Goal: Task Accomplishment & Management: Manage account settings

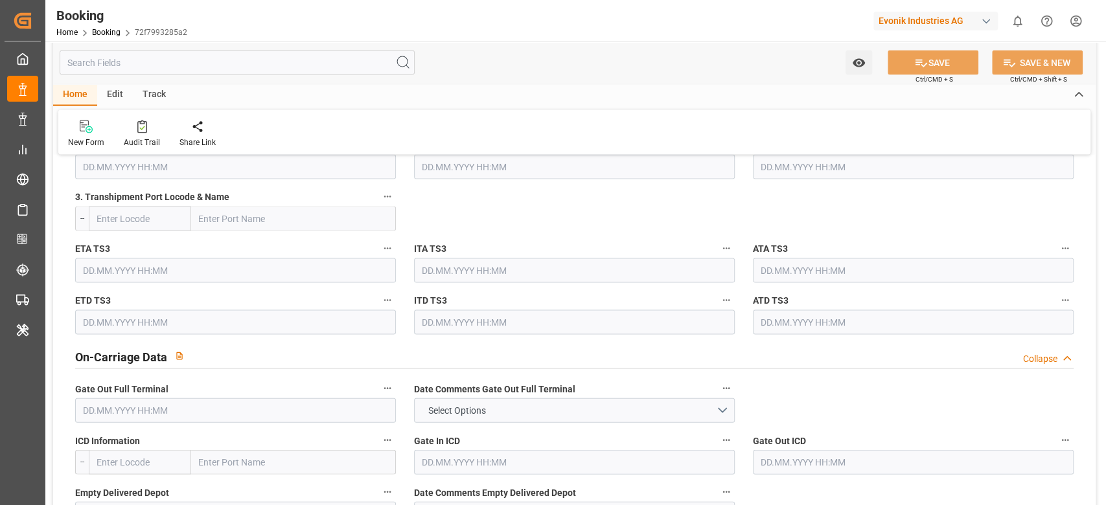
scroll to position [1814, 0]
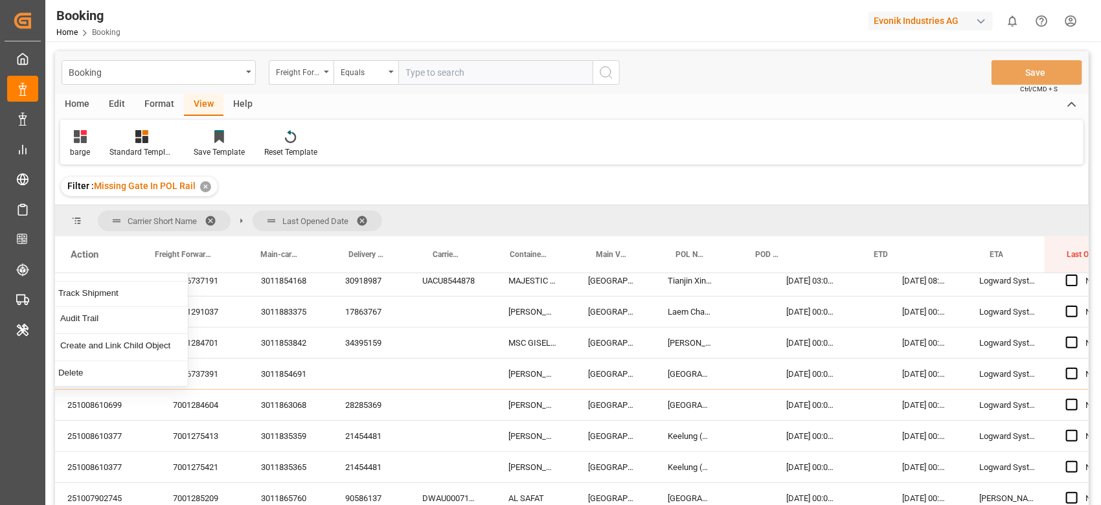
scroll to position [172, 81]
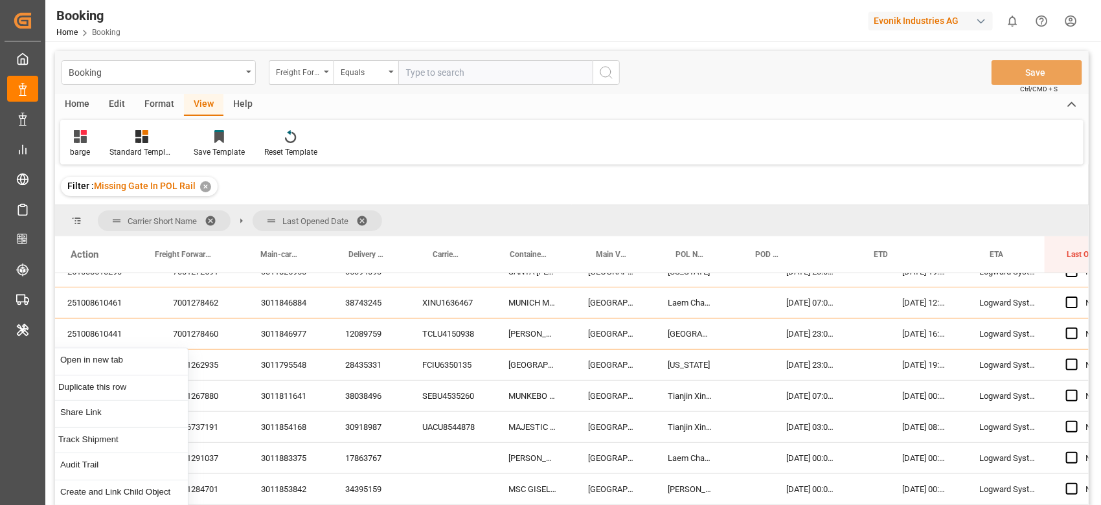
drag, startPoint x: 363, startPoint y: 216, endPoint x: 399, endPoint y: 29, distance: 189.9
click at [363, 216] on span at bounding box center [366, 221] width 21 height 12
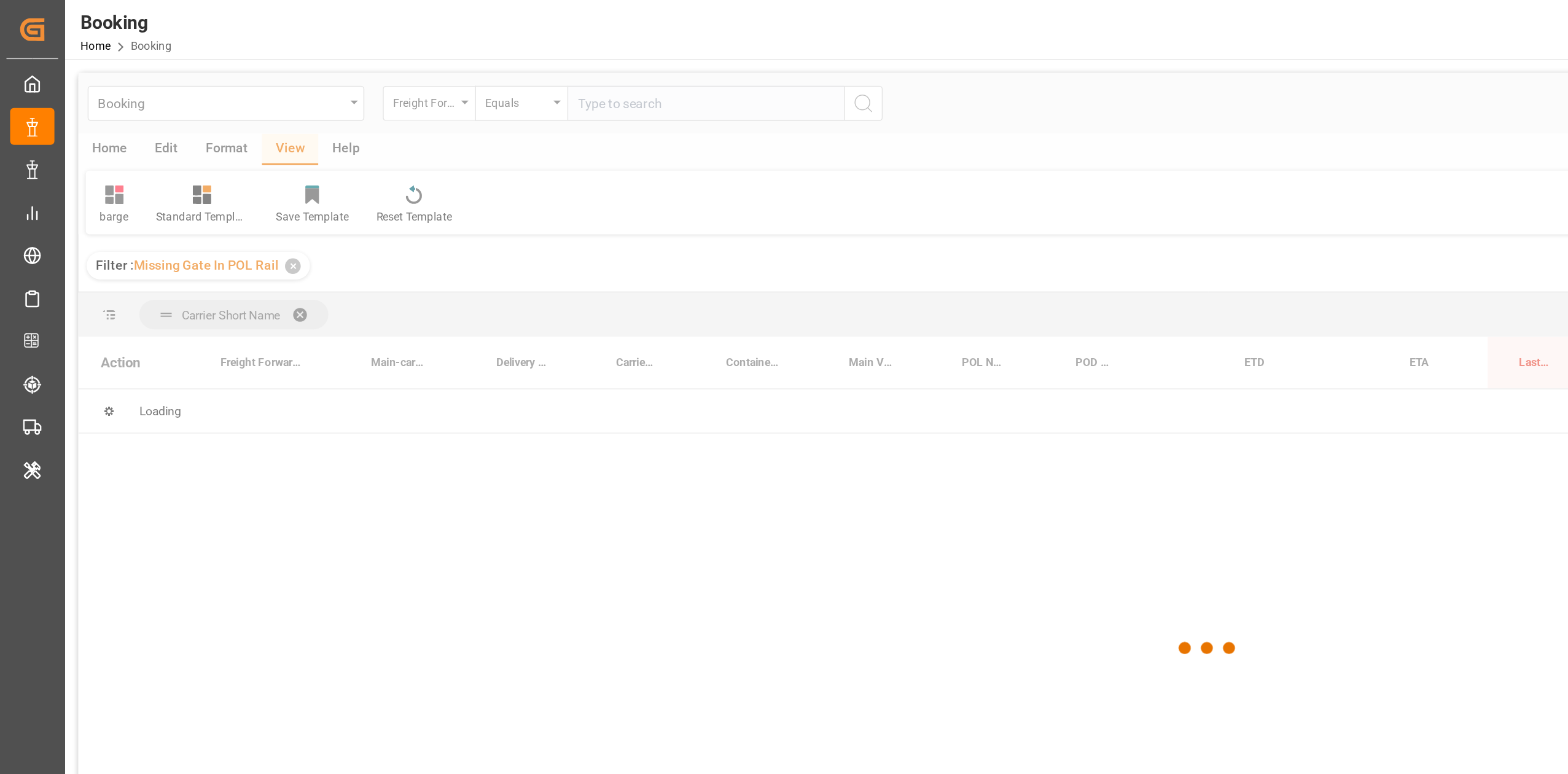
scroll to position [0, 0]
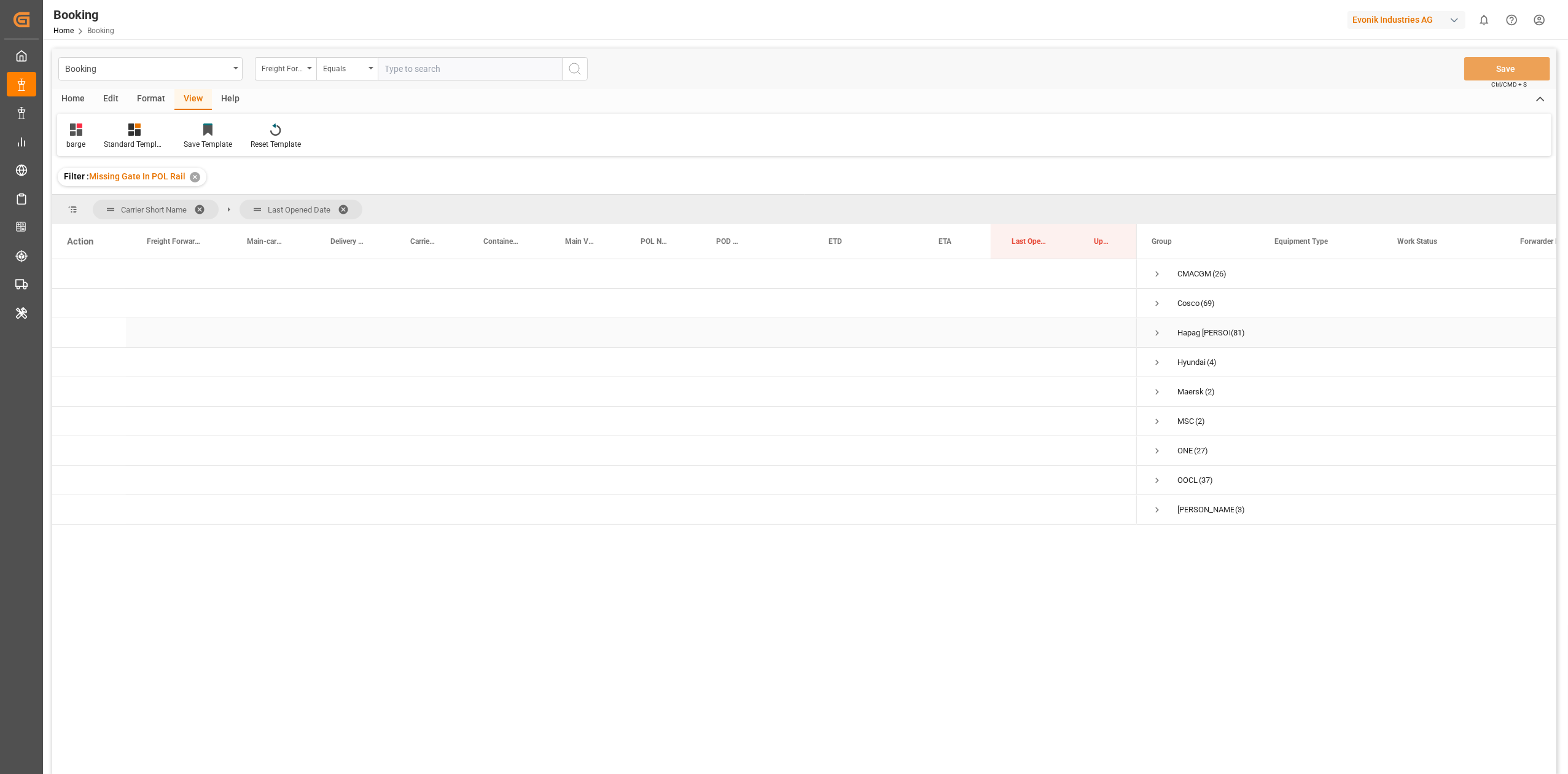
click at [1044, 337] on span "Press SPACE to select this row." at bounding box center [1158, 333] width 11 height 11
click at [1044, 358] on span "Press SPACE to select this row." at bounding box center [1183, 362] width 11 height 11
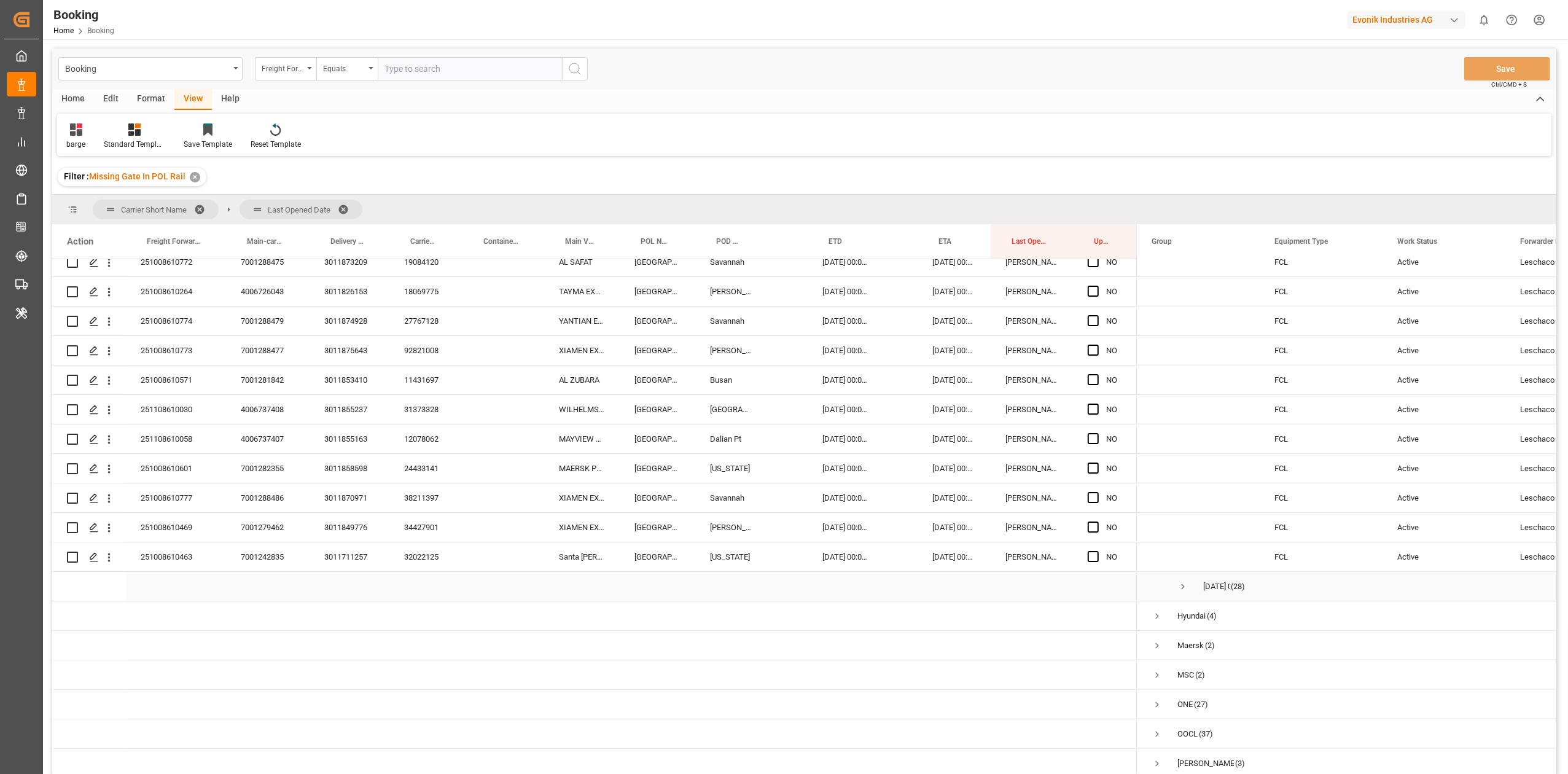
scroll to position [1290, 0]
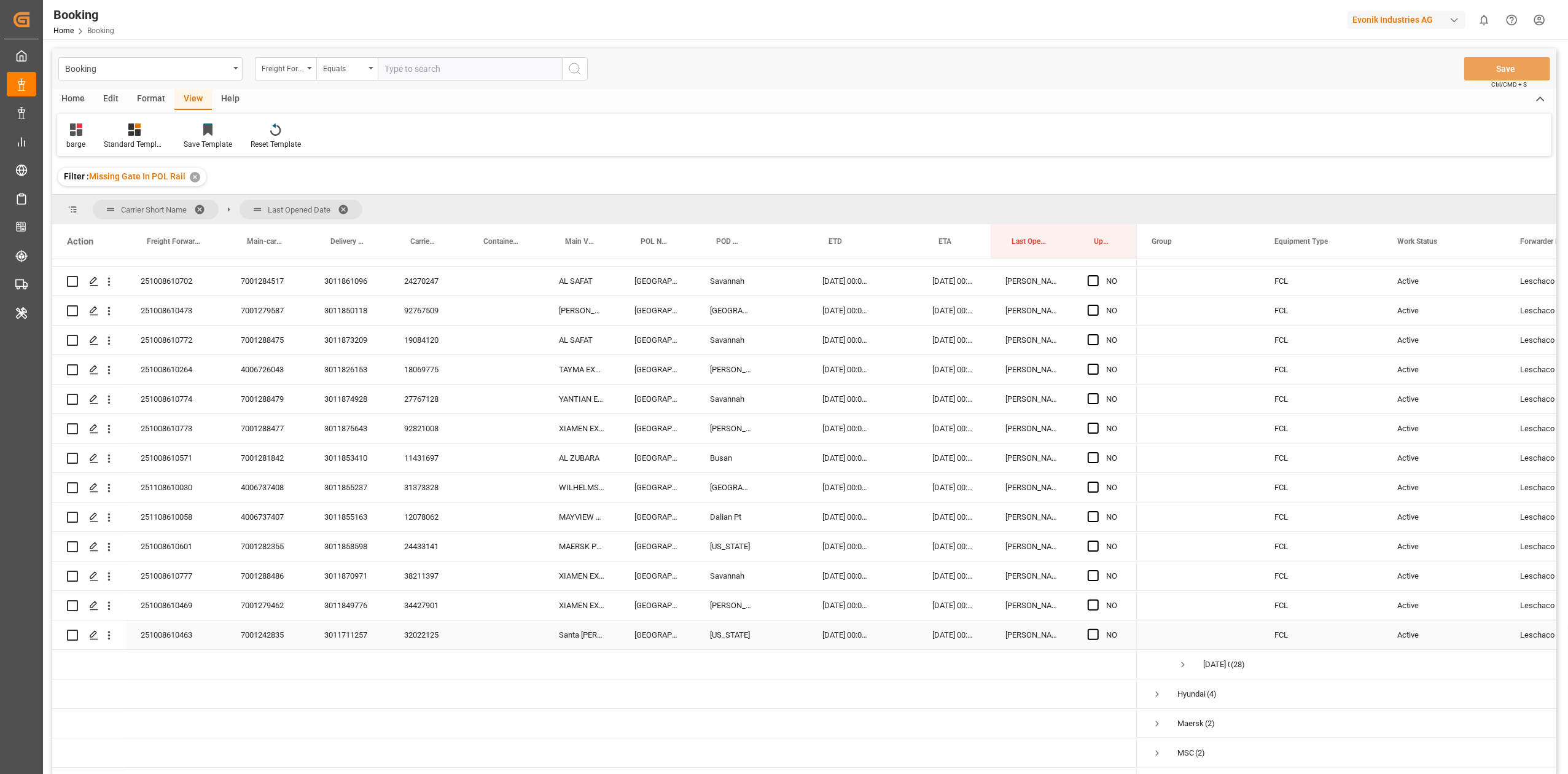
click at [437, 479] on div "32022125" at bounding box center [426, 635] width 73 height 28
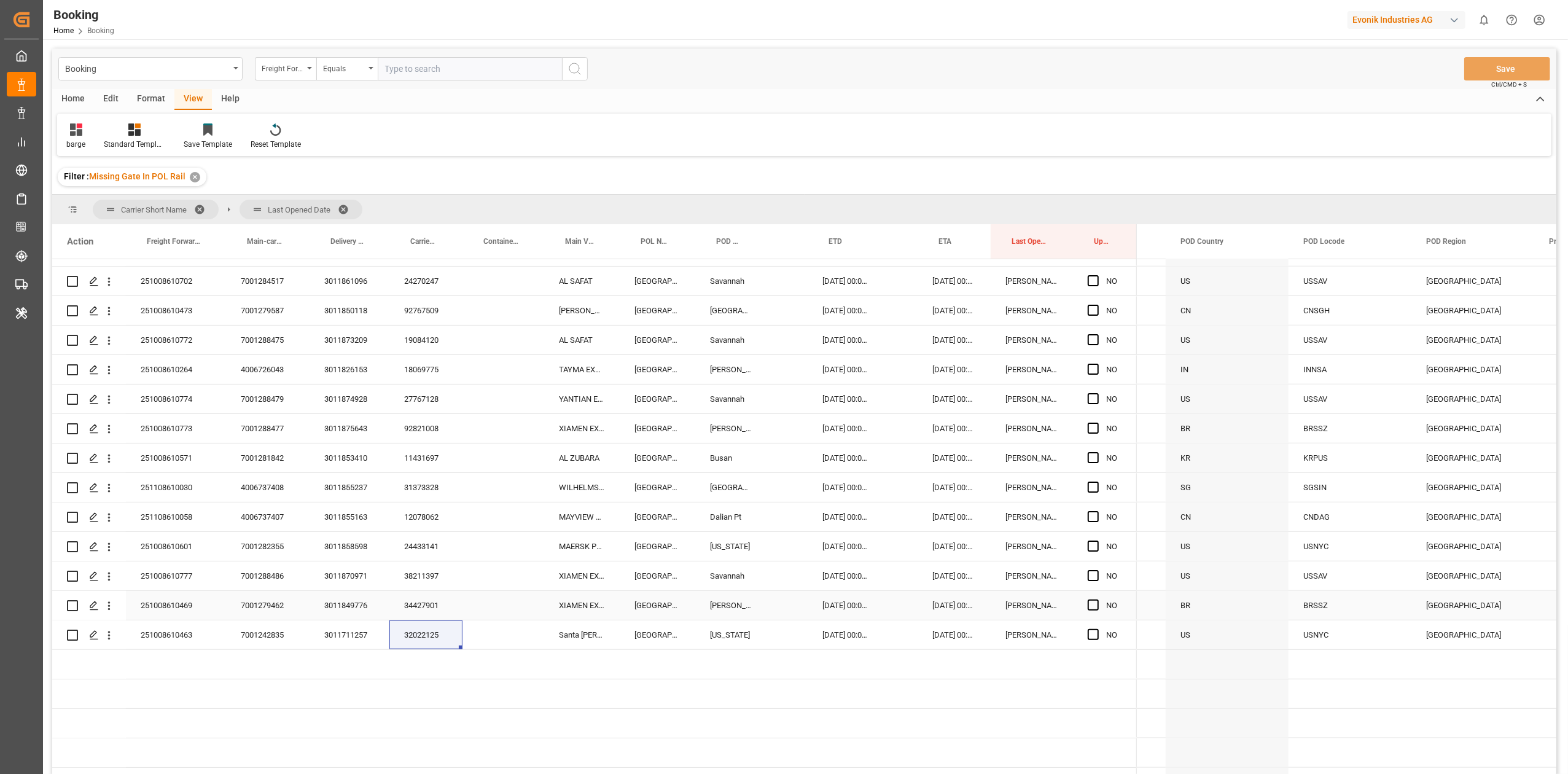
scroll to position [0, 0]
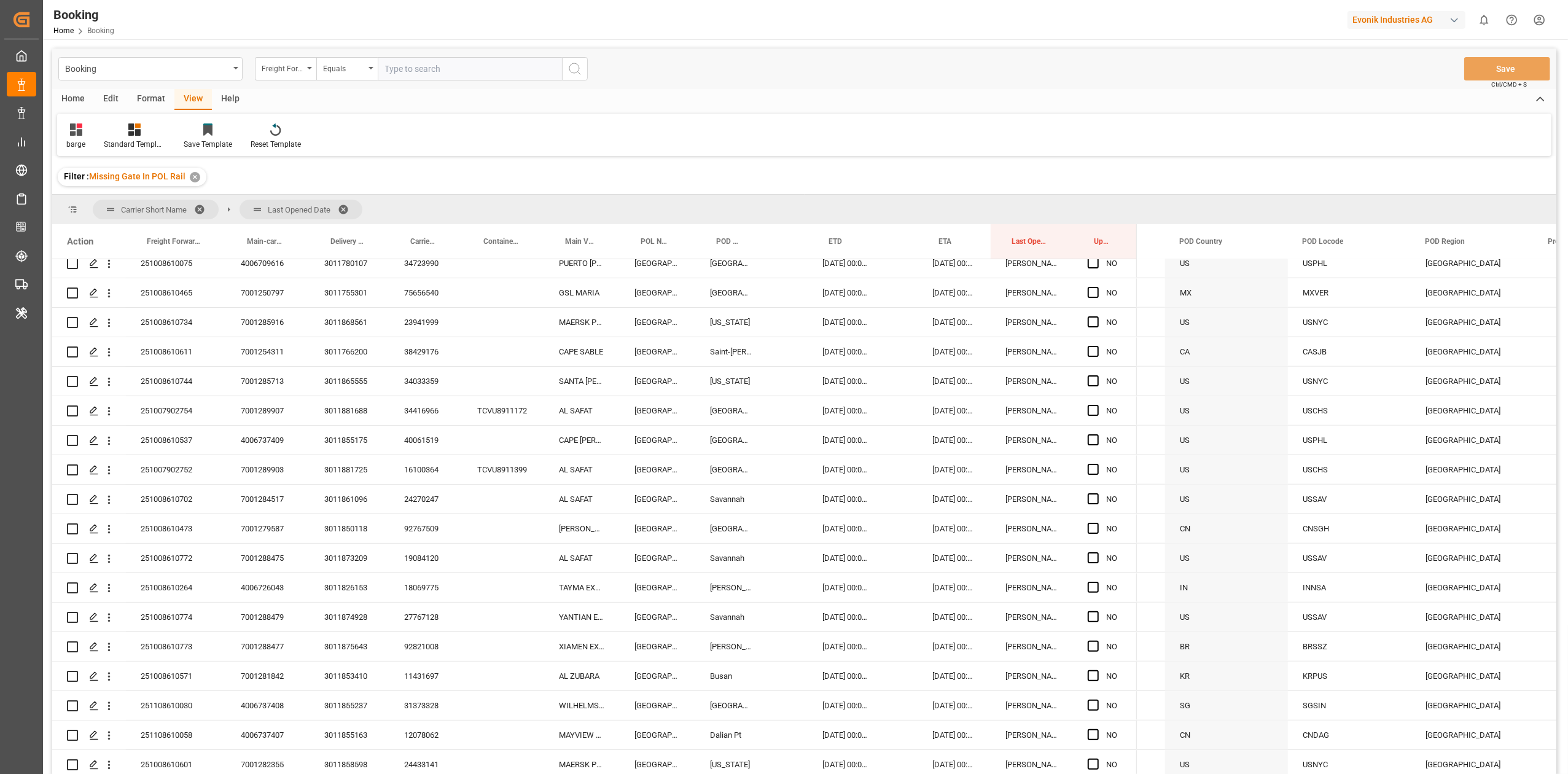
click at [1044, 479] on div "US" at bounding box center [1227, 617] width 123 height 28
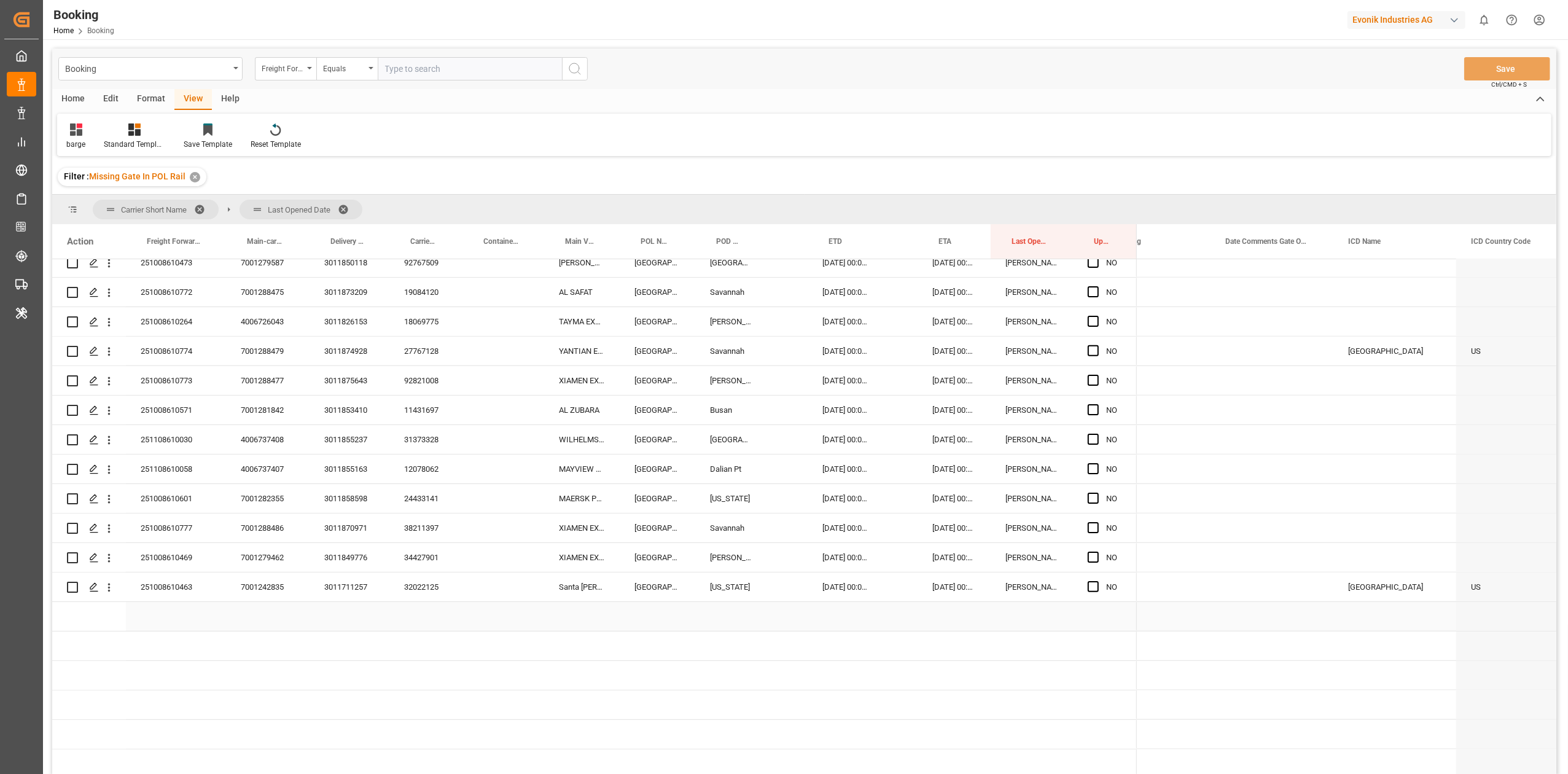
scroll to position [0, 5577]
click at [415, 479] on div "32022125" at bounding box center [426, 587] width 73 height 28
click at [955, 479] on div "09.11.2025 00:00:00" at bounding box center [954, 587] width 73 height 28
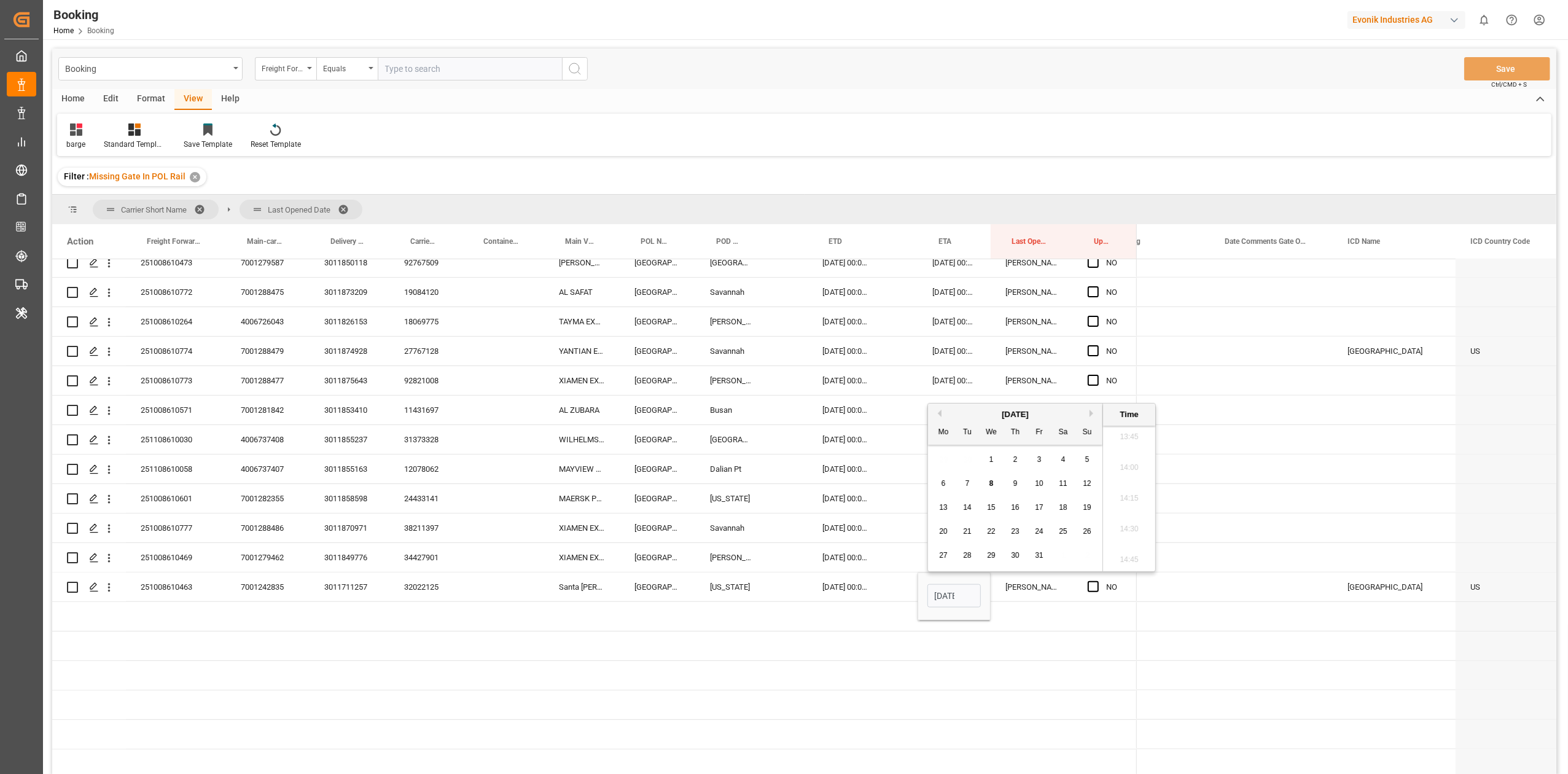
click at [1044, 411] on button "Next Month" at bounding box center [1093, 414] width 8 height 8
click at [1044, 455] on div "1" at bounding box center [1064, 460] width 15 height 15
type input "[DATE] 00:00"
click at [416, 479] on div "34427901" at bounding box center [426, 558] width 73 height 28
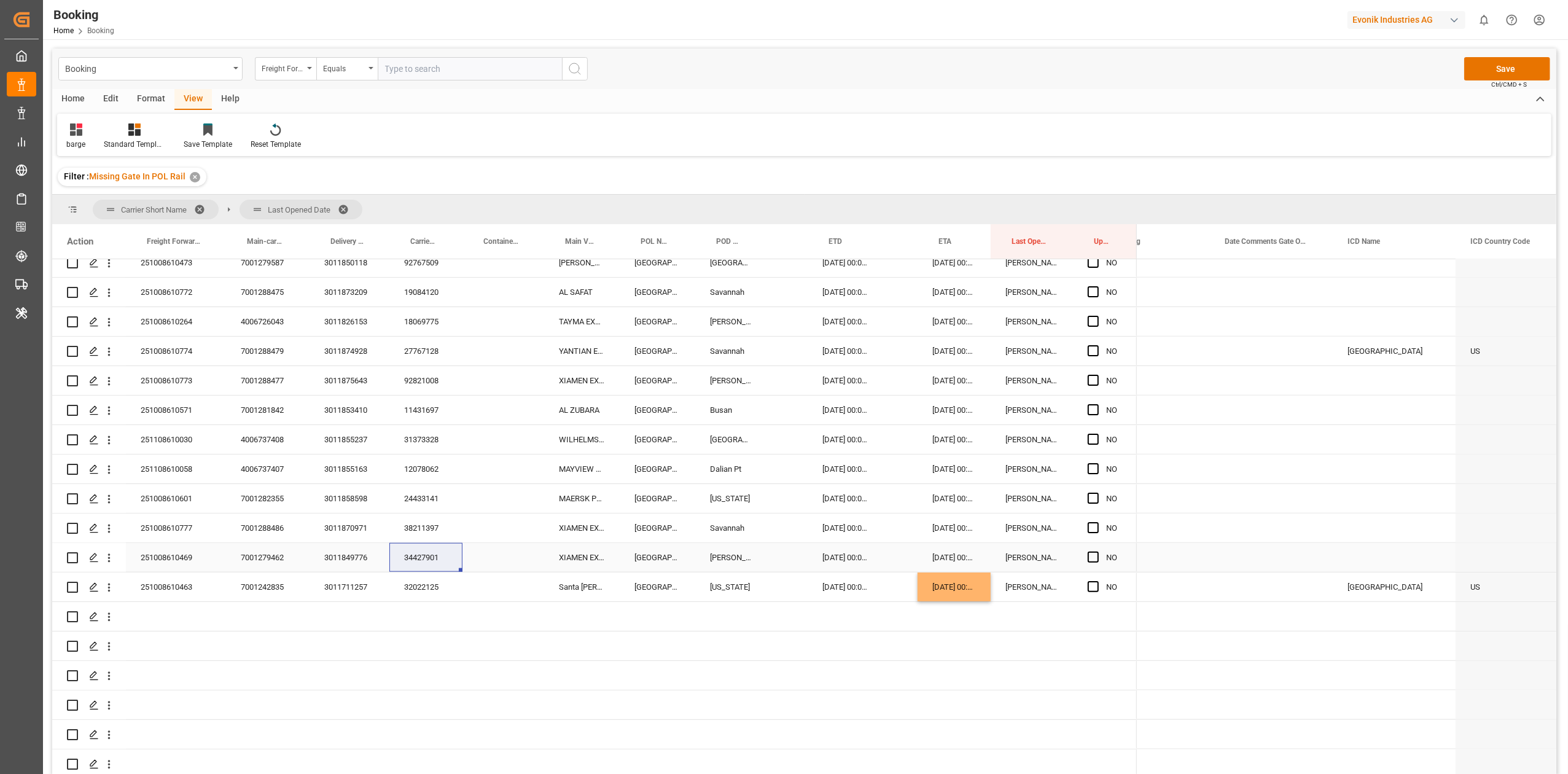
drag, startPoint x: 1087, startPoint y: 557, endPoint x: 1091, endPoint y: 547, distance: 10.8
click at [1044, 479] on span "Press SPACE to select this row." at bounding box center [1093, 558] width 11 height 11
click at [1044, 479] on input "Press SPACE to select this row." at bounding box center [1097, 552] width 0 height 0
click at [1044, 479] on div "Press SPACE to select this row." at bounding box center [1096, 528] width 18 height 28
click at [416, 479] on div "38211397" at bounding box center [426, 528] width 73 height 28
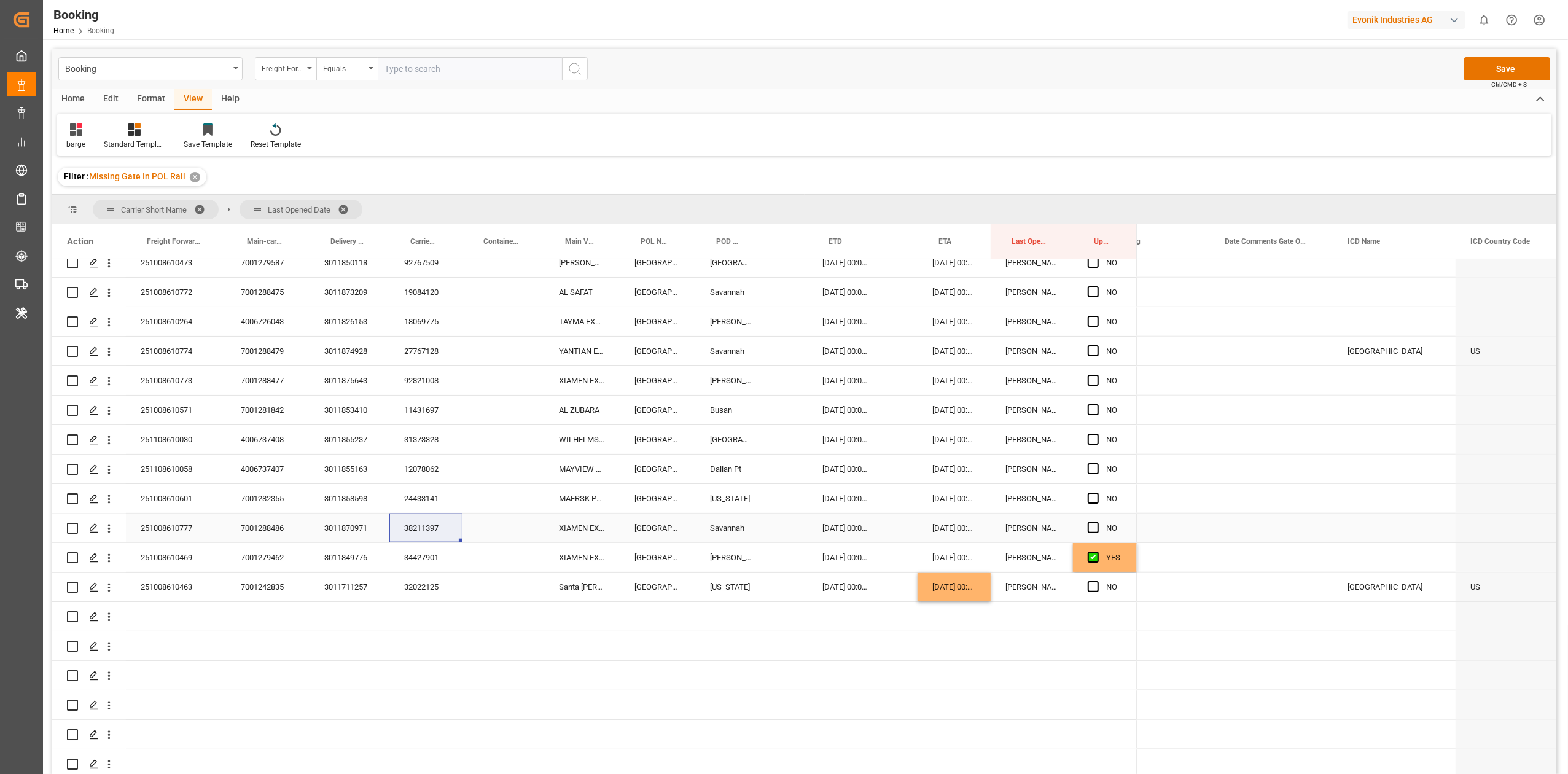
click at [1044, 479] on div "Press SPACE to select this row." at bounding box center [1395, 528] width 123 height 28
click at [1044, 479] on input "Press SPACE to select this row." at bounding box center [1394, 535] width 103 height 24
paste input "ATLANTA"
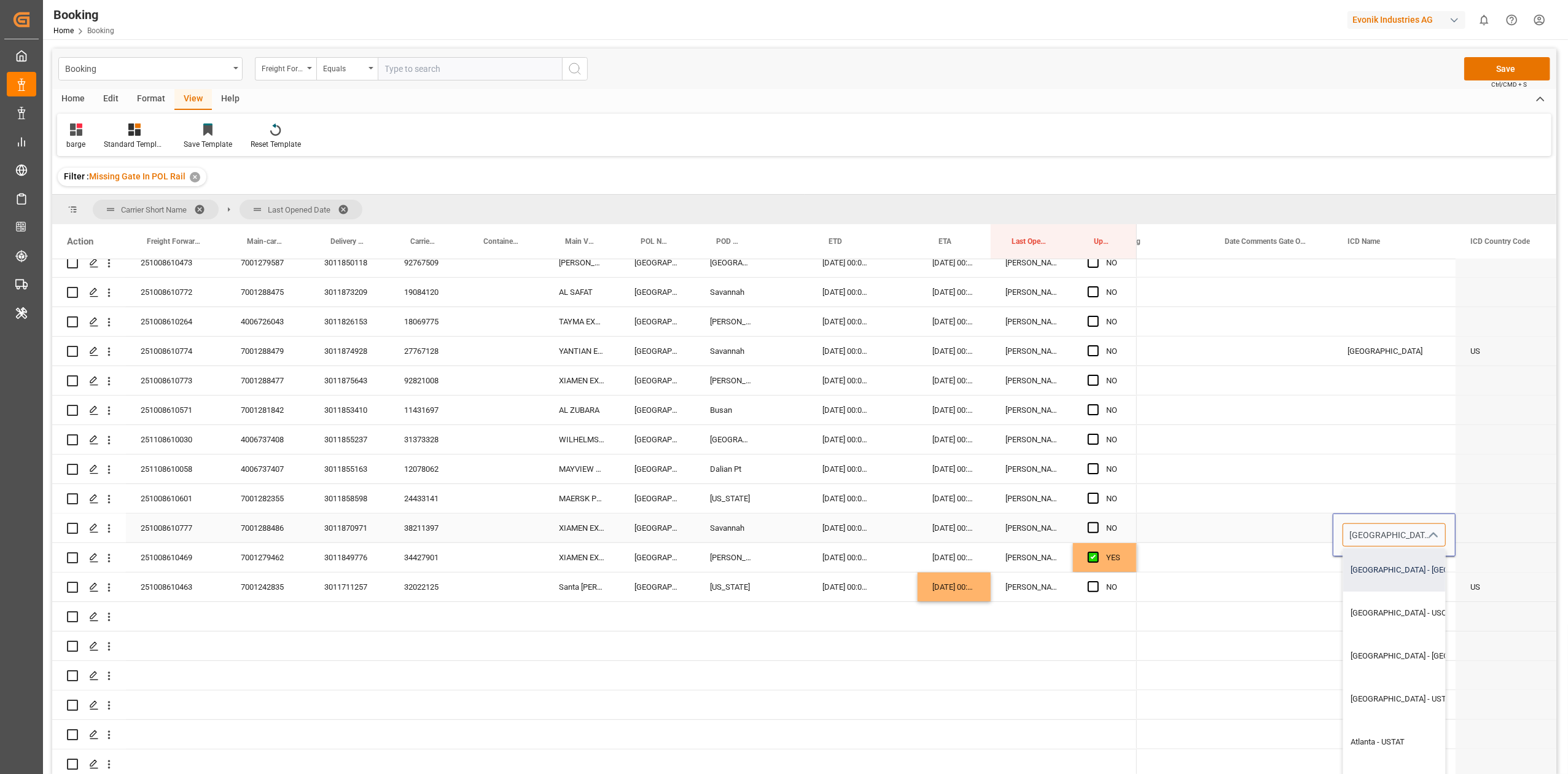
click at [1044, 479] on div "Atlanta - USATL" at bounding box center [1429, 569] width 171 height 43
type input "Atlanta - USATL"
click at [1044, 479] on div "Press SPACE to select this row." at bounding box center [1395, 558] width 123 height 28
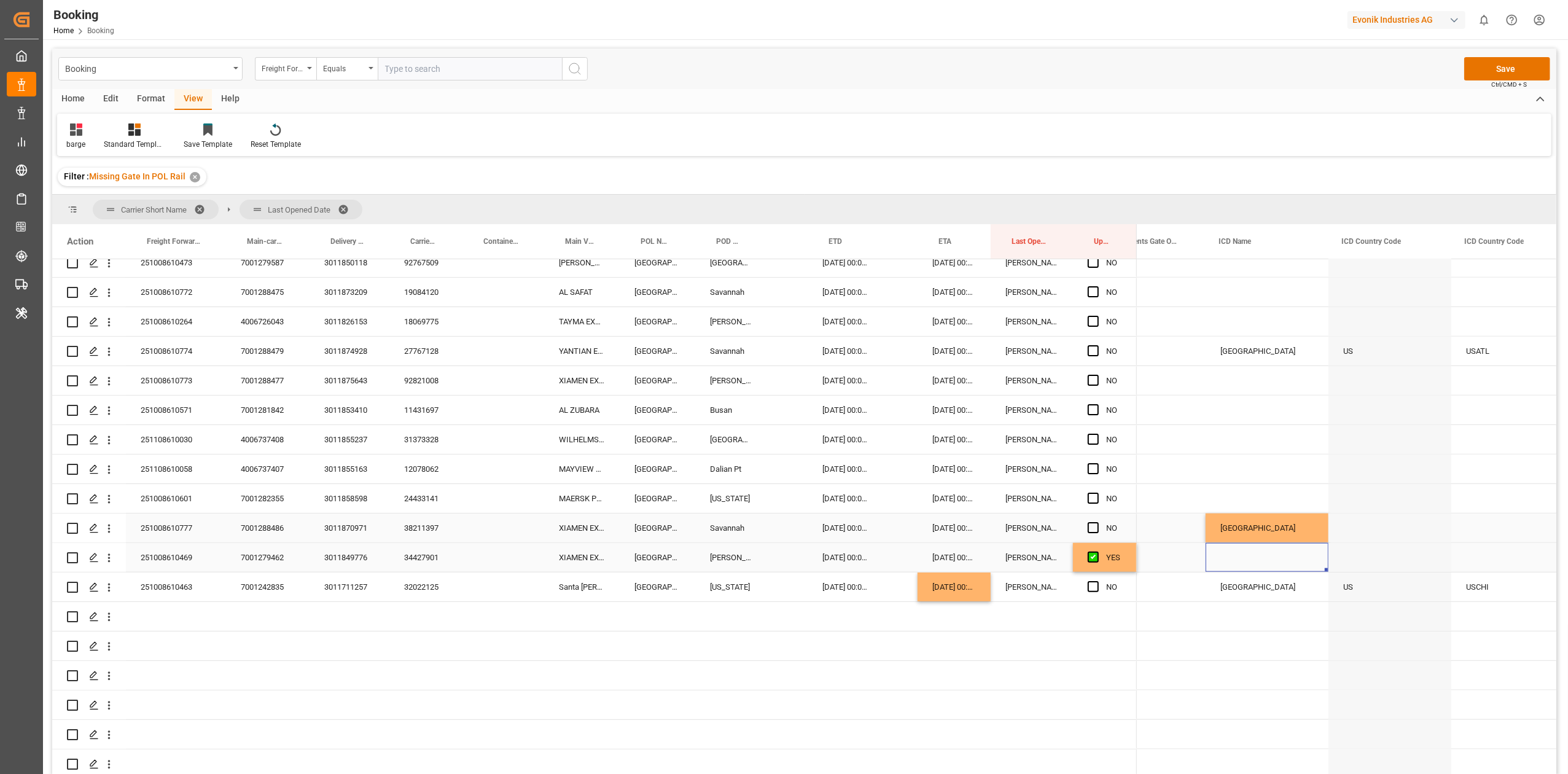
scroll to position [0, 5707]
click at [1044, 479] on div "Press SPACE to select this row." at bounding box center [1509, 528] width 123 height 28
click at [1044, 479] on input "Press SPACE to select this row." at bounding box center [1509, 535] width 103 height 24
paste input "ATLANTA"
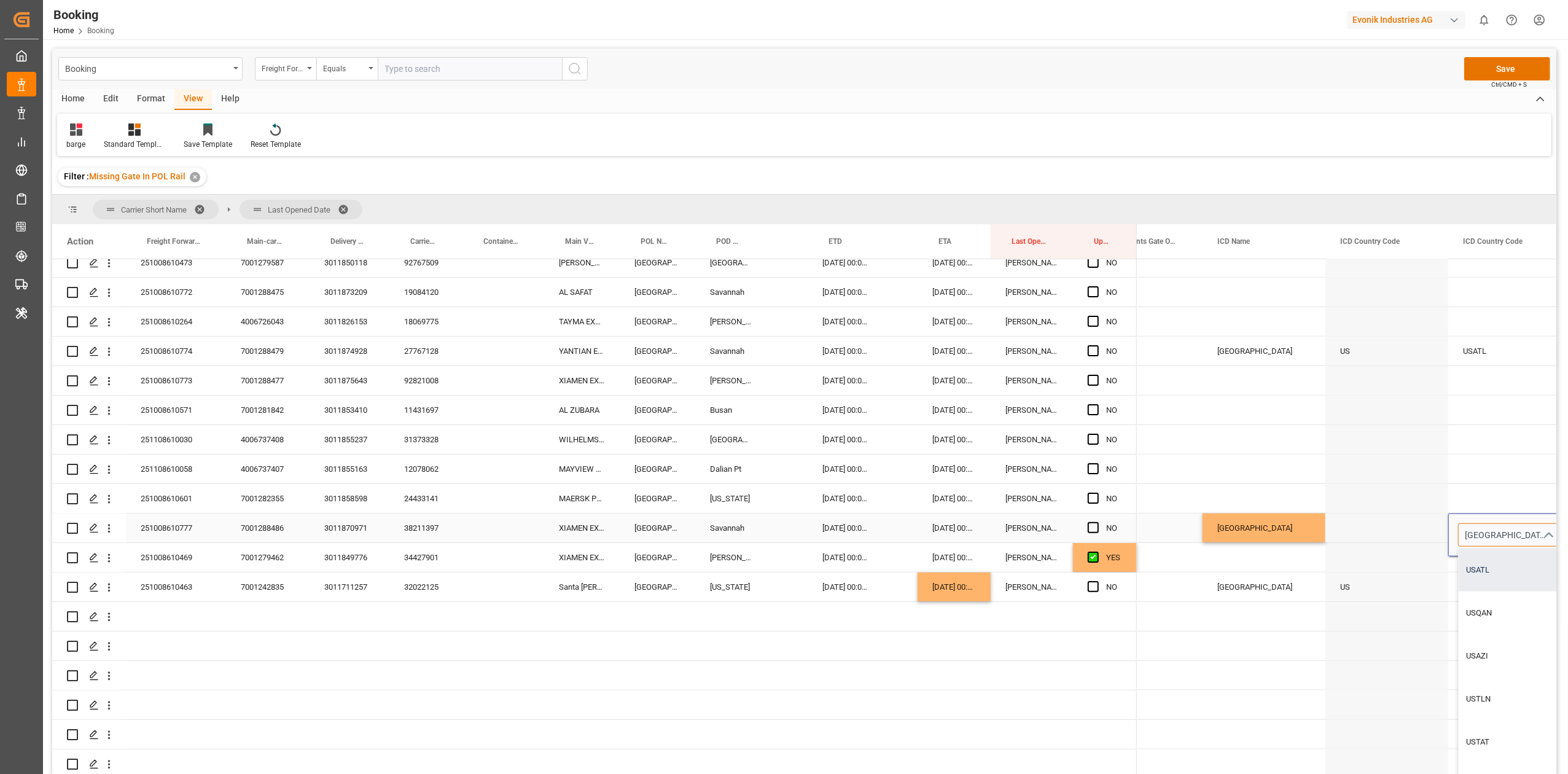
click at [1044, 479] on div "USATL" at bounding box center [1510, 569] width 102 height 43
type input "USATL"
click at [1044, 465] on div "Press SPACE to select this row." at bounding box center [1387, 469] width 123 height 28
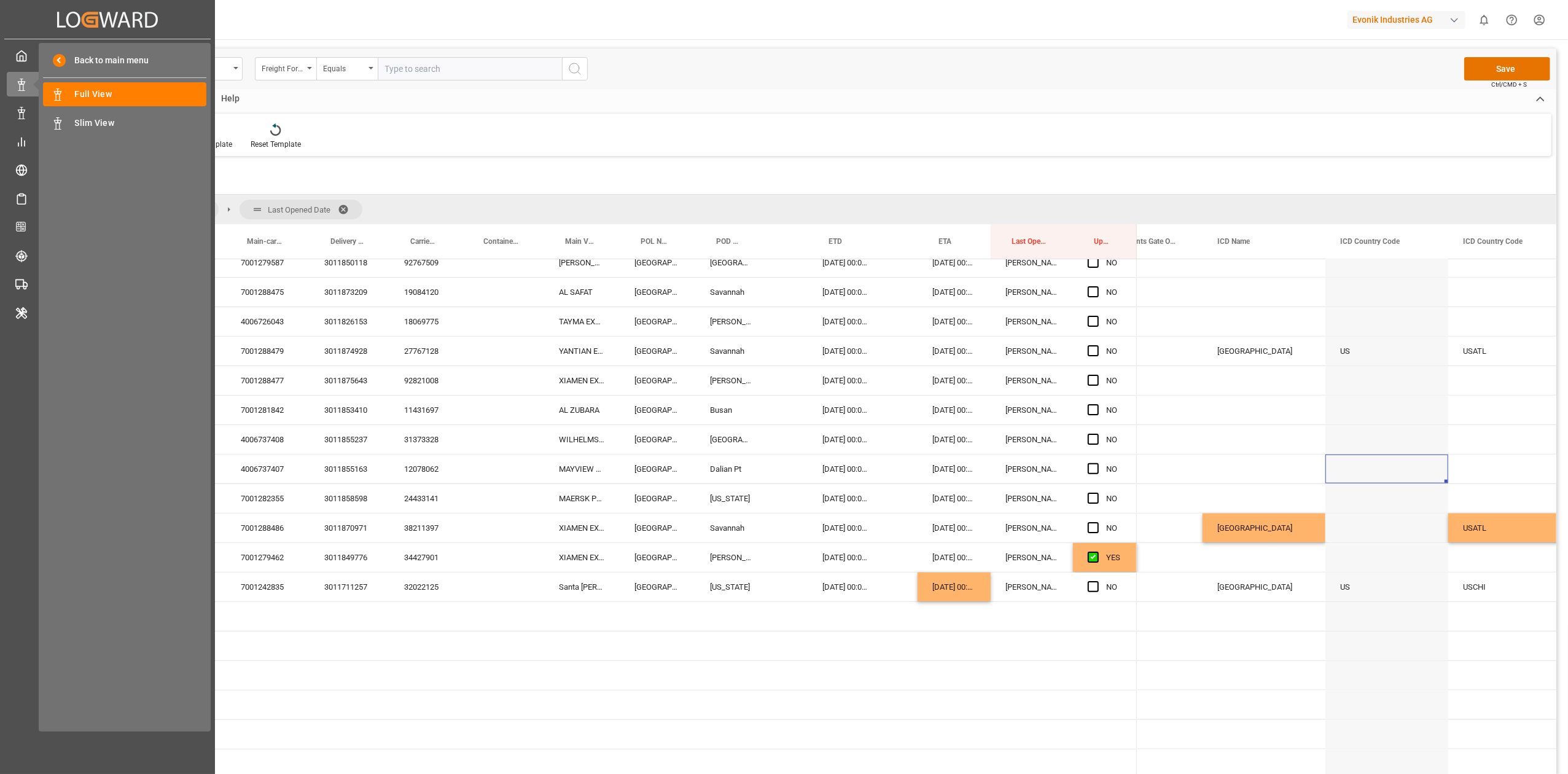
scroll to position [1, 0]
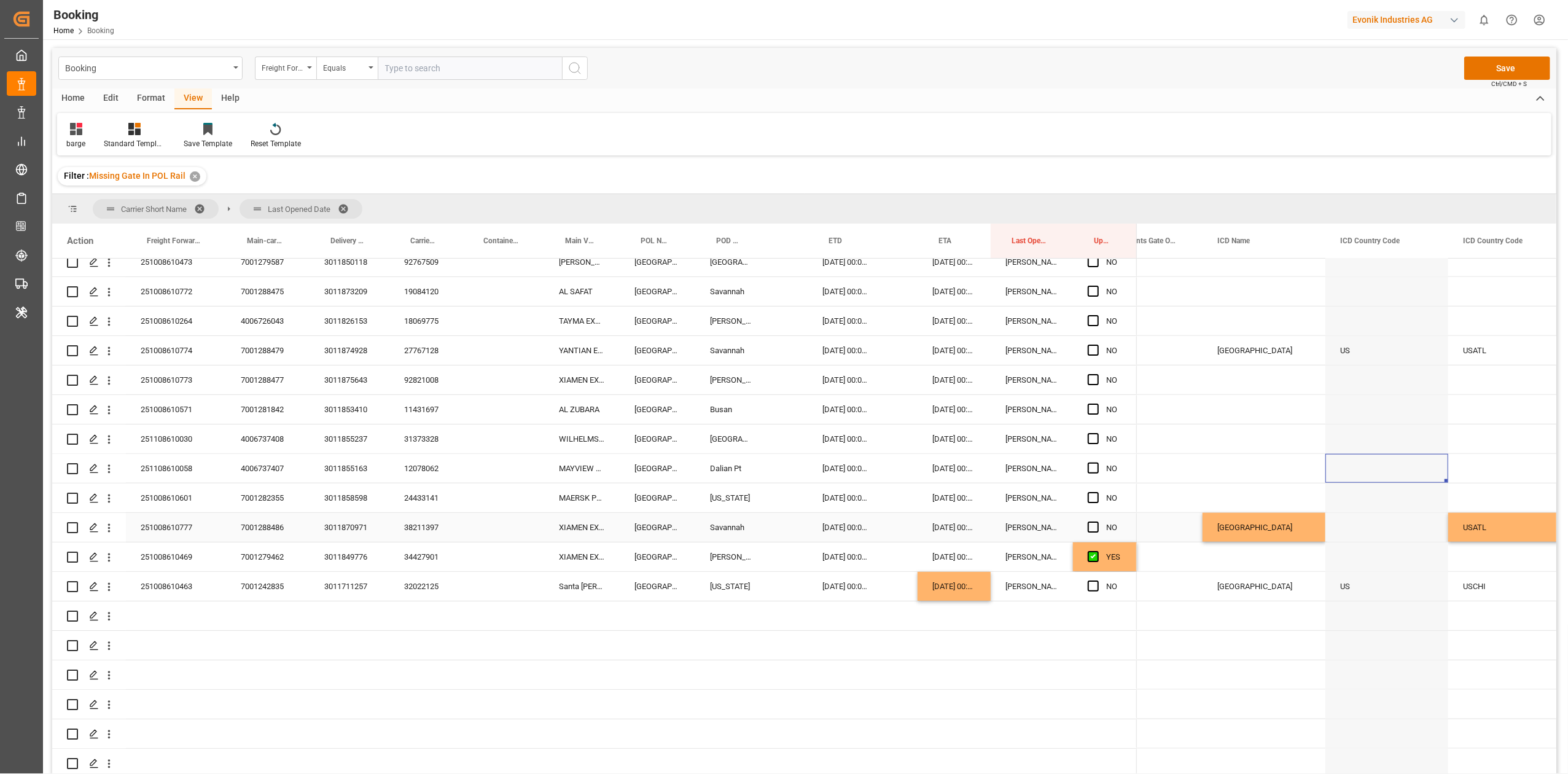
drag, startPoint x: 111, startPoint y: 527, endPoint x: 133, endPoint y: 536, distance: 23.8
click at [111, 479] on icon "open menu" at bounding box center [109, 528] width 13 height 13
click at [142, 479] on span "Open in new tab" at bounding box center [190, 554] width 112 height 13
click at [411, 479] on div "24433141" at bounding box center [426, 498] width 73 height 28
click at [1044, 479] on span "Press SPACE to select this row." at bounding box center [1093, 498] width 11 height 11
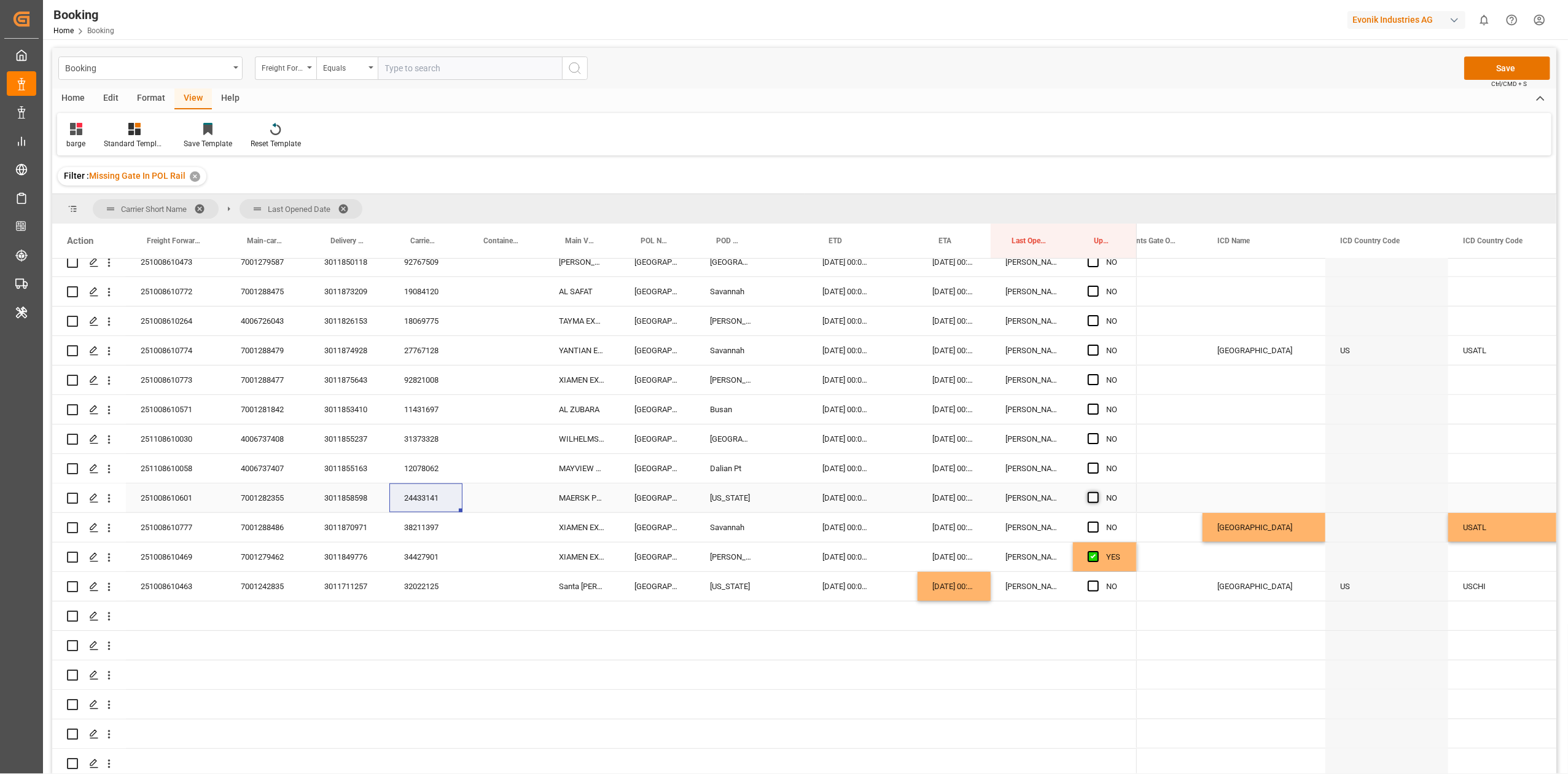
click at [1044, 479] on input "Press SPACE to select this row." at bounding box center [1097, 492] width 0 height 0
click at [442, 468] on div "12078062" at bounding box center [426, 469] width 73 height 28
drag, startPoint x: 1090, startPoint y: 470, endPoint x: 723, endPoint y: 502, distance: 368.4
click at [1044, 470] on span "Press SPACE to select this row." at bounding box center [1093, 469] width 11 height 11
click at [1044, 463] on input "Press SPACE to select this row." at bounding box center [1097, 463] width 0 height 0
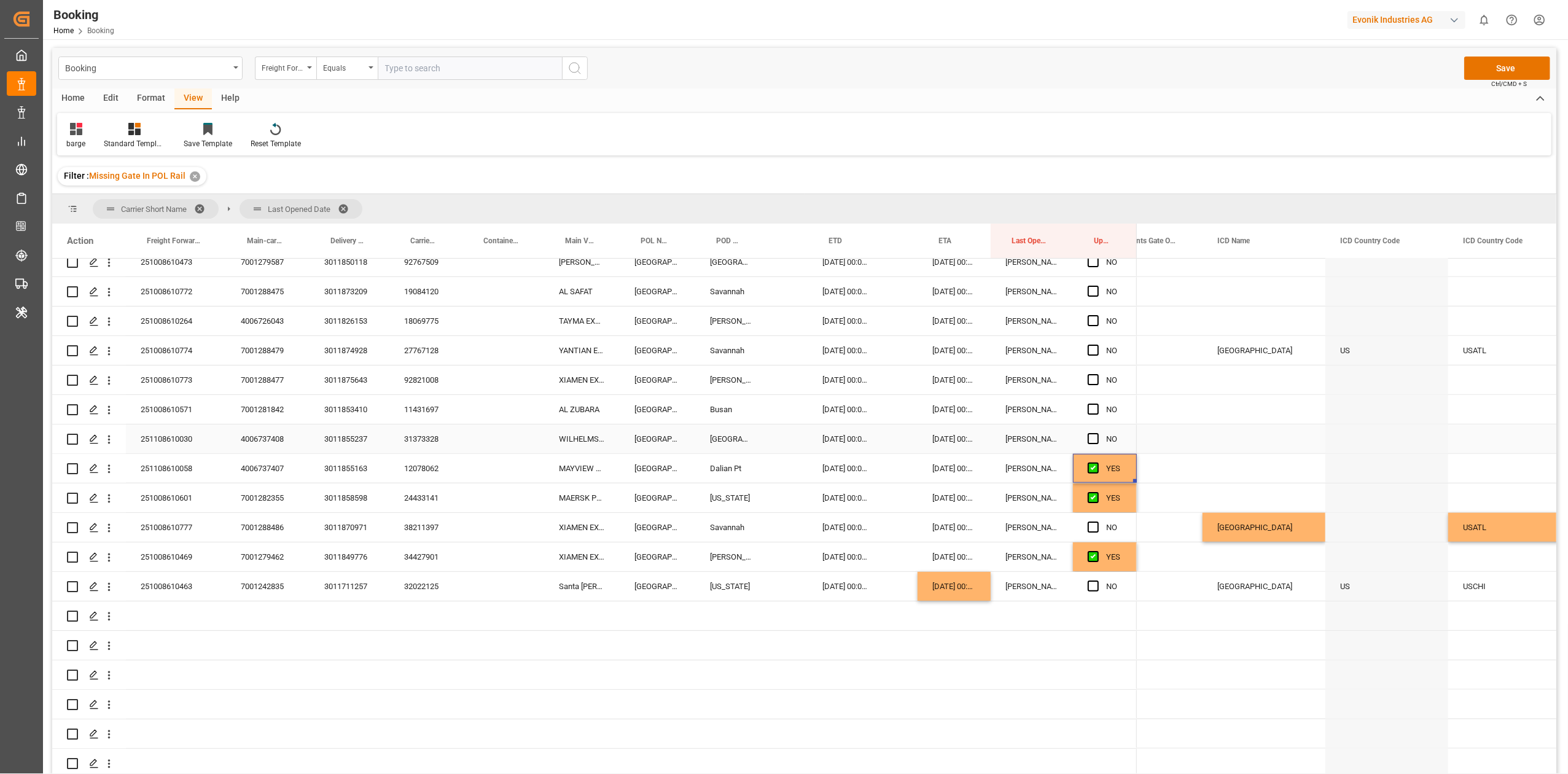
click at [425, 440] on div "31373328" at bounding box center [426, 439] width 73 height 28
click at [1044, 438] on span "Press SPACE to select this row." at bounding box center [1093, 439] width 11 height 11
click at [1044, 433] on input "Press SPACE to select this row." at bounding box center [1097, 433] width 0 height 0
click at [425, 415] on div "11431697" at bounding box center [426, 410] width 73 height 28
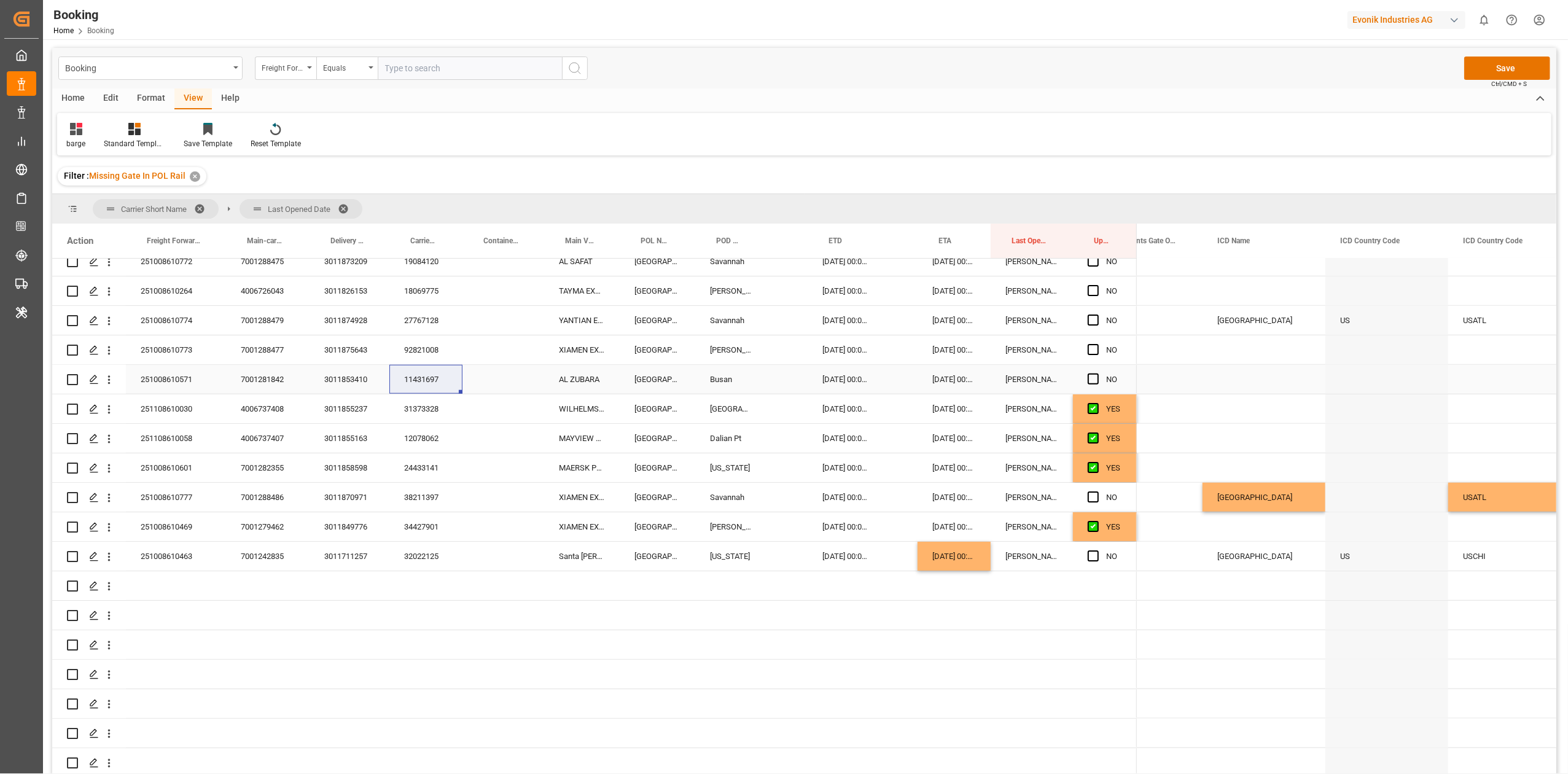
click at [961, 370] on div "[DATE] 00:00:00" at bounding box center [954, 379] width 73 height 28
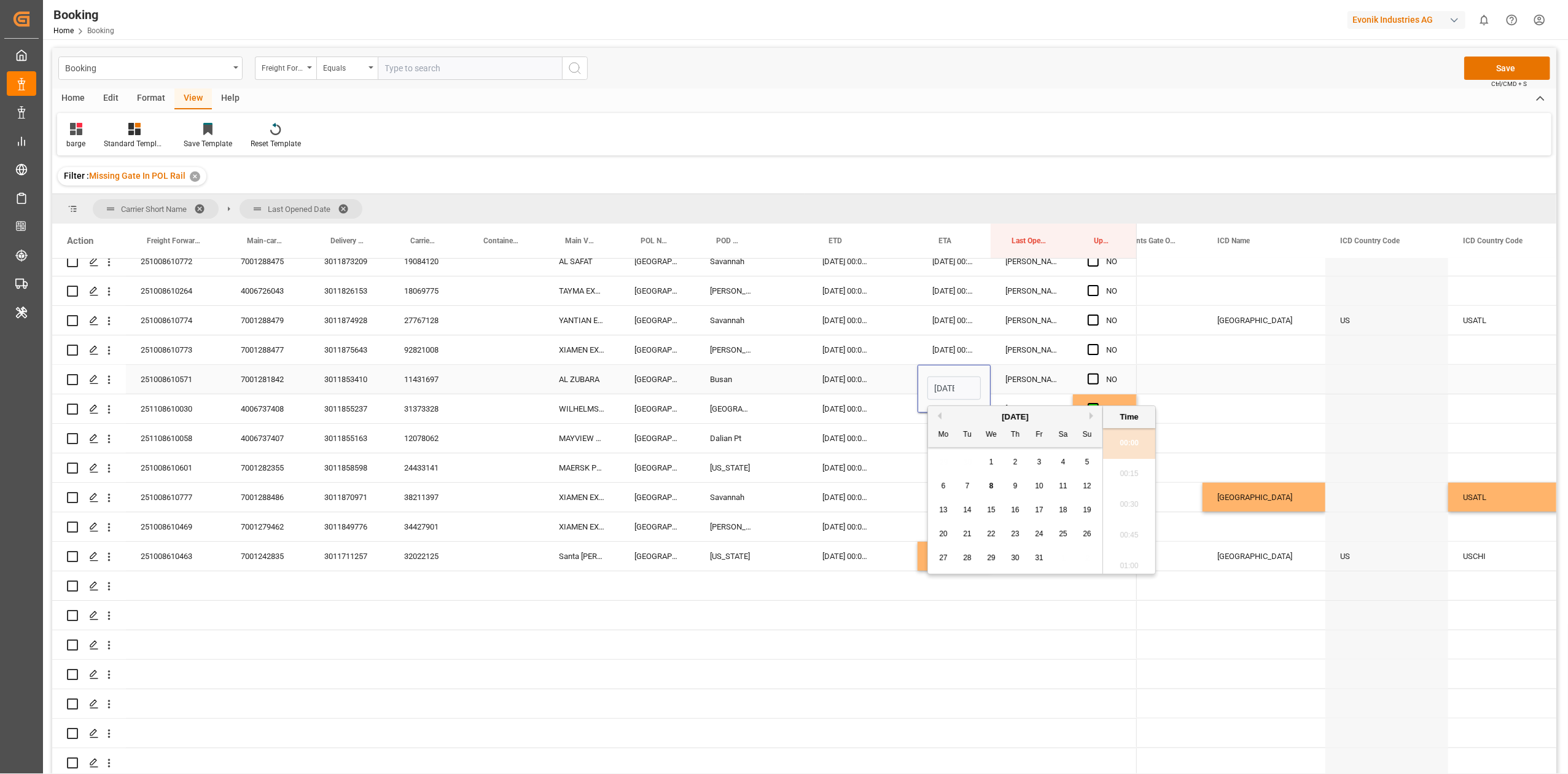
scroll to position [1693, 0]
click at [1044, 415] on button "Next Month" at bounding box center [1093, 416] width 8 height 8
click at [1044, 479] on div "28" at bounding box center [1087, 535] width 15 height 15
type input "28.12.2025 00:00"
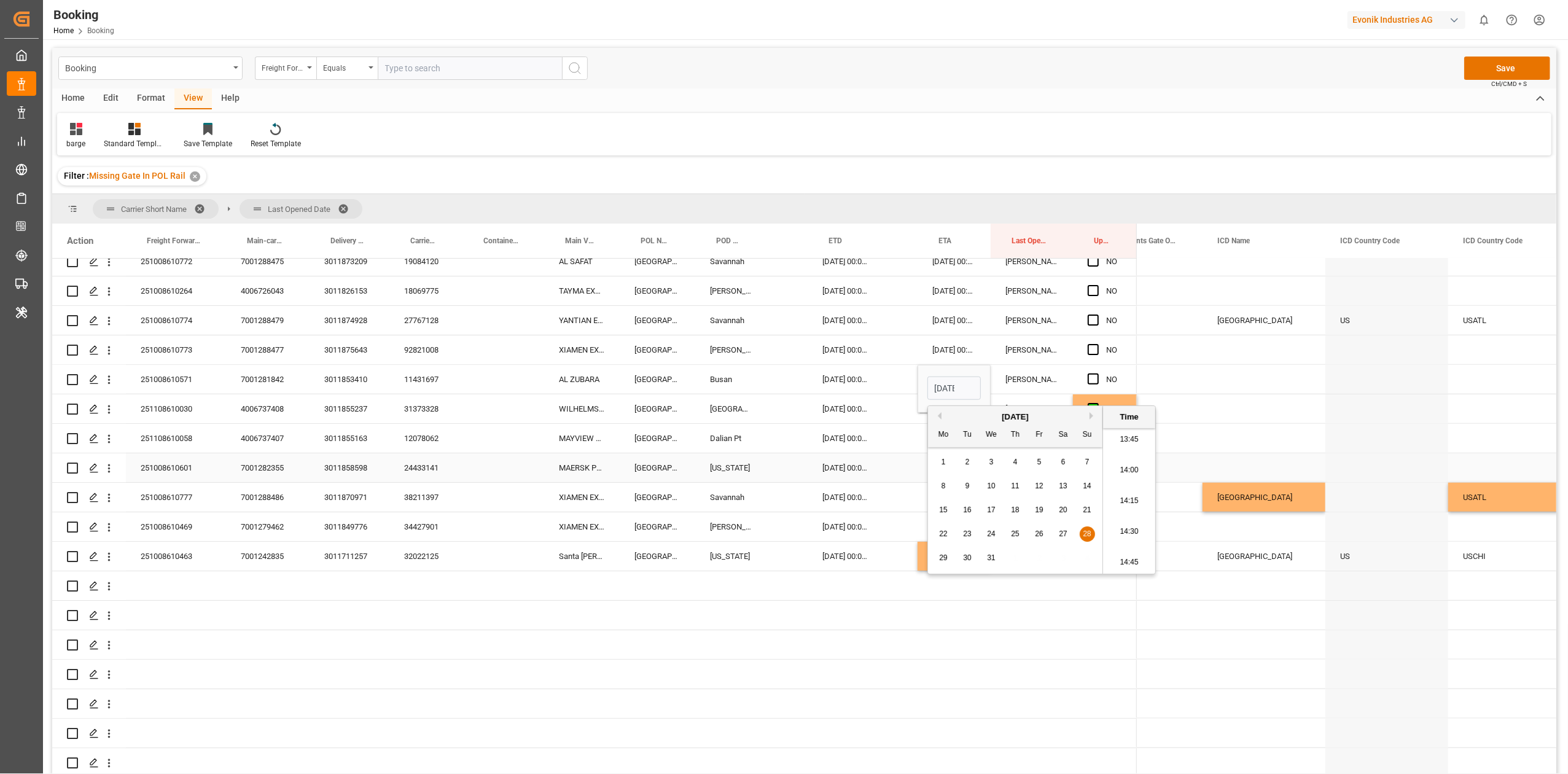
click at [890, 453] on div "Press SPACE to select this row." at bounding box center [901, 468] width 33 height 28
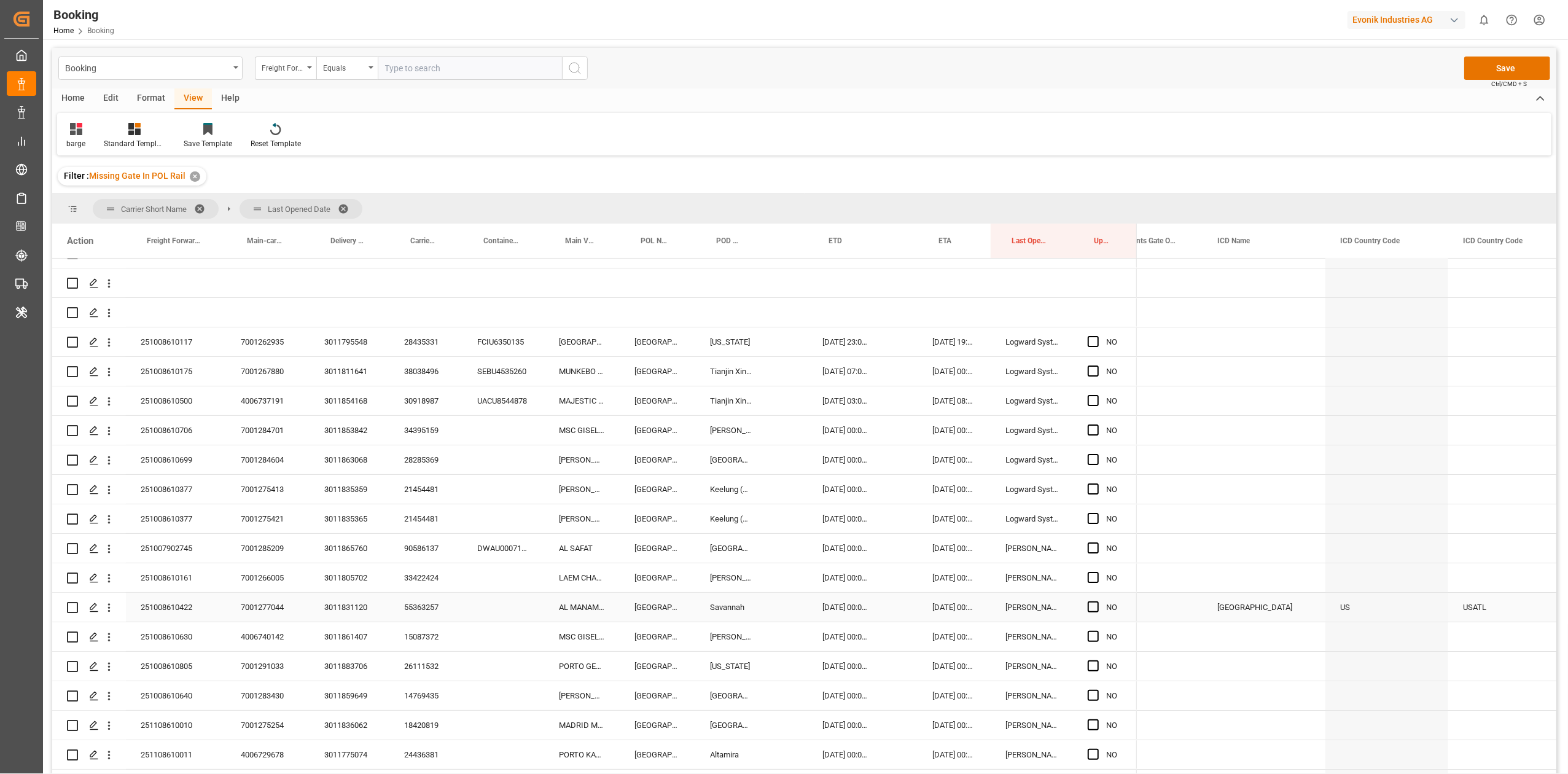
scroll to position [0, 0]
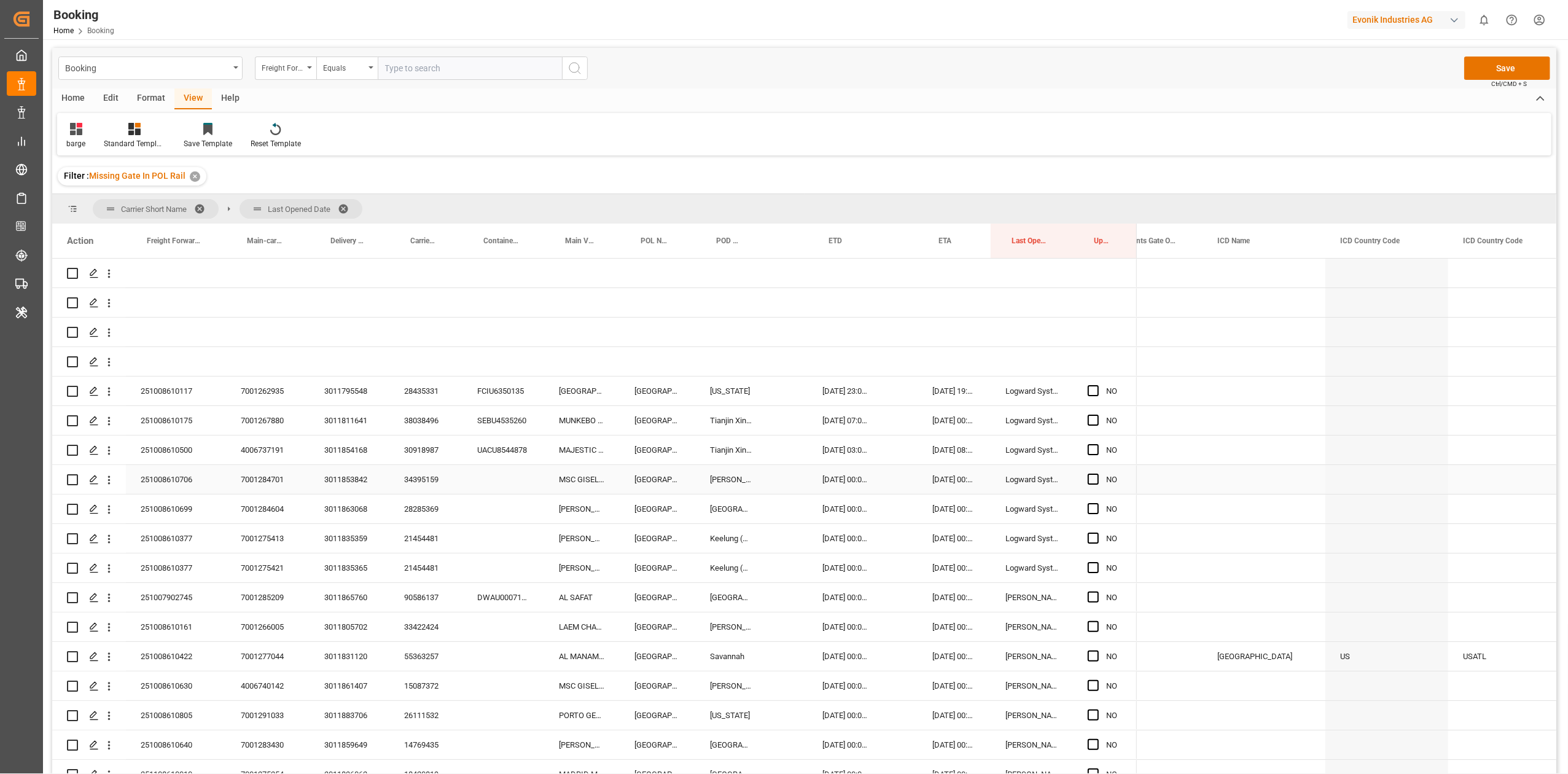
click at [429, 479] on div "34395159" at bounding box center [426, 479] width 73 height 28
click at [116, 477] on icon "open menu" at bounding box center [109, 480] width 13 height 13
click at [109, 477] on icon "open menu" at bounding box center [109, 480] width 3 height 9
click at [111, 479] on icon "open menu" at bounding box center [109, 480] width 13 height 13
click at [136, 479] on span "Open in new tab" at bounding box center [190, 507] width 112 height 13
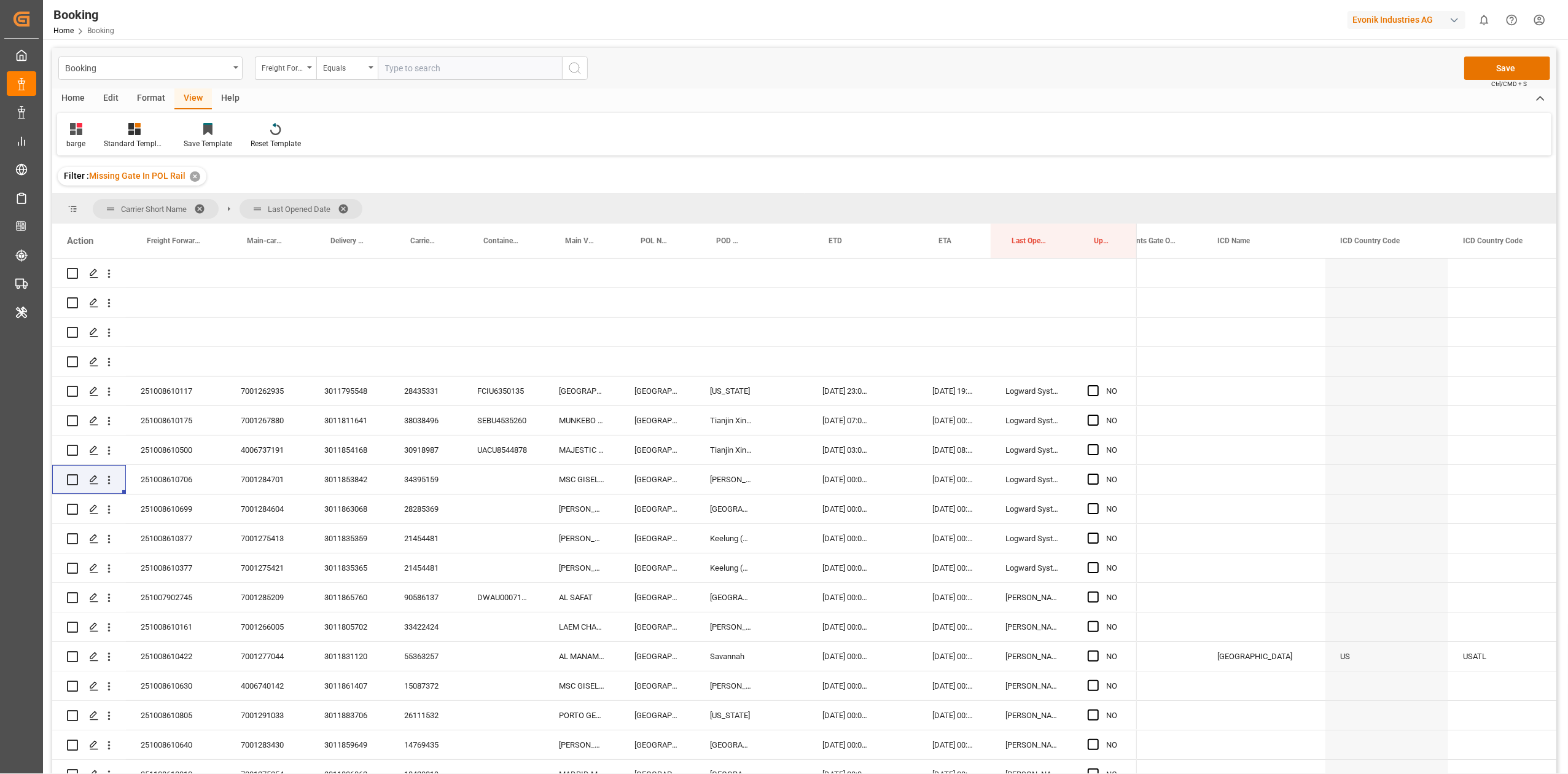
click at [403, 479] on div "28285369" at bounding box center [426, 508] width 73 height 28
click at [1044, 479] on span "Press SPACE to select this row." at bounding box center [1093, 509] width 11 height 11
click at [1044, 479] on input "Press SPACE to select this row." at bounding box center [1097, 504] width 0 height 0
click at [1044, 479] on span "Press SPACE to select this row." at bounding box center [1093, 539] width 11 height 11
click at [1044, 479] on input "Press SPACE to select this row." at bounding box center [1097, 533] width 0 height 0
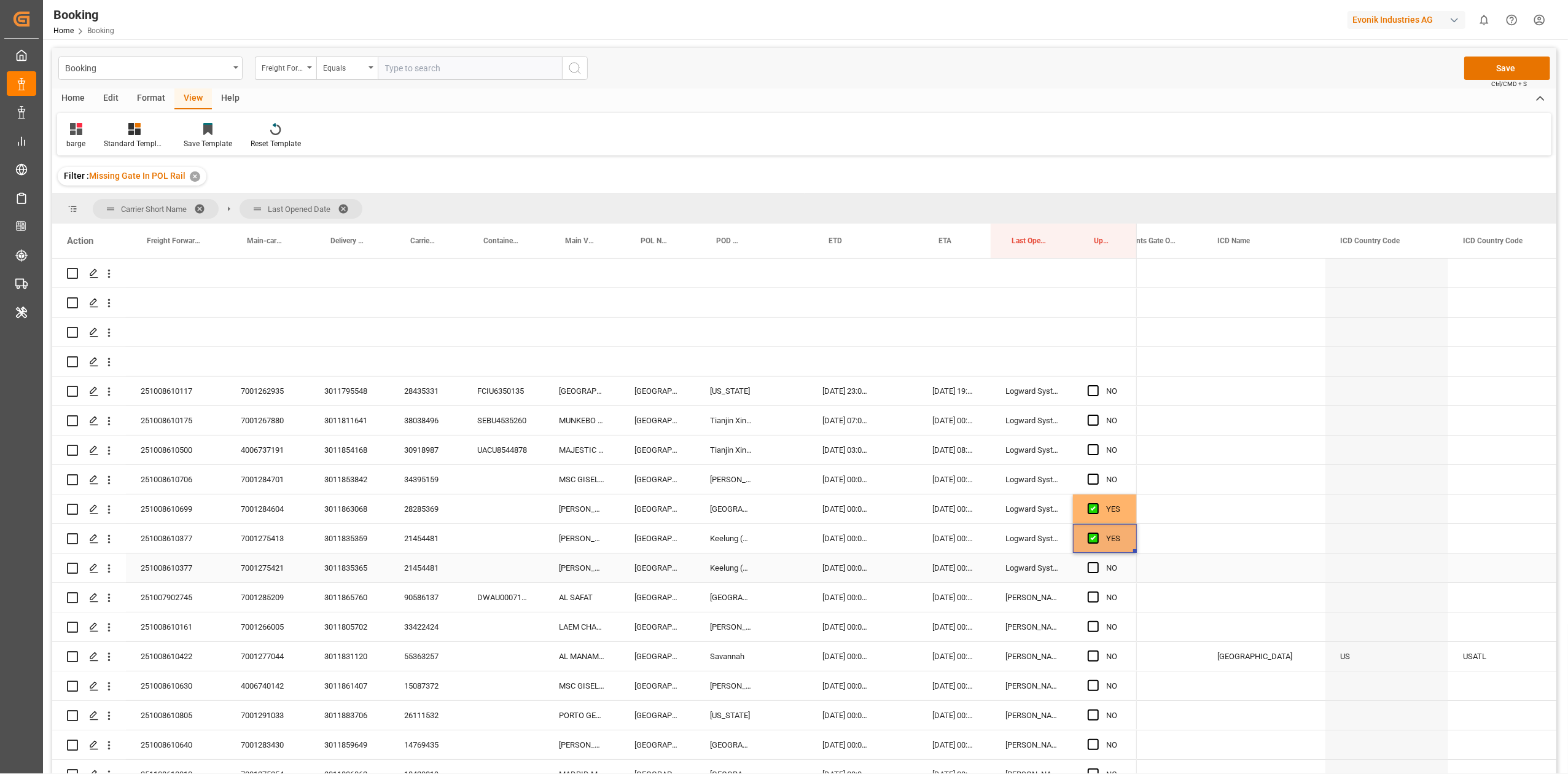
click at [1044, 479] on span "Press SPACE to select this row." at bounding box center [1093, 568] width 11 height 11
click at [1044, 479] on input "Press SPACE to select this row." at bounding box center [1097, 562] width 0 height 0
click at [428, 479] on div "90586137" at bounding box center [426, 598] width 73 height 28
drag, startPoint x: 1085, startPoint y: 596, endPoint x: 1089, endPoint y: 608, distance: 12.6
click at [1044, 479] on div "NO" at bounding box center [1104, 598] width 64 height 28
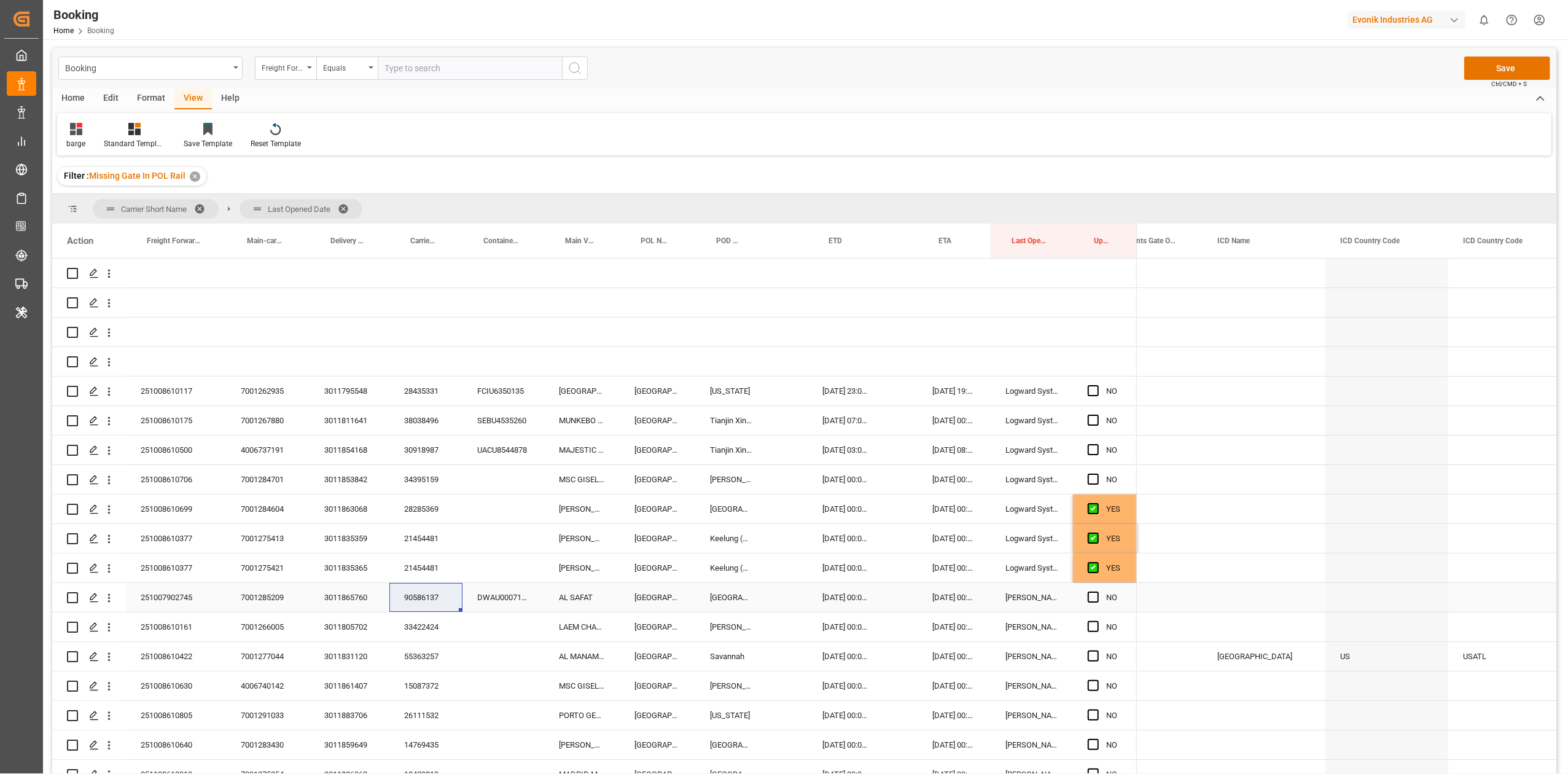
click at [1044, 479] on div "Press SPACE to select this row." at bounding box center [1096, 598] width 18 height 28
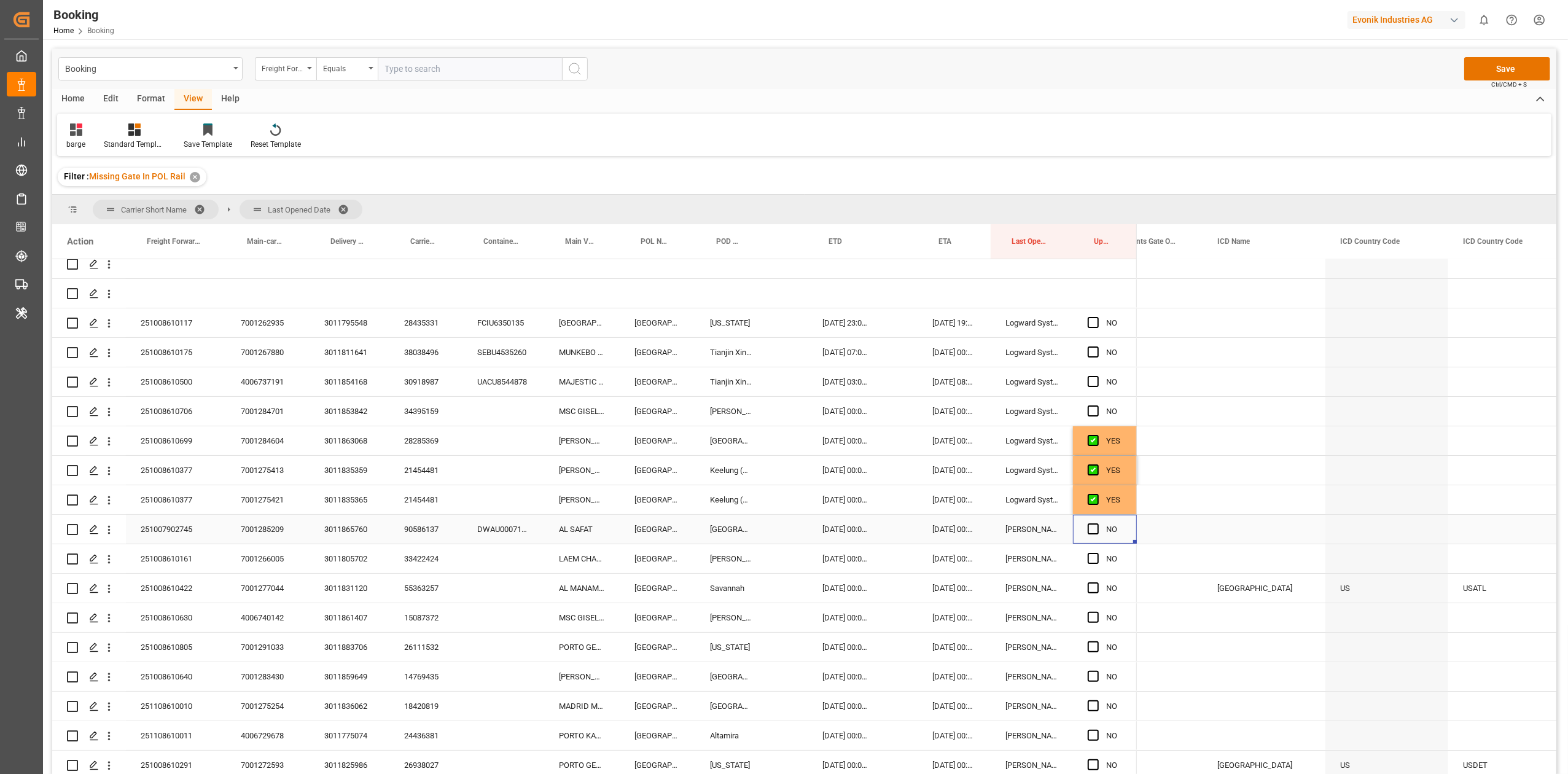
scroll to position [163, 0]
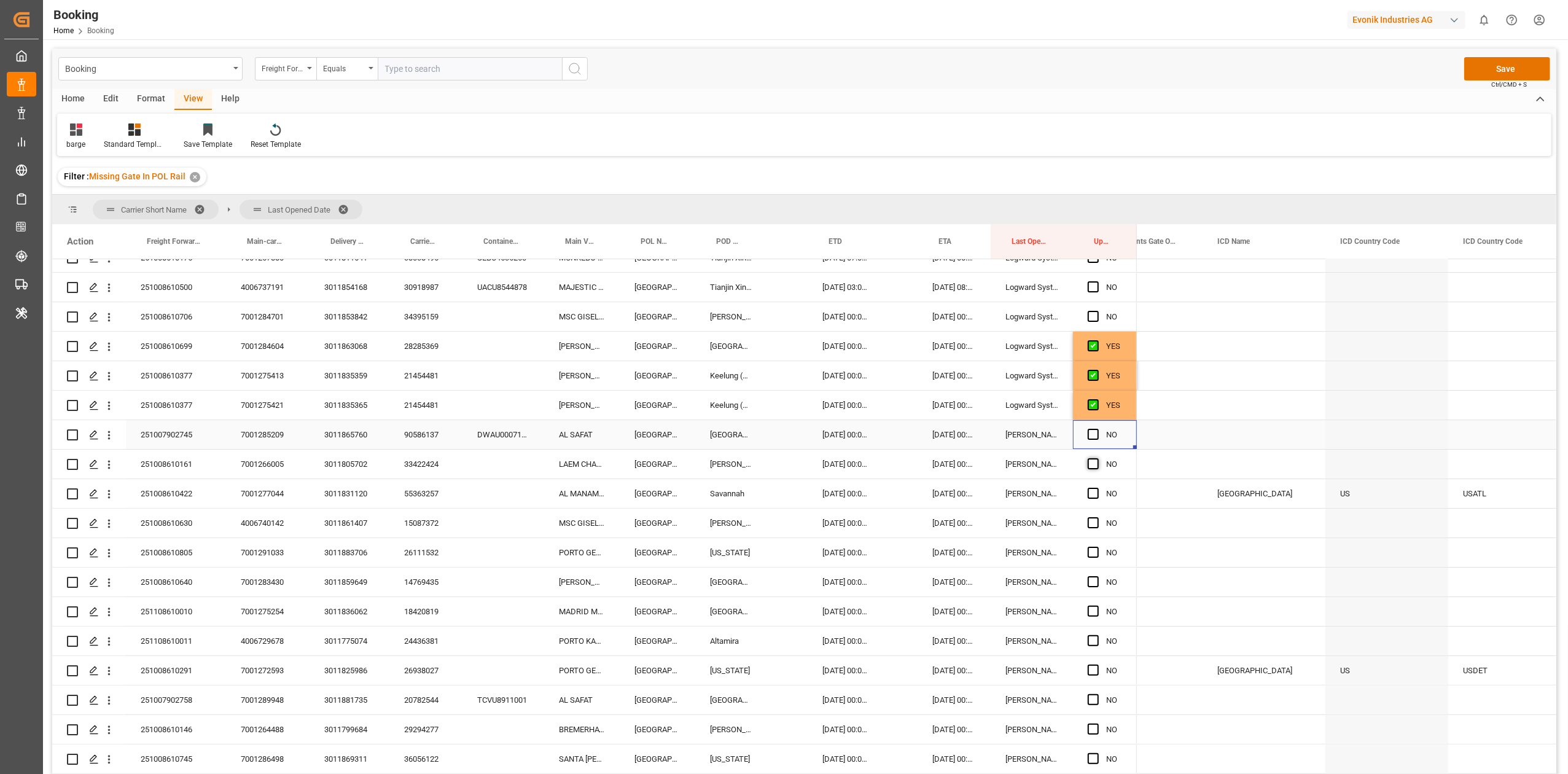
click at [1044, 436] on span "Press SPACE to select this row." at bounding box center [1093, 434] width 11 height 11
click at [1044, 429] on input "Press SPACE to select this row." at bounding box center [1097, 429] width 0 height 0
click at [1044, 468] on span "Press SPACE to select this row." at bounding box center [1093, 464] width 11 height 11
click at [1044, 458] on input "Press SPACE to select this row." at bounding box center [1097, 458] width 0 height 0
click at [424, 465] on div "33422424" at bounding box center [426, 464] width 73 height 28
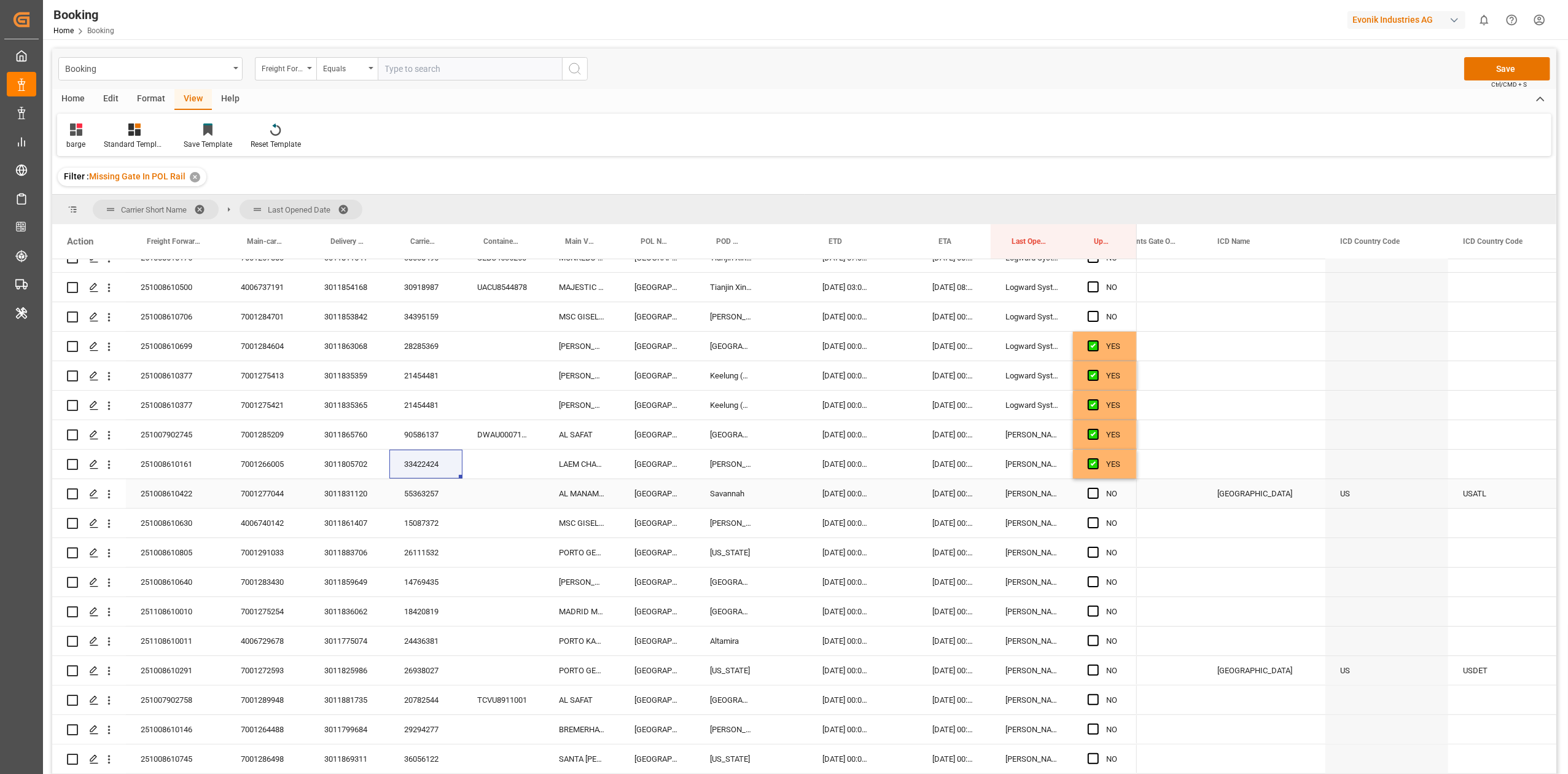
click at [423, 479] on div "55363257" at bounding box center [426, 493] width 73 height 28
click at [1044, 479] on span "Press SPACE to select this row." at bounding box center [1093, 493] width 11 height 11
click at [1044, 479] on input "Press SPACE to select this row." at bounding box center [1097, 488] width 0 height 0
click at [1044, 479] on span "Press SPACE to select this row." at bounding box center [1093, 523] width 11 height 11
click at [1044, 479] on input "Press SPACE to select this row." at bounding box center [1097, 517] width 0 height 0
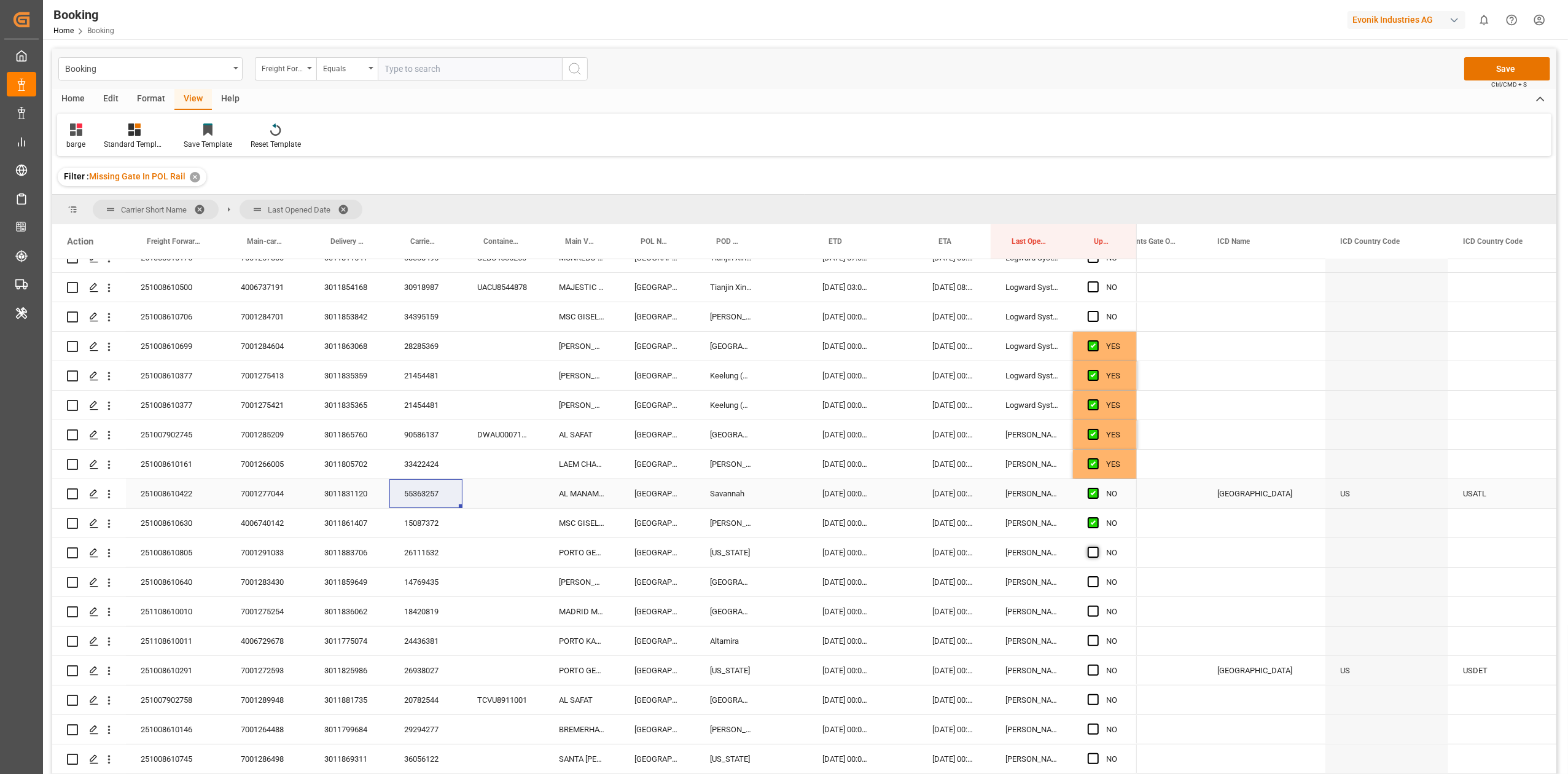
click at [1044, 479] on span "Press SPACE to select this row." at bounding box center [1093, 553] width 11 height 11
click at [1044, 479] on input "Press SPACE to select this row." at bounding box center [1097, 547] width 0 height 0
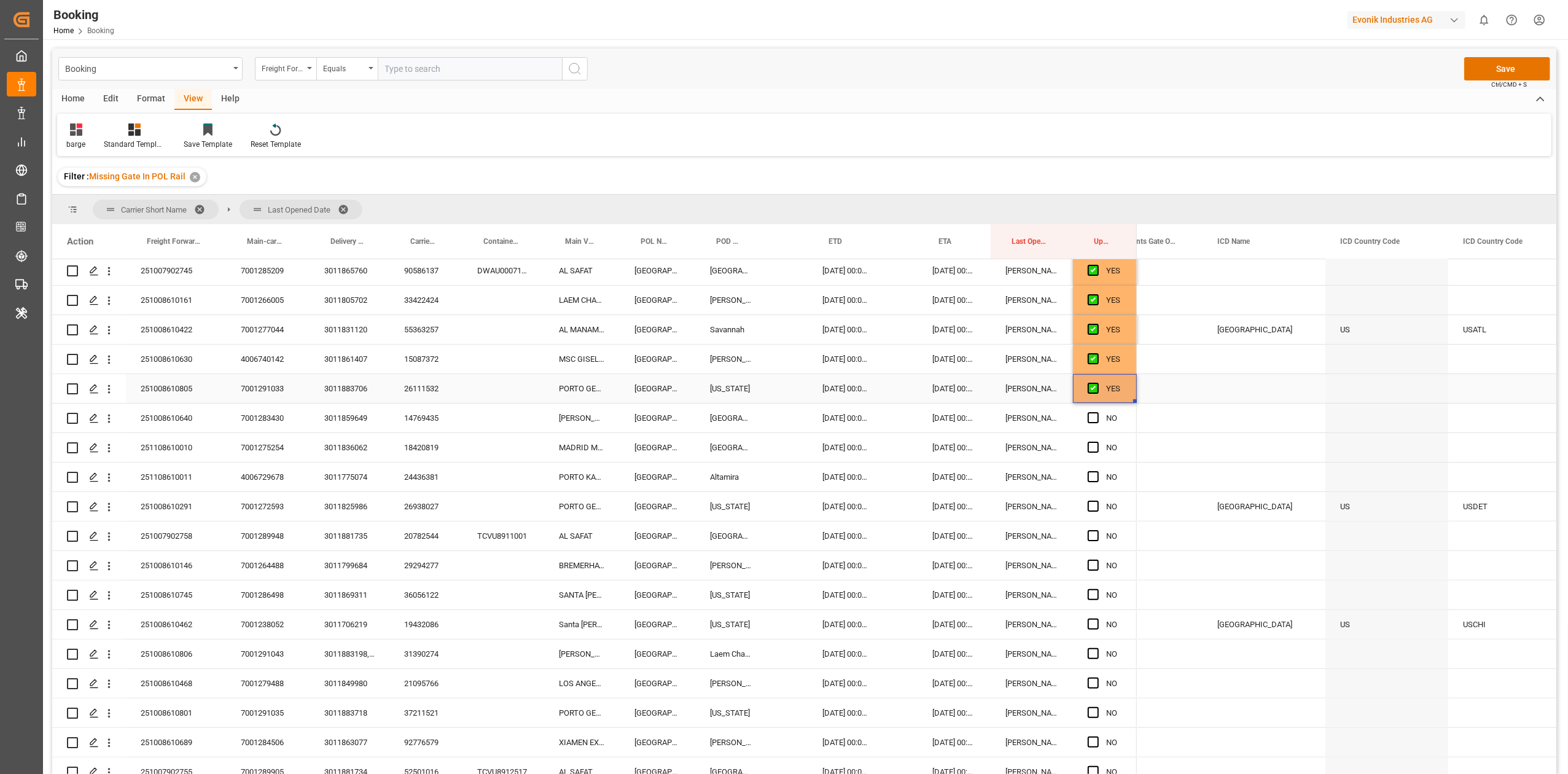
click at [1044, 424] on div "Press SPACE to select this row." at bounding box center [1096, 418] width 18 height 28
click at [1044, 446] on span "Press SPACE to select this row." at bounding box center [1093, 448] width 11 height 11
click at [1044, 442] on input "Press SPACE to select this row." at bounding box center [1097, 442] width 0 height 0
click at [1044, 473] on span "Press SPACE to select this row." at bounding box center [1093, 477] width 11 height 11
click at [1044, 471] on input "Press SPACE to select this row." at bounding box center [1097, 471] width 0 height 0
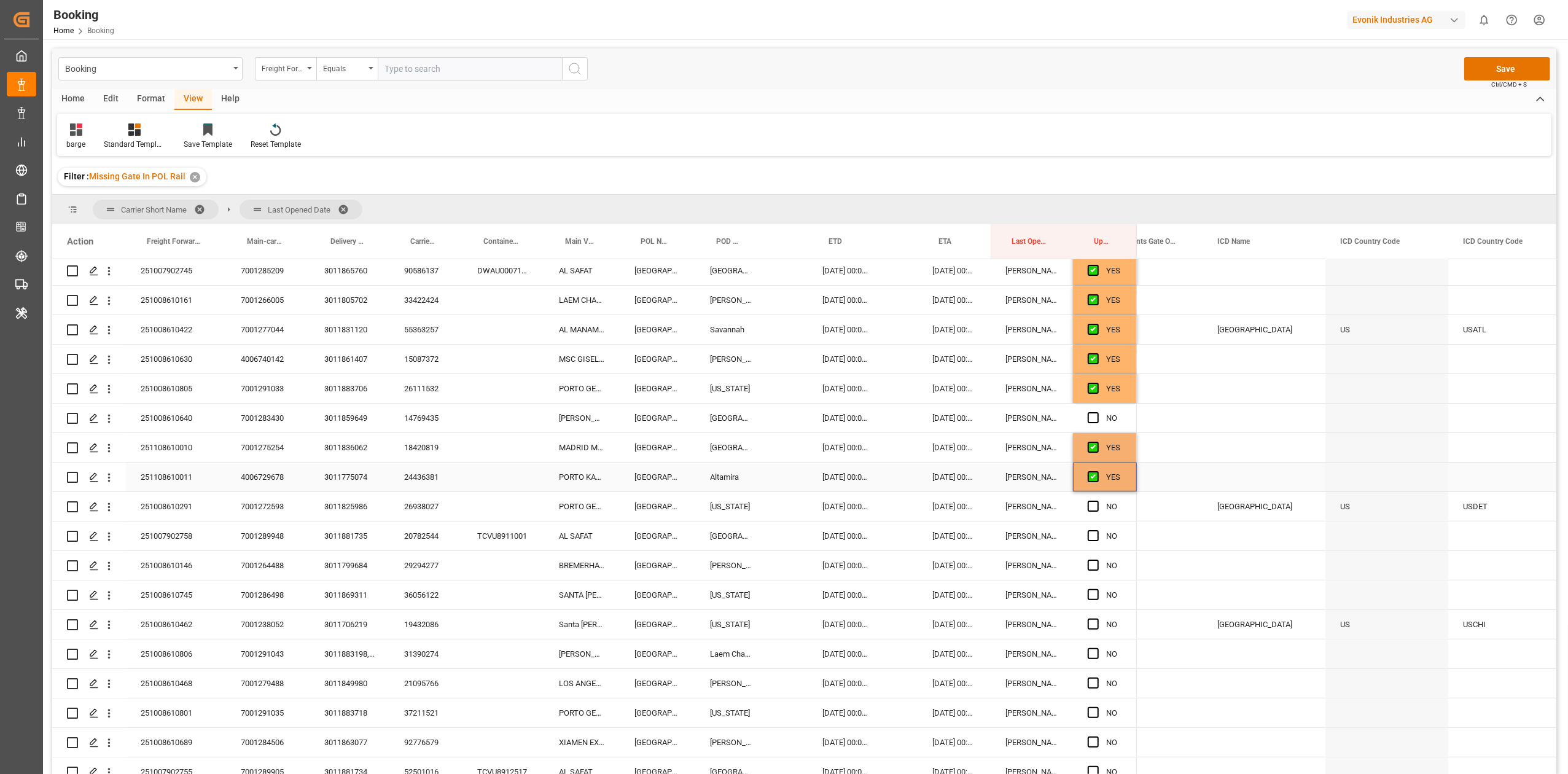
click at [435, 473] on div "24436381" at bounding box center [426, 477] width 73 height 28
drag, startPoint x: 1091, startPoint y: 423, endPoint x: 890, endPoint y: 558, distance: 242.1
click at [1044, 423] on div "Press SPACE to select this row." at bounding box center [1096, 418] width 18 height 28
click at [423, 479] on div "26938027" at bounding box center [426, 507] width 73 height 28
drag, startPoint x: 421, startPoint y: 505, endPoint x: 846, endPoint y: 445, distance: 429.2
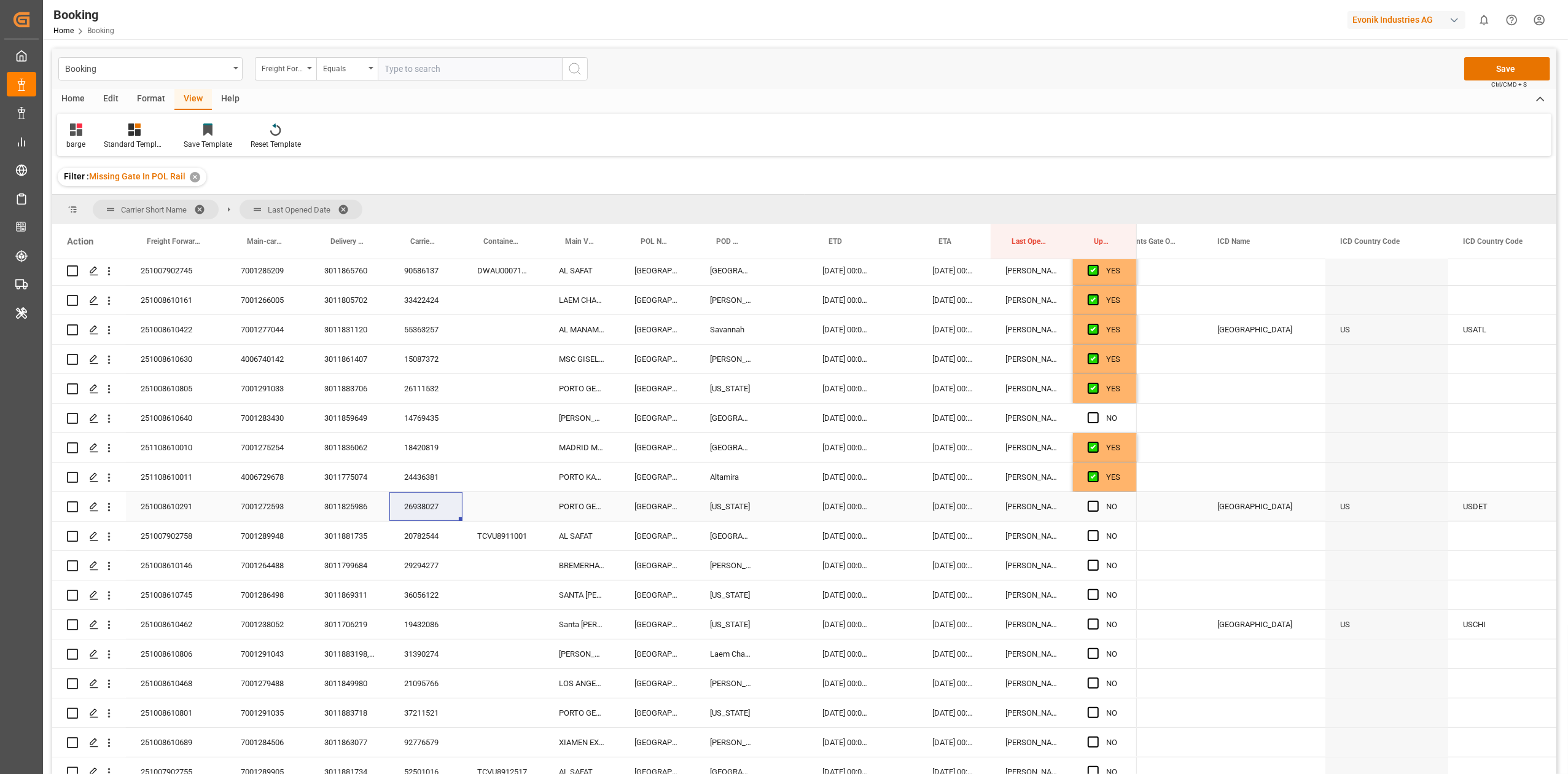
click at [421, 479] on div "26938027" at bounding box center [426, 507] width 73 height 28
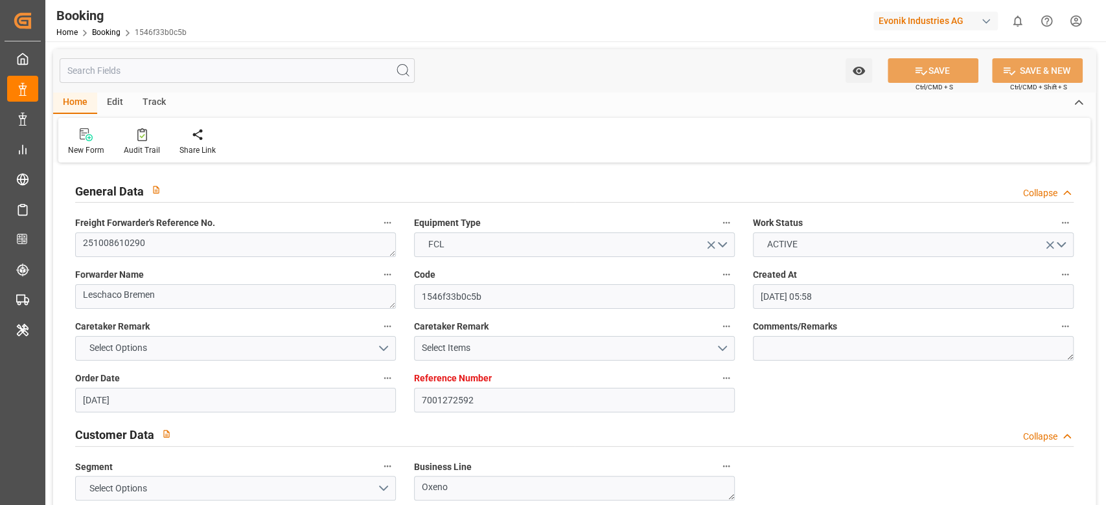
scroll to position [2212, 0]
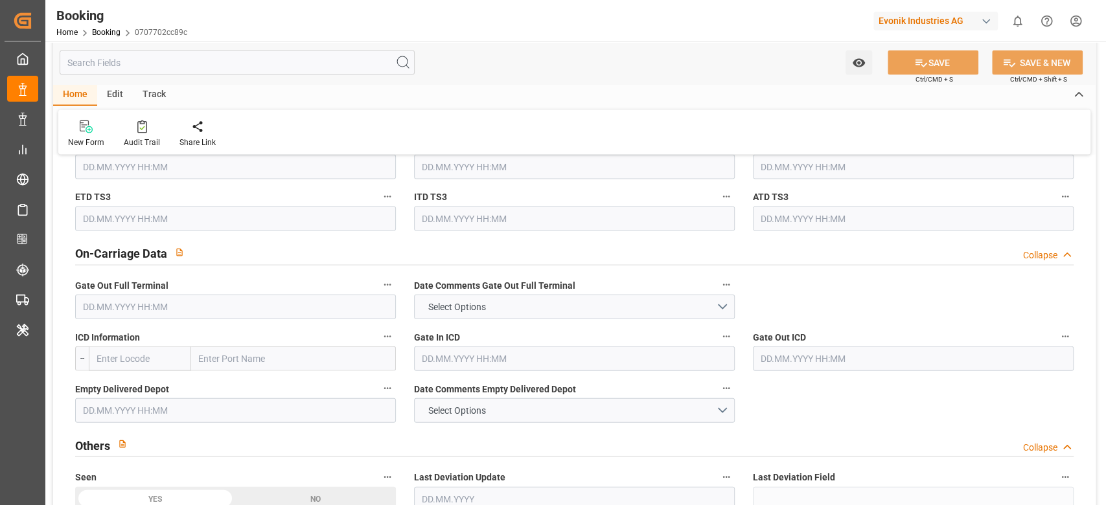
scroll to position [1399, 0]
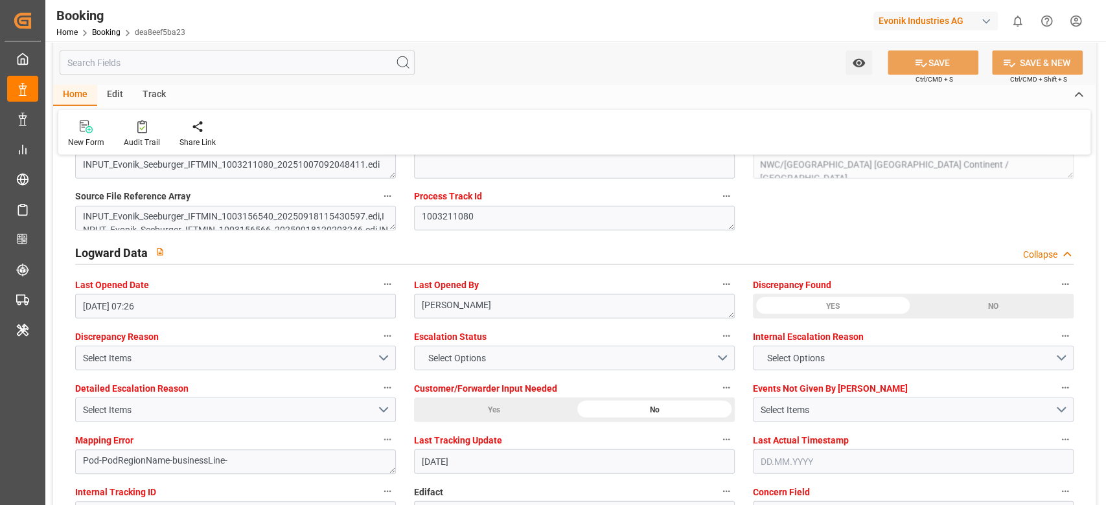
scroll to position [2256, 0]
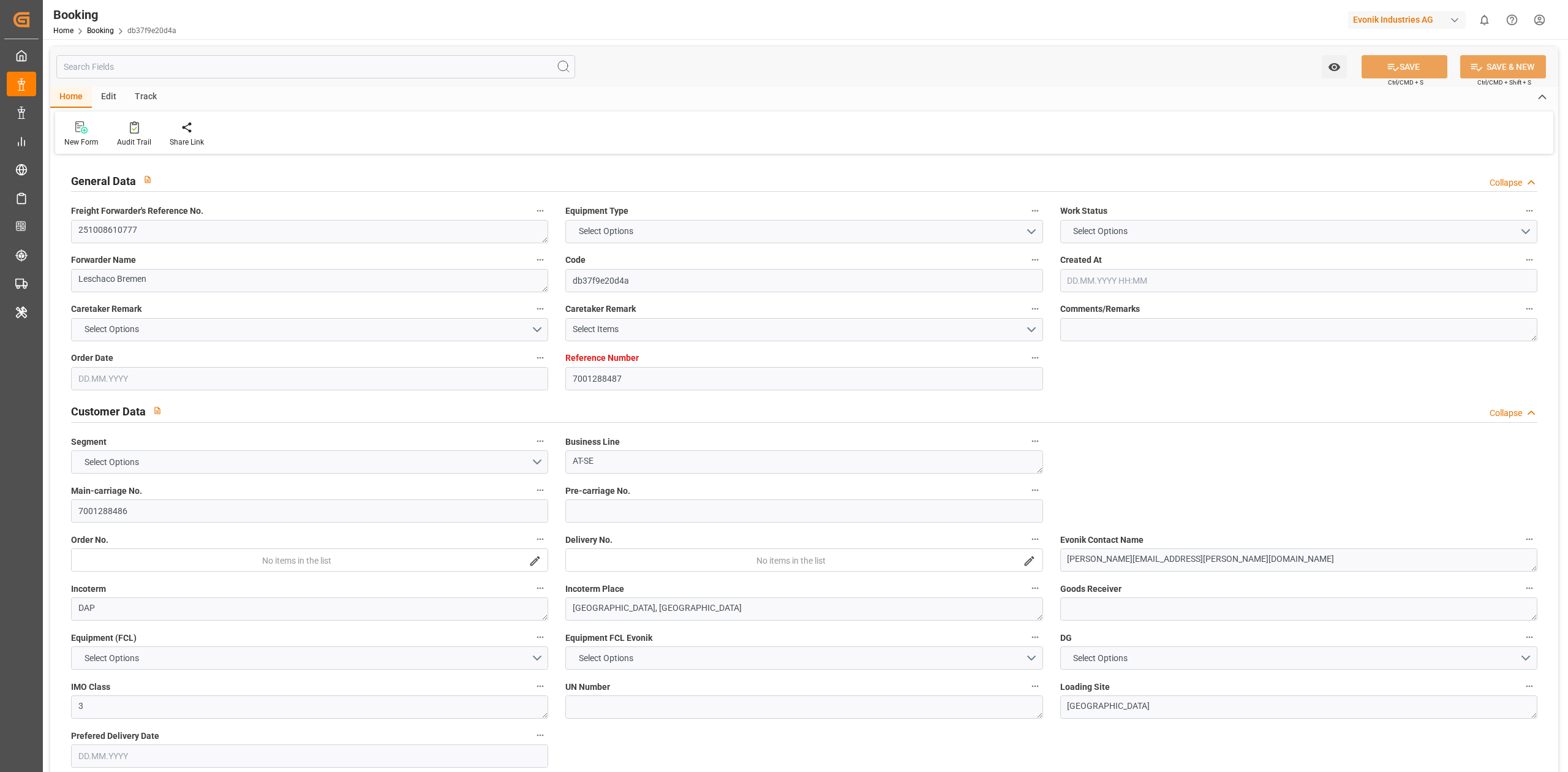
type textarea "251008610777"
type textarea "Leschaco Bremen"
type input "db37f9e20d4a"
type input "7001288487"
type textarea "AT-SE"
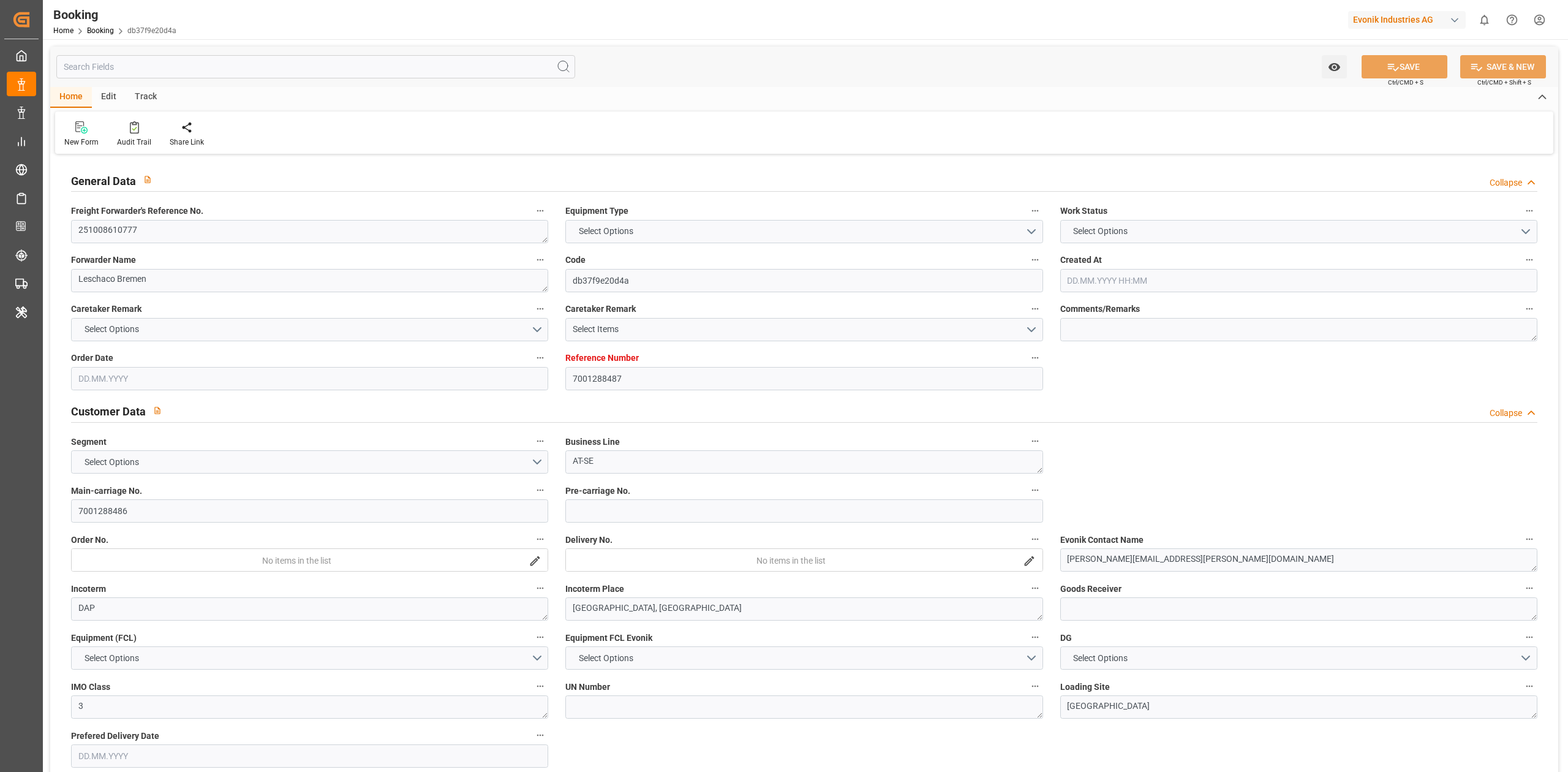
type input "7001288486"
type textarea "clara.cabrera@evonik.com"
type textarea "DAP"
type textarea "ATLANTA, GA"
type textarea "3"
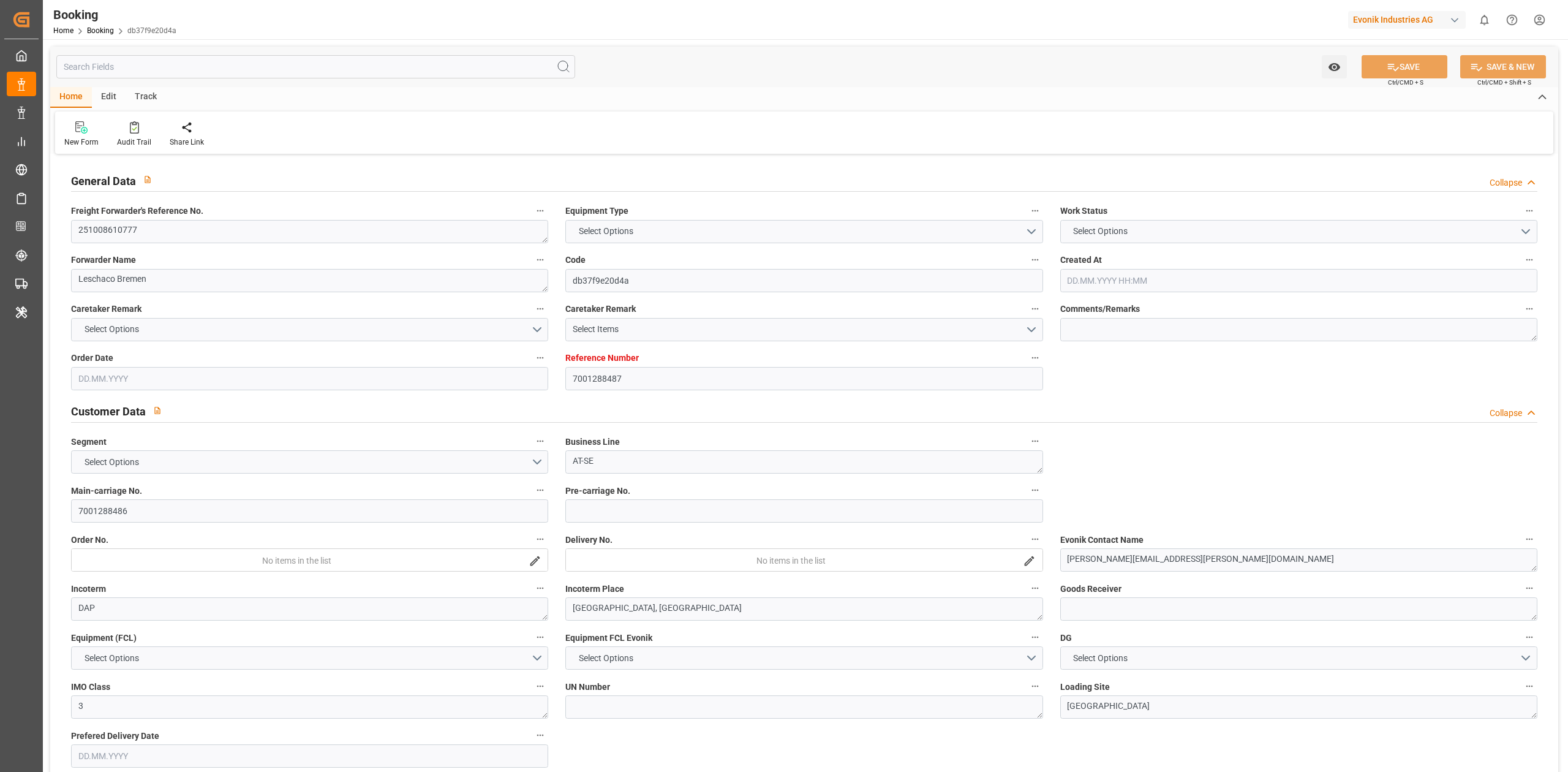
type textarea "Rheinfelden"
type input "XIAMEN EXPRESS"
type input "HLCU"
type textarea "38211397"
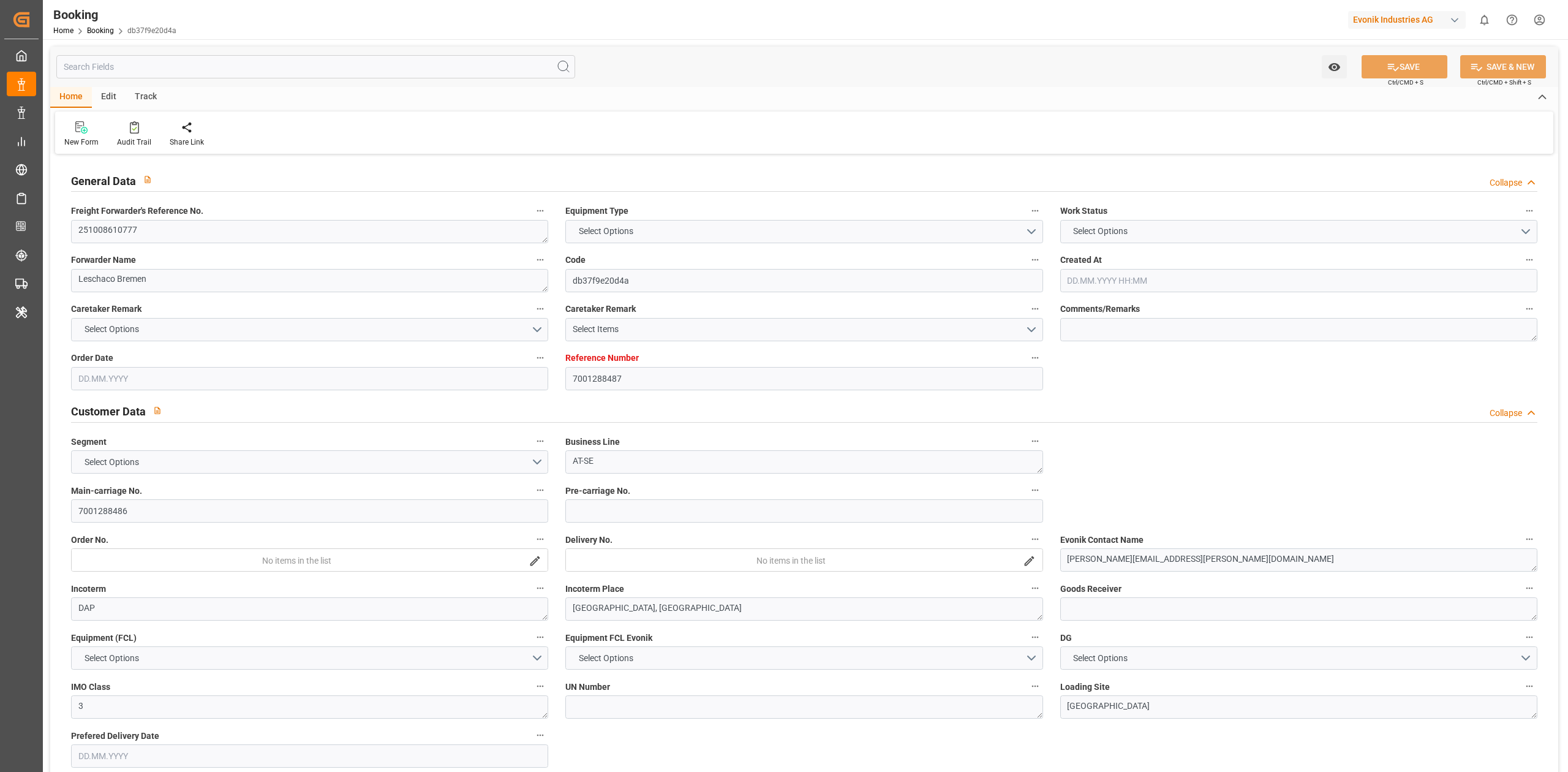
type input "[GEOGRAPHIC_DATA]"
type input "Savannah"
type input "[GEOGRAPHIC_DATA]"
type textarea "INPUT_Evonik_Seeburger_IFTMIN_1003208274_20251006130818957.edi"
type textarea "NWC/UK [GEOGRAPHIC_DATA] Continent / [GEOGRAPHIC_DATA]-SE"
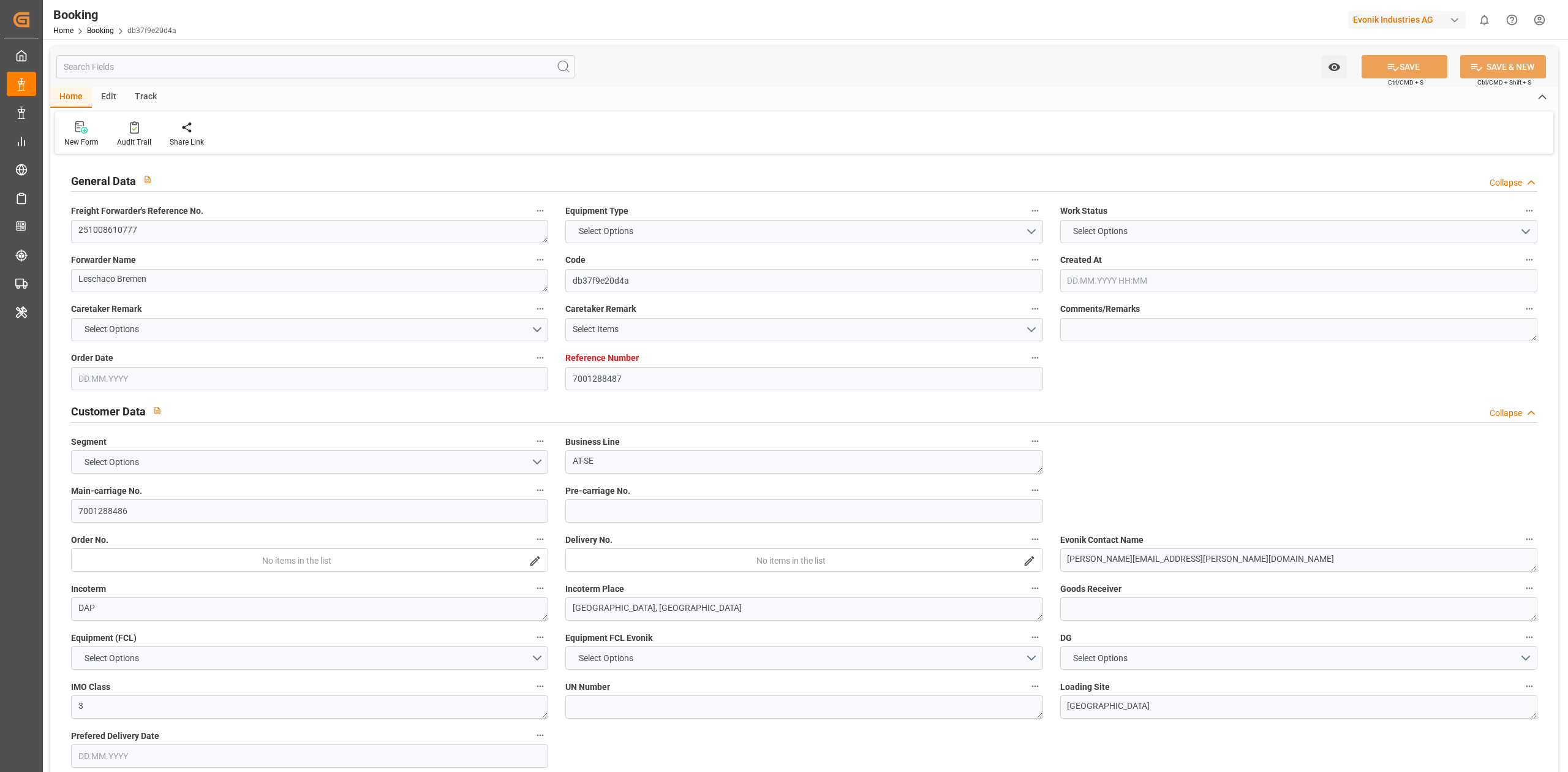
type textarea "INPUT_Evonik_Seeburger_IFTMIN_1003190894_20250930075944152.edi,INPUT_Evonik_See…"
type textarea "1003208274"
type textarea "[PERSON_NAME]"
type textarea "businessDivision-businessLine-"
type textarea "IFTSTA"
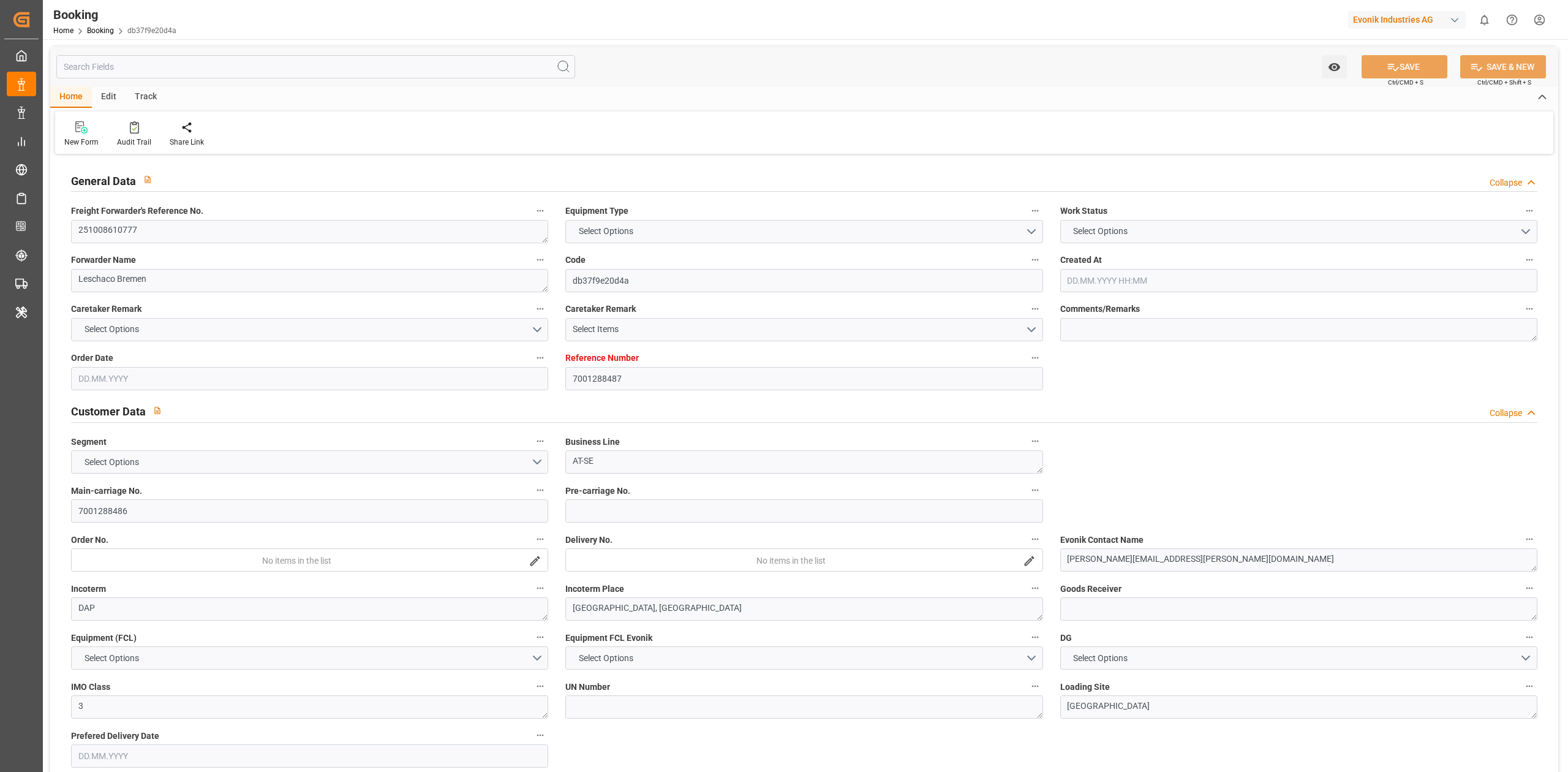
type textarea "a011t00000LcJC5AAN"
type textarea "Yes"
type input "7001288487"
type input "9630420"
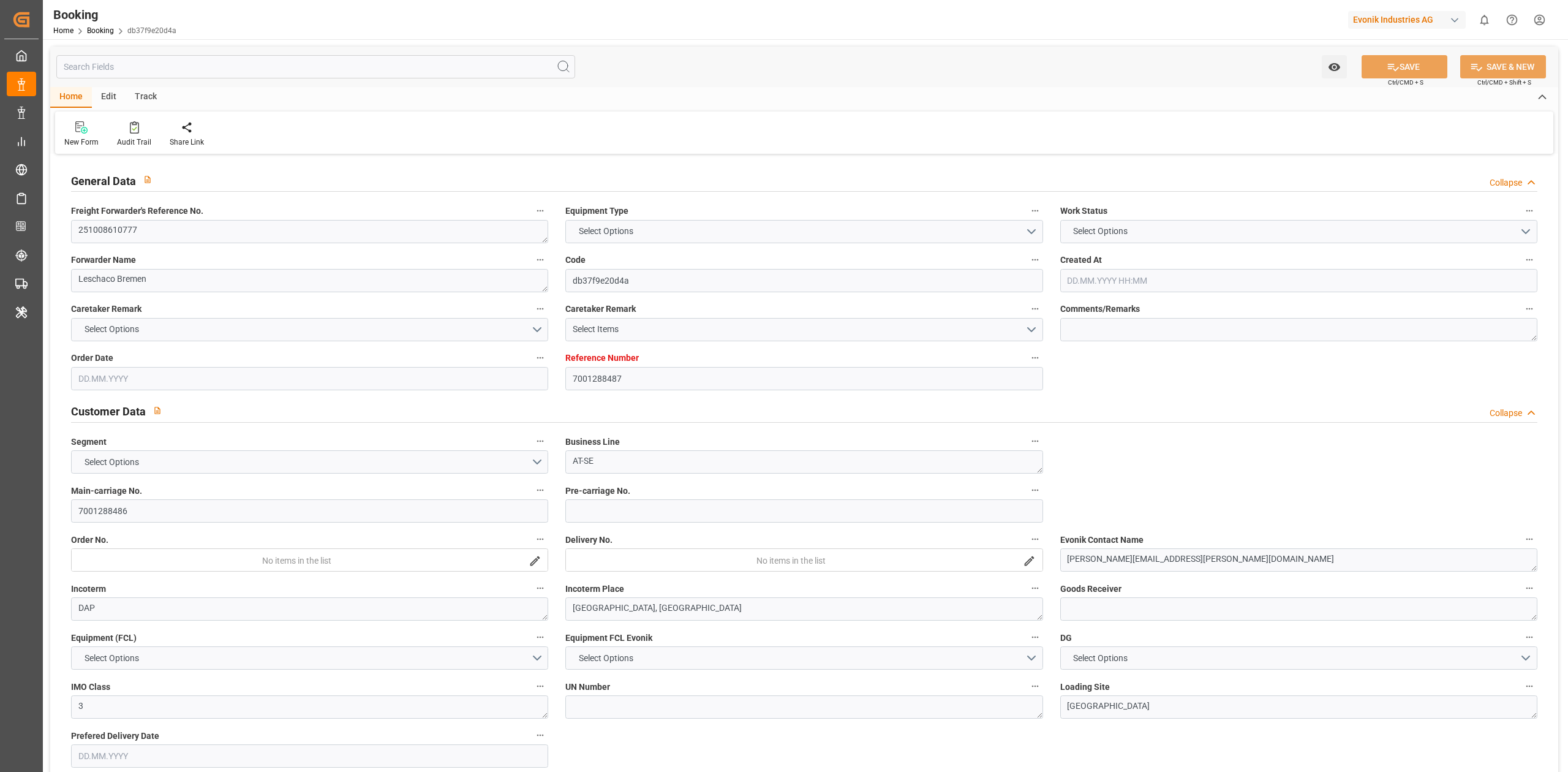
type input "Hapag Lloyd"
type input "Hapag Lloyd Aktiengesellschaft"
type input "DEBRV"
type input "USSAV"
type input "BEANR"
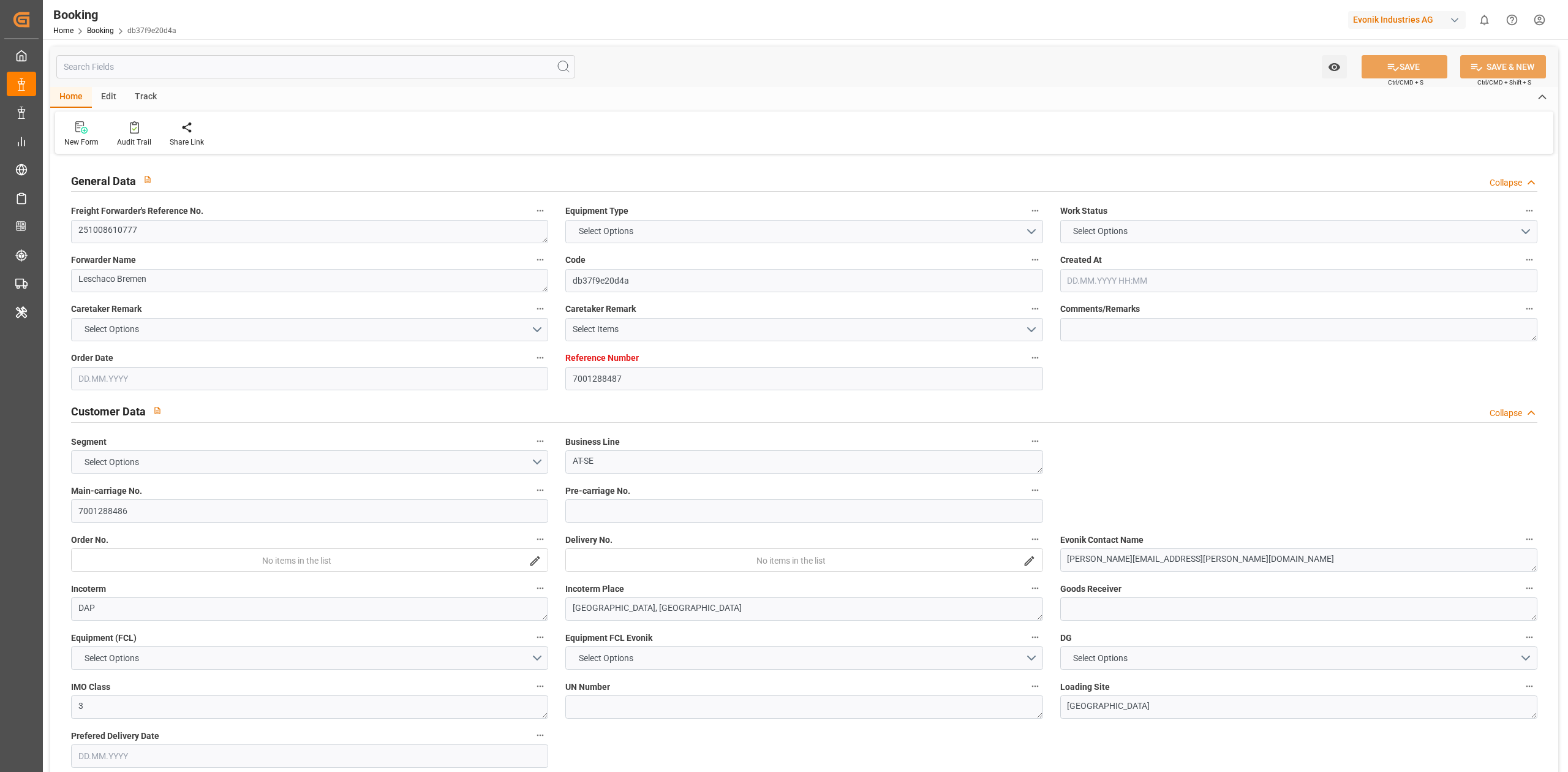
type input "0"
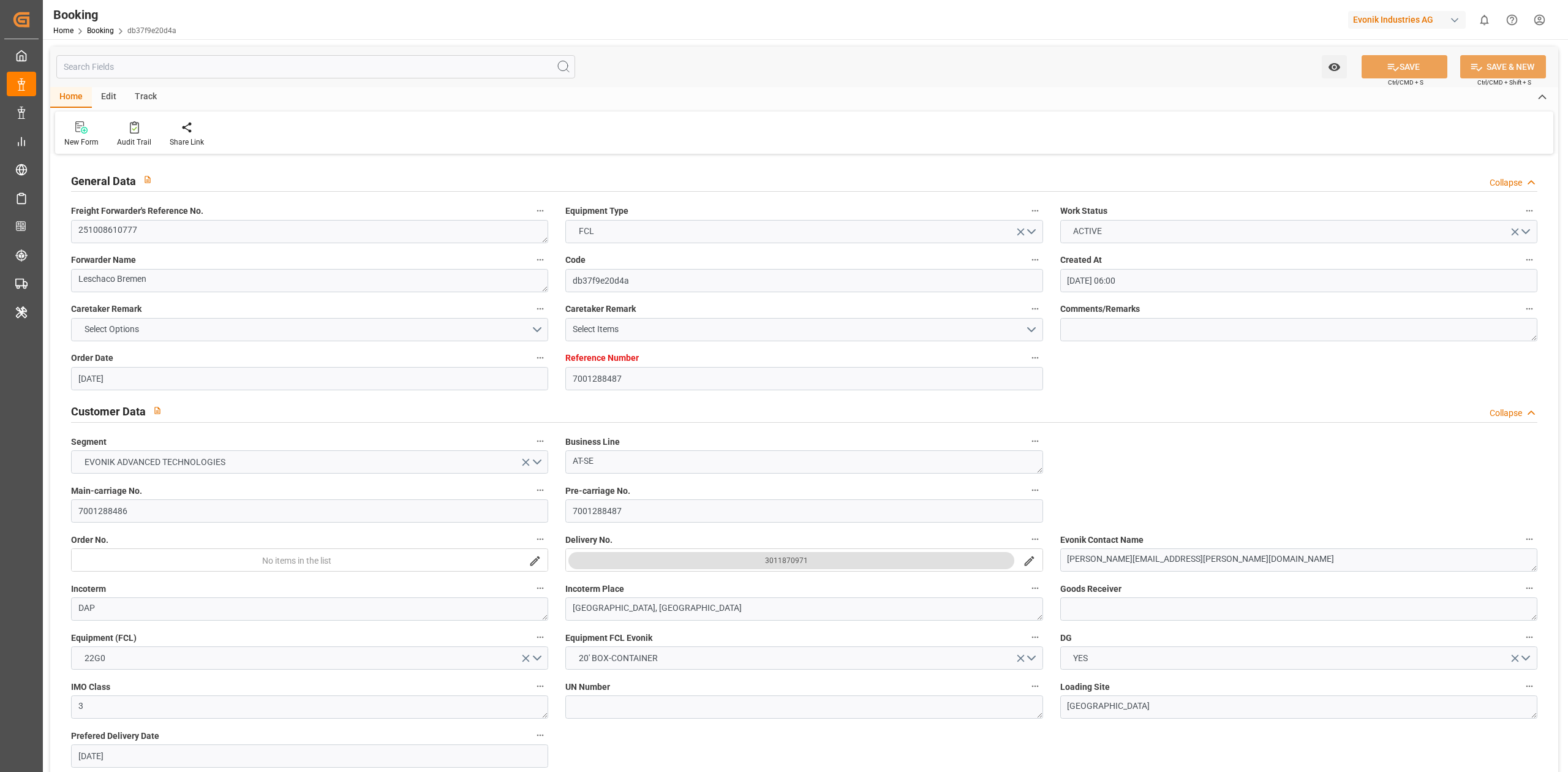
type input "30.09.2025 06:00"
type input "30.09.2025"
type input "29.11.2025"
type input "20.10.2025"
type input "20.10.2025 00:00"
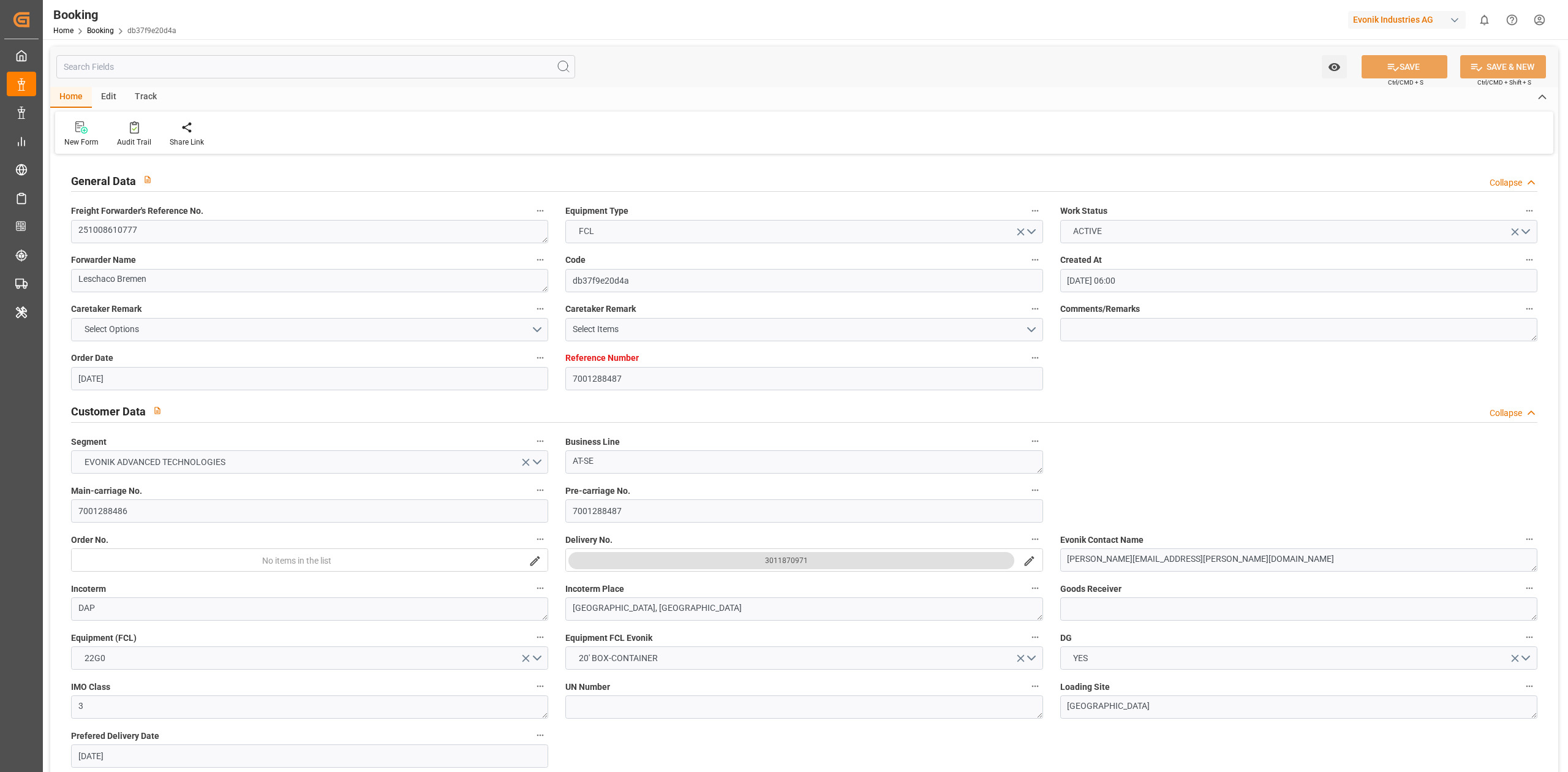
type input "20.10.2025 00:00"
type input "30.09.2025"
type input "[DATE] 00:00"
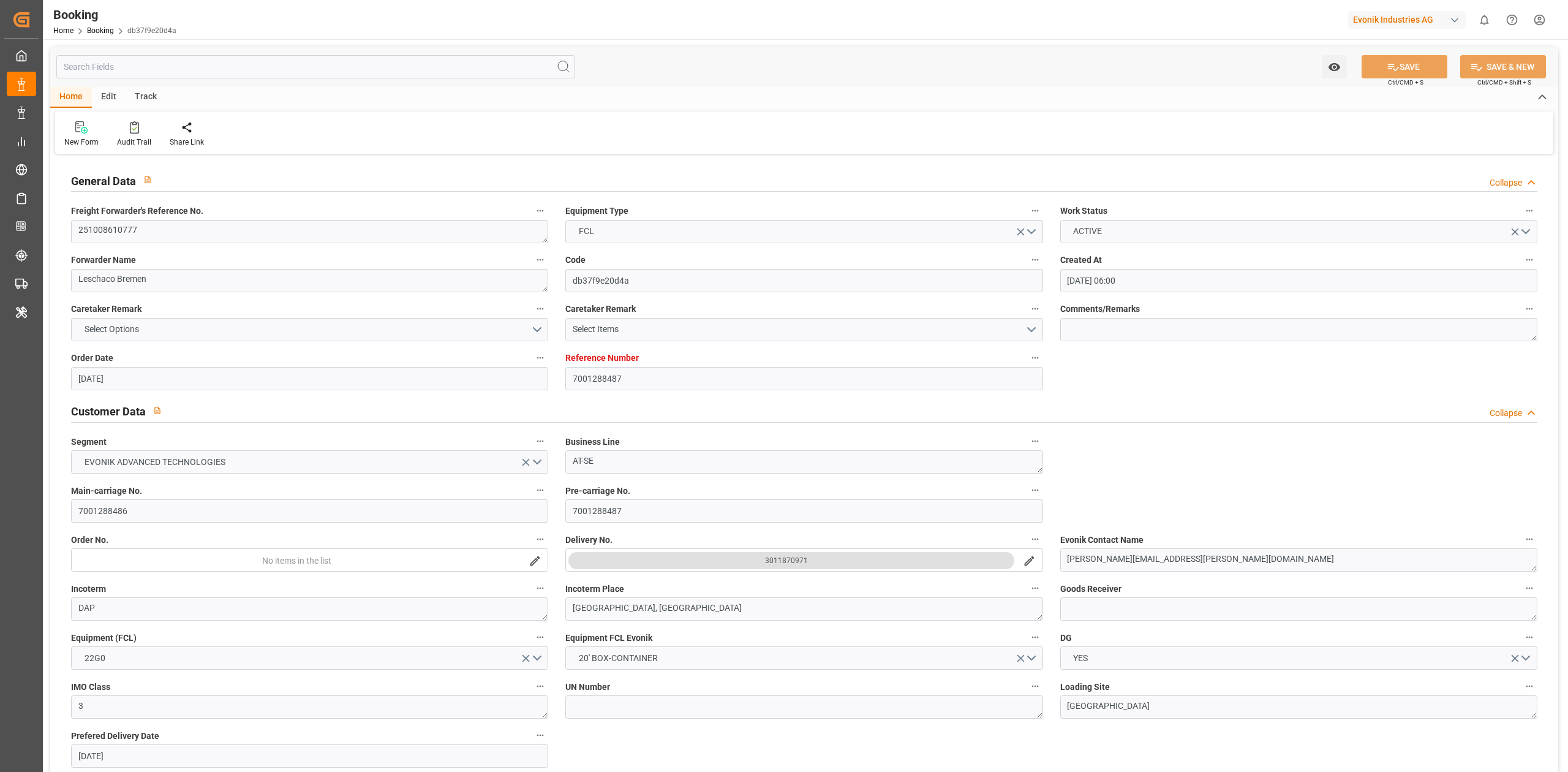
type input "30.11.2025 00:00"
type input "26.10.2025 00:00"
type input "04.11.2025 00:00"
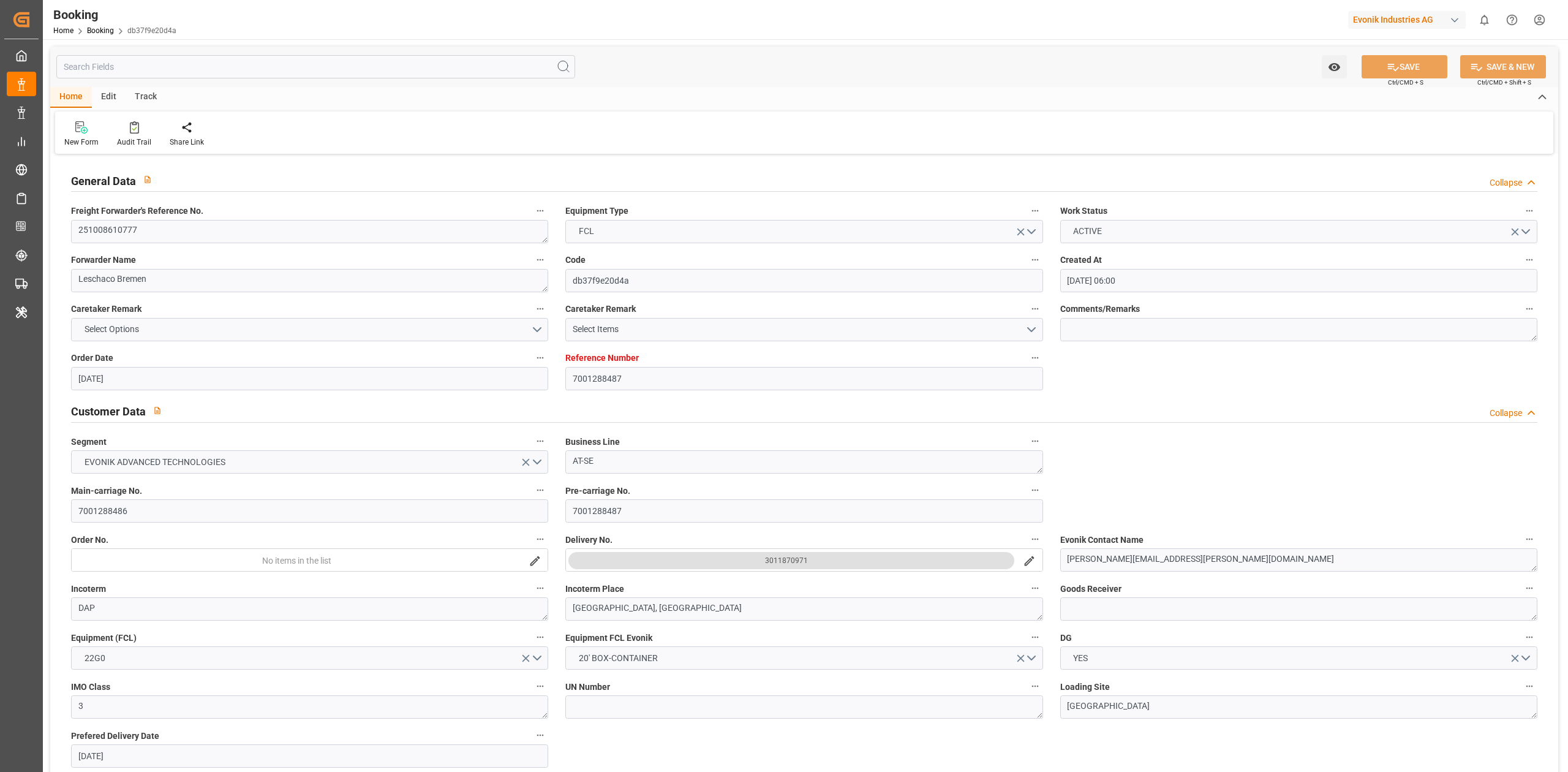
type input "04.11.2025 00:00"
type input "07.10.2025 08:57"
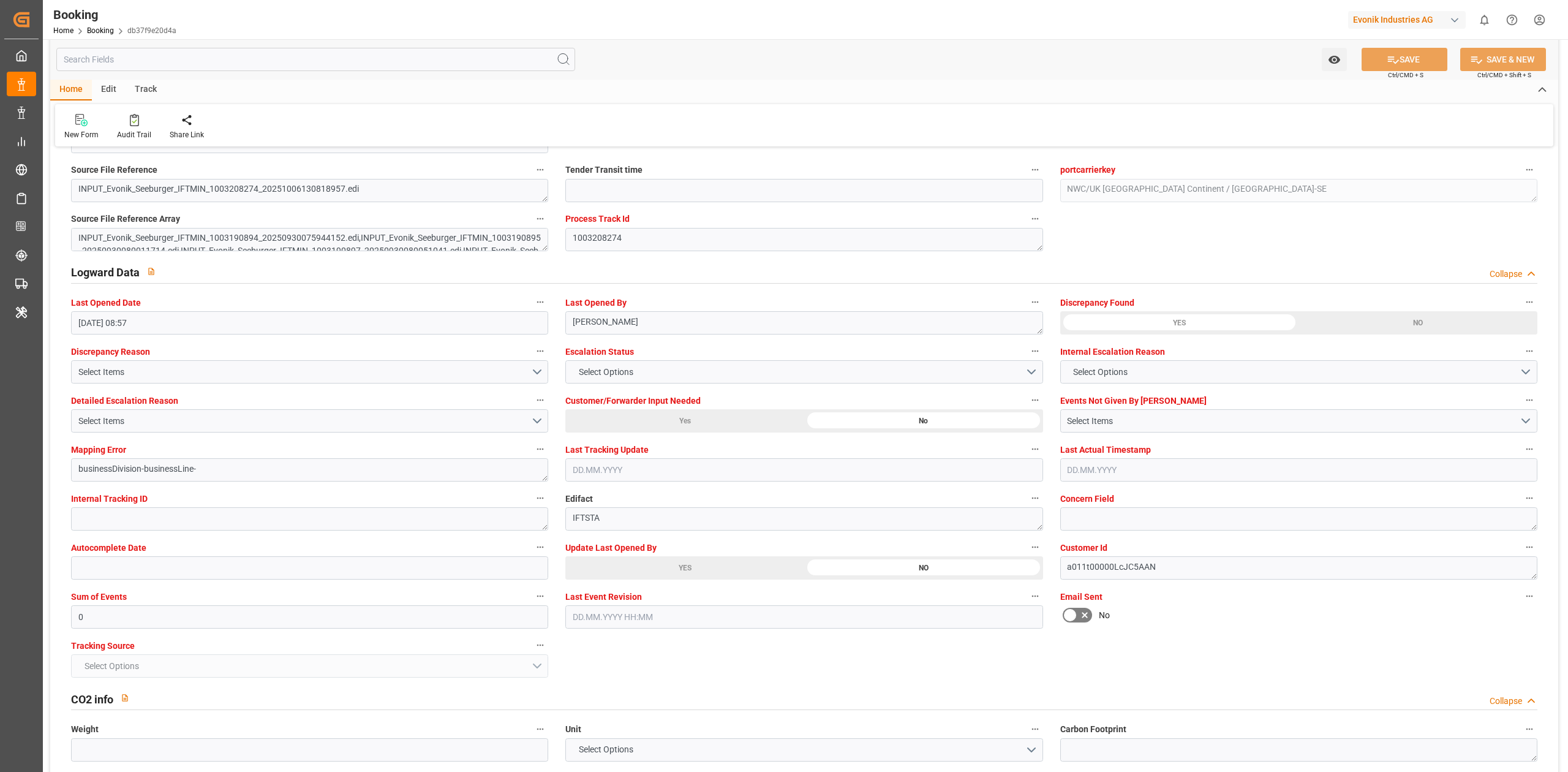
scroll to position [2124, 0]
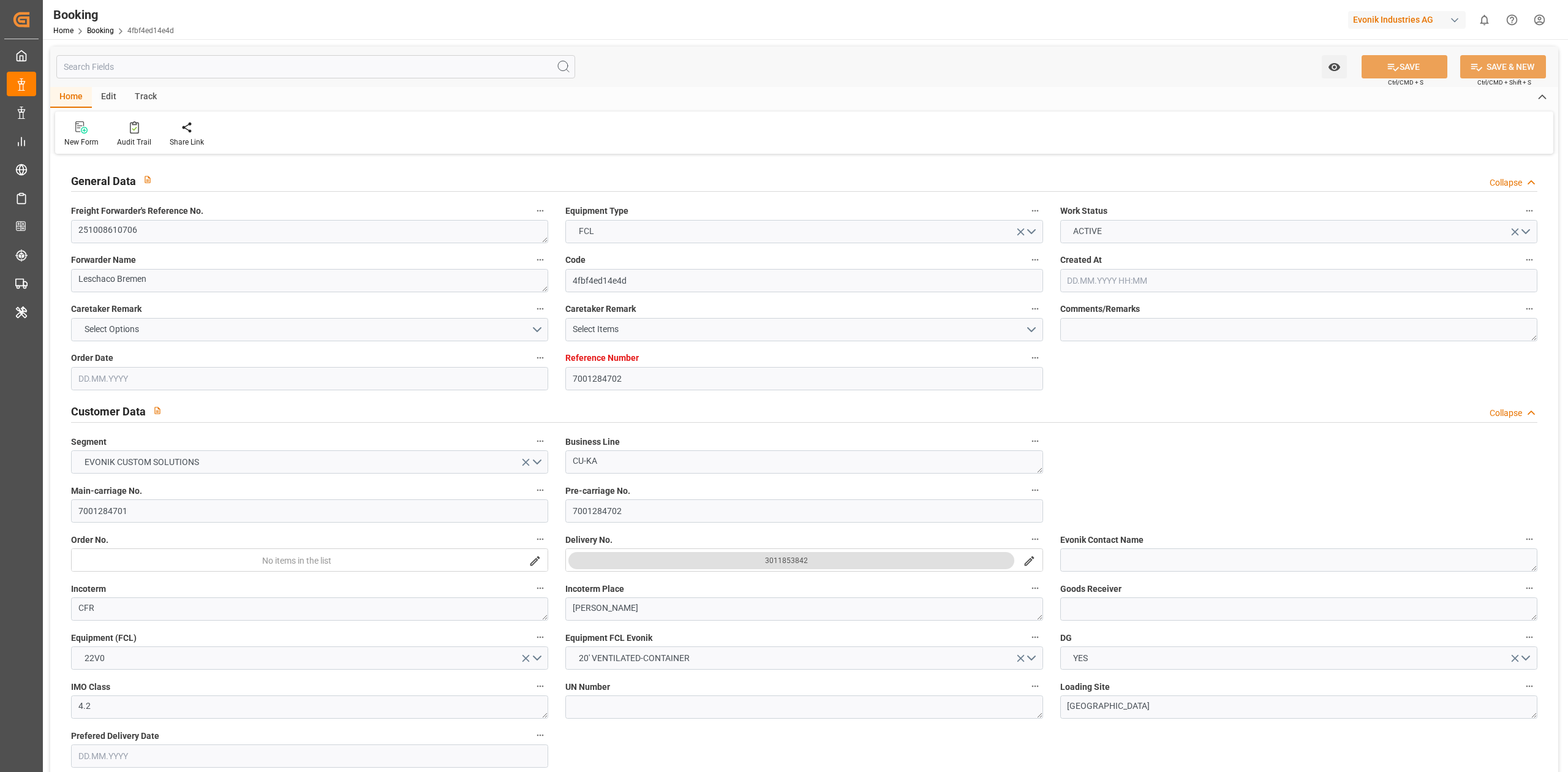
type input "7001284702"
type input "9720196"
type input "Hapag Lloyd"
type input "Hapag Lloyd Aktiengesellschaft"
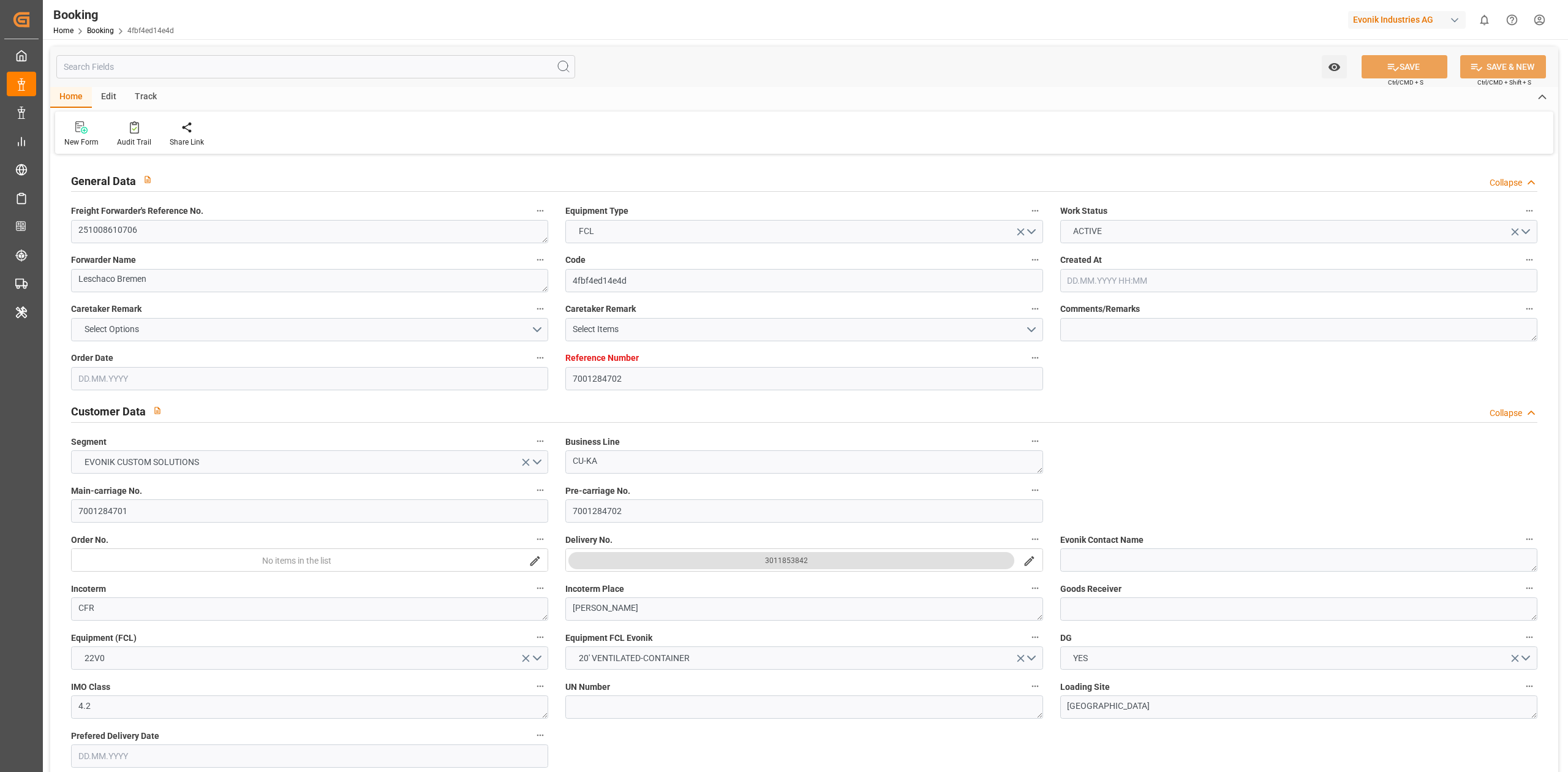
type input "DEHAM"
type input "BRSSZ"
type input "25.09.2025 07:19"
type input "25.09.2025"
type input "10.11.2025"
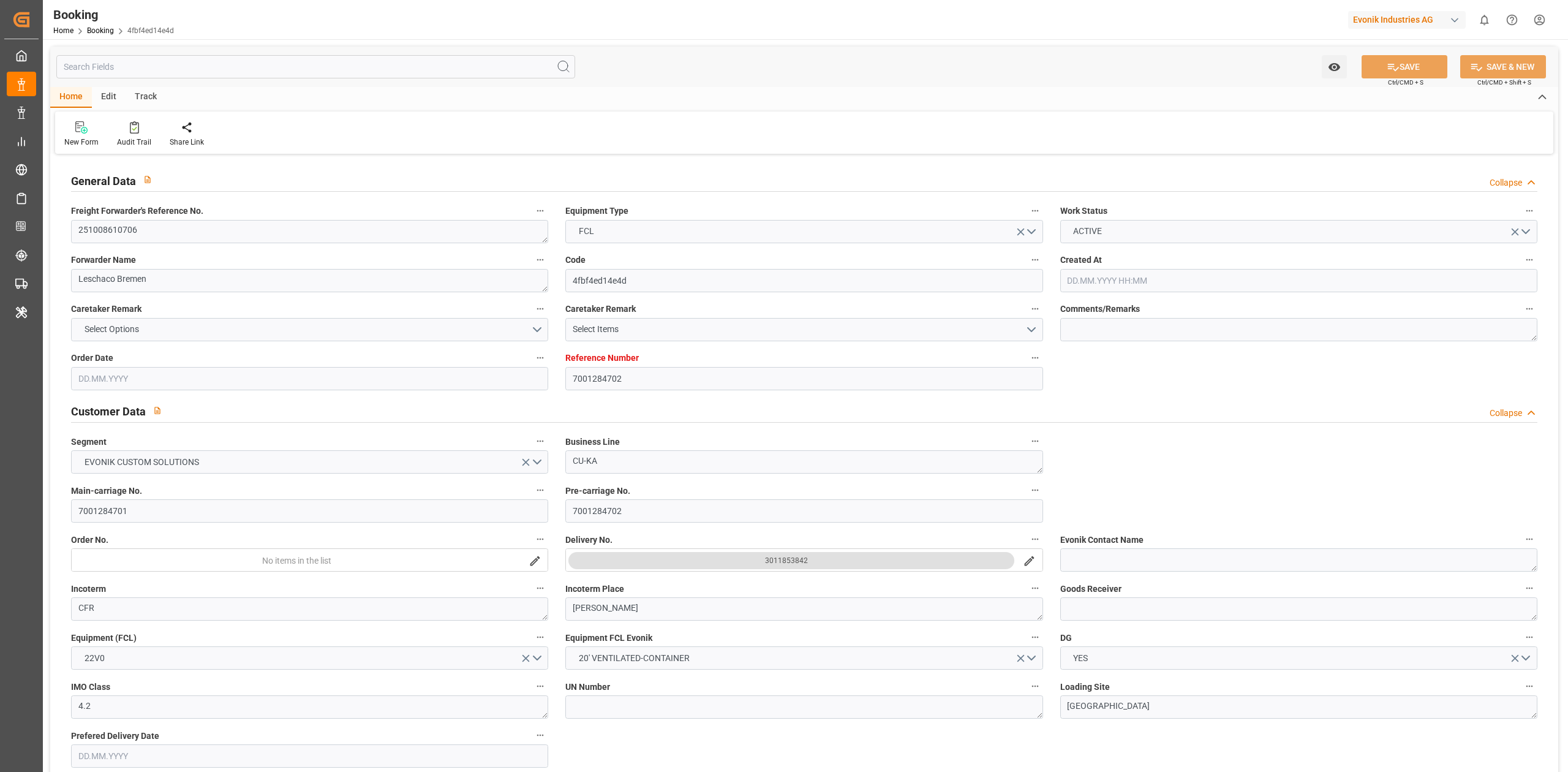
type input "08.10.2025"
type input "08.10.2025 00:00"
type input "26.09.2025"
type input "29.09.2025"
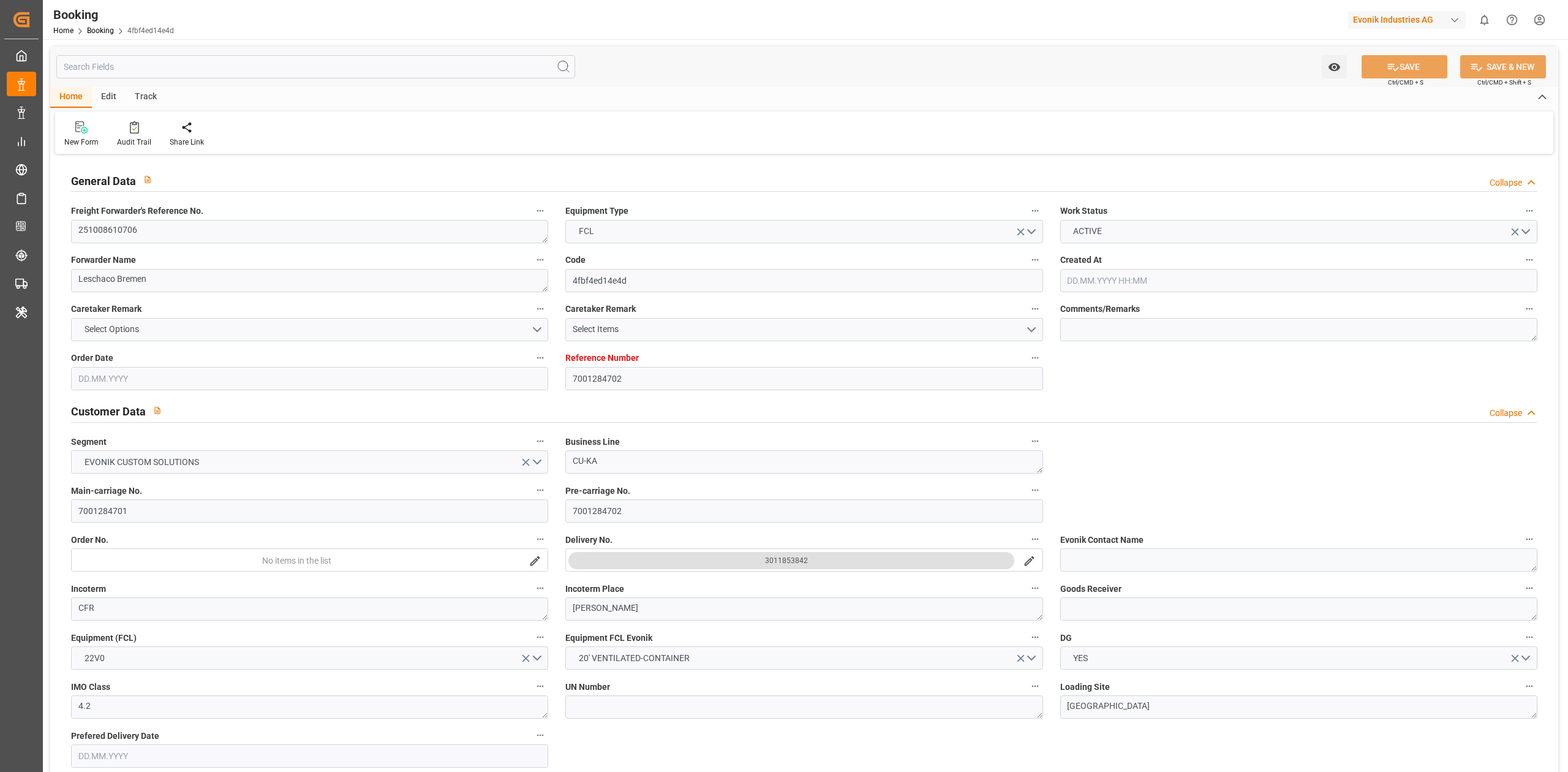
type input "16.10.2025 00:00"
type input "11.11.2025 00:00"
type input "10.11.2025 00:00"
type input "07.10.2025 12:35"
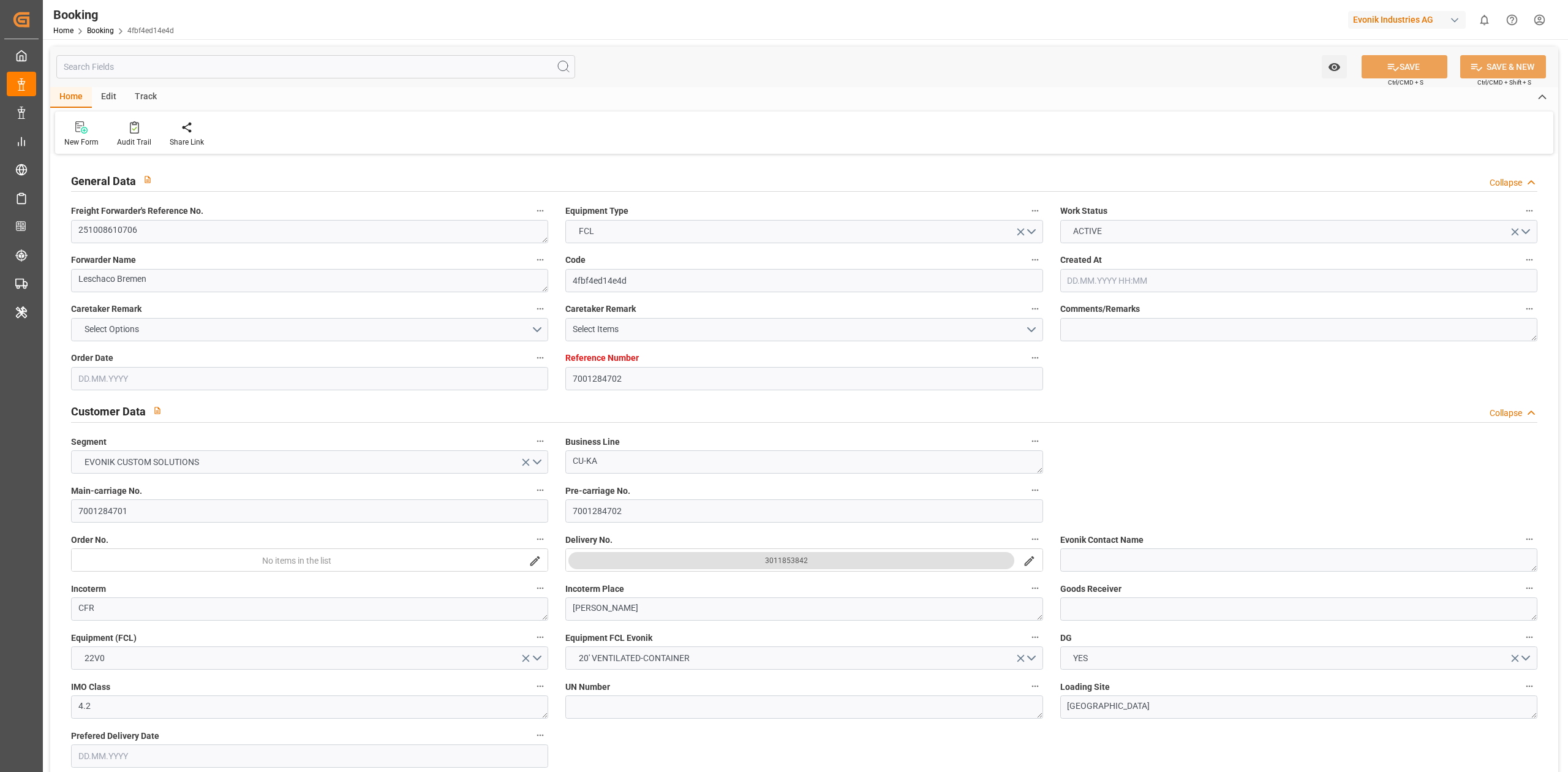
type input "[DATE]"
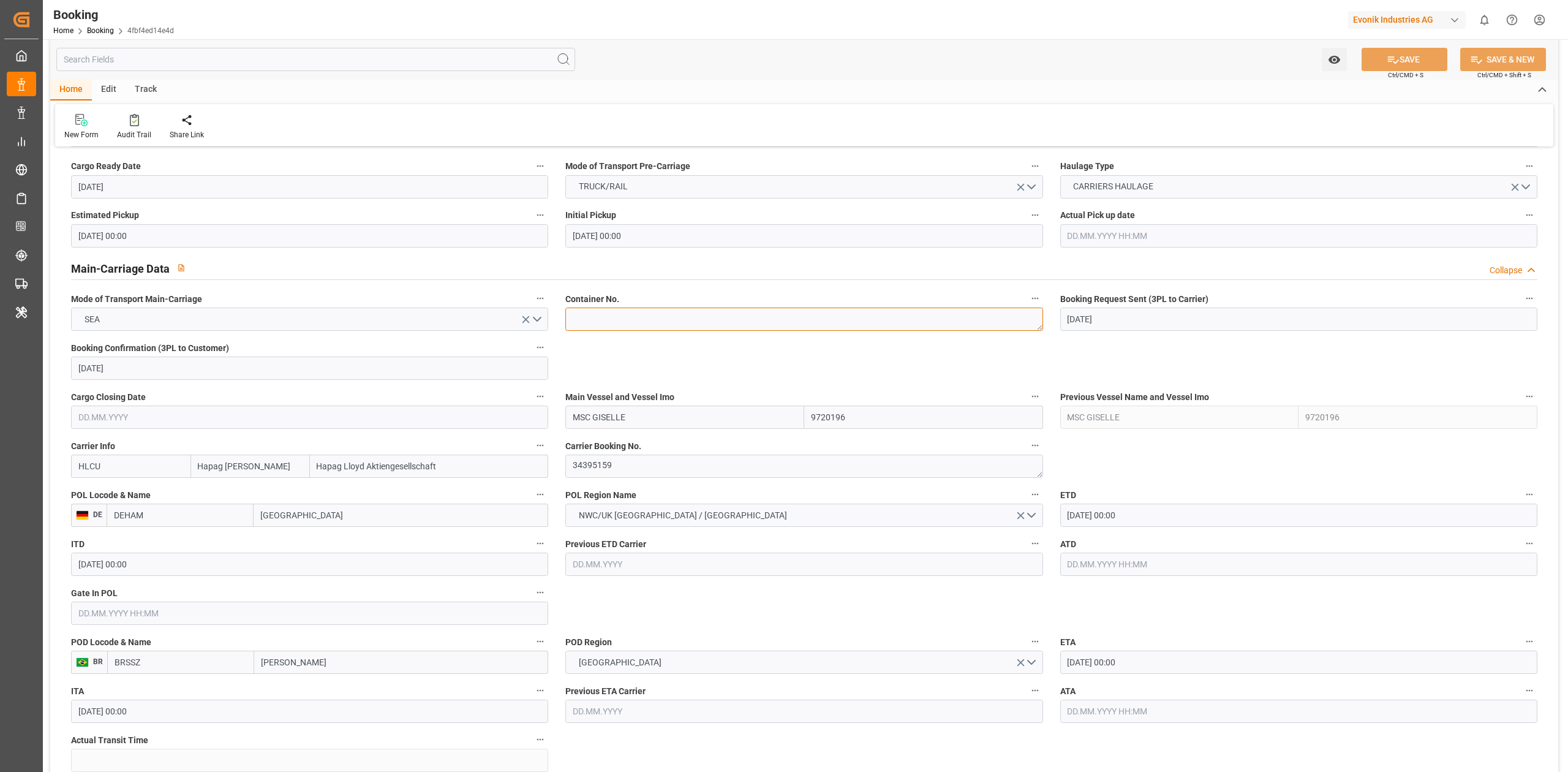
click at [637, 327] on textarea at bounding box center [804, 319] width 478 height 24
paste textarea "HAMU8000193"
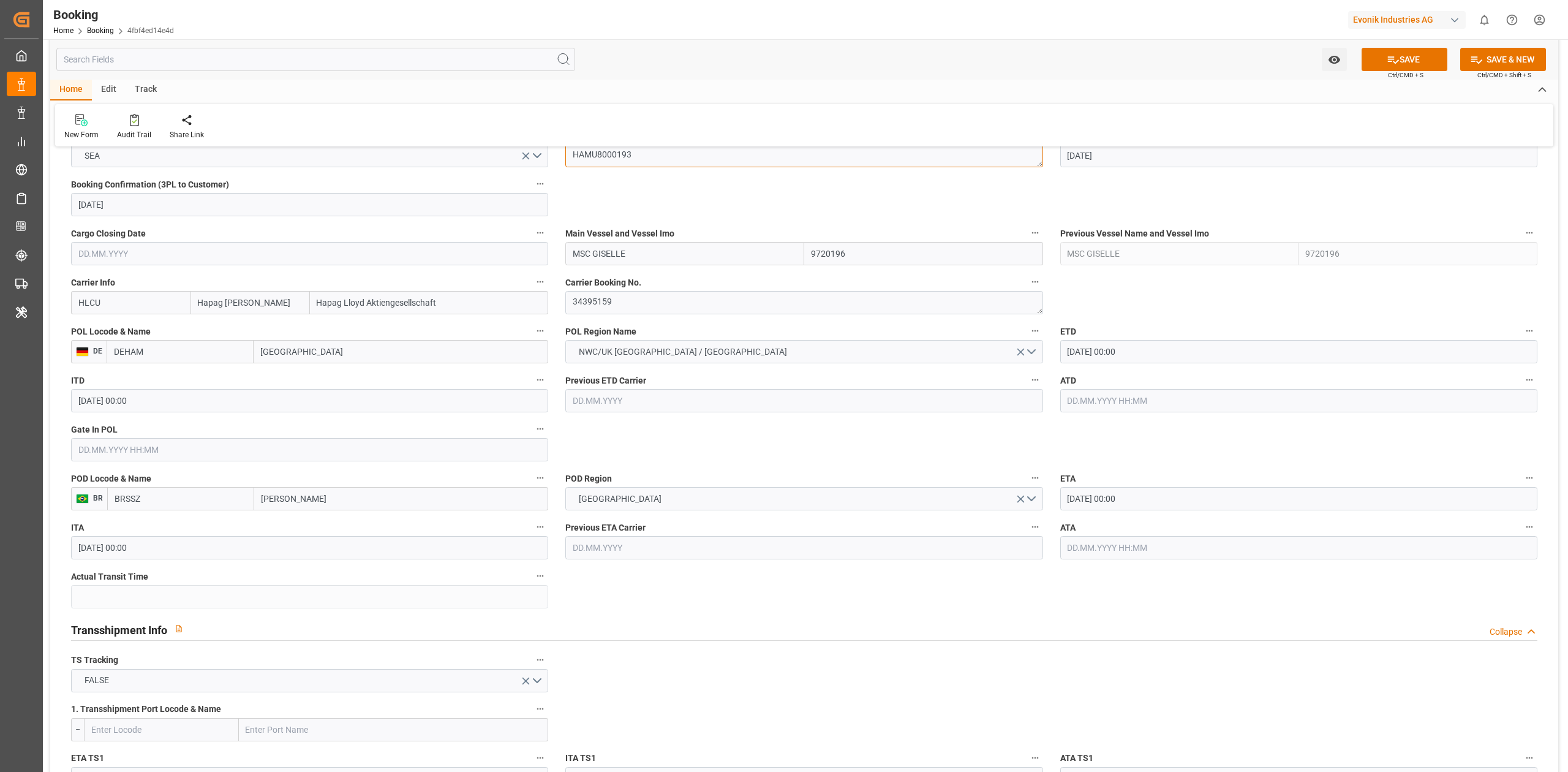
type textarea "HAMU8000193"
click at [807, 522] on label "Previous ETA Carrier" at bounding box center [804, 528] width 478 height 17
click at [1027, 522] on button "Previous ETA Carrier" at bounding box center [1035, 527] width 16 height 16
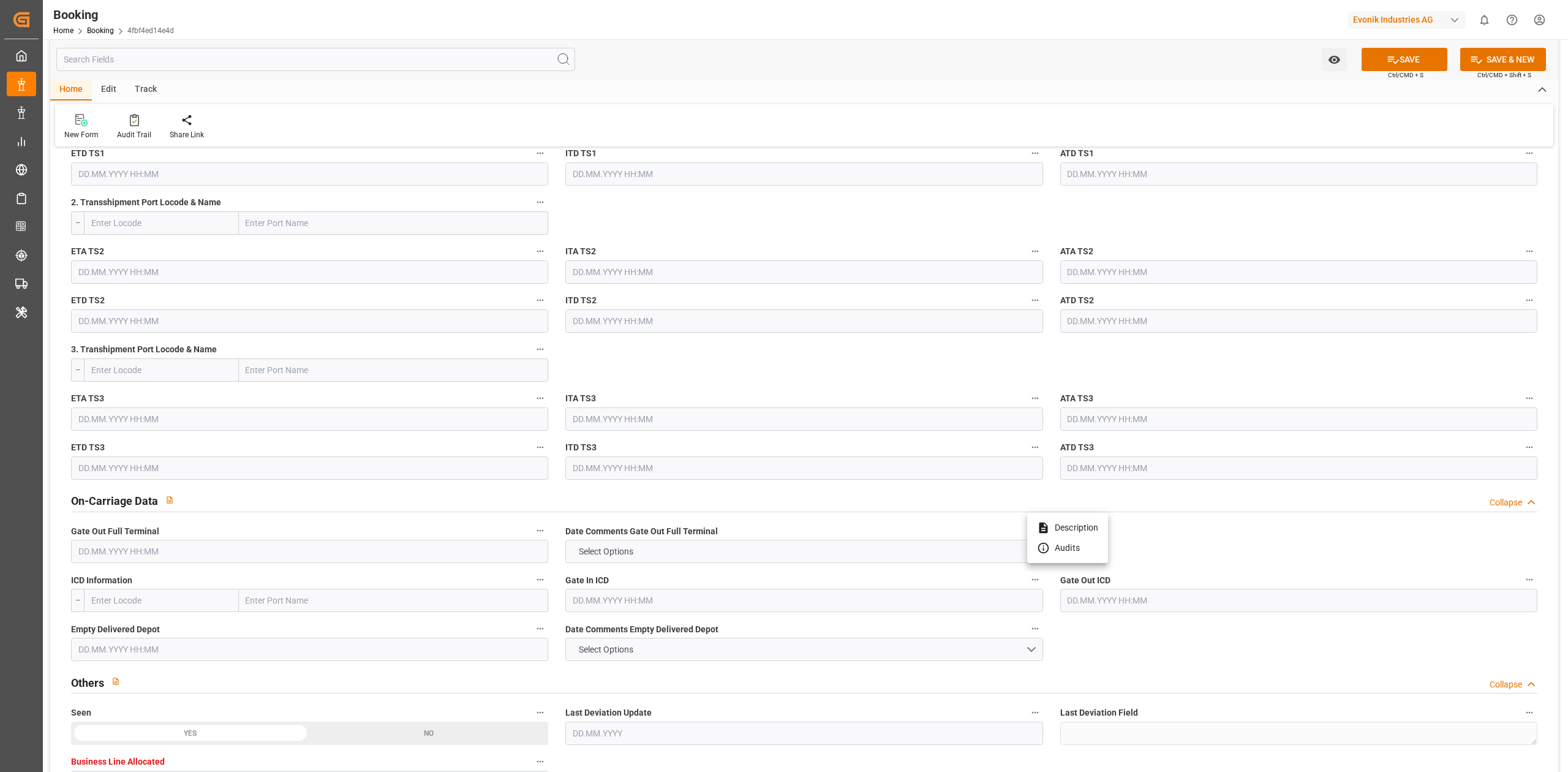
click at [789, 20] on div at bounding box center [784, 386] width 1568 height 772
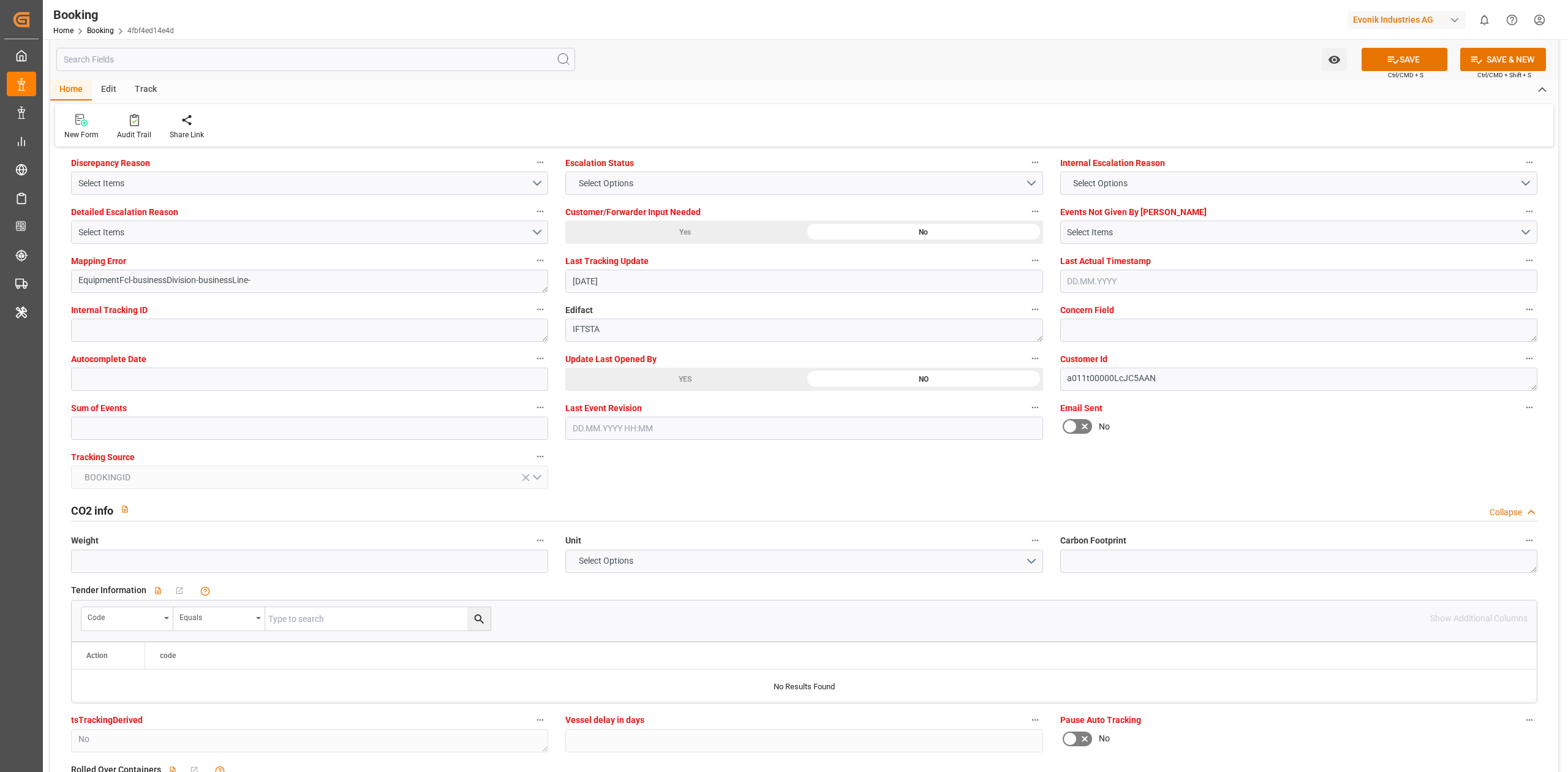
scroll to position [2001, 0]
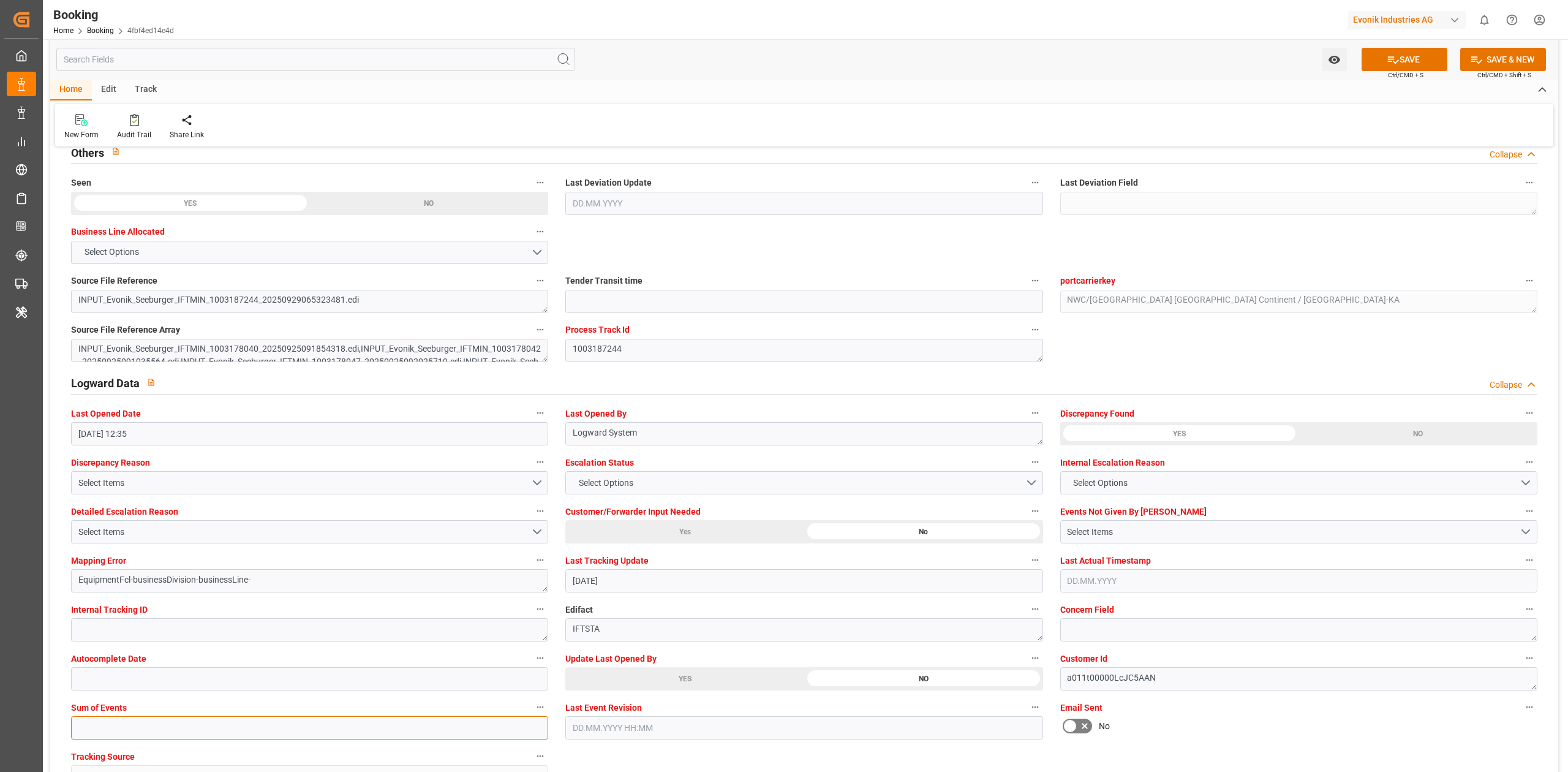
click at [148, 729] on input "text" at bounding box center [309, 728] width 478 height 24
type input "0"
click at [1407, 55] on button "SAVE" at bounding box center [1404, 60] width 86 height 24
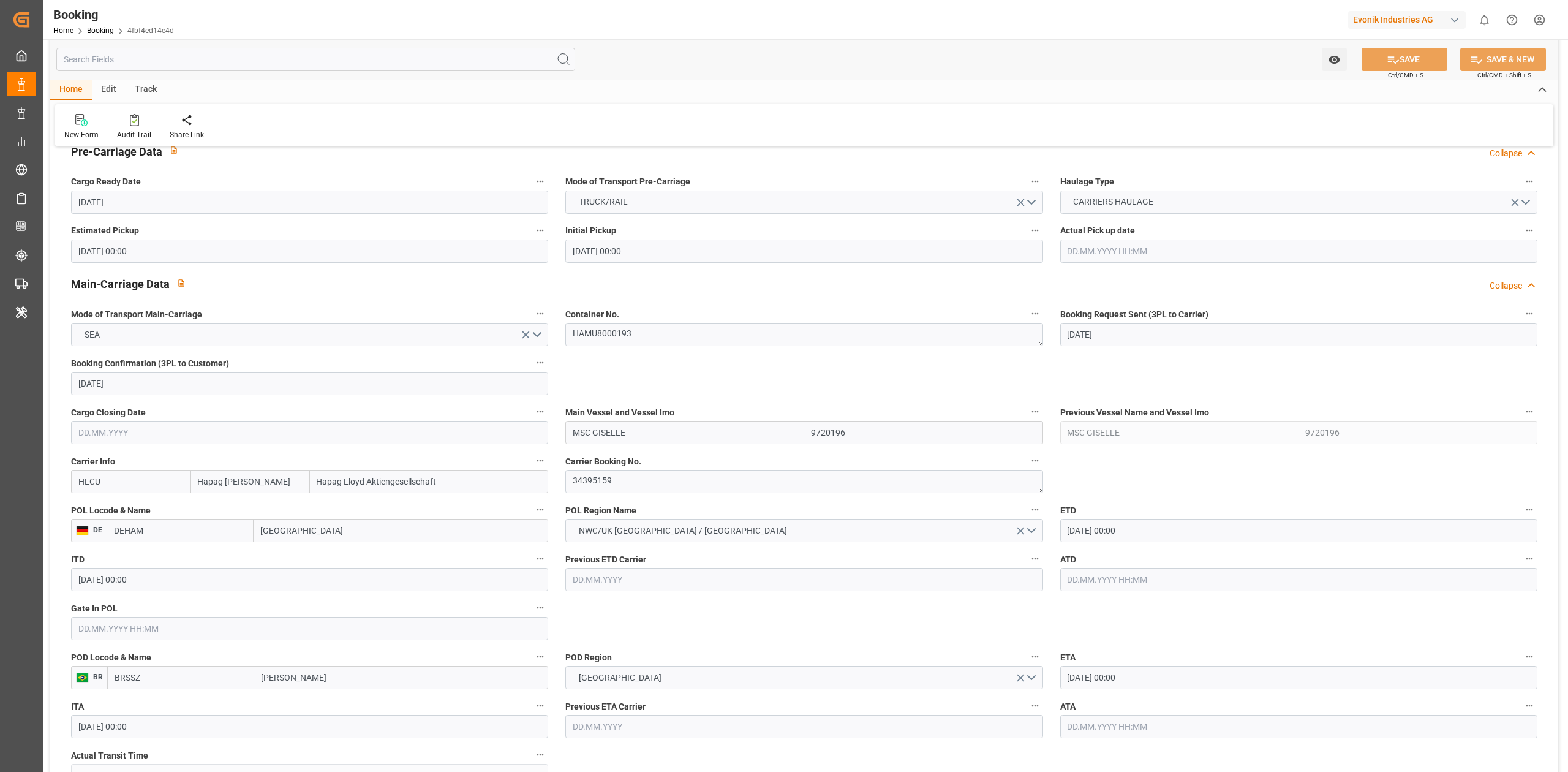
scroll to position [611, 0]
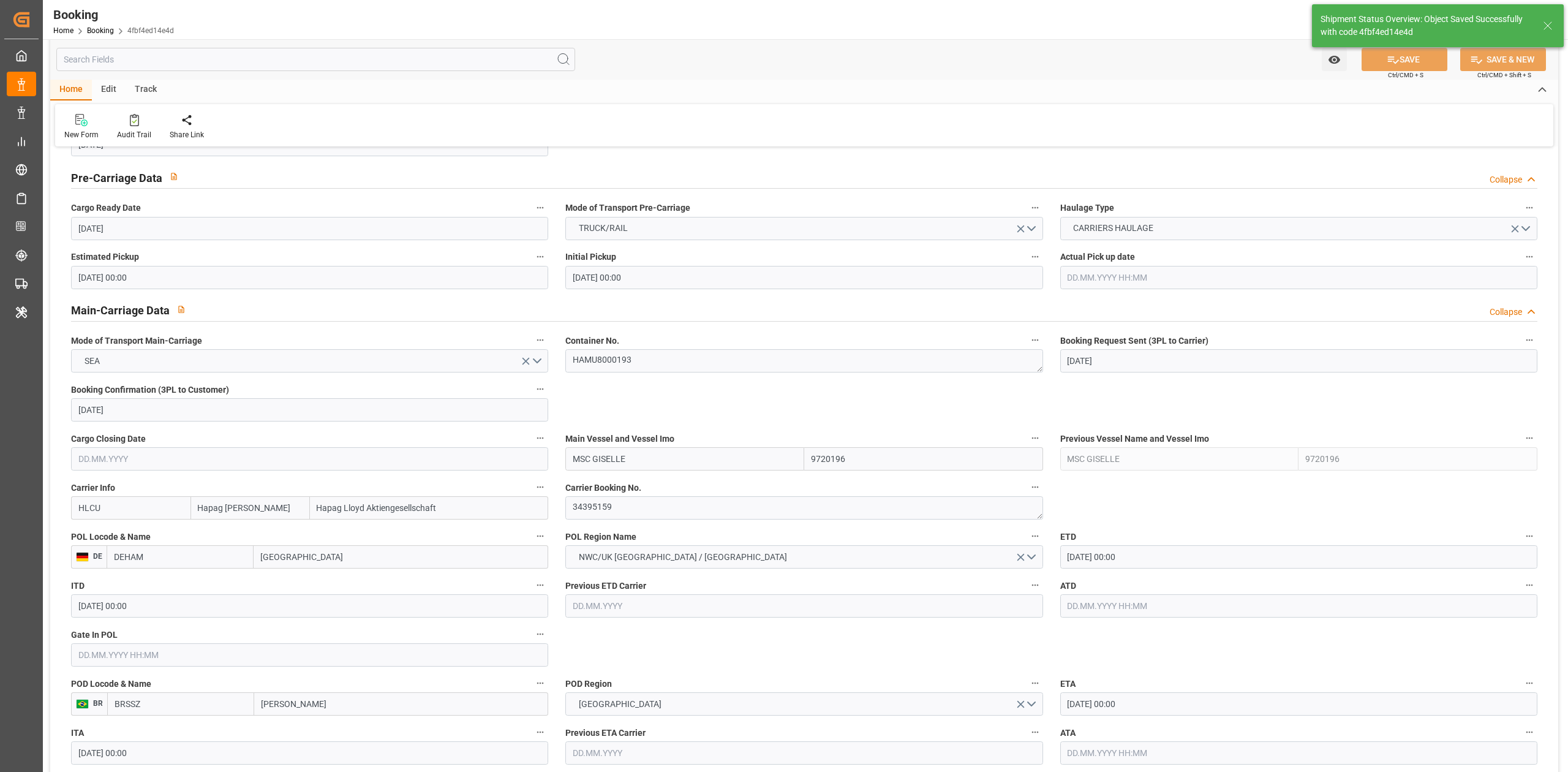
type textarea "[PERSON_NAME]"
type input "08.10.2025 09:00"
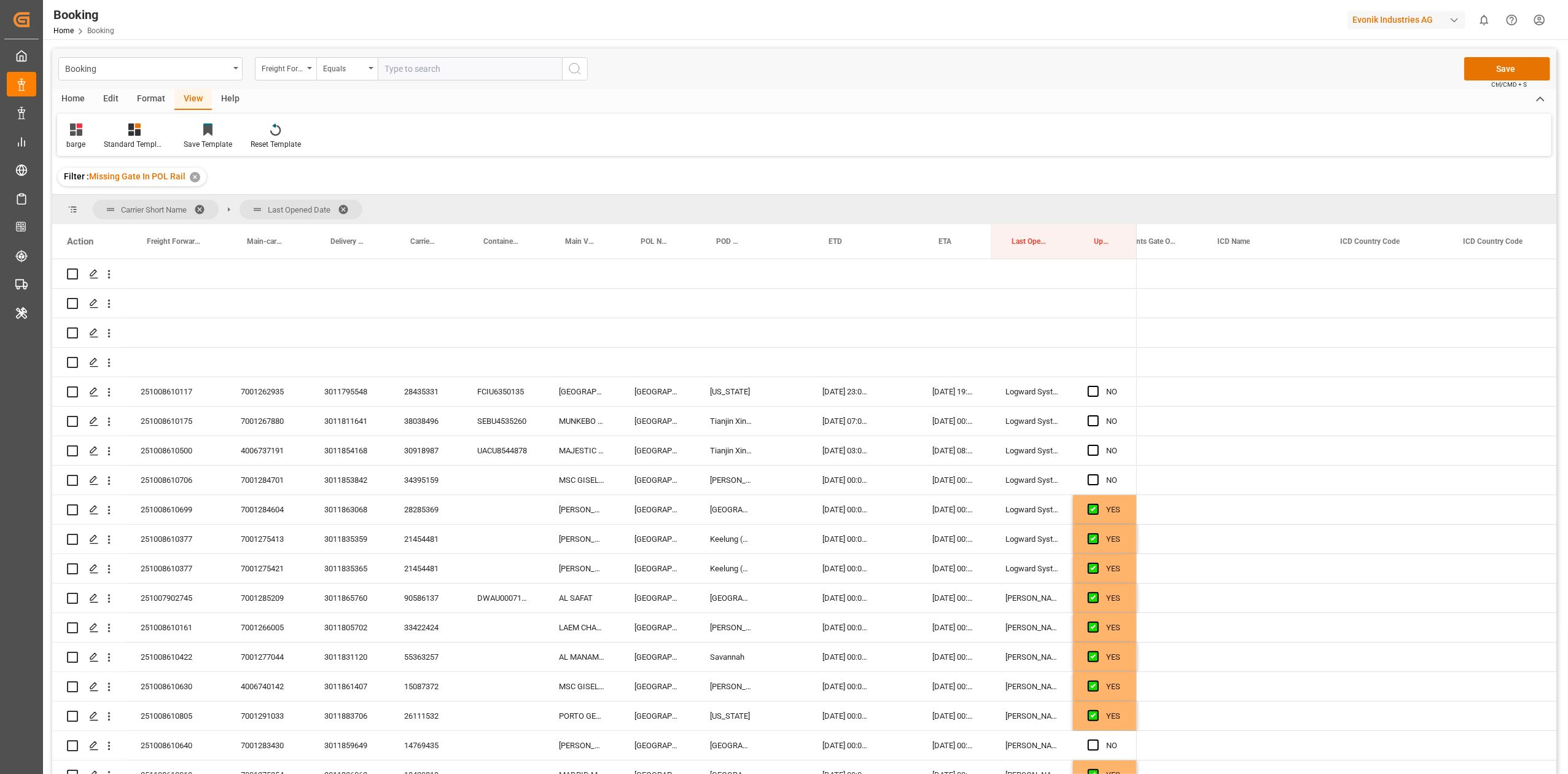
scroll to position [0, 5707]
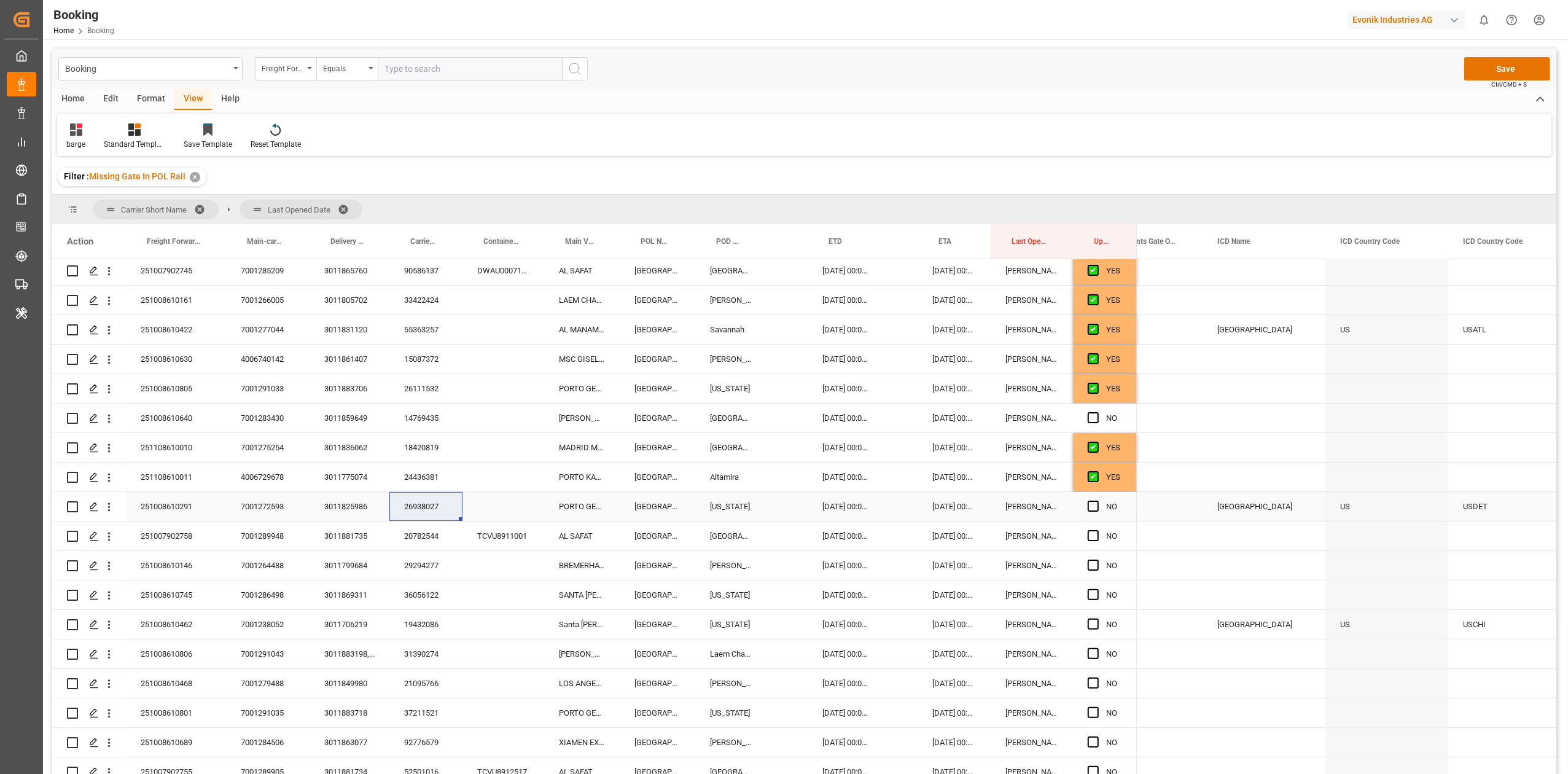
click at [834, 508] on div "[DATE] 00:00:00" at bounding box center [846, 507] width 77 height 28
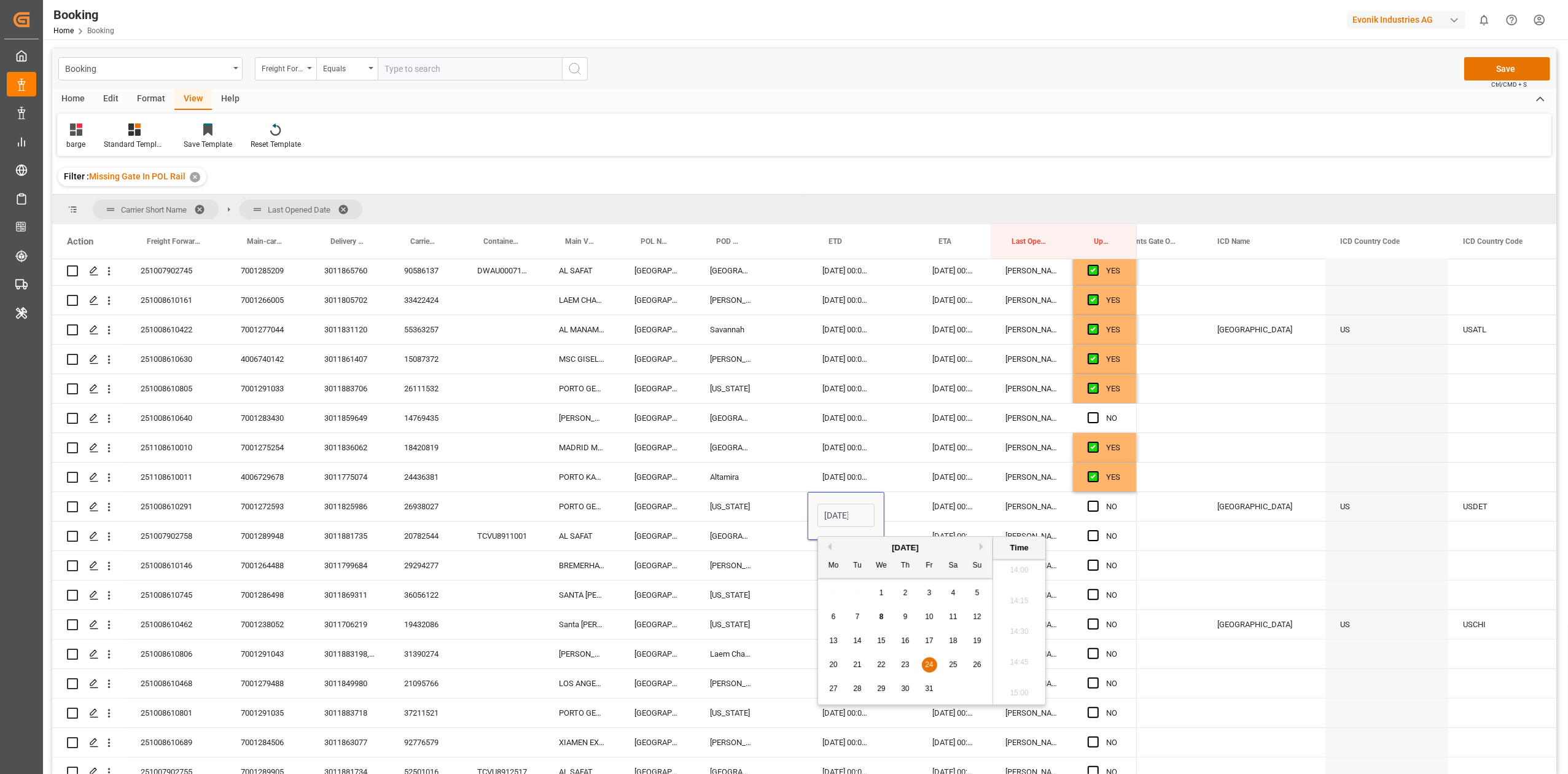
click at [981, 549] on button "Next Month" at bounding box center [983, 547] width 8 height 8
click at [827, 548] on button "Previous Month" at bounding box center [828, 547] width 8 height 8
click at [932, 693] on span "31" at bounding box center [929, 689] width 8 height 9
type input "[DATE] 00:00"
click at [940, 503] on div "[DATE] 00:00:00" at bounding box center [954, 507] width 73 height 28
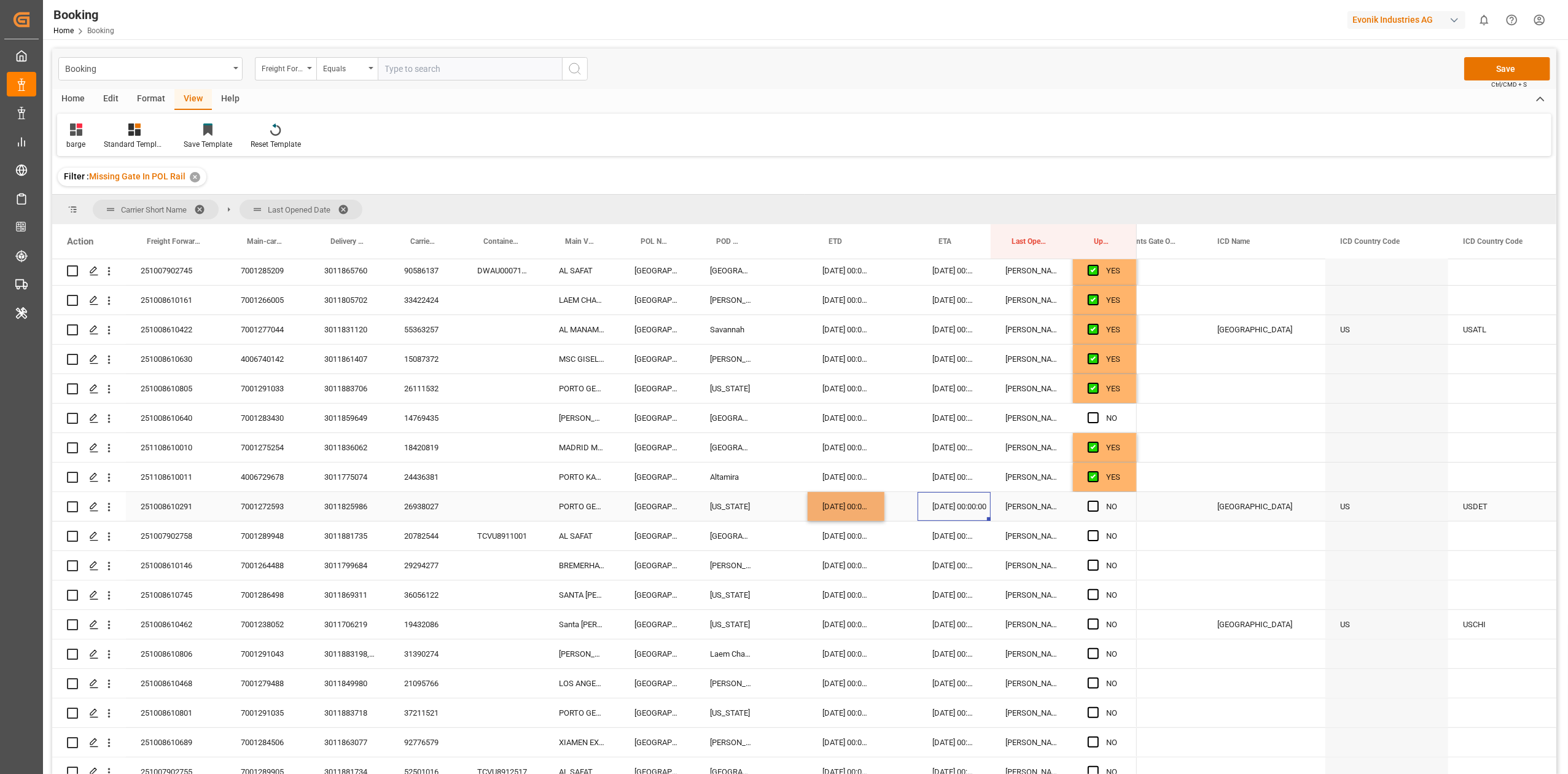
click at [940, 503] on div "[DATE] 00:00:00" at bounding box center [954, 507] width 73 height 28
click at [1090, 545] on button "Next Month" at bounding box center [1093, 547] width 8 height 8
click at [1057, 639] on div "15" at bounding box center [1064, 642] width 15 height 15
type input "[DATE] 00:00"
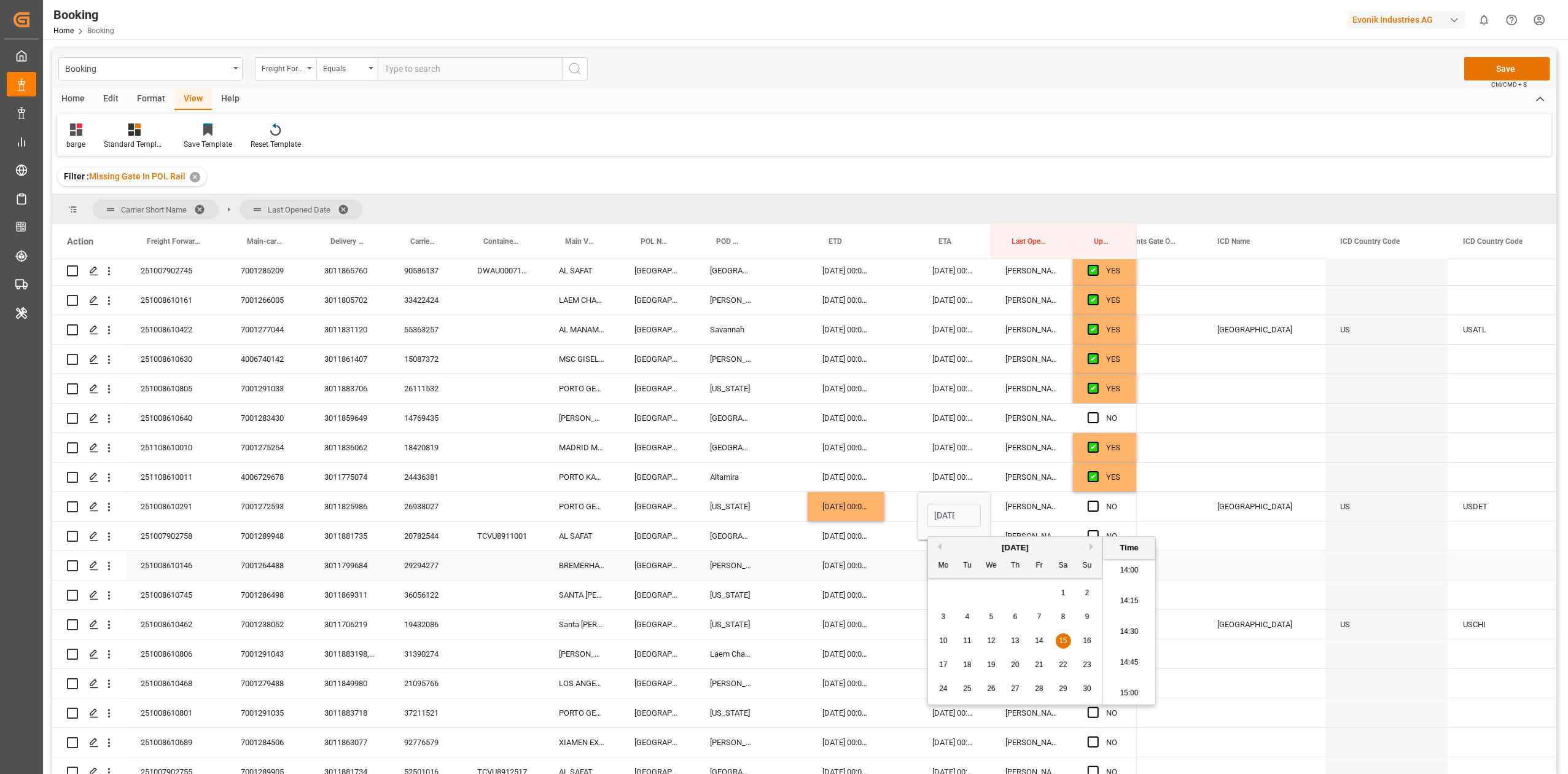
click at [824, 553] on div "25.10.2025 00:00:00" at bounding box center [846, 565] width 77 height 28
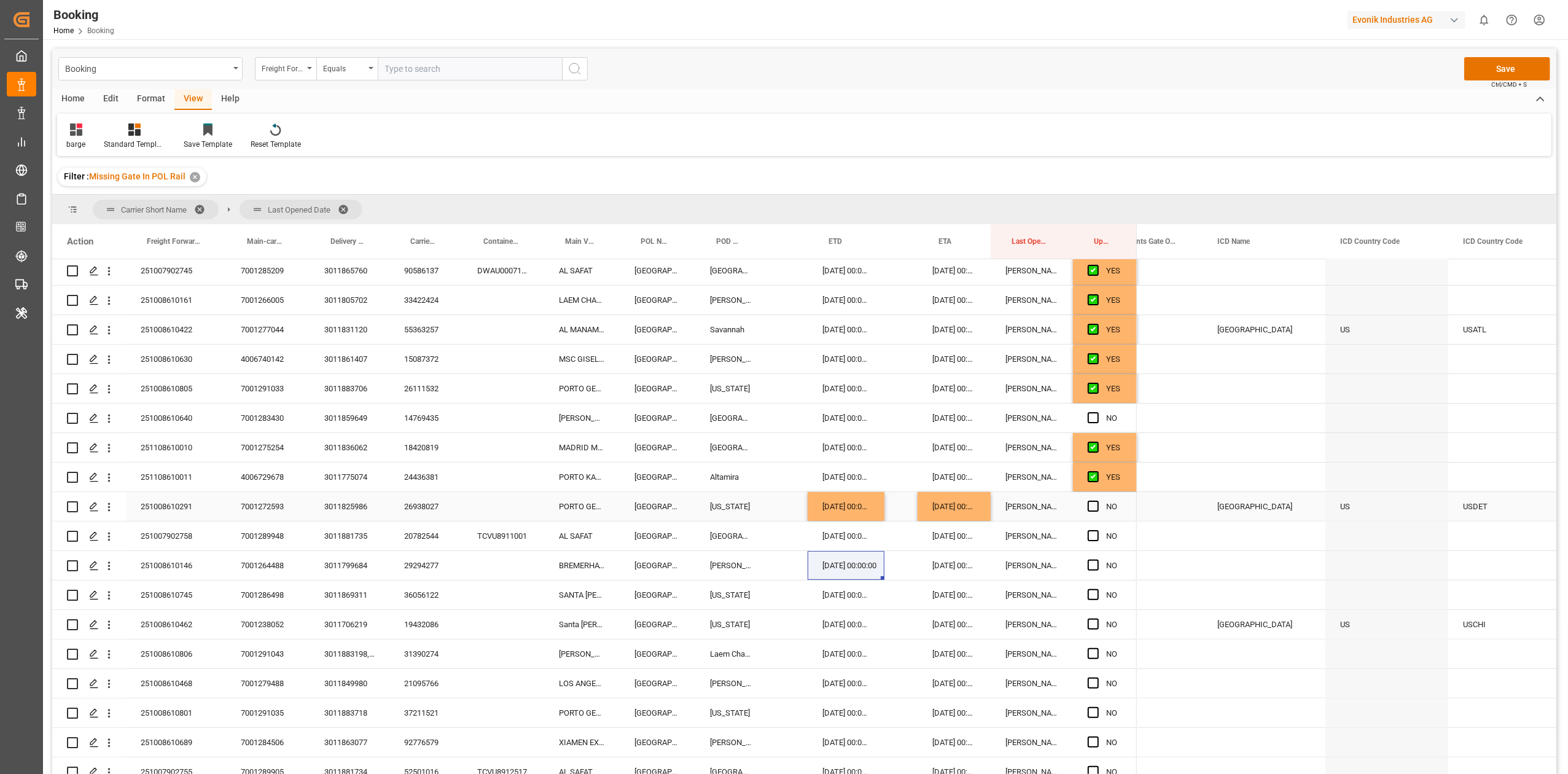
click at [576, 504] on div "PORTO GERMENO" at bounding box center [582, 507] width 76 height 28
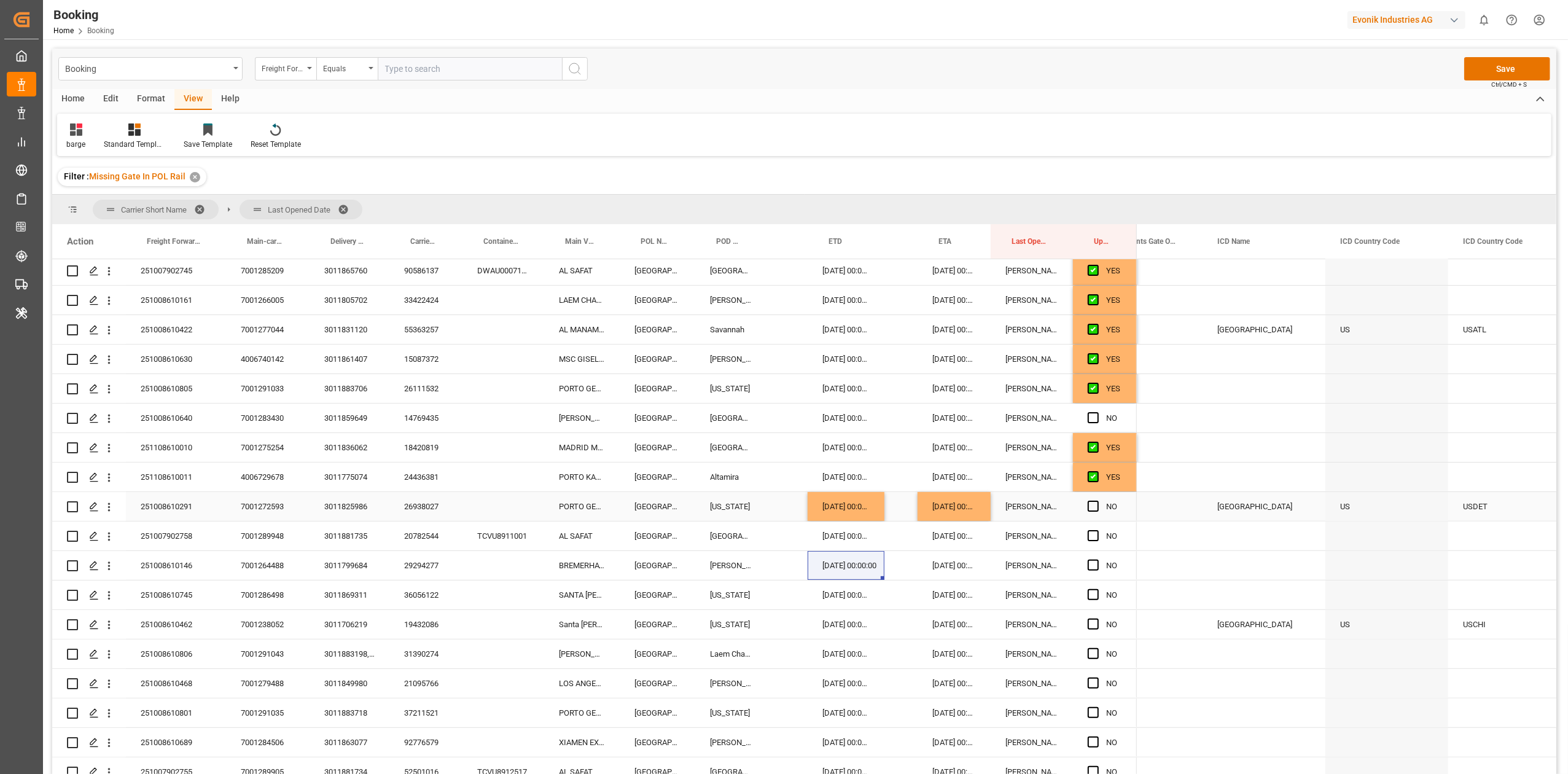
click at [576, 504] on div "PORTO GERMENO" at bounding box center [582, 507] width 76 height 28
click at [581, 504] on div "PORTO GERMENO" at bounding box center [582, 507] width 76 height 28
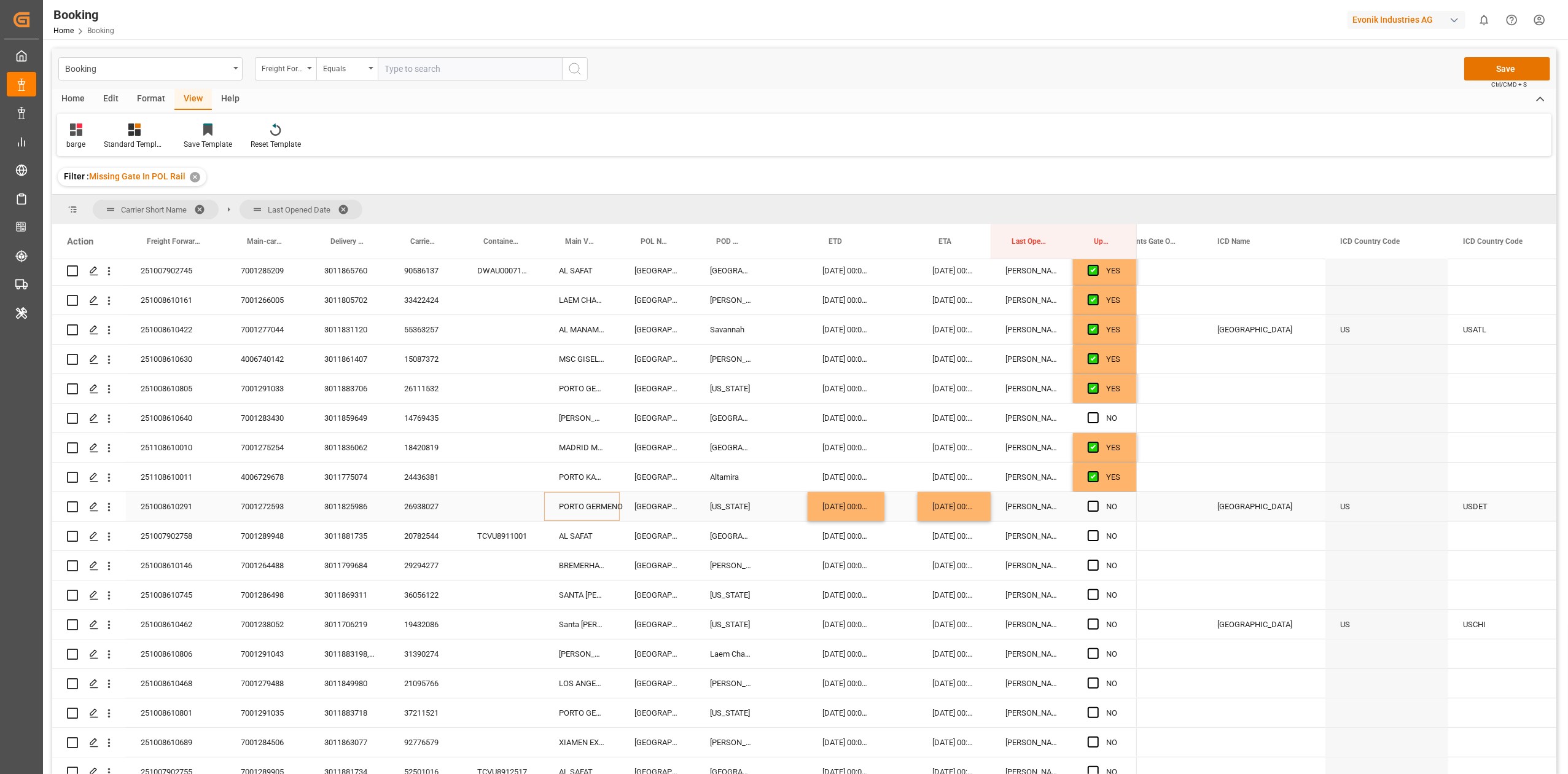
click at [581, 504] on div "PORTO GERMENO" at bounding box center [582, 507] width 76 height 28
click at [581, 507] on div "PORTO GERMENO" at bounding box center [582, 507] width 76 height 28
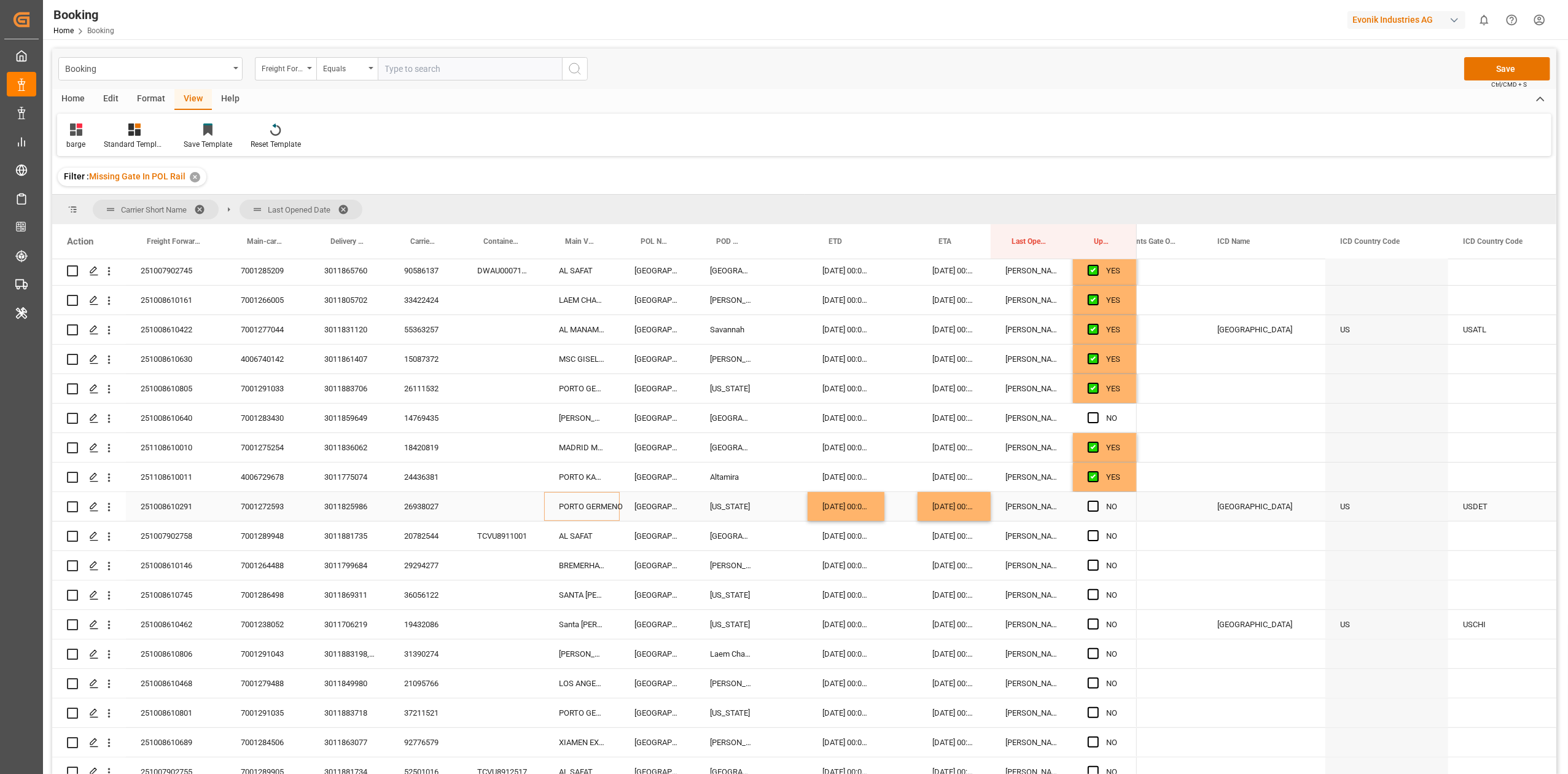
click at [581, 507] on div "PORTO GERMENO" at bounding box center [582, 507] width 76 height 28
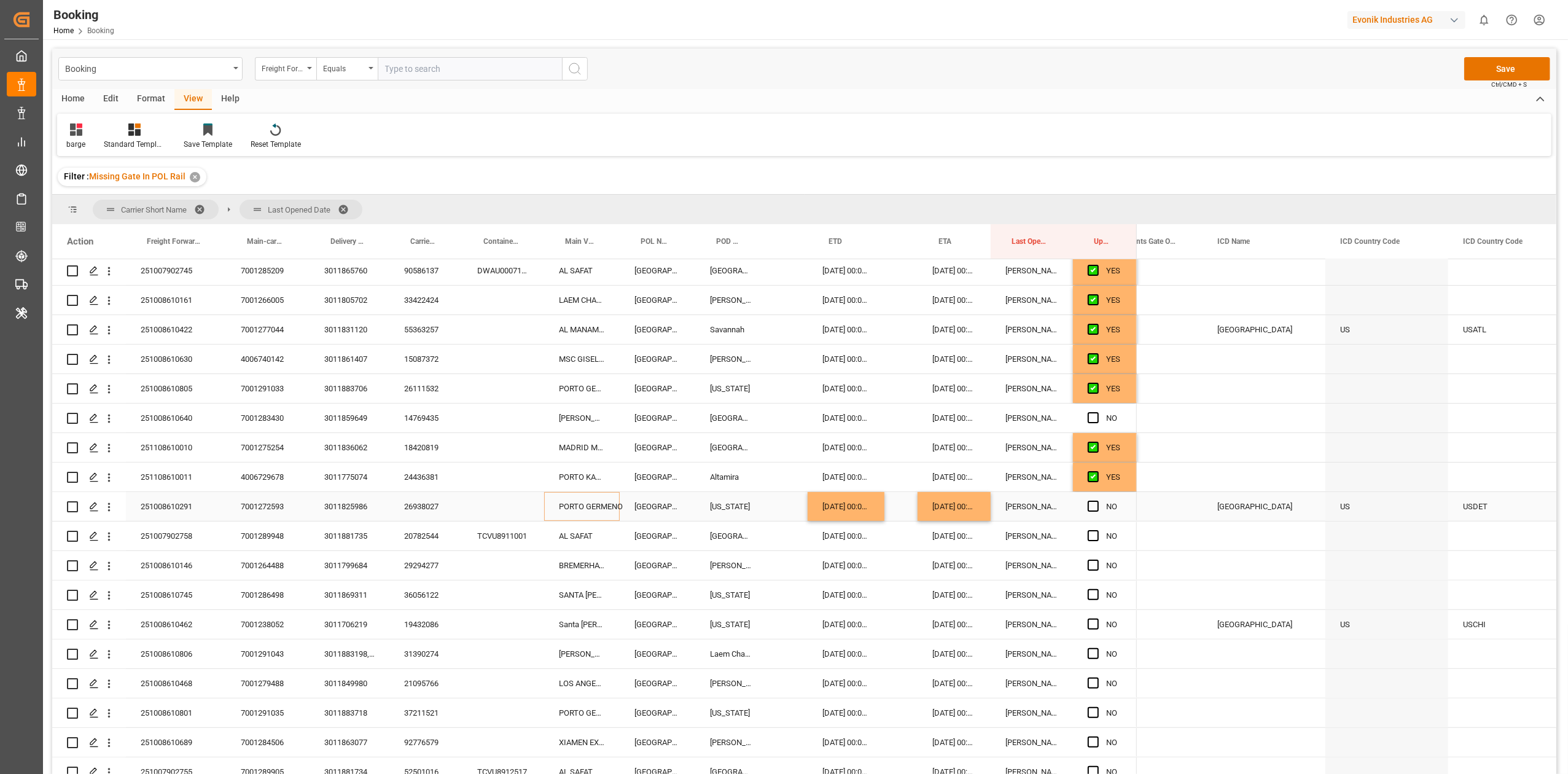
click at [581, 507] on div "PORTO GERMENO" at bounding box center [582, 507] width 76 height 28
click at [589, 511] on div "PORTO GERMENO" at bounding box center [582, 507] width 76 height 28
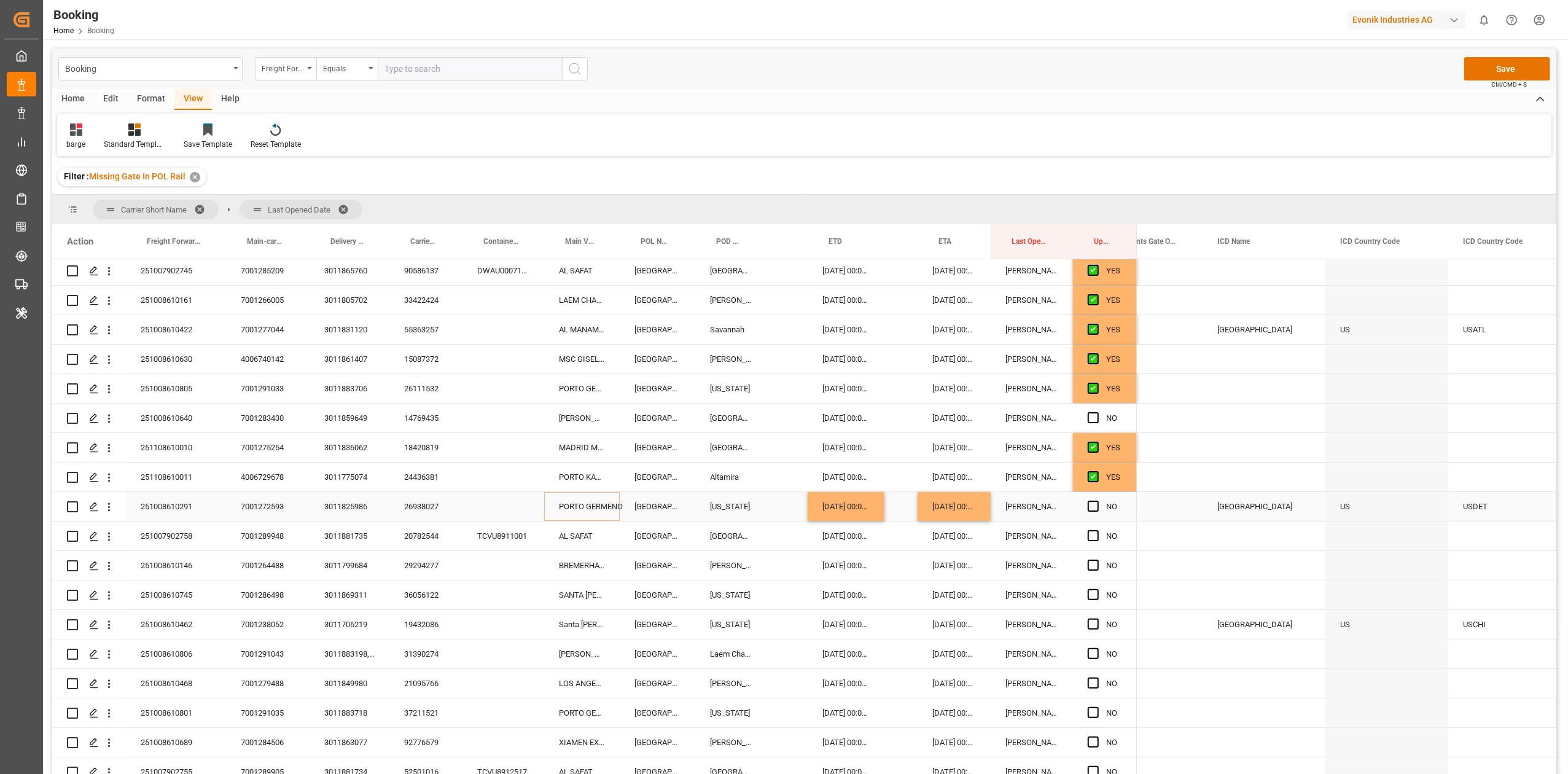
click at [589, 511] on div "PORTO GERMENO" at bounding box center [582, 507] width 76 height 28
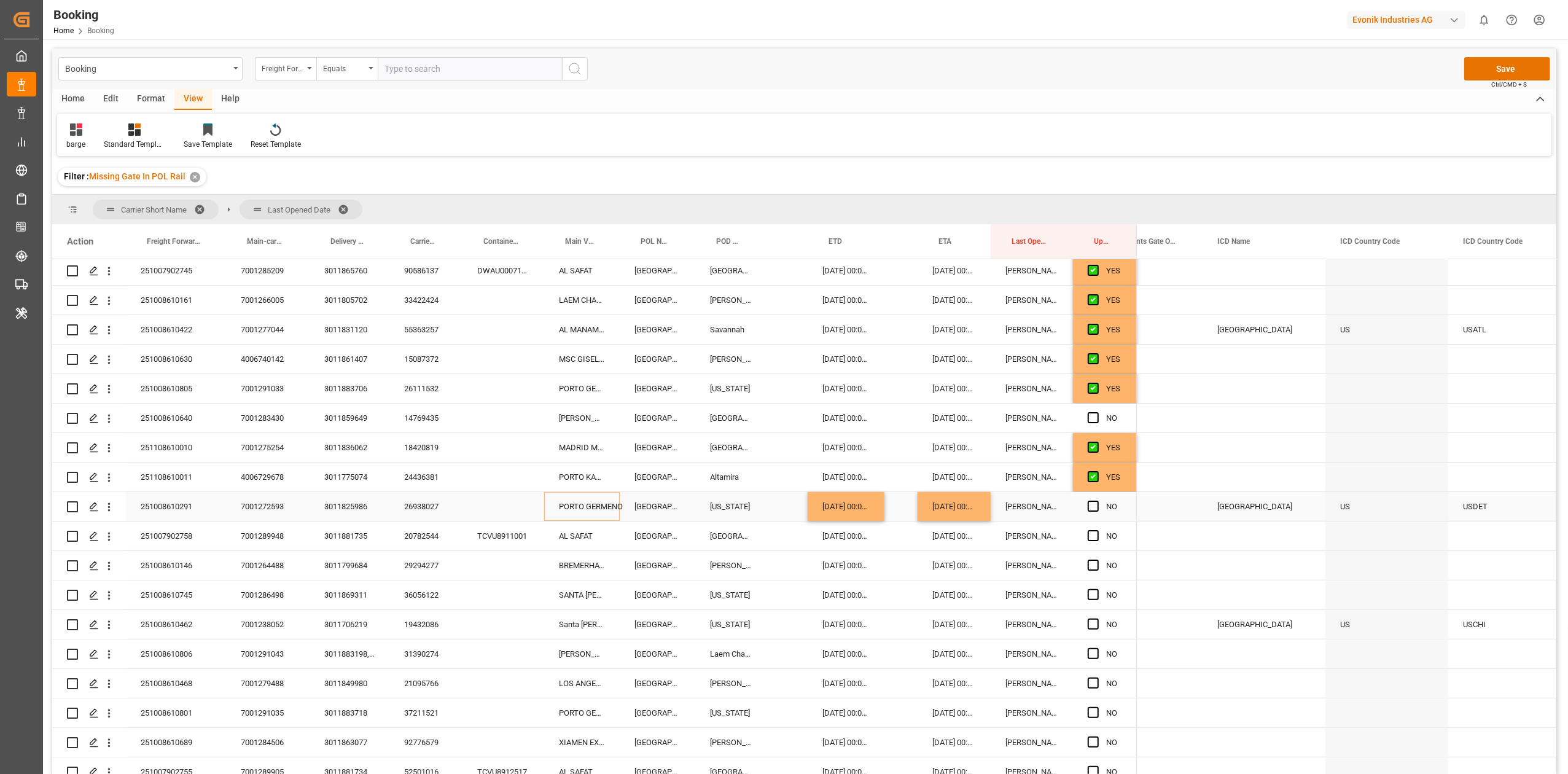
click at [589, 511] on div "PORTO GERMENO" at bounding box center [582, 507] width 76 height 28
click at [558, 515] on input "PORTO GERMENO - 9260902" at bounding box center [581, 513] width 56 height 24
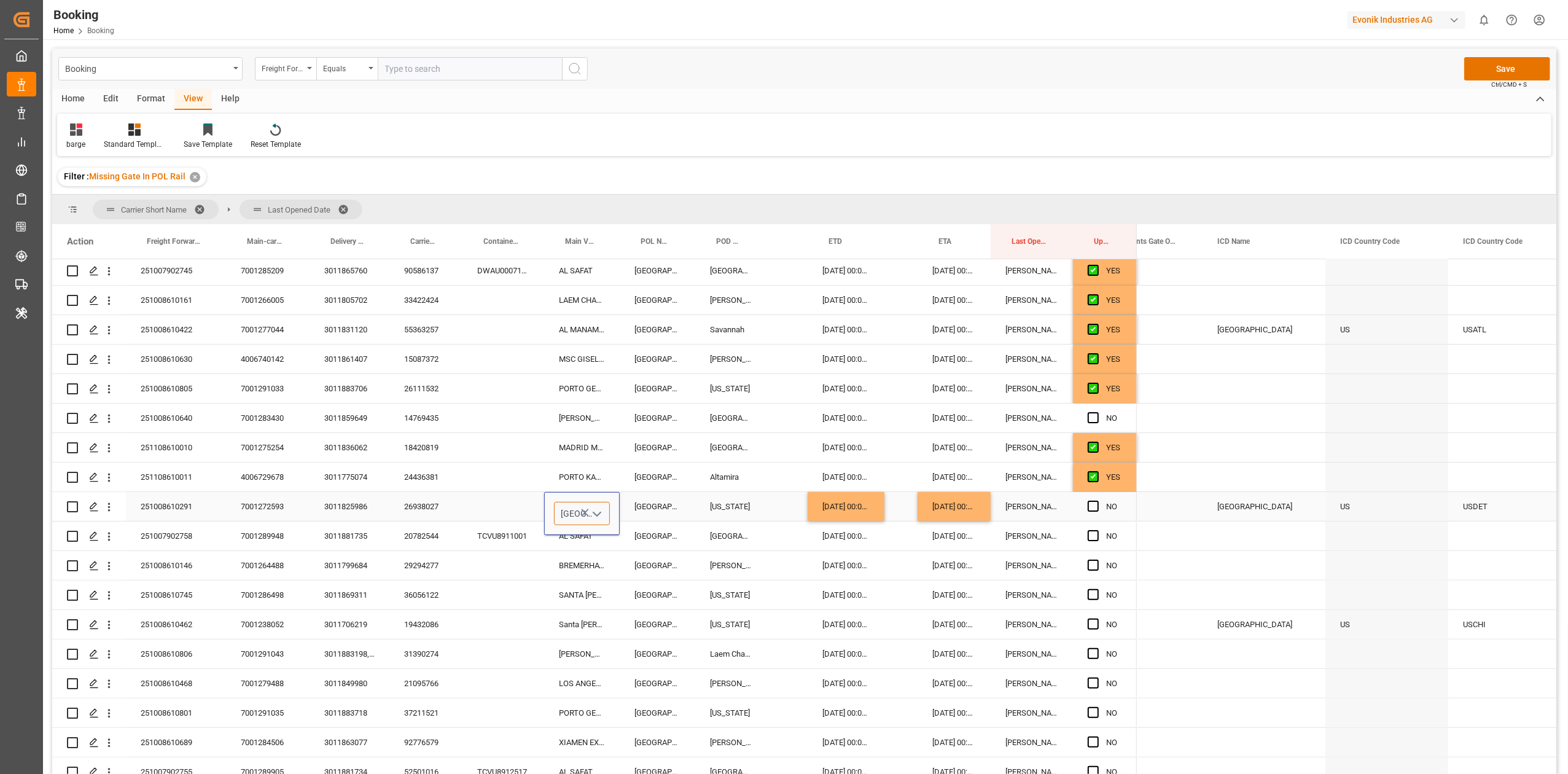
click at [558, 515] on input "PORTO GERMENO - 9260902" at bounding box center [581, 513] width 56 height 24
paste input "MAERSK PUELO"
click at [591, 548] on div "Maersk Puelo - 9306172" at bounding box center [604, 548] width 99 height 43
type input "Maersk Puelo - 9306172"
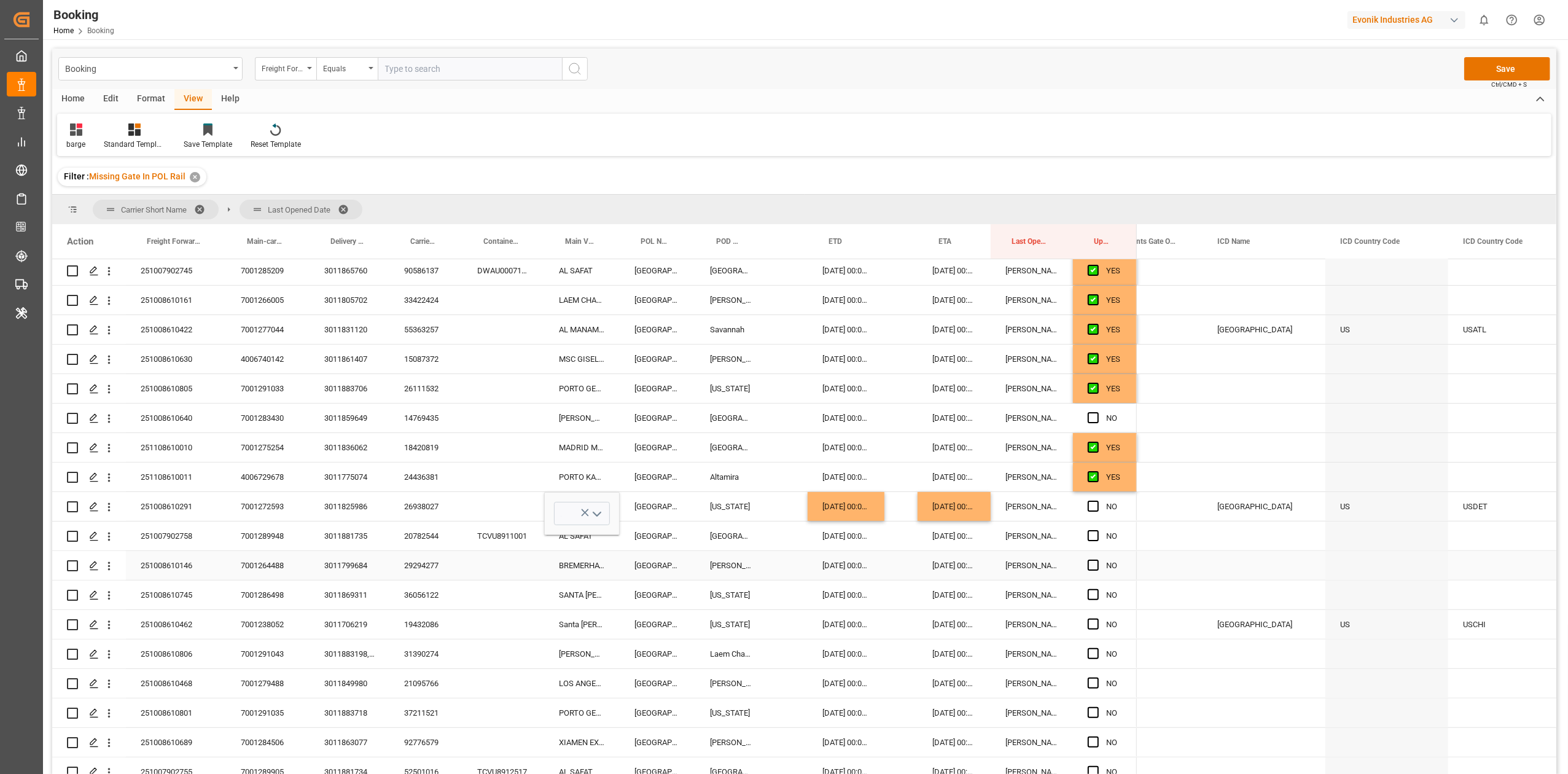
scroll to position [0, 0]
click at [637, 556] on div "Rotterdam" at bounding box center [658, 565] width 76 height 28
click at [443, 533] on div "20782544" at bounding box center [426, 536] width 73 height 28
drag, startPoint x: 1093, startPoint y: 536, endPoint x: 586, endPoint y: 566, distance: 507.9
click at [1093, 536] on span "Press SPACE to select this row." at bounding box center [1093, 536] width 11 height 11
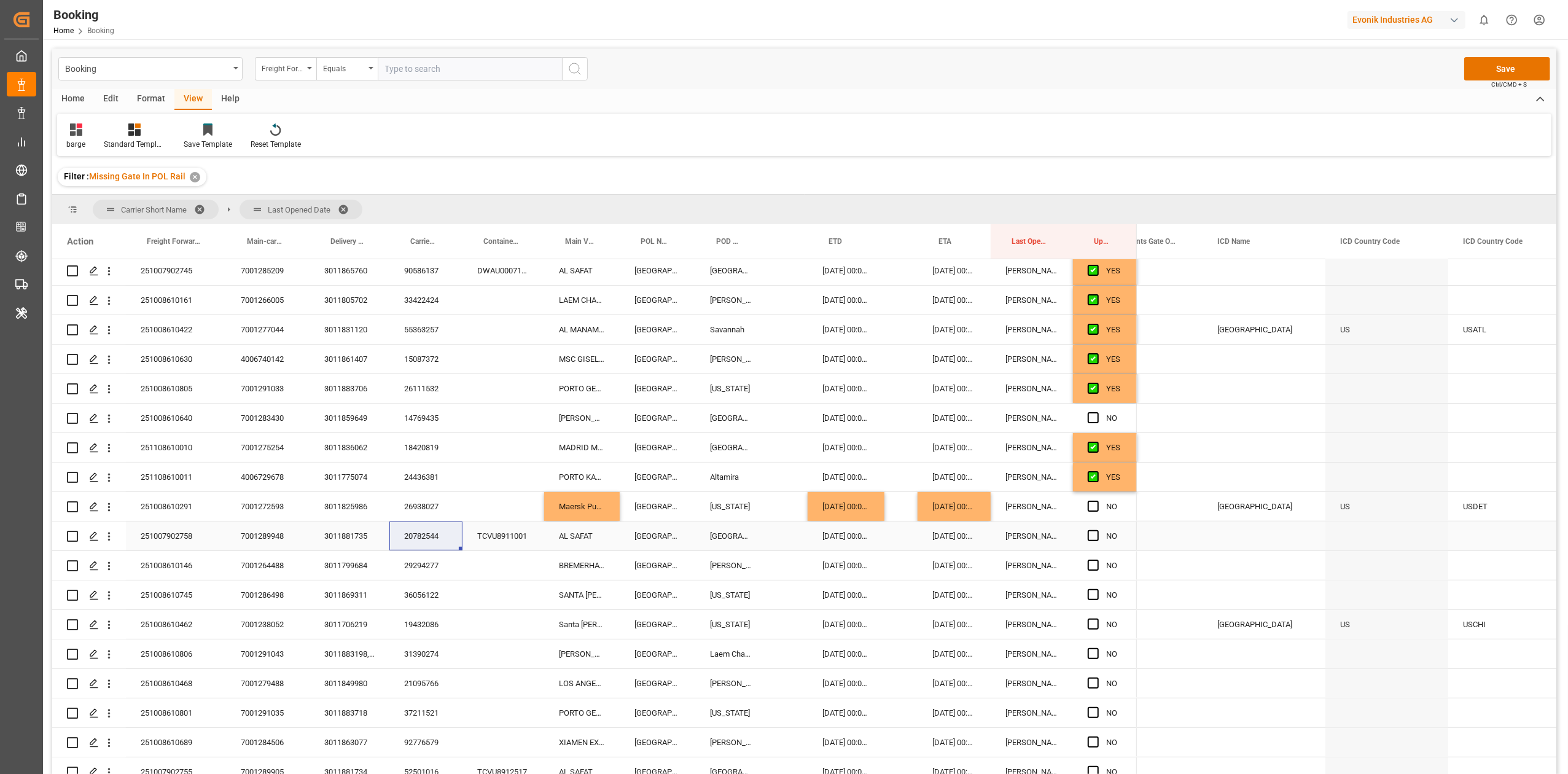
click at [1097, 530] on input "Press SPACE to select this row." at bounding box center [1097, 530] width 0 height 0
drag, startPoint x: 411, startPoint y: 570, endPoint x: 421, endPoint y: 571, distance: 10.0
click at [414, 570] on div "29294277" at bounding box center [426, 565] width 73 height 28
click at [1093, 568] on span "Press SPACE to select this row." at bounding box center [1093, 565] width 11 height 11
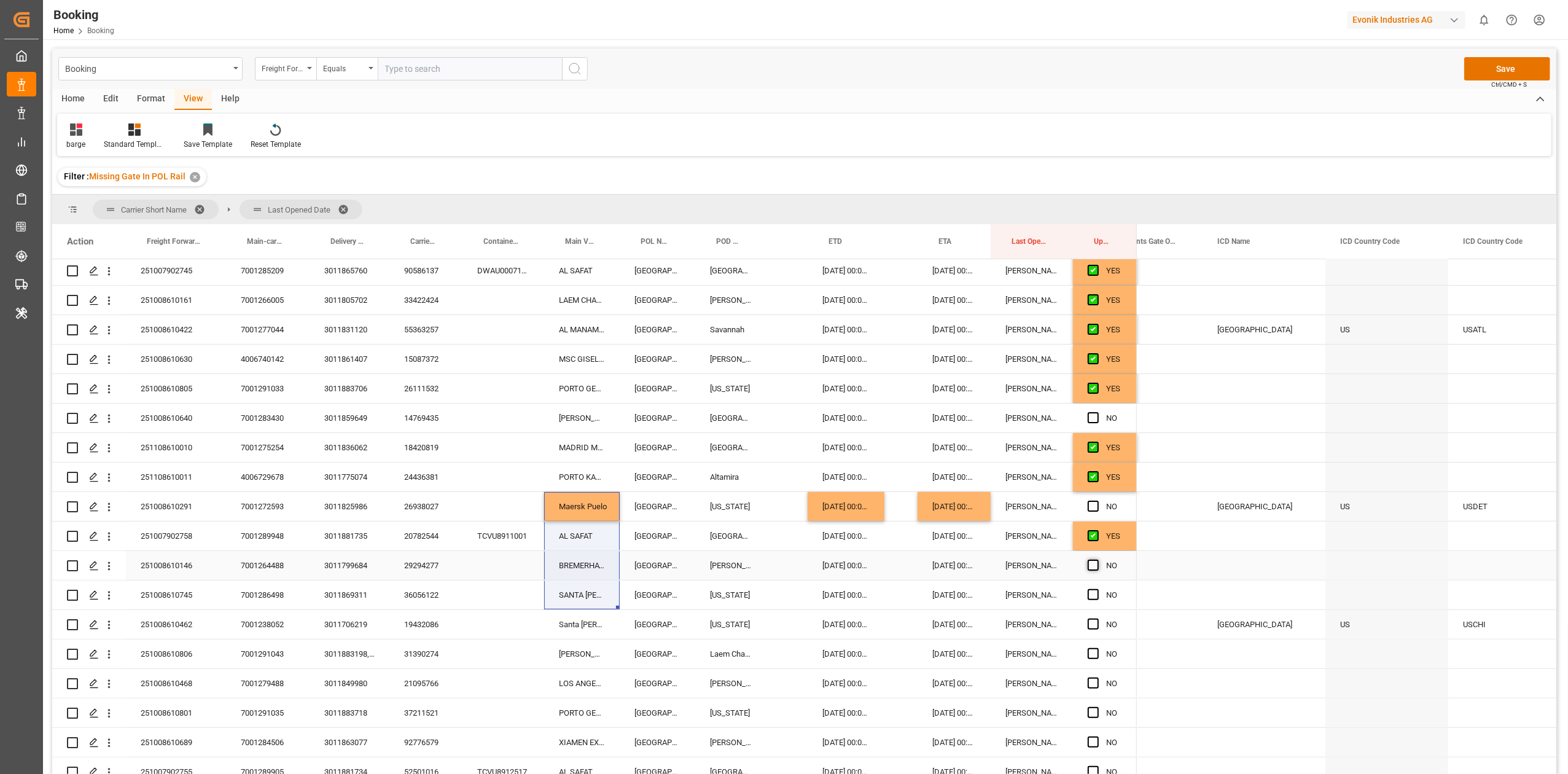
click at [1097, 560] on input "Press SPACE to select this row." at bounding box center [1097, 560] width 0 height 0
click at [1092, 590] on span "Press SPACE to select this row." at bounding box center [1093, 595] width 11 height 11
click at [1097, 589] on input "Press SPACE to select this row." at bounding box center [1097, 589] width 0 height 0
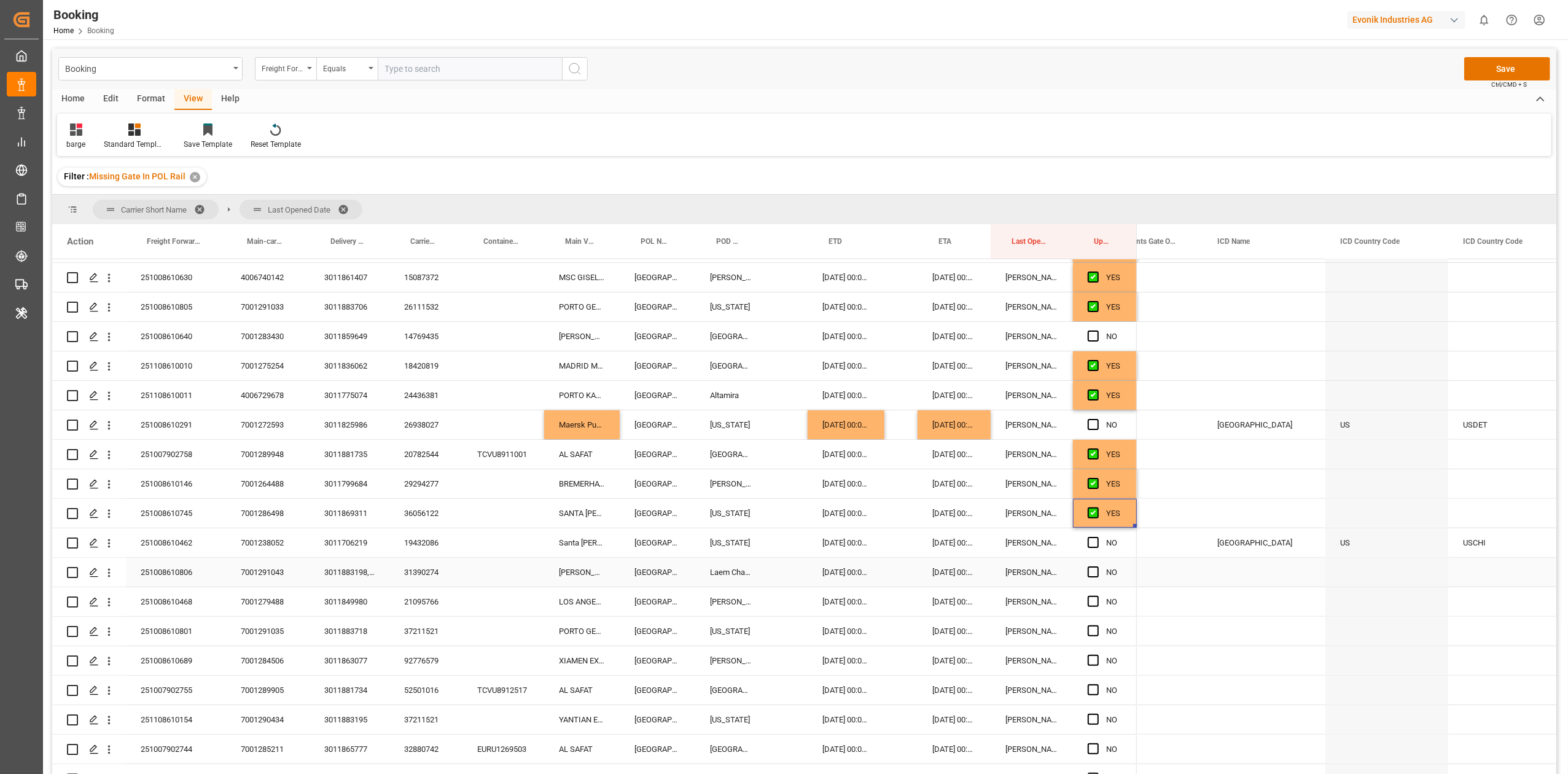
click at [432, 546] on div "19432086" at bounding box center [426, 543] width 73 height 28
drag, startPoint x: 310, startPoint y: 585, endPoint x: 26, endPoint y: 440, distance: 318.9
click at [288, 580] on div "251008610806 7001291043 3011883198, 3011883200 31390274 MATZ MAERSK Rotterdam L…" at bounding box center [594, 572] width 1085 height 29
click at [311, 580] on div "251008610806 7001291043 3011883198, 3011883200 31390274 MATZ MAERSK Rotterdam L…" at bounding box center [594, 572] width 1085 height 29
click at [951, 542] on div "09.11.2025 00:00:00" at bounding box center [954, 543] width 73 height 28
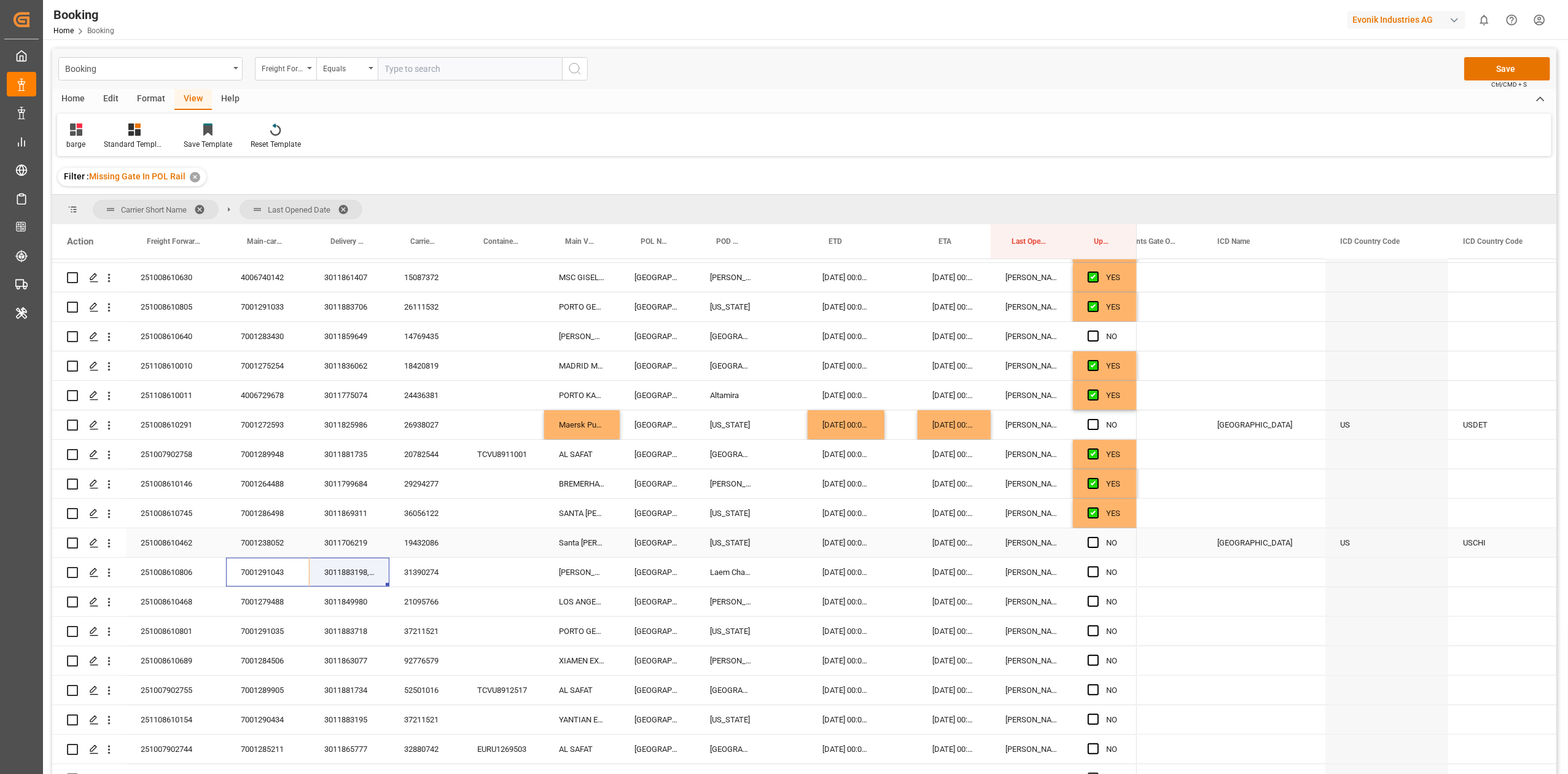
click at [952, 542] on div "09.11.2025 00:00:00" at bounding box center [954, 543] width 73 height 28
type input "09.11.2025 00:00"
click at [1101, 586] on div "October 2025" at bounding box center [1015, 584] width 174 height 12
click at [1094, 583] on button "Next Month" at bounding box center [1093, 583] width 8 height 8
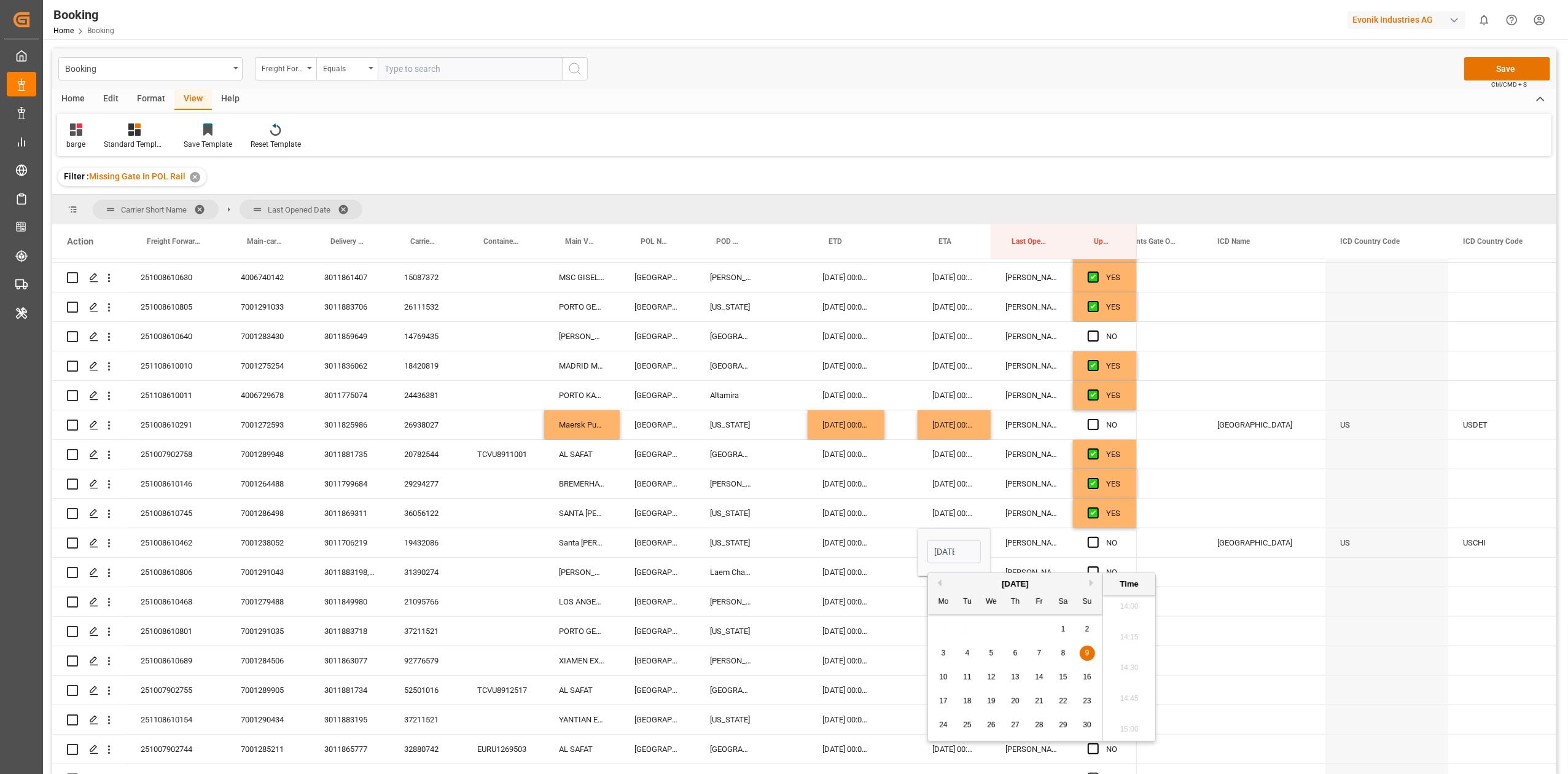
click at [1094, 583] on button "Next Month" at bounding box center [1093, 583] width 8 height 8
click at [948, 629] on div "1" at bounding box center [943, 630] width 15 height 15
click at [778, 631] on div "Press SPACE to select this row." at bounding box center [787, 631] width 41 height 28
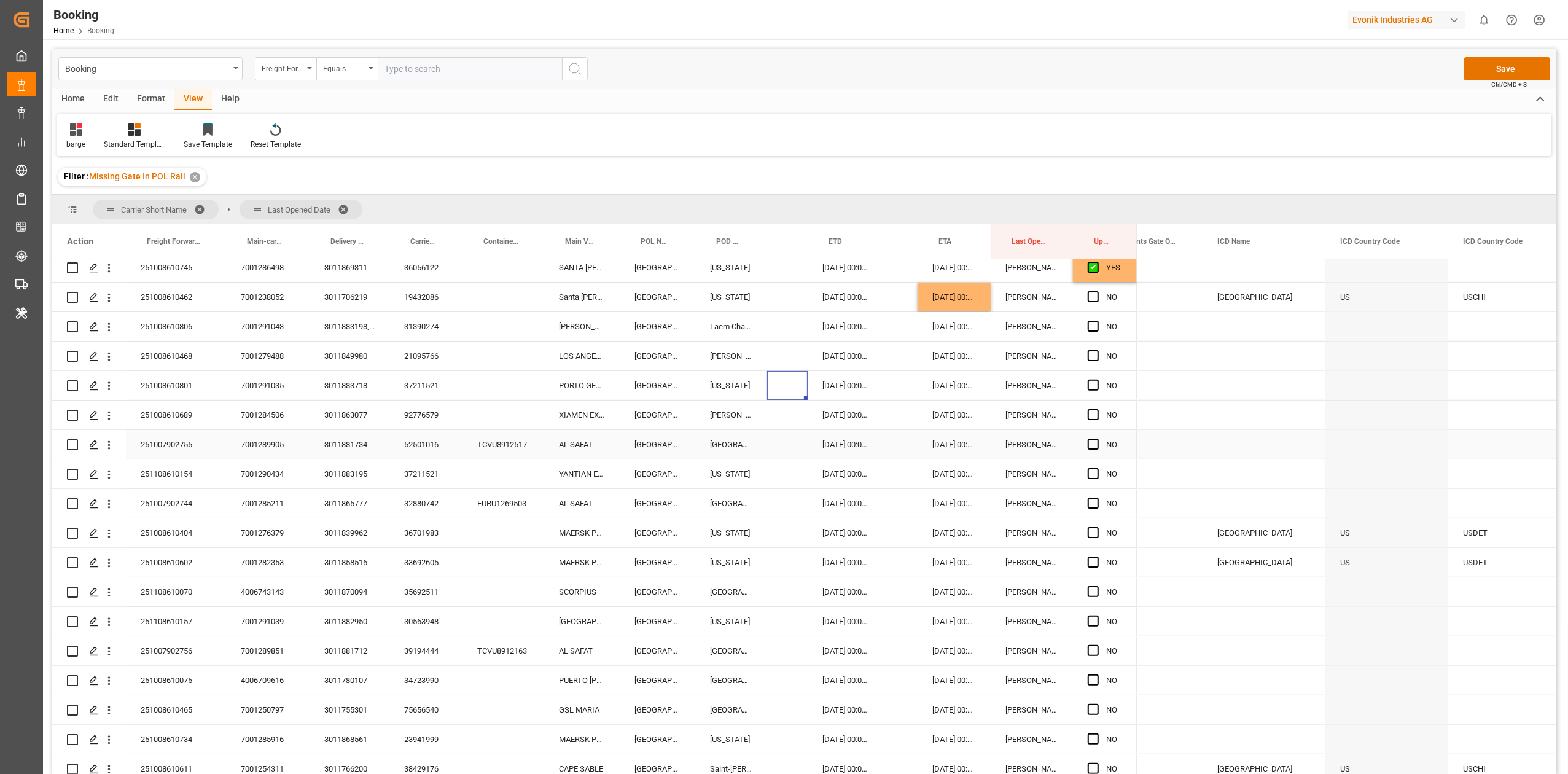
scroll to position [983, 0]
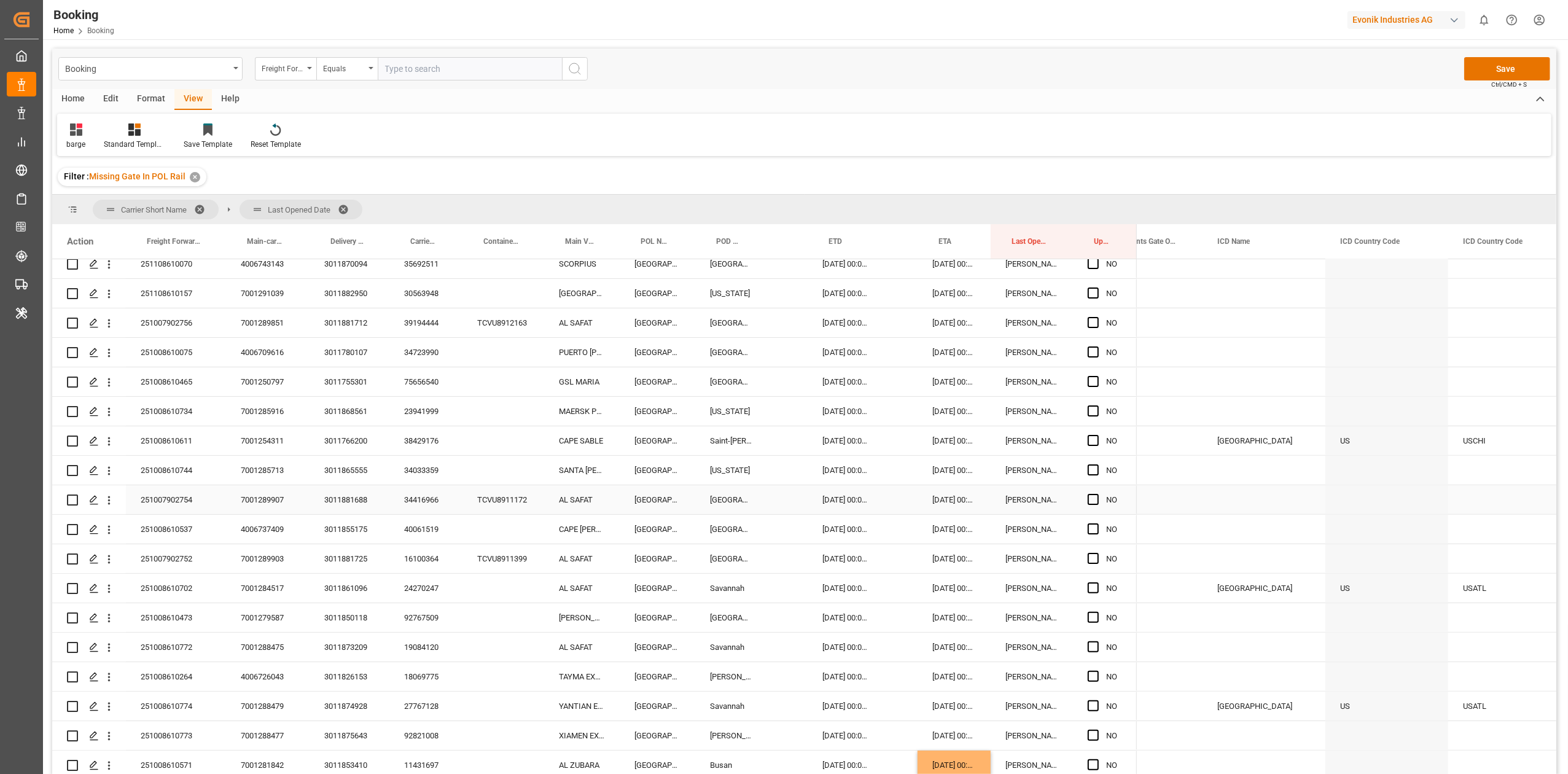
click at [416, 502] on div "34416966" at bounding box center [426, 500] width 73 height 28
drag, startPoint x: 765, startPoint y: 522, endPoint x: 1028, endPoint y: 514, distance: 263.1
click at [587, 528] on div "251008610537 4006737409 3011855175 40061519 CAPE SCOTT Hamburg Philadelphia 26.…" at bounding box center [594, 529] width 1085 height 29
click at [1093, 496] on span "Press SPACE to select this row." at bounding box center [1093, 500] width 11 height 11
click at [1097, 494] on input "Press SPACE to select this row." at bounding box center [1097, 494] width 0 height 0
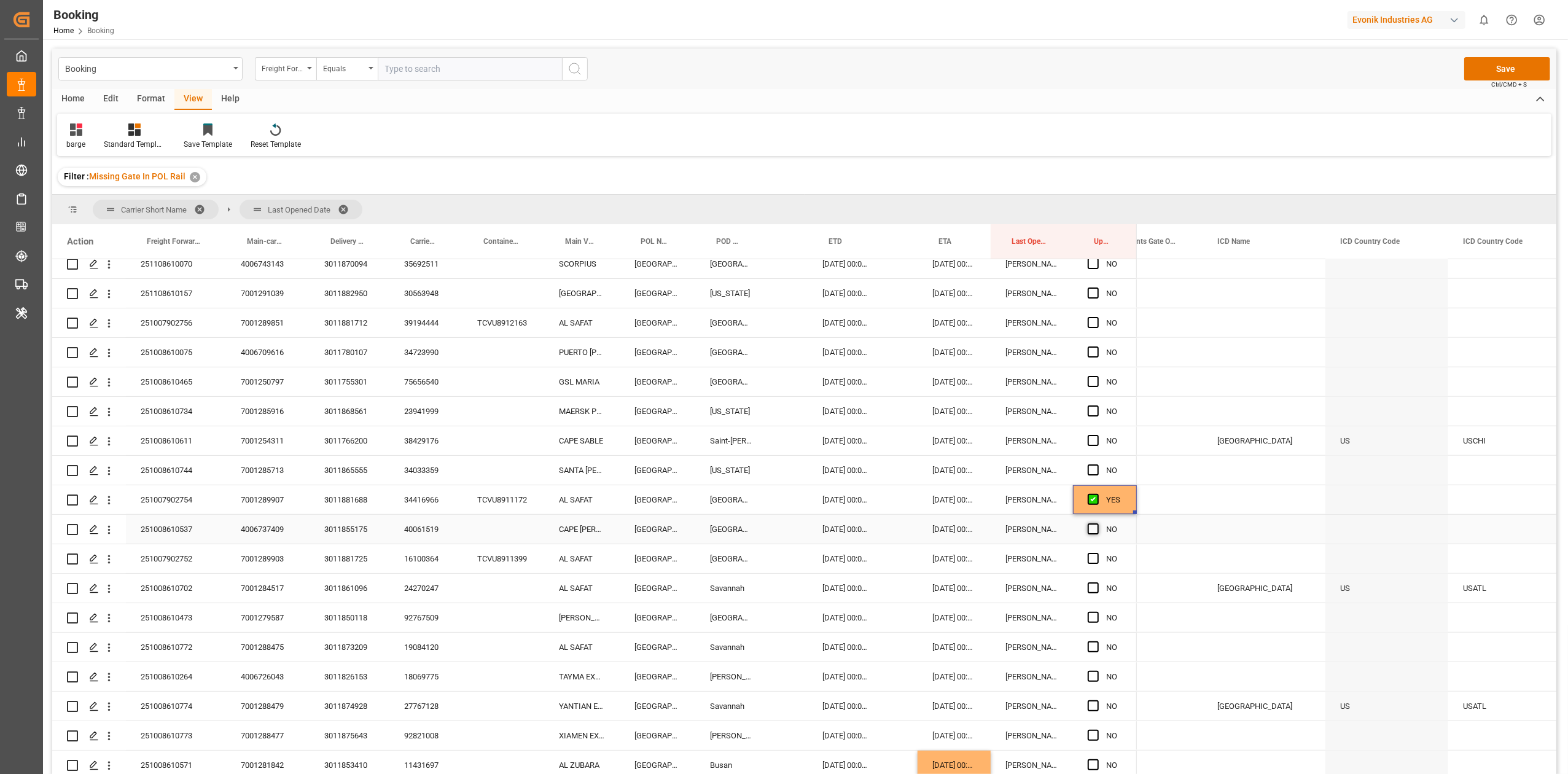
click at [1089, 529] on span "Press SPACE to select this row." at bounding box center [1093, 529] width 11 height 11
click at [1097, 524] on input "Press SPACE to select this row." at bounding box center [1097, 524] width 0 height 0
click at [1089, 558] on span "Press SPACE to select this row." at bounding box center [1093, 559] width 11 height 11
click at [1097, 553] on input "Press SPACE to select this row." at bounding box center [1097, 553] width 0 height 0
click at [421, 526] on div "40061519" at bounding box center [426, 529] width 73 height 28
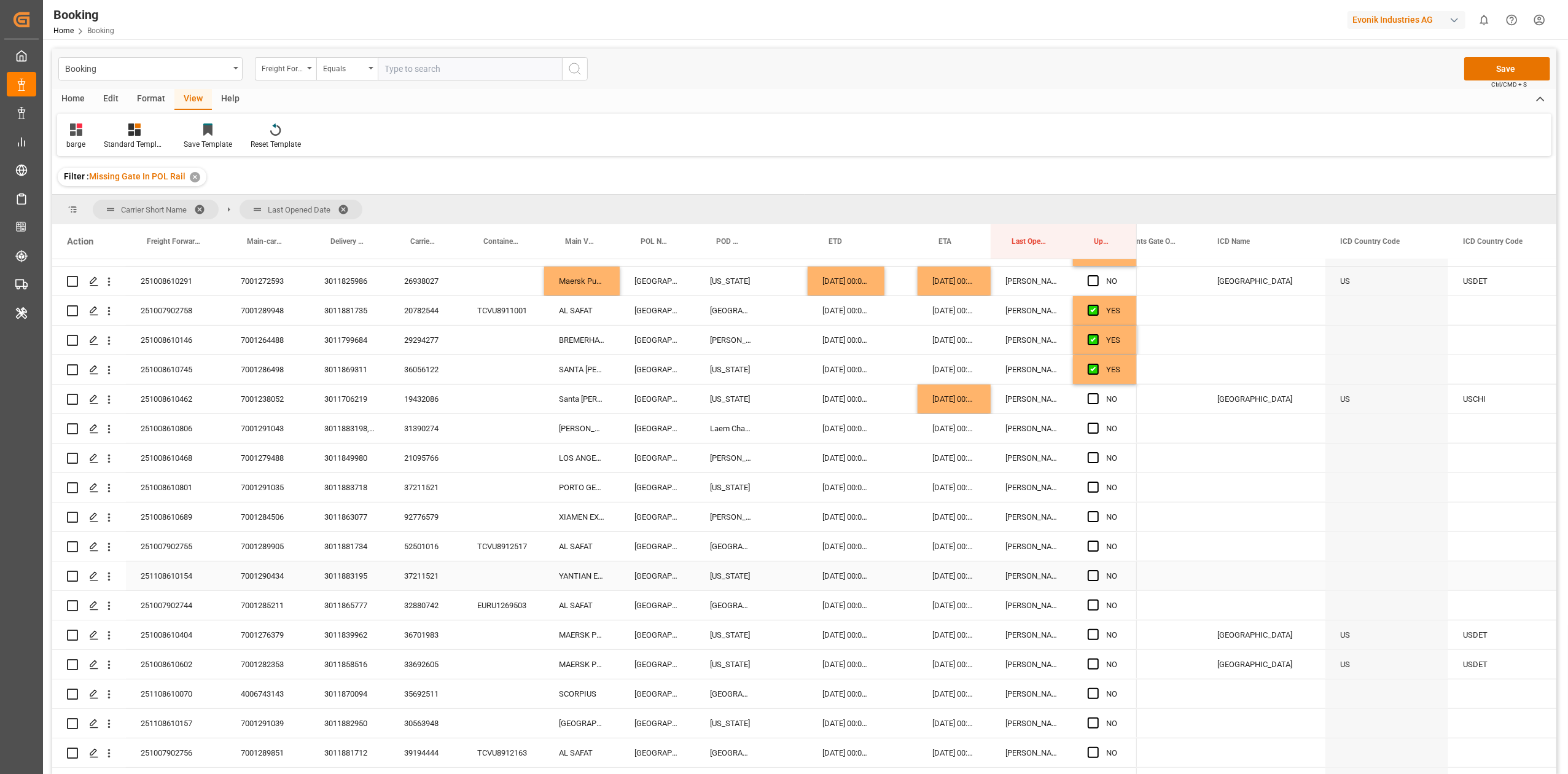
scroll to position [635, 0]
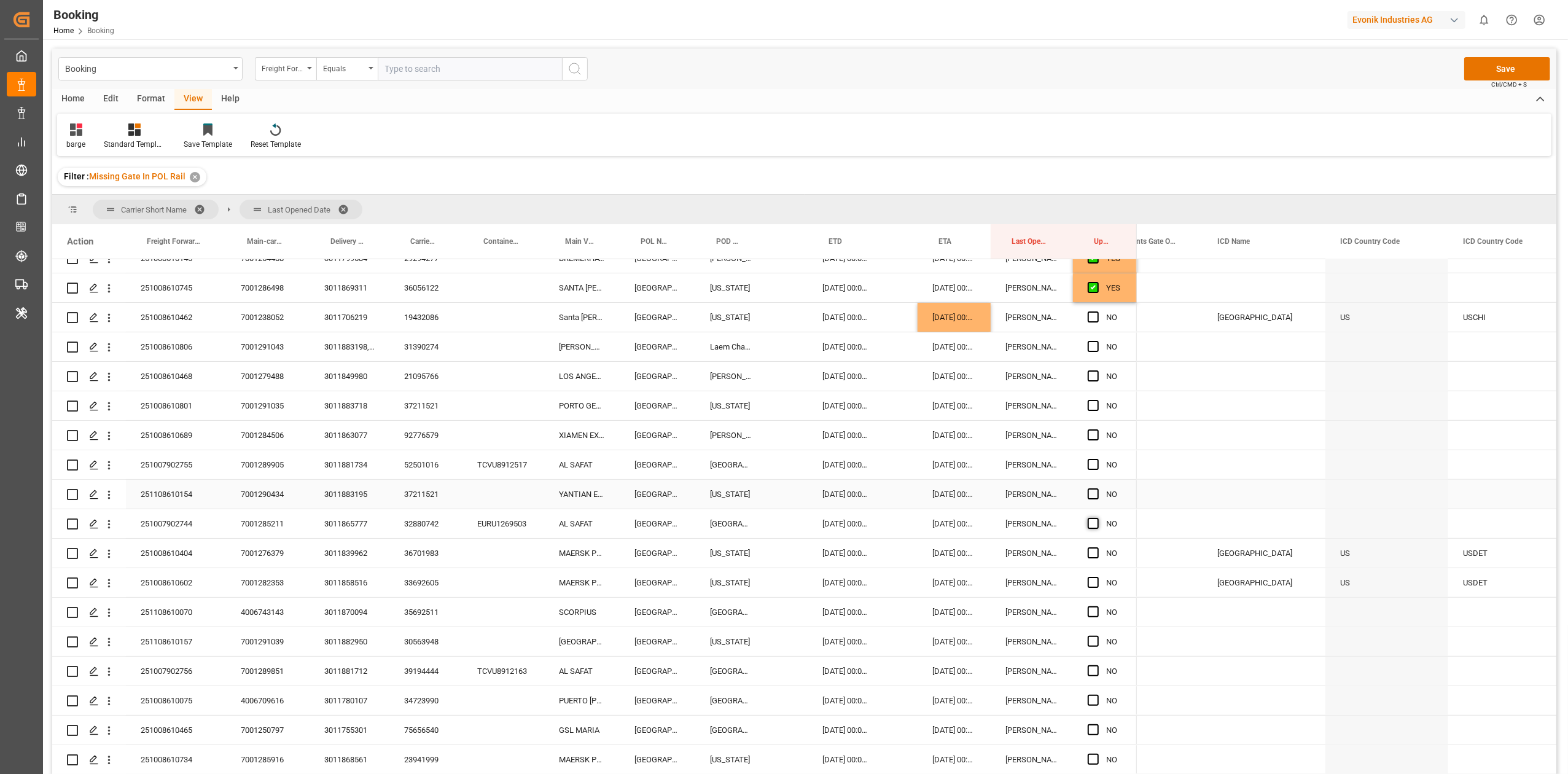
drag, startPoint x: 1090, startPoint y: 489, endPoint x: 1096, endPoint y: 519, distance: 30.6
click at [1090, 489] on span "Press SPACE to select this row." at bounding box center [1093, 494] width 11 height 11
click at [1097, 488] on input "Press SPACE to select this row." at bounding box center [1097, 488] width 0 height 0
click at [1092, 522] on span "Press SPACE to select this row." at bounding box center [1093, 524] width 11 height 11
click at [1097, 518] on input "Press SPACE to select this row." at bounding box center [1097, 518] width 0 height 0
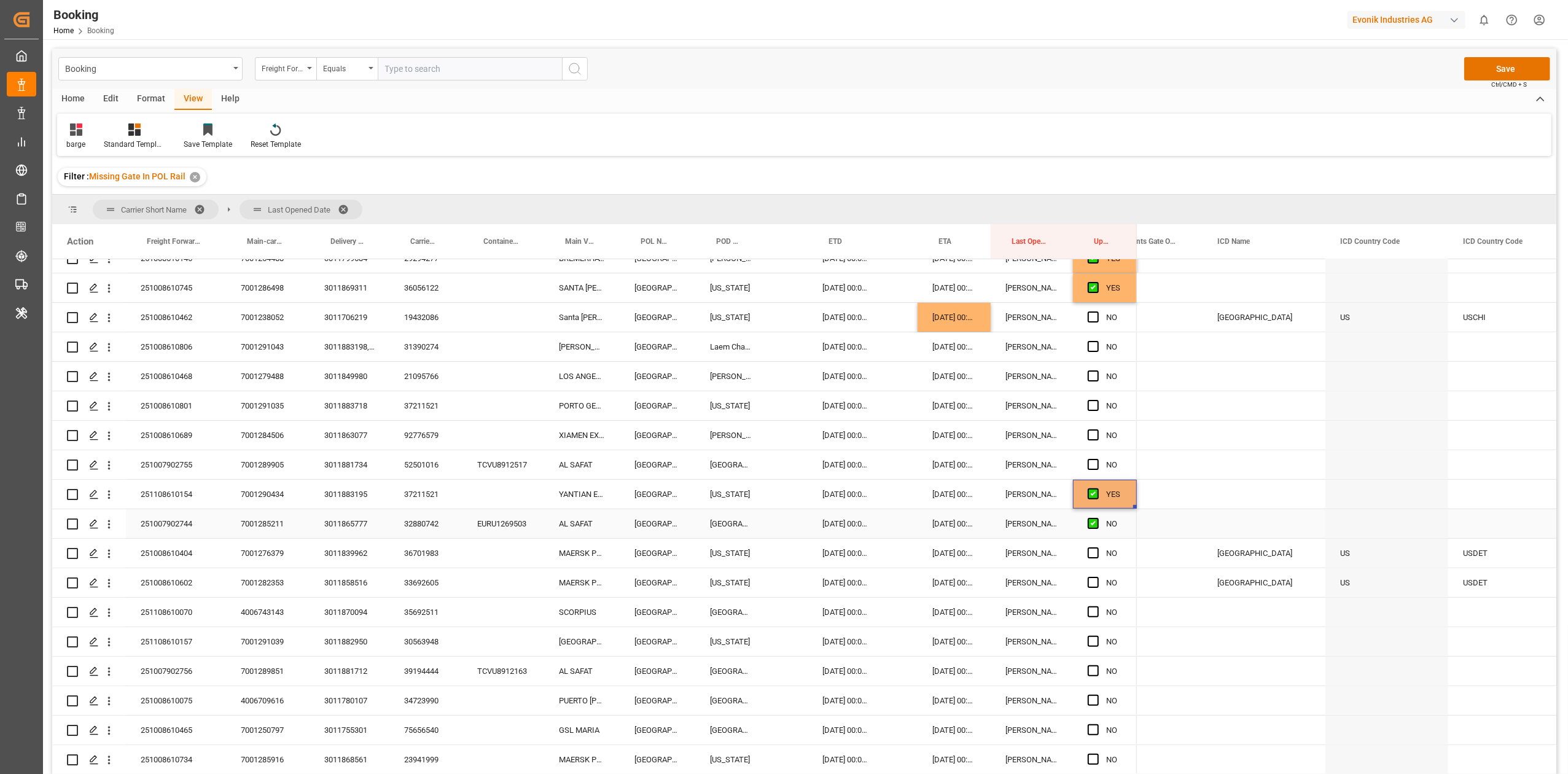
click at [1092, 551] on span "Press SPACE to select this row." at bounding box center [1093, 553] width 11 height 11
click at [1097, 547] on input "Press SPACE to select this row." at bounding box center [1097, 547] width 0 height 0
click at [1093, 577] on span "Press SPACE to select this row." at bounding box center [1093, 582] width 11 height 11
click at [1097, 577] on input "Press SPACE to select this row." at bounding box center [1097, 577] width 0 height 0
click at [416, 496] on div "37211521" at bounding box center [426, 494] width 73 height 28
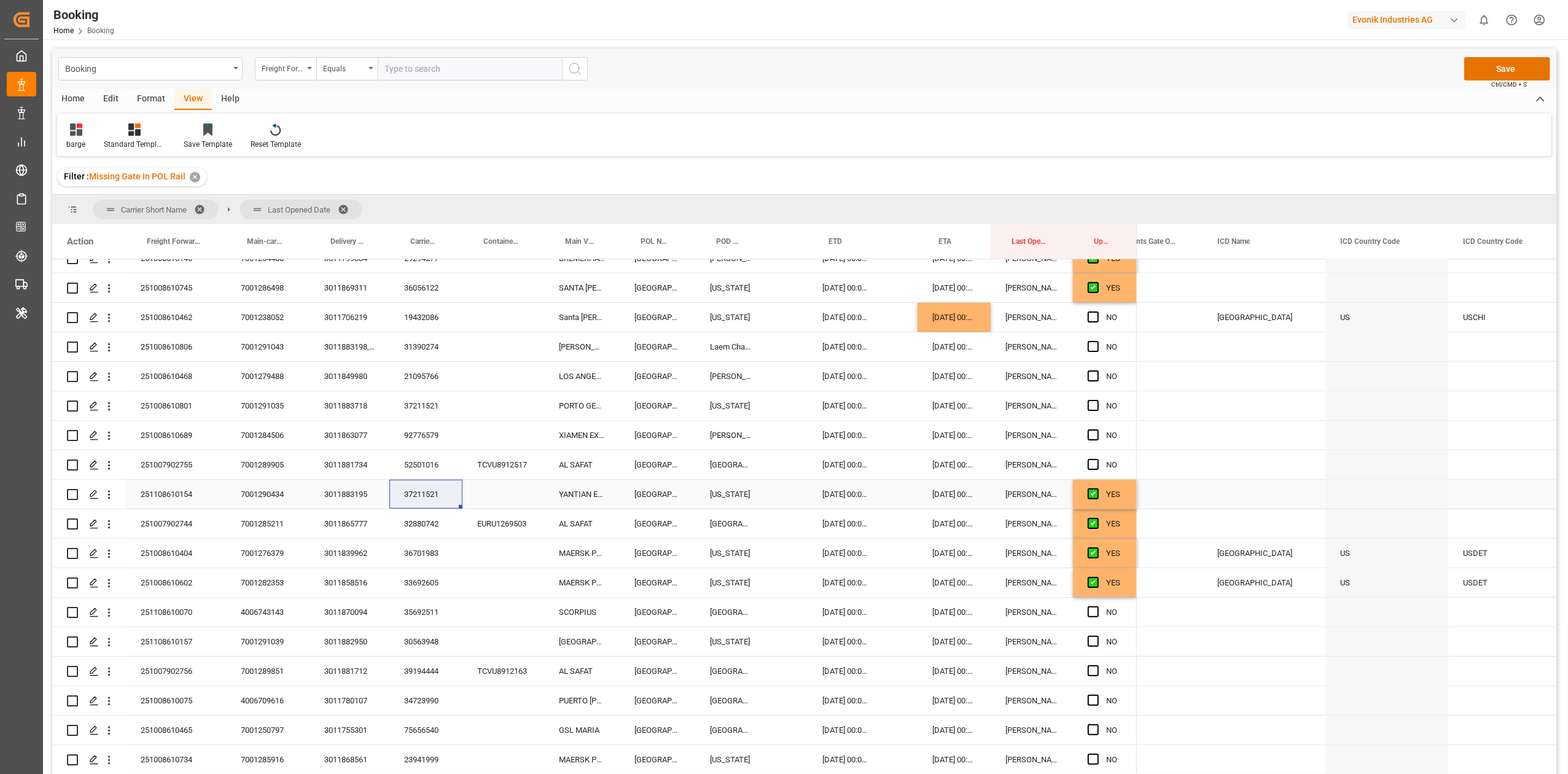
drag, startPoint x: 576, startPoint y: 498, endPoint x: 581, endPoint y: 503, distance: 7.1
click at [576, 498] on div "YANTIAN EXPRESS" at bounding box center [582, 494] width 76 height 28
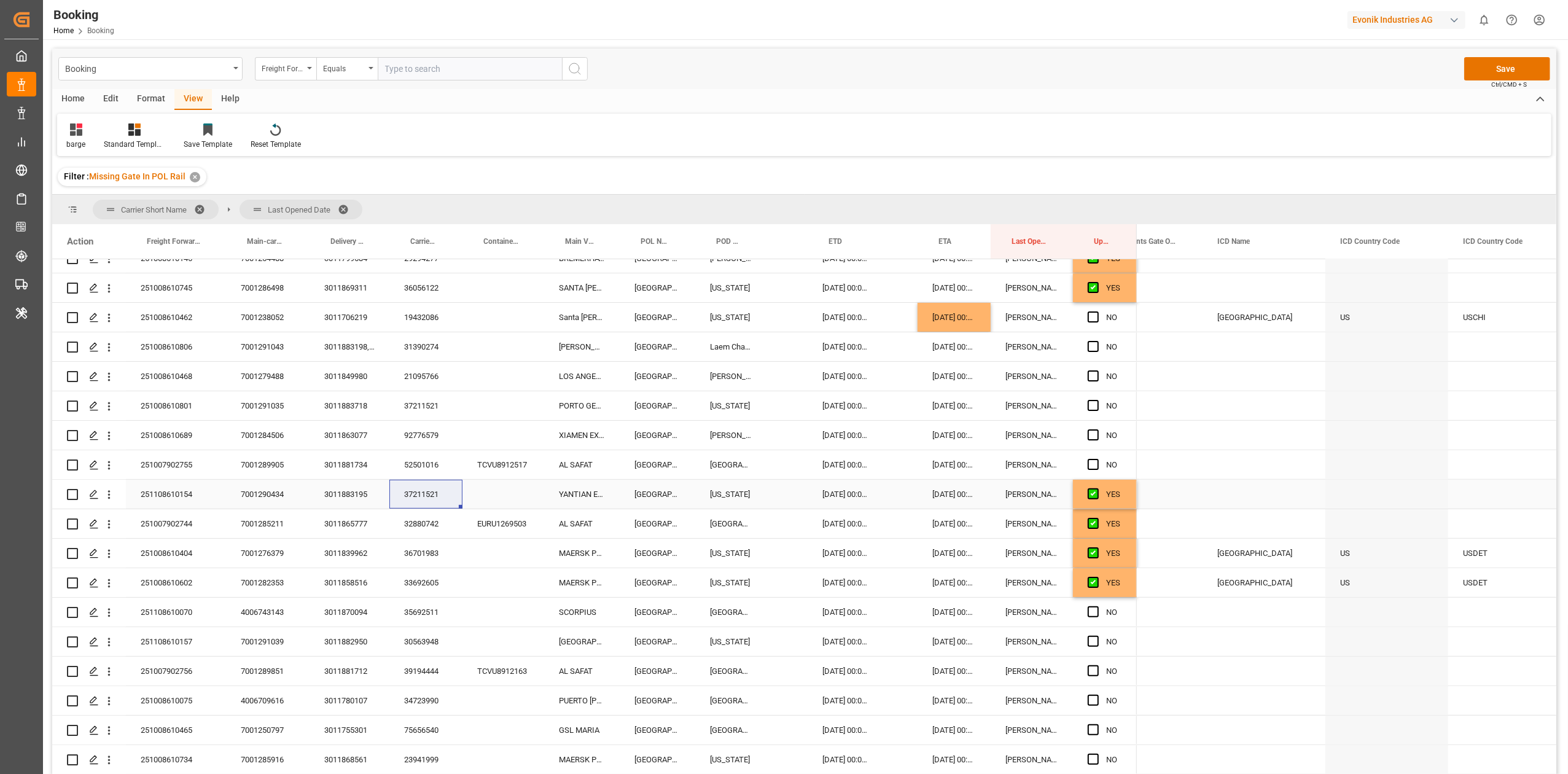
click at [576, 498] on div "YANTIAN EXPRESS" at bounding box center [582, 494] width 76 height 28
click at [574, 499] on div "YANTIAN EXPRESS" at bounding box center [582, 494] width 76 height 28
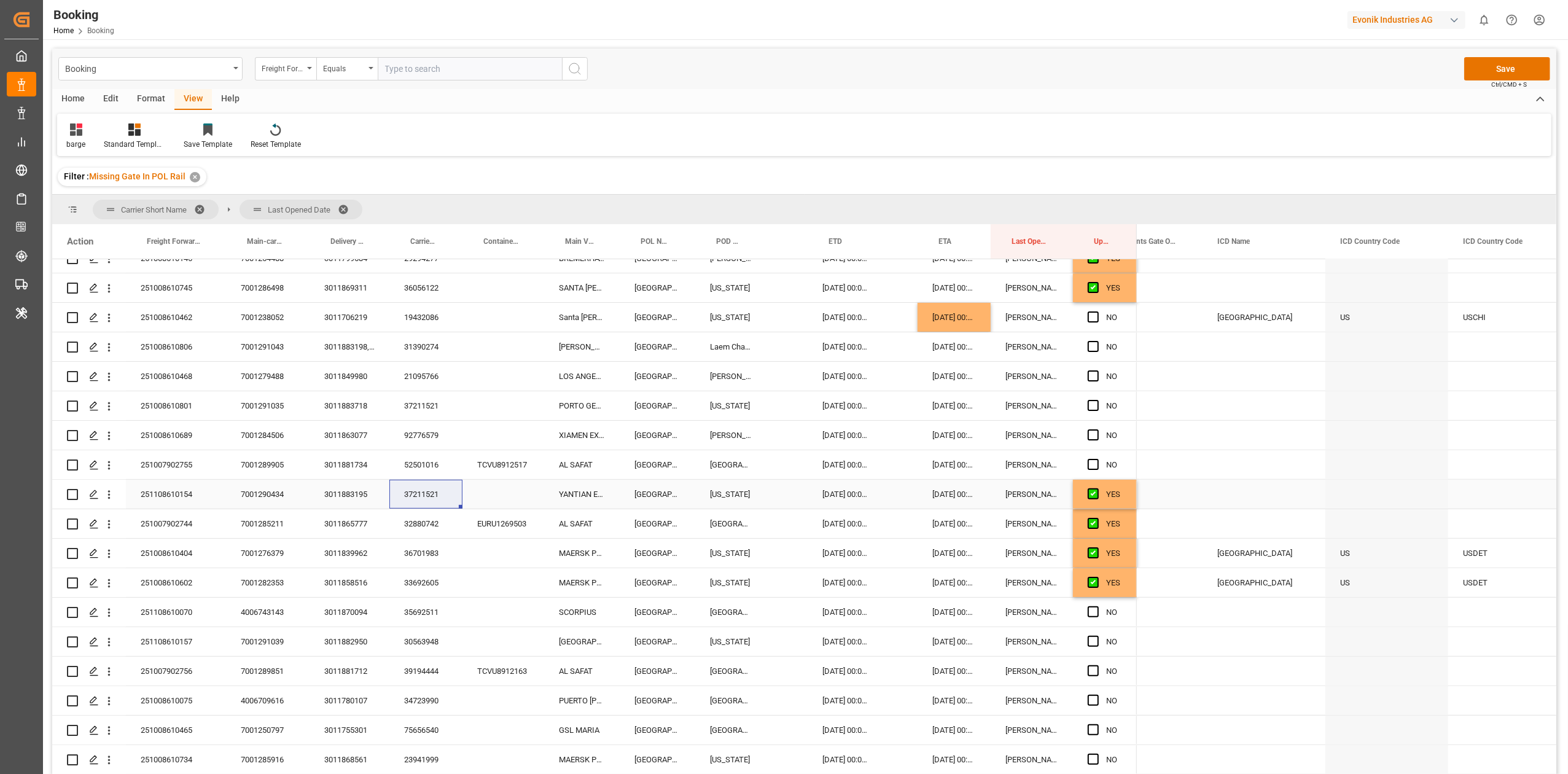
click at [574, 499] on div "YANTIAN EXPRESS" at bounding box center [582, 494] width 76 height 28
click at [578, 500] on div "YANTIAN EXPRESS" at bounding box center [582, 494] width 76 height 28
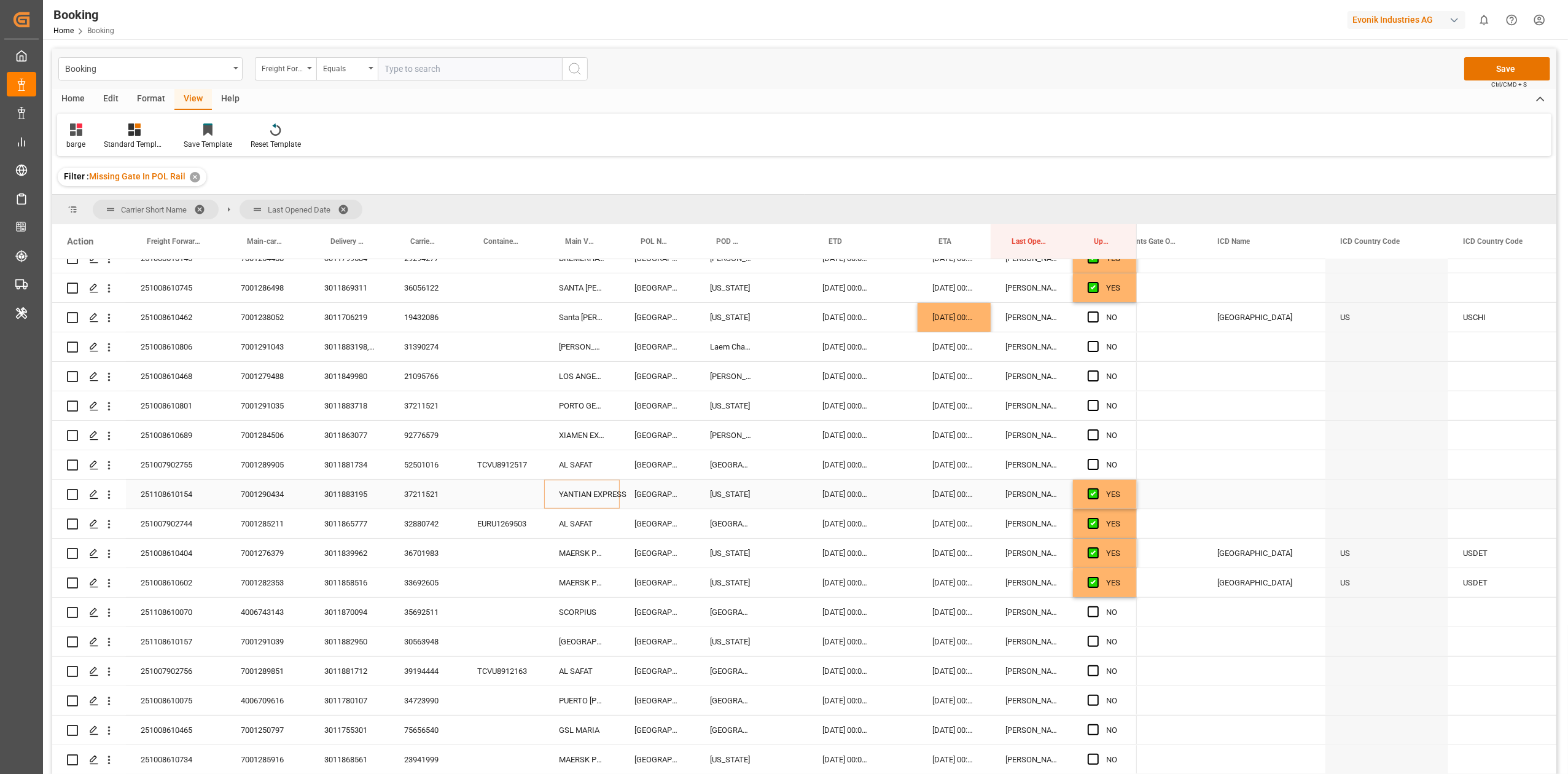
click at [581, 503] on div "YANTIAN EXPRESS" at bounding box center [582, 494] width 76 height 28
click at [578, 498] on div "YANTIAN EXPRESS" at bounding box center [582, 494] width 76 height 28
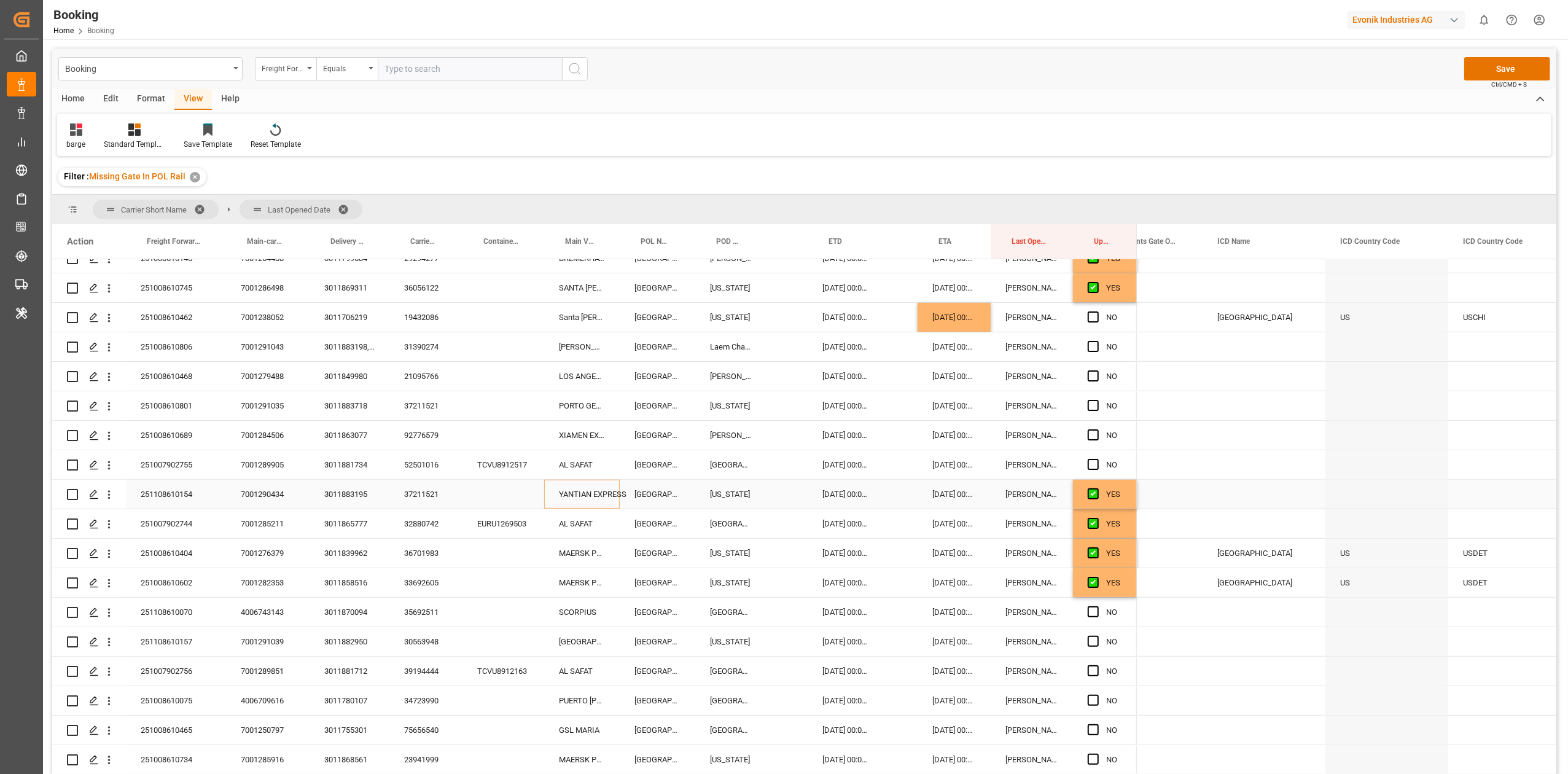
click at [578, 498] on div "YANTIAN EXPRESS" at bounding box center [582, 494] width 76 height 28
click at [571, 492] on input "YANTIAN EXPRESS" at bounding box center [581, 501] width 56 height 24
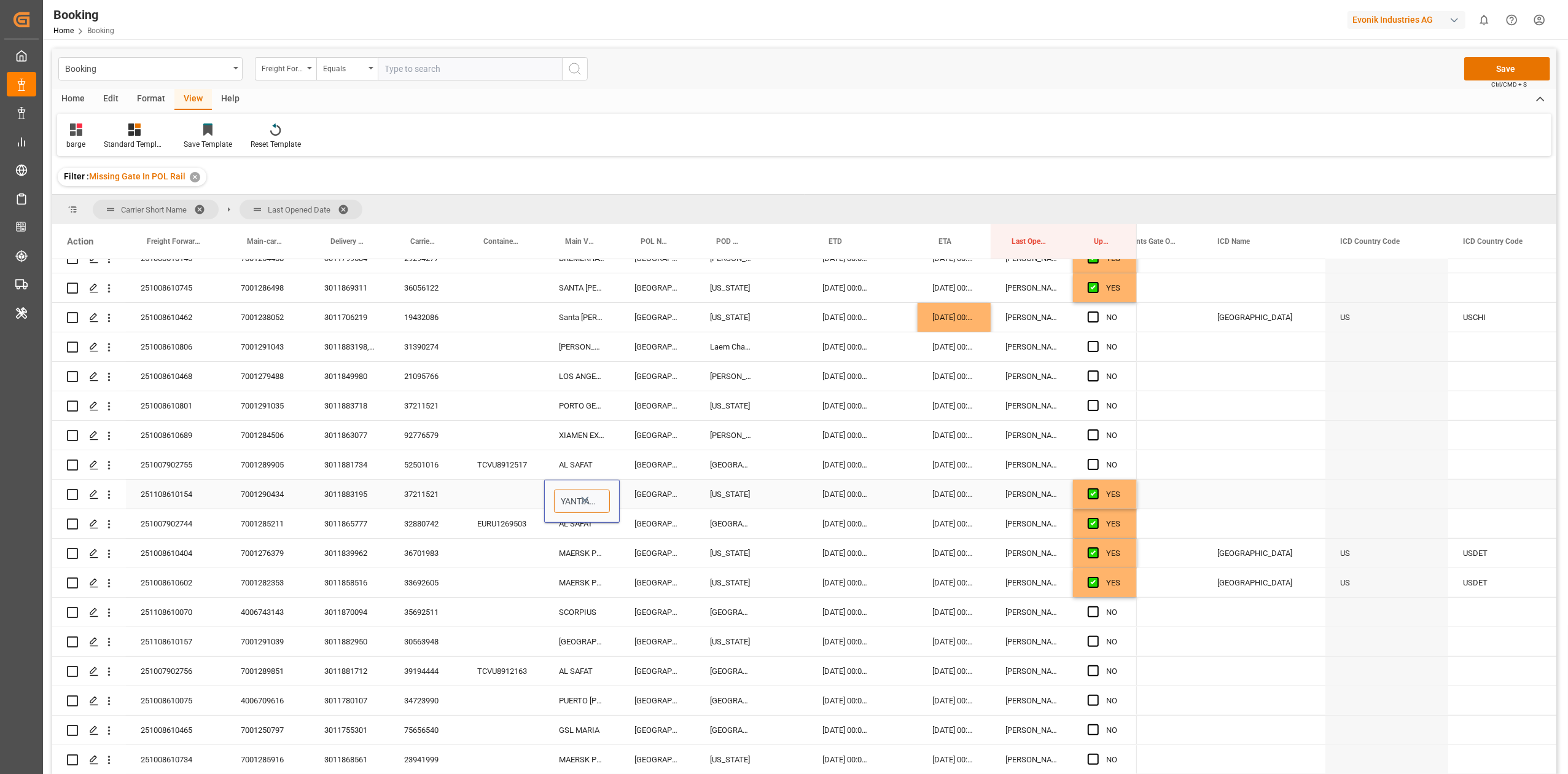
click at [571, 492] on input "YANTIAN EXPRESS" at bounding box center [581, 501] width 56 height 24
paste input "PORTO GERMENO"
click at [580, 536] on div "PORTO GERMENO - 9260902" at bounding box center [617, 536] width 126 height 43
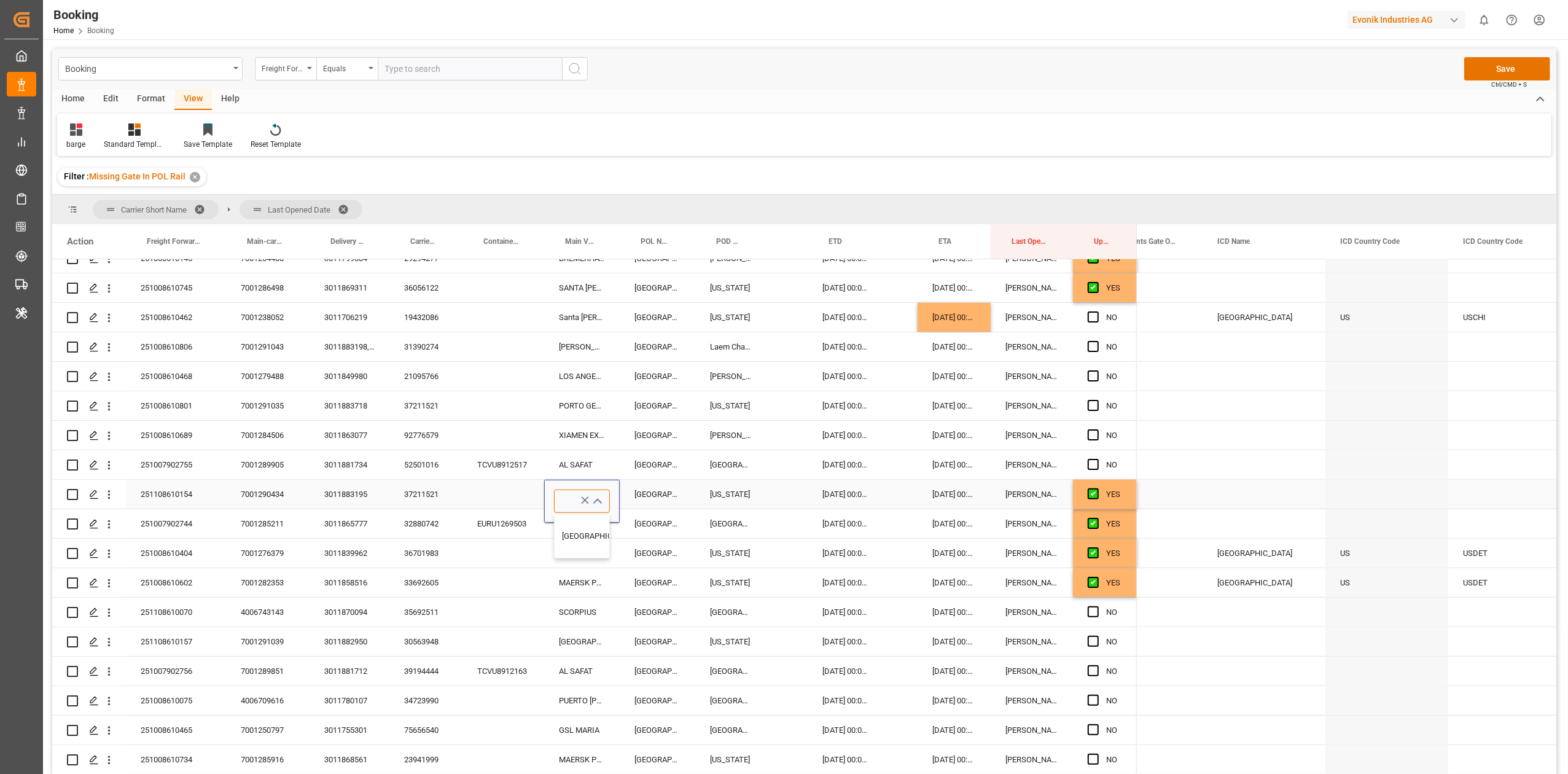
type input "PORTO GERMENO - 9260902"
click at [829, 497] on div "29.10.2025 00:00:00" at bounding box center [846, 494] width 77 height 28
click at [829, 498] on div "29.10.2025 00:00:00" at bounding box center [846, 494] width 77 height 28
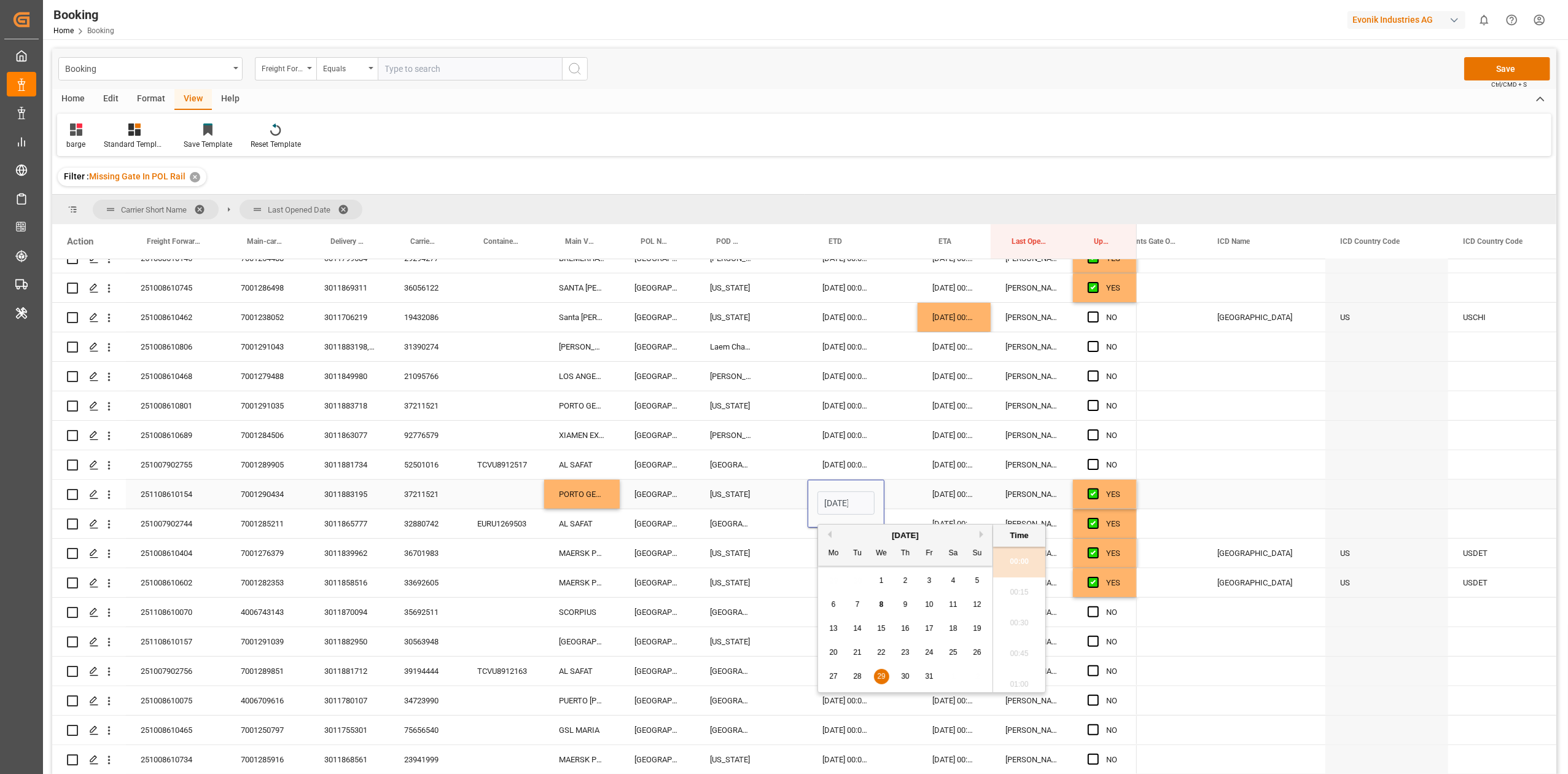
scroll to position [1724, 0]
click at [931, 652] on span "24" at bounding box center [929, 652] width 8 height 9
type input "24.10.2025 00:00"
click at [958, 494] on div "22.11.2025 00:00:00" at bounding box center [954, 494] width 73 height 28
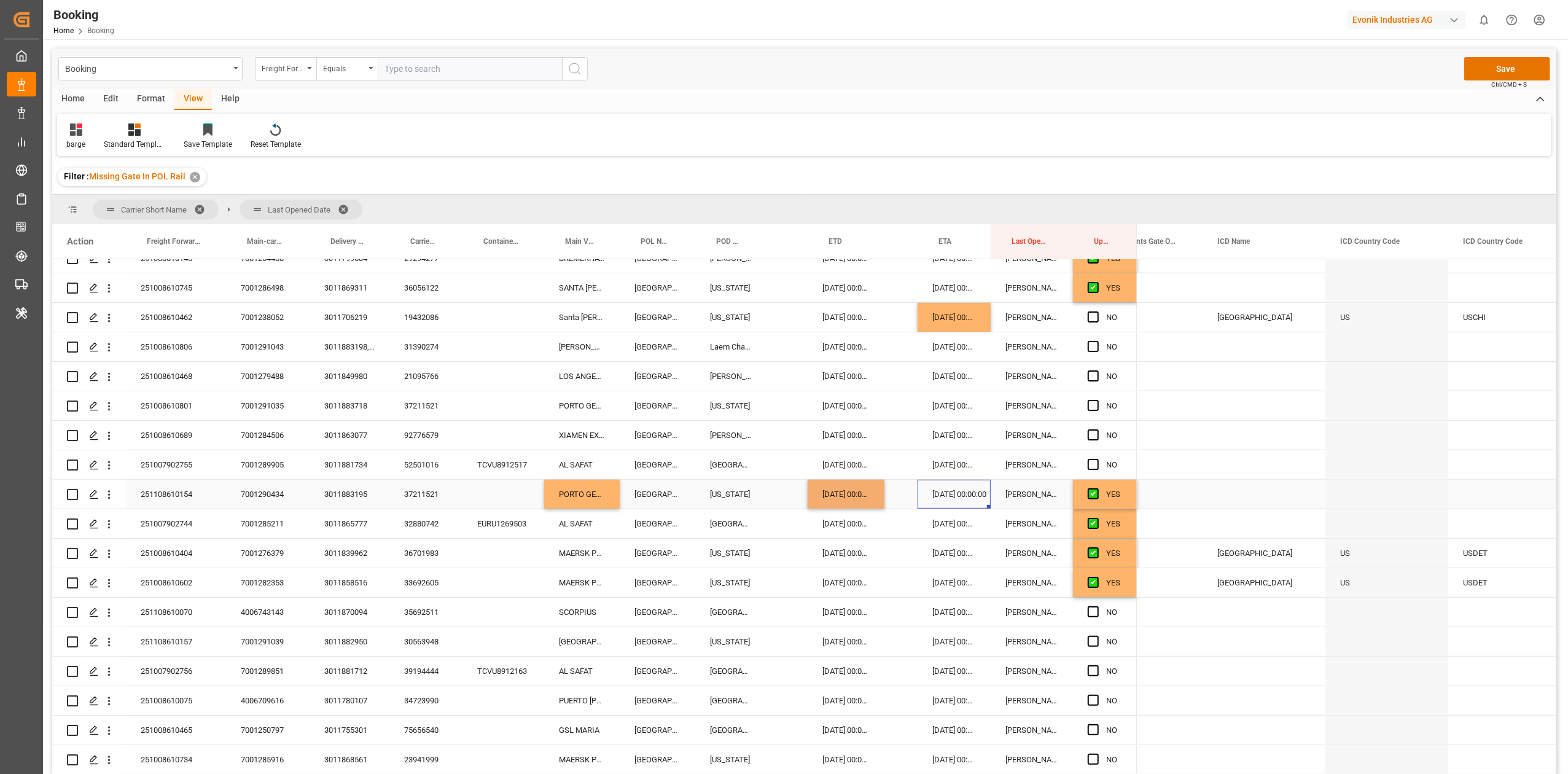
click at [958, 494] on div "22.11.2025 00:00:00" at bounding box center [954, 494] width 73 height 28
click at [1092, 537] on button "Next Month" at bounding box center [1093, 535] width 8 height 8
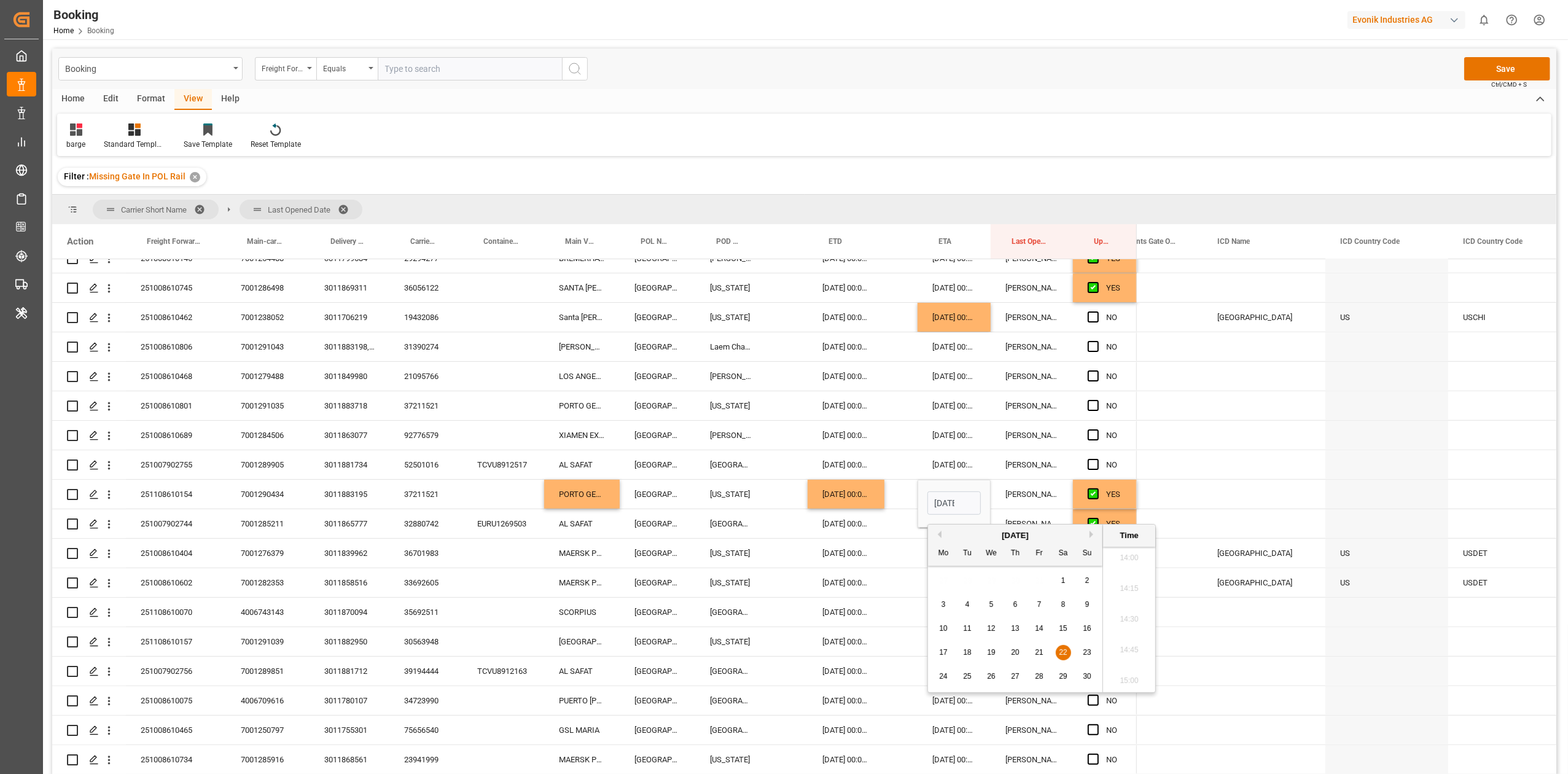
click at [1062, 602] on span "8" at bounding box center [1063, 604] width 5 height 9
type input "08.11.2025 00:00"
click at [794, 566] on div "Press SPACE to select this row." at bounding box center [787, 553] width 41 height 28
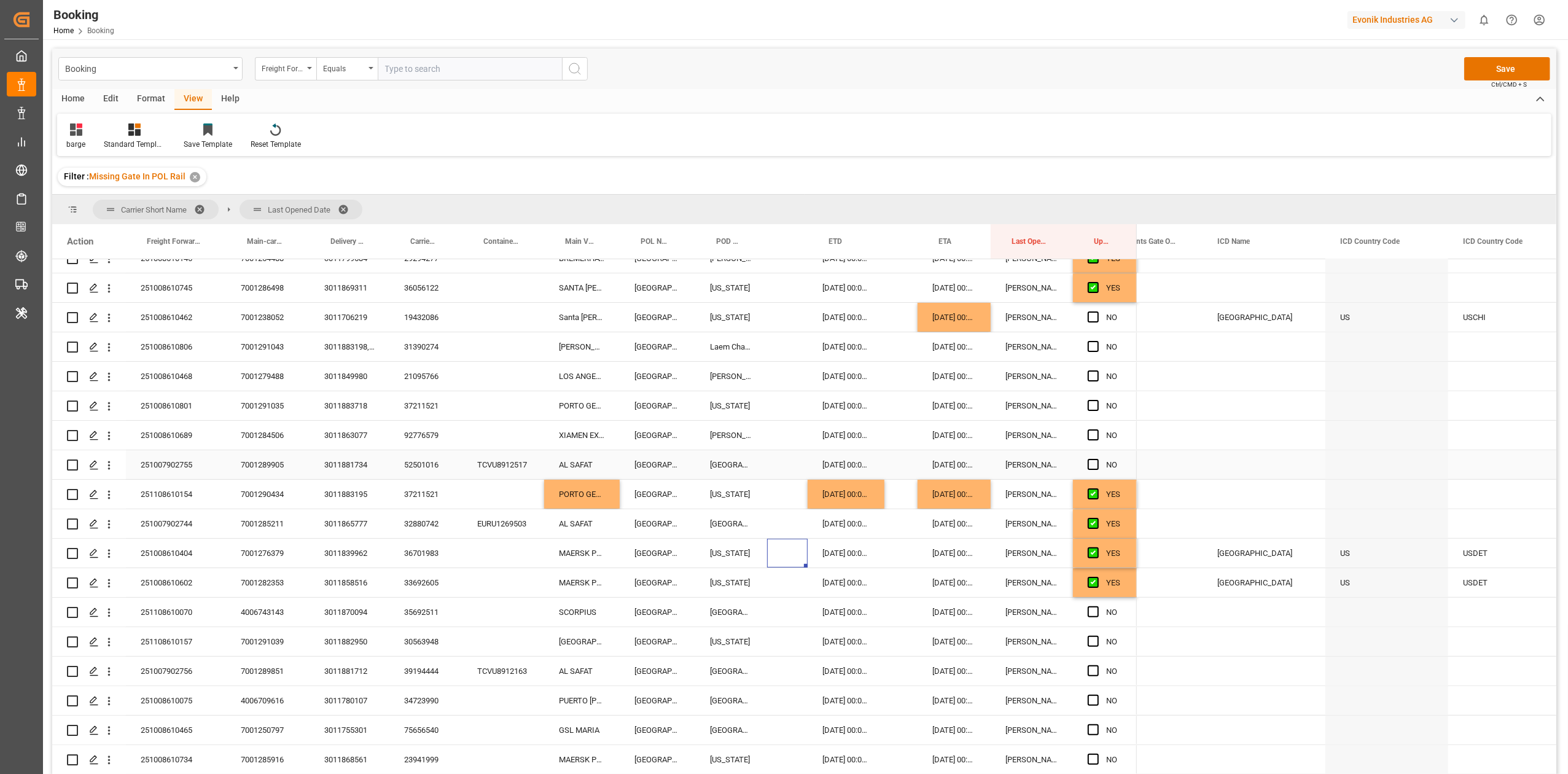
click at [1094, 462] on span "Press SPACE to select this row." at bounding box center [1093, 465] width 11 height 11
click at [1097, 459] on input "Press SPACE to select this row." at bounding box center [1097, 459] width 0 height 0
click at [423, 460] on div "52501016" at bounding box center [426, 465] width 73 height 28
click at [1094, 433] on span "Press SPACE to select this row." at bounding box center [1093, 435] width 11 height 11
click at [1097, 430] on input "Press SPACE to select this row." at bounding box center [1097, 430] width 0 height 0
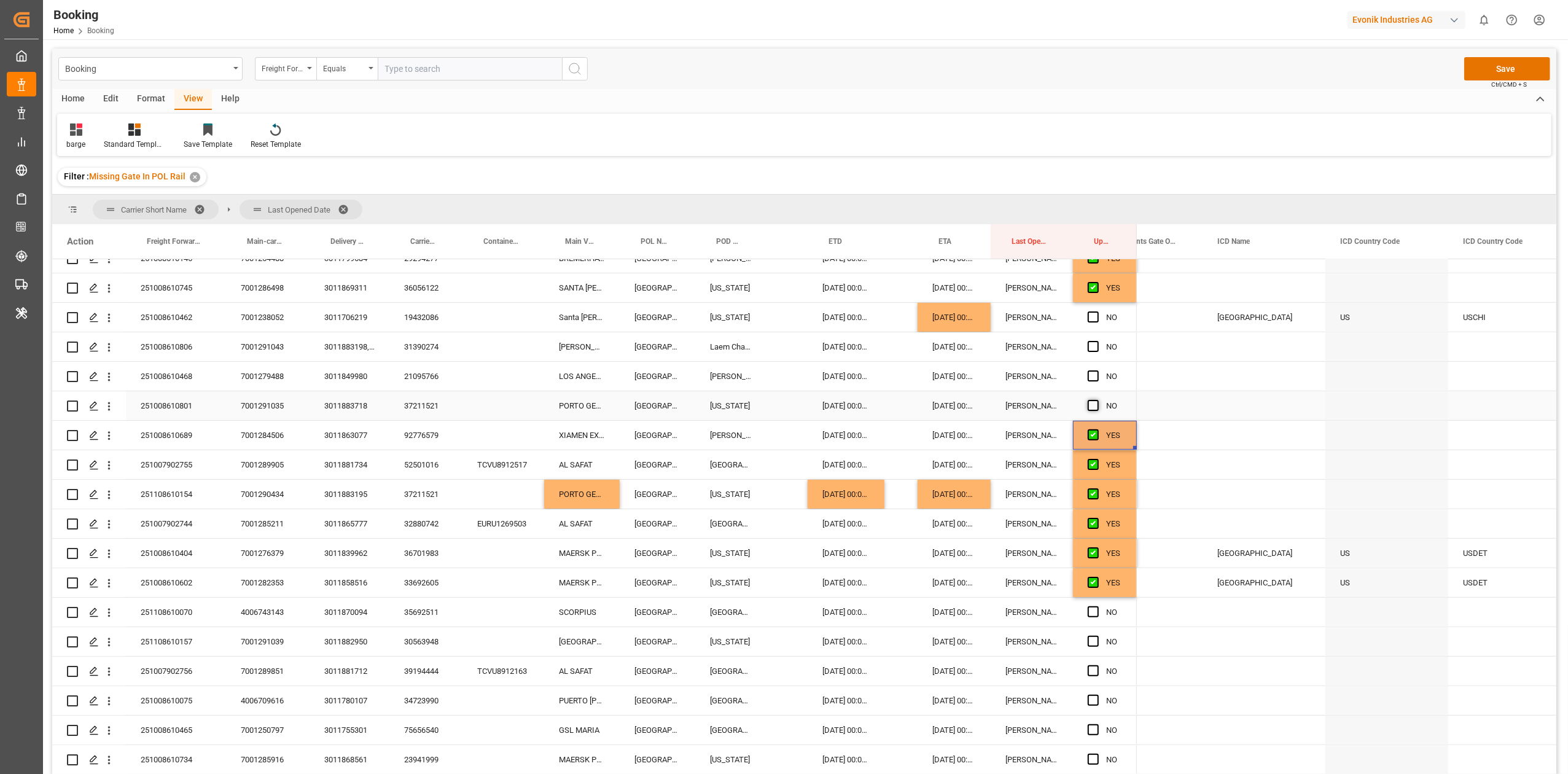
click at [1094, 402] on span "Press SPACE to select this row." at bounding box center [1093, 406] width 11 height 11
click at [1097, 400] on input "Press SPACE to select this row." at bounding box center [1097, 400] width 0 height 0
click at [435, 433] on div "92776579" at bounding box center [426, 435] width 73 height 28
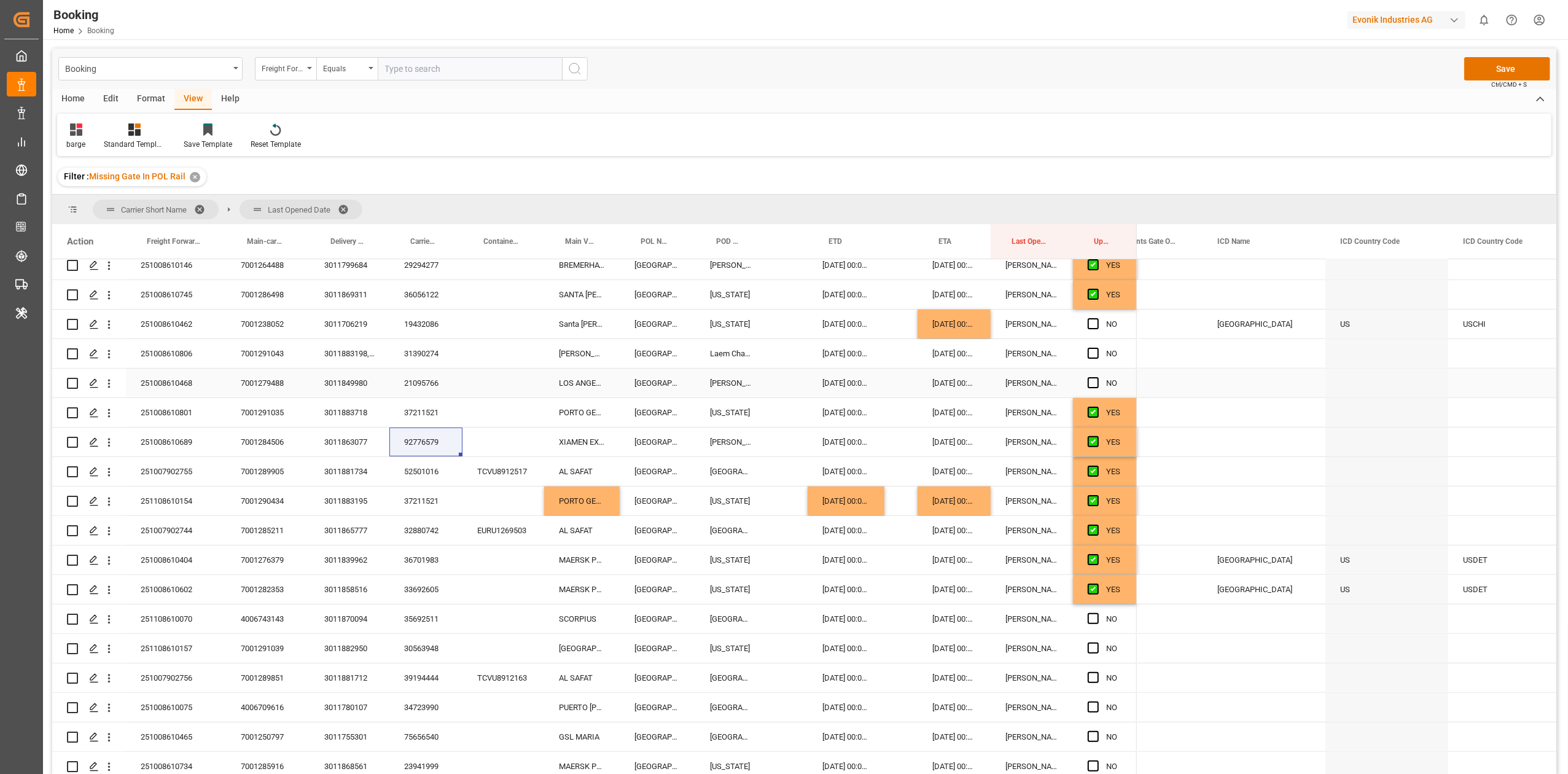
drag, startPoint x: 1090, startPoint y: 378, endPoint x: 1094, endPoint y: 369, distance: 9.8
click at [1090, 378] on span "Press SPACE to select this row." at bounding box center [1093, 383] width 11 height 11
click at [1097, 378] on input "Press SPACE to select this row." at bounding box center [1097, 378] width 0 height 0
click at [1090, 352] on span "Press SPACE to select this row." at bounding box center [1093, 354] width 11 height 11
click at [1097, 348] on input "Press SPACE to select this row." at bounding box center [1097, 348] width 0 height 0
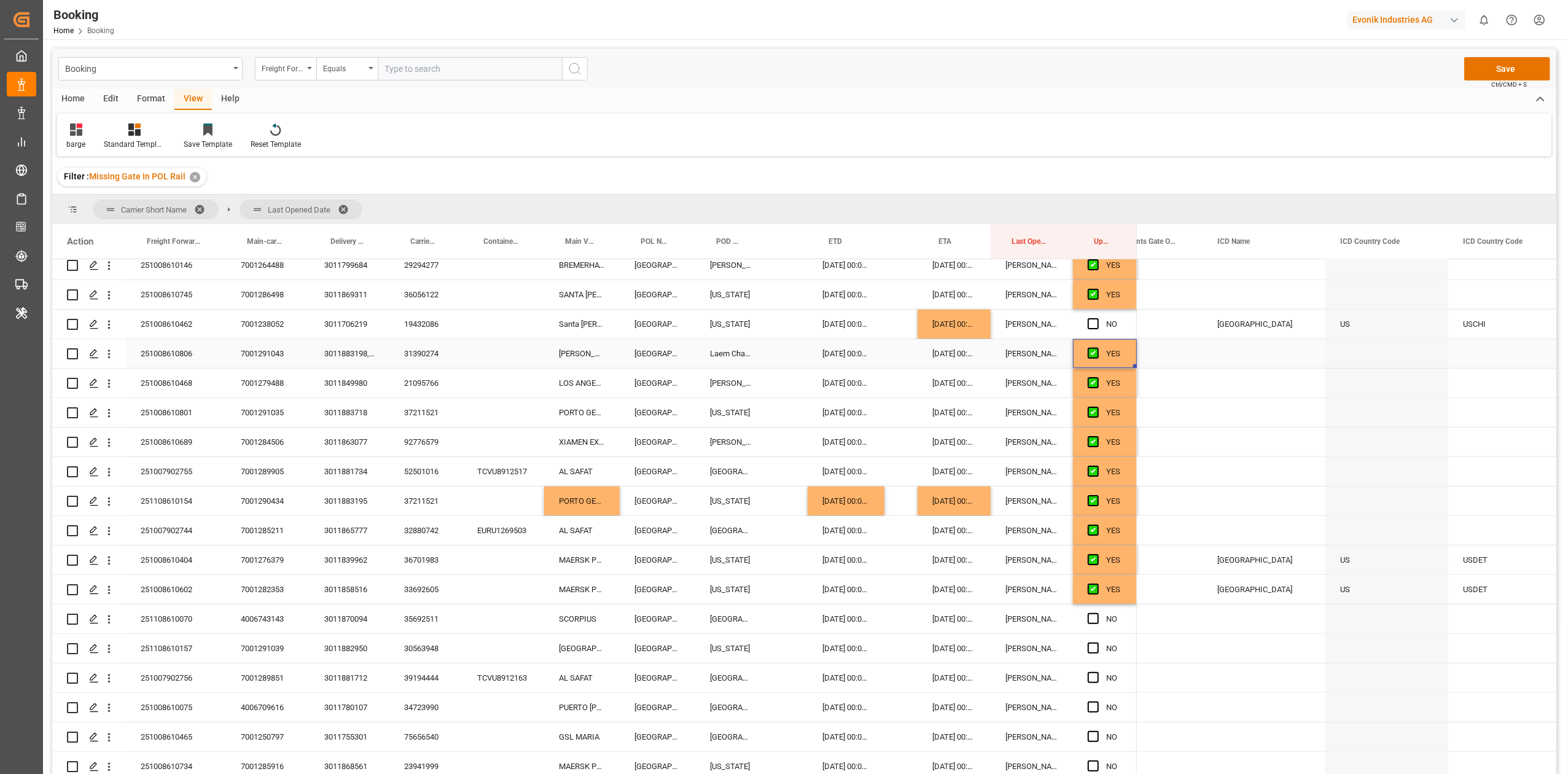
click at [421, 359] on div "31390274" at bounding box center [426, 354] width 73 height 28
click at [109, 346] on button "open menu" at bounding box center [109, 354] width 13 height 24
click at [155, 375] on span "Open in new tab" at bounding box center [190, 380] width 112 height 13
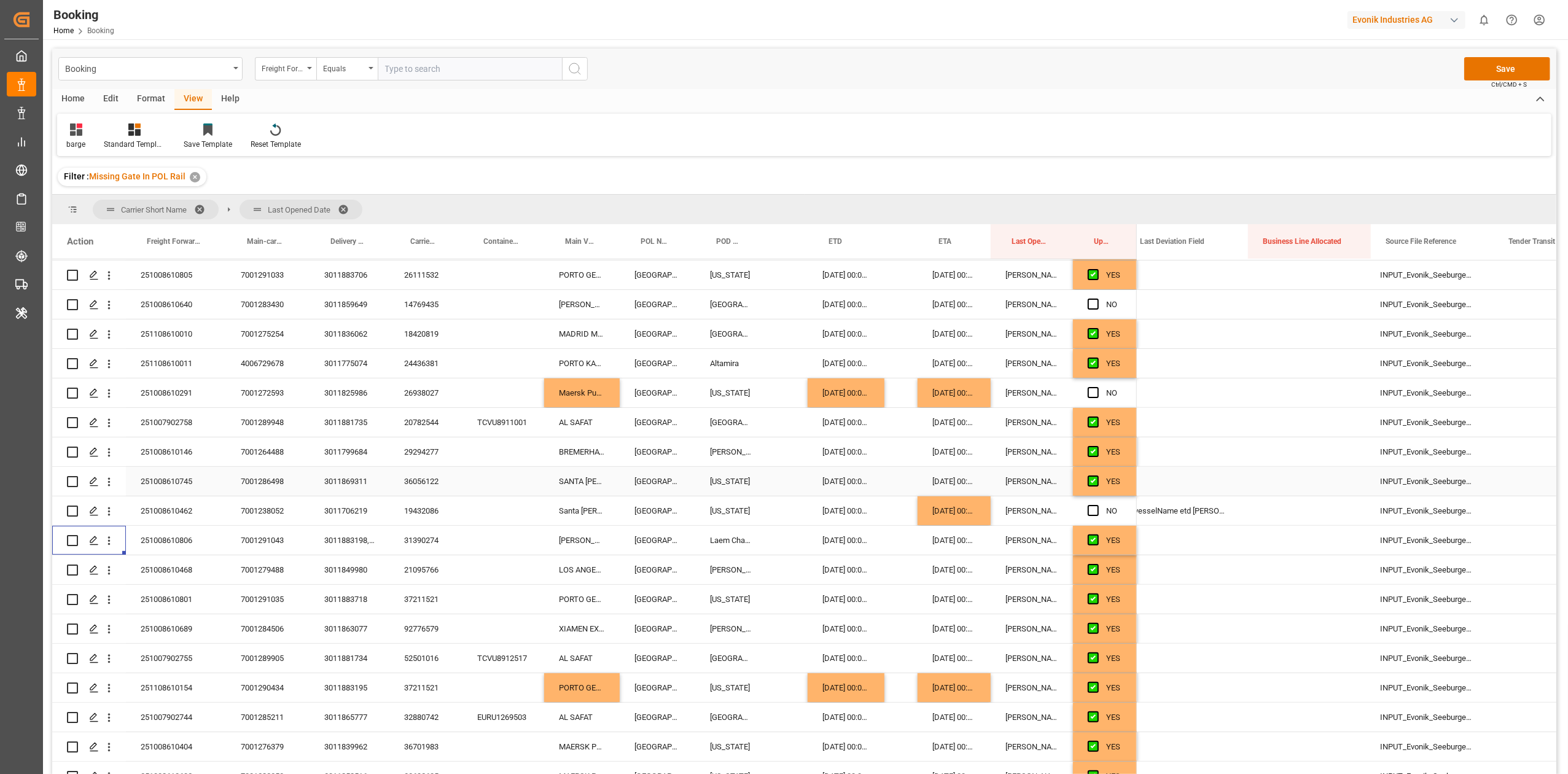
scroll to position [0, 0]
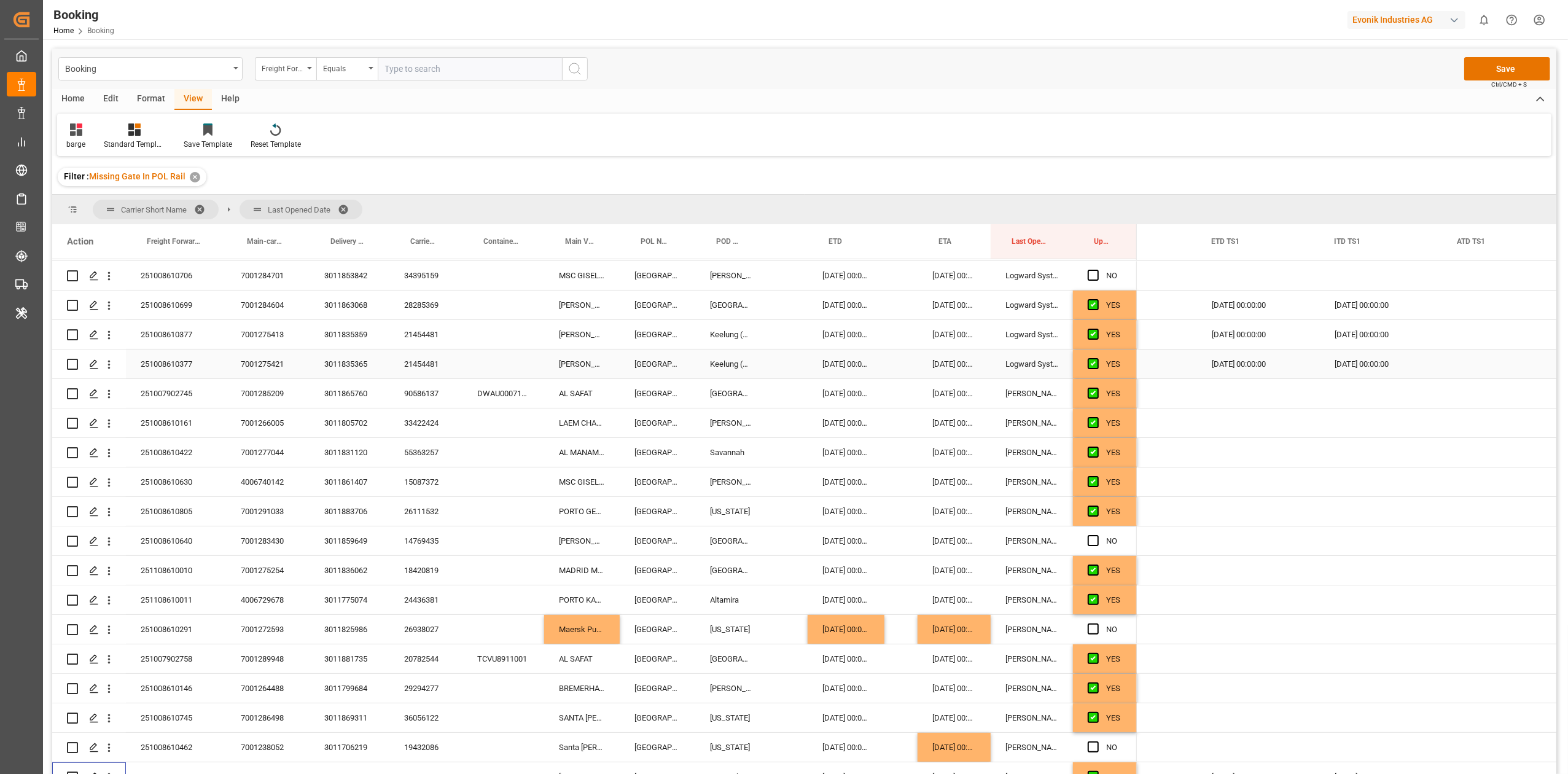
click at [412, 367] on div "21454481" at bounding box center [426, 364] width 73 height 28
click at [946, 335] on div "14.12.2025 00:00:00" at bounding box center [954, 334] width 73 height 28
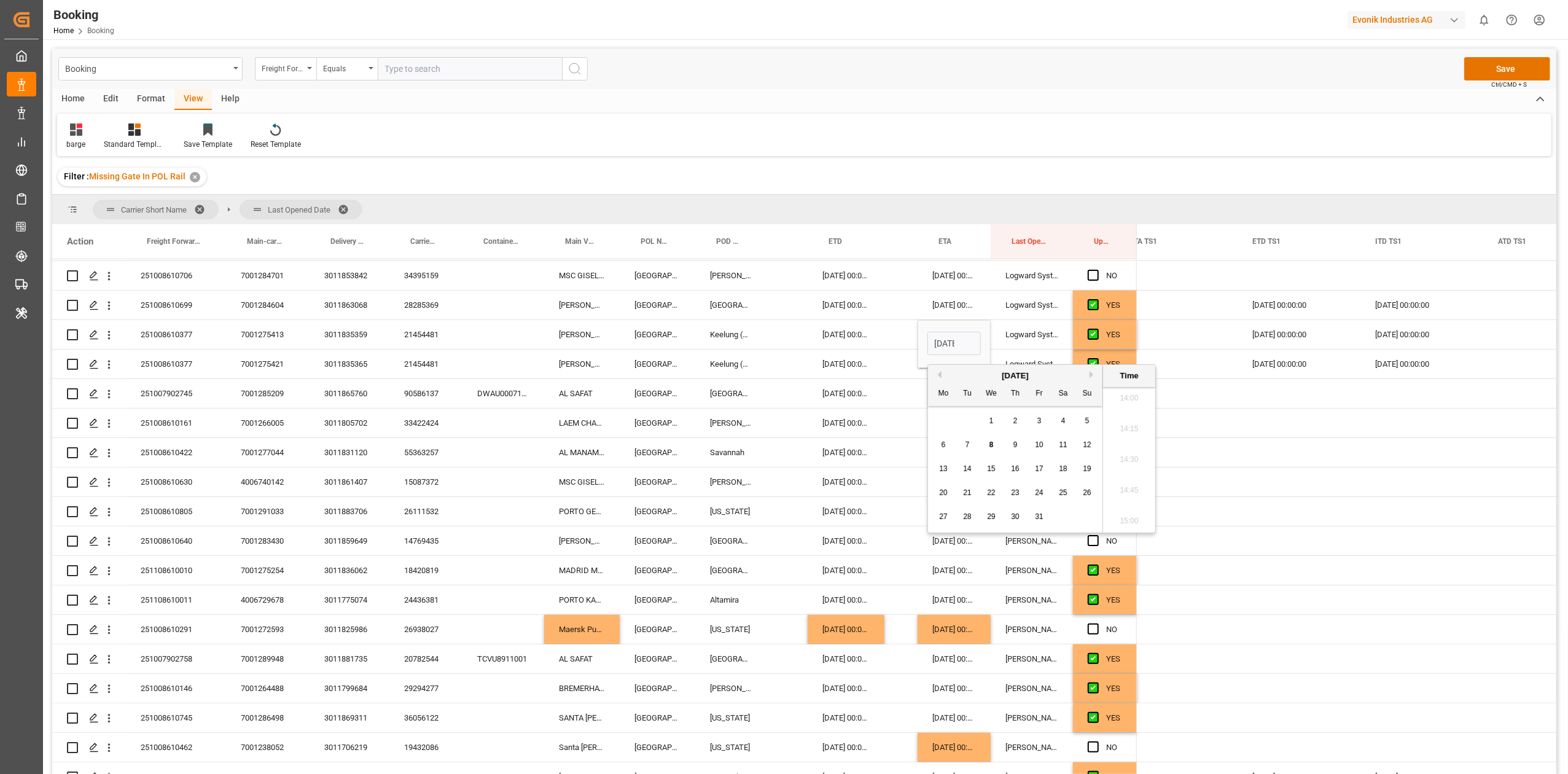
click at [1091, 374] on button "Next Month" at bounding box center [1093, 375] width 8 height 8
click at [1033, 470] on div "19" at bounding box center [1039, 470] width 15 height 15
type input "19.12.2025 00:00"
click at [875, 429] on div "[DATE] 00:00:00" at bounding box center [846, 423] width 77 height 28
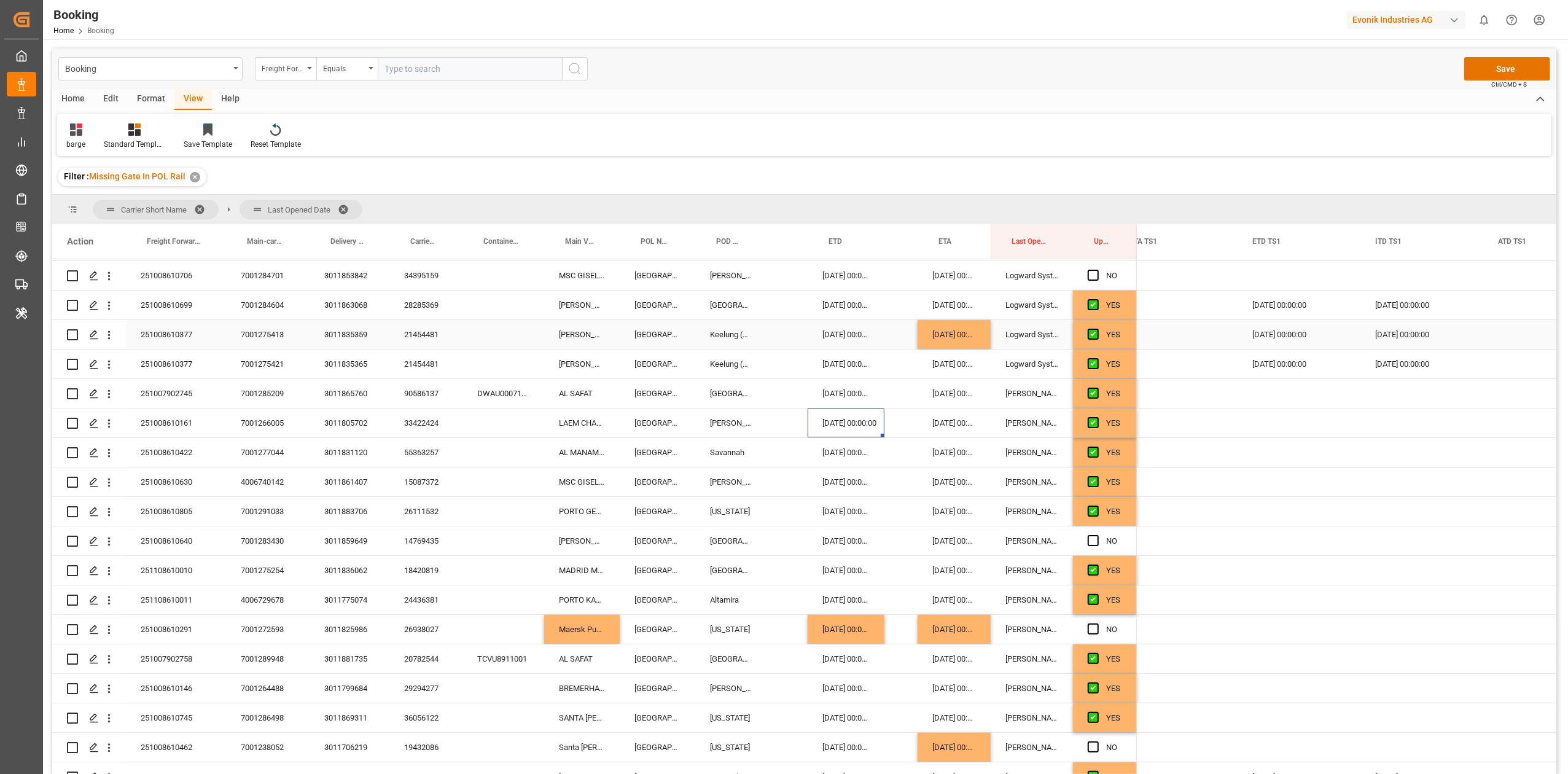
click at [961, 331] on div "19.12.2025 00:00:00" at bounding box center [954, 334] width 73 height 28
click at [958, 361] on div "14.12.2025 00:00:00" at bounding box center [954, 364] width 73 height 28
click at [951, 360] on div "14.12.2025 00:00:00" at bounding box center [954, 364] width 73 height 28
type textarea "2025-12-19 00:00:00"
click at [956, 322] on div "19.12.2025 00:00:00" at bounding box center [954, 334] width 73 height 28
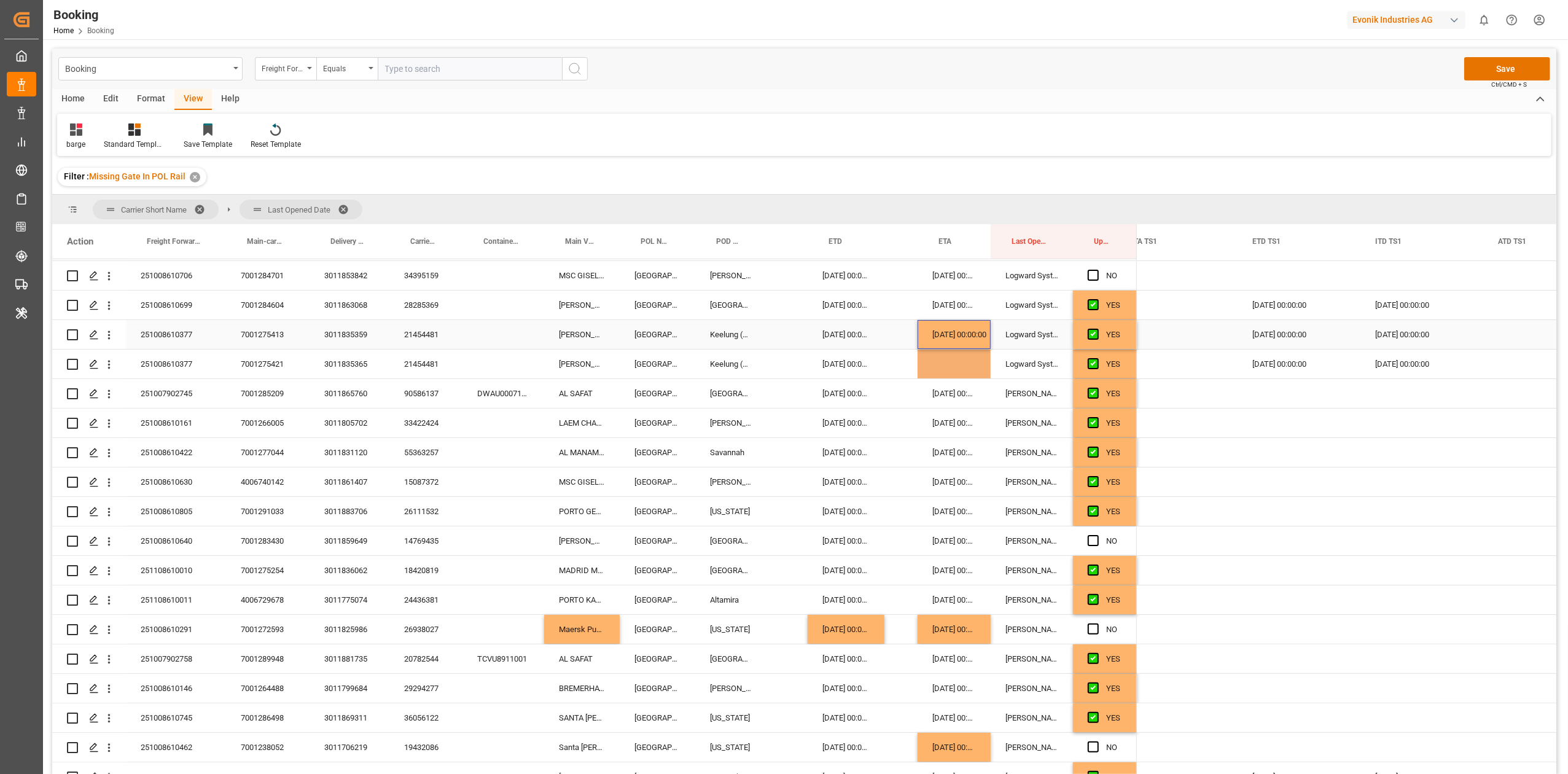
click at [938, 352] on div "Press SPACE to select this row." at bounding box center [954, 364] width 73 height 28
type textarea "2025-12-19 00:00:00"
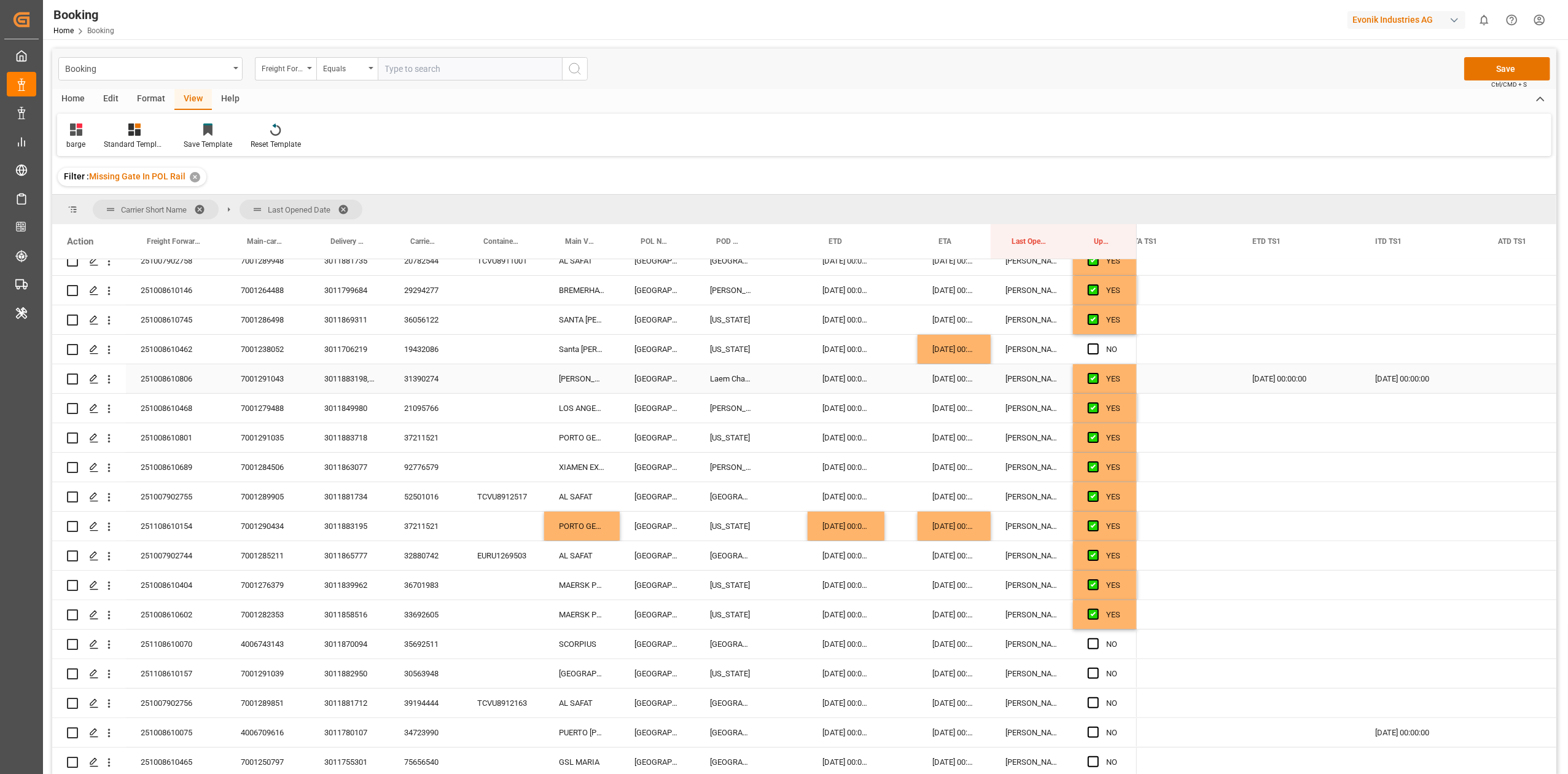
click at [435, 375] on div "31390274" at bounding box center [426, 378] width 73 height 28
click at [955, 384] on div "03.12.2025 00:00:00" at bounding box center [954, 378] width 73 height 28
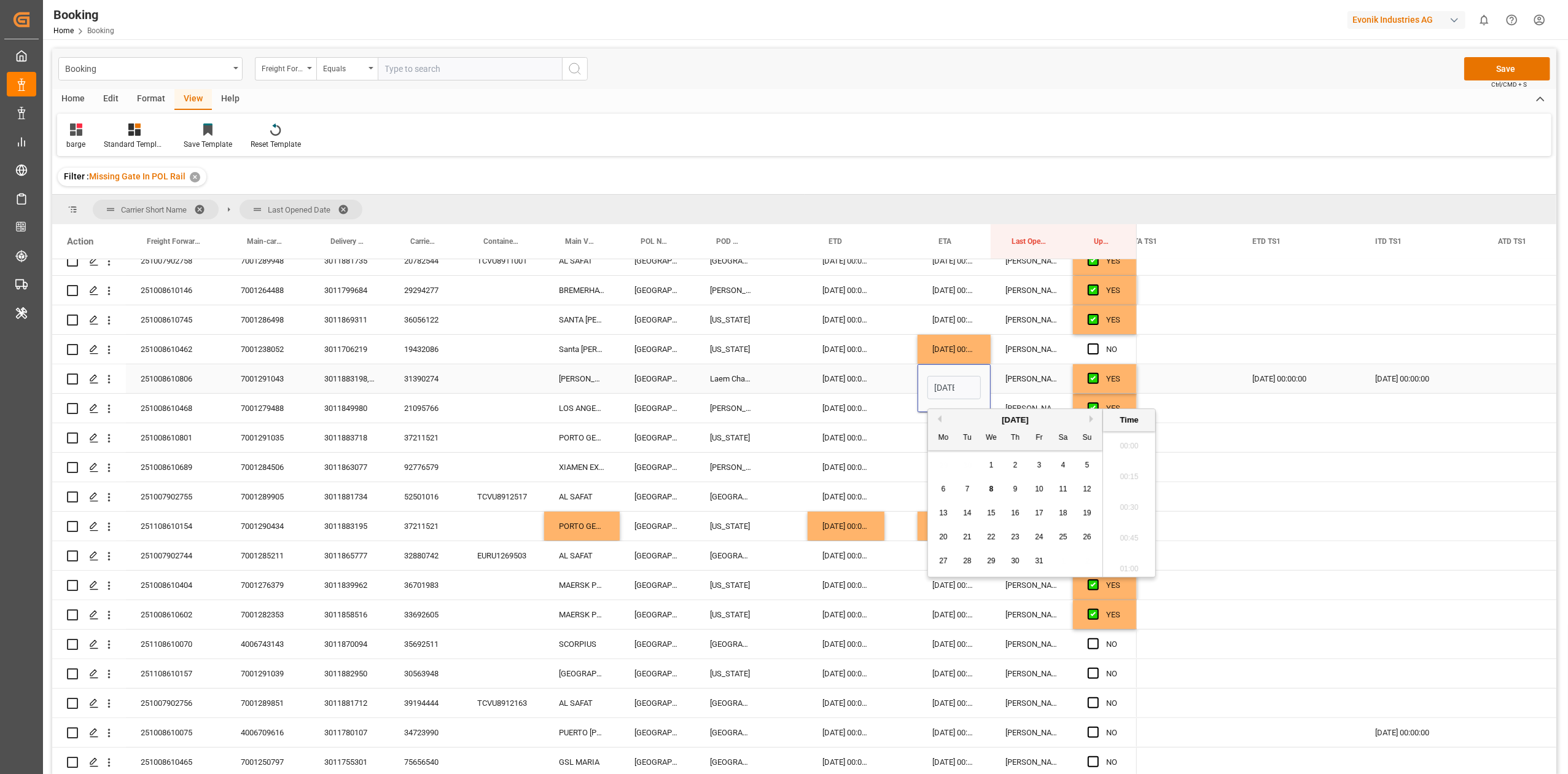
scroll to position [1724, 0]
click at [1089, 421] on div "[DATE]" at bounding box center [1015, 420] width 174 height 12
click at [1089, 420] on div "[DATE]" at bounding box center [1015, 420] width 174 height 12
click at [1089, 417] on div "[DATE]" at bounding box center [1015, 420] width 174 height 12
click at [1092, 420] on button "Next Month" at bounding box center [1093, 419] width 8 height 8
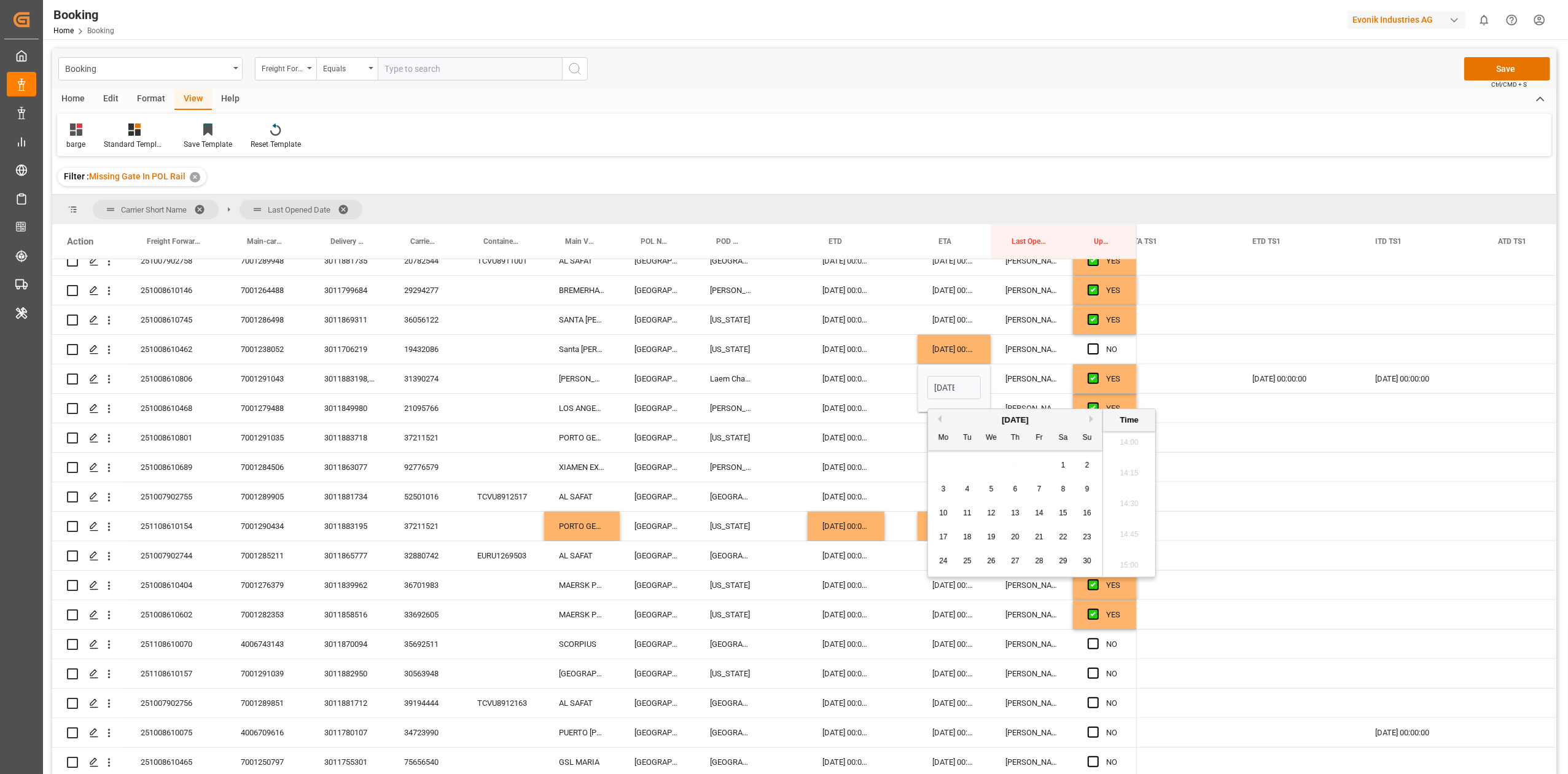
drag, startPoint x: 1092, startPoint y: 420, endPoint x: 1256, endPoint y: 415, distance: 164.1
click at [1091, 420] on button "Next Month" at bounding box center [1093, 419] width 8 height 8
click at [990, 514] on span "17" at bounding box center [991, 512] width 8 height 9
type input "17.12.2025 00:00"
click at [614, 391] on div "MATZ MAERSK" at bounding box center [582, 378] width 76 height 28
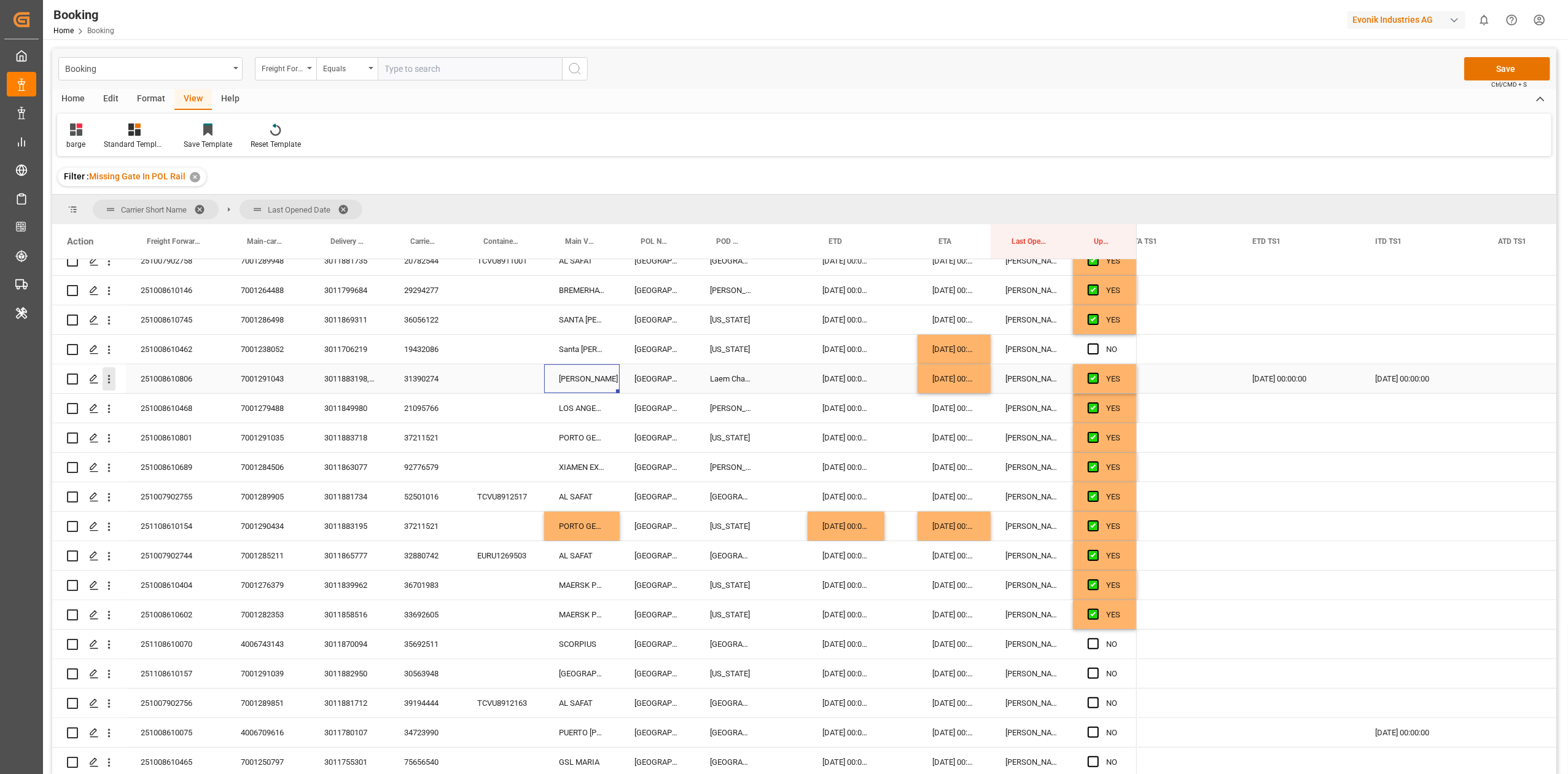
click at [116, 378] on div "Press SPACE to select this row." at bounding box center [108, 378] width 31 height 24
click at [111, 378] on icon "open menu" at bounding box center [109, 379] width 13 height 13
click at [134, 394] on div "Open in new tab" at bounding box center [179, 405] width 152 height 26
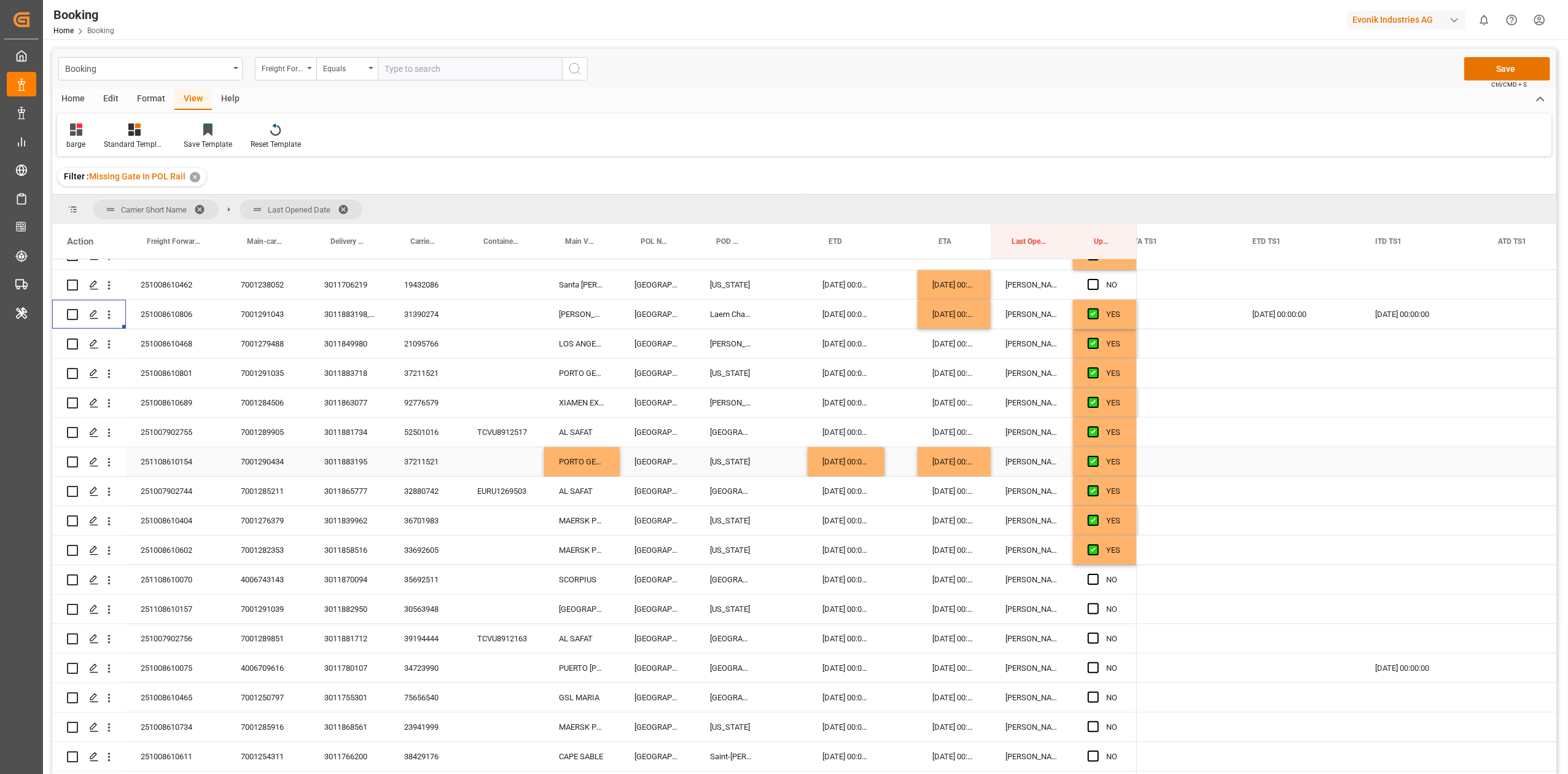
scroll to position [766, 0]
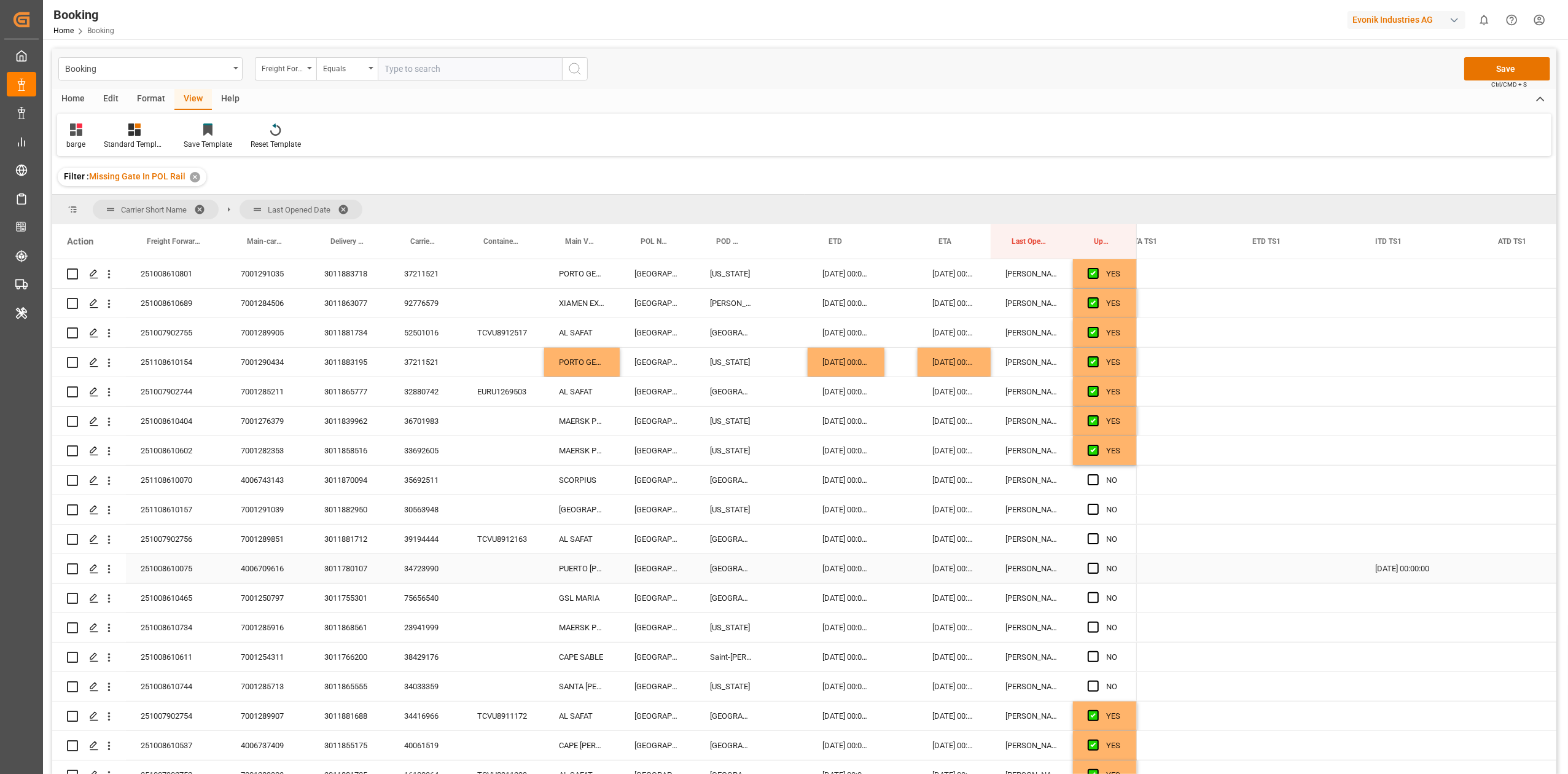
click at [1285, 566] on div "Press SPACE to select this row." at bounding box center [1299, 568] width 123 height 28
click at [1342, 580] on div "Press SPACE to select this row." at bounding box center [1372, 568] width 123 height 28
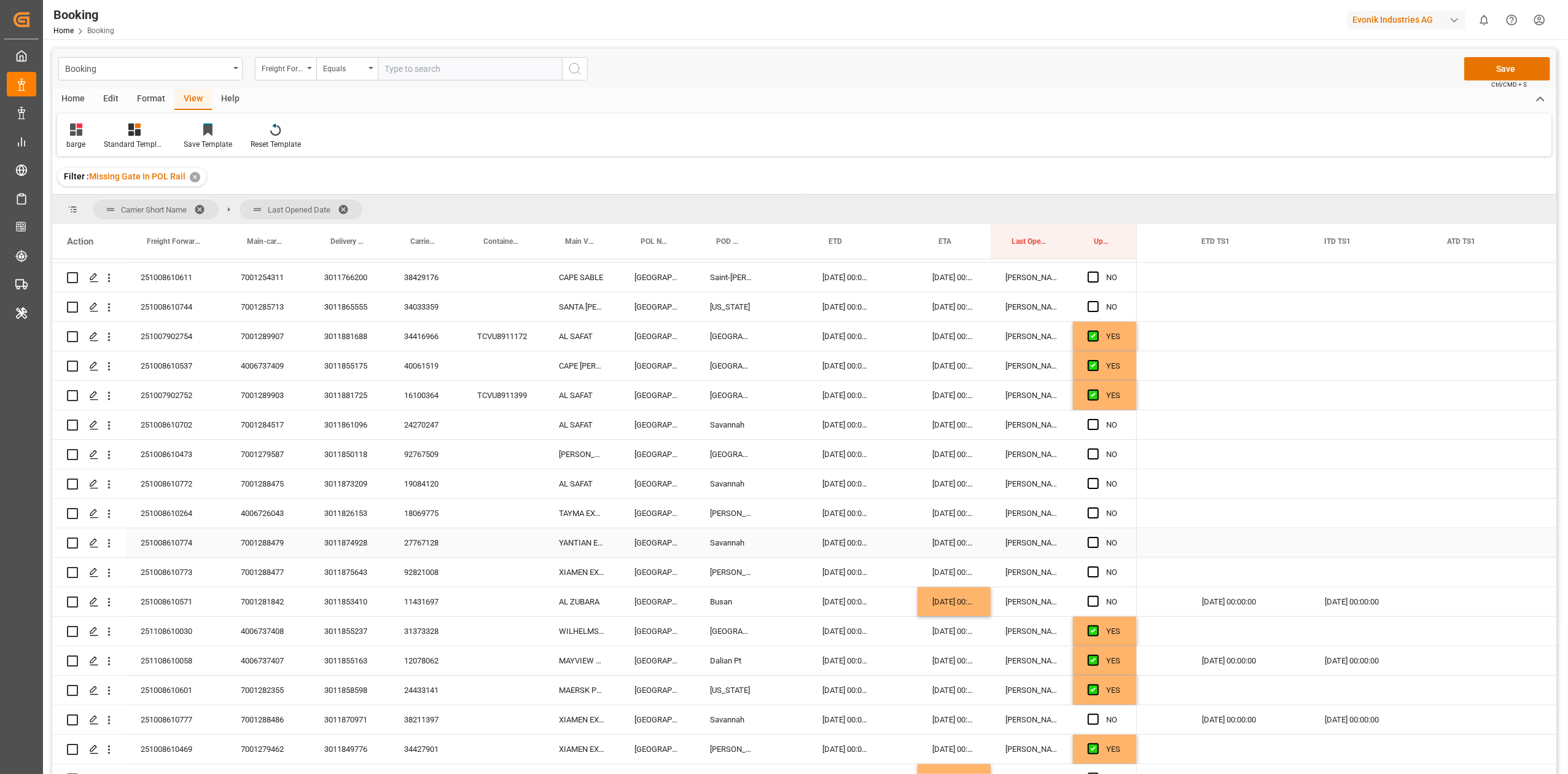
scroll to position [1373, 0]
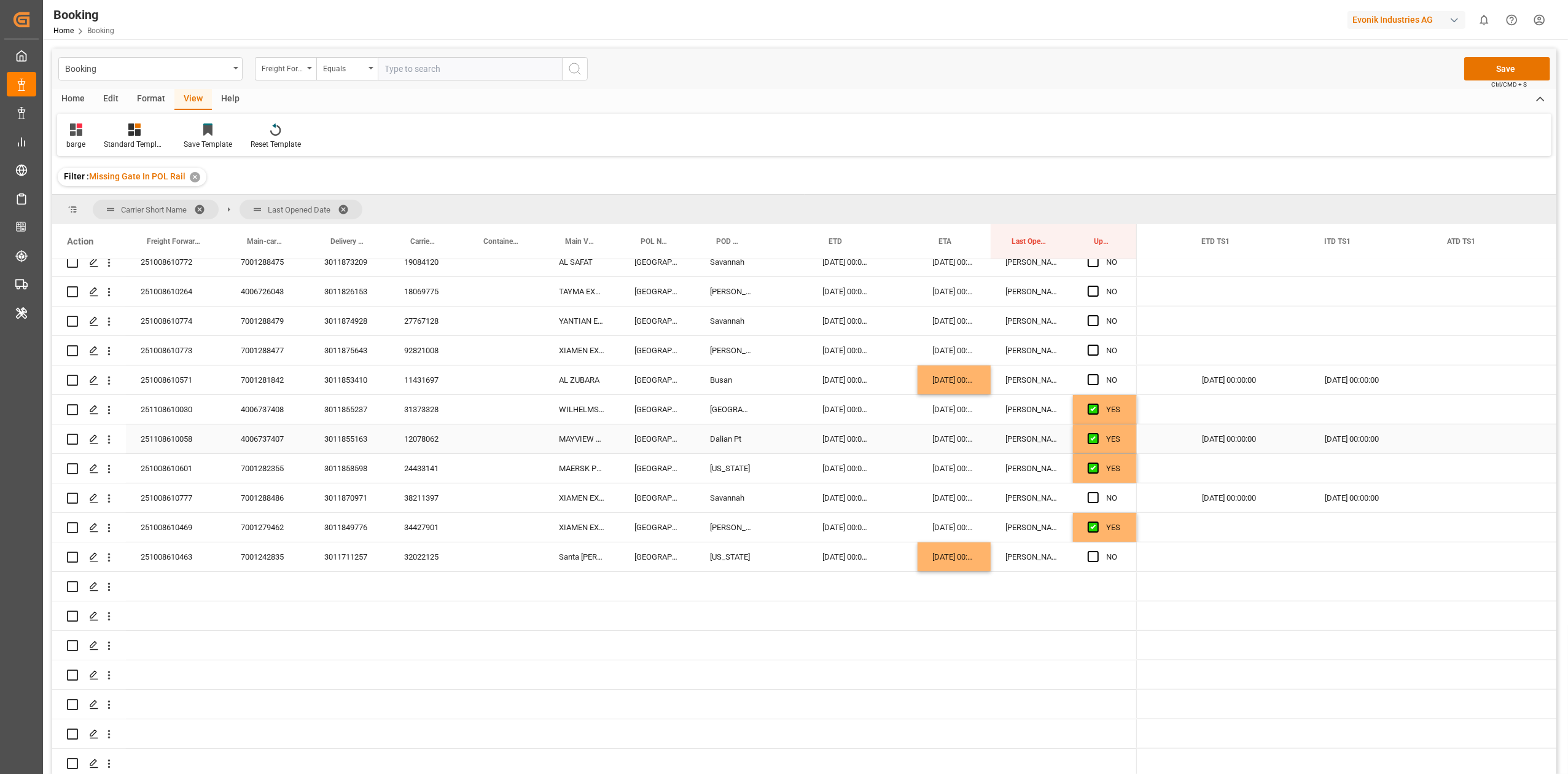
click at [940, 430] on div "15.12.2025 00:00:00" at bounding box center [954, 439] width 73 height 28
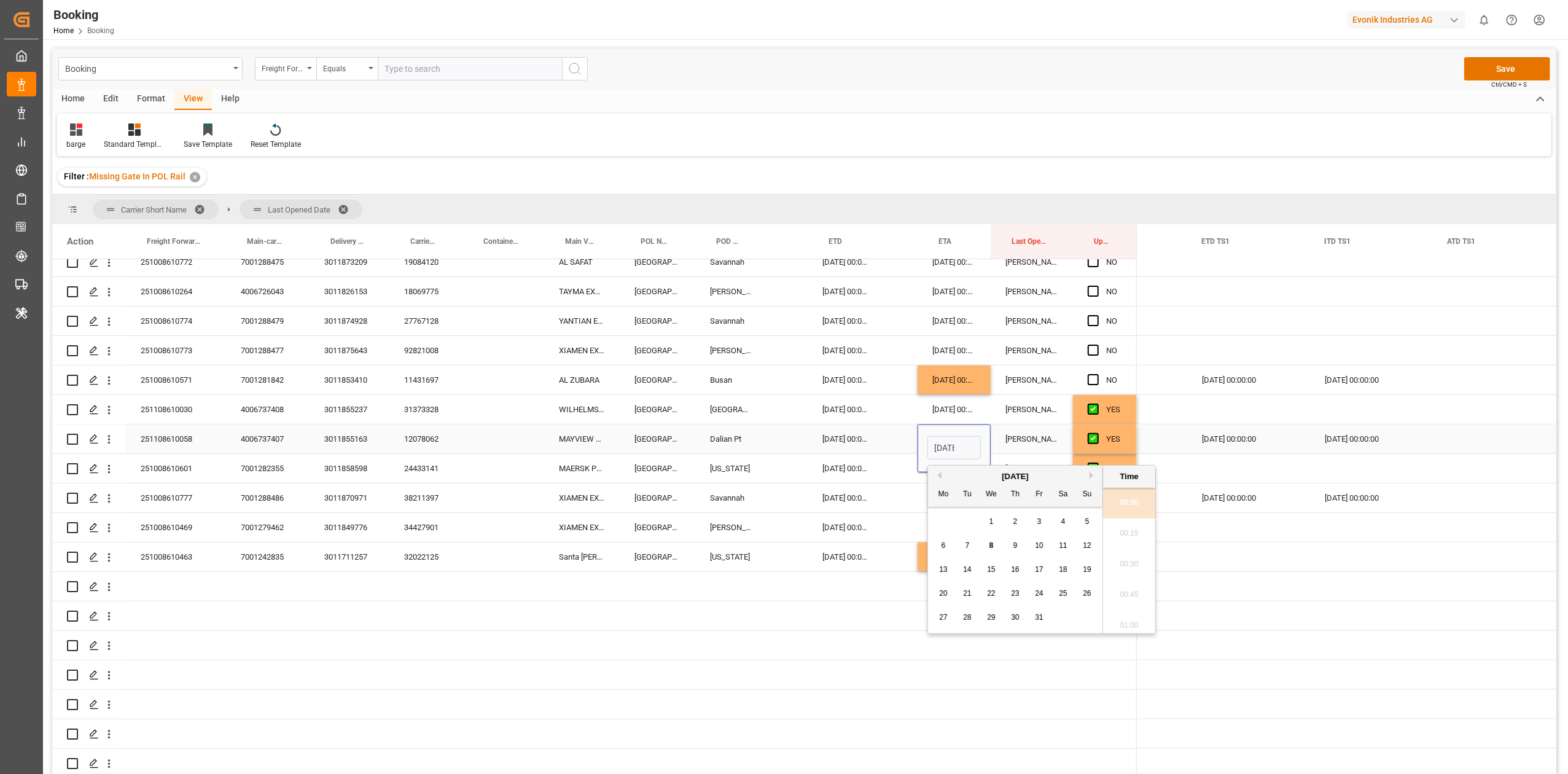
scroll to position [1755, 0]
click at [1090, 475] on button "Next Month" at bounding box center [1093, 476] width 8 height 8
click at [1065, 596] on span "27" at bounding box center [1063, 593] width 8 height 9
type input "27.12.2025 00:00"
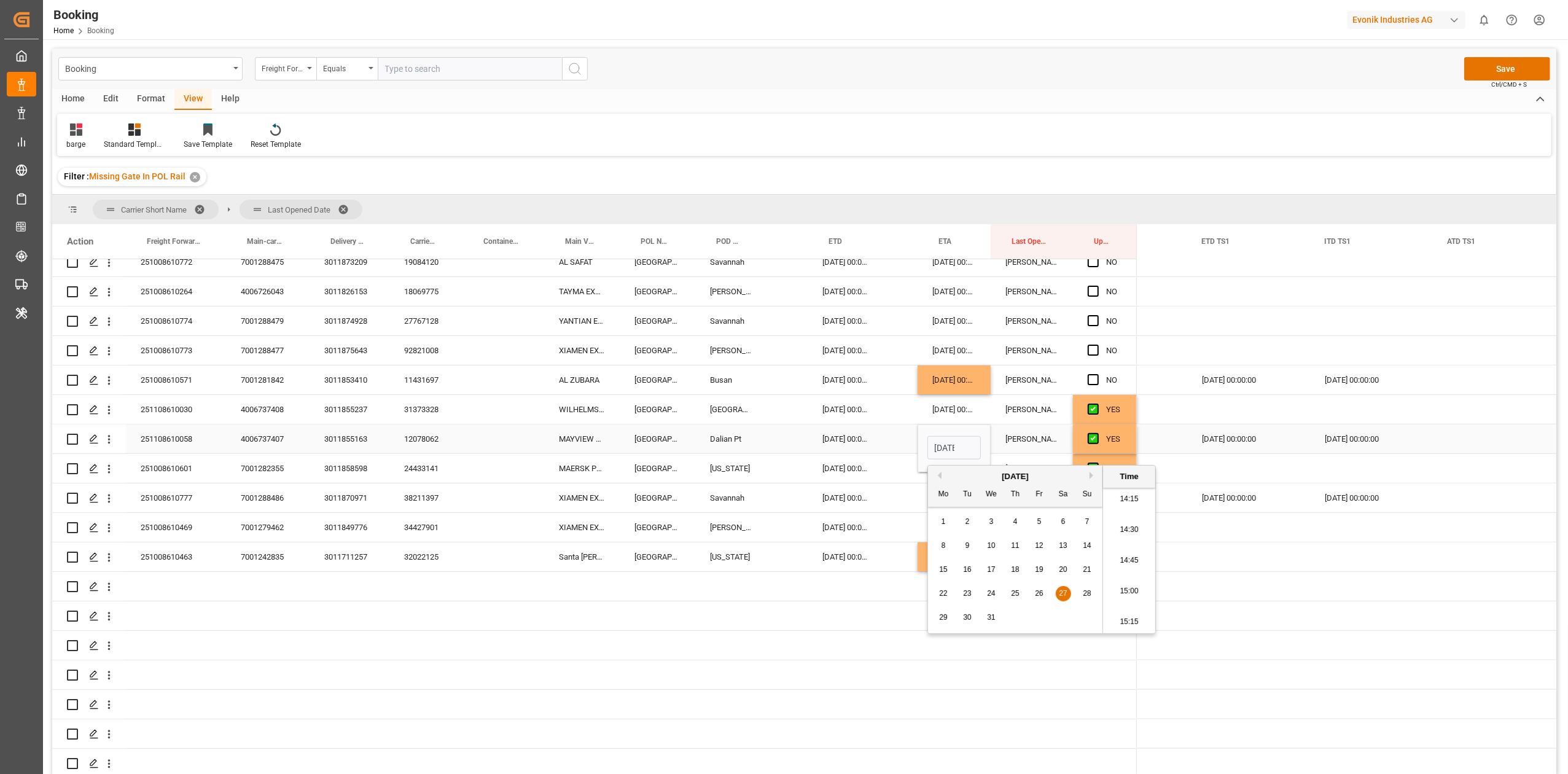
click at [420, 442] on div "12078062" at bounding box center [426, 439] width 73 height 28
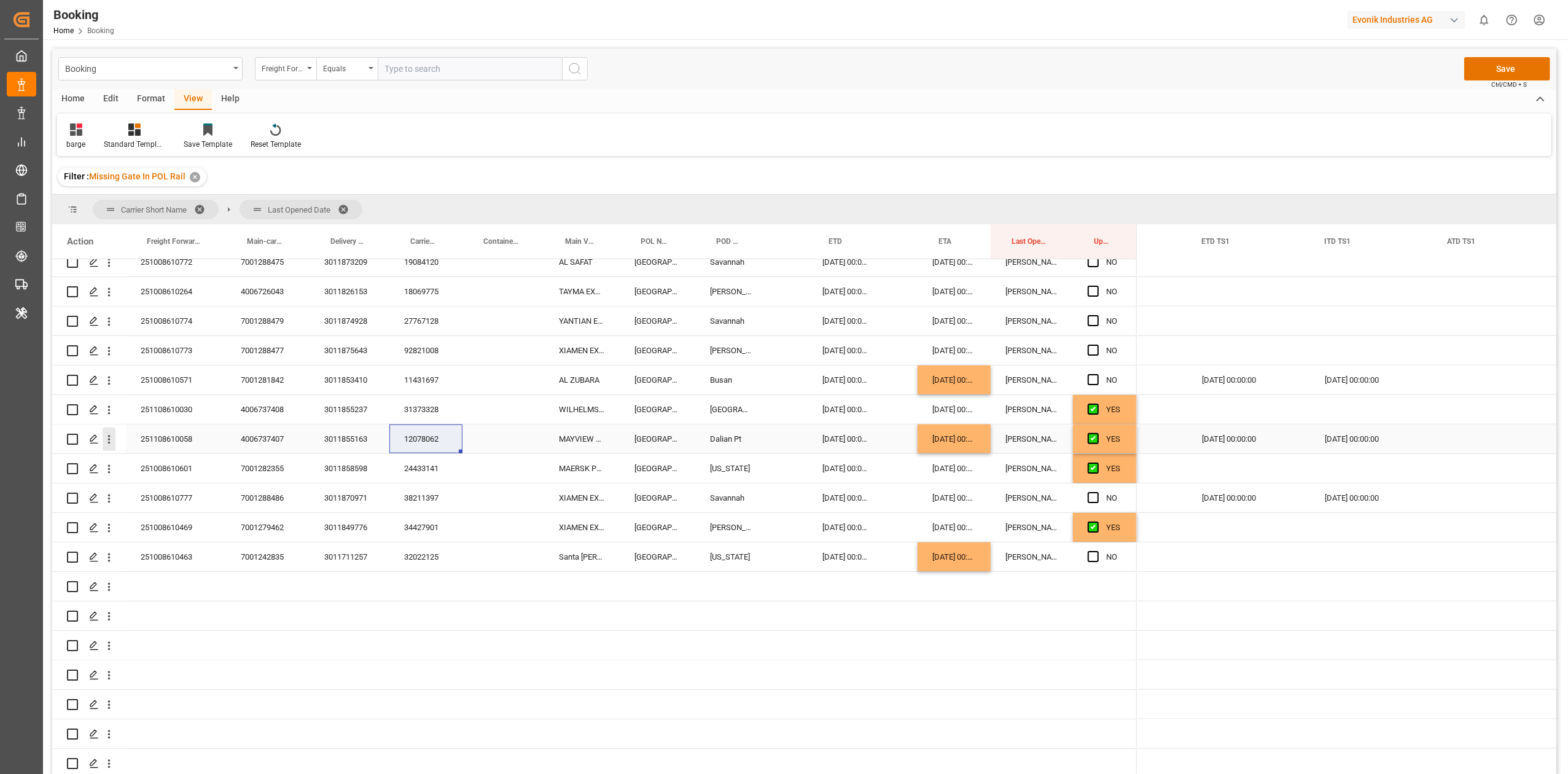
click at [103, 433] on icon "open menu" at bounding box center [109, 440] width 13 height 13
click at [138, 459] on span "Open in new tab" at bounding box center [190, 466] width 112 height 13
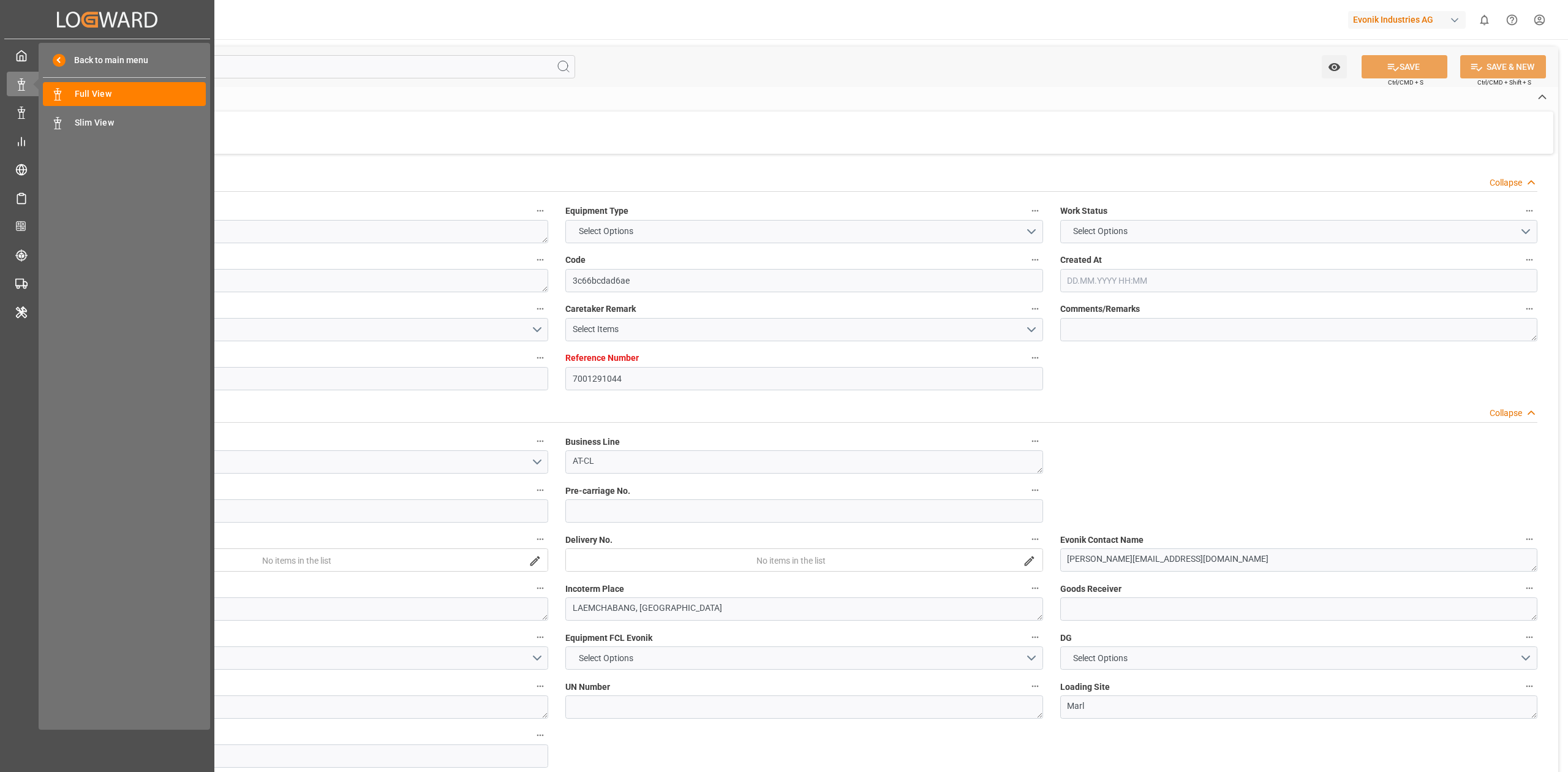
type input "7001291044"
type input "9619983"
type input "Hapag [PERSON_NAME]"
type input "Hapag Lloyd Aktiengesellschaft"
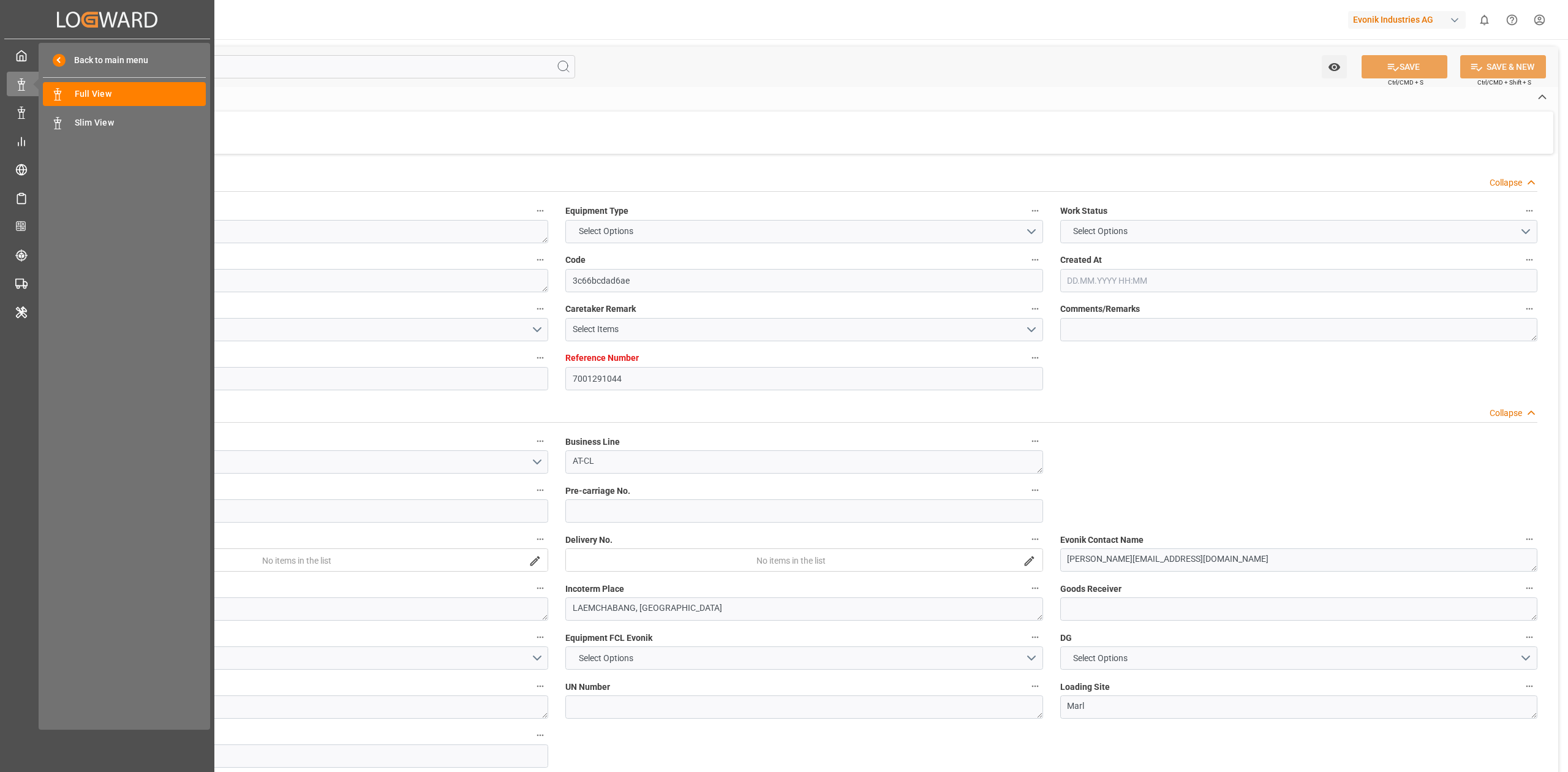
type input "NLRTM"
type input "THLCH"
type input "MYTPP"
type input "[DATE] 05:55"
type input "[DATE]"
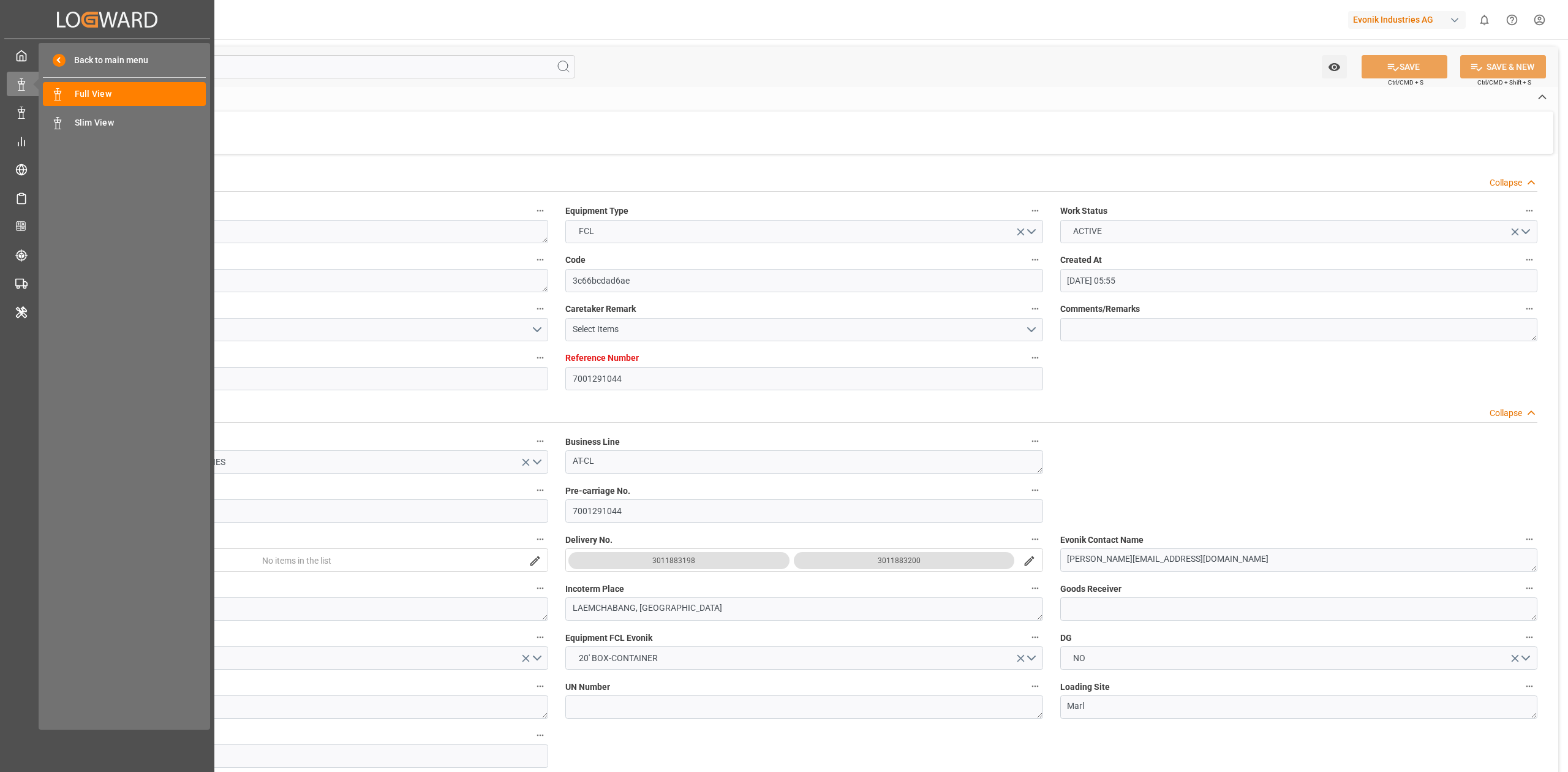
type input "[DATE]"
type input "06.10.2025 00:00"
type input "02.10.2025"
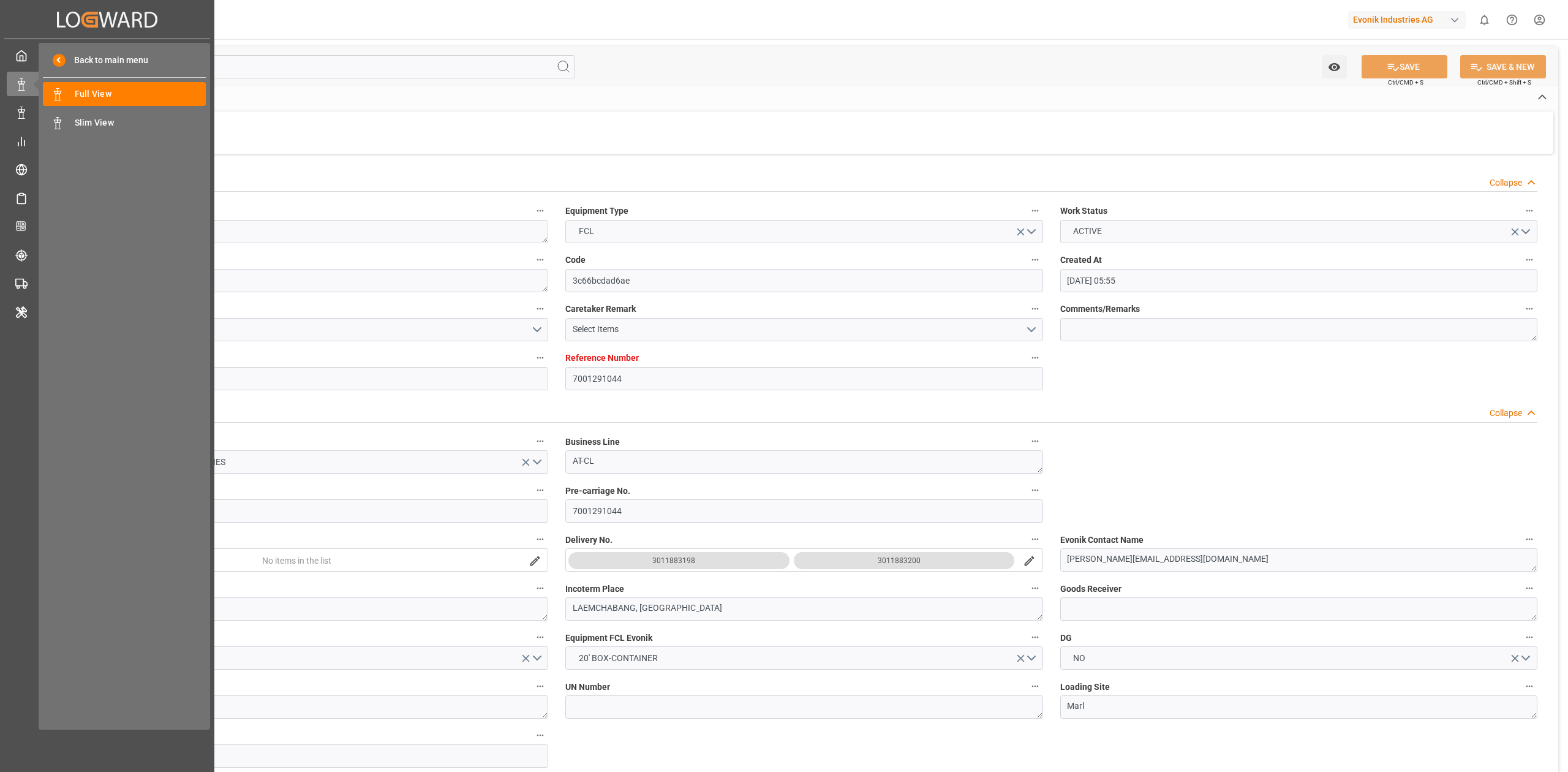
type input "[DATE]"
type input "03.11.2025 00:00"
type input "03.12.2025 00:00"
type input "[DATE] 00:00"
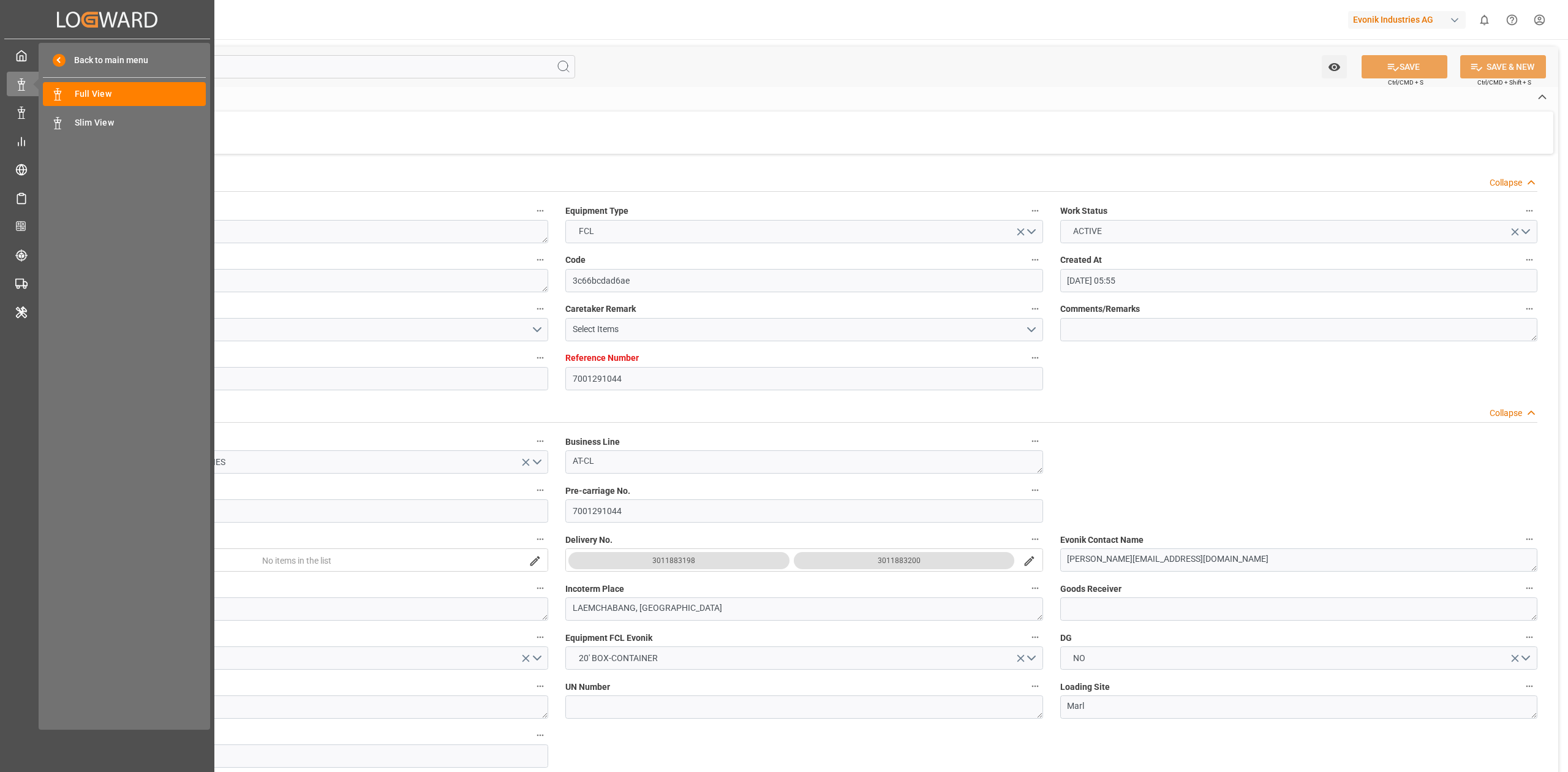
type input "03.12.2025 00:00"
type input "[DATE] 00:00"
type input "[DATE] 08:57"
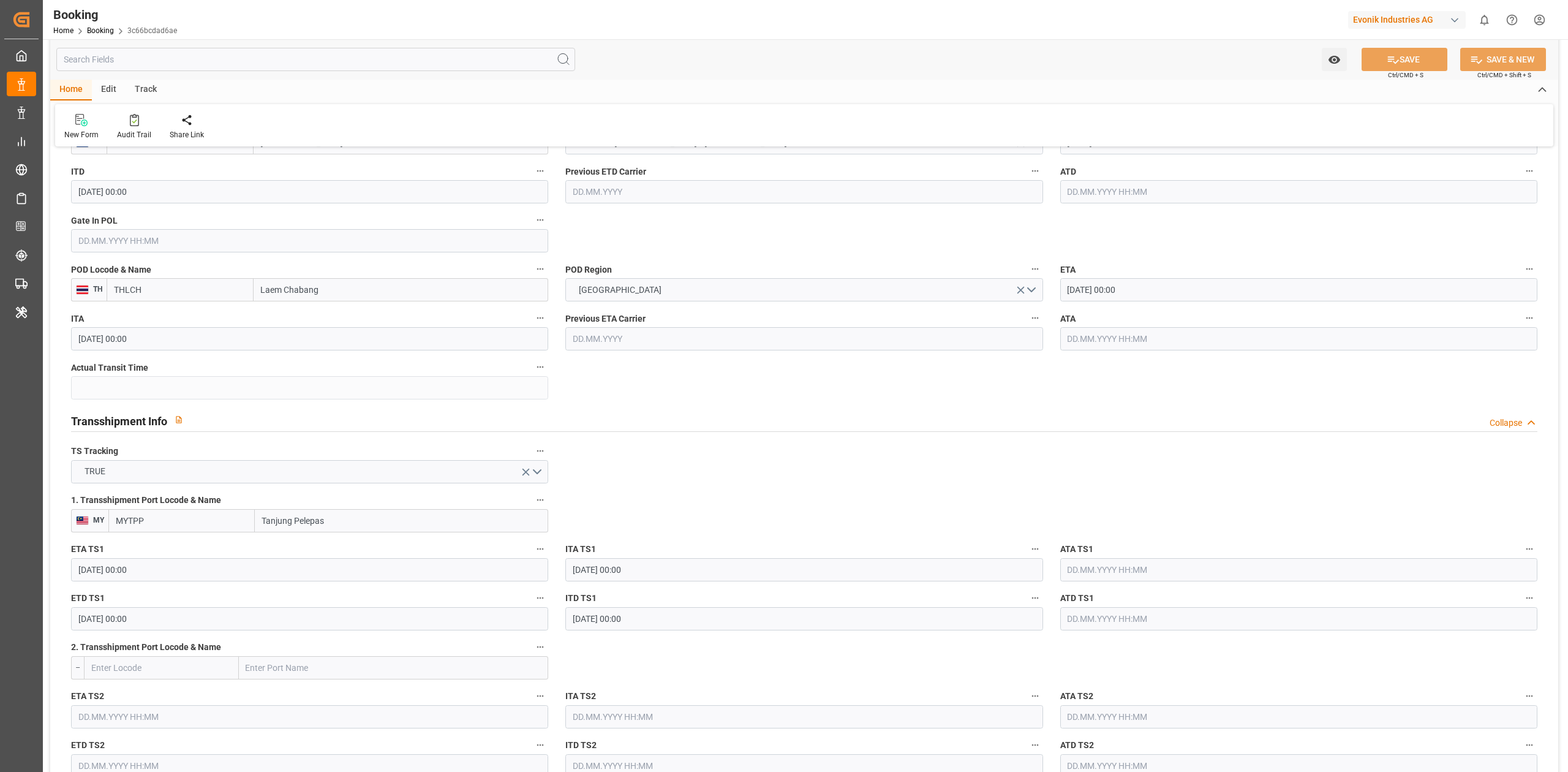
scroll to position [920, 0]
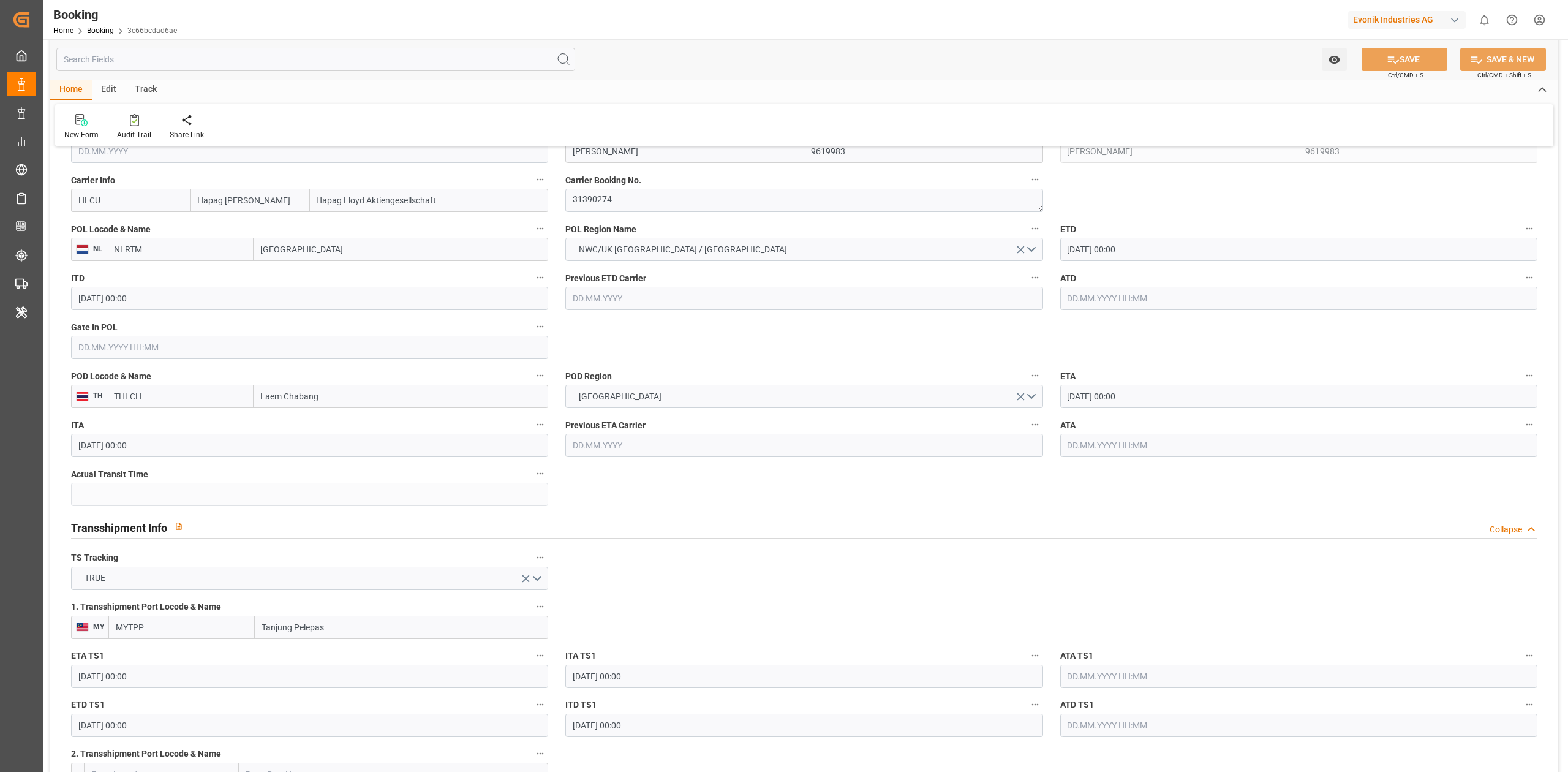
click at [1145, 395] on input "03.12.2025 00:00" at bounding box center [1298, 396] width 478 height 24
click at [1125, 518] on span "17" at bounding box center [1124, 518] width 8 height 9
type input "[DATE] 00:00"
click at [1407, 55] on button "SAVE" at bounding box center [1404, 60] width 86 height 24
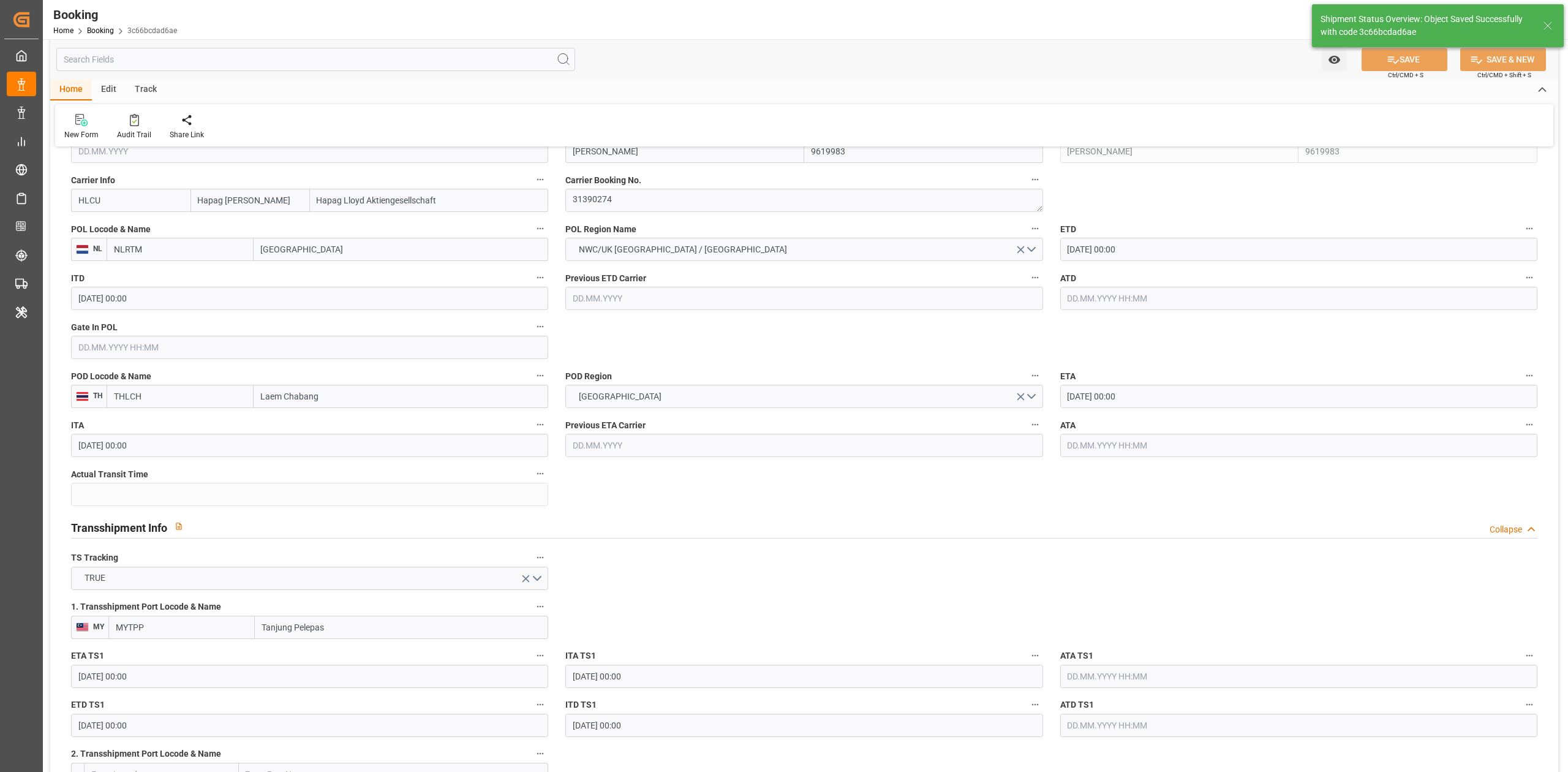
type textarea "sateesh godewar"
type input "08.10.2025 09:11"
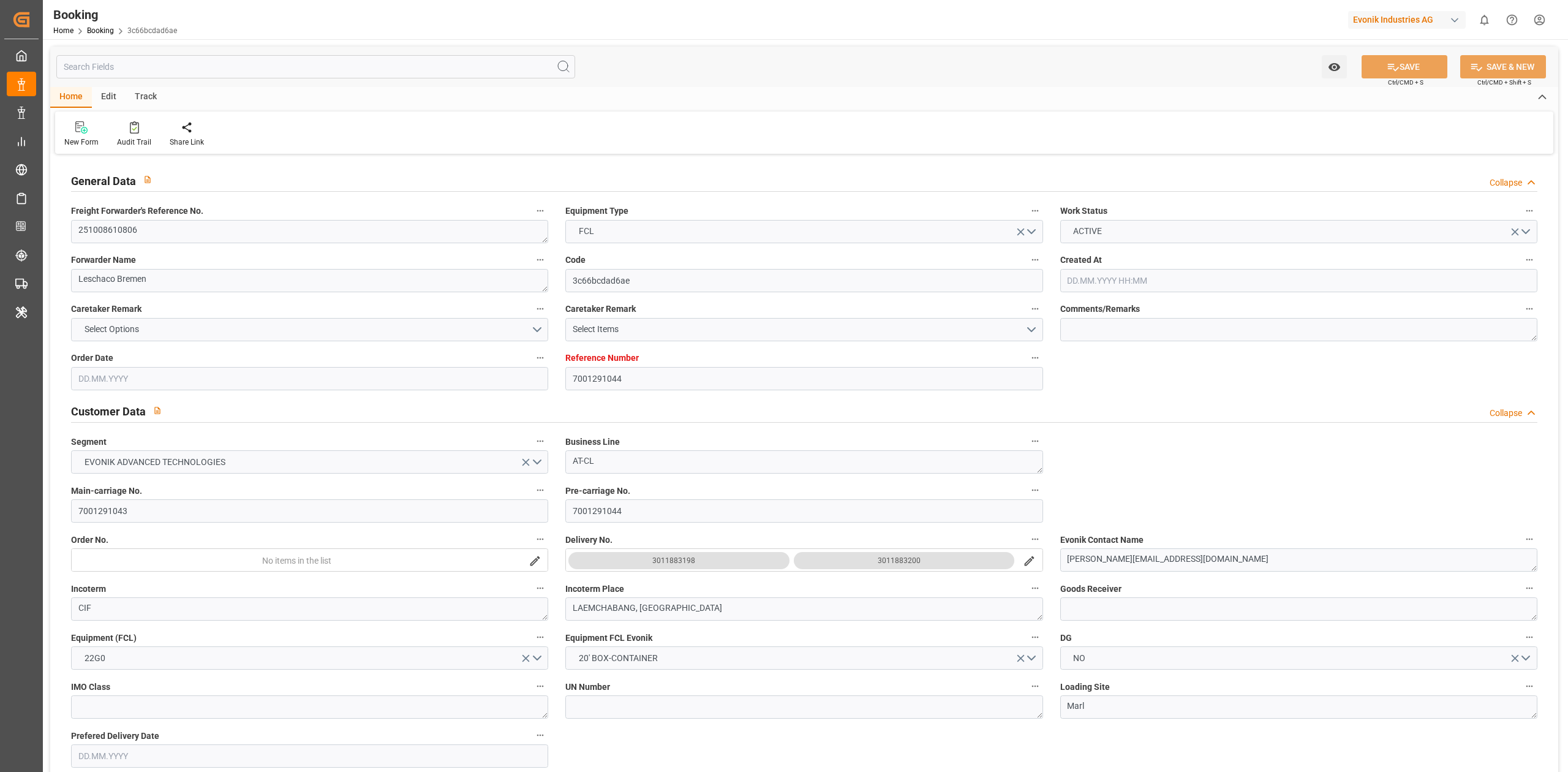
type input "7001291044"
type input "9619983"
type input "Hapag [PERSON_NAME]"
type input "Hapag Lloyd Aktiengesellschaft"
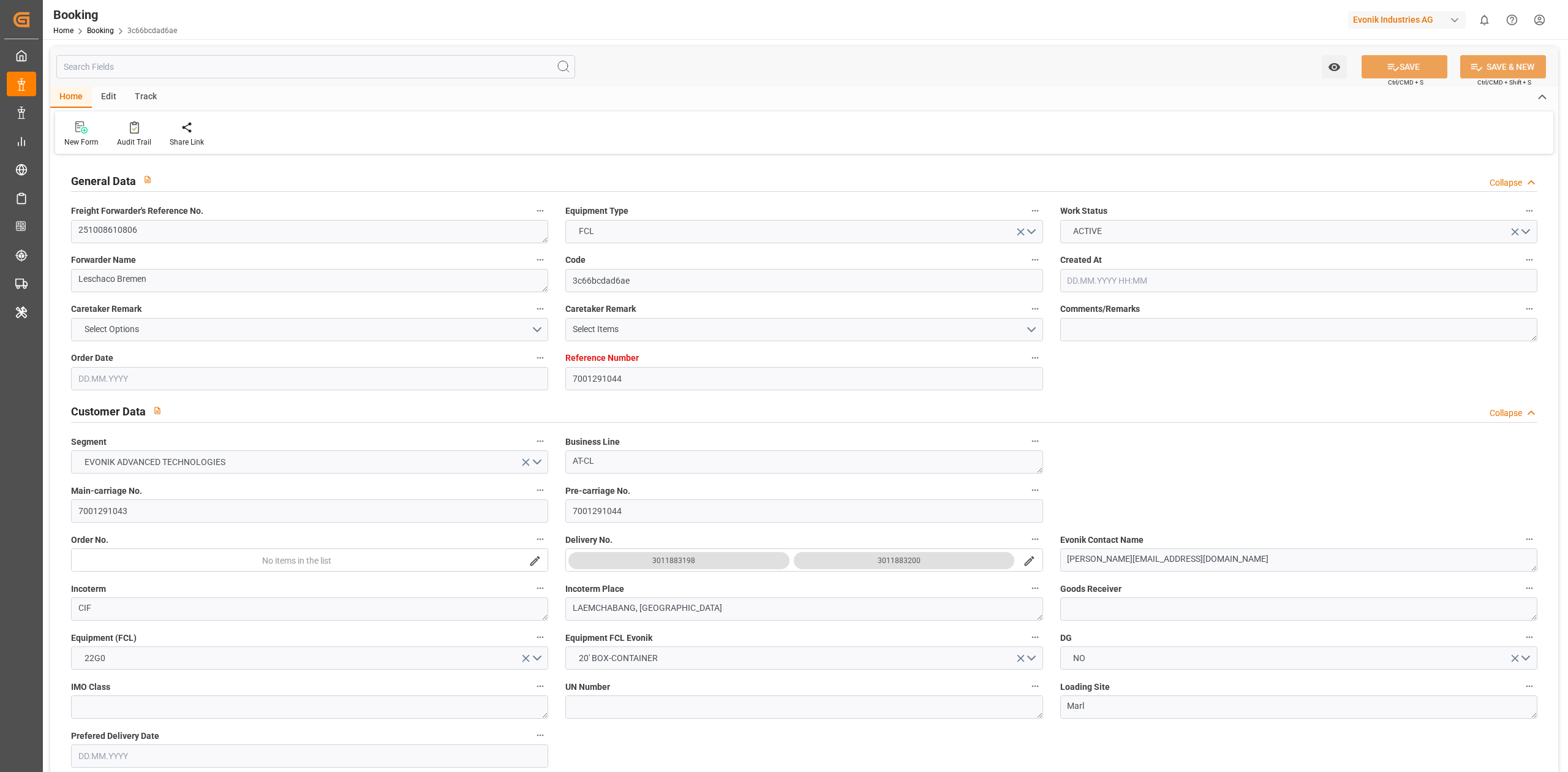
type input "NLRTM"
type input "THLCH"
type input "MYTPP"
type input "[DATE] 05:55"
type input "[DATE]"
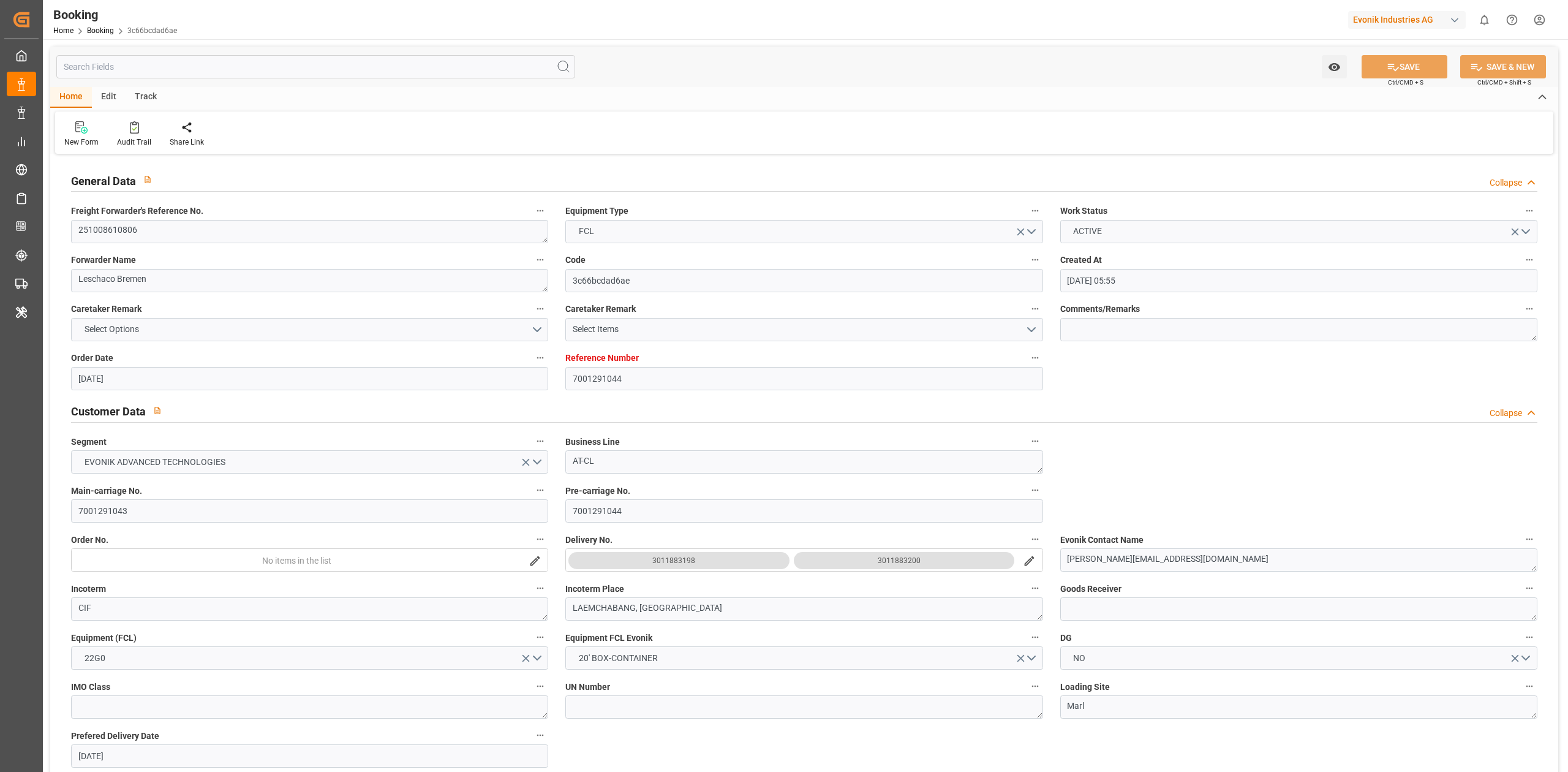
type input "[DATE]"
type input "[DATE] 00:00"
type input "[DATE]"
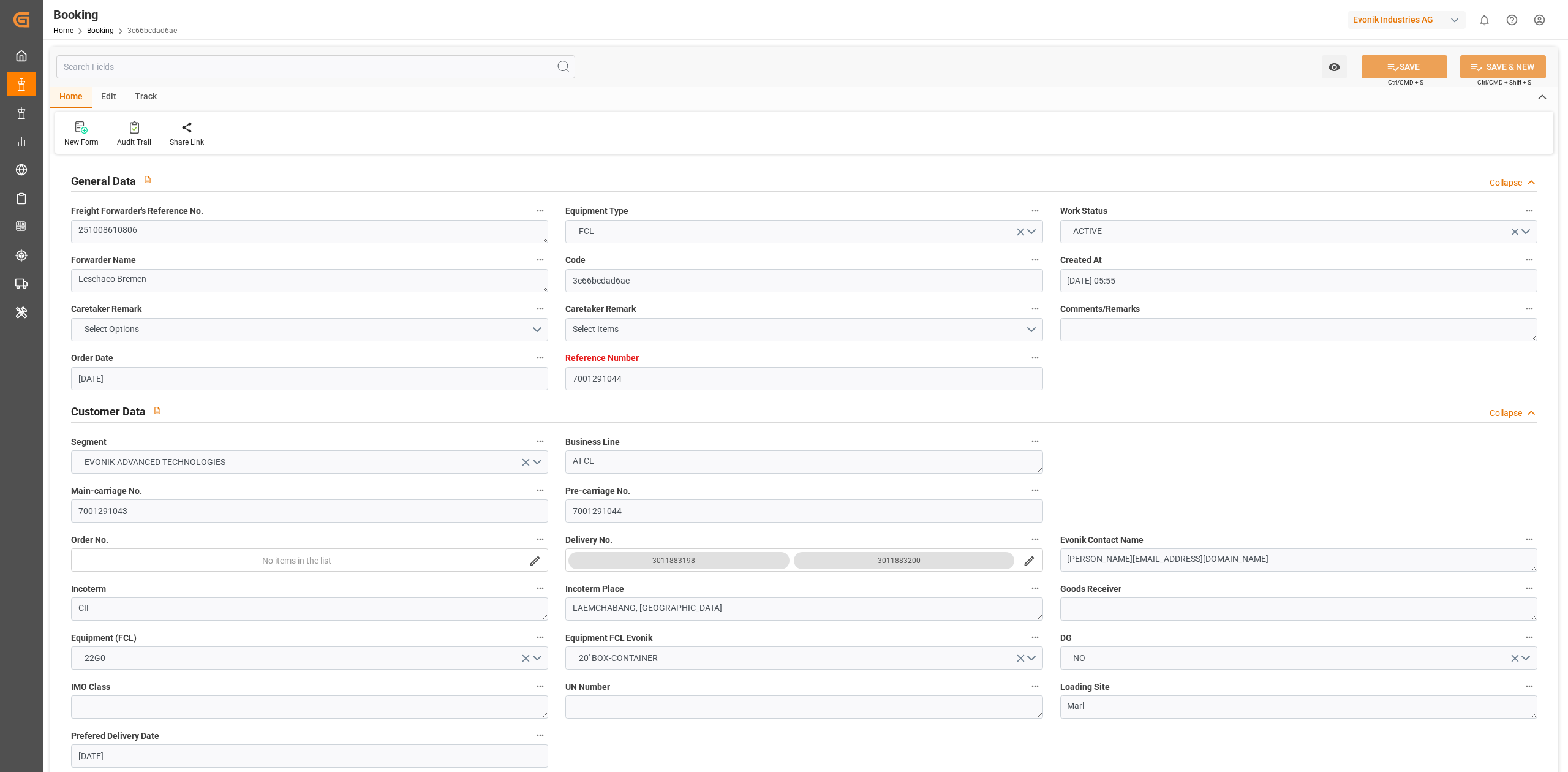
type input "[DATE]"
type input "[DATE] 00:00"
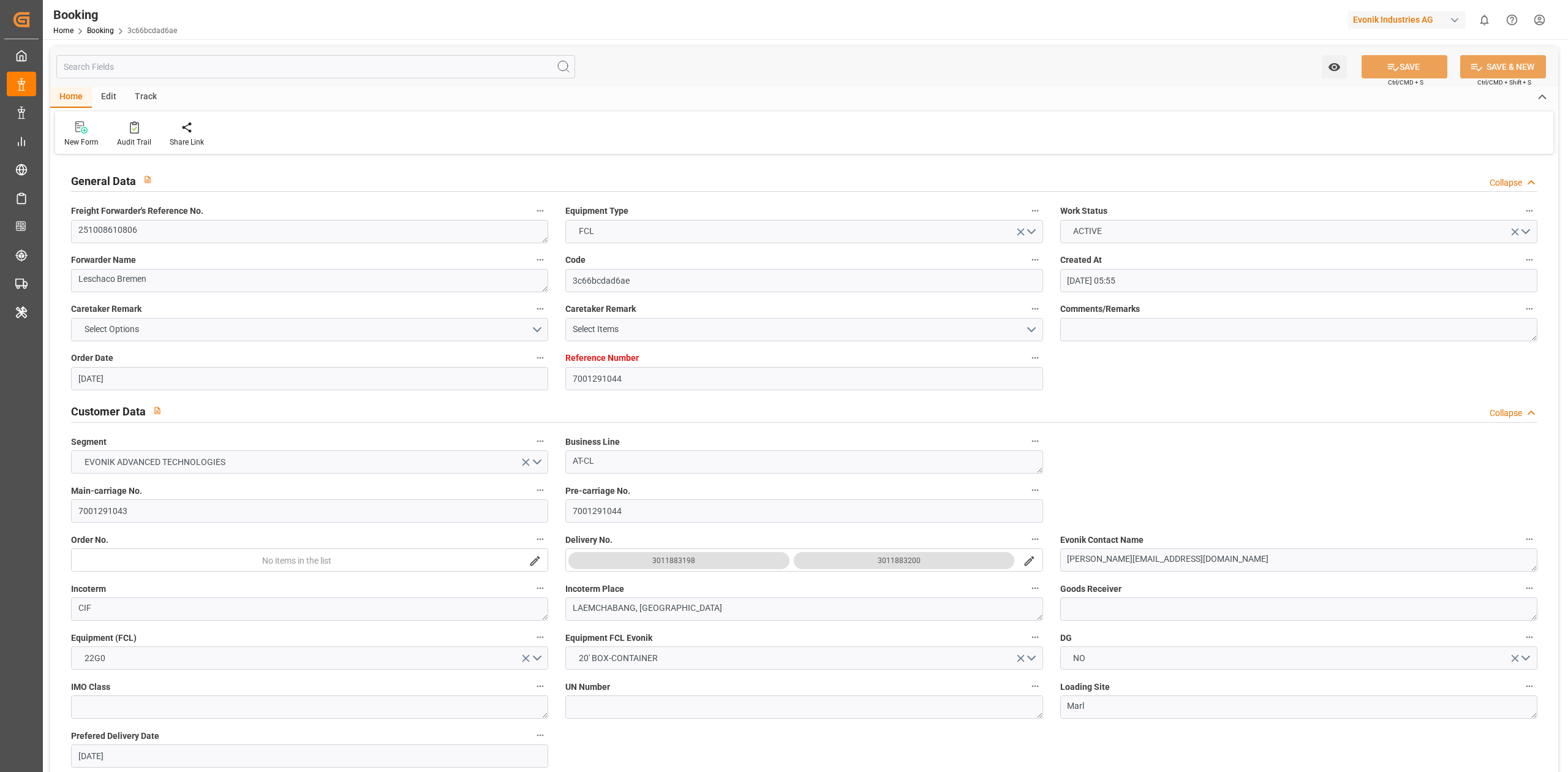
type input "[DATE] 00:00"
type input "[DATE] 09:11"
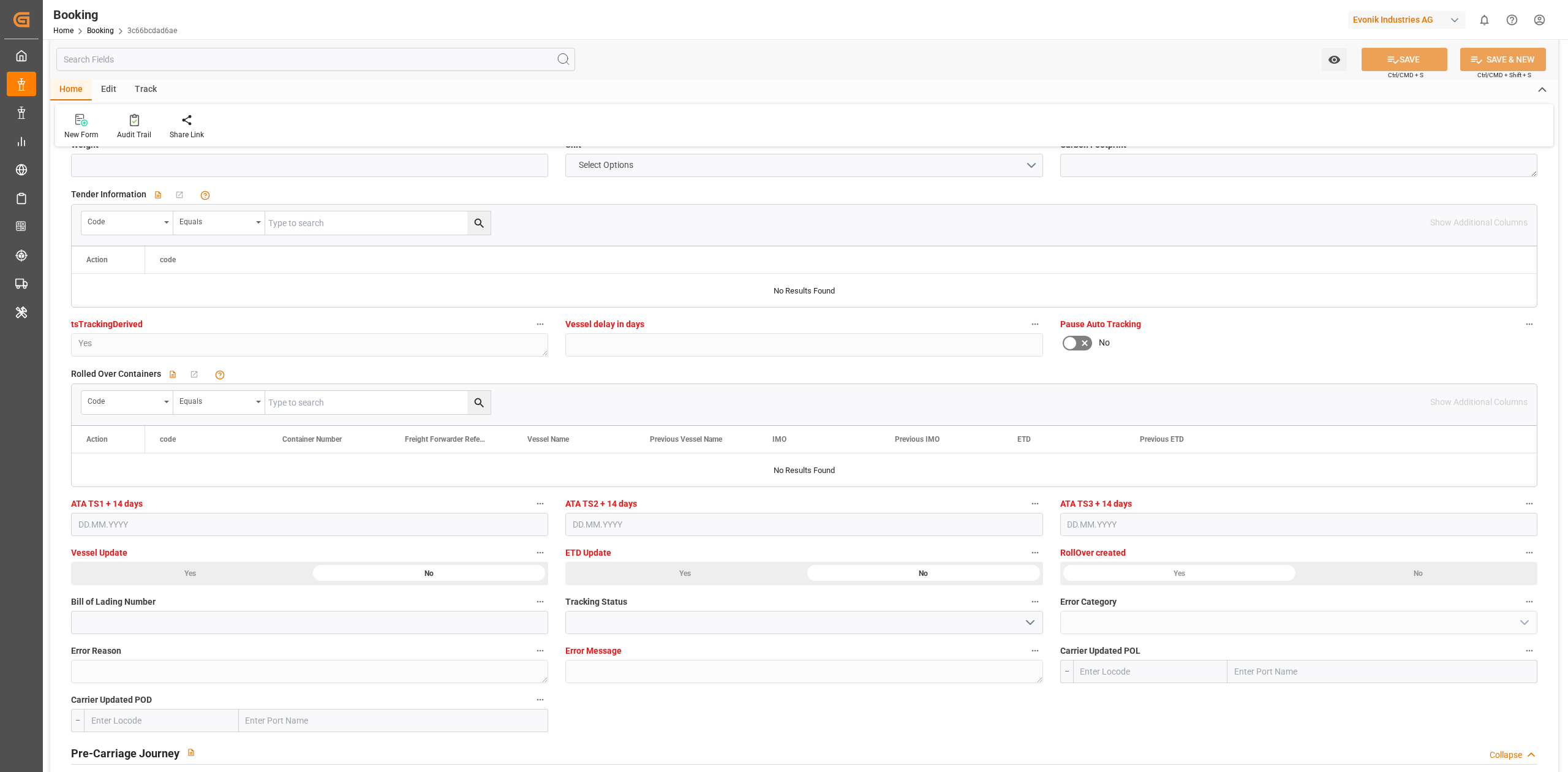
scroll to position [2124, 0]
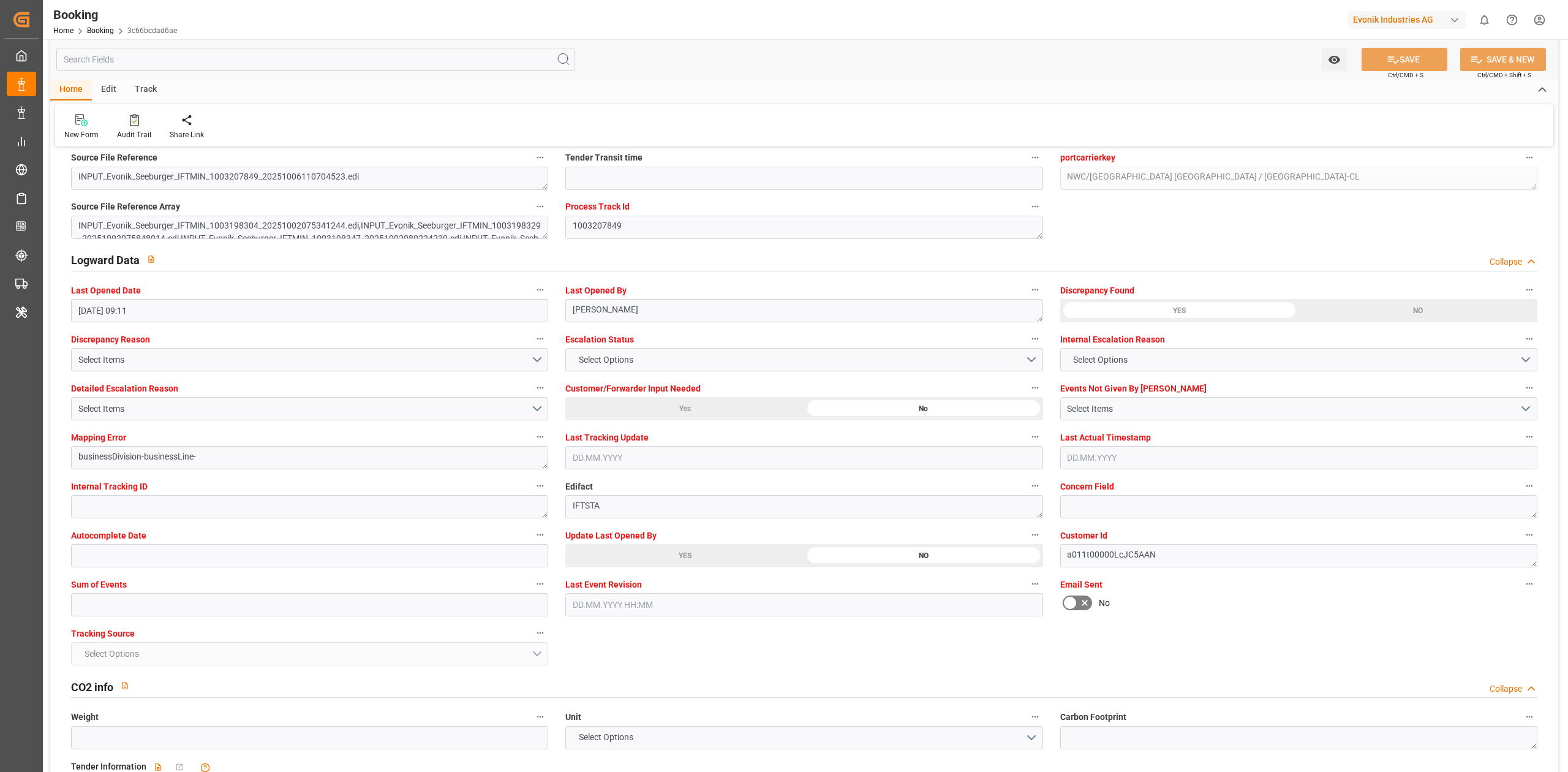
click at [133, 123] on icon at bounding box center [134, 119] width 9 height 12
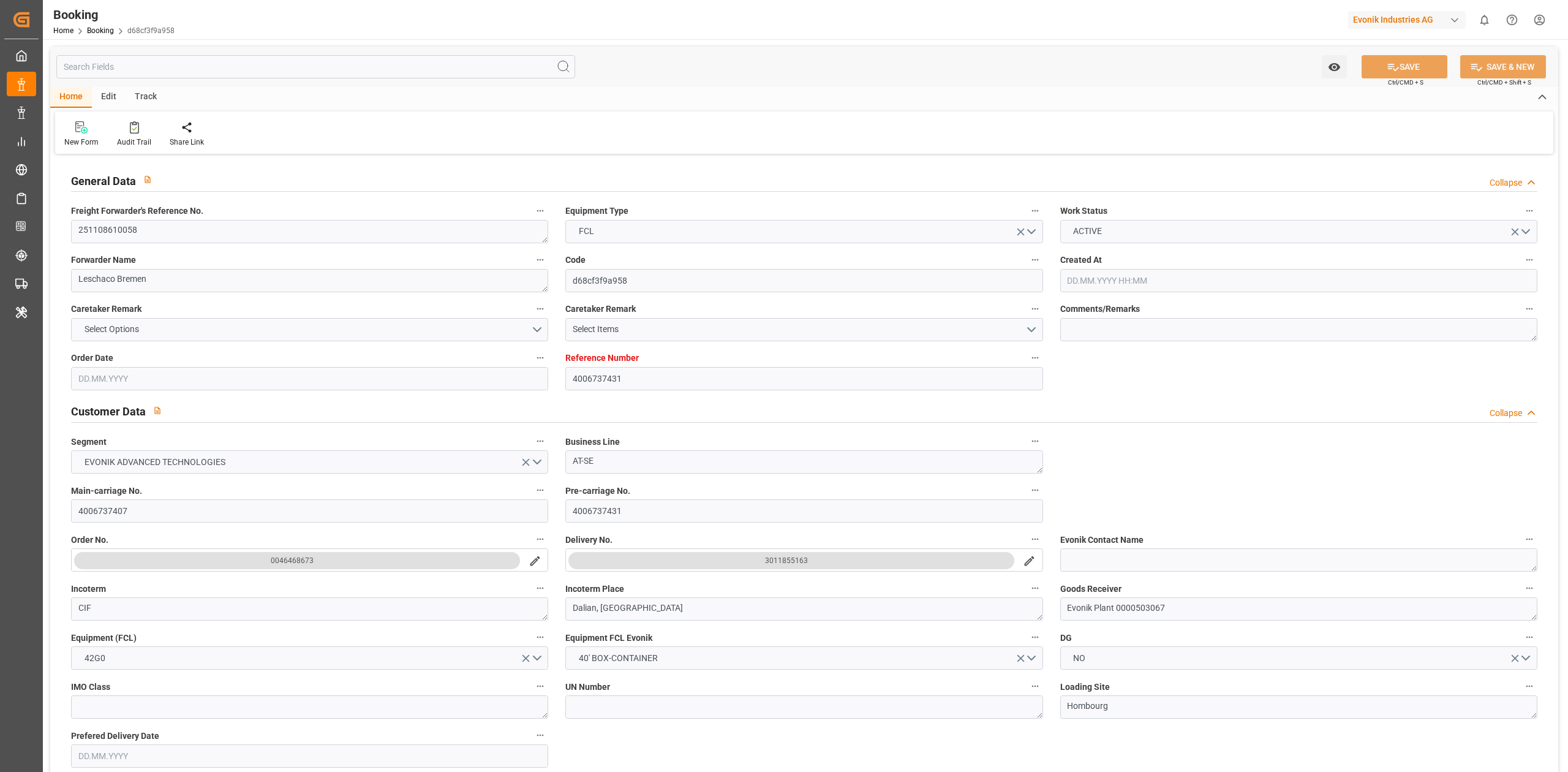
type input "4006737431"
type input "9619995"
type input "Hapag [PERSON_NAME]"
type input "Hapag Lloyd Aktiengesellschaft"
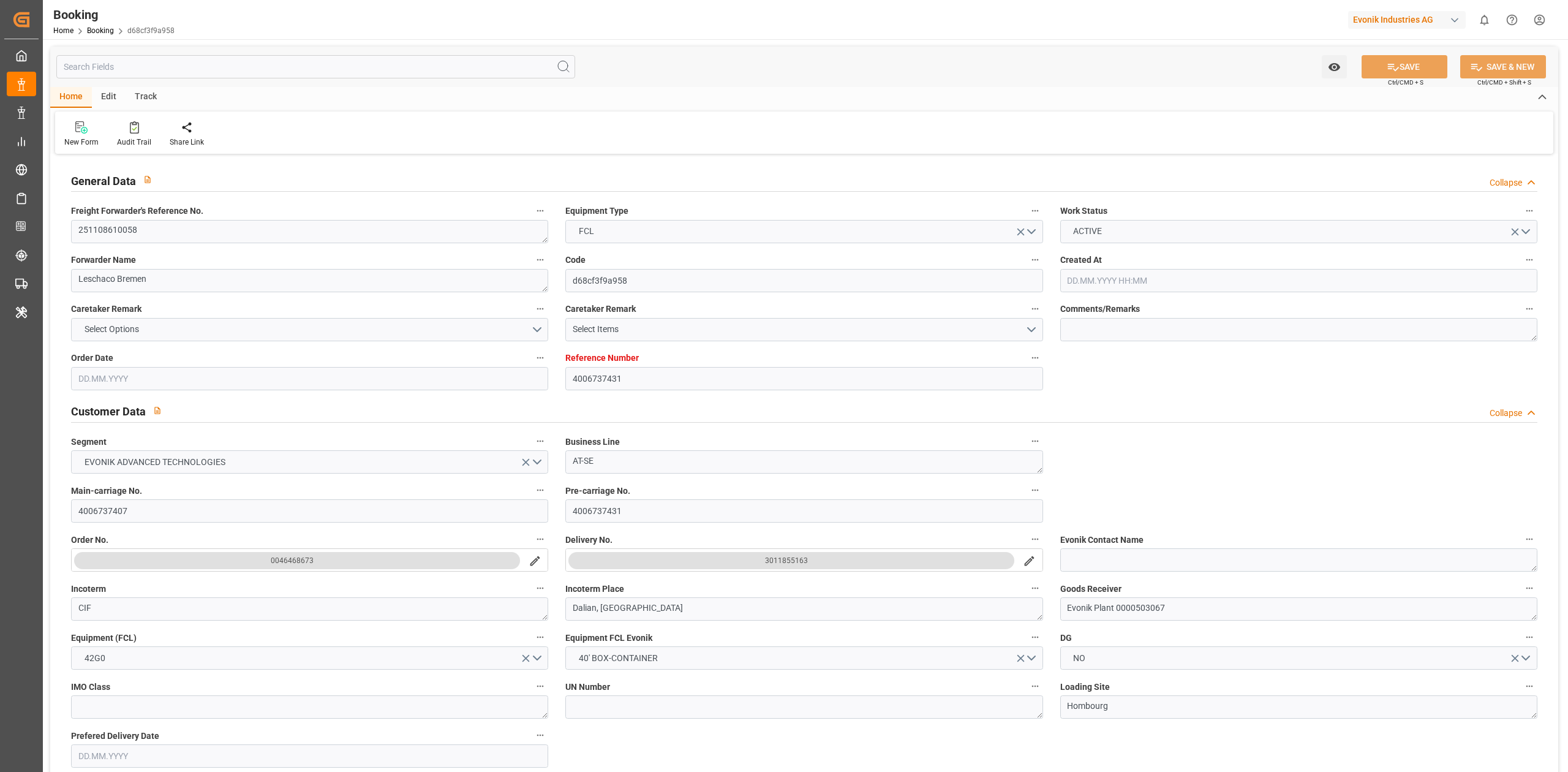
type input "DEBRV"
type input "CNDAG"
type input "MYTPP"
type input "[DATE] 07:26"
type input "[DATE]"
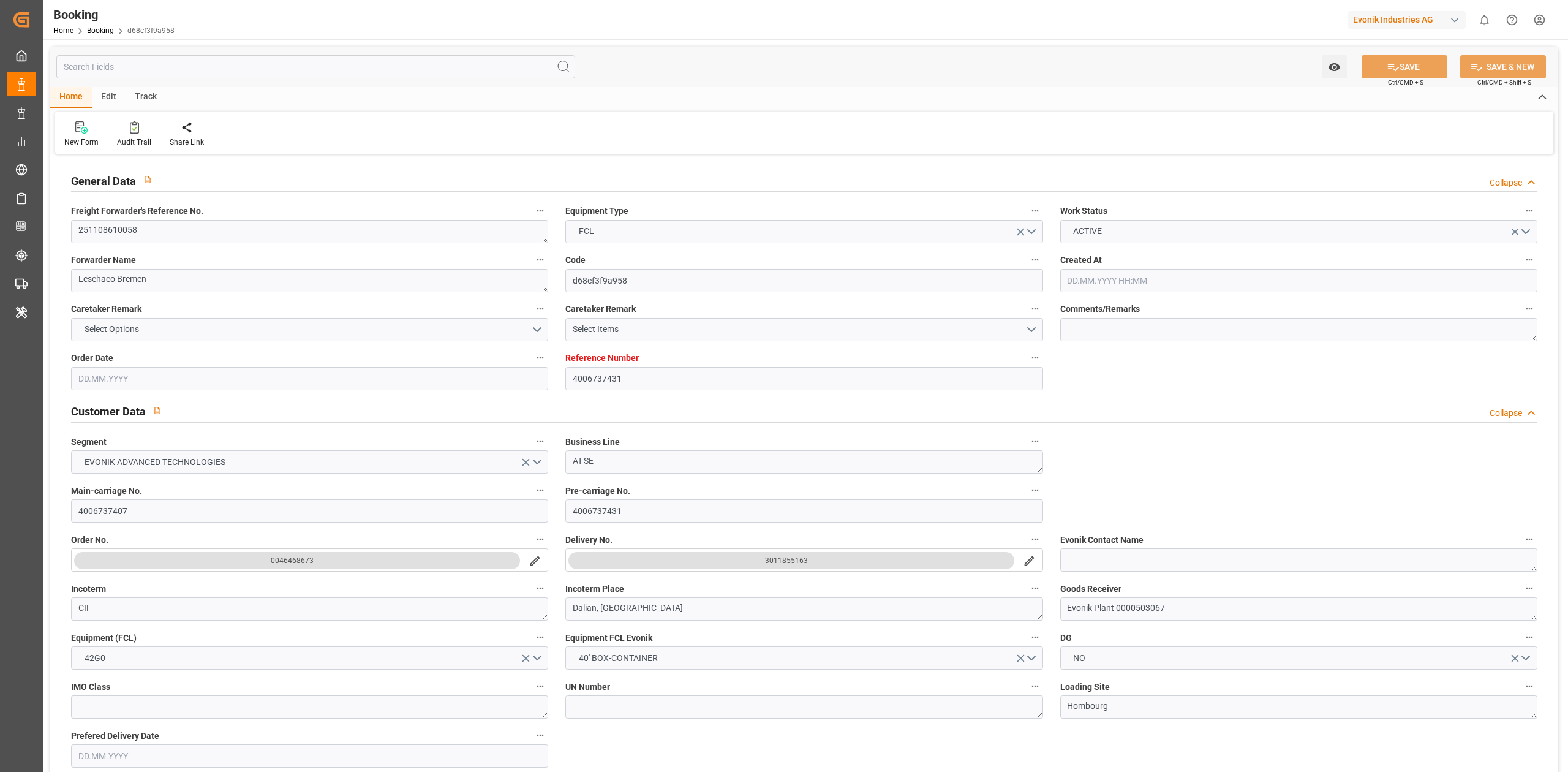
type input "[DATE]"
type input "[DATE] 00:00"
type input "[DATE]"
type input "[DATE] 00:00"
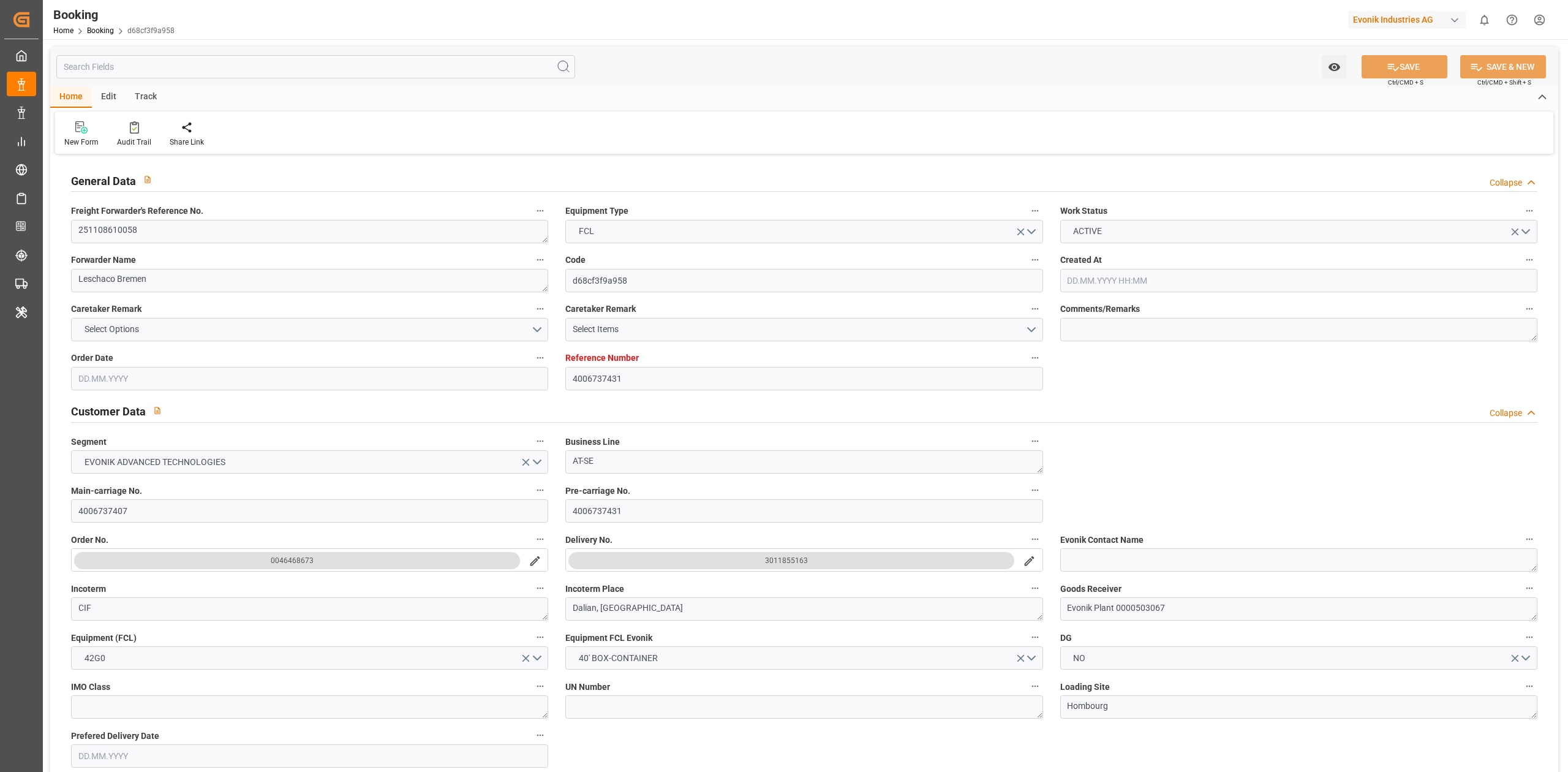
type input "[DATE] 00:00"
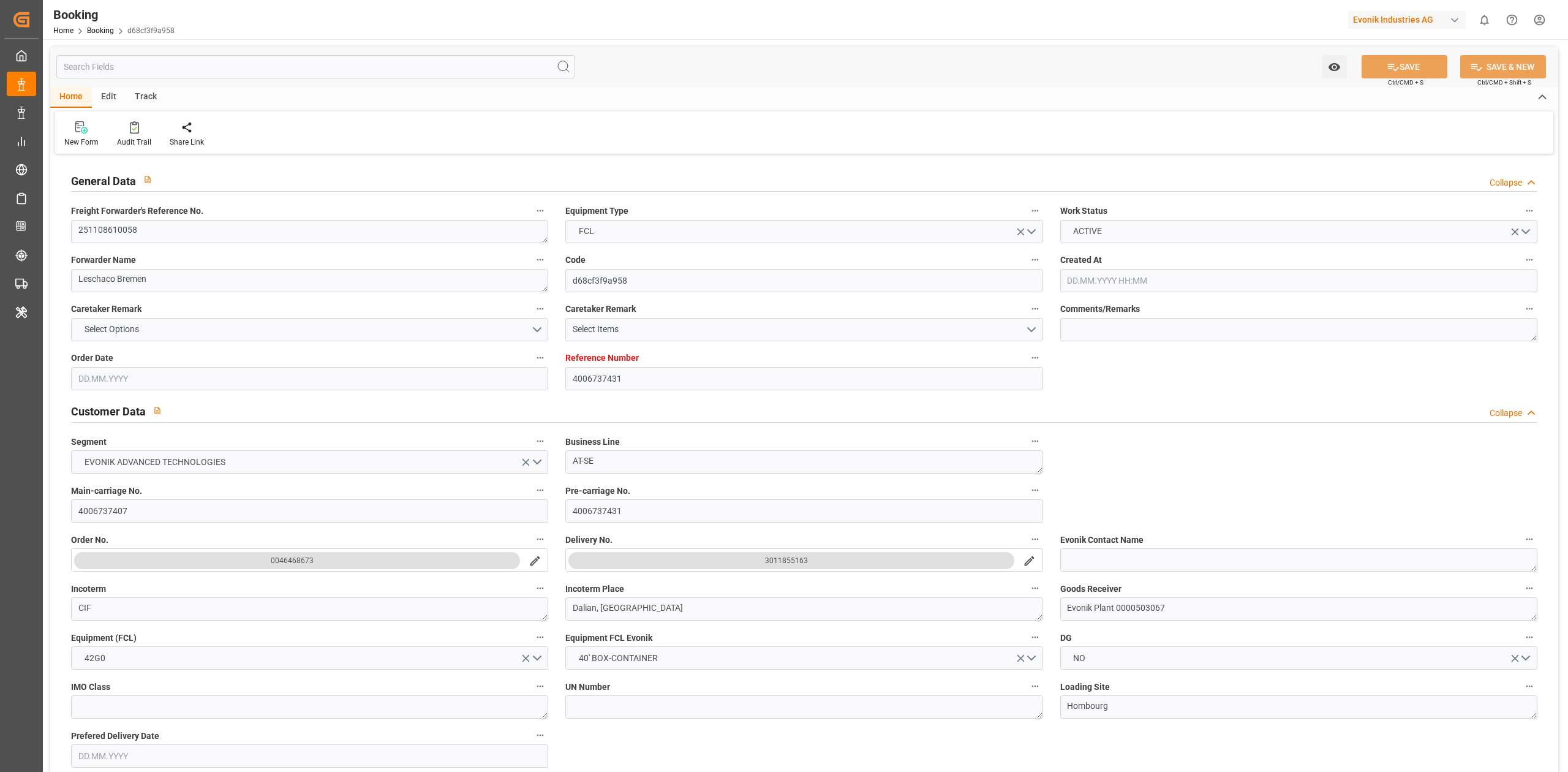
type input "[DATE] 00:00"
type input "[DATE] 08:57"
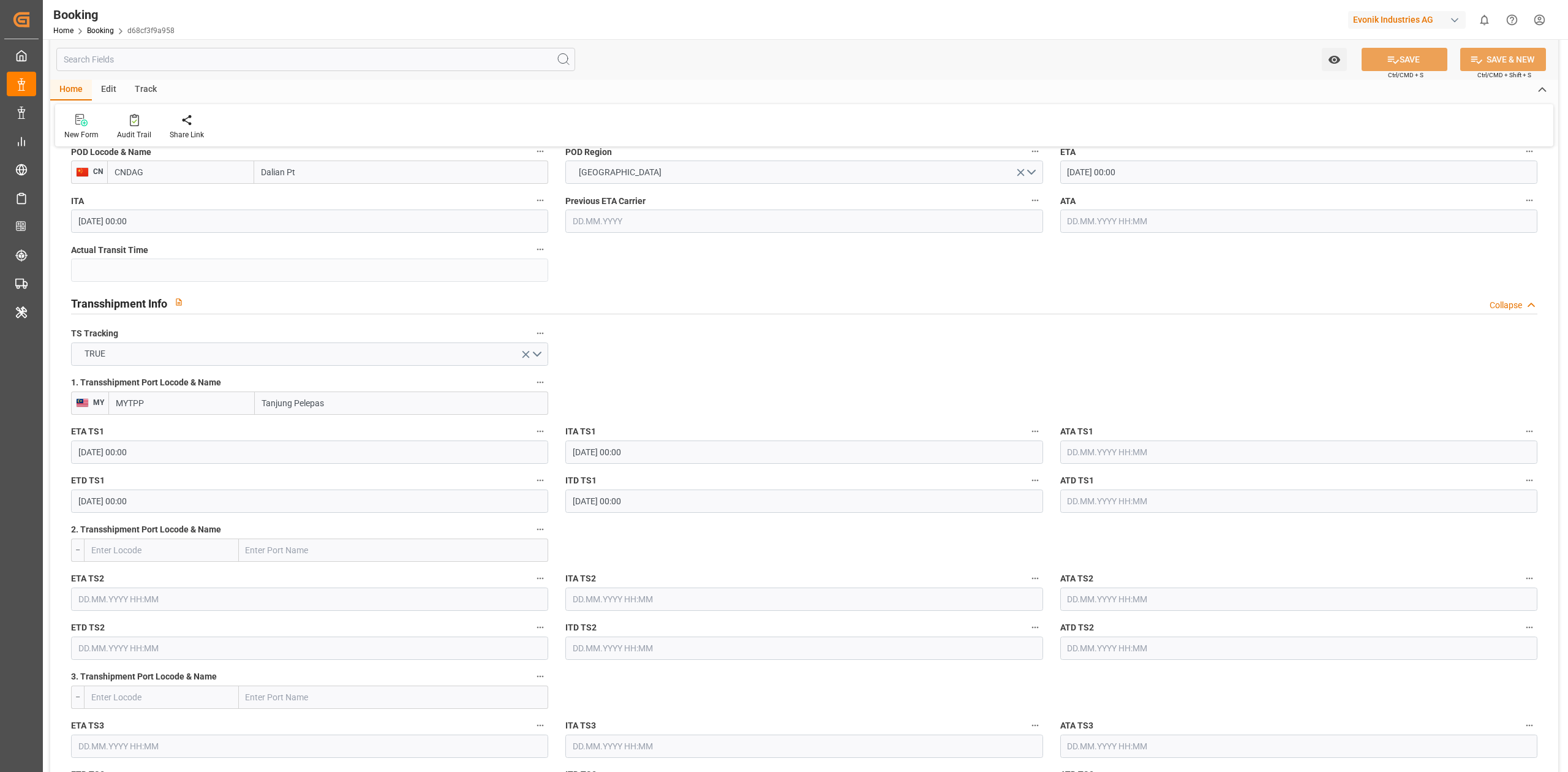
scroll to position [1062, 0]
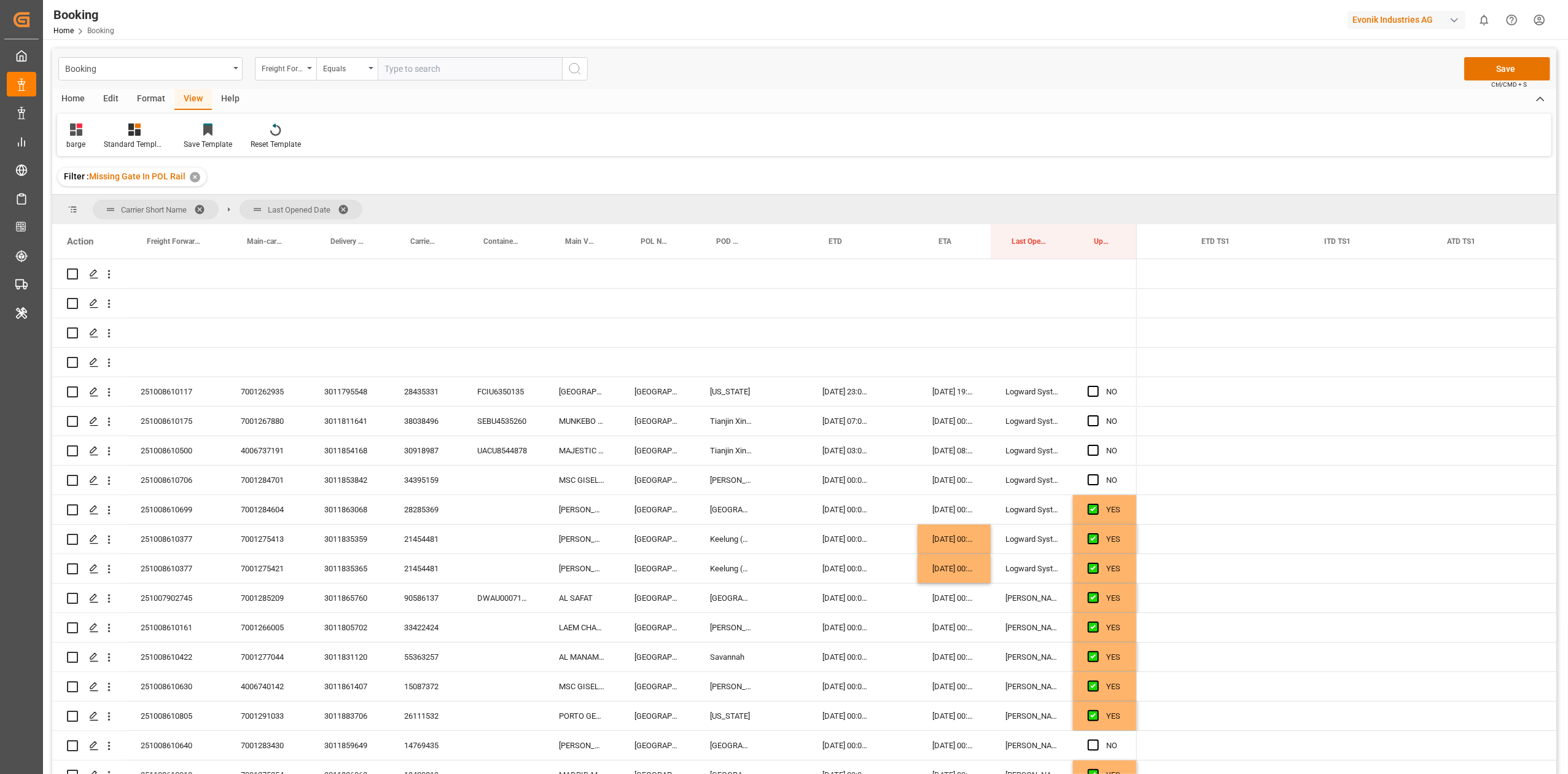
scroll to position [0, 12478]
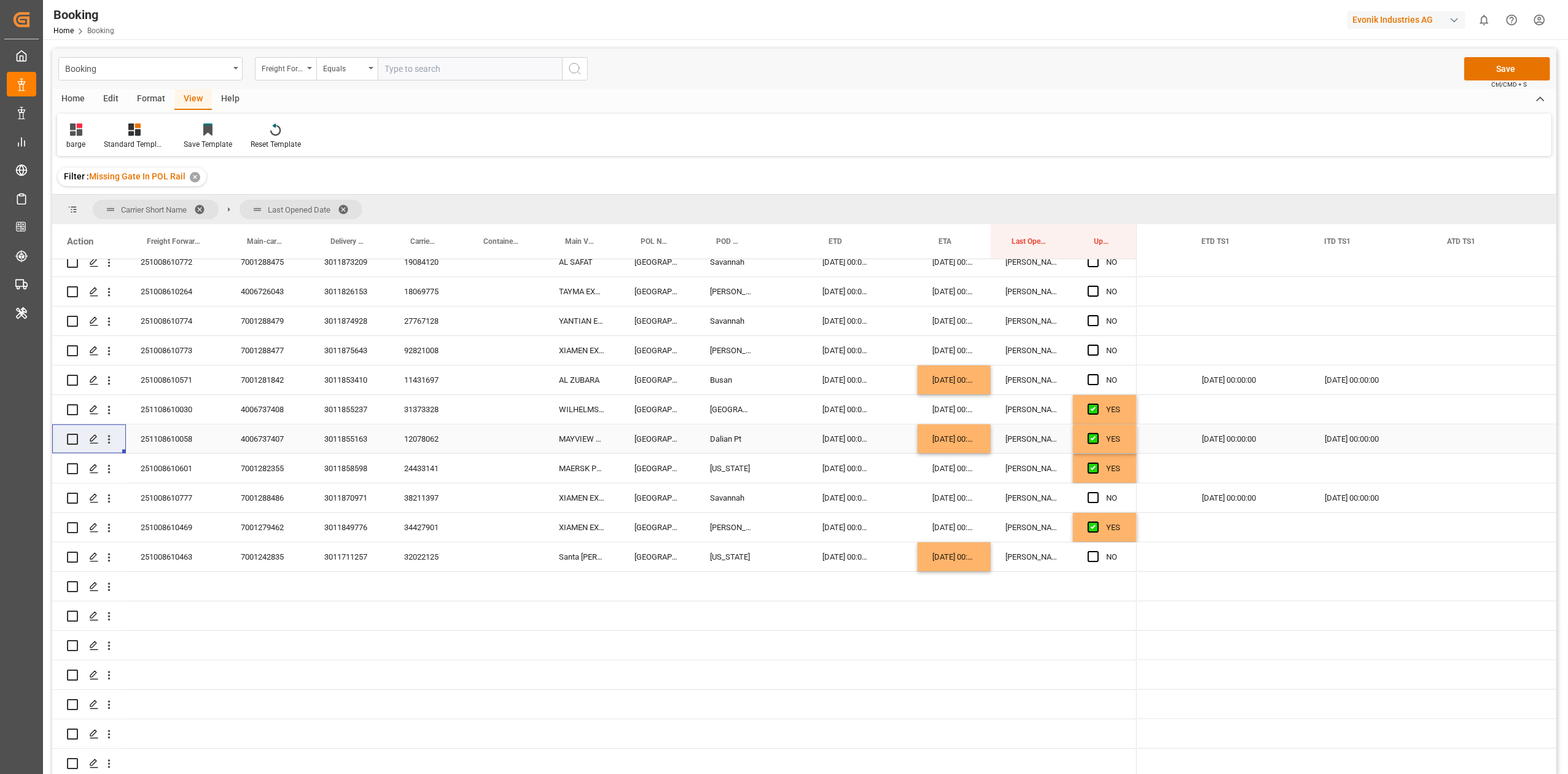
click at [571, 435] on div "MAYVIEW MAERSK" at bounding box center [582, 439] width 76 height 28
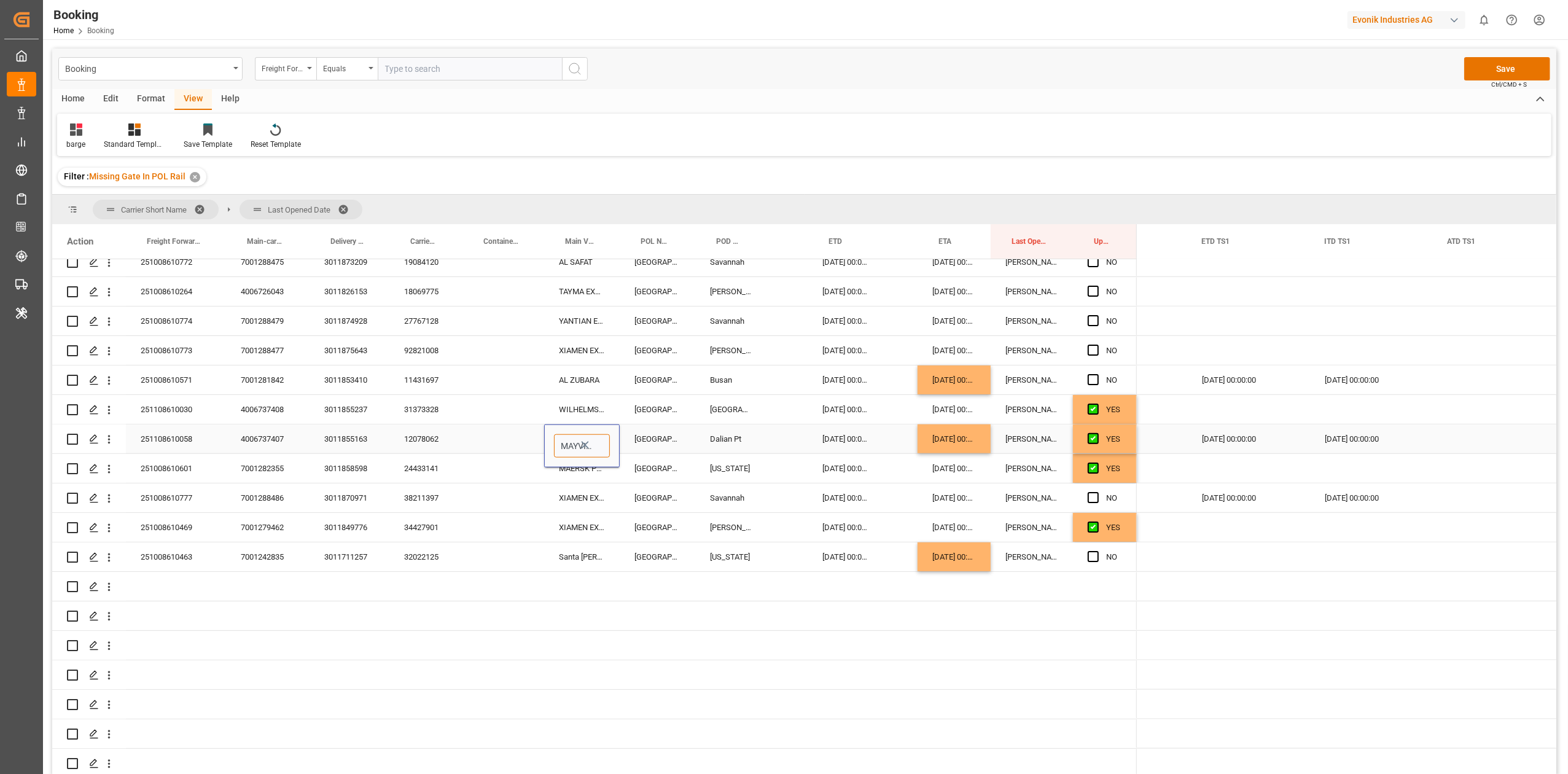
click at [571, 435] on input "MAYVIEW MAERSK" at bounding box center [581, 446] width 56 height 24
paste input "TZ MAERSK"
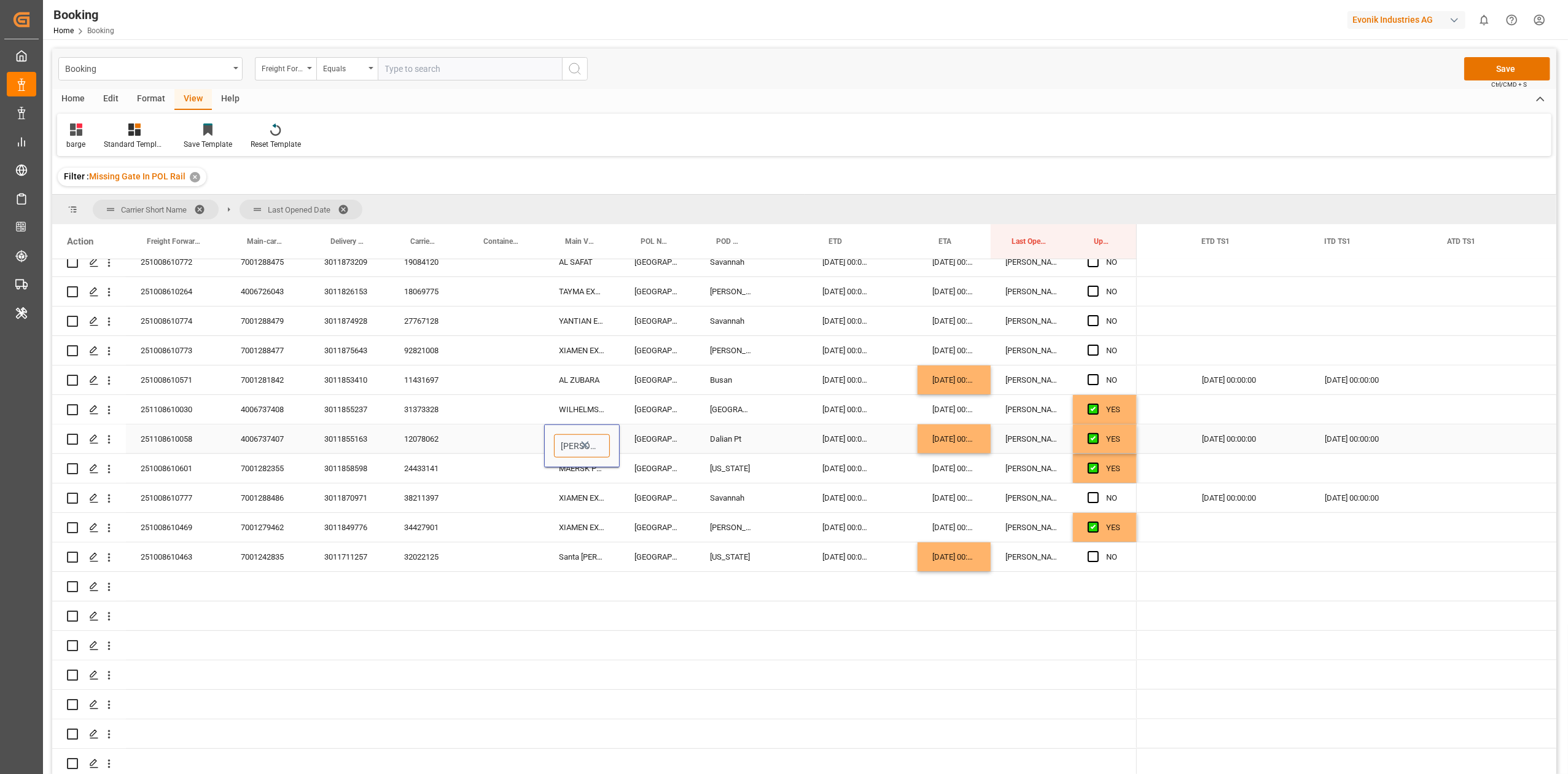
scroll to position [0, 33]
click at [585, 477] on div "[PERSON_NAME] MAERSK - 9619983" at bounding box center [626, 481] width 142 height 43
type input "[PERSON_NAME] MAERSK - 9619983"
click at [757, 454] on div "[US_STATE]" at bounding box center [731, 469] width 72 height 28
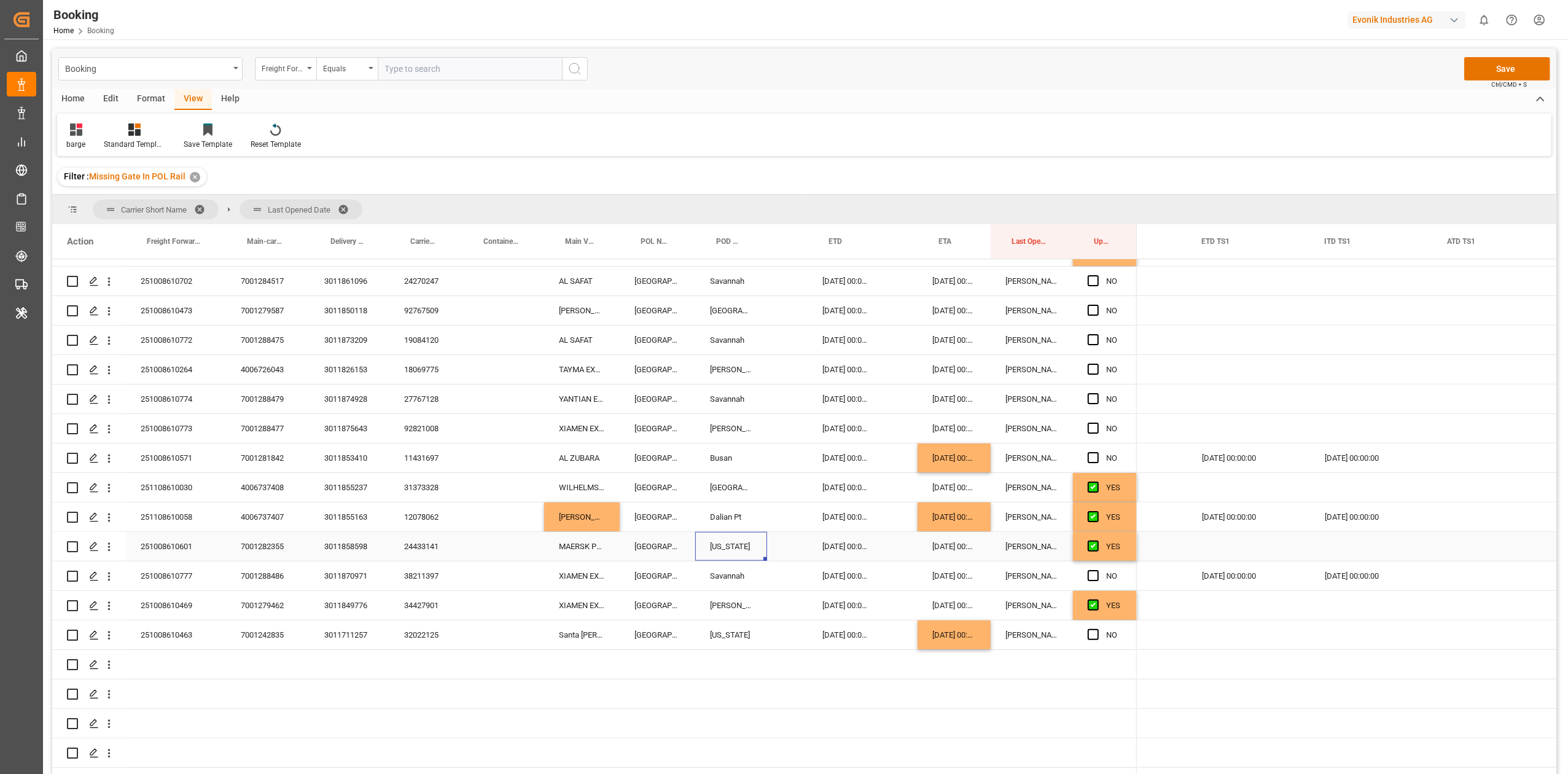
scroll to position [1126, 0]
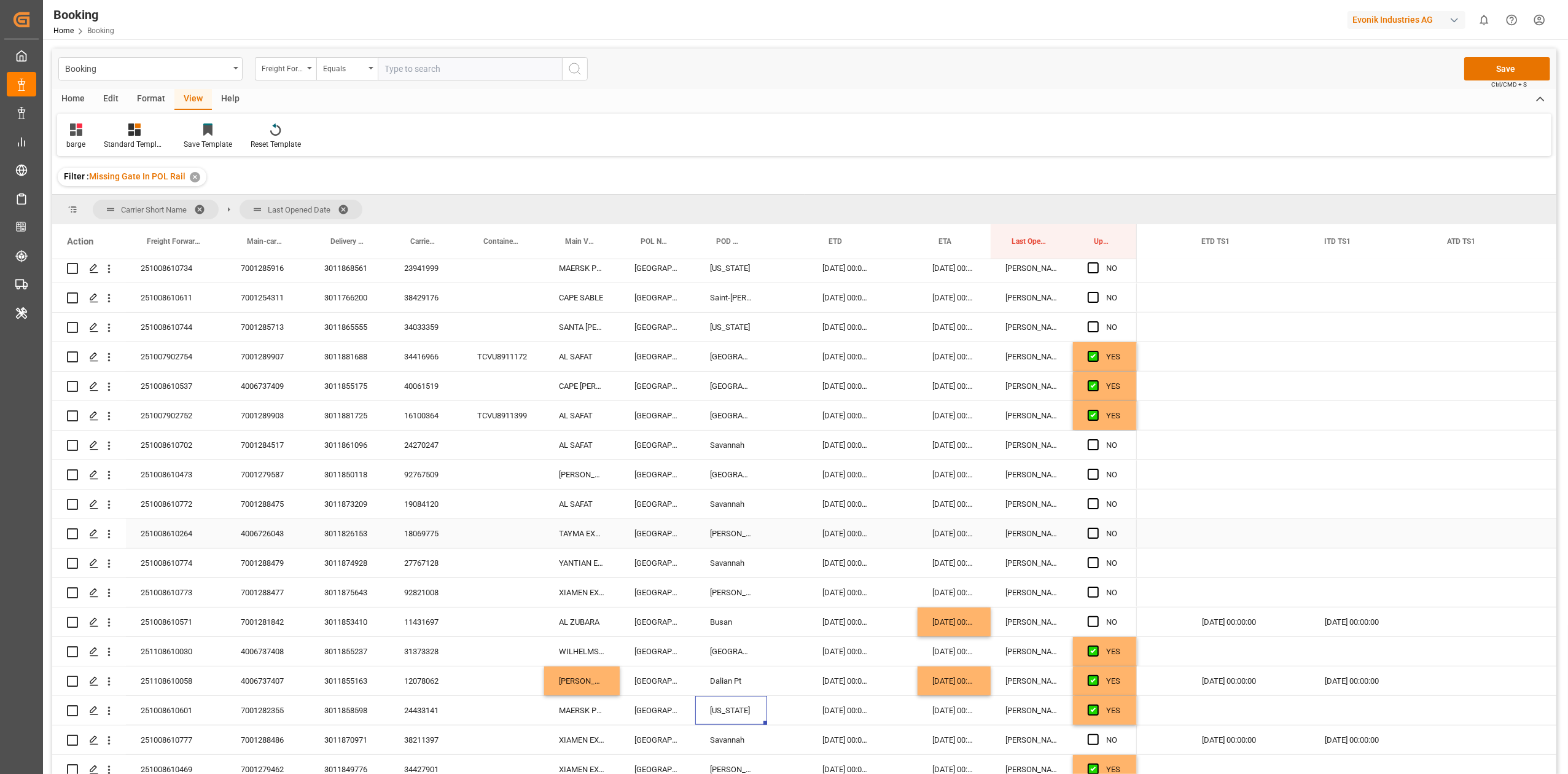
click at [1093, 539] on div "Press SPACE to select this row." at bounding box center [1096, 534] width 18 height 28
click at [1089, 507] on span "Press SPACE to select this row." at bounding box center [1093, 504] width 11 height 11
click at [1097, 498] on input "Press SPACE to select this row." at bounding box center [1097, 498] width 0 height 0
click at [1089, 475] on span "Press SPACE to select this row." at bounding box center [1093, 474] width 11 height 11
click at [1097, 469] on input "Press SPACE to select this row." at bounding box center [1097, 469] width 0 height 0
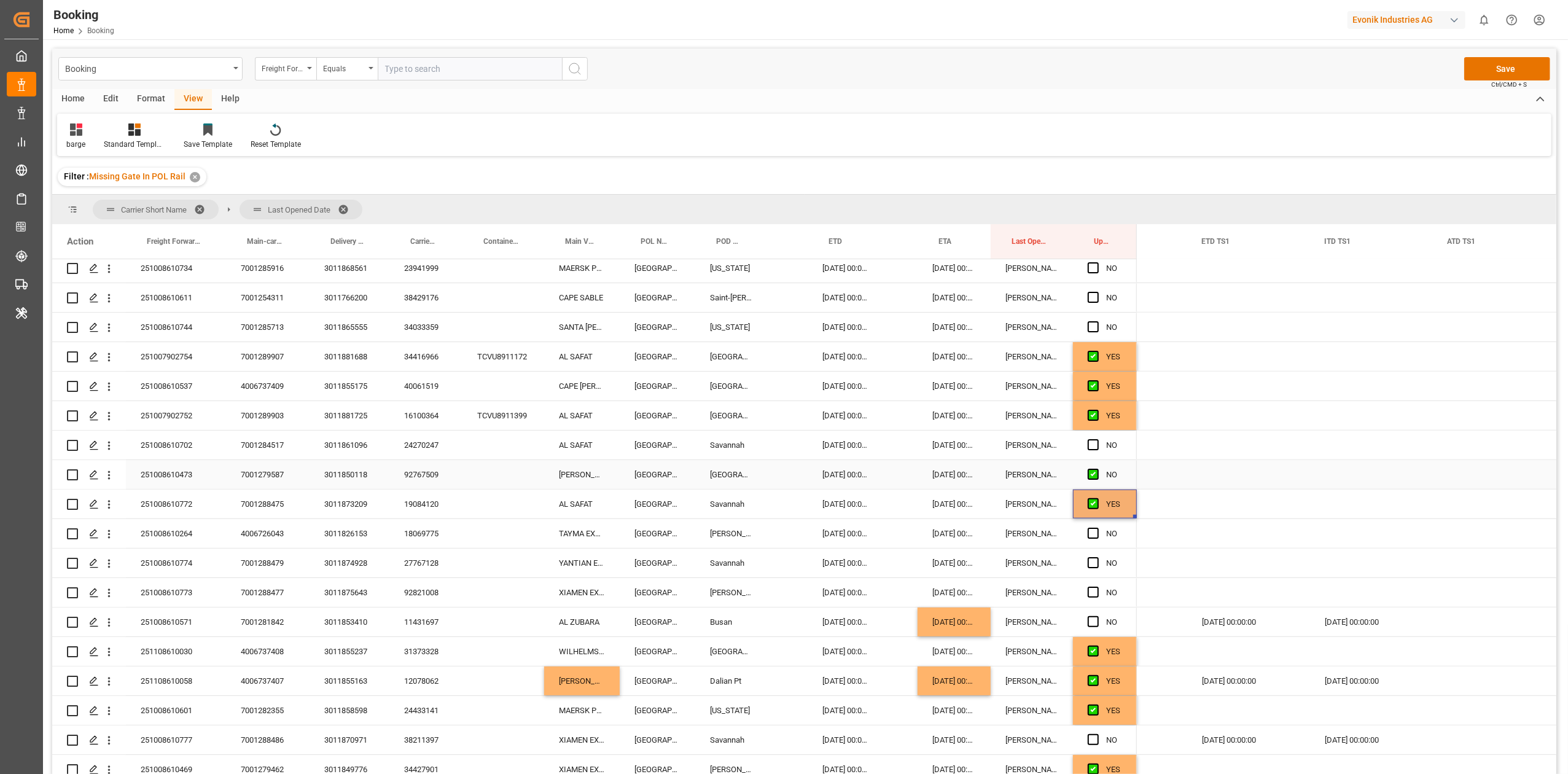
click at [1094, 446] on span "Press SPACE to select this row." at bounding box center [1093, 445] width 11 height 11
click at [1097, 439] on input "Press SPACE to select this row." at bounding box center [1097, 439] width 0 height 0
click at [440, 477] on div "92767509" at bounding box center [426, 474] width 73 height 28
click at [398, 469] on div "92767509" at bounding box center [426, 474] width 73 height 28
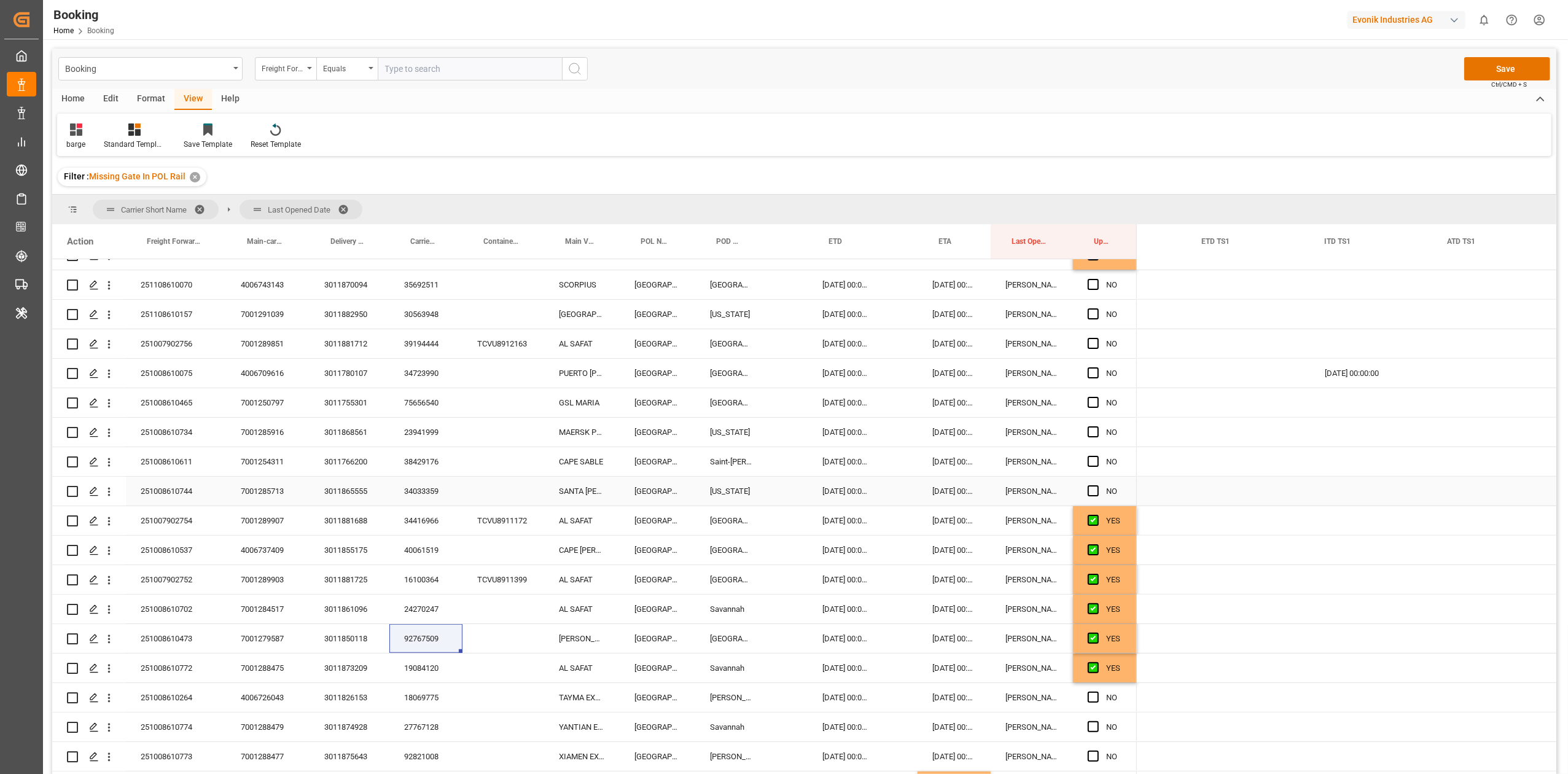
click at [1096, 494] on span "Press SPACE to select this row." at bounding box center [1093, 491] width 11 height 11
click at [1097, 486] on input "Press SPACE to select this row." at bounding box center [1097, 486] width 0 height 0
click at [1089, 456] on span "Press SPACE to select this row." at bounding box center [1093, 462] width 11 height 11
click at [1097, 456] on input "Press SPACE to select this row." at bounding box center [1097, 456] width 0 height 0
click at [1089, 433] on span "Press SPACE to select this row." at bounding box center [1093, 433] width 11 height 11
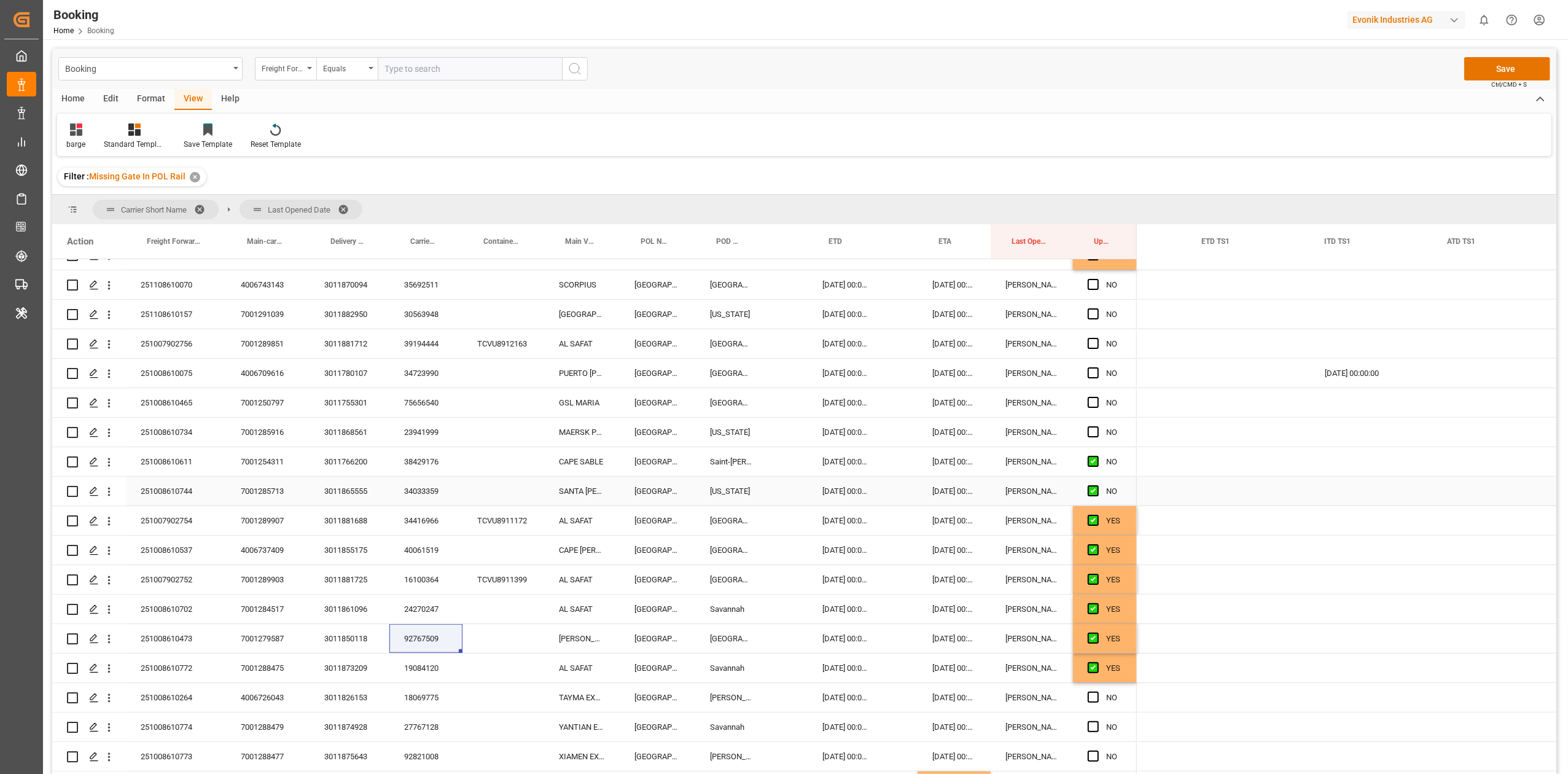
click at [1097, 427] on input "Press SPACE to select this row." at bounding box center [1097, 427] width 0 height 0
click at [1096, 400] on span "Press SPACE to select this row." at bounding box center [1093, 402] width 11 height 11
click at [1097, 396] on input "Press SPACE to select this row." at bounding box center [1097, 396] width 0 height 0
click at [1093, 370] on span "Press SPACE to select this row." at bounding box center [1093, 373] width 11 height 11
click at [1097, 367] on input "Press SPACE to select this row." at bounding box center [1097, 367] width 0 height 0
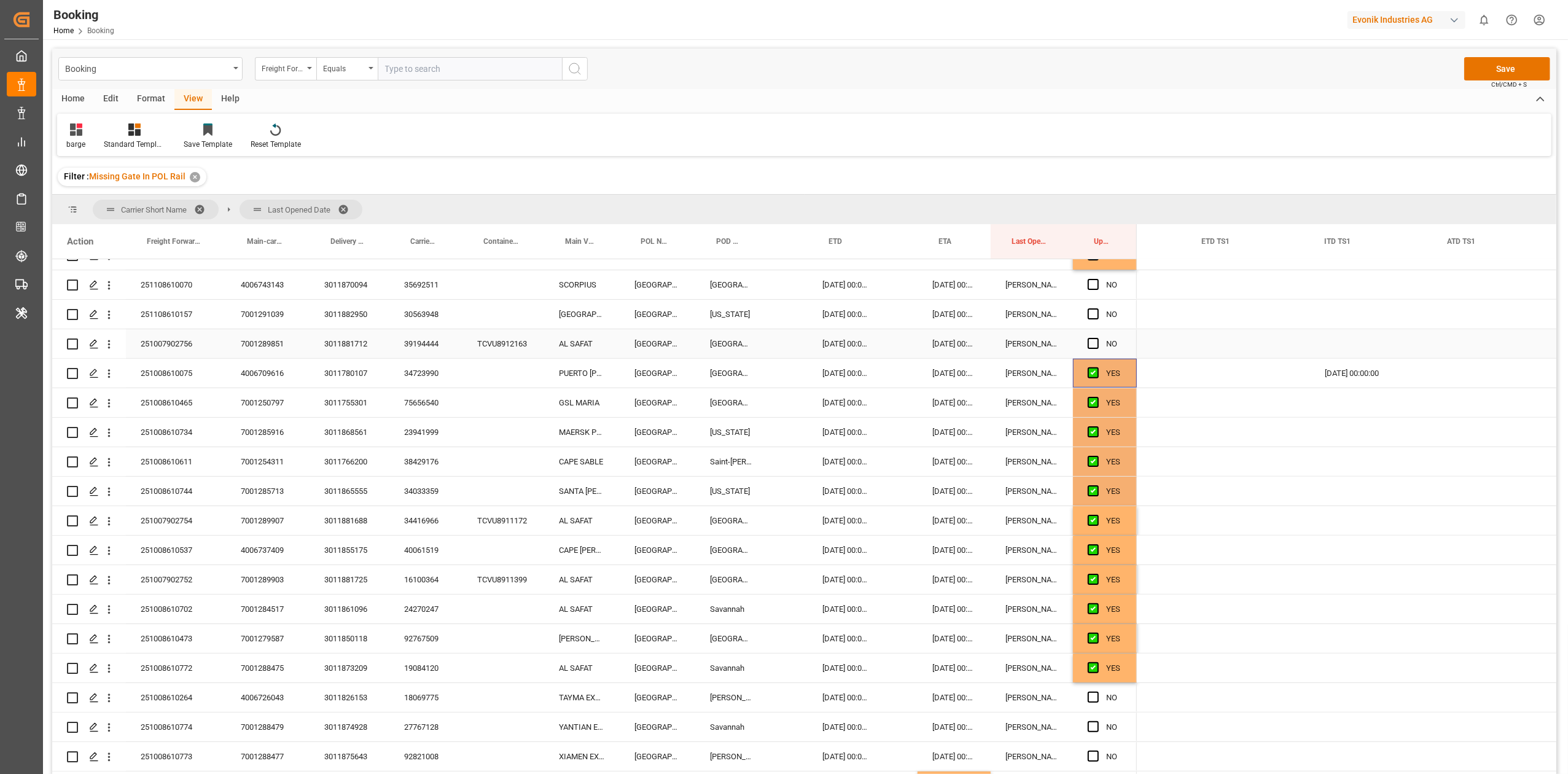
click at [1087, 336] on div "Press SPACE to select this row." at bounding box center [1096, 344] width 18 height 28
click at [1085, 308] on div "NO" at bounding box center [1104, 314] width 64 height 28
click at [1089, 287] on span "Press SPACE to select this row." at bounding box center [1093, 285] width 11 height 11
click at [1097, 279] on input "Press SPACE to select this row." at bounding box center [1097, 279] width 0 height 0
click at [1094, 315] on span "Press SPACE to select this row." at bounding box center [1093, 314] width 11 height 11
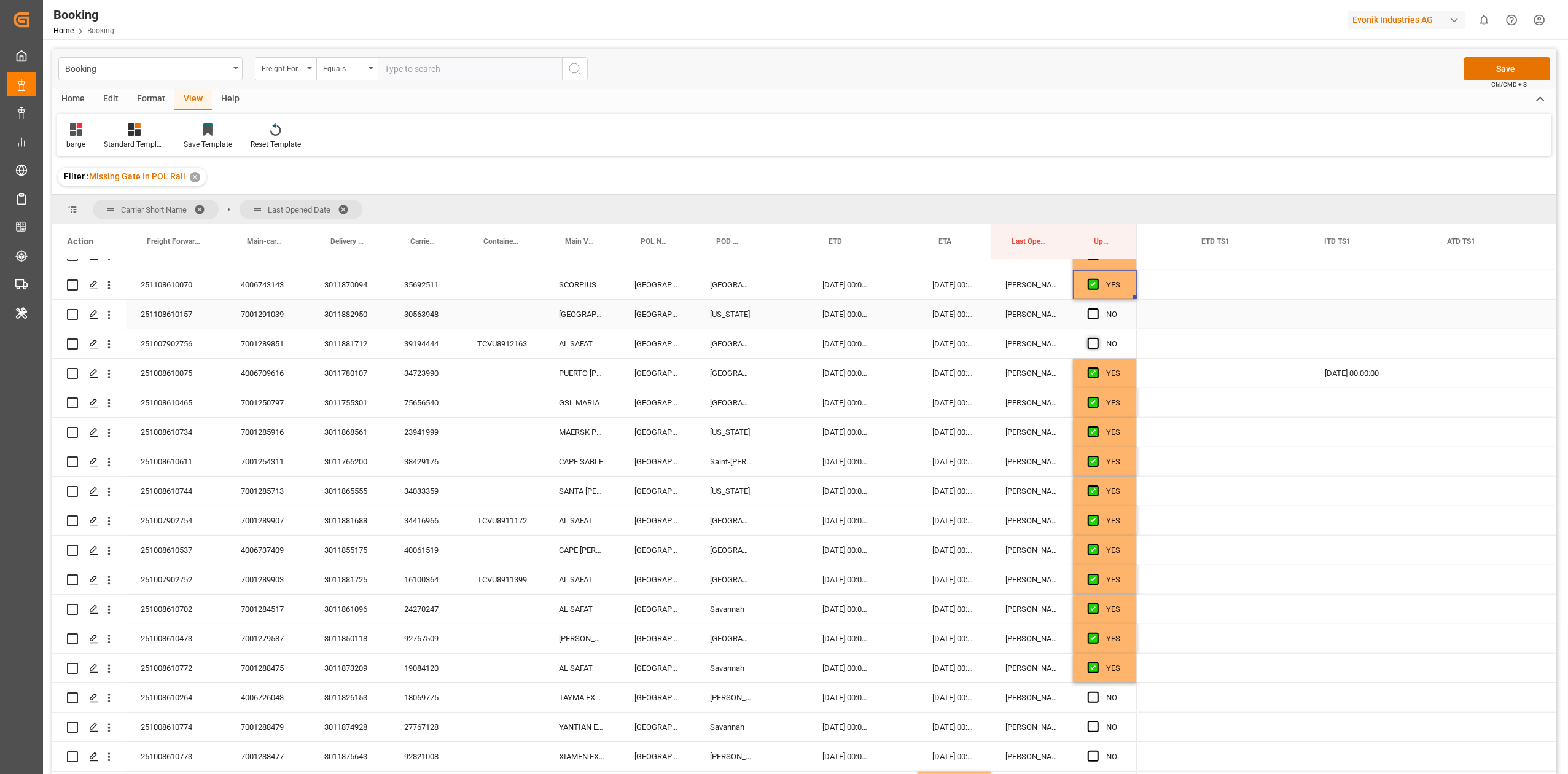
click at [1097, 308] on input "Press SPACE to select this row." at bounding box center [1097, 308] width 0 height 0
click at [1085, 352] on div "NO" at bounding box center [1104, 343] width 64 height 28
click at [1087, 349] on div "Press SPACE to select this row." at bounding box center [1096, 344] width 18 height 28
click at [1091, 342] on span "Press SPACE to select this row." at bounding box center [1093, 343] width 11 height 11
click at [1097, 338] on input "Press SPACE to select this row." at bounding box center [1097, 338] width 0 height 0
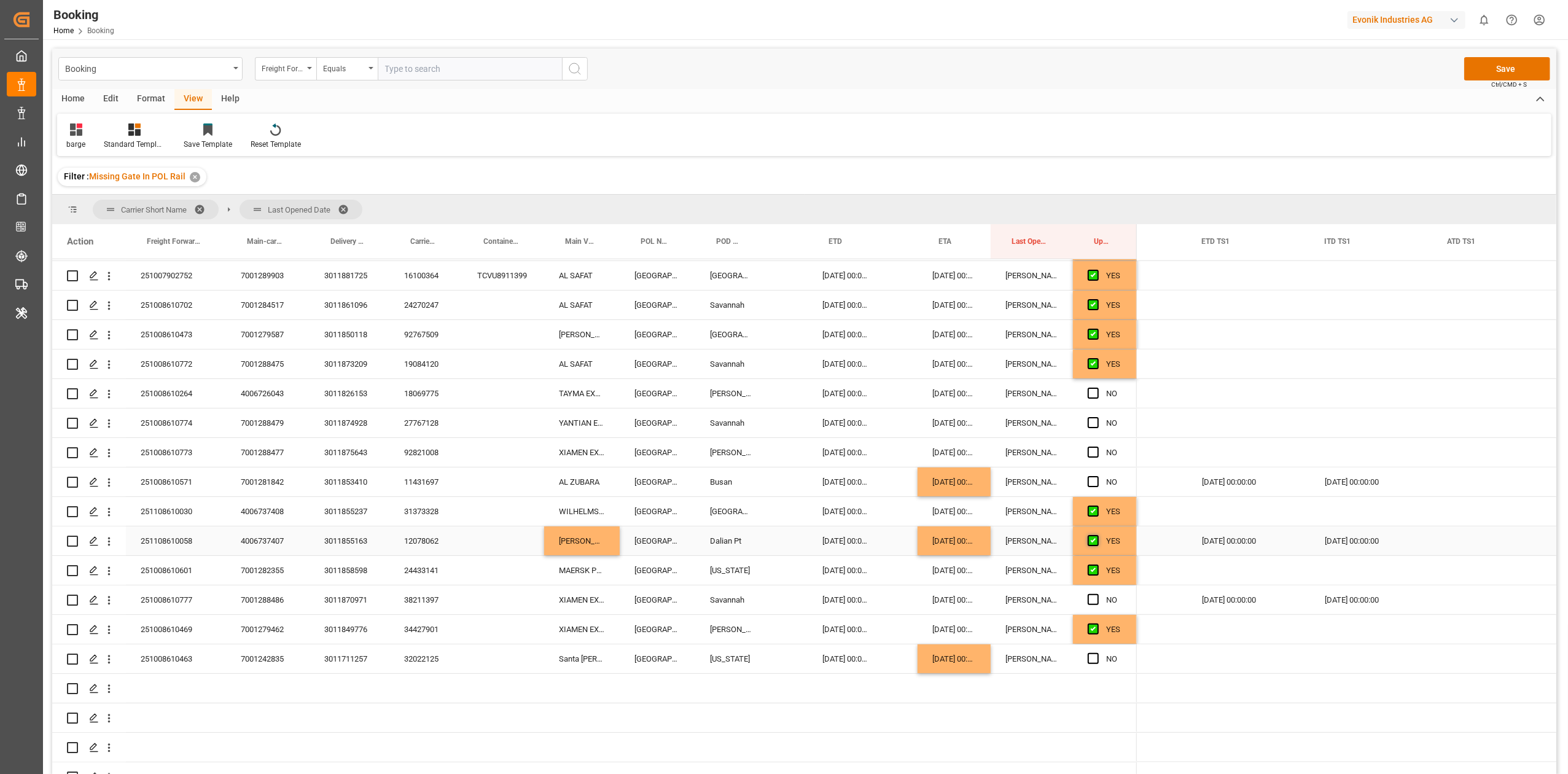
scroll to position [1373, 0]
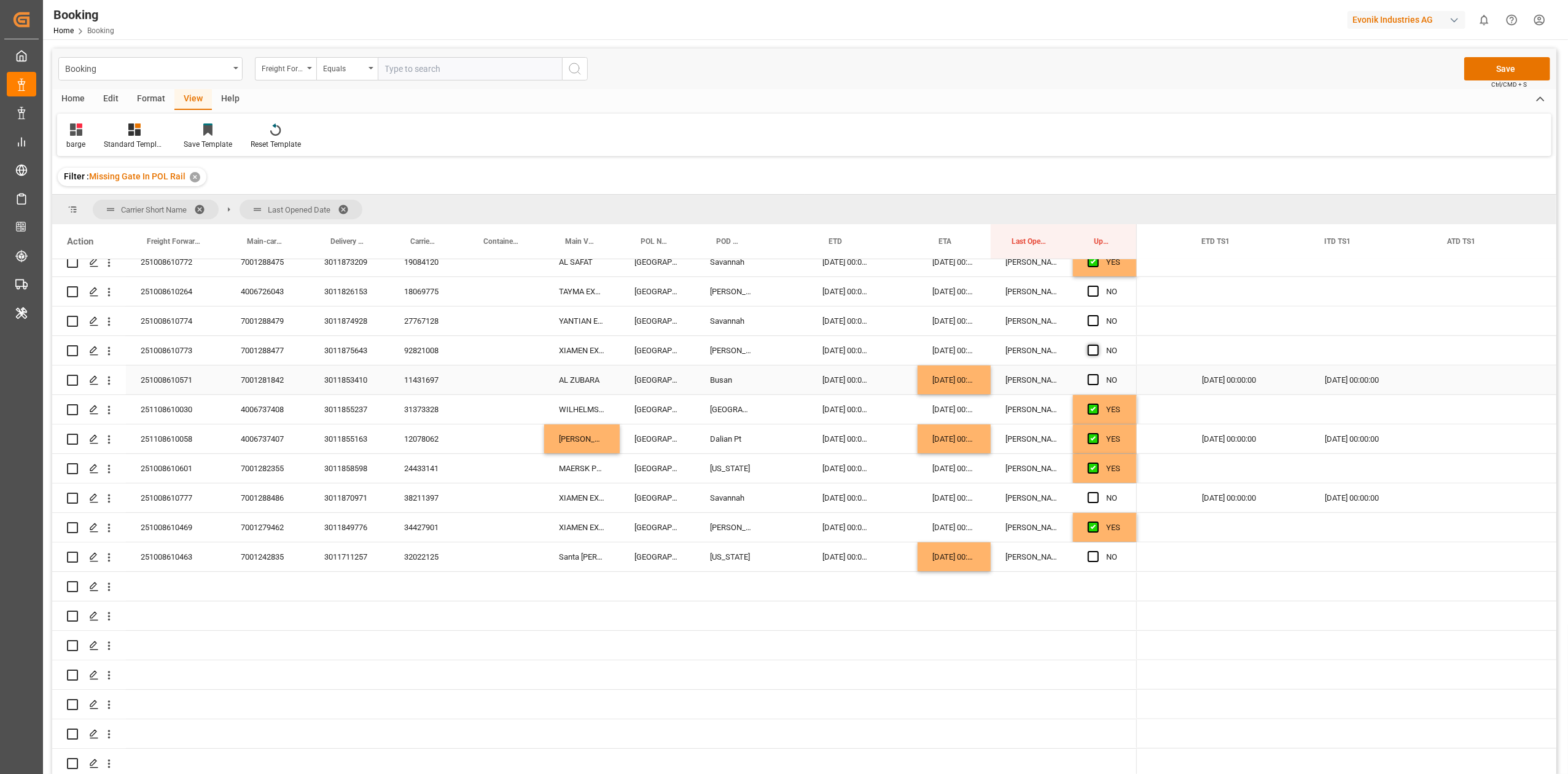
click at [1093, 375] on span "Press SPACE to select this row." at bounding box center [1093, 380] width 11 height 11
click at [1097, 375] on input "Press SPACE to select this row." at bounding box center [1097, 375] width 0 height 0
click at [1090, 350] on span "Press SPACE to select this row." at bounding box center [1093, 350] width 11 height 11
click at [1097, 344] on input "Press SPACE to select this row." at bounding box center [1097, 344] width 0 height 0
click at [1094, 320] on div "Press SPACE to select this row." at bounding box center [1096, 322] width 18 height 28
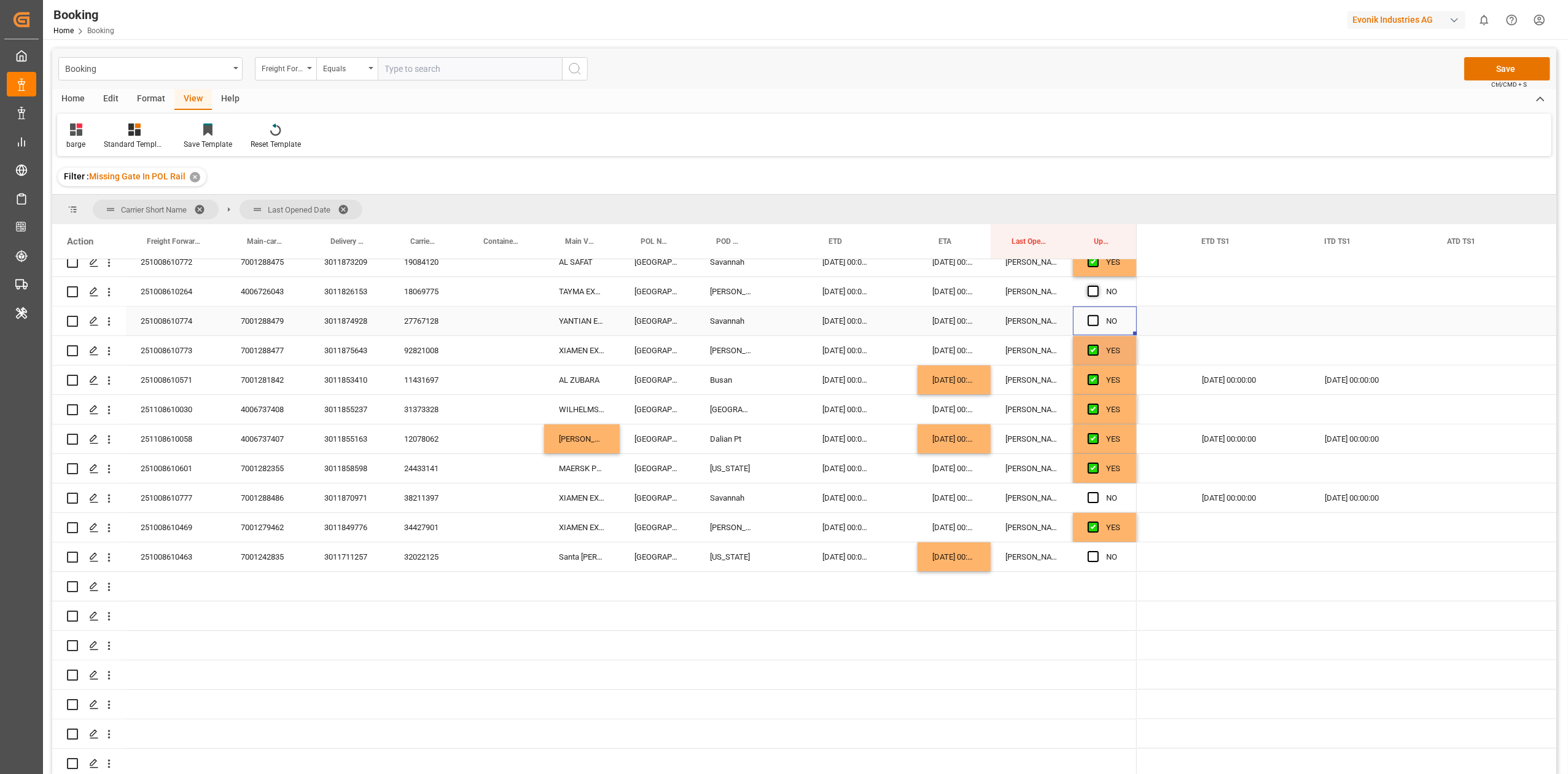
click at [1094, 288] on span "Press SPACE to select this row." at bounding box center [1093, 291] width 11 height 11
click at [1097, 286] on input "Press SPACE to select this row." at bounding box center [1097, 286] width 0 height 0
click at [1093, 316] on span "Press SPACE to select this row." at bounding box center [1093, 321] width 11 height 11
click at [1097, 315] on input "Press SPACE to select this row." at bounding box center [1097, 315] width 0 height 0
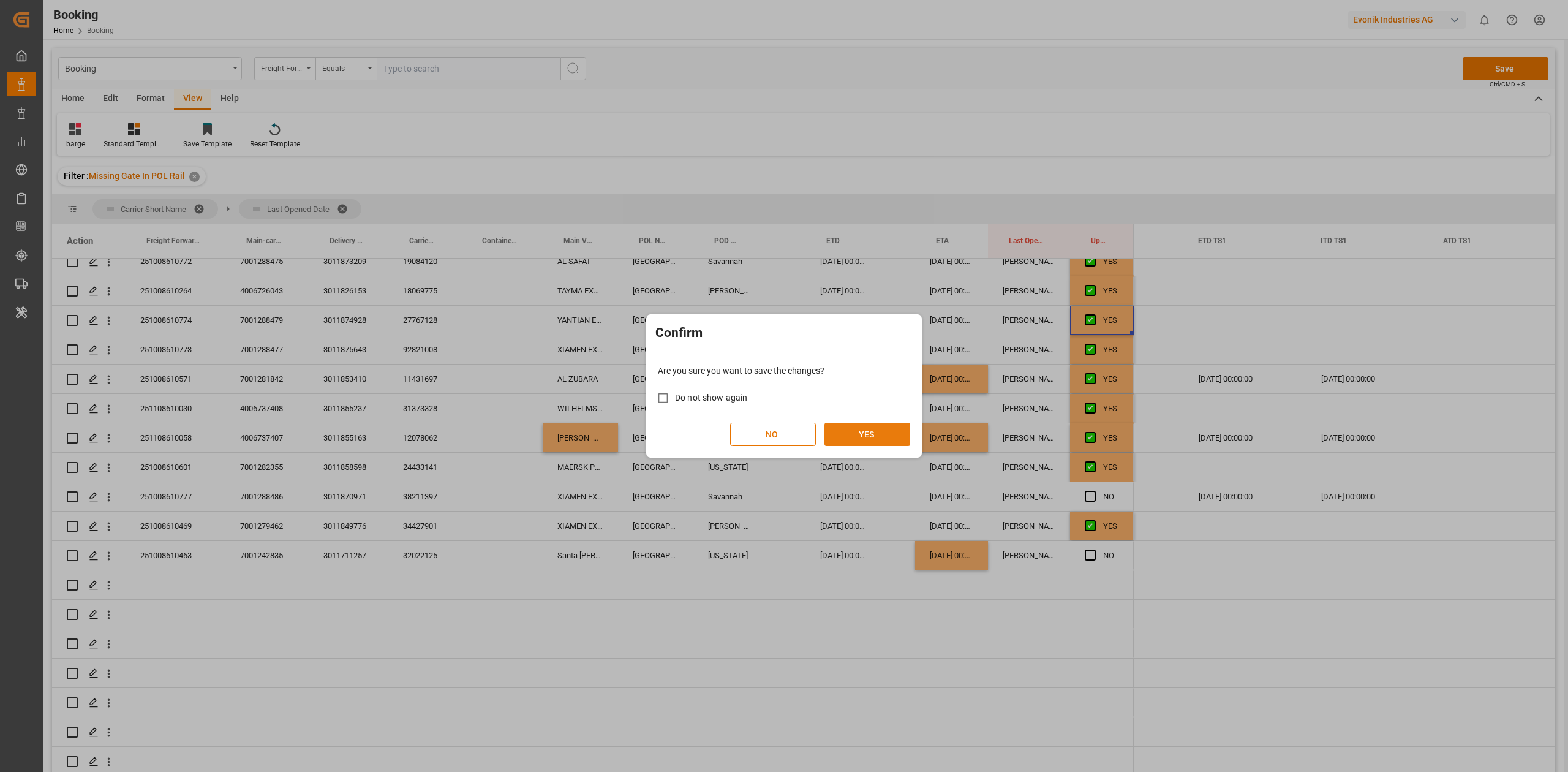
click at [900, 429] on button "YES" at bounding box center [867, 434] width 86 height 24
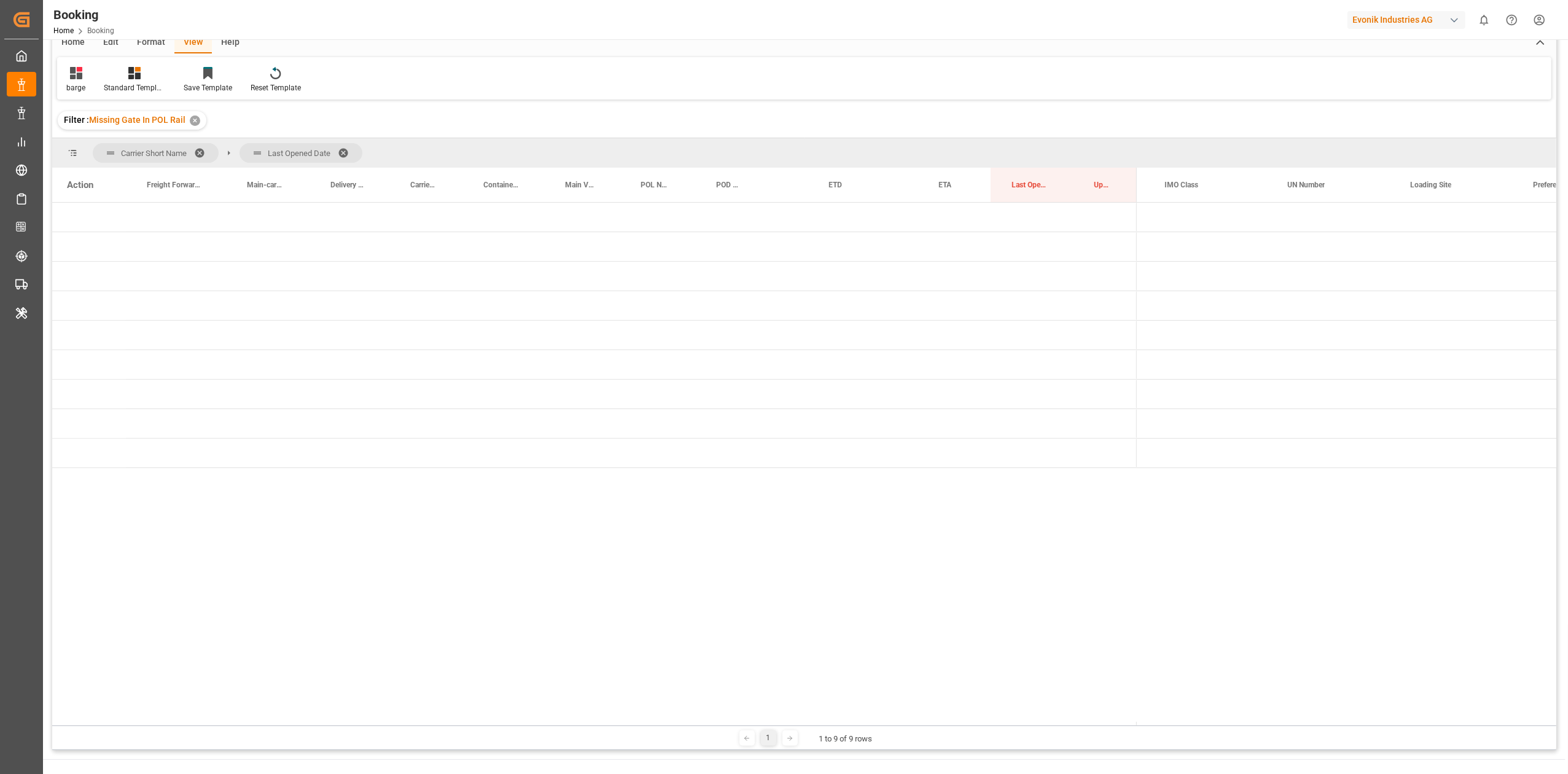
scroll to position [0, 0]
click at [1152, 269] on span "Press SPACE to select this row." at bounding box center [1158, 277] width 11 height 28
click at [1185, 304] on span "Press SPACE to select this row." at bounding box center [1183, 306] width 11 height 11
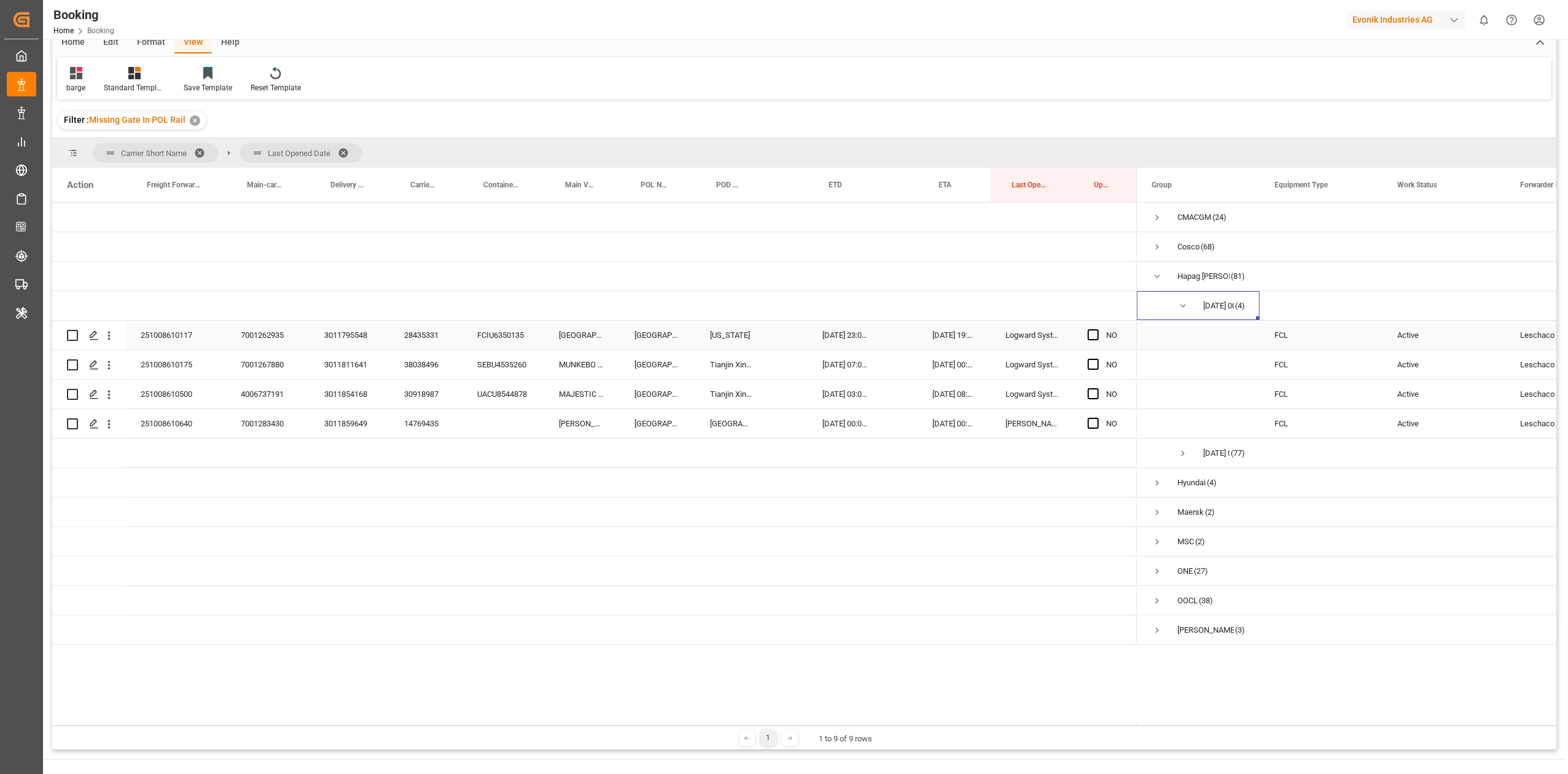
click at [1099, 334] on div "Press SPACE to select this row." at bounding box center [1096, 336] width 18 height 28
click at [1089, 365] on span "Press SPACE to select this row." at bounding box center [1093, 364] width 11 height 11
click at [1097, 359] on input "Press SPACE to select this row." at bounding box center [1097, 359] width 0 height 0
drag, startPoint x: 1091, startPoint y: 396, endPoint x: 1099, endPoint y: 425, distance: 30.1
click at [1099, 425] on div "NO" at bounding box center [594, 424] width 1085 height 442
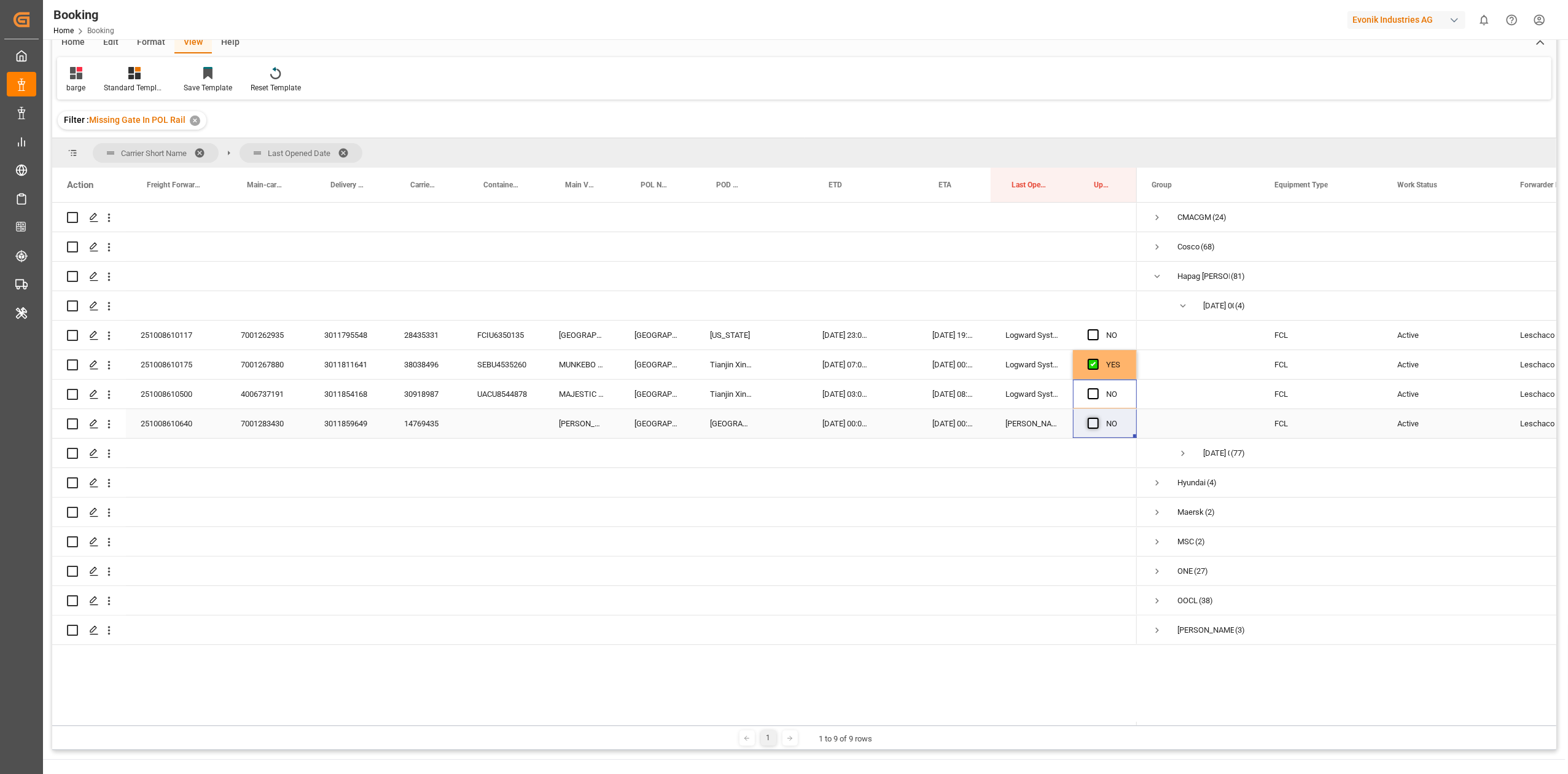
click at [1097, 423] on span "Press SPACE to select this row." at bounding box center [1093, 423] width 11 height 11
click at [1097, 417] on input "Press SPACE to select this row." at bounding box center [1097, 417] width 0 height 0
drag, startPoint x: 1088, startPoint y: 337, endPoint x: 1082, endPoint y: 362, distance: 25.7
click at [1088, 336] on span "Press SPACE to select this row." at bounding box center [1093, 335] width 11 height 11
click at [1097, 329] on input "Press SPACE to select this row." at bounding box center [1097, 329] width 0 height 0
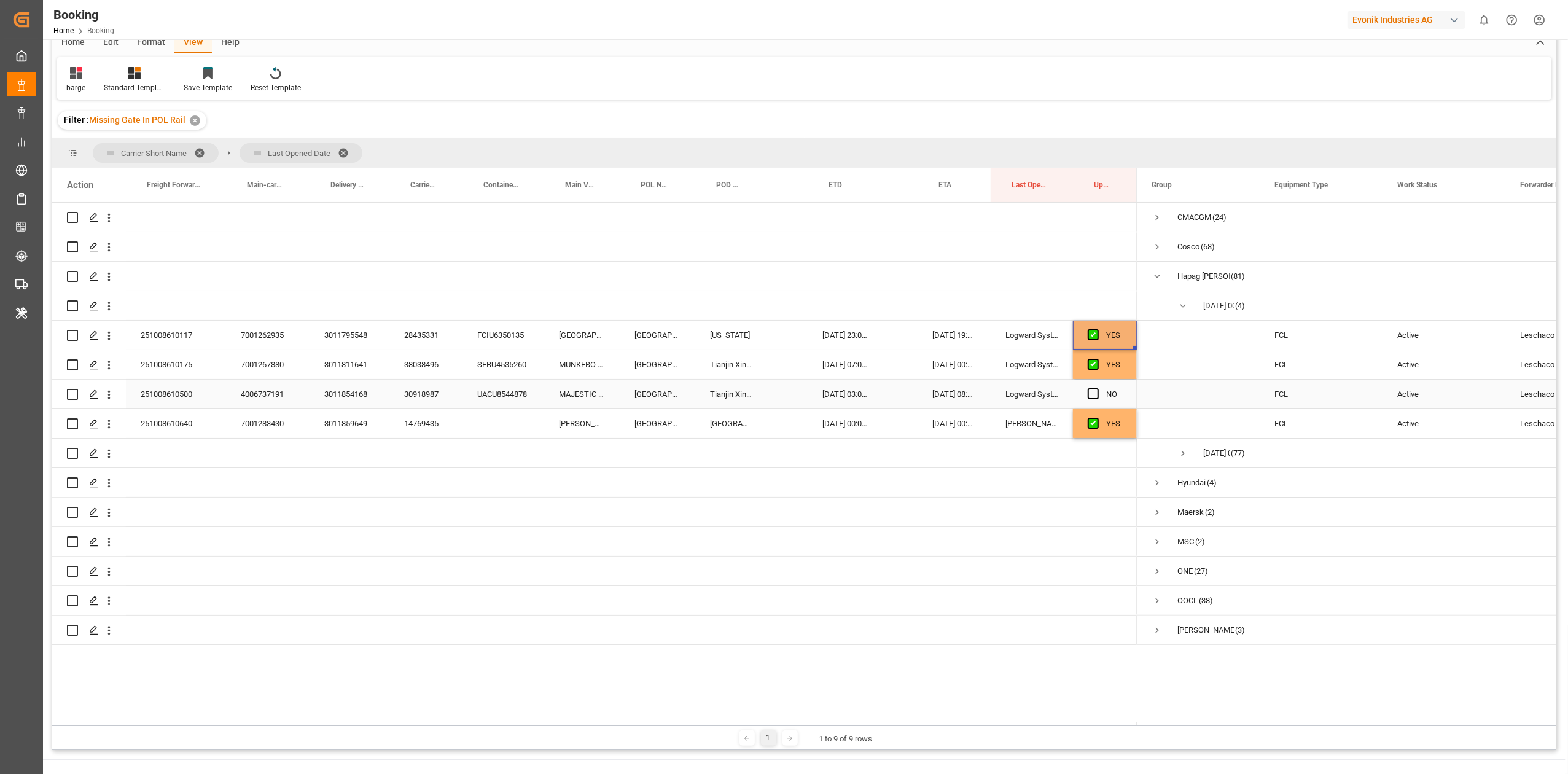
click at [1089, 399] on div "Press SPACE to select this row." at bounding box center [1096, 395] width 18 height 28
click at [435, 413] on div "14769435" at bounding box center [426, 423] width 73 height 28
click at [432, 433] on div "14769435" at bounding box center [426, 423] width 73 height 28
click at [1300, 394] on div "FCL" at bounding box center [1322, 394] width 123 height 28
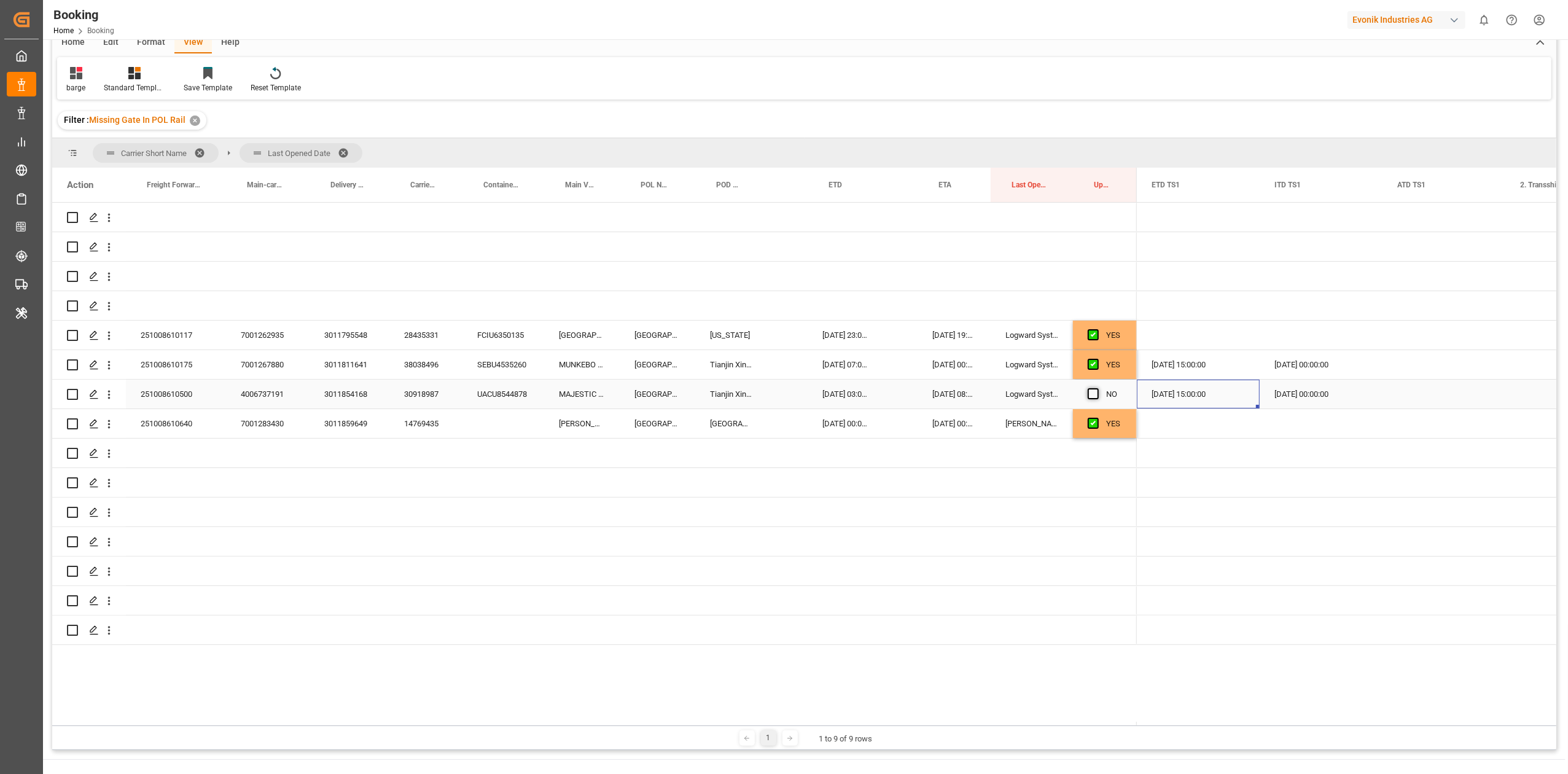
click at [1089, 394] on span "Press SPACE to select this row." at bounding box center [1093, 394] width 11 height 11
click at [1097, 388] on input "Press SPACE to select this row." at bounding box center [1097, 388] width 0 height 0
drag, startPoint x: 932, startPoint y: 65, endPoint x: 932, endPoint y: 72, distance: 7.0
click at [932, 70] on div "barge Standard Templates Save Template Reset Template" at bounding box center [804, 78] width 1494 height 43
click at [112, 400] on icon "open menu" at bounding box center [109, 395] width 13 height 13
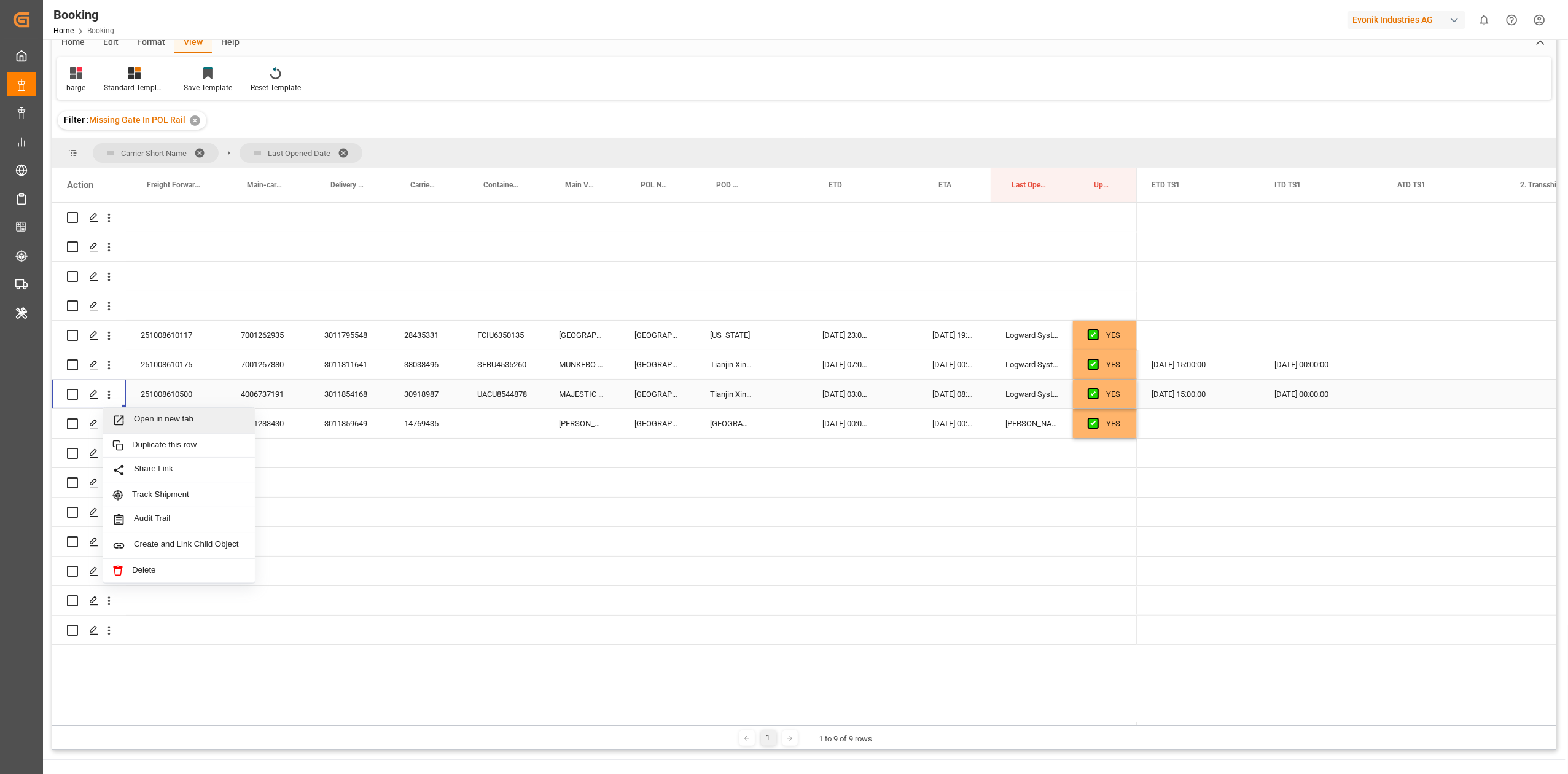
click at [163, 421] on span "Open in new tab" at bounding box center [190, 421] width 112 height 13
click at [1109, 131] on div "Filter : Missing Gate In POL Rail ✕" at bounding box center [804, 120] width 1504 height 34
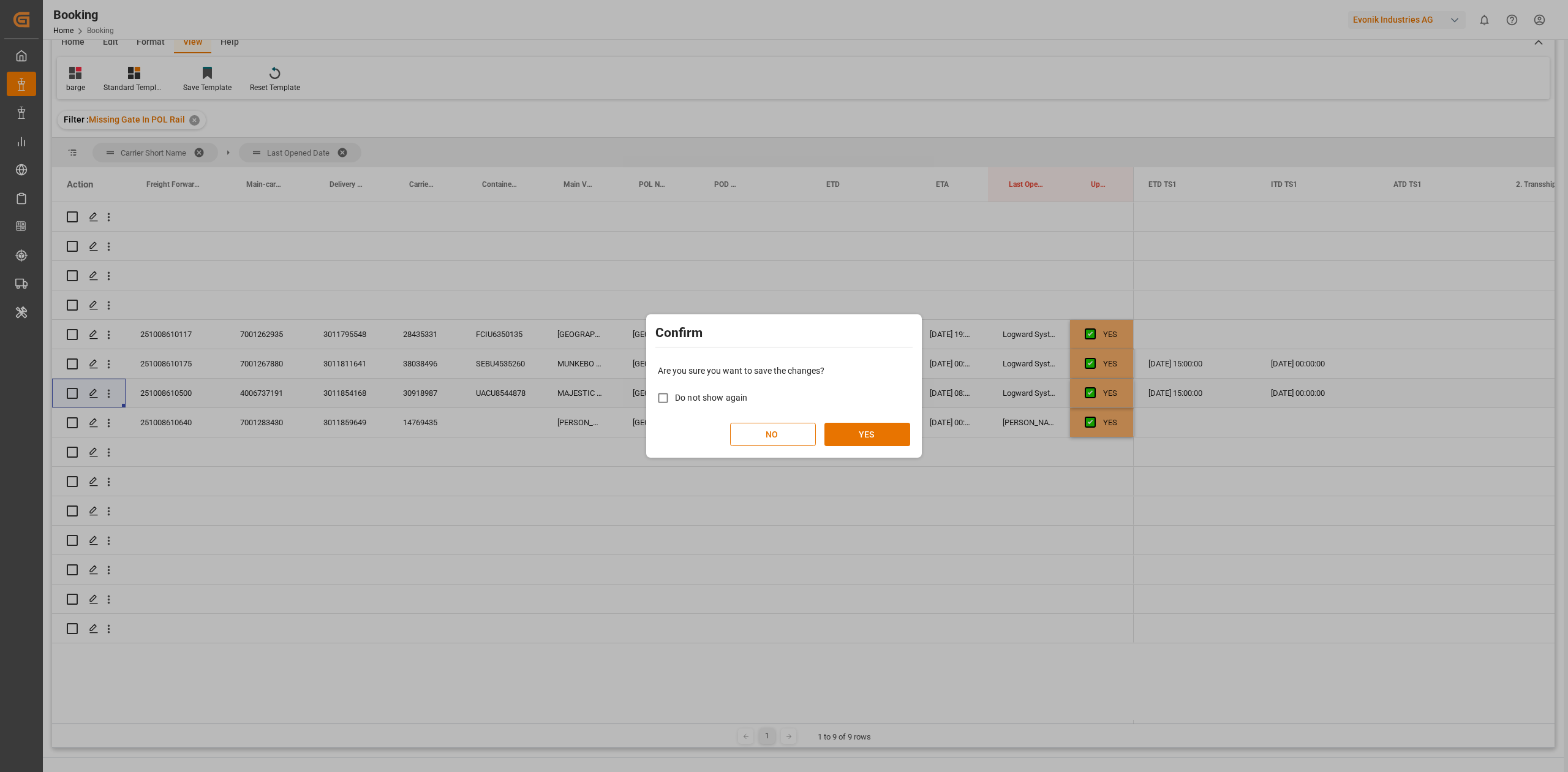
drag, startPoint x: 883, startPoint y: 441, endPoint x: 923, endPoint y: 451, distance: 41.2
click at [883, 442] on button "YES" at bounding box center [867, 434] width 86 height 24
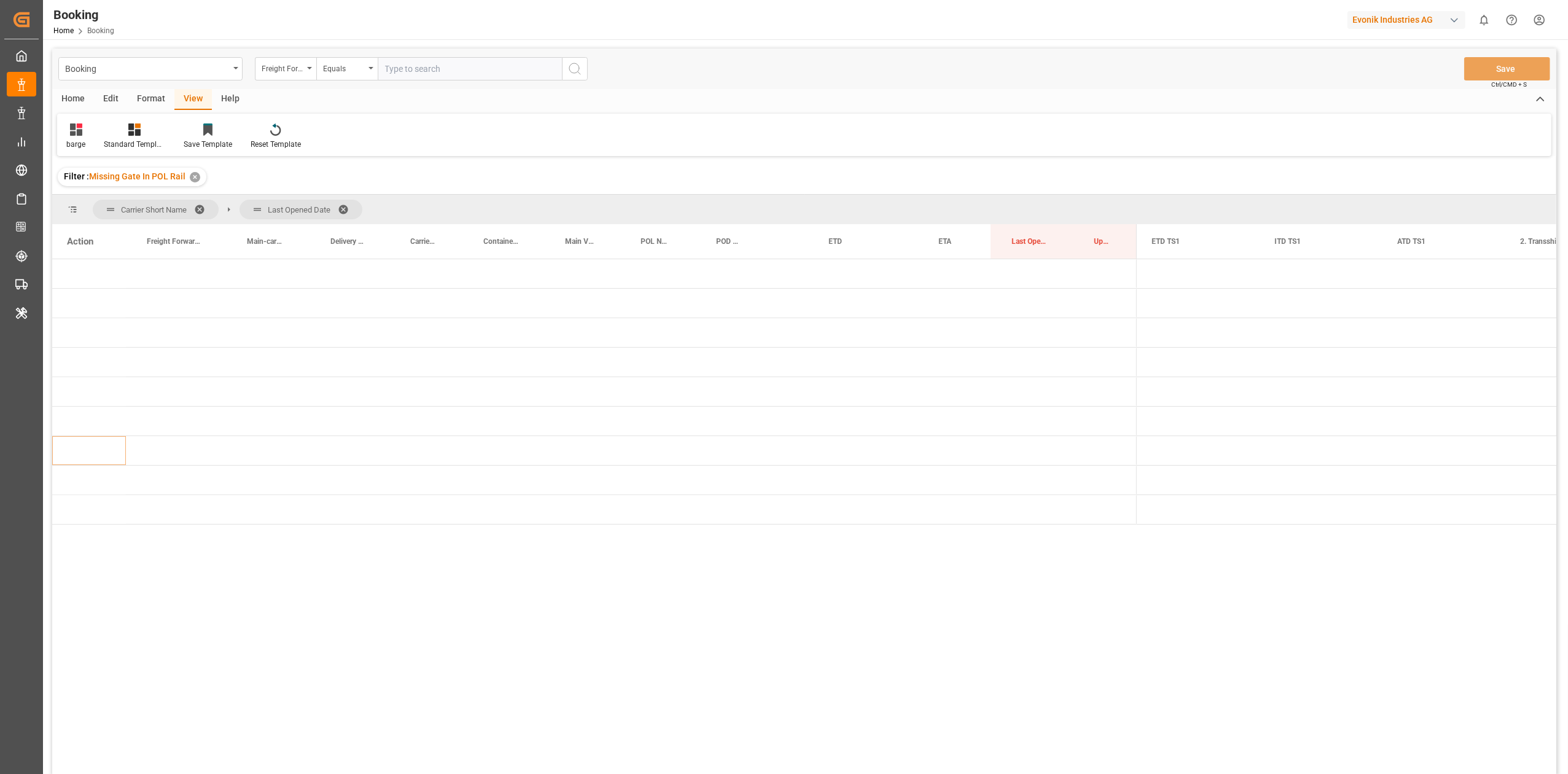
click at [199, 209] on span at bounding box center [204, 210] width 20 height 11
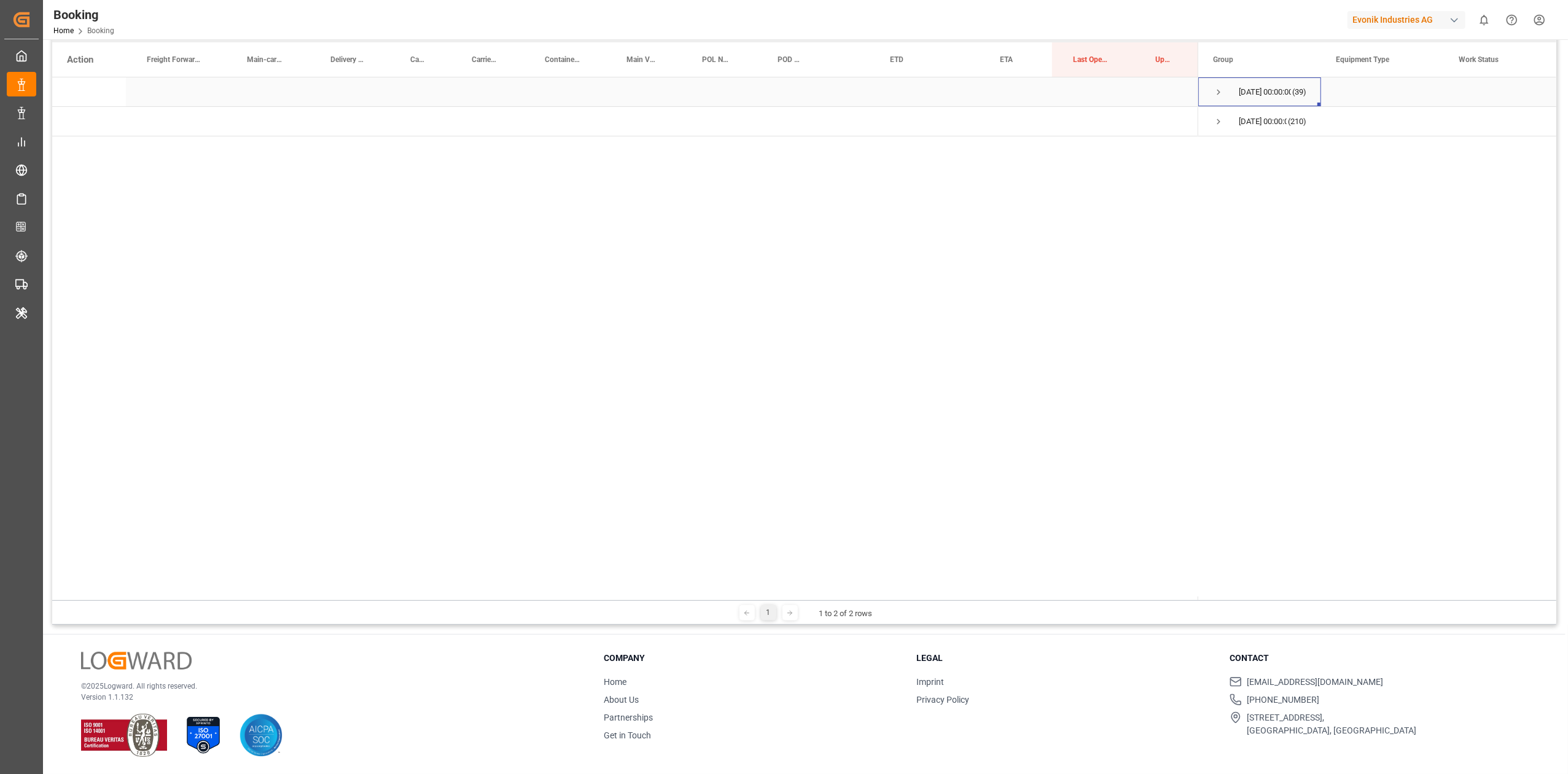
click at [1219, 94] on span "Press SPACE to select this row." at bounding box center [1218, 92] width 11 height 11
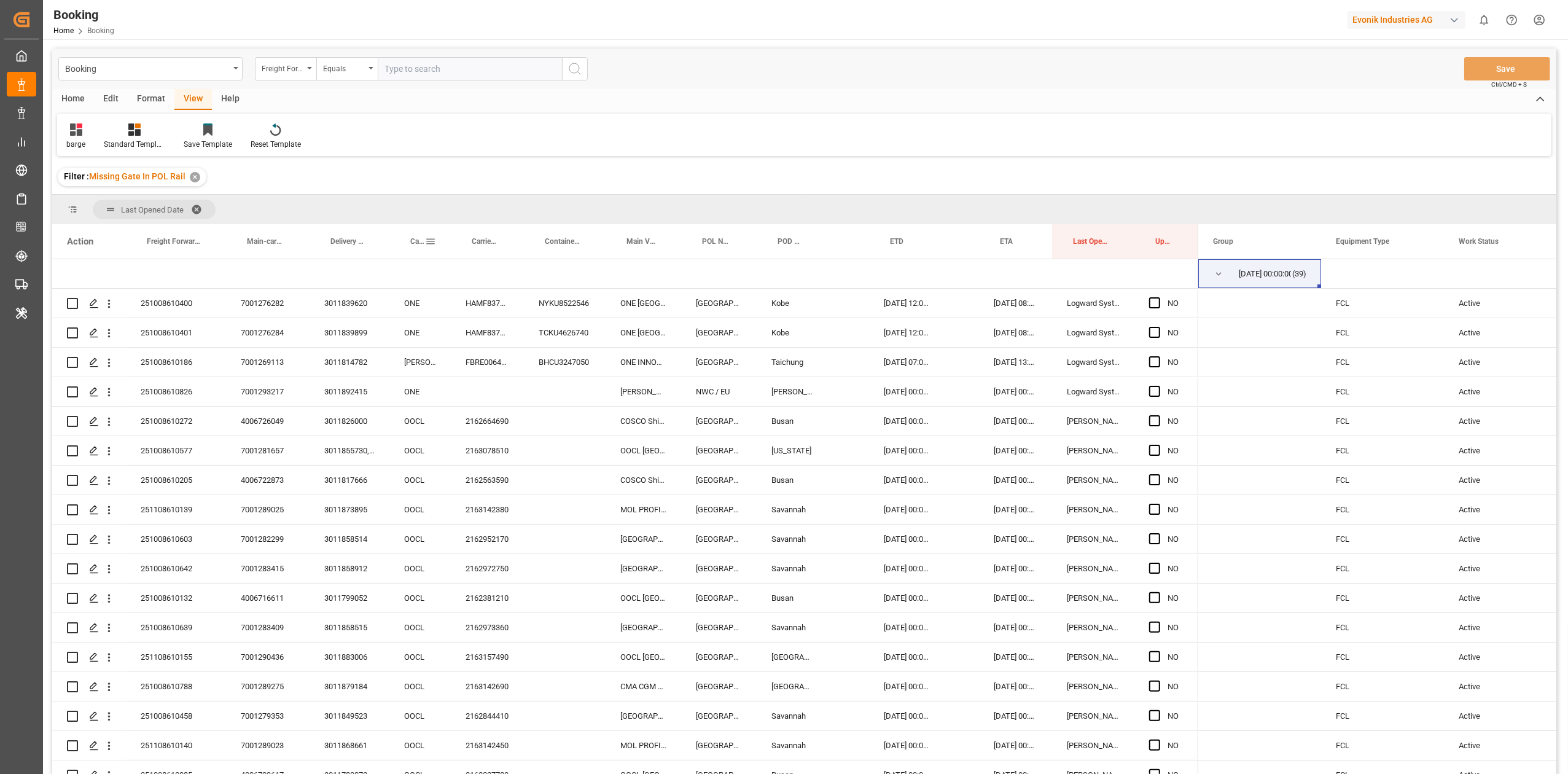
drag, startPoint x: 420, startPoint y: 236, endPoint x: 408, endPoint y: 219, distance: 20.8
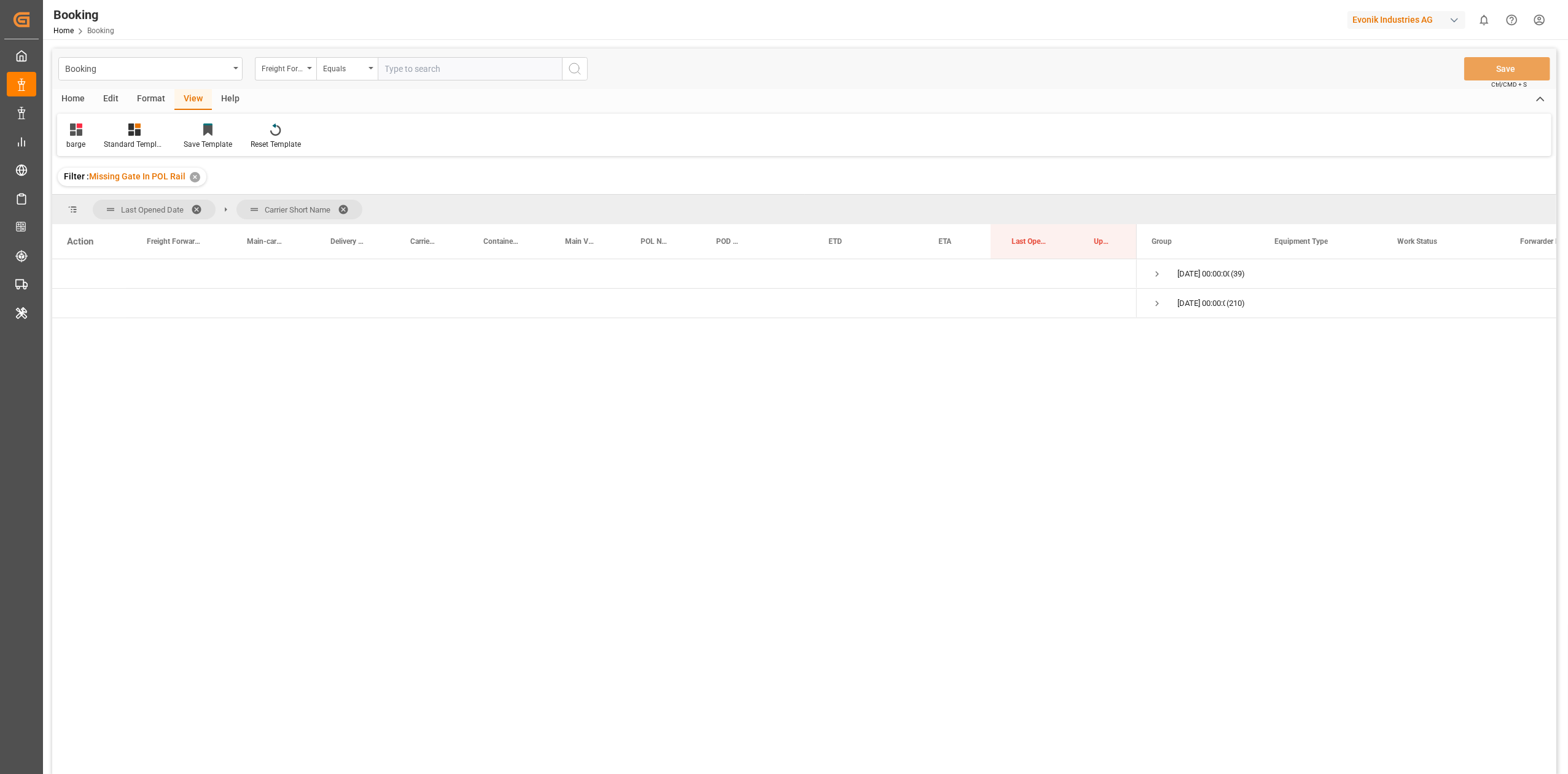
click at [200, 212] on span at bounding box center [200, 210] width 20 height 11
click at [1157, 479] on span "Press SPACE to select this row." at bounding box center [1158, 481] width 11 height 11
click at [1185, 505] on span "Press SPACE to select this row." at bounding box center [1183, 510] width 11 height 11
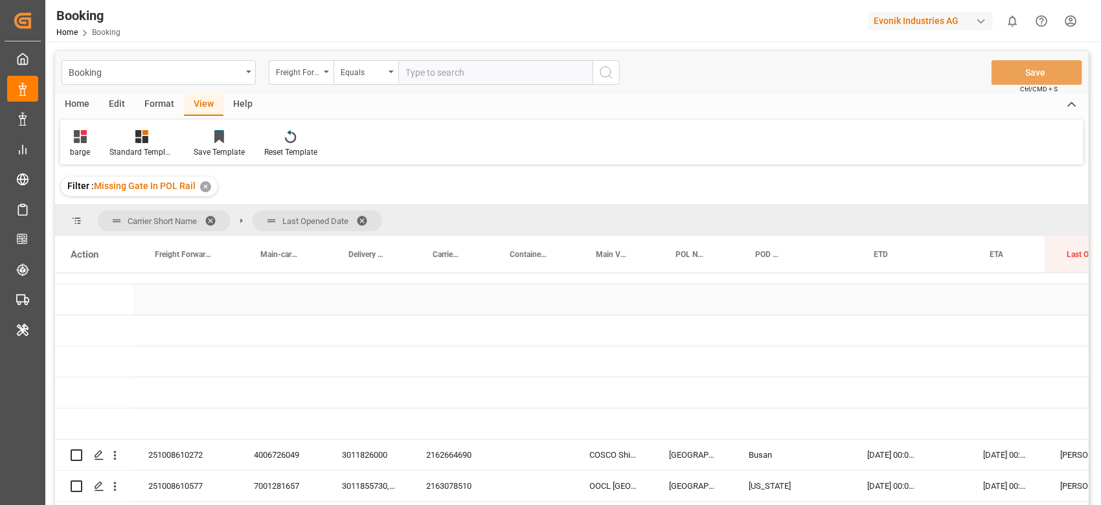
scroll to position [192, 0]
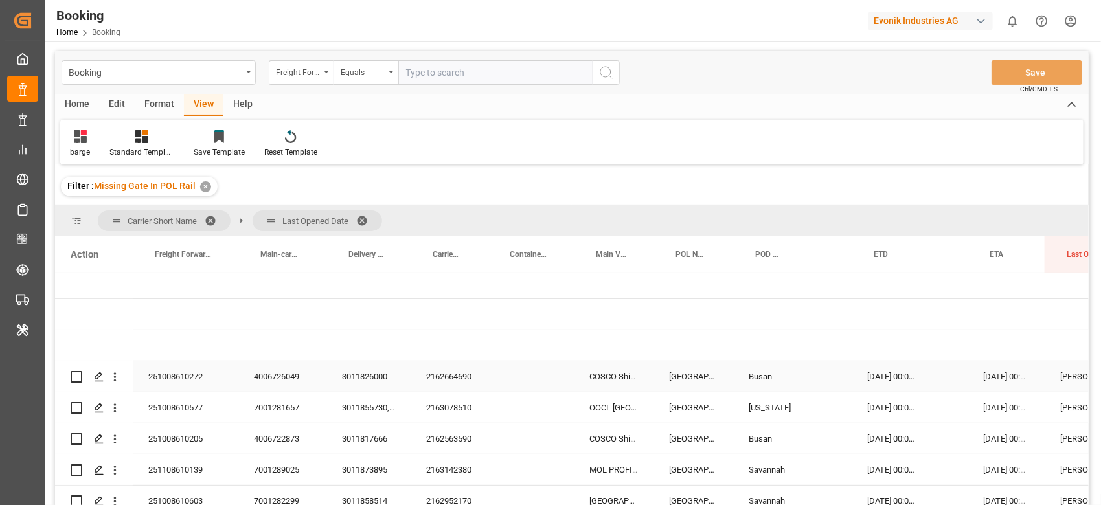
click at [435, 374] on div "2162664690" at bounding box center [449, 376] width 77 height 30
click at [452, 401] on div "2163078510" at bounding box center [449, 408] width 77 height 30
click at [421, 428] on div "2162563590" at bounding box center [449, 439] width 77 height 30
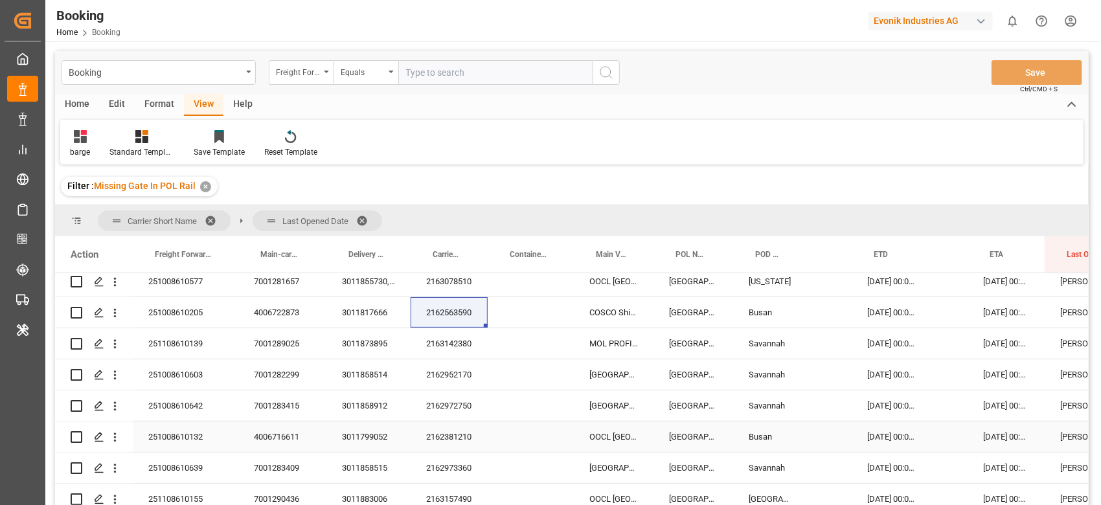
scroll to position [319, 0]
click at [452, 337] on div "2163142380" at bounding box center [449, 342] width 77 height 30
click at [448, 369] on div "2162952170" at bounding box center [449, 373] width 77 height 30
click at [433, 383] on div "2162952170" at bounding box center [449, 373] width 77 height 30
drag, startPoint x: 439, startPoint y: 411, endPoint x: 1071, endPoint y: 233, distance: 656.7
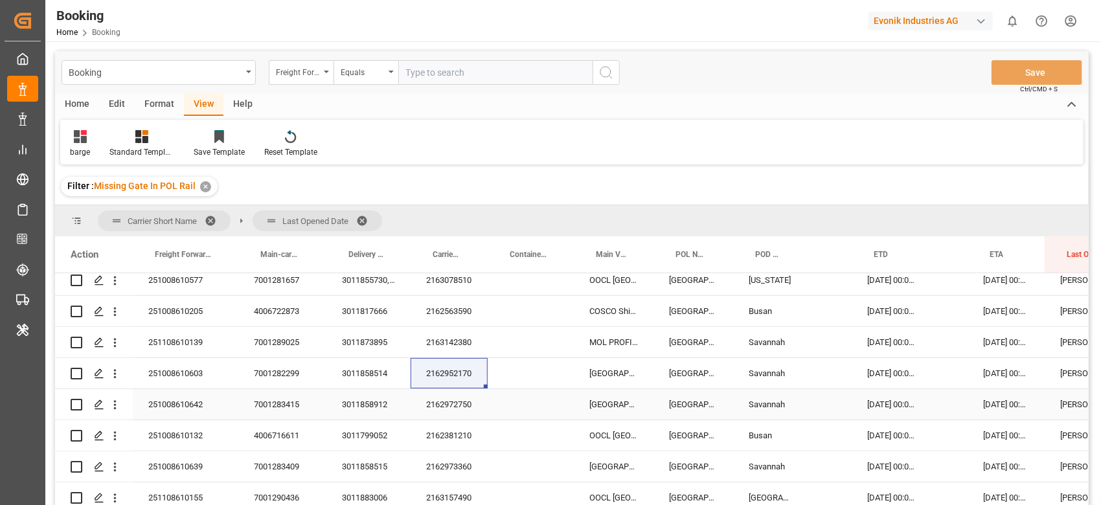
click at [439, 411] on div "2162972750" at bounding box center [449, 404] width 77 height 30
click at [441, 420] on div "2162381210" at bounding box center [449, 435] width 77 height 30
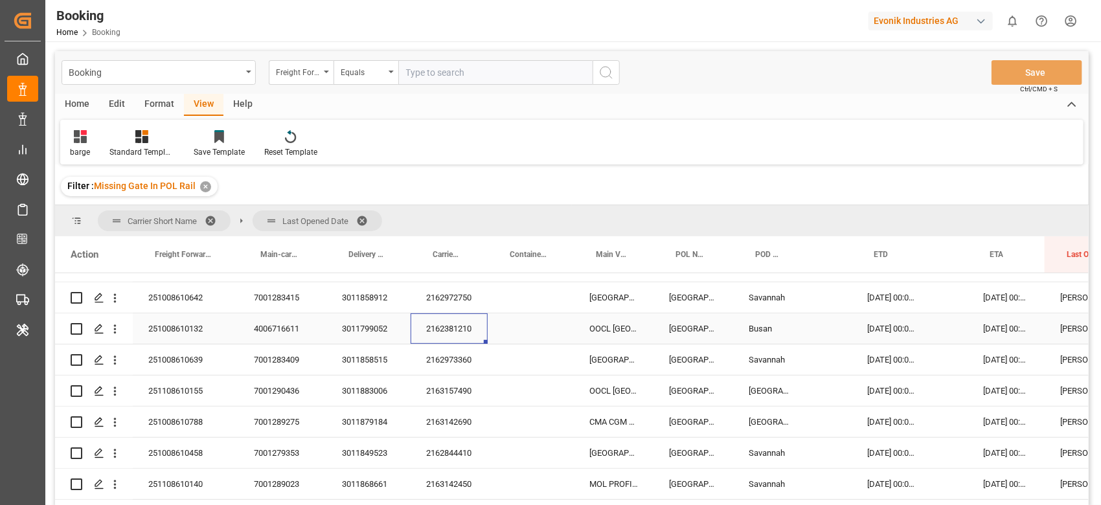
click at [444, 334] on div "2162381210" at bounding box center [449, 329] width 77 height 30
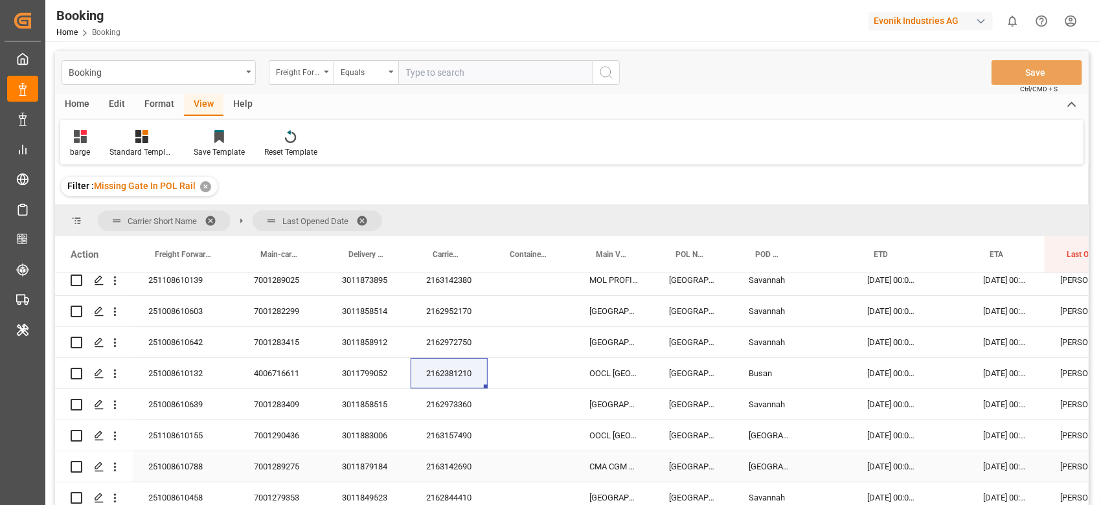
scroll to position [382, 0]
click at [468, 409] on div "2162973360" at bounding box center [449, 404] width 77 height 30
click at [439, 439] on div "2163157490" at bounding box center [449, 435] width 77 height 30
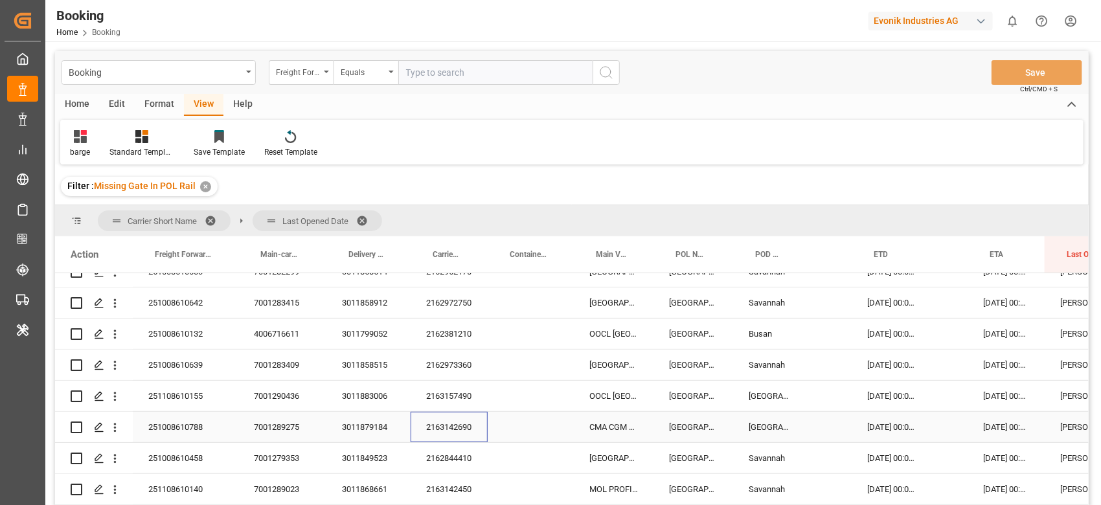
click at [453, 428] on div "2163142690" at bounding box center [449, 427] width 77 height 30
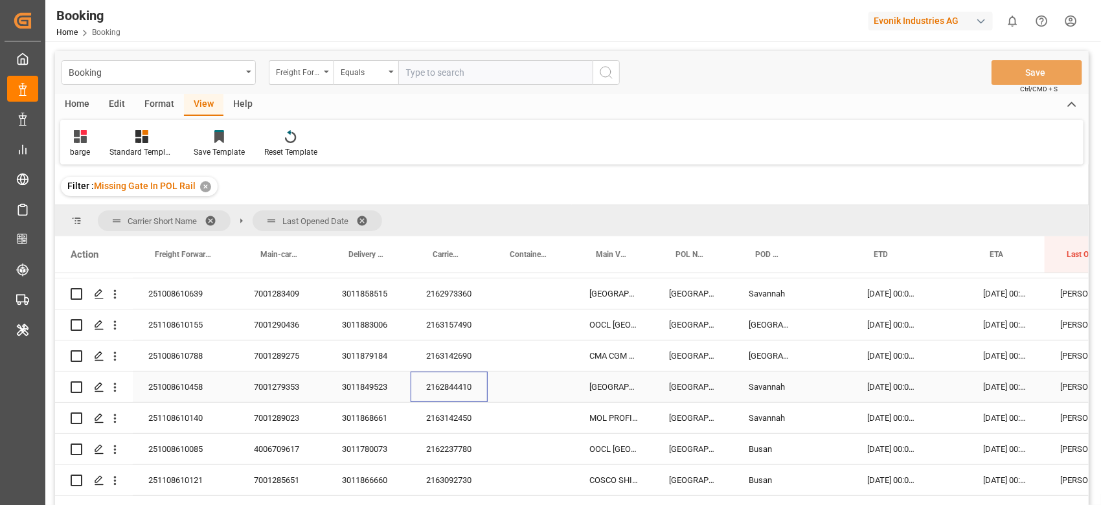
click at [470, 393] on div "2162844410" at bounding box center [449, 387] width 77 height 30
click at [470, 393] on div "2162844410" at bounding box center [449, 386] width 77 height 30
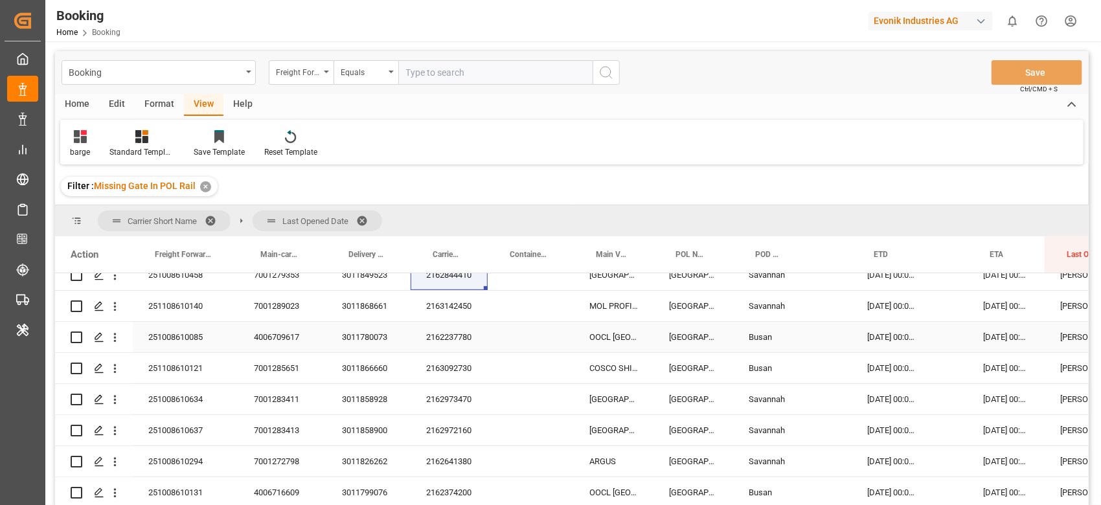
scroll to position [523, 0]
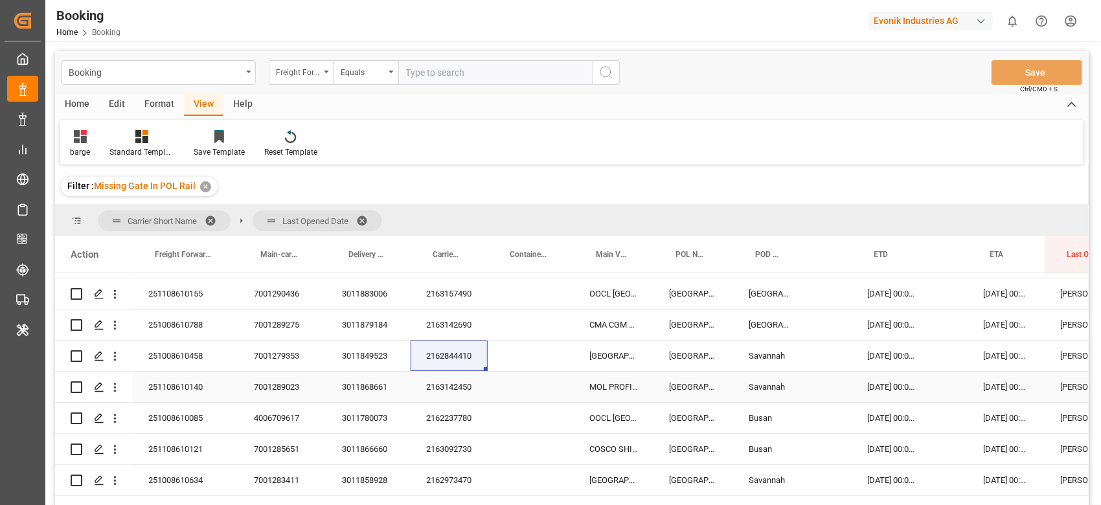
click at [461, 381] on div "2163142450" at bounding box center [449, 387] width 77 height 30
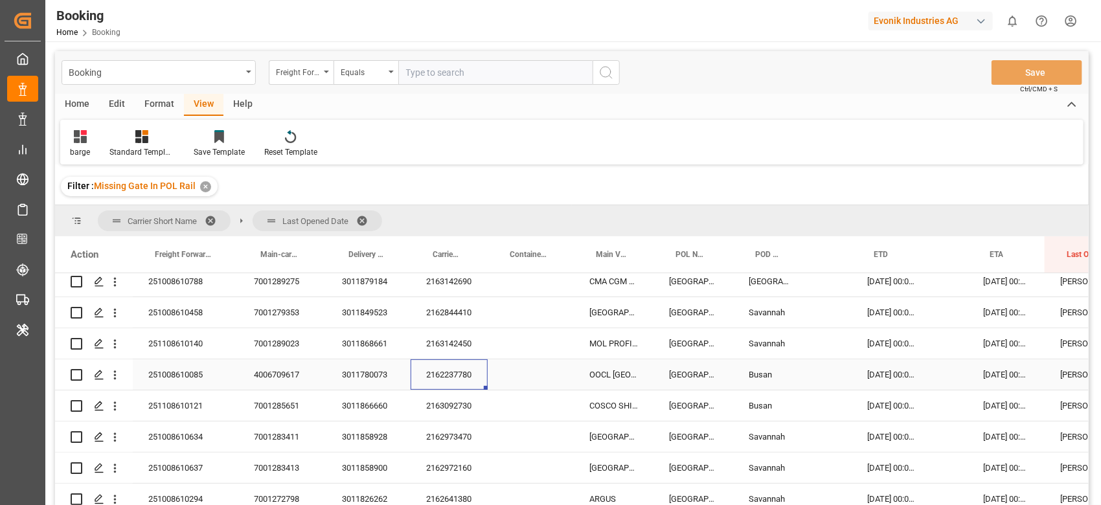
click at [458, 376] on div "2162237780" at bounding box center [449, 375] width 77 height 30
click at [636, 364] on div "OOCL DENMARK" at bounding box center [614, 375] width 80 height 30
click at [433, 369] on div "2162237780" at bounding box center [449, 375] width 77 height 30
click at [457, 409] on div "2163092730" at bounding box center [449, 406] width 77 height 30
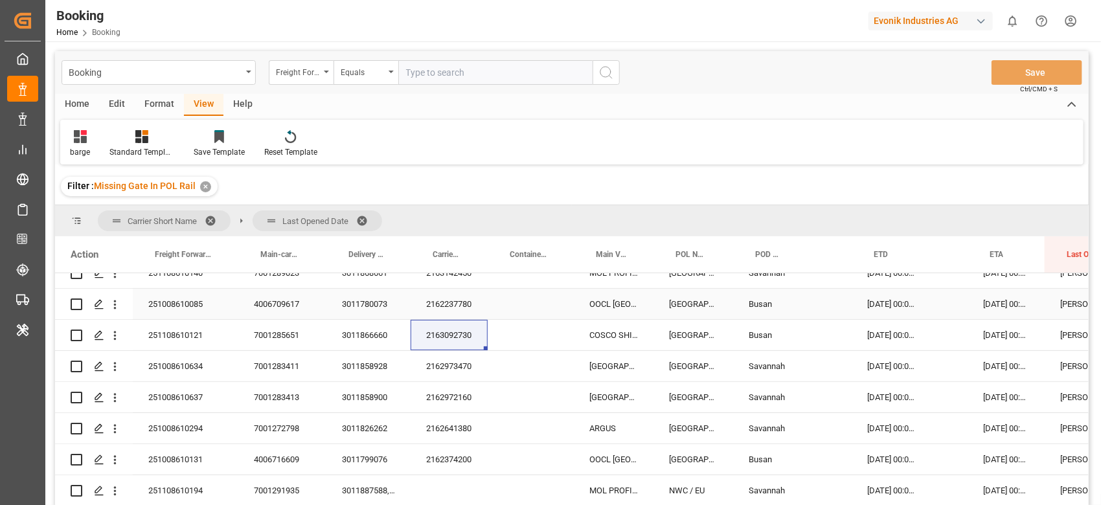
scroll to position [646, 0]
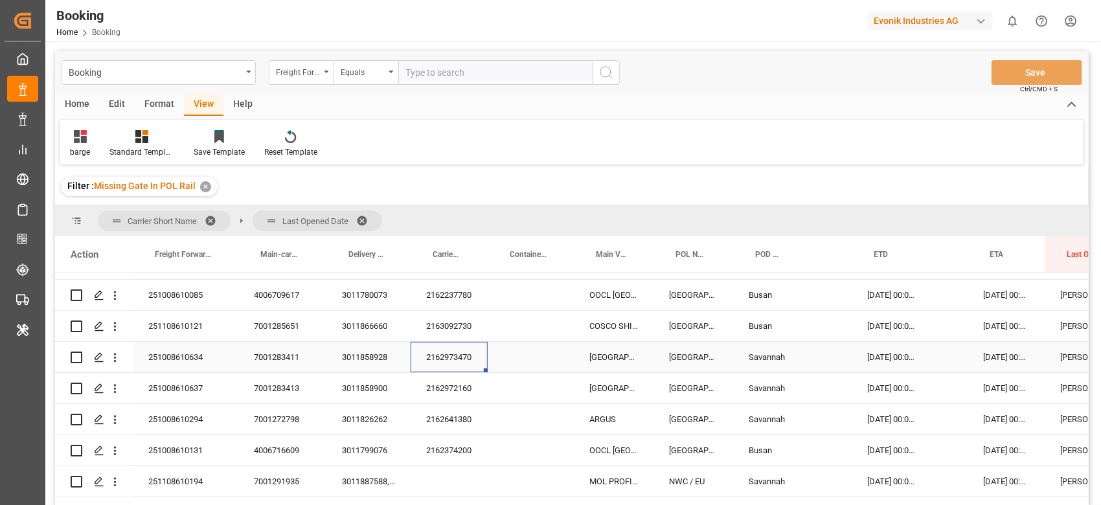
click at [441, 361] on div "2162973470" at bounding box center [449, 357] width 77 height 30
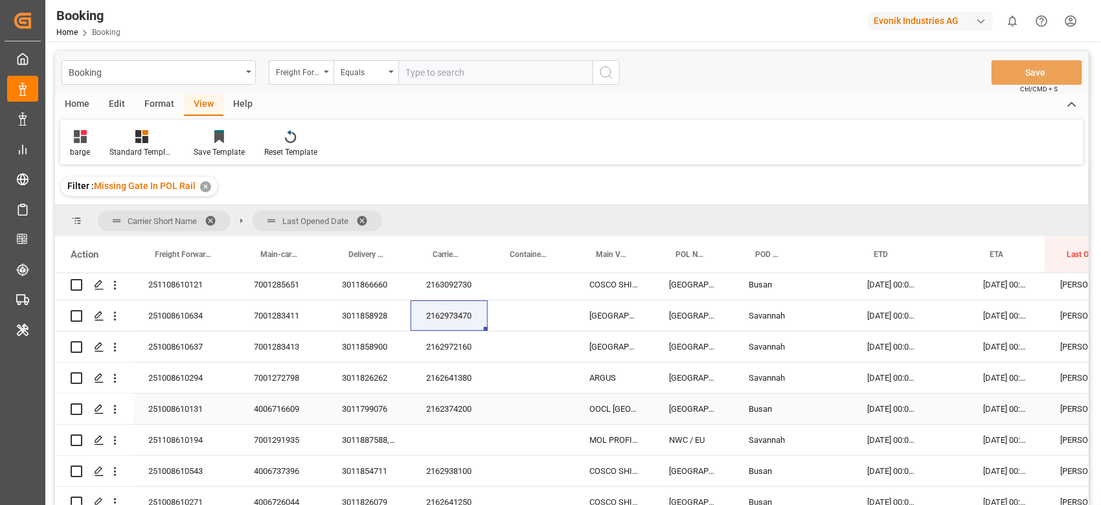
click at [437, 350] on div "2162972160" at bounding box center [449, 347] width 77 height 30
click at [445, 363] on div "2162641380" at bounding box center [449, 378] width 77 height 30
click at [452, 406] on div "2162374200" at bounding box center [449, 409] width 77 height 30
drag, startPoint x: 661, startPoint y: 400, endPoint x: 552, endPoint y: 392, distance: 109.8
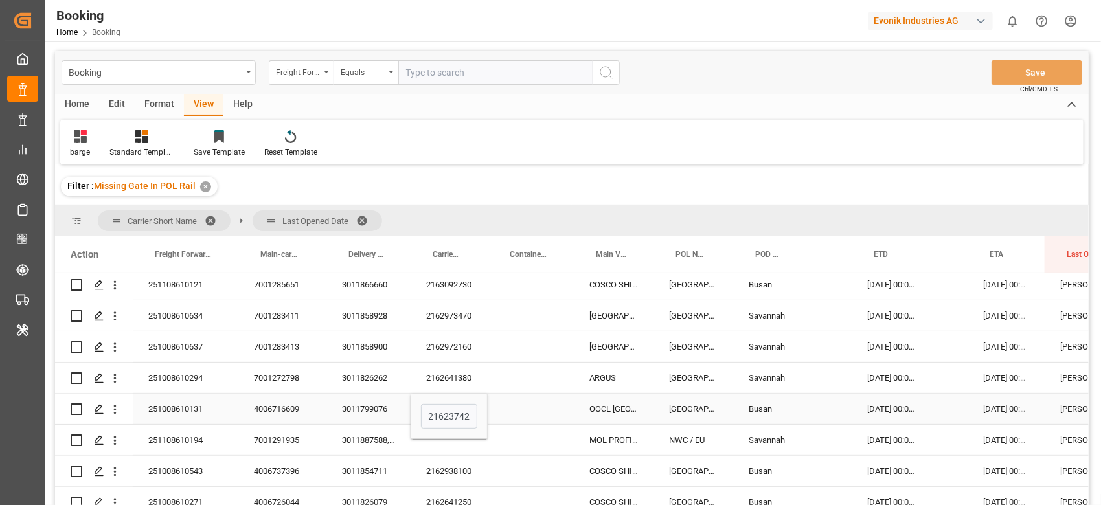
click at [661, 400] on div "[GEOGRAPHIC_DATA]" at bounding box center [694, 409] width 80 height 30
click at [448, 398] on div "2162374200" at bounding box center [449, 409] width 77 height 30
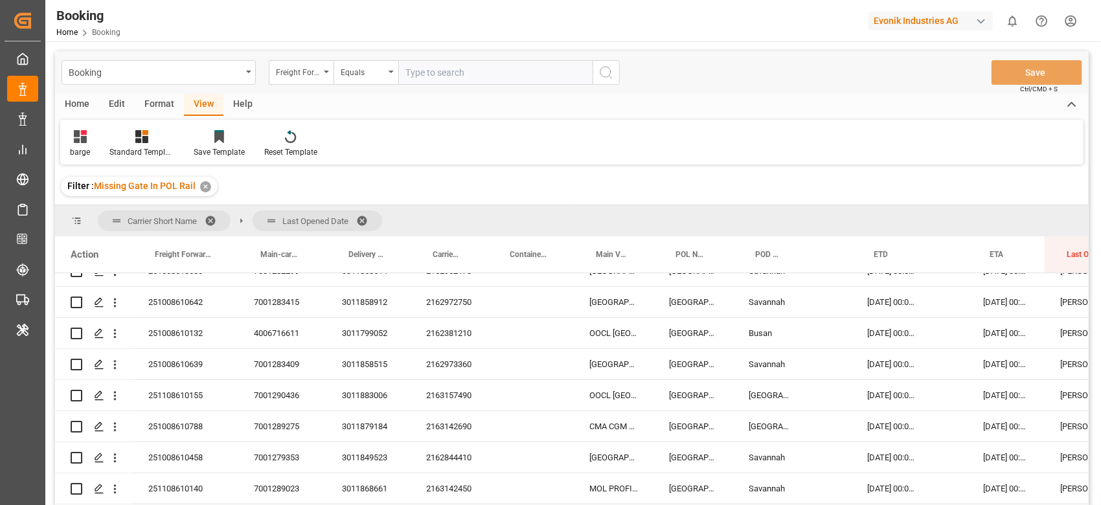
scroll to position [762, 0]
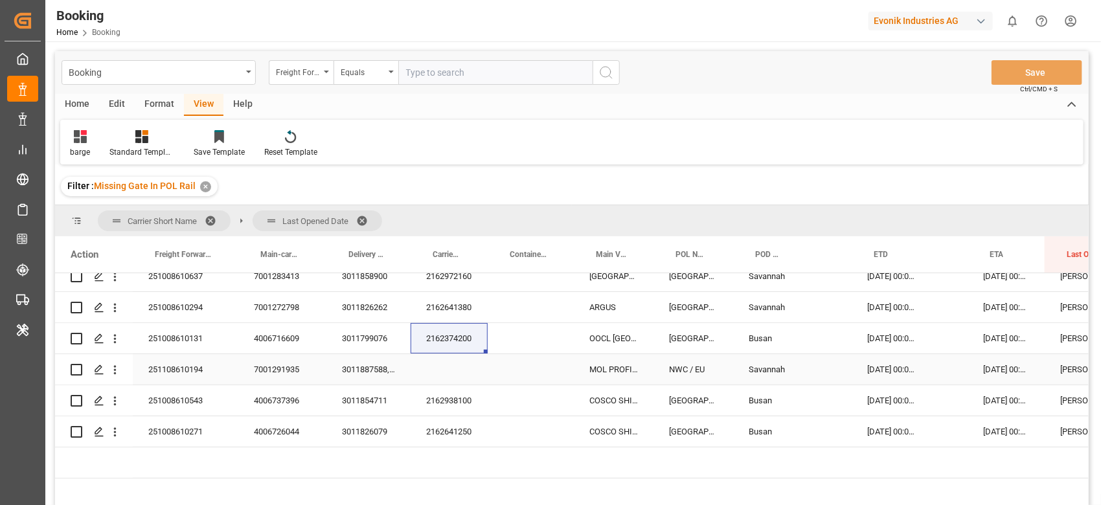
click at [359, 371] on div "3011887588, 3011887584, 3011887576" at bounding box center [368, 369] width 84 height 30
click at [189, 371] on div "251108610194" at bounding box center [186, 369] width 106 height 30
click at [383, 372] on div "3011887588, 3011887584, 3011887576" at bounding box center [368, 369] width 84 height 30
click at [467, 385] on div "2162938100" at bounding box center [449, 400] width 77 height 30
click at [444, 442] on div "2162641250" at bounding box center [449, 432] width 77 height 30
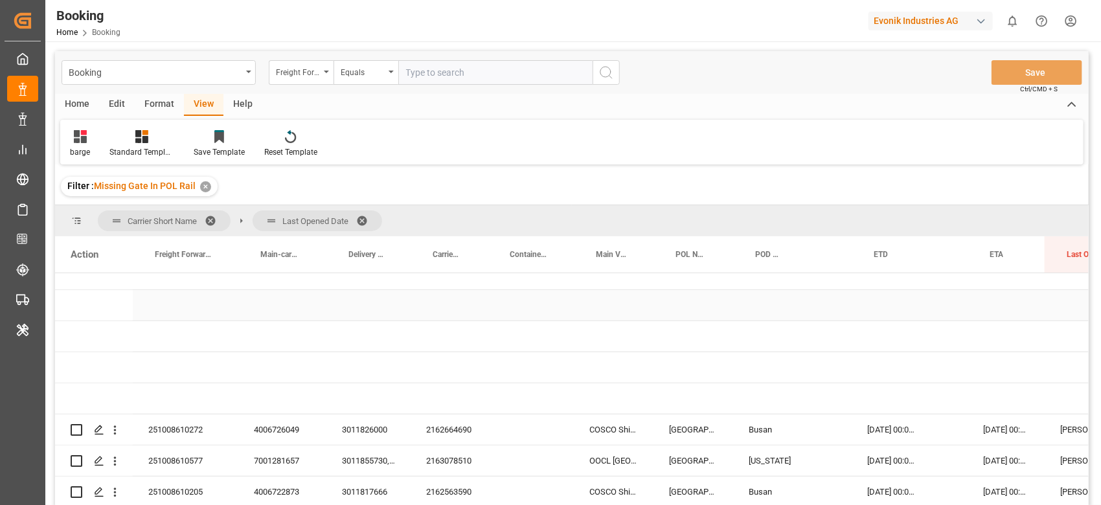
scroll to position [259, 0]
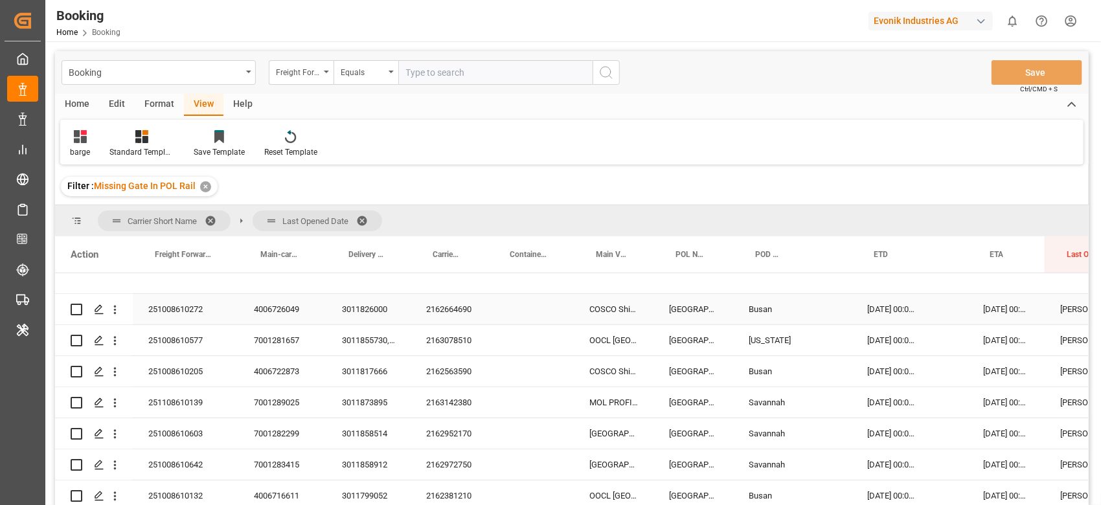
drag, startPoint x: 446, startPoint y: 311, endPoint x: 446, endPoint y: 317, distance: 6.5
click at [446, 311] on div "2162664690" at bounding box center [449, 309] width 77 height 30
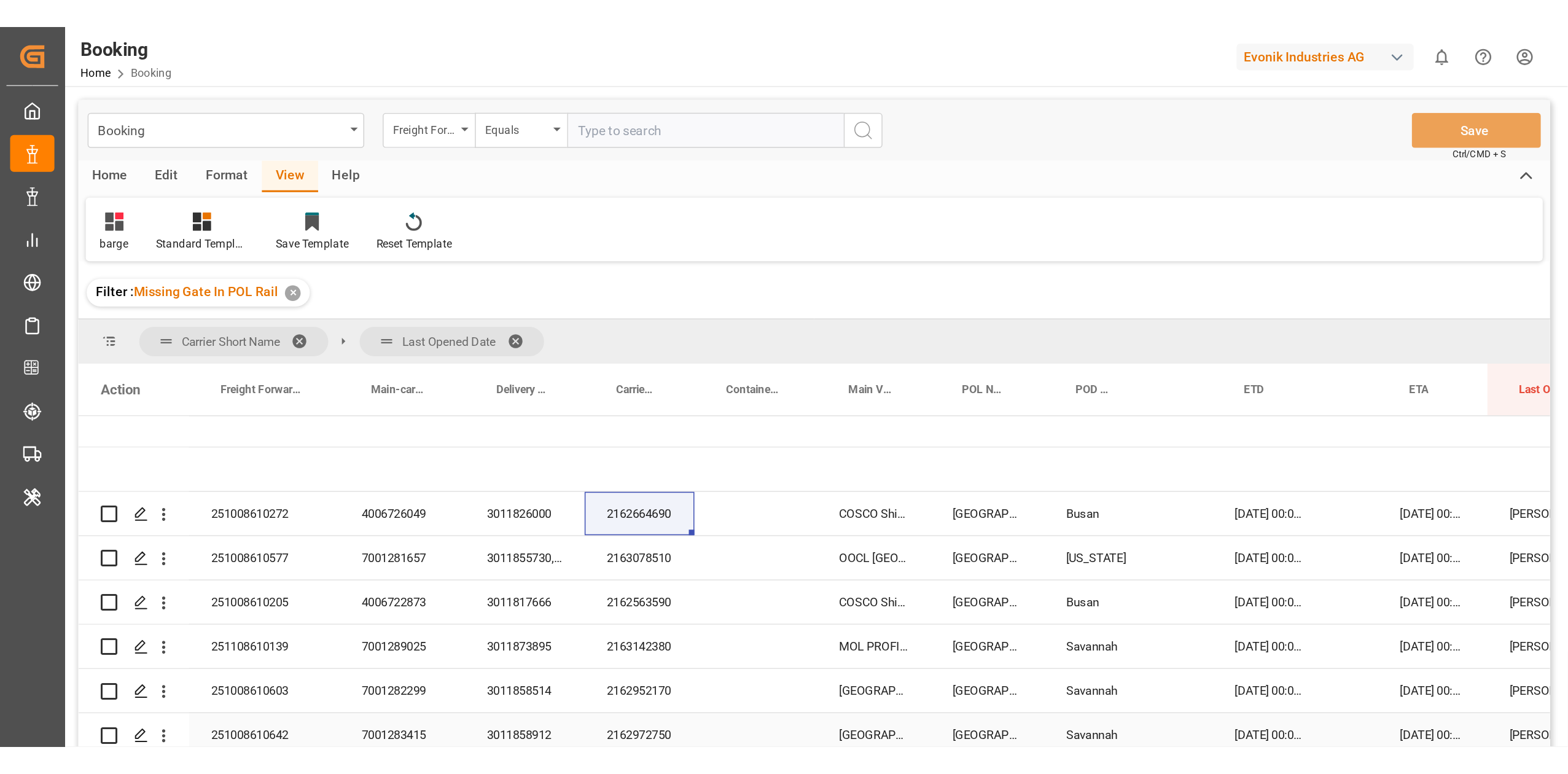
scroll to position [149, 0]
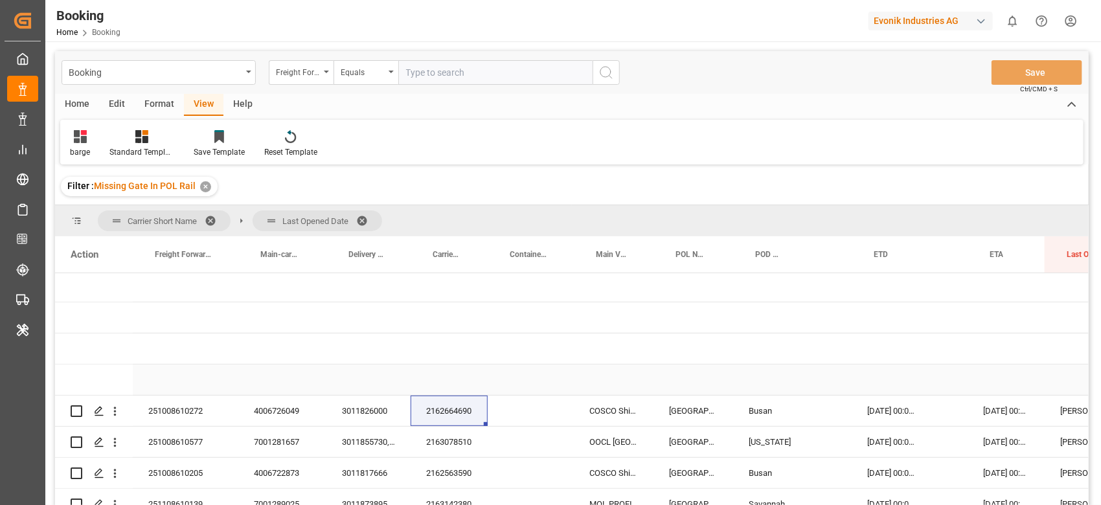
click at [442, 398] on div "2162664690" at bounding box center [449, 411] width 77 height 30
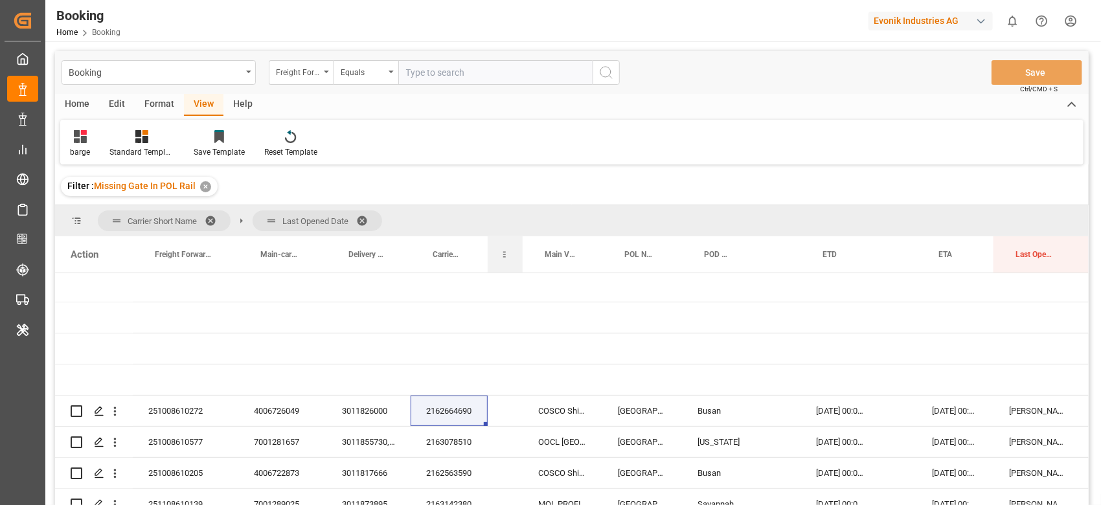
drag, startPoint x: 572, startPoint y: 255, endPoint x: 503, endPoint y: 261, distance: 69.6
click at [503, 261] on div "Container No." at bounding box center [505, 254] width 35 height 36
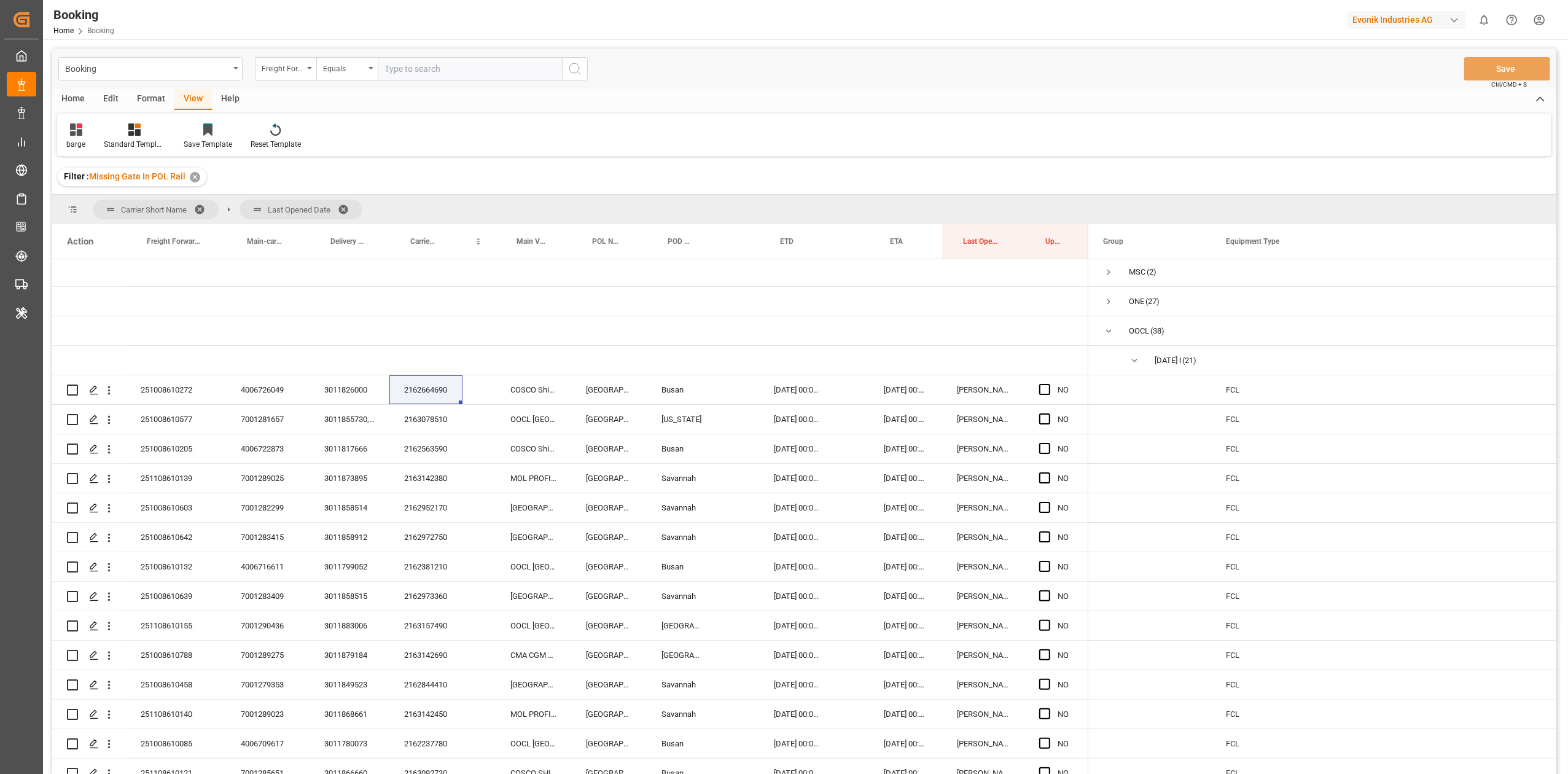
scroll to position [150, 0]
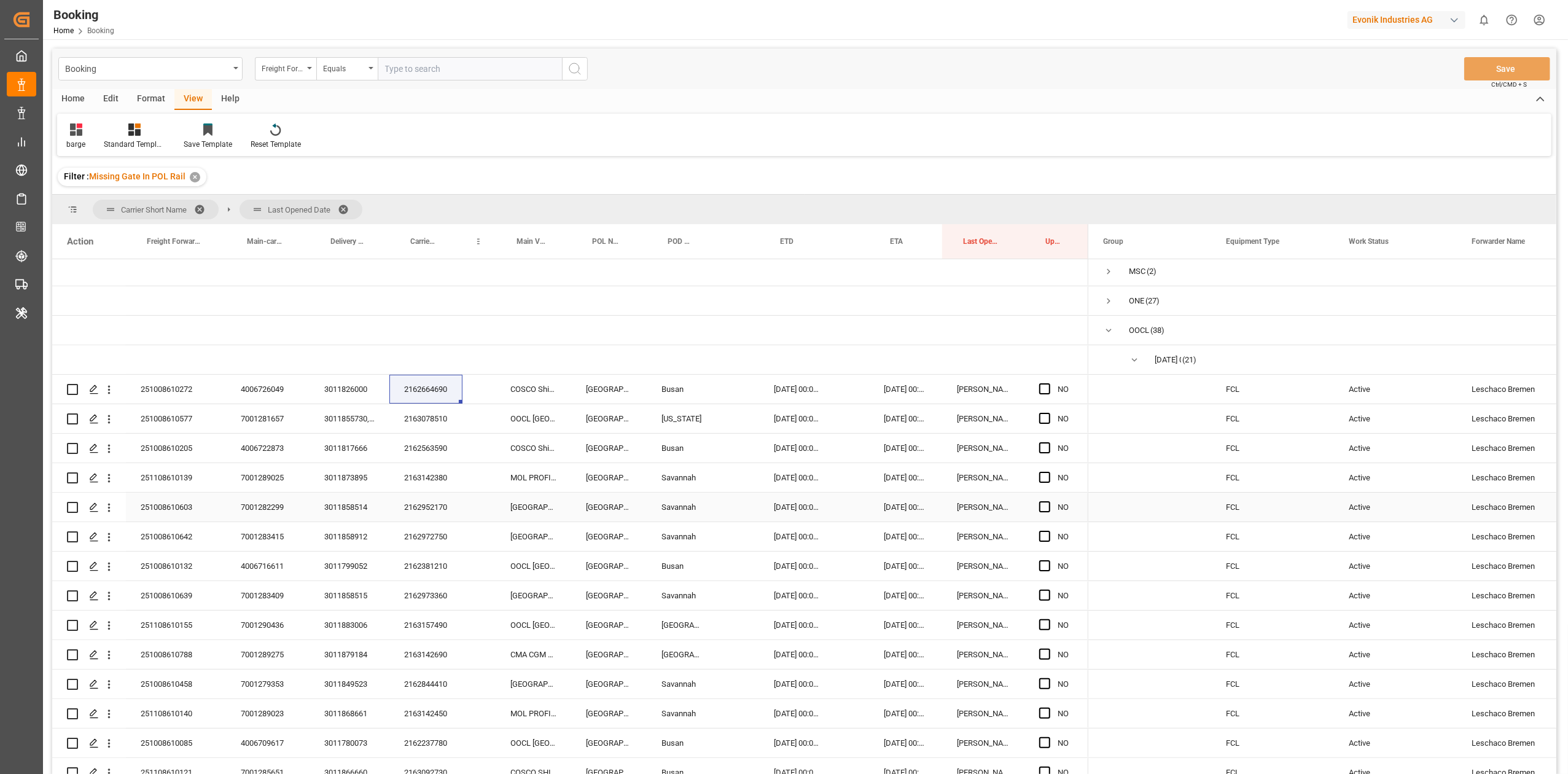
click at [1313, 494] on div "FCL" at bounding box center [1272, 507] width 123 height 28
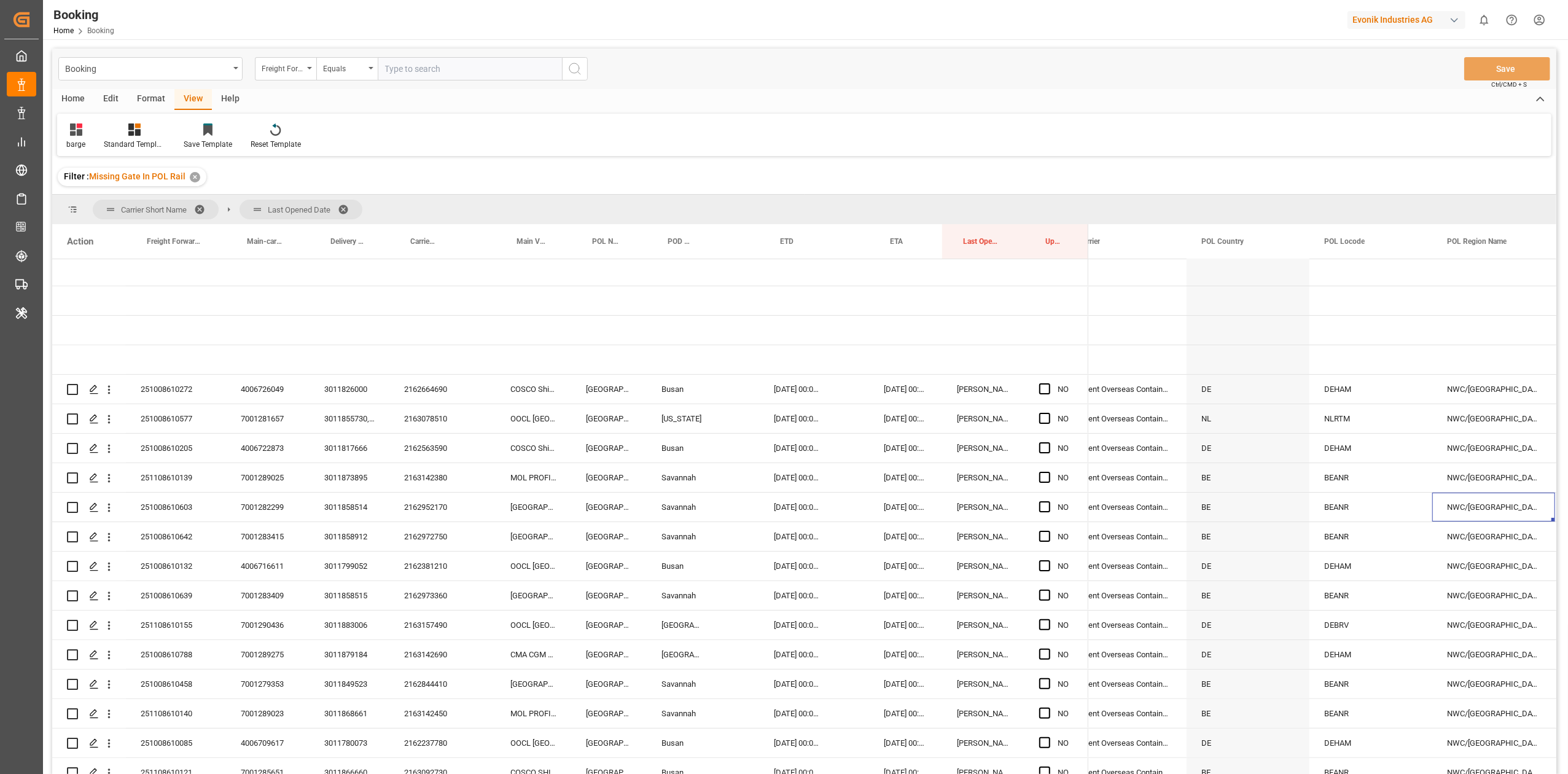
scroll to position [0, 4446]
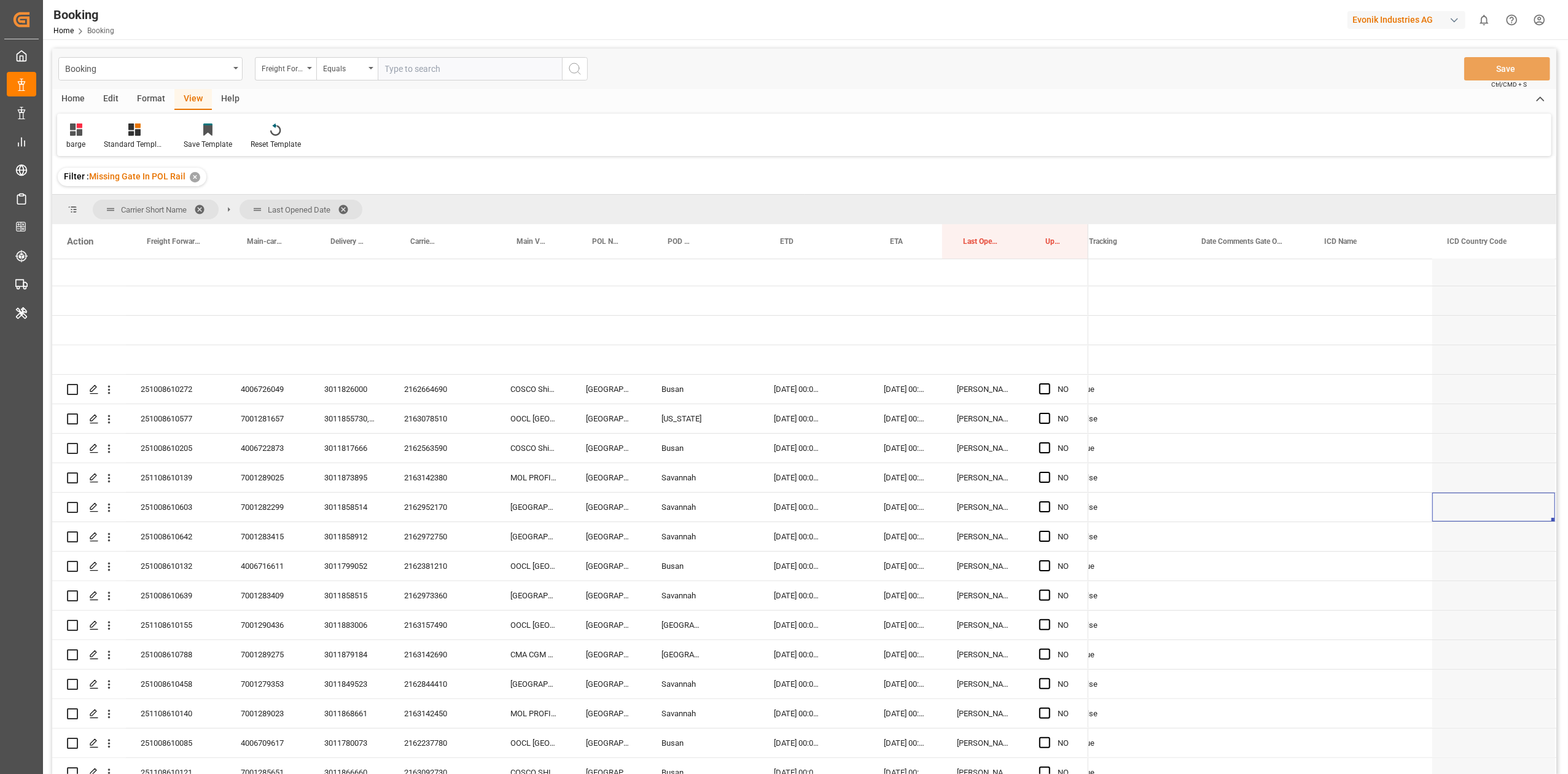
click at [1227, 37] on div "Booking Home Booking Evonik Industries AG 0 Notifications Only show unread All …" at bounding box center [801, 19] width 1534 height 39
click at [1259, 411] on div "Press SPACE to select this row." at bounding box center [1249, 418] width 123 height 28
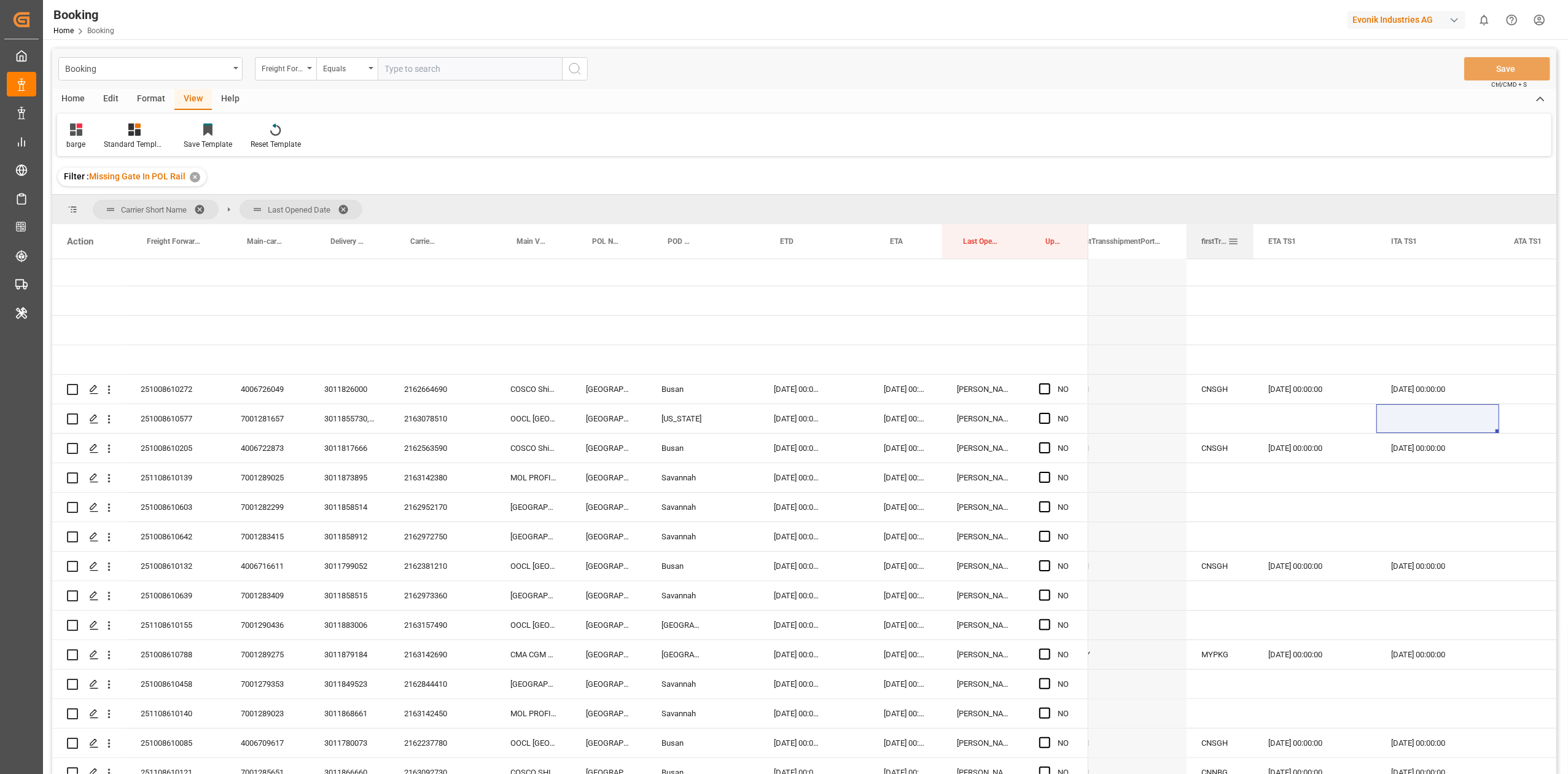
drag, startPoint x: 1307, startPoint y: 236, endPoint x: 1346, endPoint y: 249, distance: 41.1
click at [1256, 253] on div at bounding box center [1253, 241] width 5 height 34
drag, startPoint x: 1379, startPoint y: 247, endPoint x: 1332, endPoint y: 261, distance: 49.0
click at [1332, 261] on div "Action Freight Forwarder's Reference No. Main-carriage No. Delivery No." at bounding box center [804, 503] width 1504 height 558
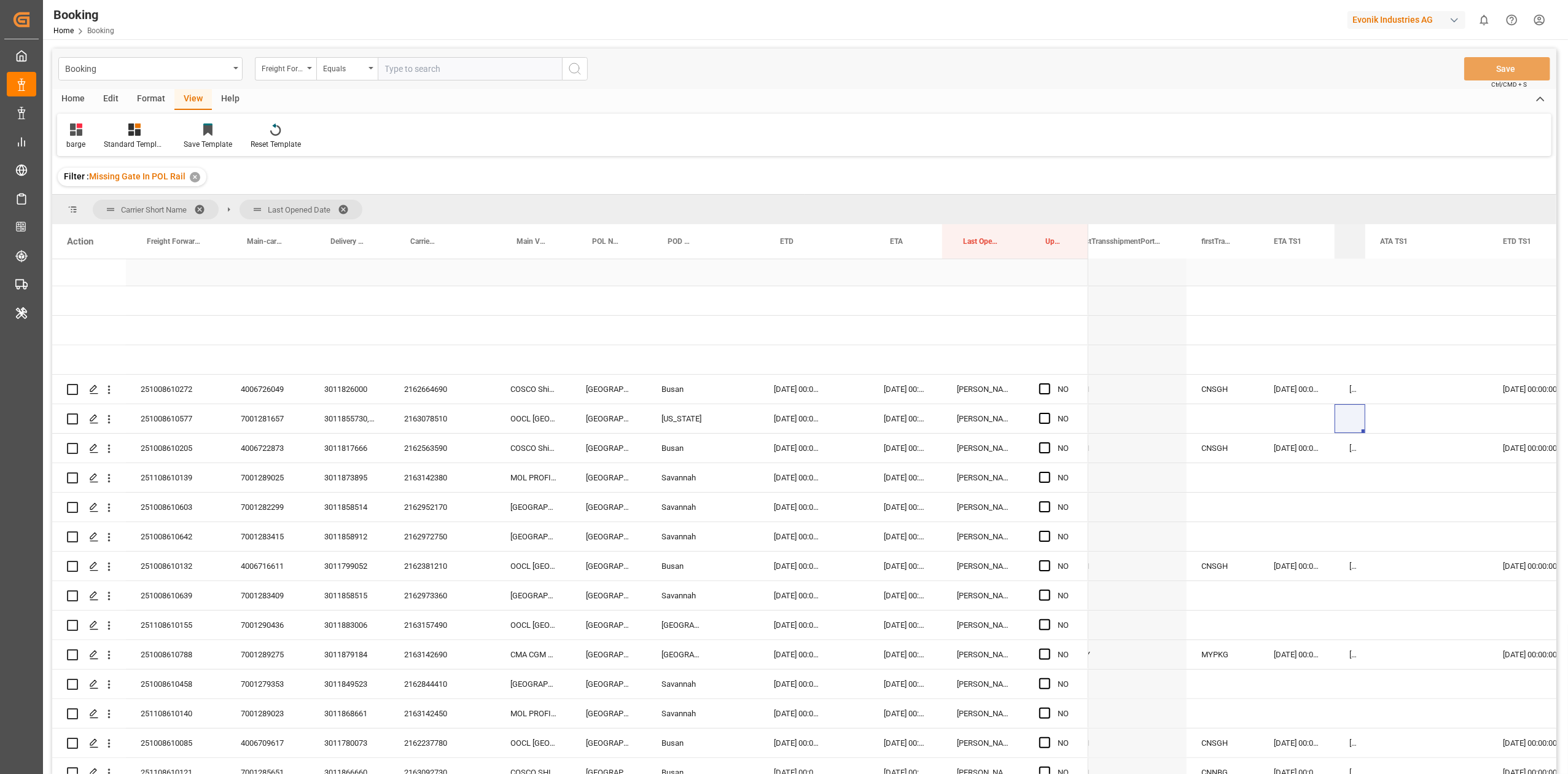
drag, startPoint x: 1455, startPoint y: 245, endPoint x: 1351, endPoint y: 264, distance: 105.7
click at [1351, 264] on div "Action Freight Forwarder's Reference No. Main-carriage No. Delivery No." at bounding box center [804, 503] width 1504 height 558
drag, startPoint x: 1486, startPoint y: 249, endPoint x: 1392, endPoint y: 266, distance: 95.5
click at [1392, 266] on div "Action Freight Forwarder's Reference No. Main-carriage No. Delivery No." at bounding box center [804, 503] width 1504 height 558
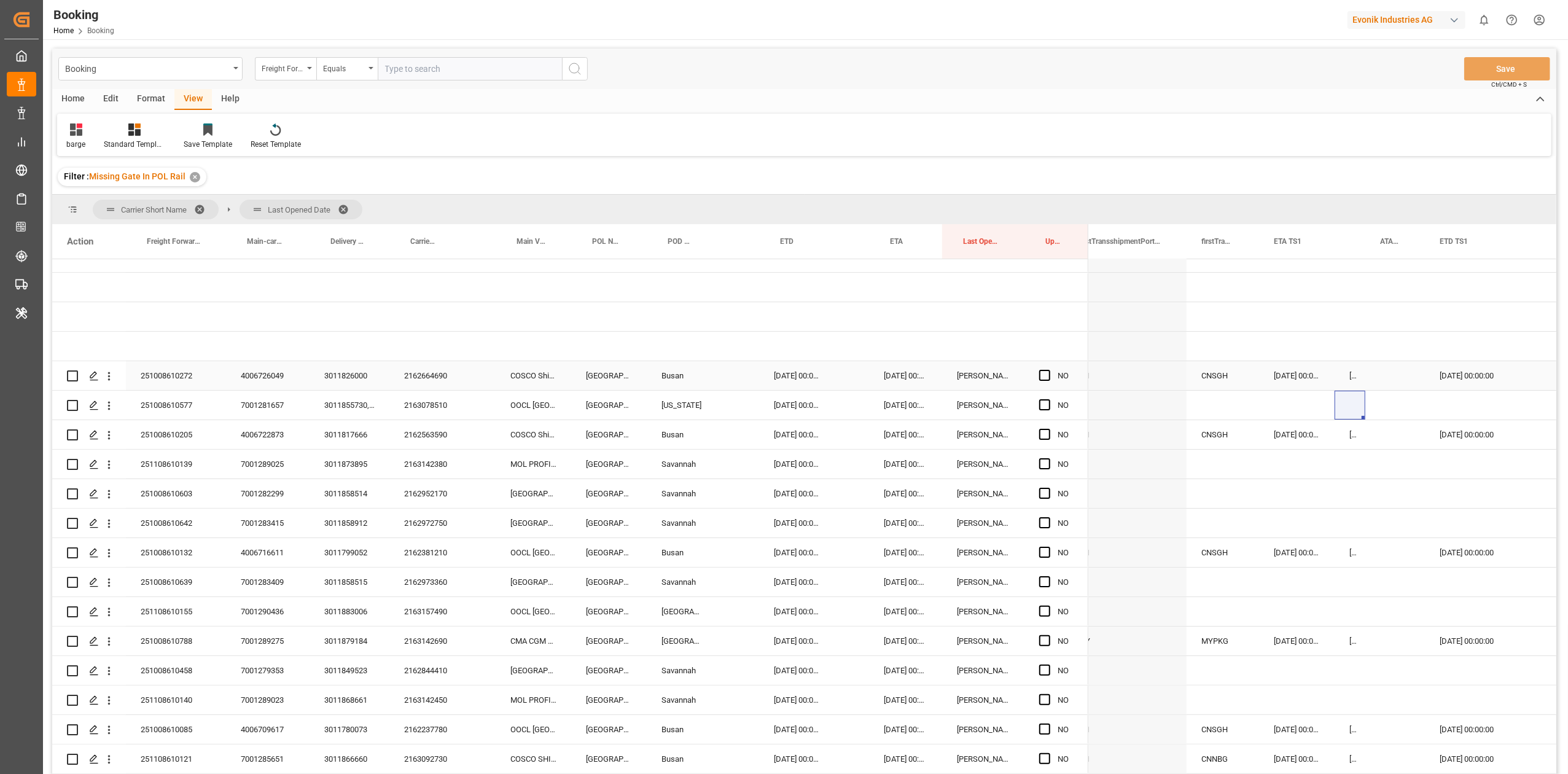
click at [413, 366] on div "2162664690" at bounding box center [426, 376] width 73 height 28
click at [885, 383] on div "[DATE] 00:00:00" at bounding box center [905, 376] width 73 height 28
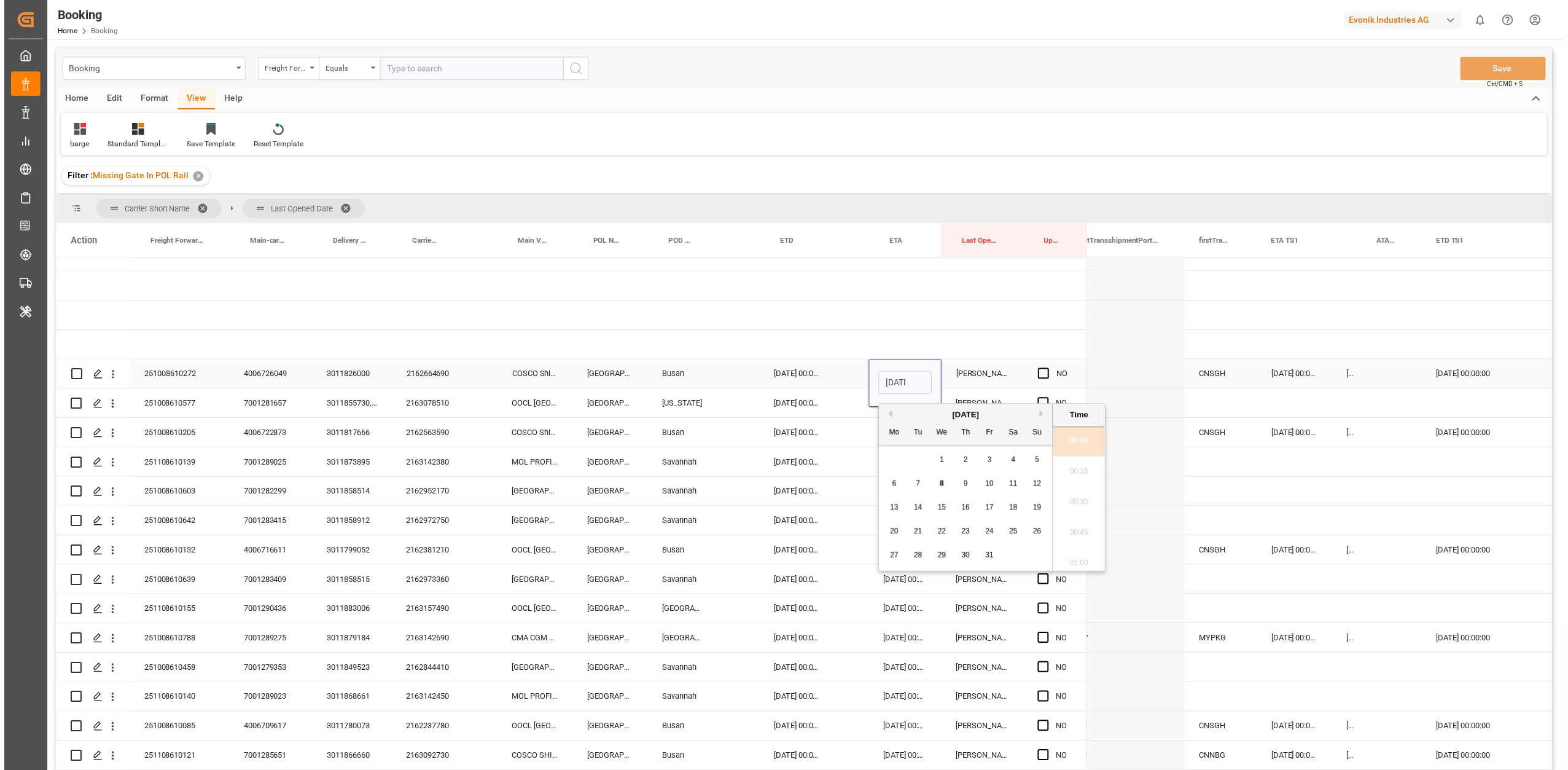
scroll to position [1816, 0]
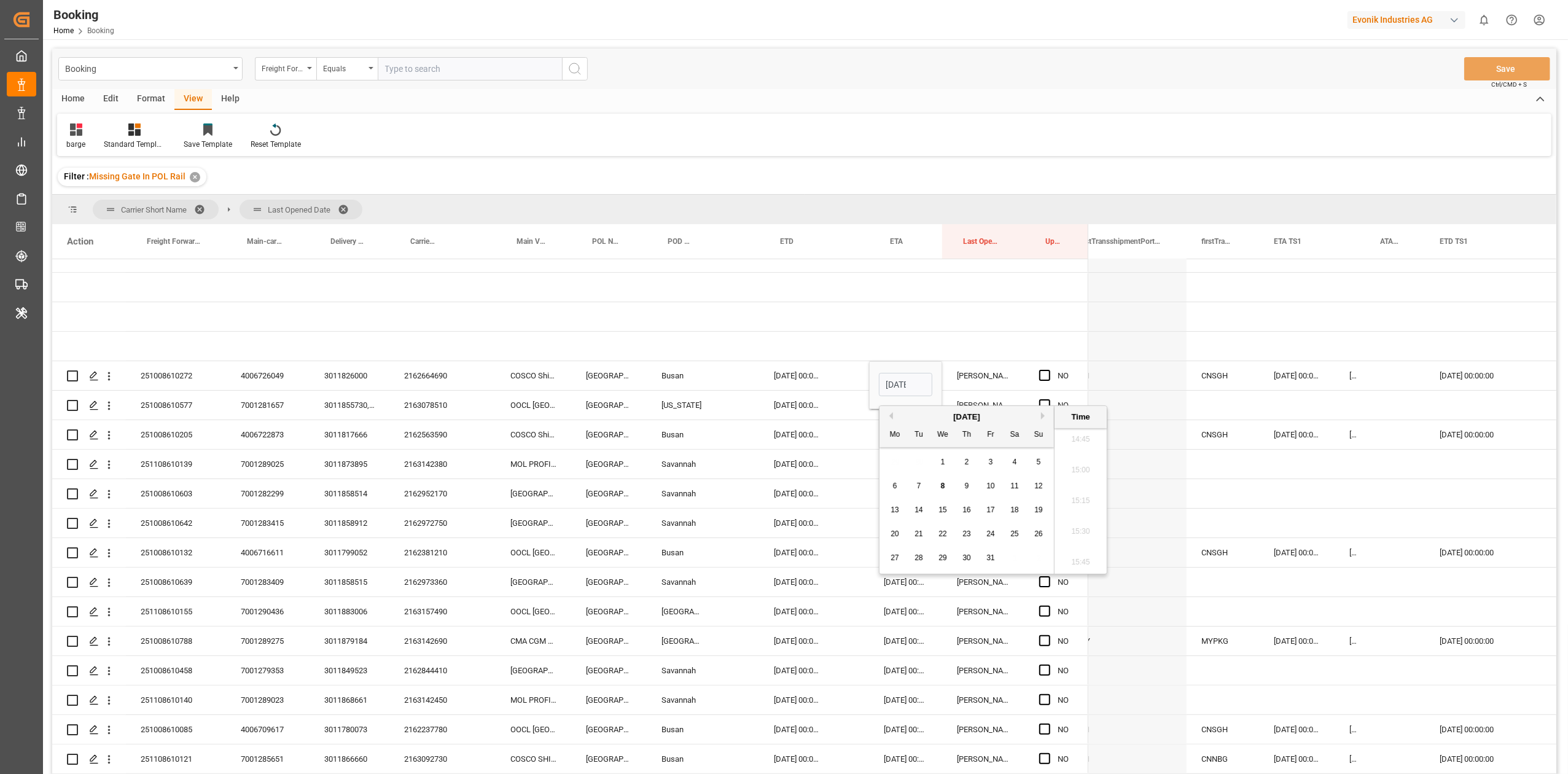
click at [1046, 416] on button "Next Month" at bounding box center [1045, 416] width 8 height 8
click at [1046, 419] on div "[DATE]" at bounding box center [967, 416] width 174 height 12
click at [1044, 416] on button "Next Month" at bounding box center [1045, 416] width 8 height 8
click at [940, 504] on div "17" at bounding box center [943, 511] width 15 height 15
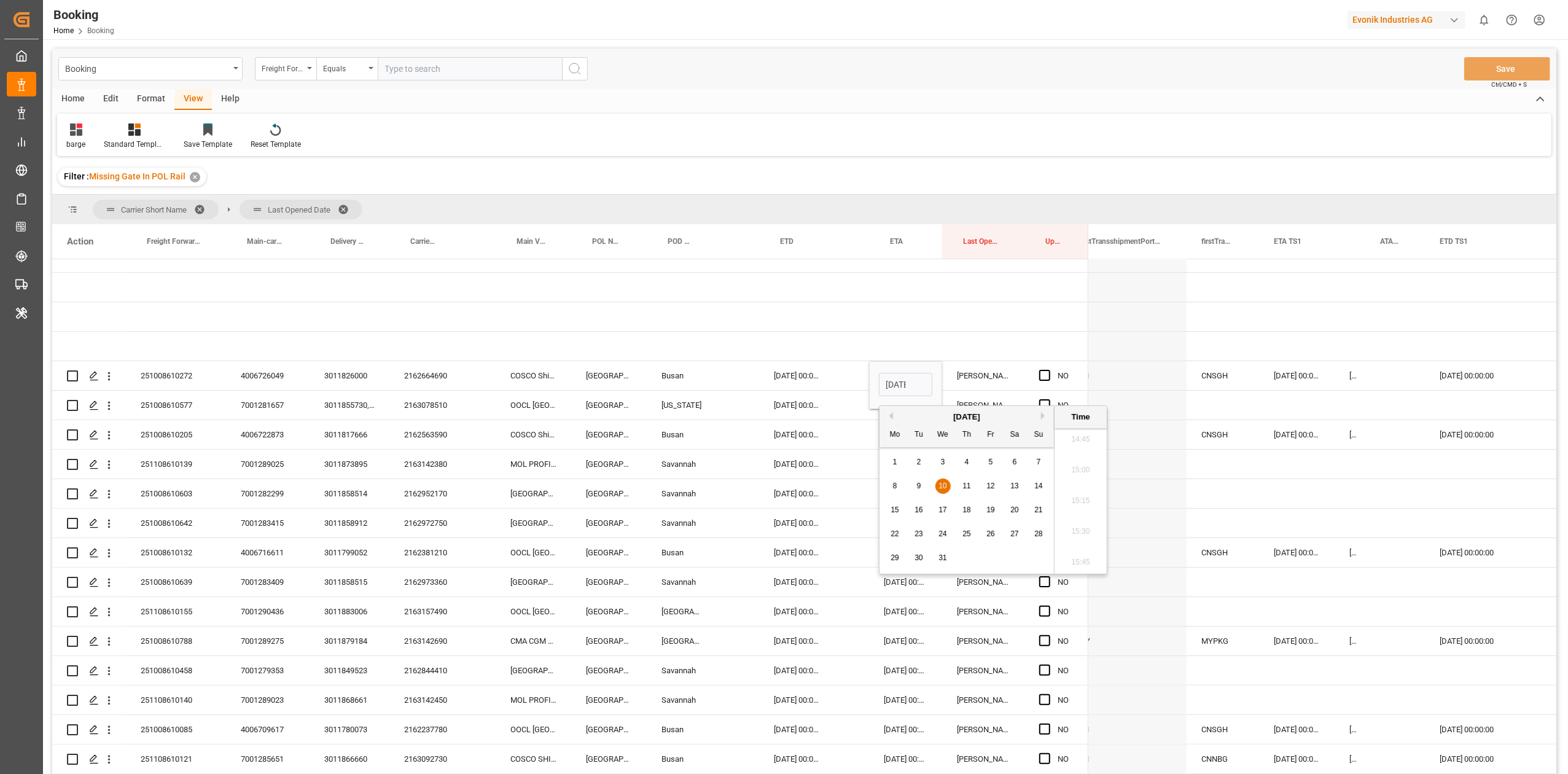
type input "17.12.2025 00:00"
click at [940, 504] on div "17" at bounding box center [943, 511] width 15 height 15
click at [841, 481] on div "Press SPACE to select this row." at bounding box center [852, 493] width 33 height 28
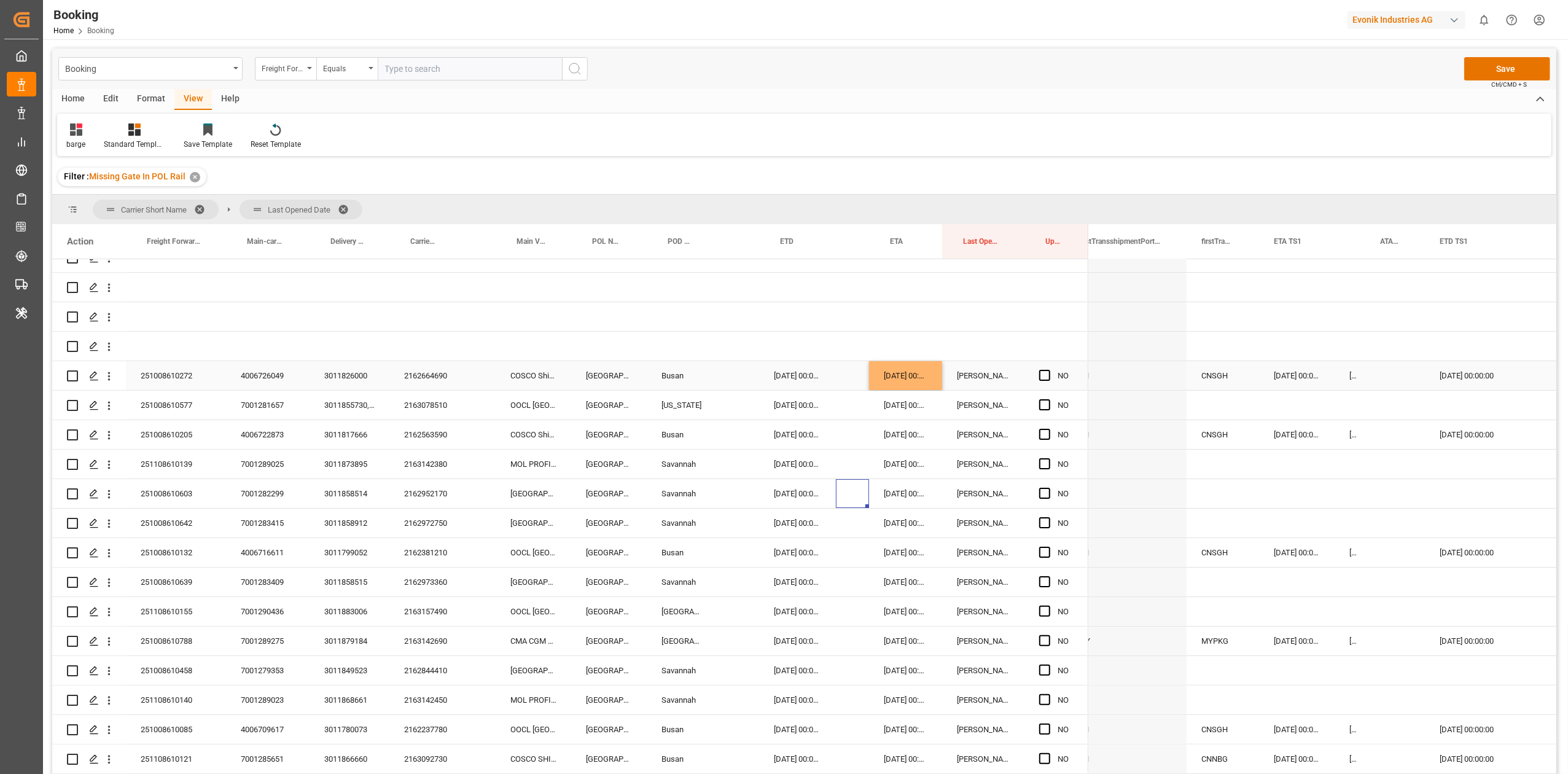
click at [1443, 376] on div "[DATE] 00:00:00" at bounding box center [1486, 376] width 123 height 28
click at [1462, 386] on input "[DATE] 00:00" at bounding box center [1486, 384] width 103 height 24
click at [1443, 386] on input "[DATE] 00:00" at bounding box center [1486, 384] width 103 height 24
type input "16.12.2025 00:00"
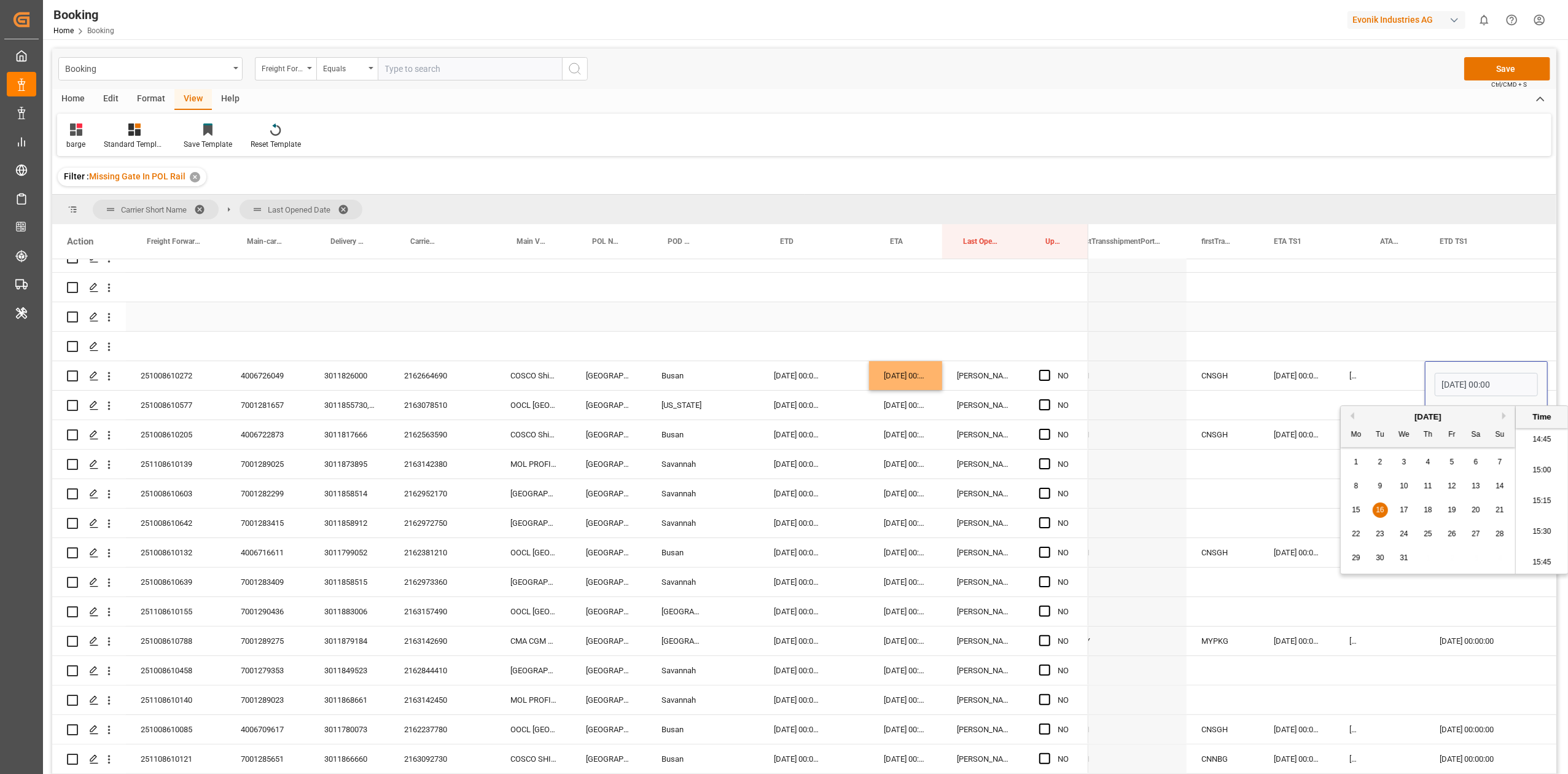
click at [1361, 309] on div "Press SPACE to select this row." at bounding box center [1350, 317] width 30 height 28
click at [417, 412] on div "2163078510" at bounding box center [426, 405] width 73 height 28
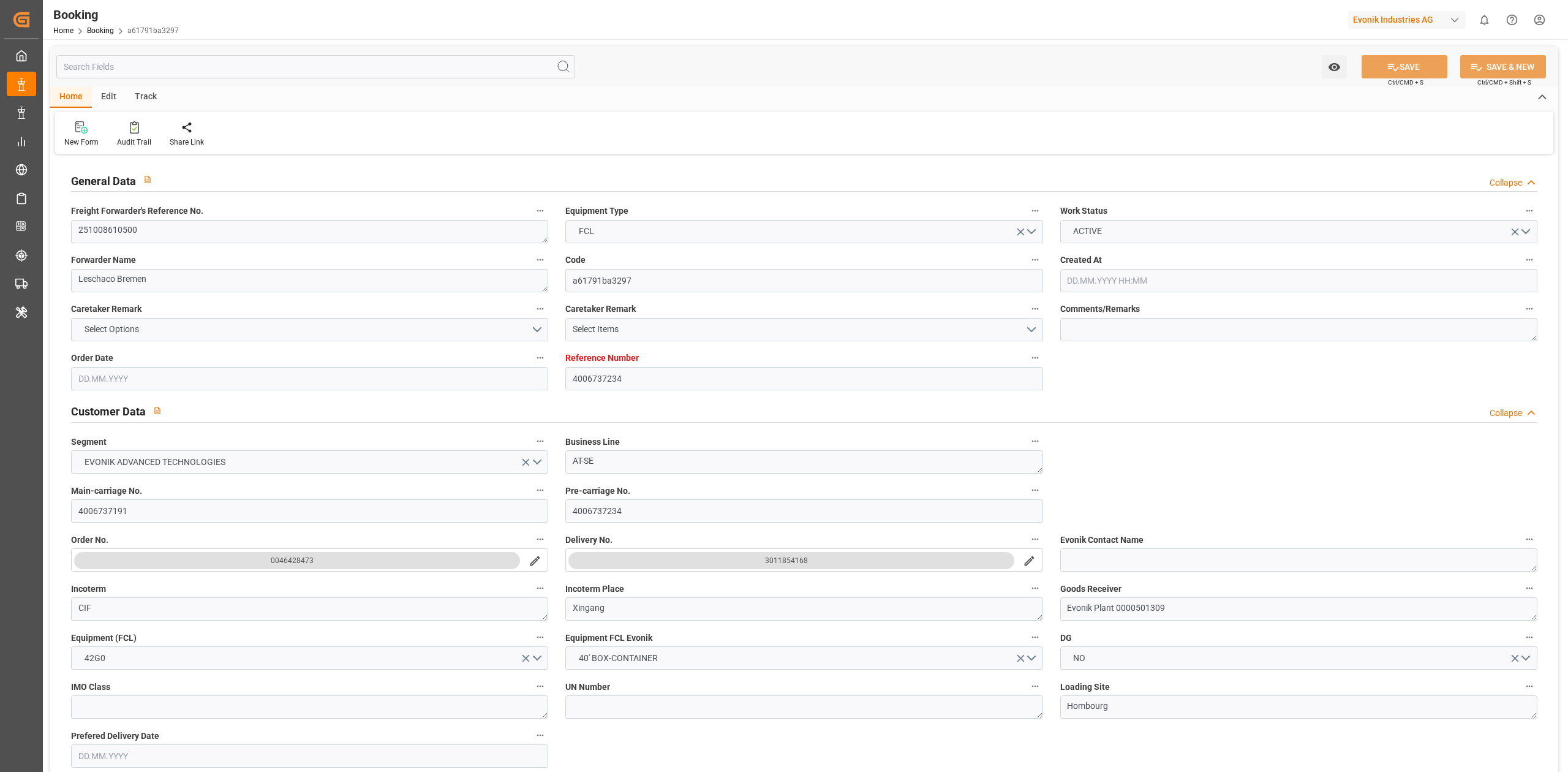
type input "4006737234"
type input "9619919"
type input "Hapag [PERSON_NAME]"
type input "Hapag Lloyd Aktiengesellschaft"
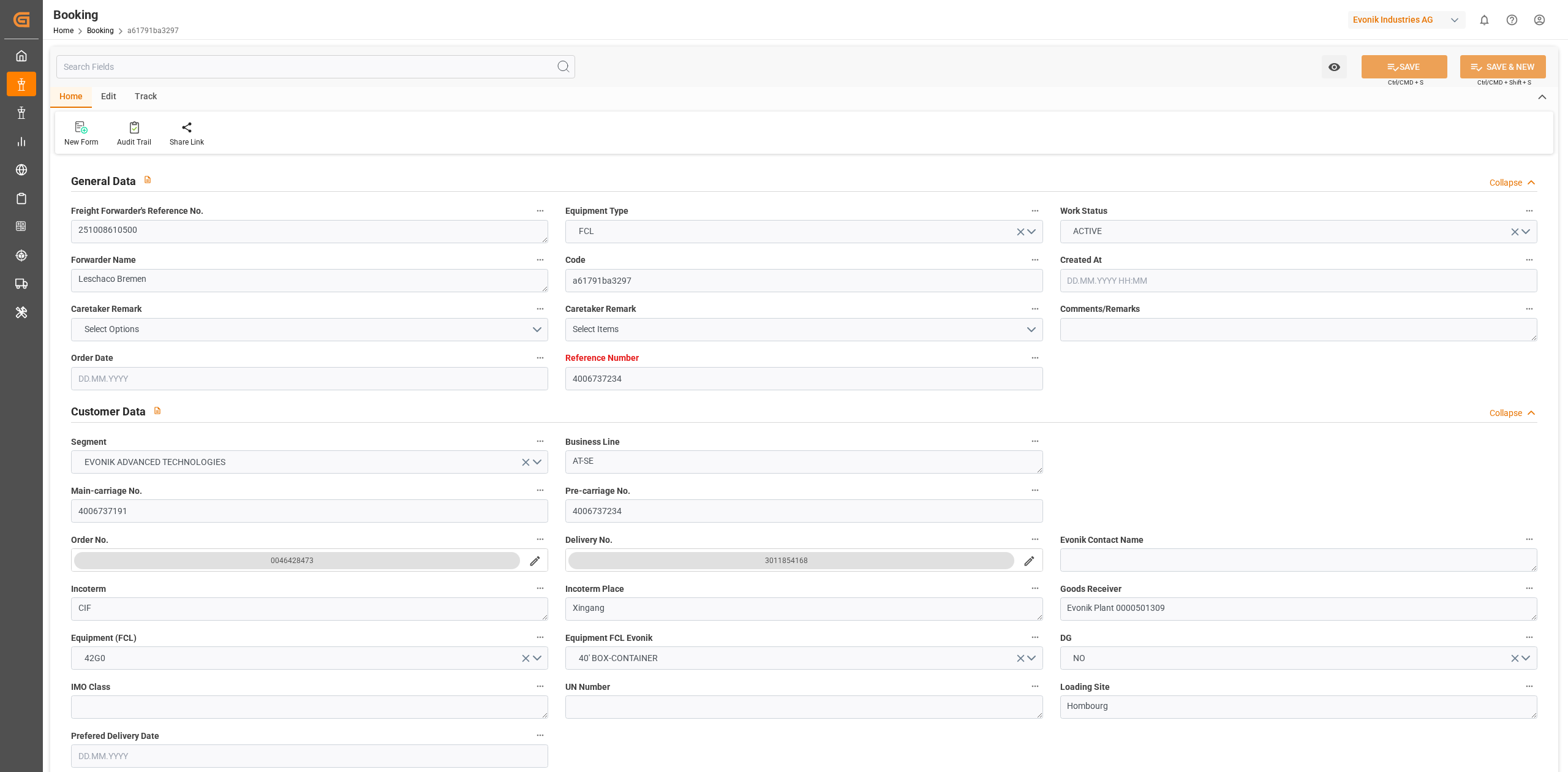
type input "DEHAM"
type input "CNTXG"
type input "MYTPP"
type input "0"
type input "DEHAM"
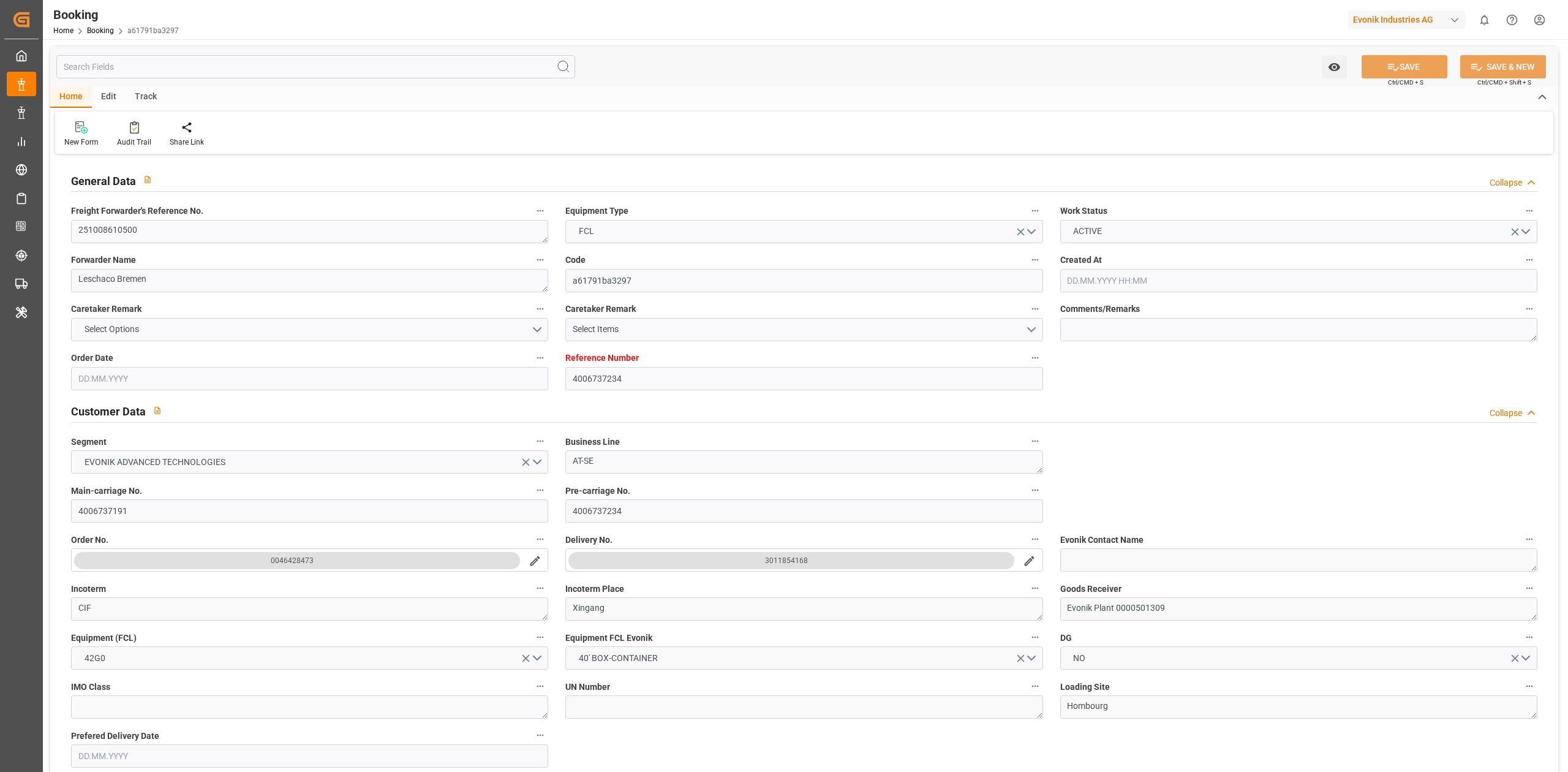
type input "CNTXG"
type input "9352030"
type input "[DATE] 12:50"
type input "[DATE]"
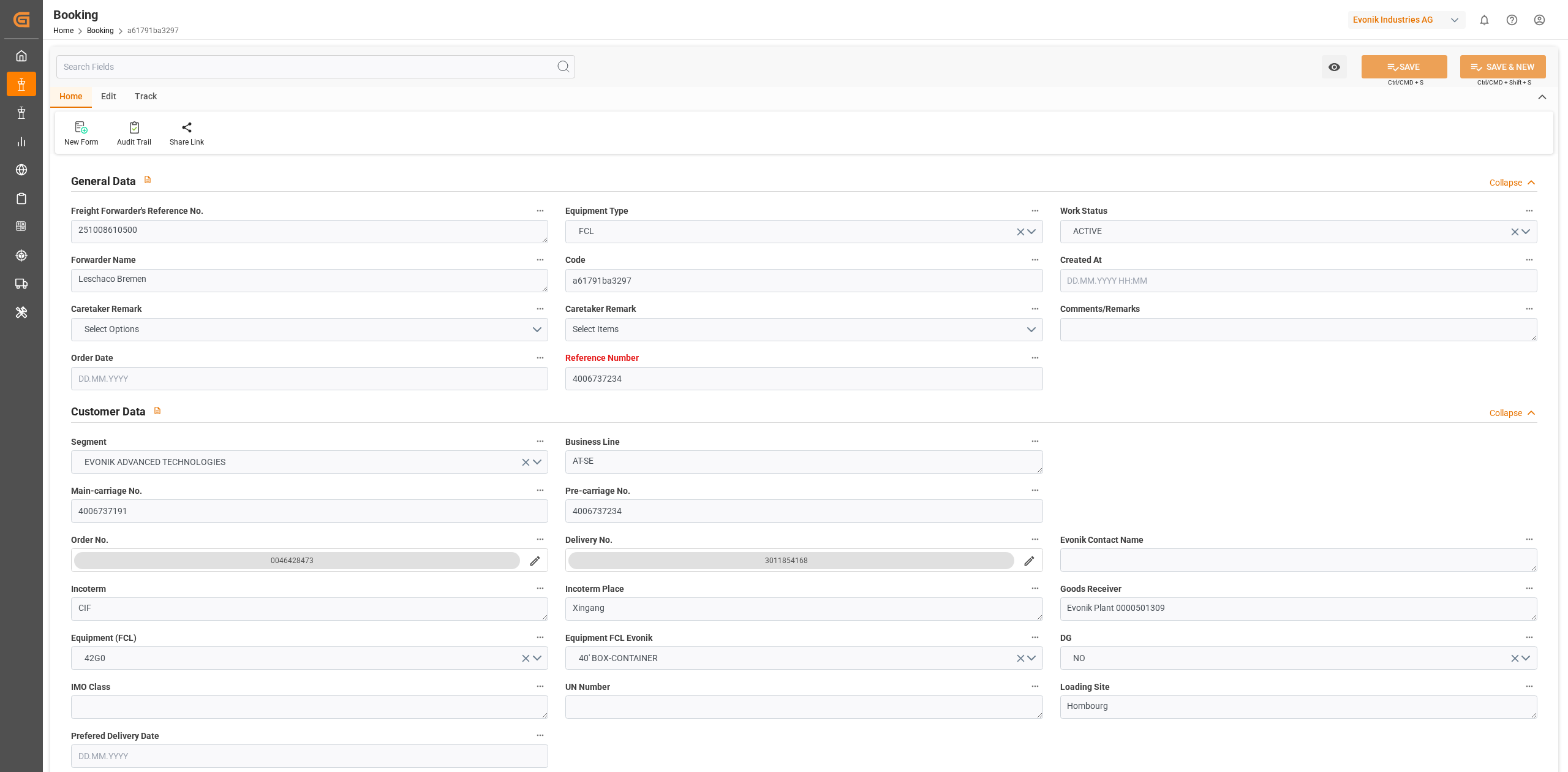
type input "[DATE]"
type input "[DATE] 00:00"
type input "[DATE]"
type input "[DATE] 03:00"
type input "[DATE] 00:00"
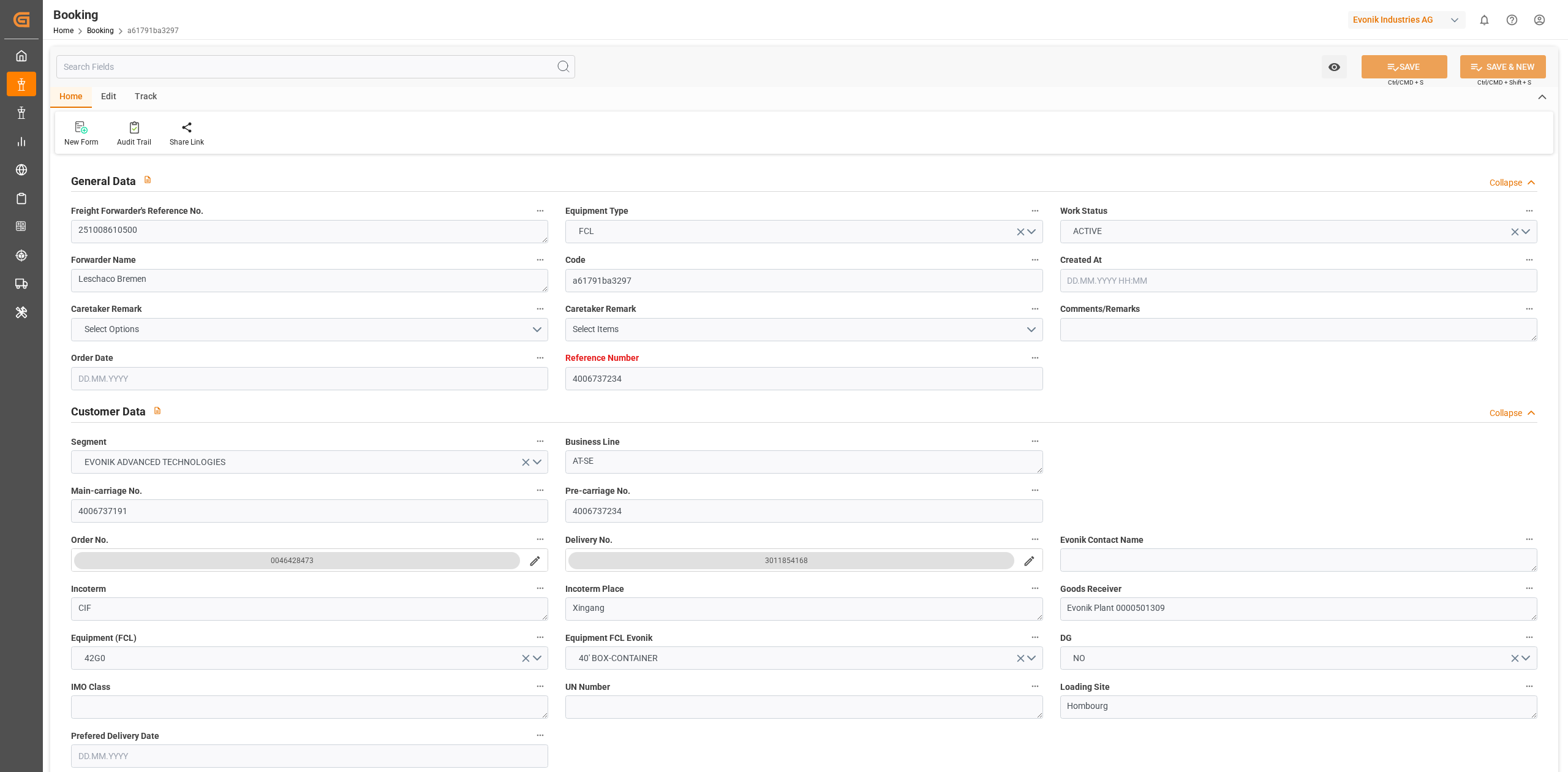
type input "[DATE] 08:00"
type input "[DATE] 00:00"
type input "[DATE] 01:00"
type input "[DATE] 00:00"
type input "[DATE] 15:00"
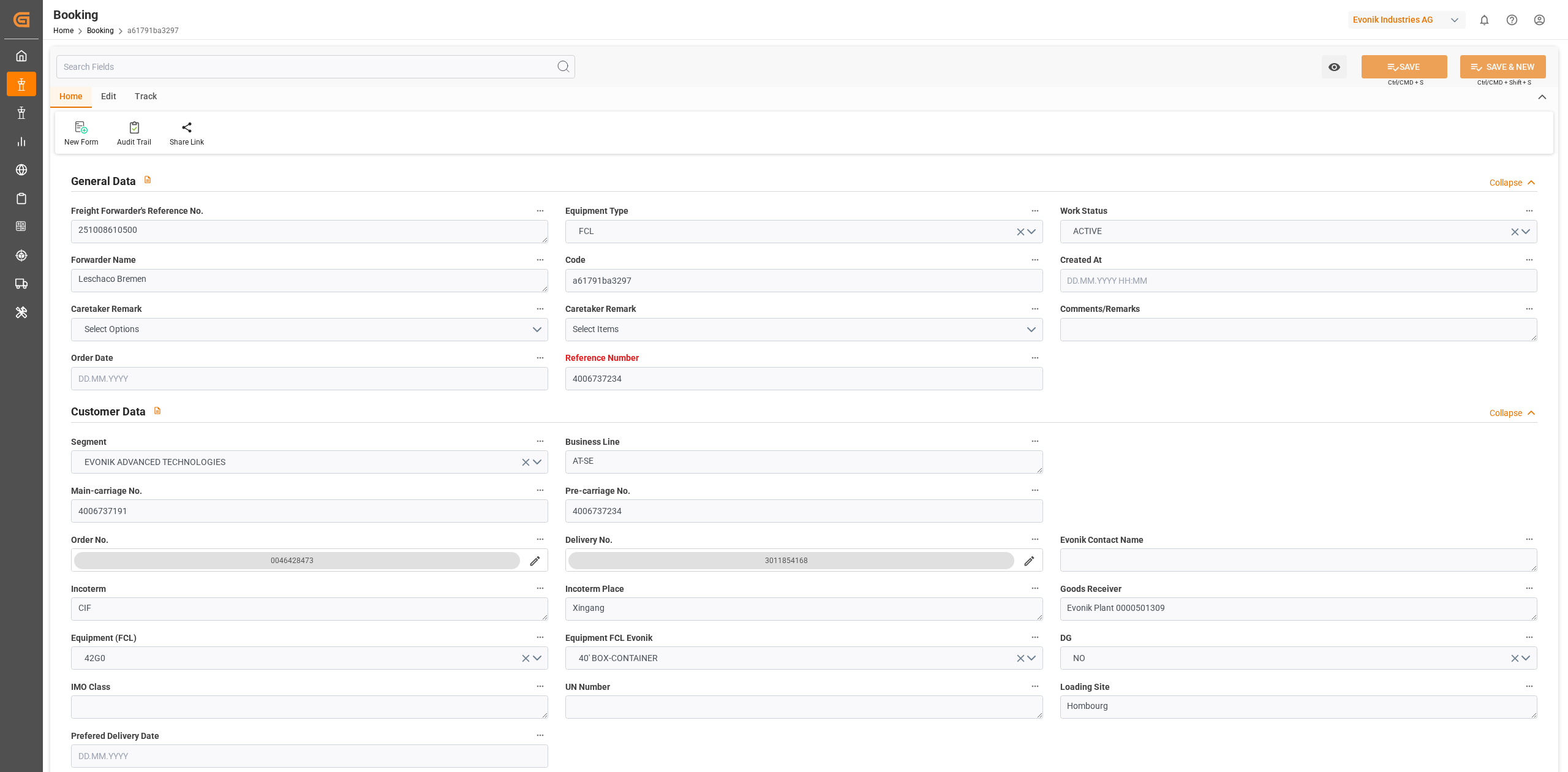
type input "[DATE] 00:00"
type input "[DATE] 18:37"
type input "[DATE]"
type input "[DATE] 03:00"
type input "[DATE] 01:00"
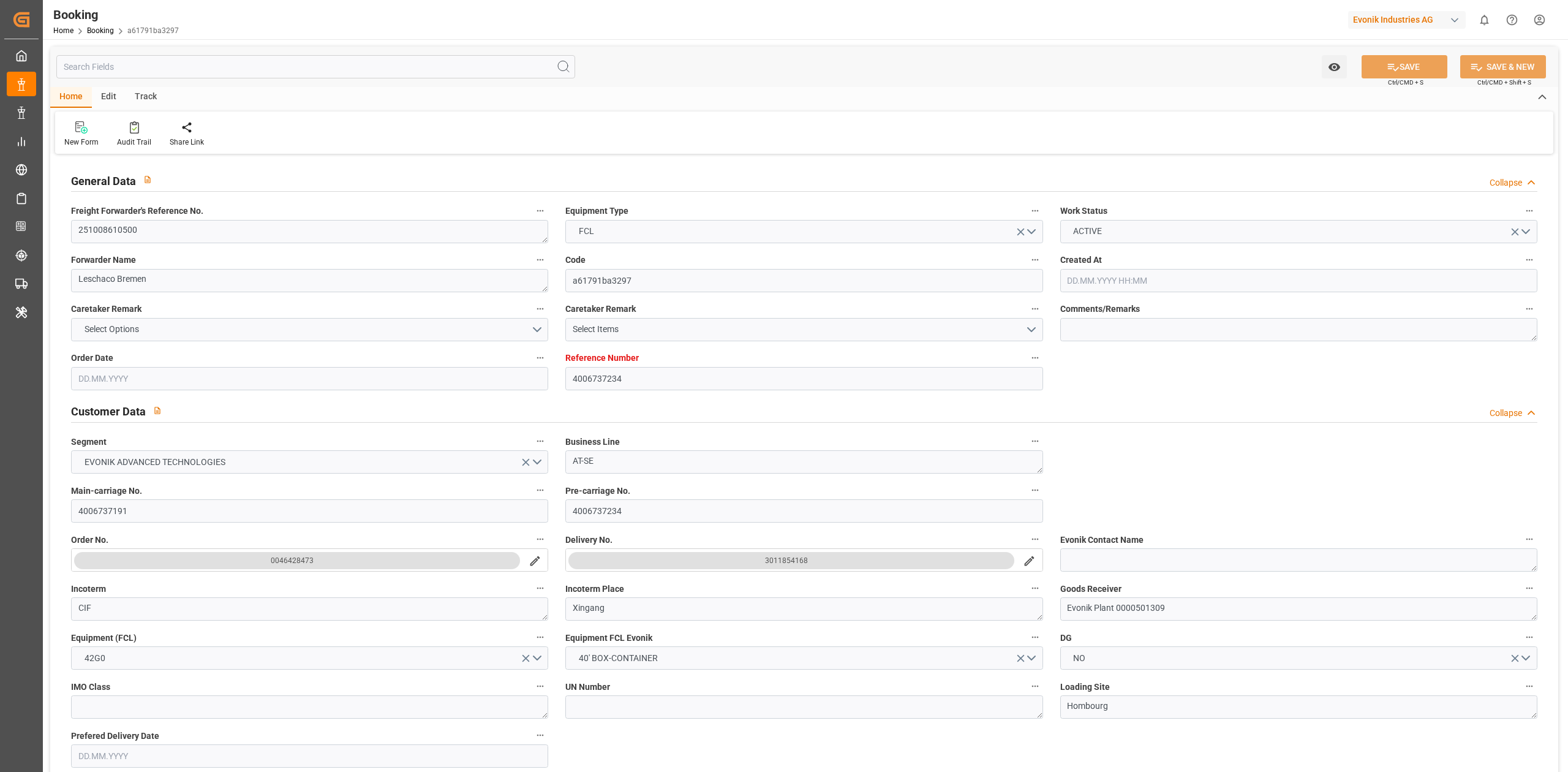
type input "[DATE] 12:18"
type input "[DATE] 15:00"
type input "[DATE] 08:00"
type input "[DATE] 16:09"
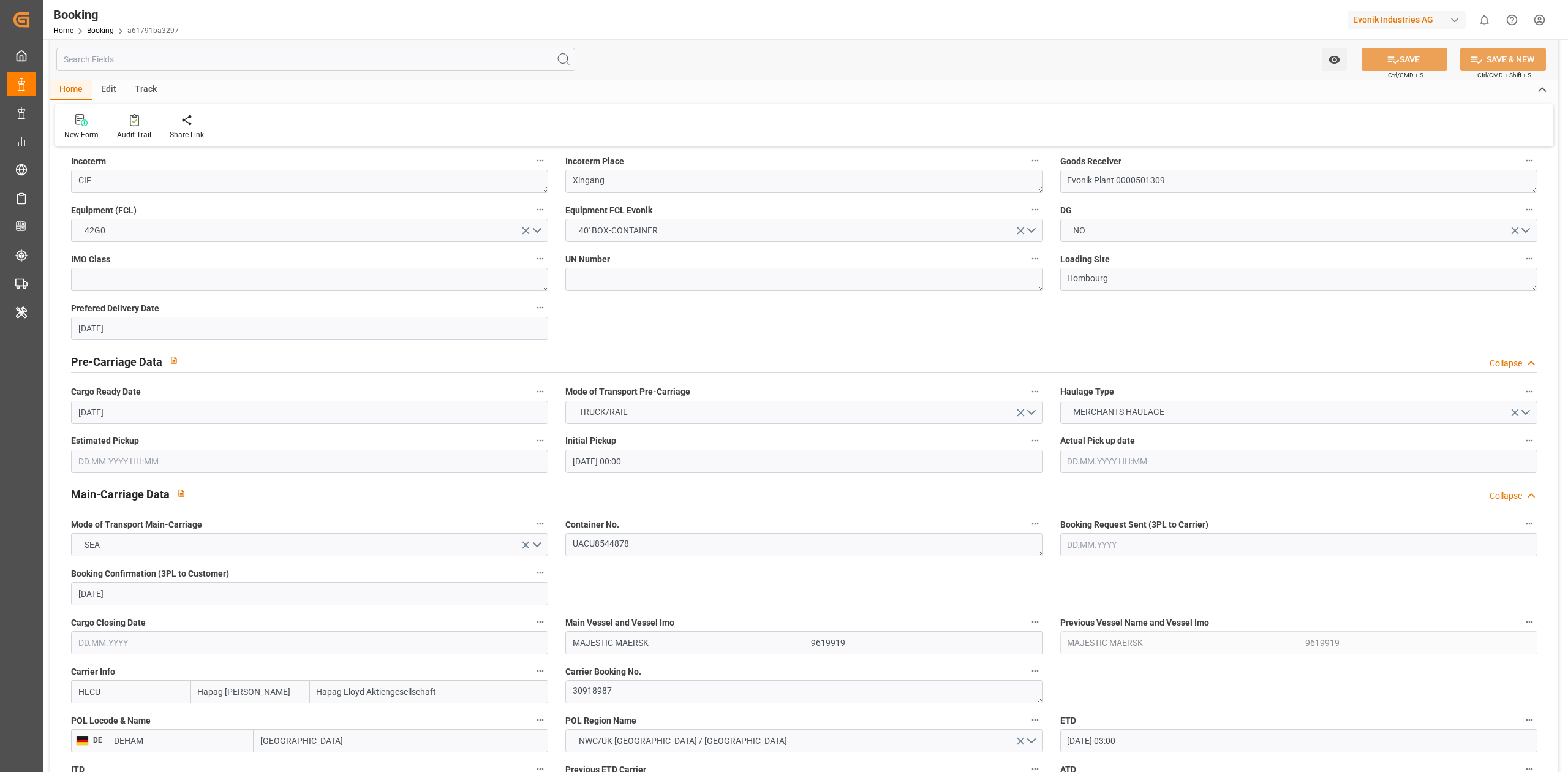
scroll to position [755, 0]
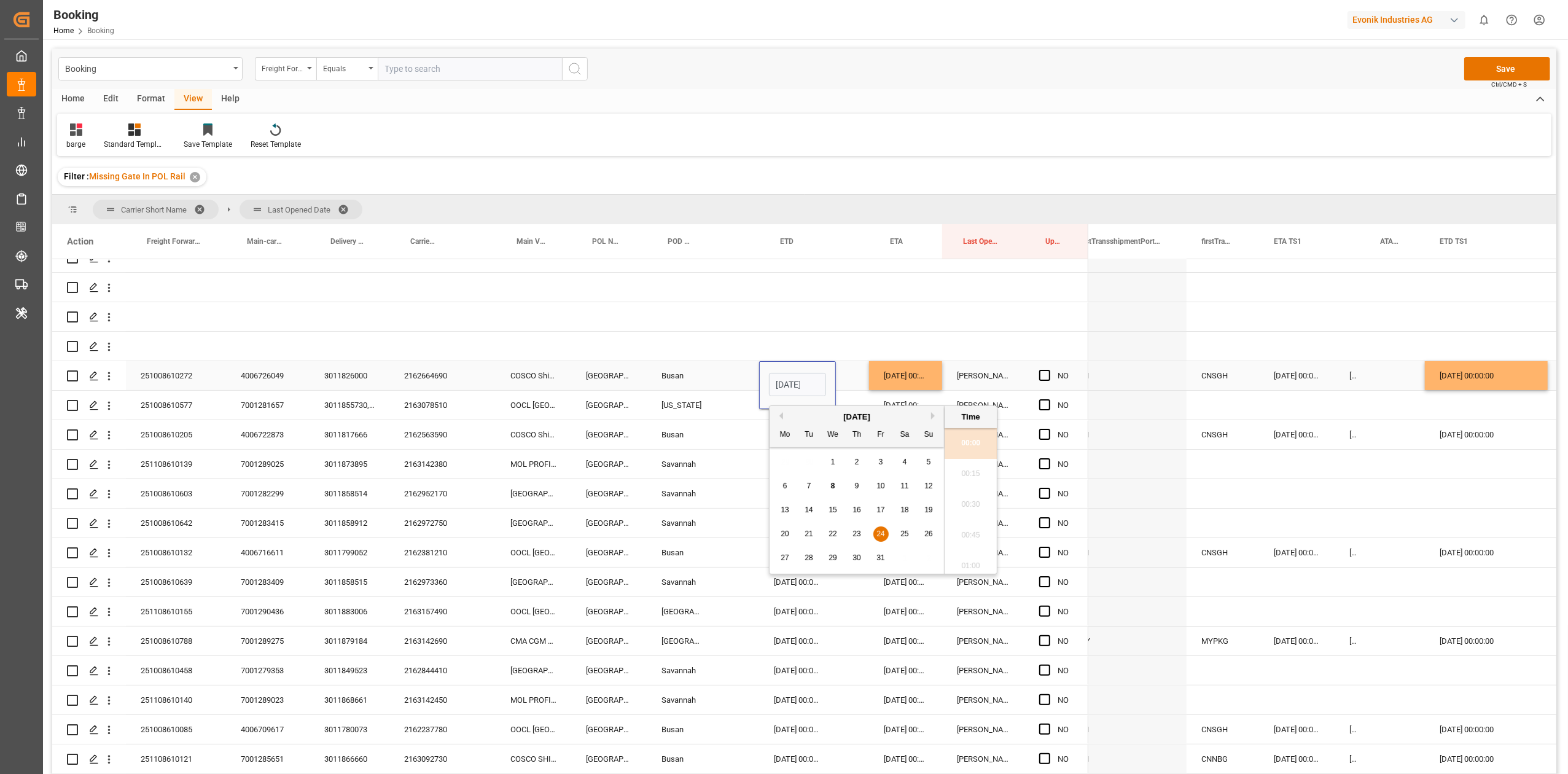
scroll to position [1816, 0]
click at [787, 561] on span "27" at bounding box center [784, 558] width 8 height 9
type input "[DATE] 00:00"
click at [651, 470] on div "Savannah" at bounding box center [683, 464] width 72 height 28
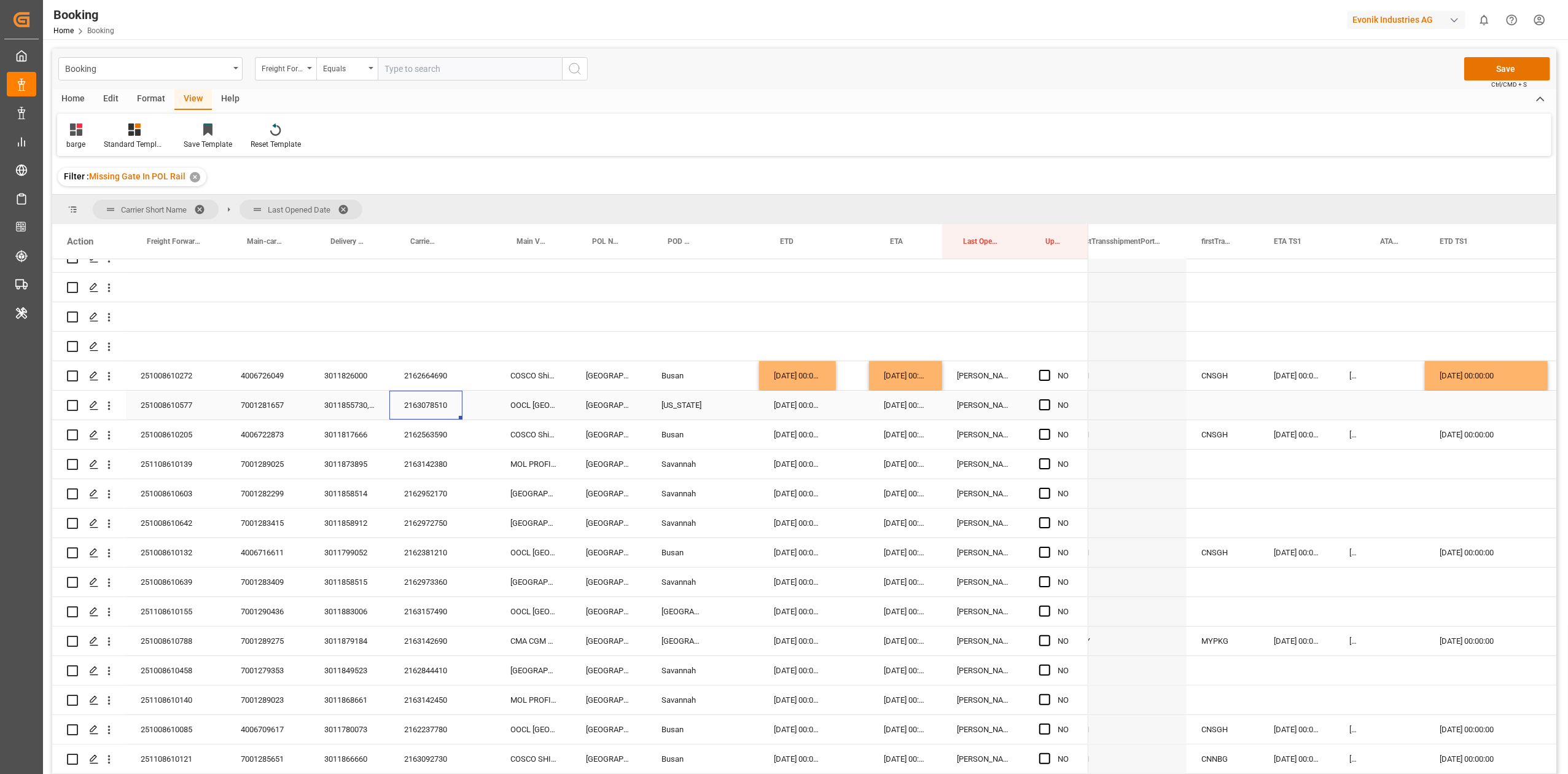
click at [421, 407] on div "2163078510" at bounding box center [426, 405] width 73 height 28
click at [796, 401] on div "[DATE] 00:00:00" at bounding box center [797, 405] width 77 height 28
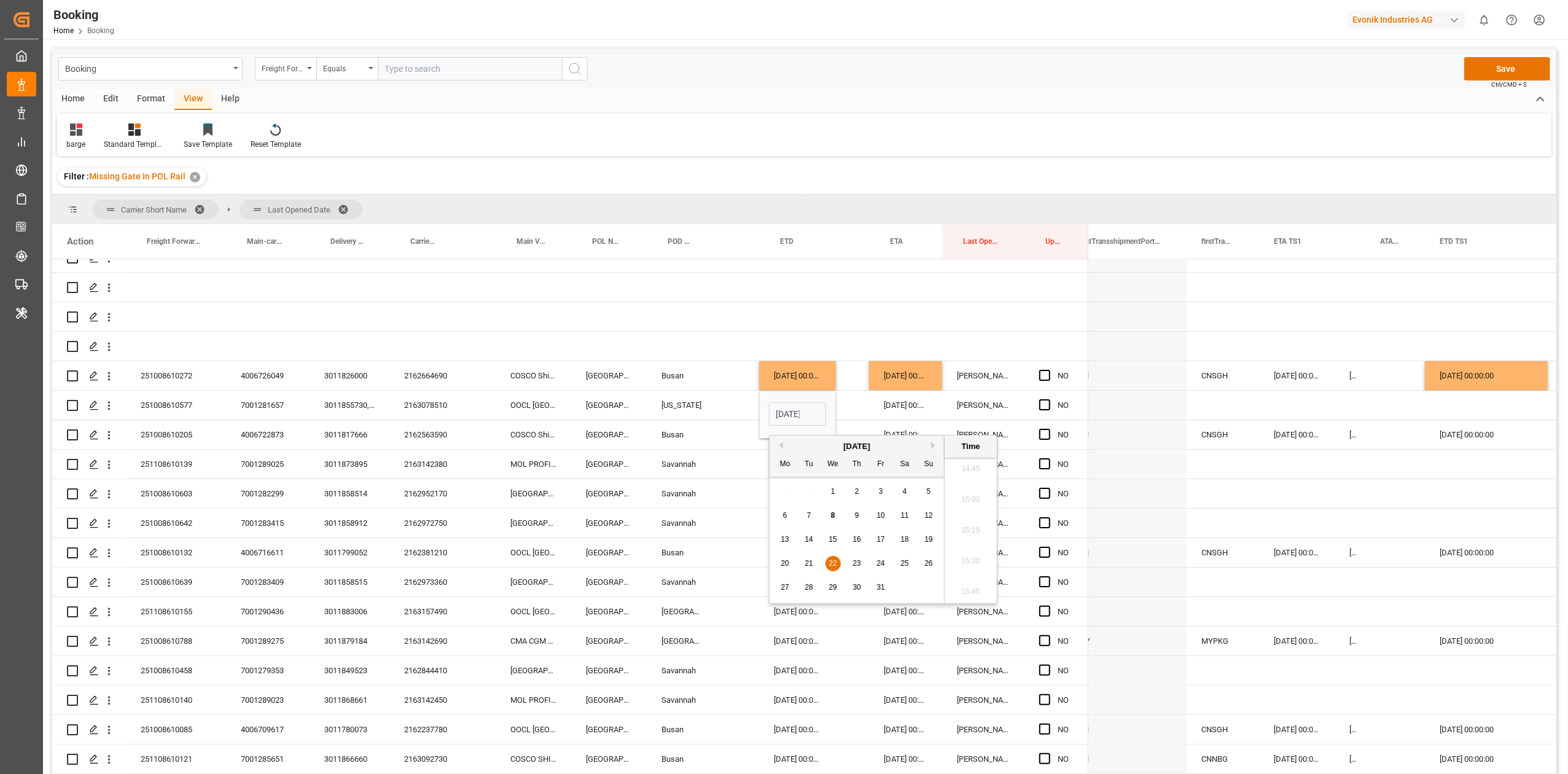
click at [838, 589] on div "29" at bounding box center [833, 588] width 15 height 15
type input "[DATE] 00:00"
click at [843, 672] on div "Press SPACE to select this row." at bounding box center [852, 671] width 33 height 28
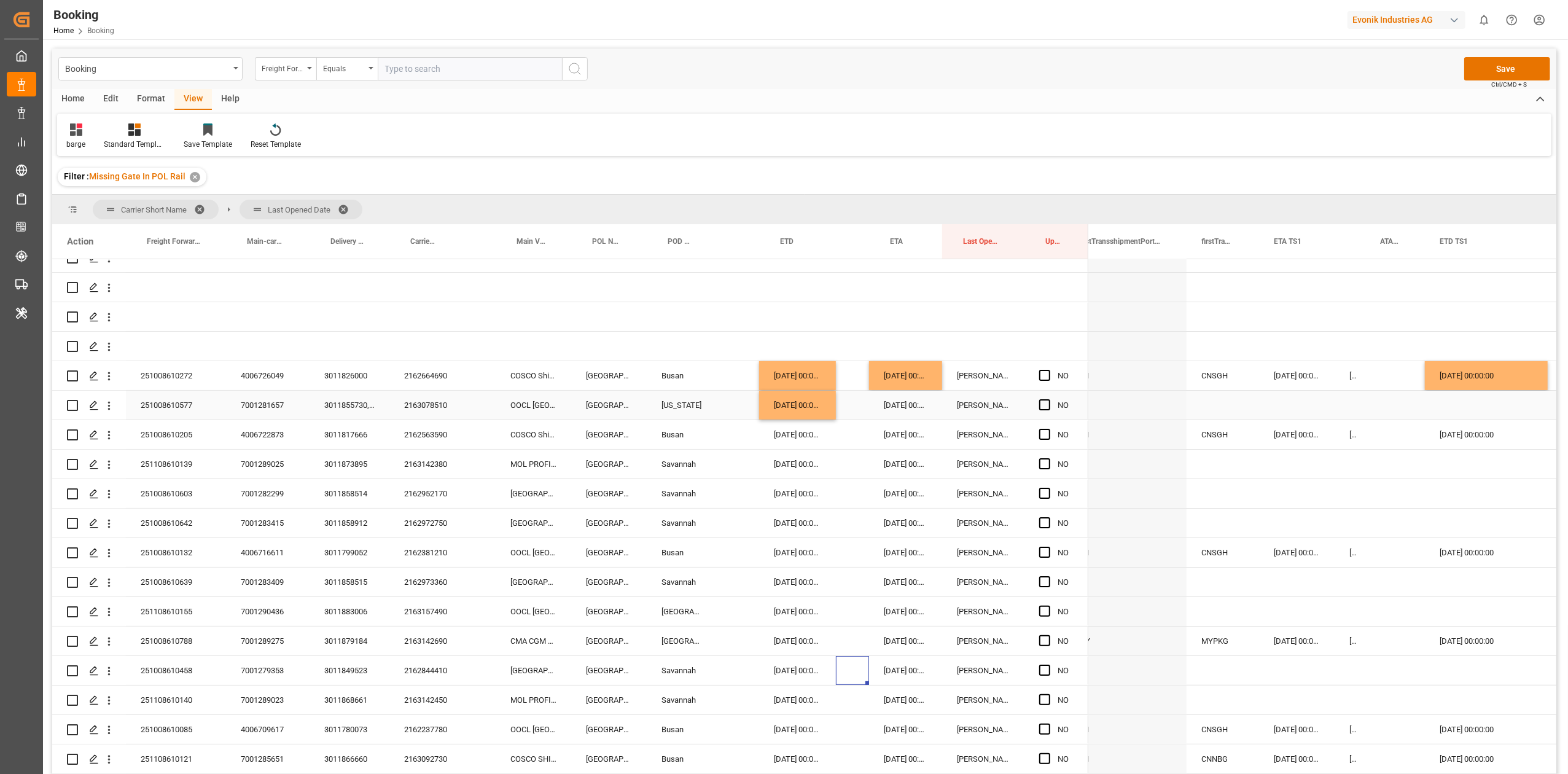
click at [905, 406] on div "[DATE] 00:00:00" at bounding box center [905, 405] width 73 height 28
click at [1040, 446] on div "[DATE]" at bounding box center [967, 446] width 174 height 12
click at [1042, 446] on button "Next Month" at bounding box center [1045, 446] width 8 height 8
click at [943, 542] on span "12" at bounding box center [942, 539] width 8 height 9
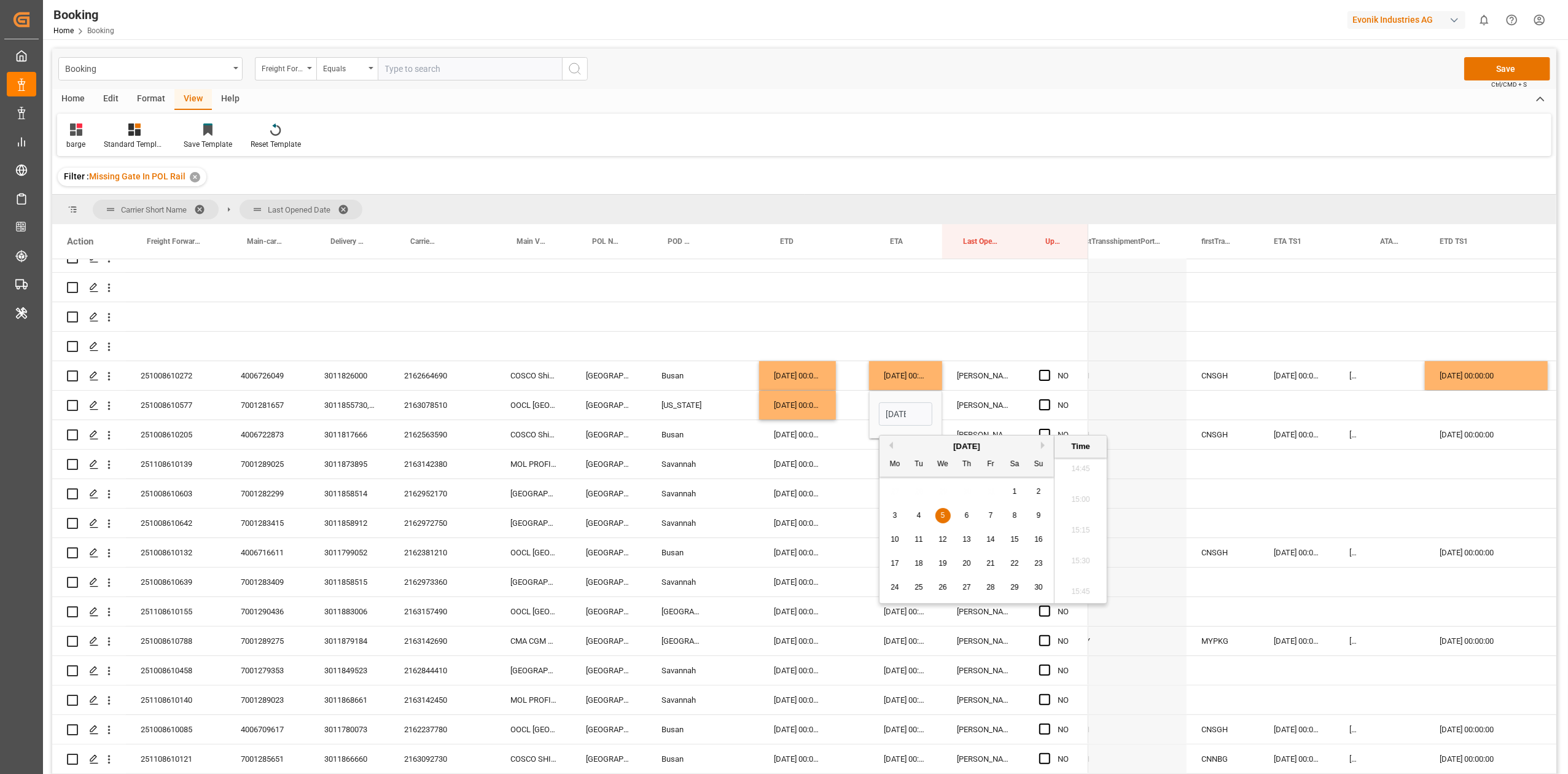
type input "[DATE] 00:00"
click at [710, 539] on div "Busan" at bounding box center [683, 552] width 72 height 28
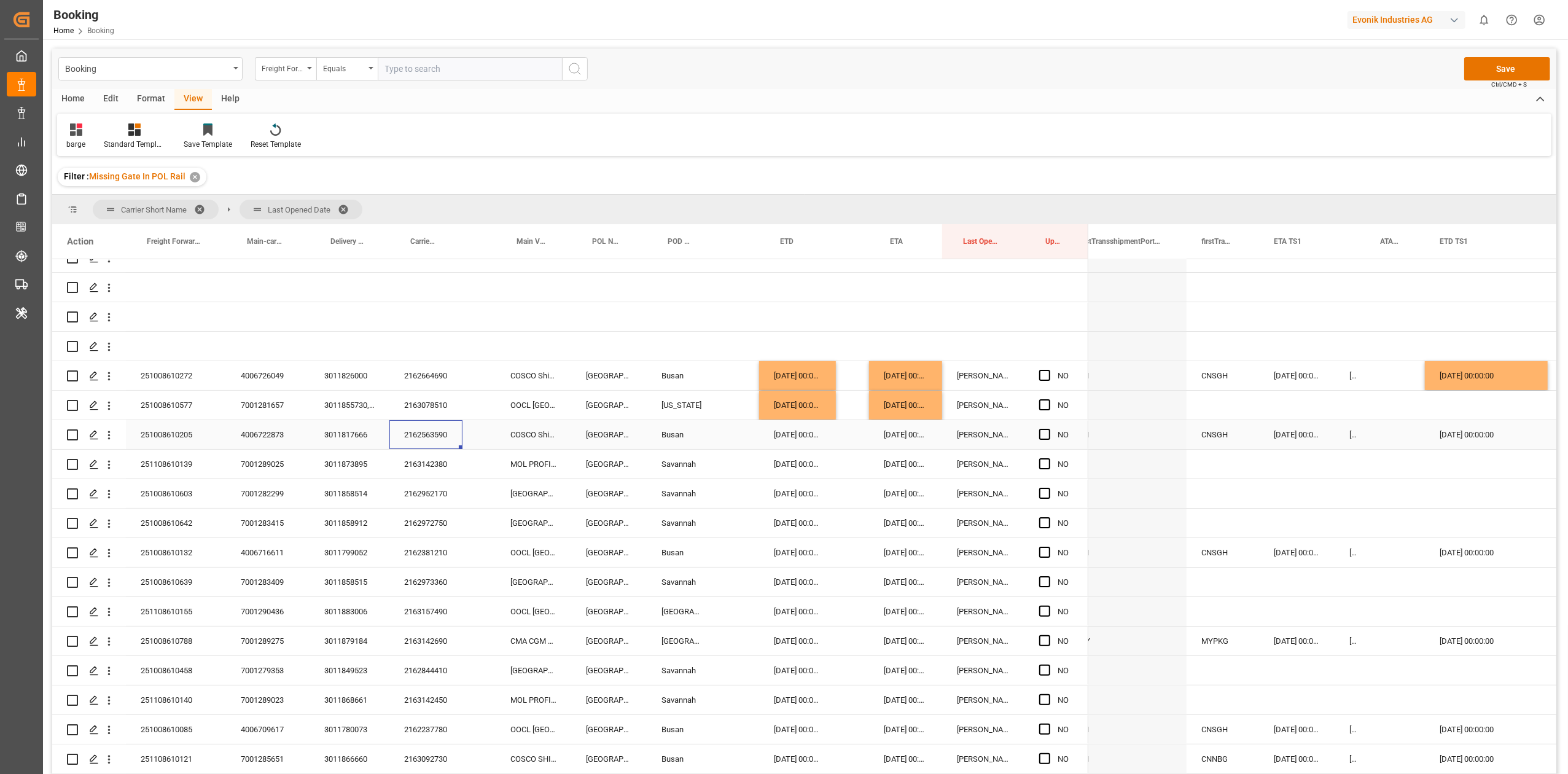
click at [436, 441] on div "2162563590" at bounding box center [426, 434] width 73 height 28
click at [793, 370] on div "[DATE] 00:00:00" at bounding box center [797, 376] width 77 height 28
click at [799, 429] on div "[DATE] 00:00:00" at bounding box center [797, 434] width 77 height 28
click at [895, 378] on div "[DATE] 00:00:00" at bounding box center [905, 376] width 73 height 28
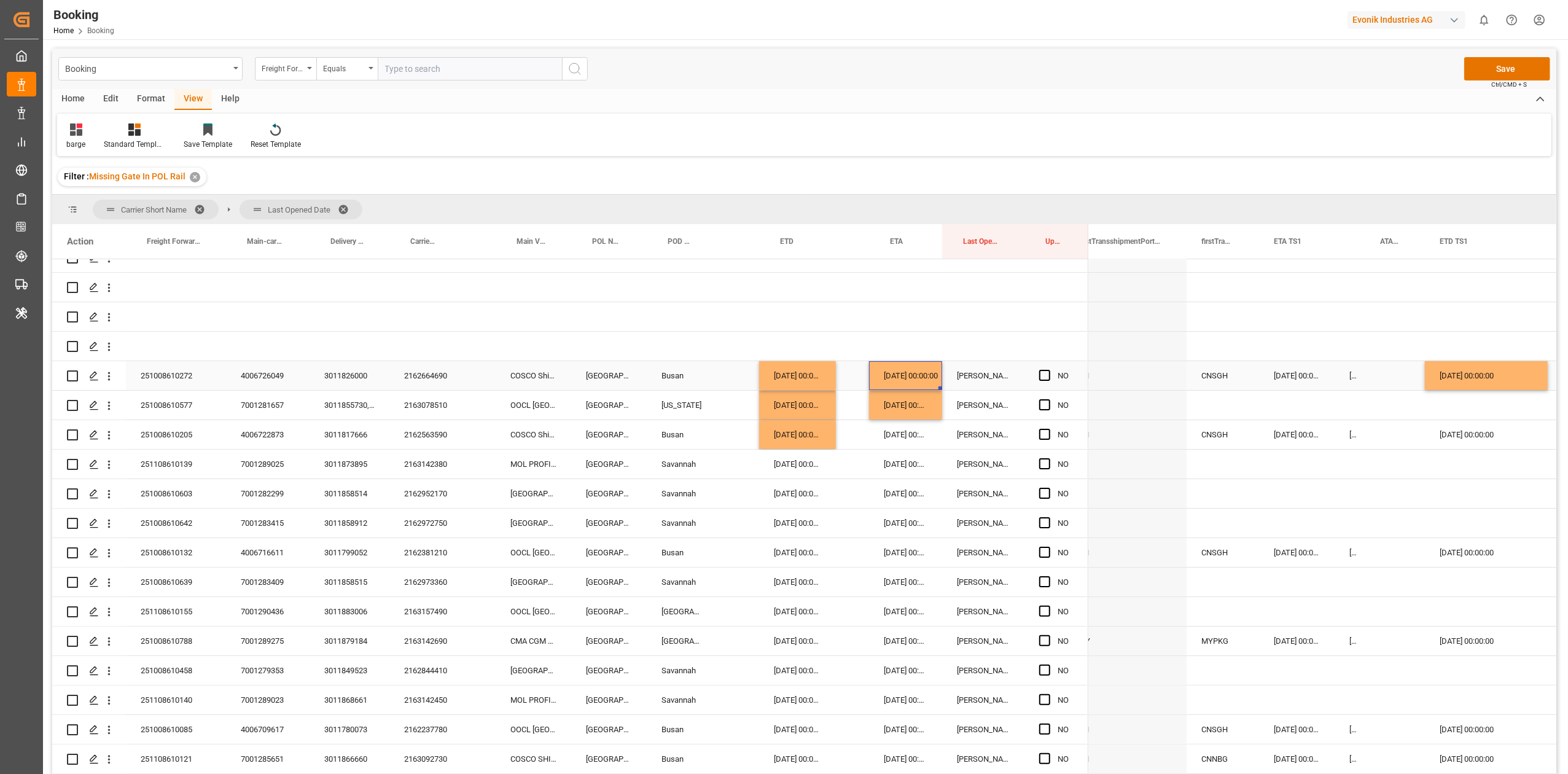
click at [895, 378] on div "[DATE] 00:00:00" at bounding box center [905, 376] width 73 height 28
click at [895, 429] on div "[DATE] 00:00:00" at bounding box center [905, 434] width 73 height 28
click at [1480, 378] on div "[DATE] 00:00:00" at bounding box center [1486, 376] width 123 height 28
click at [1457, 439] on div "[DATE] 00:00:00" at bounding box center [1486, 434] width 123 height 28
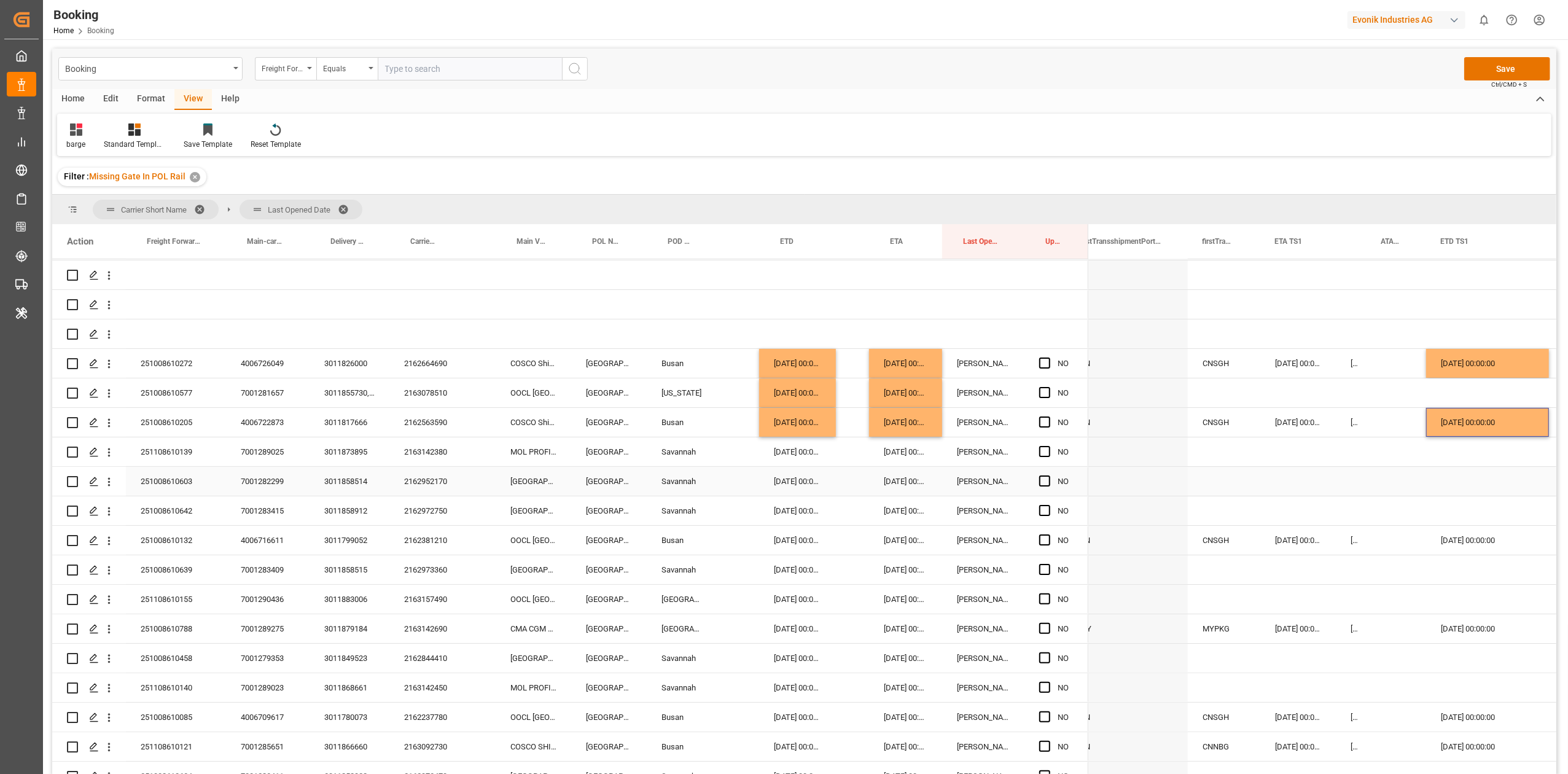
scroll to position [182, 0]
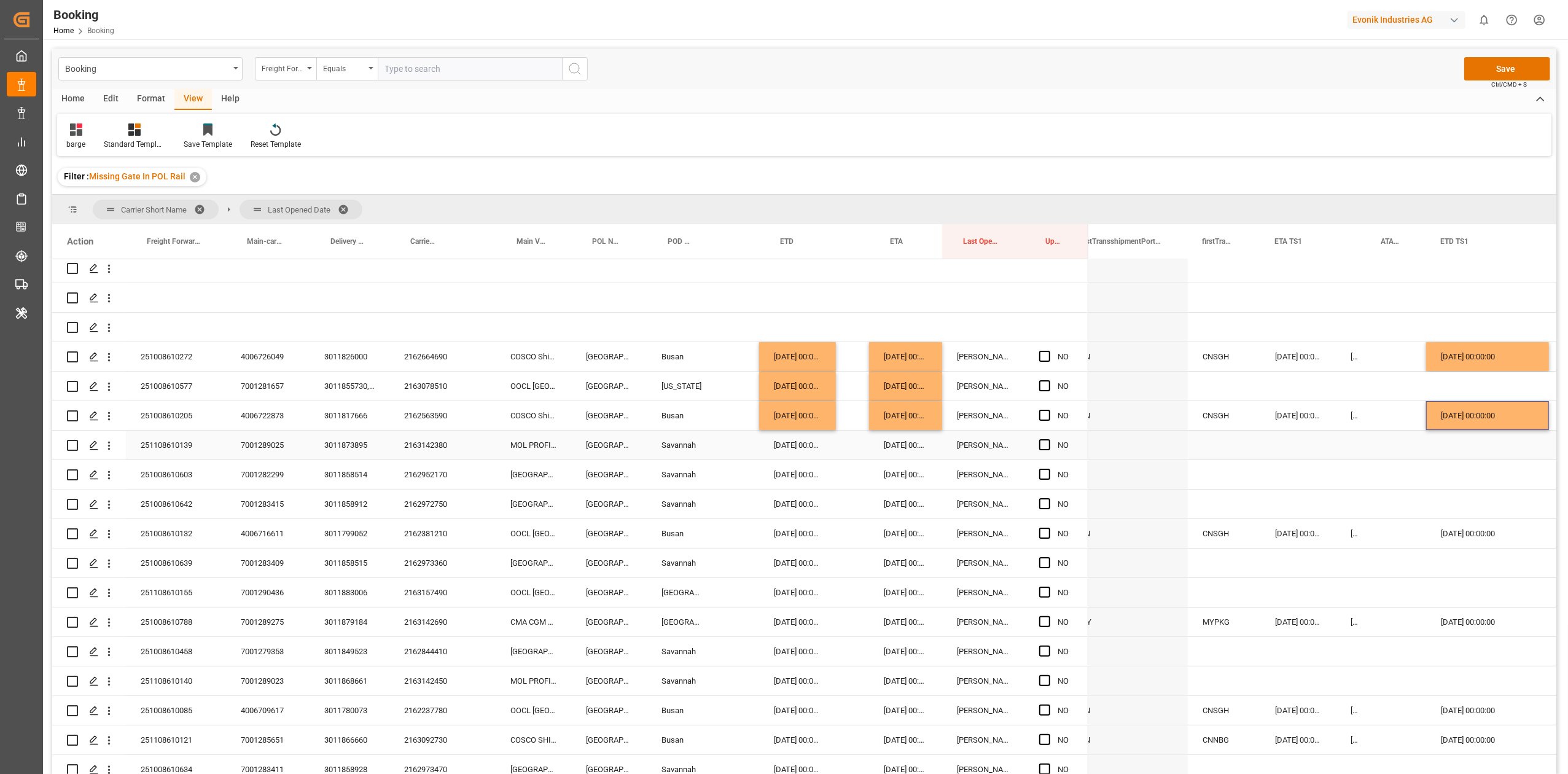
click at [435, 452] on div "2163142380" at bounding box center [426, 445] width 73 height 28
drag, startPoint x: 444, startPoint y: 442, endPoint x: 1008, endPoint y: 474, distance: 564.9
click at [444, 442] on div "2163142380" at bounding box center [426, 445] width 73 height 28
drag, startPoint x: 1047, startPoint y: 446, endPoint x: 1030, endPoint y: 450, distance: 17.5
click at [1047, 446] on span "Press SPACE to select this row." at bounding box center [1045, 445] width 11 height 11
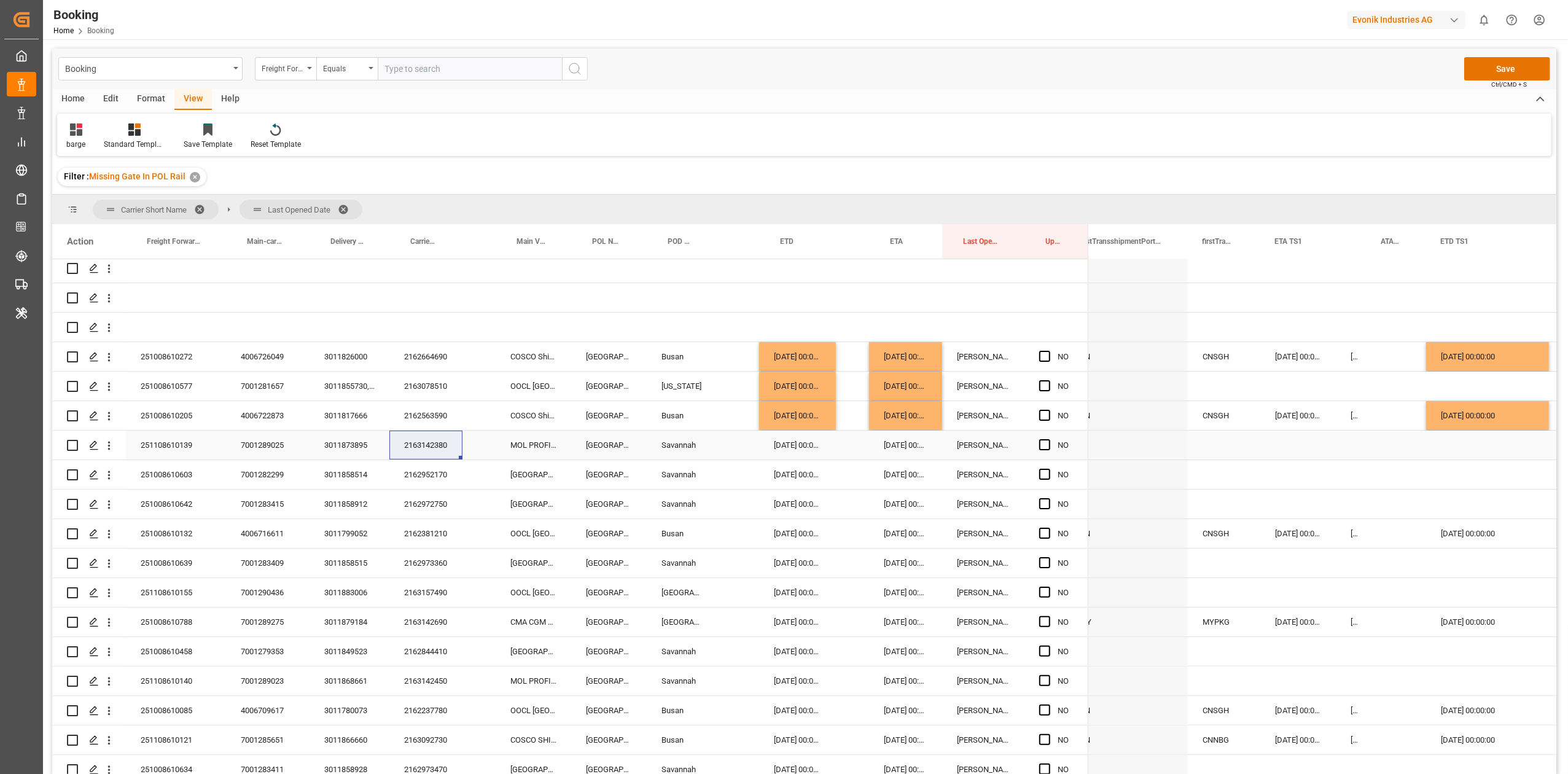
click at [1048, 439] on input "Press SPACE to select this row." at bounding box center [1048, 439] width 0 height 0
click at [424, 479] on div "2162952170" at bounding box center [426, 474] width 73 height 28
click at [1047, 474] on span "Press SPACE to select this row." at bounding box center [1045, 474] width 11 height 11
click at [1048, 469] on input "Press SPACE to select this row." at bounding box center [1048, 469] width 0 height 0
click at [1047, 500] on span "Press SPACE to select this row." at bounding box center [1045, 504] width 11 height 11
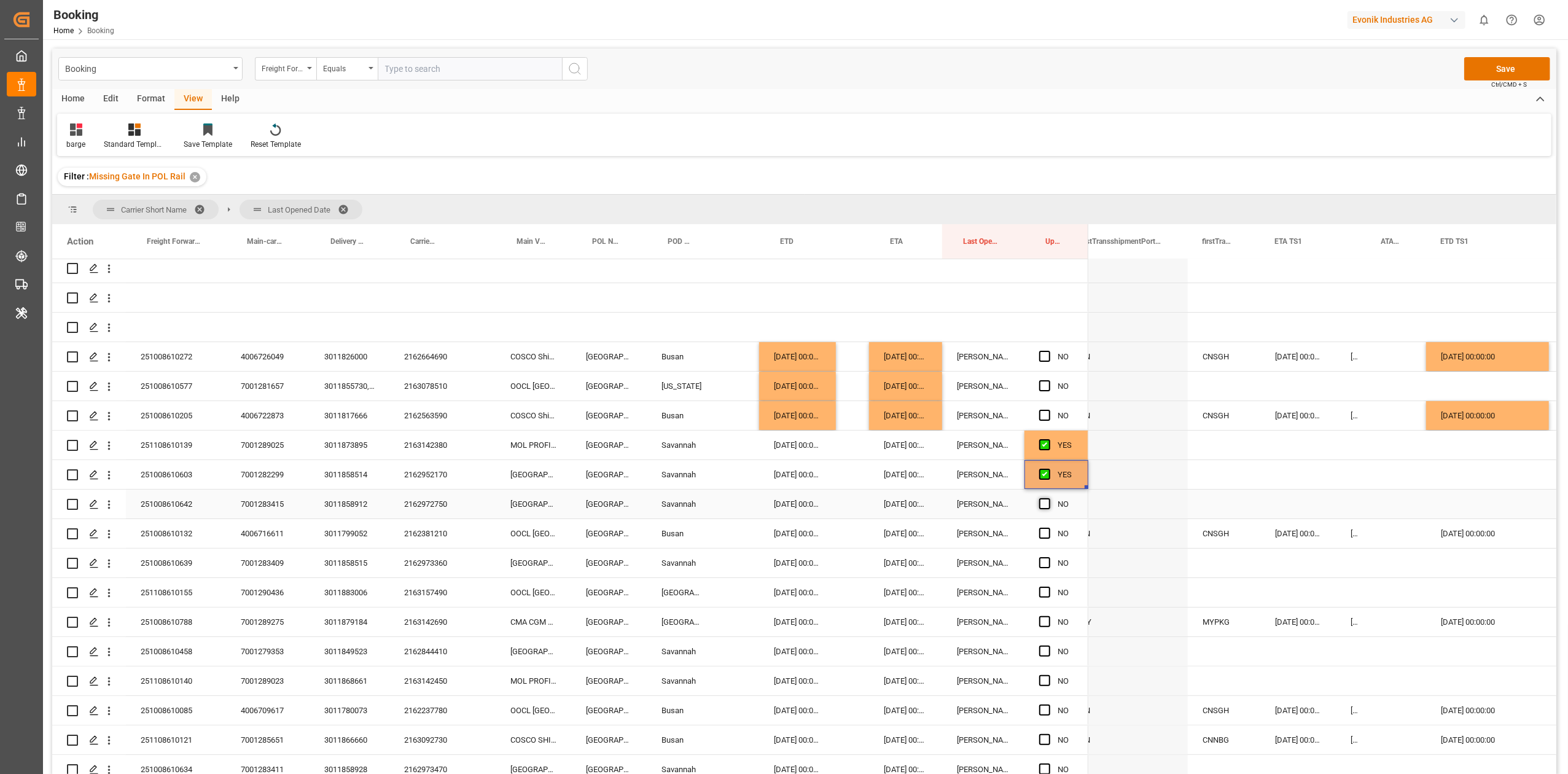
click at [1048, 498] on input "Press SPACE to select this row." at bounding box center [1048, 498] width 0 height 0
click at [1047, 529] on span "Press SPACE to select this row." at bounding box center [1045, 533] width 11 height 11
click at [1048, 527] on input "Press SPACE to select this row." at bounding box center [1048, 527] width 0 height 0
click at [439, 542] on div "2162381210" at bounding box center [426, 533] width 73 height 28
click at [1254, 76] on div "Booking Freight Forwarder's Reference No. Equals Save Ctrl/CMD + S" at bounding box center [804, 68] width 1504 height 41
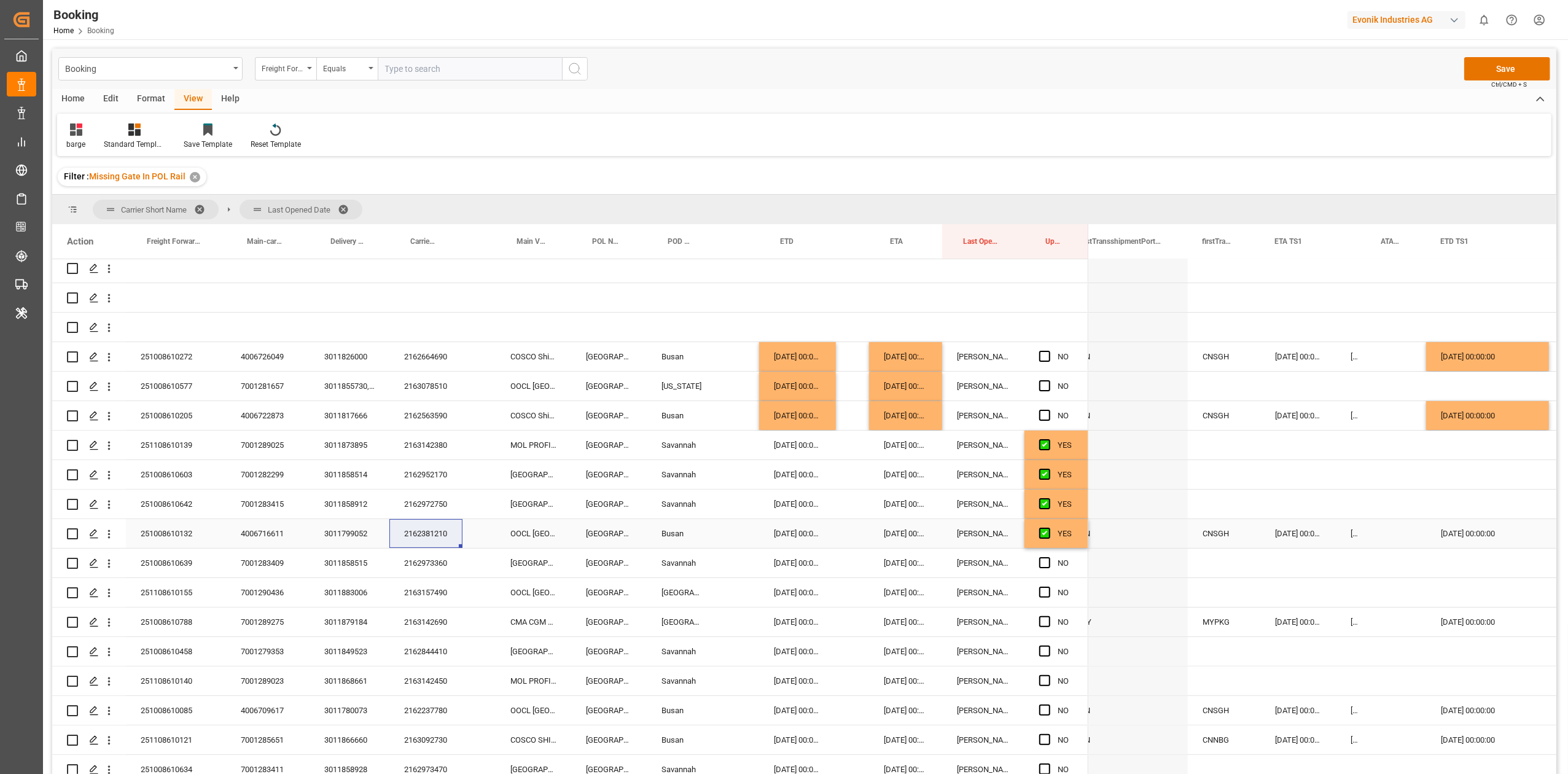
click at [787, 535] on div "[DATE] 00:00:00" at bounding box center [797, 533] width 77 height 28
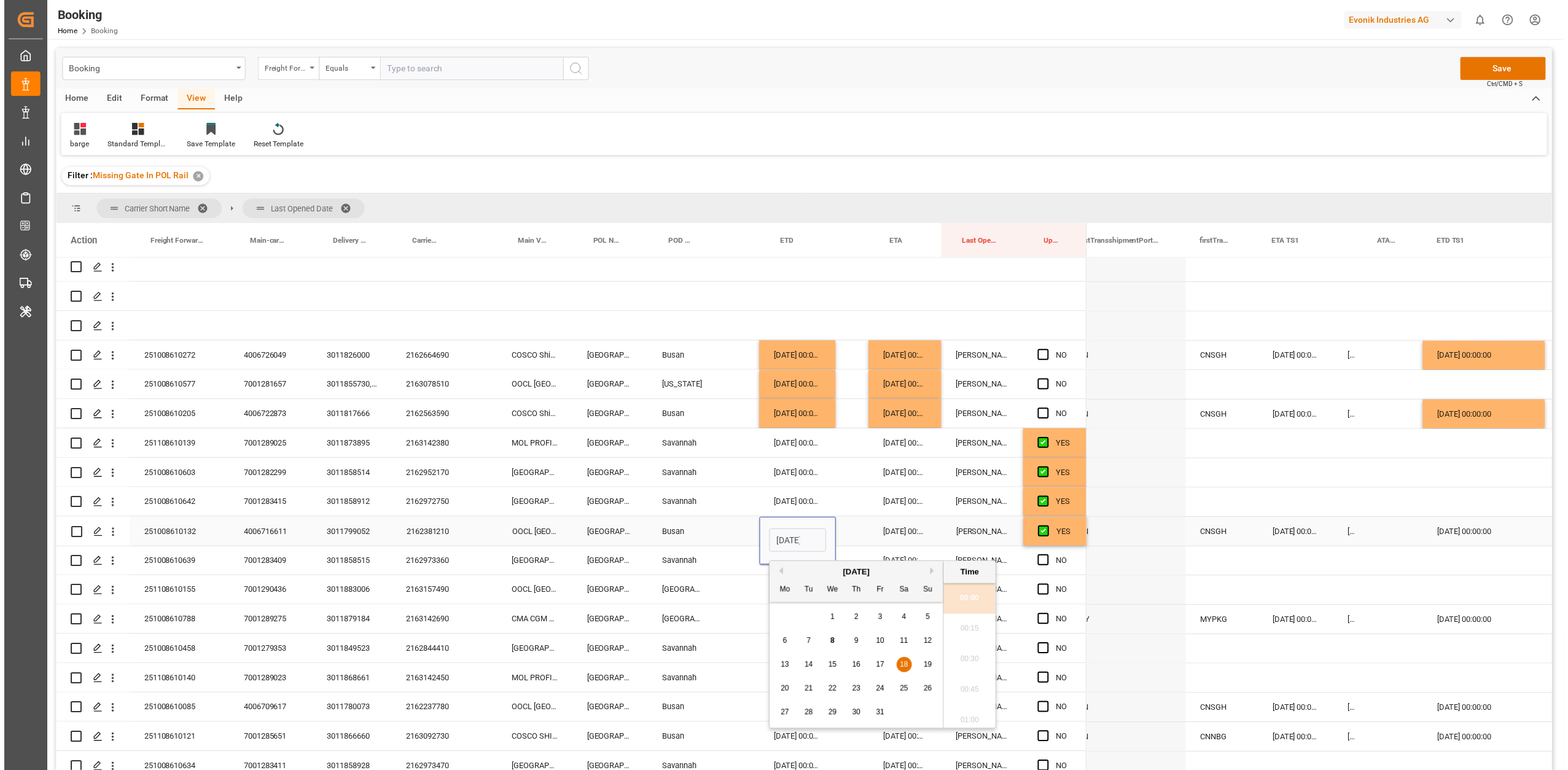
scroll to position [1816, 0]
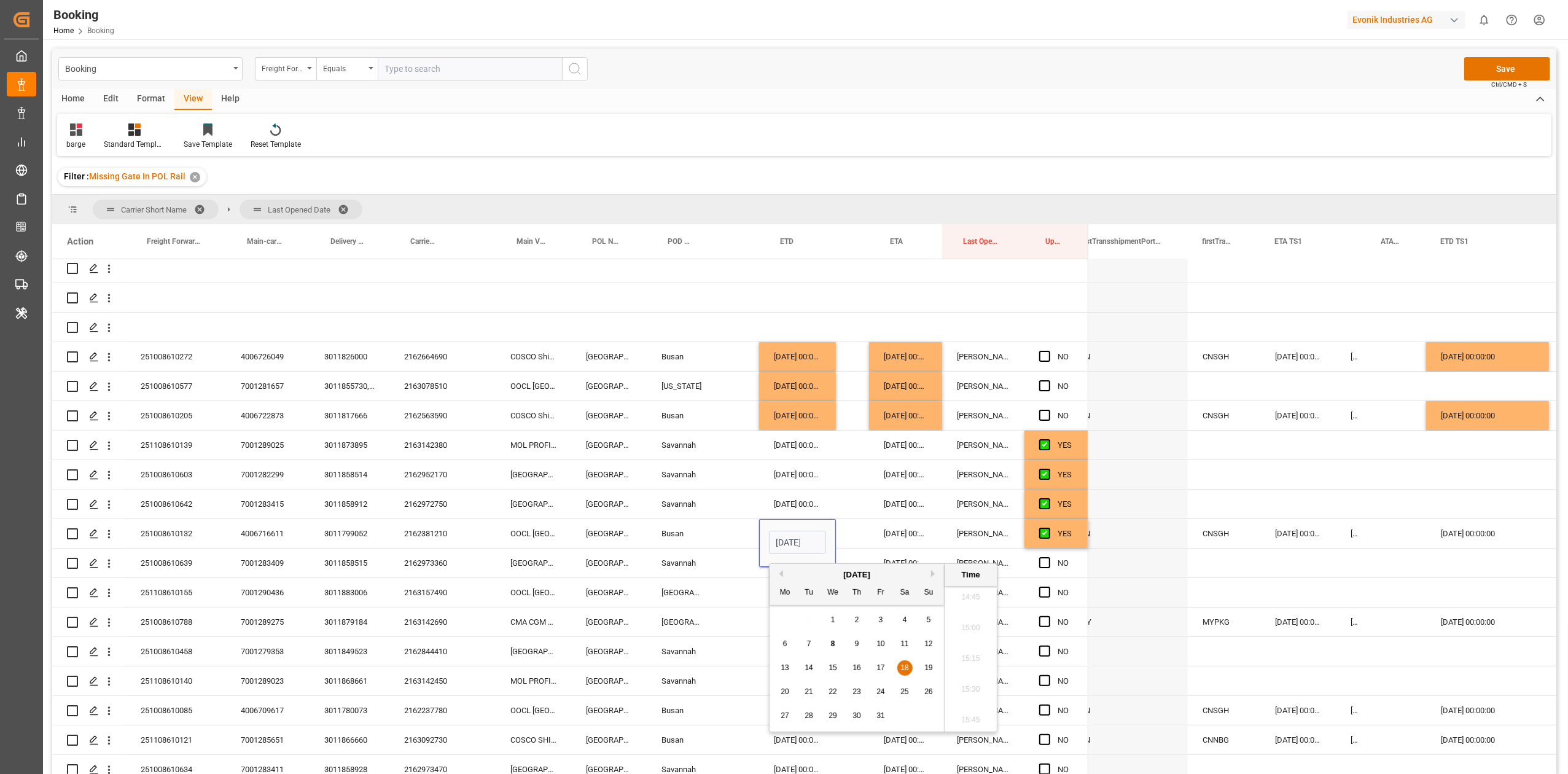
click at [810, 691] on span "21" at bounding box center [809, 691] width 8 height 9
type input "[DATE] 00:00"
click at [1267, 537] on div "[DATE] 00:00:00" at bounding box center [1298, 533] width 76 height 28
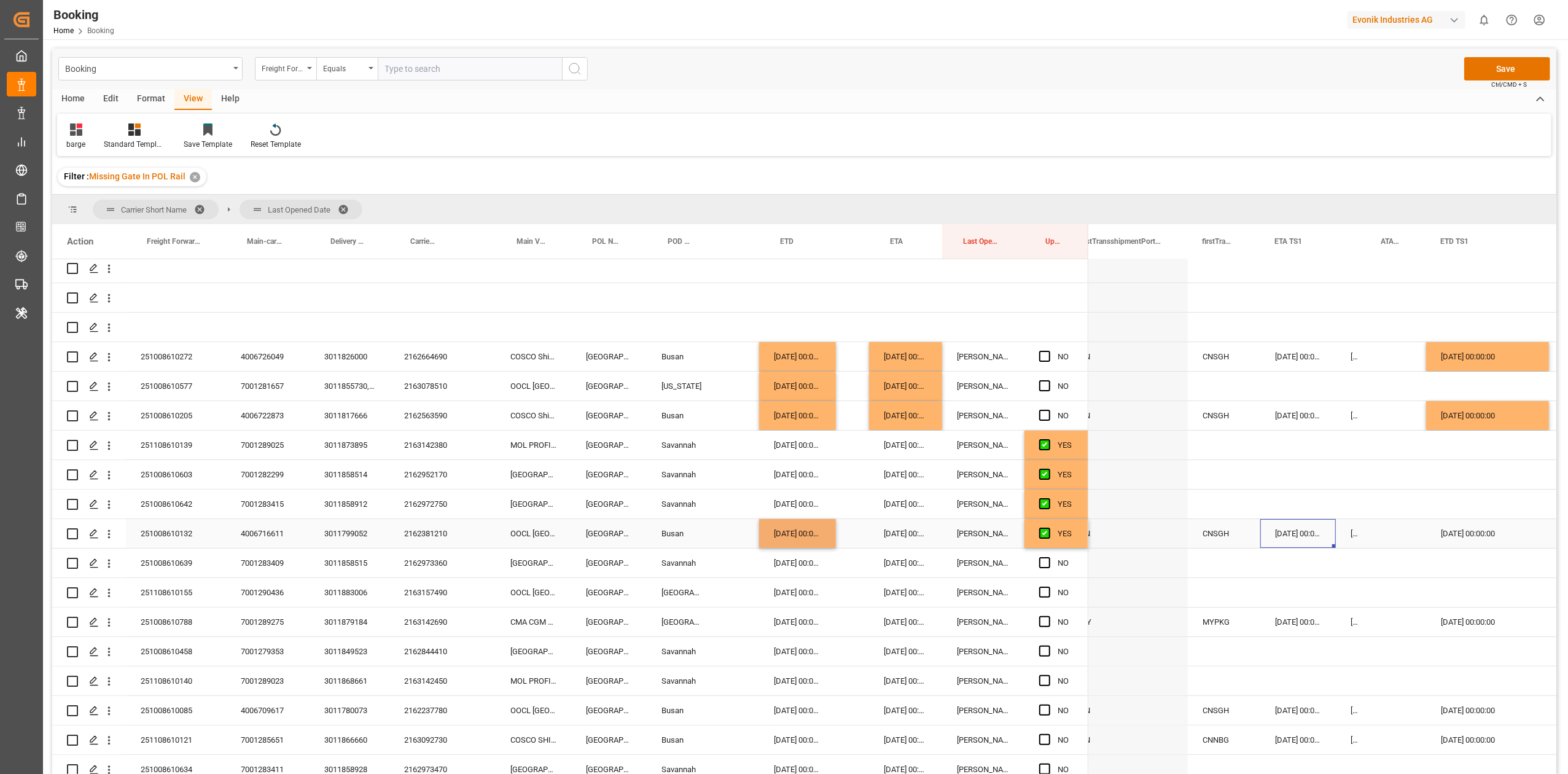
click at [1454, 538] on div "[DATE] 00:00:00" at bounding box center [1487, 533] width 123 height 28
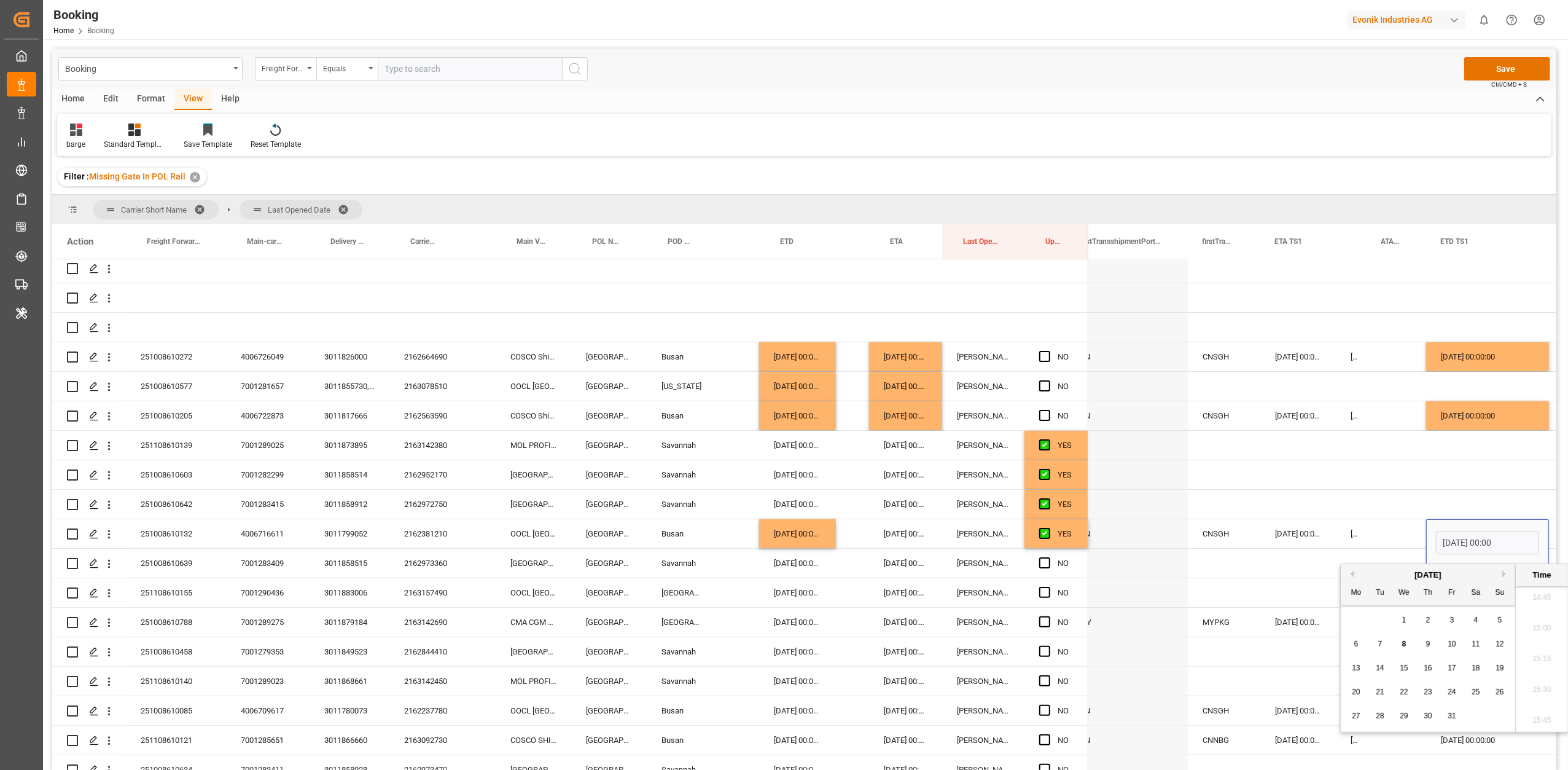
click at [1504, 573] on button "Next Month" at bounding box center [1505, 574] width 8 height 8
click at [1381, 641] on span "9" at bounding box center [1380, 643] width 5 height 9
type input "[DATE] 00:00"
click at [1264, 514] on div "Press SPACE to select this row." at bounding box center [1298, 504] width 76 height 28
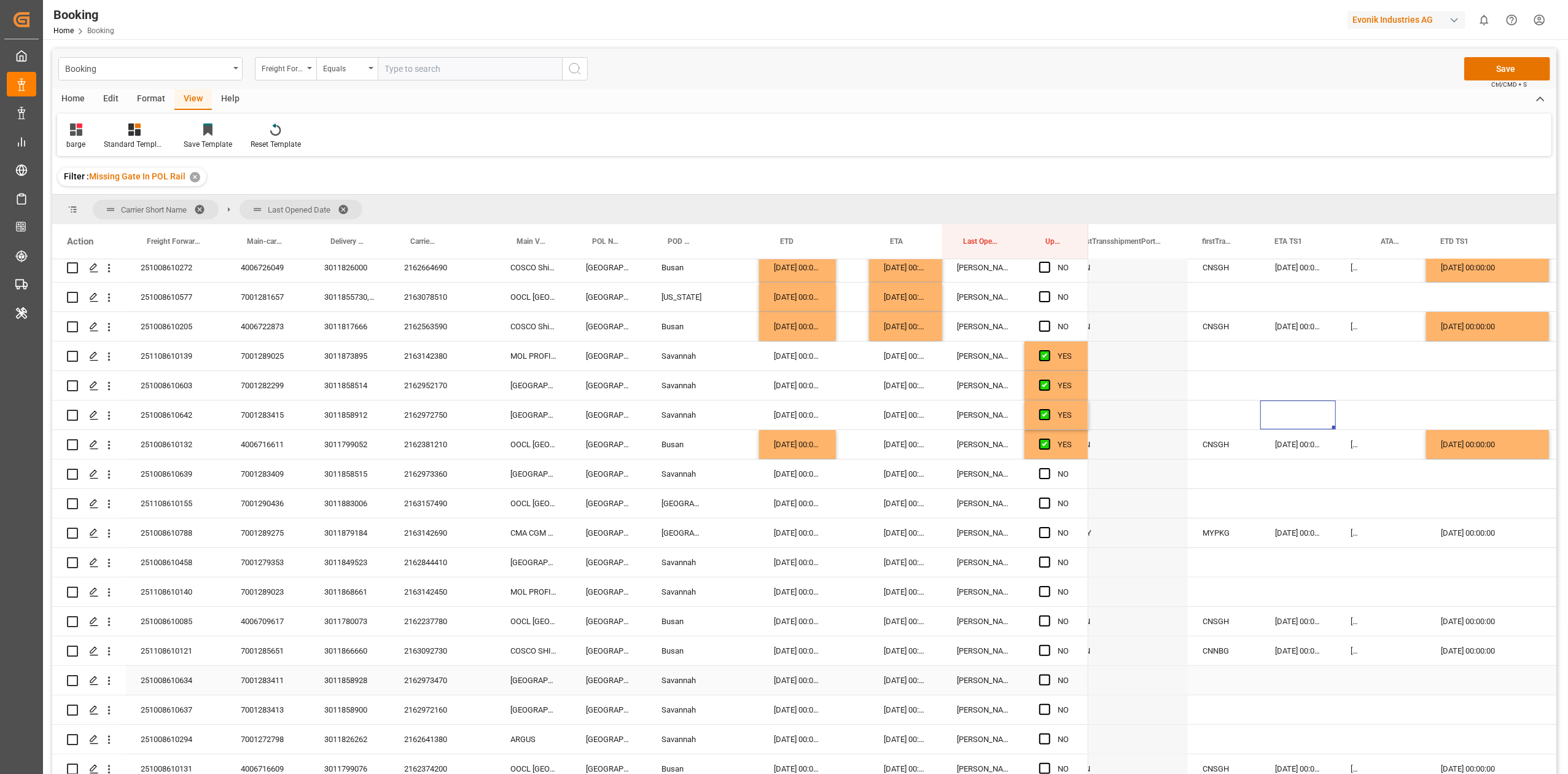
scroll to position [265, 0]
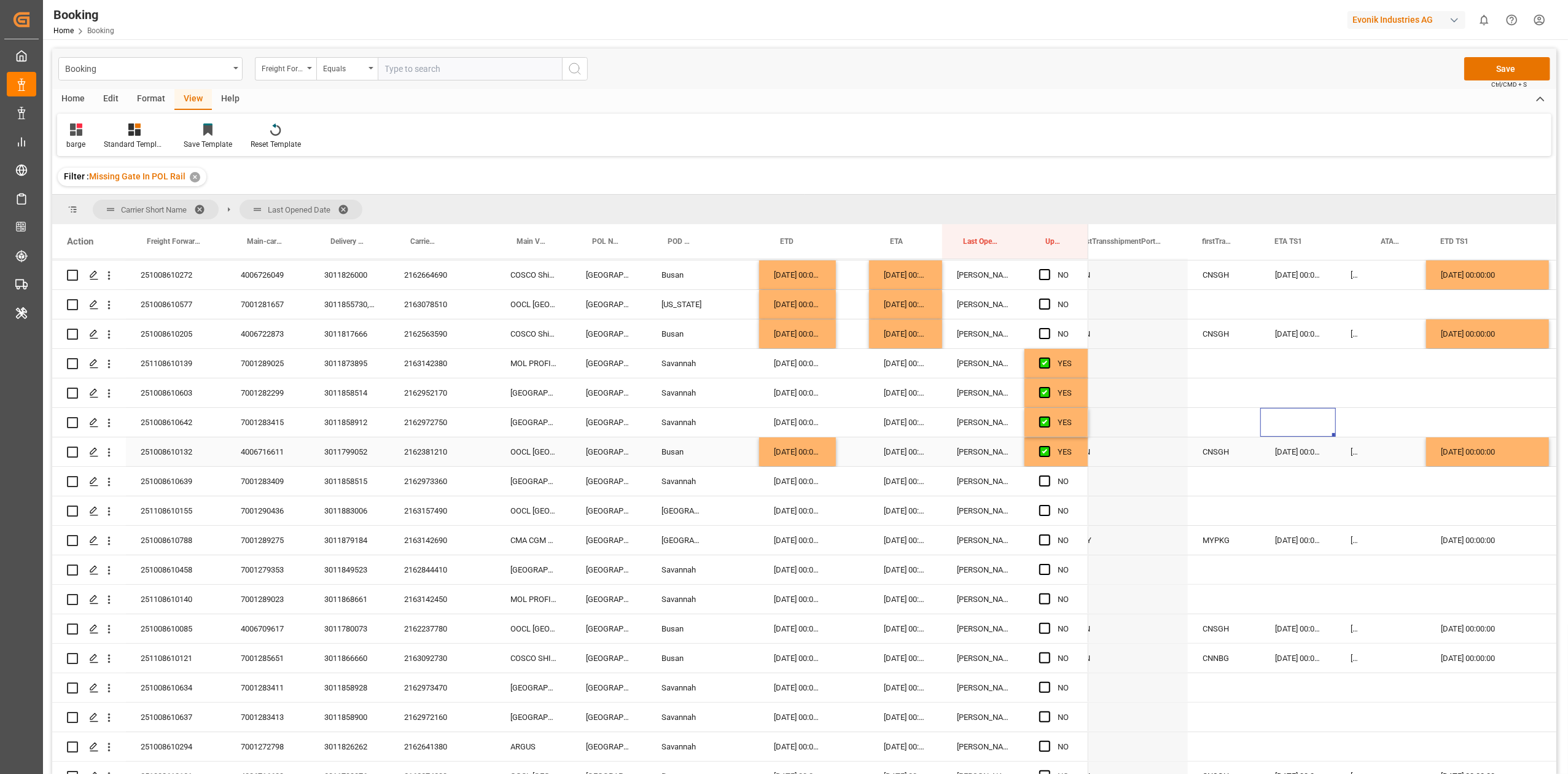
click at [1455, 455] on div "[DATE] 00:00:00" at bounding box center [1487, 452] width 123 height 28
click at [1455, 627] on div "[DATE] 00:00:00" at bounding box center [1487, 629] width 123 height 28
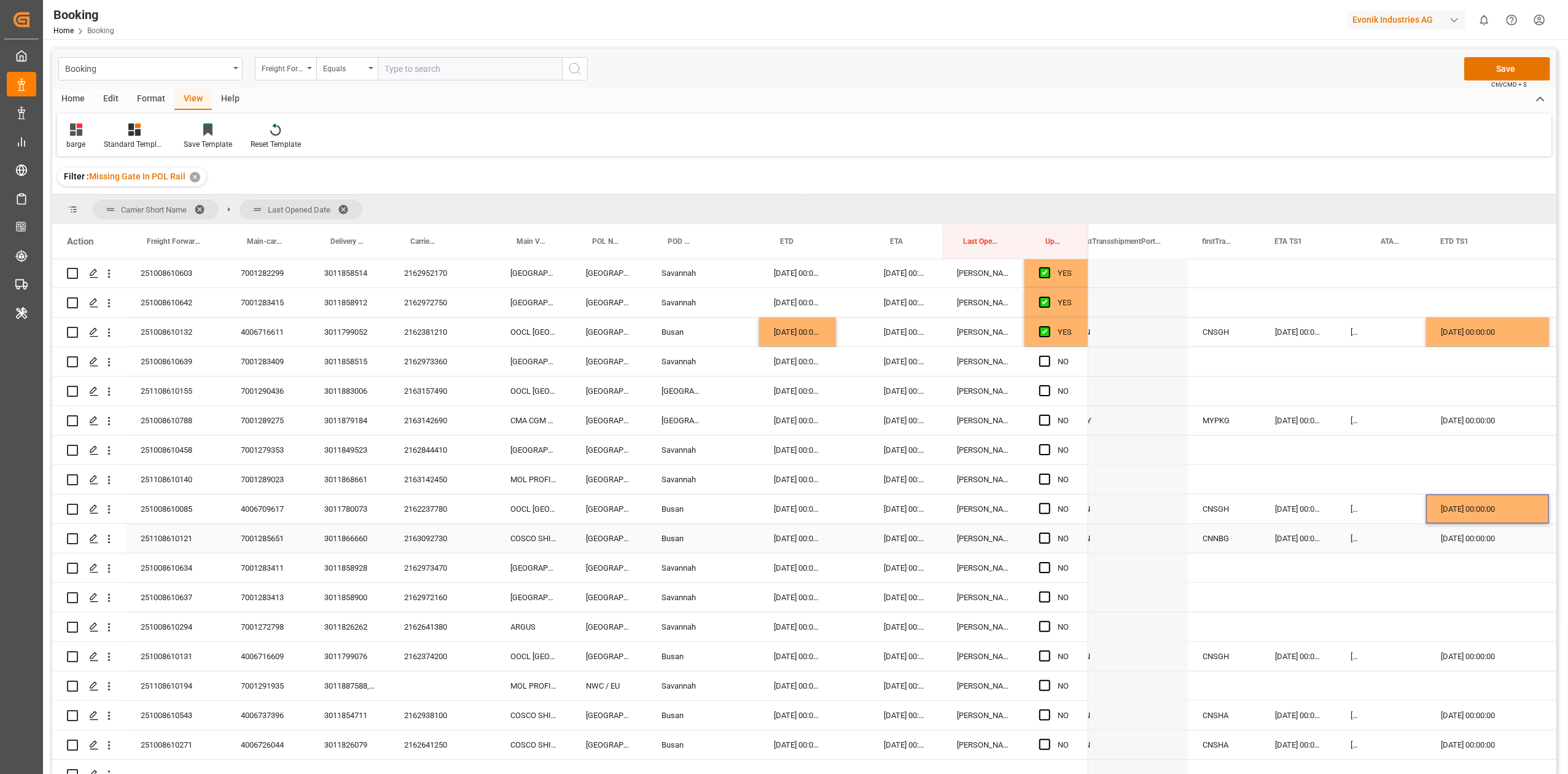
scroll to position [429, 0]
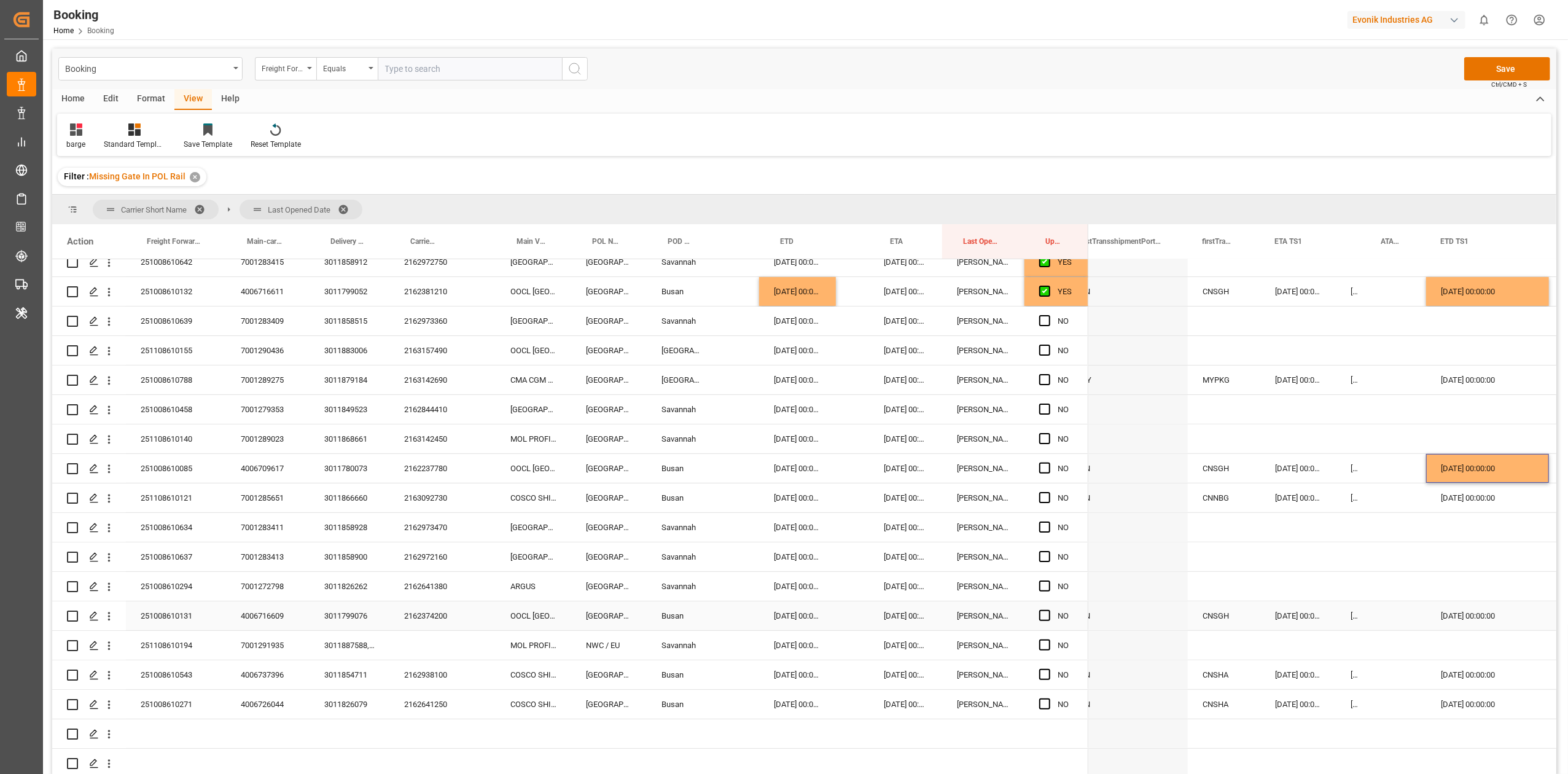
click at [1457, 611] on div "[DATE] 00:00:00" at bounding box center [1487, 616] width 123 height 28
click at [416, 701] on div "2162641250" at bounding box center [426, 704] width 73 height 28
drag, startPoint x: 1040, startPoint y: 698, endPoint x: 1046, endPoint y: 671, distance: 27.7
click at [1042, 699] on span "Press SPACE to select this row." at bounding box center [1045, 705] width 11 height 11
click at [1048, 699] on input "Press SPACE to select this row." at bounding box center [1048, 699] width 0 height 0
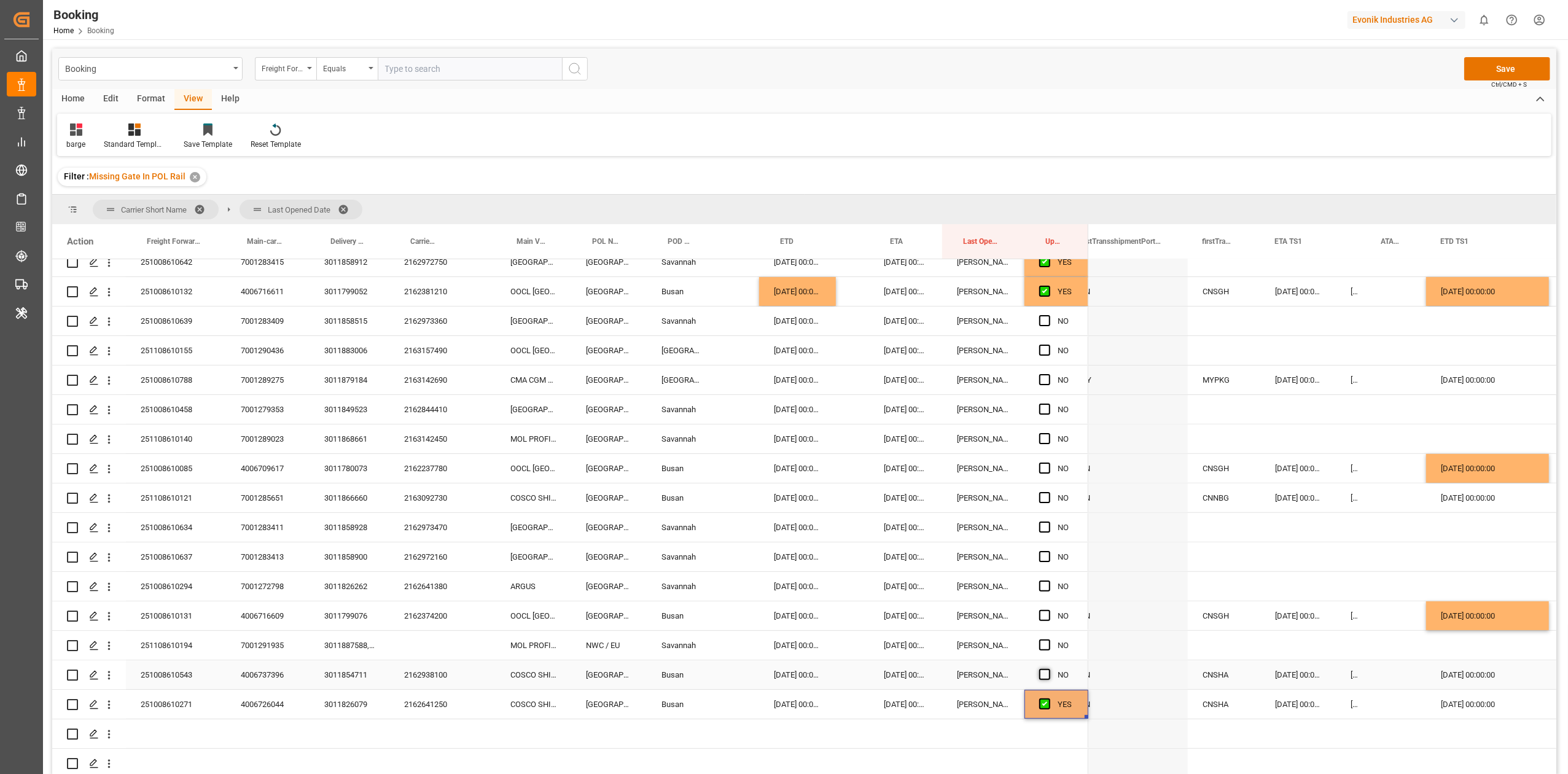
click at [1046, 671] on span "Press SPACE to select this row." at bounding box center [1045, 674] width 11 height 11
click at [1048, 669] on input "Press SPACE to select this row." at bounding box center [1048, 669] width 0 height 0
click at [1042, 639] on span "Press SPACE to select this row." at bounding box center [1045, 645] width 11 height 11
click at [1048, 639] on input "Press SPACE to select this row." at bounding box center [1048, 639] width 0 height 0
click at [1046, 554] on span "Press SPACE to select this row." at bounding box center [1045, 557] width 11 height 11
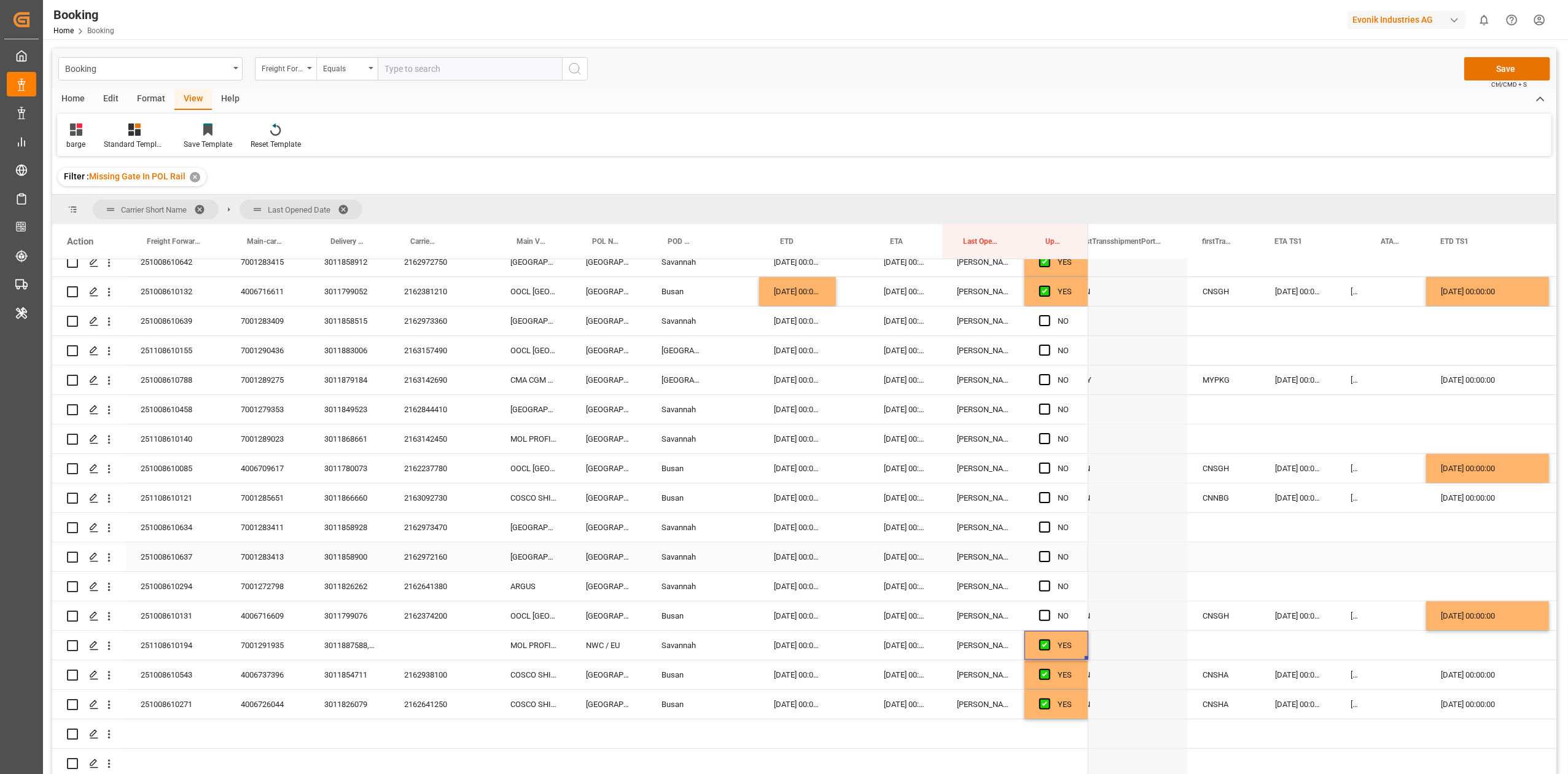
click at [1048, 551] on input "Press SPACE to select this row." at bounding box center [1048, 551] width 0 height 0
drag, startPoint x: 1048, startPoint y: 519, endPoint x: 1046, endPoint y: 495, distance: 24.1
click at [1047, 522] on span "Press SPACE to select this row." at bounding box center [1045, 527] width 11 height 11
click at [1048, 522] on input "Press SPACE to select this row." at bounding box center [1048, 522] width 0 height 0
click at [1046, 495] on span "Press SPACE to select this row." at bounding box center [1045, 498] width 11 height 11
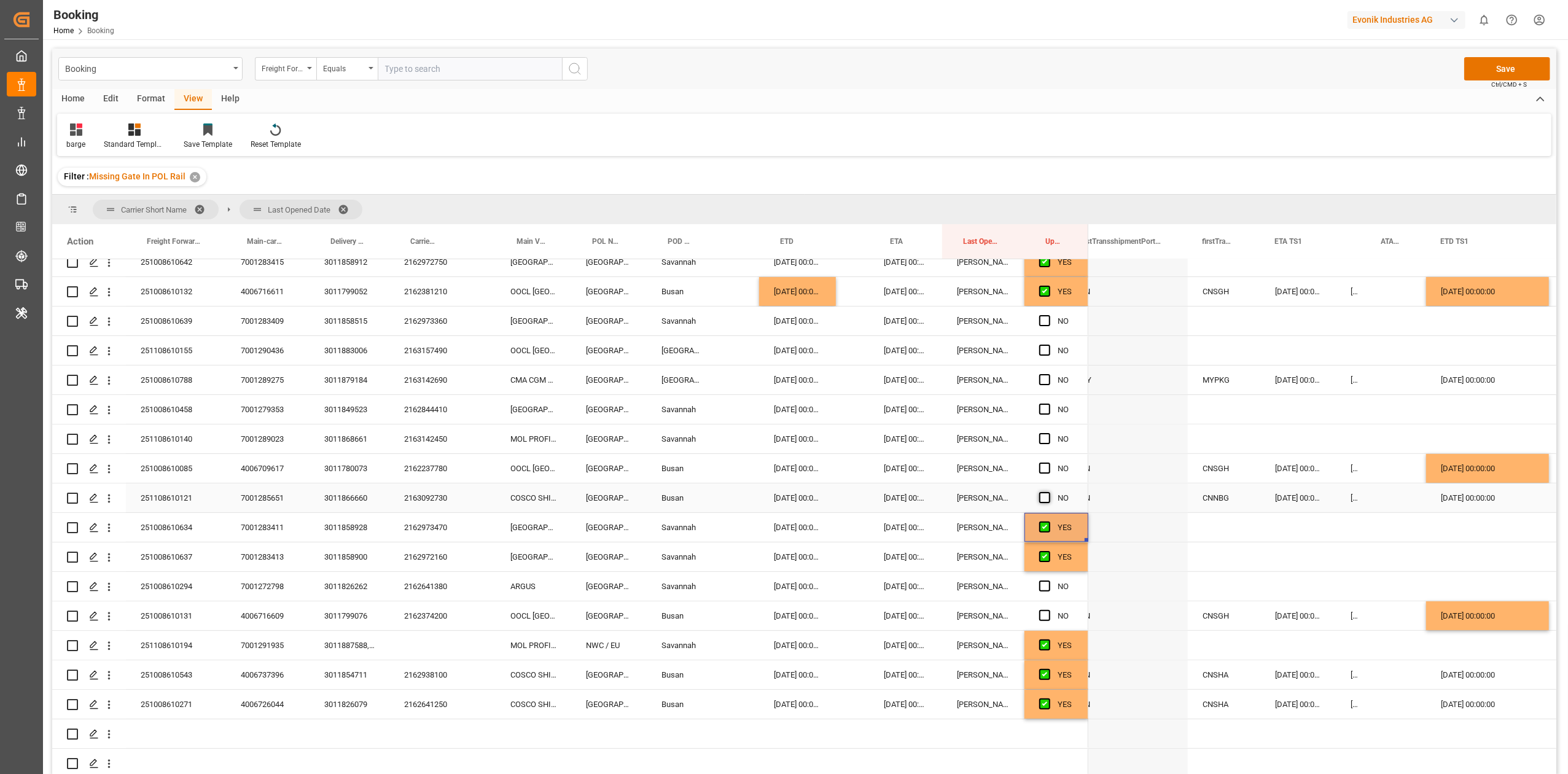
click at [1048, 492] on input "Press SPACE to select this row." at bounding box center [1048, 492] width 0 height 0
click at [1042, 463] on span "Press SPACE to select this row." at bounding box center [1045, 469] width 11 height 11
click at [1048, 463] on input "Press SPACE to select this row." at bounding box center [1048, 463] width 0 height 0
click at [1042, 425] on div "Press SPACE to select this row." at bounding box center [1048, 439] width 18 height 28
click at [1051, 383] on div "Press SPACE to select this row." at bounding box center [1048, 380] width 18 height 28
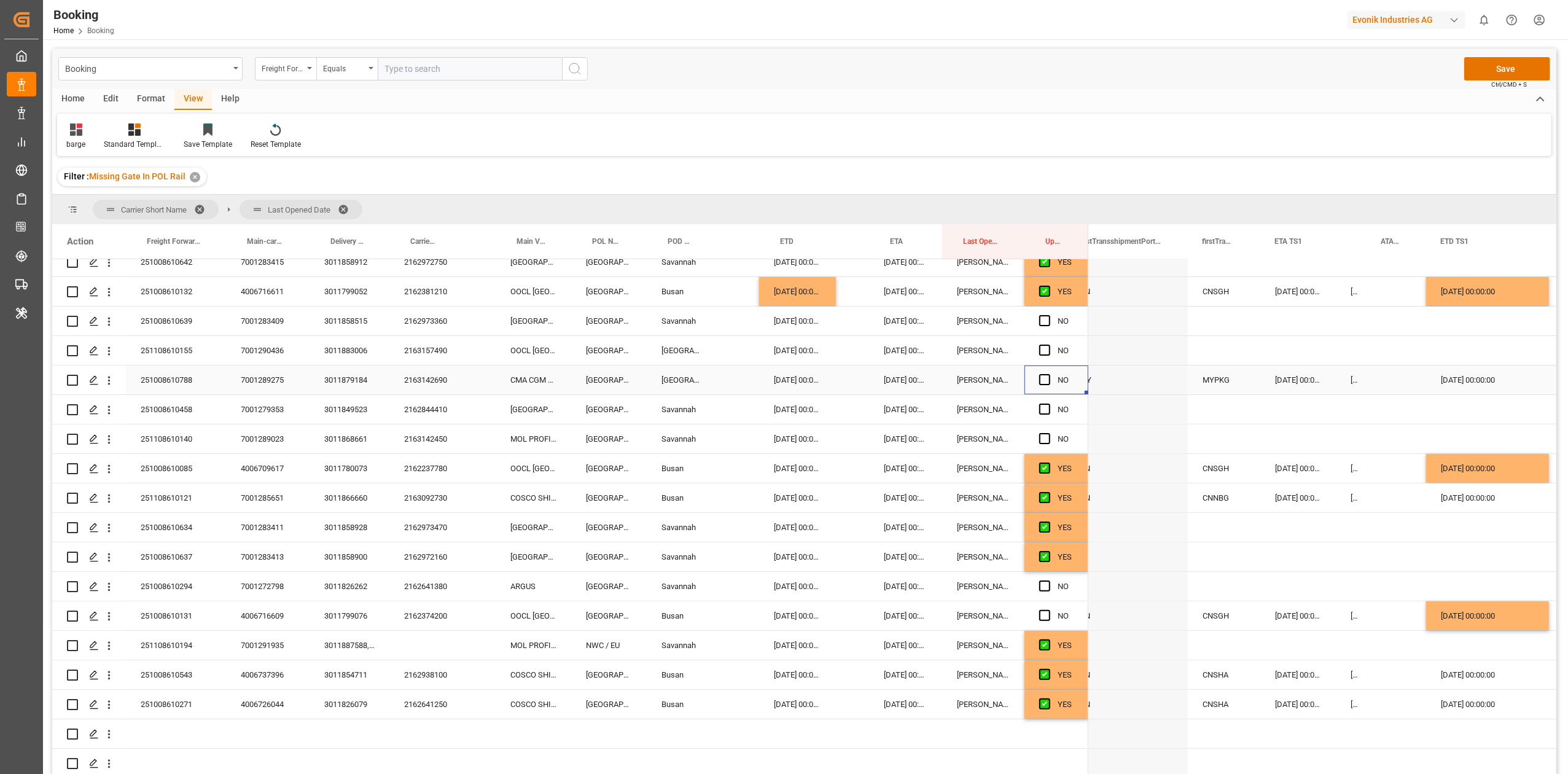
click at [1045, 382] on div "Press SPACE to select this row." at bounding box center [1048, 380] width 18 height 28
click at [1046, 416] on div "Press SPACE to select this row." at bounding box center [1048, 410] width 18 height 28
click at [1048, 348] on span "Press SPACE to select this row." at bounding box center [1045, 350] width 11 height 11
click at [1048, 344] on input "Press SPACE to select this row." at bounding box center [1048, 344] width 0 height 0
click at [1044, 379] on span "Press SPACE to select this row." at bounding box center [1045, 380] width 11 height 11
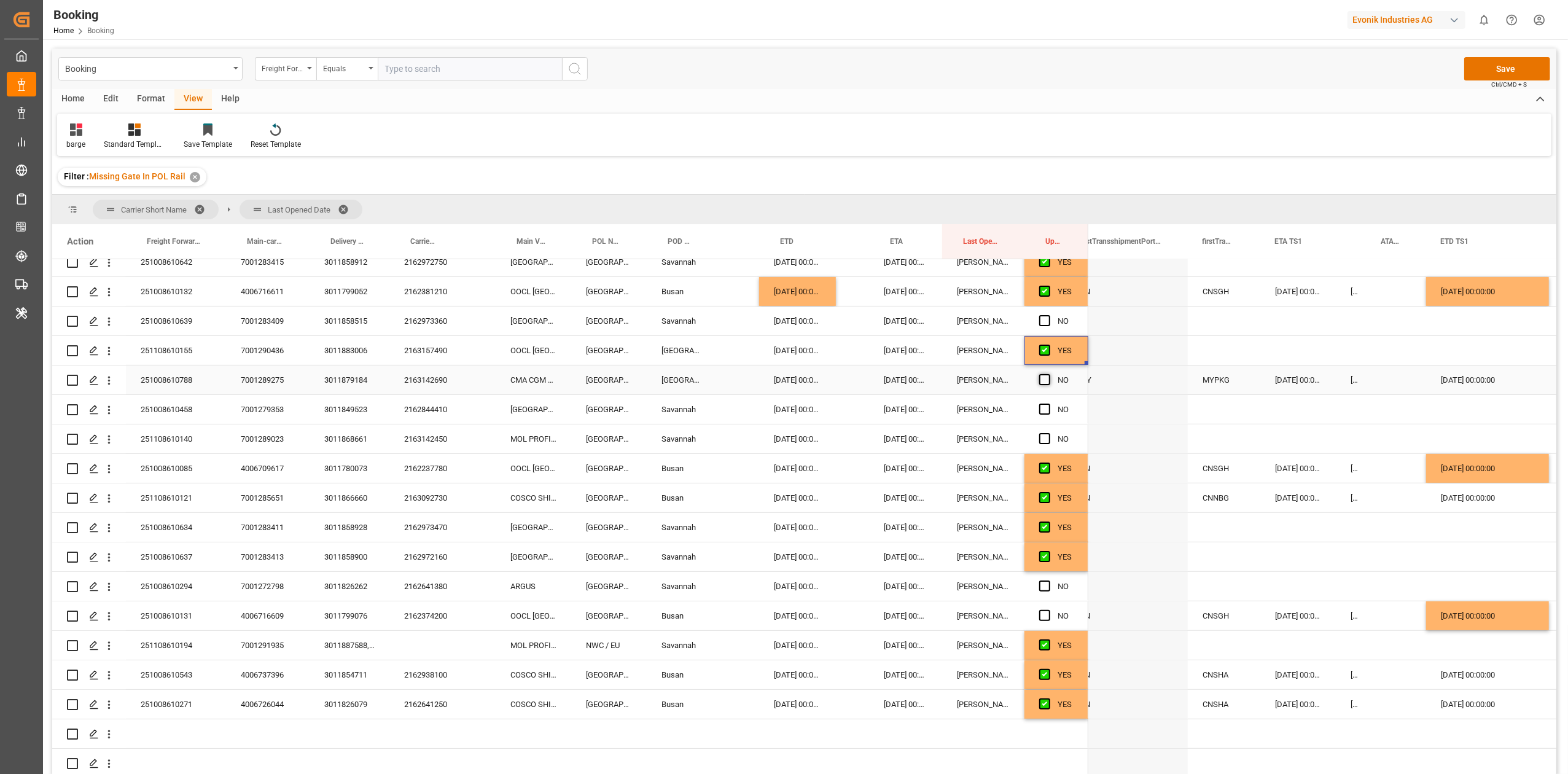
click at [1048, 375] on input "Press SPACE to select this row." at bounding box center [1048, 375] width 0 height 0
click at [1042, 433] on span "Press SPACE to select this row." at bounding box center [1045, 439] width 11 height 11
click at [1048, 433] on input "Press SPACE to select this row." at bounding box center [1048, 433] width 0 height 0
click at [1035, 412] on div "NO" at bounding box center [1056, 410] width 64 height 28
click at [1039, 317] on span "Press SPACE to select this row." at bounding box center [1045, 321] width 11 height 11
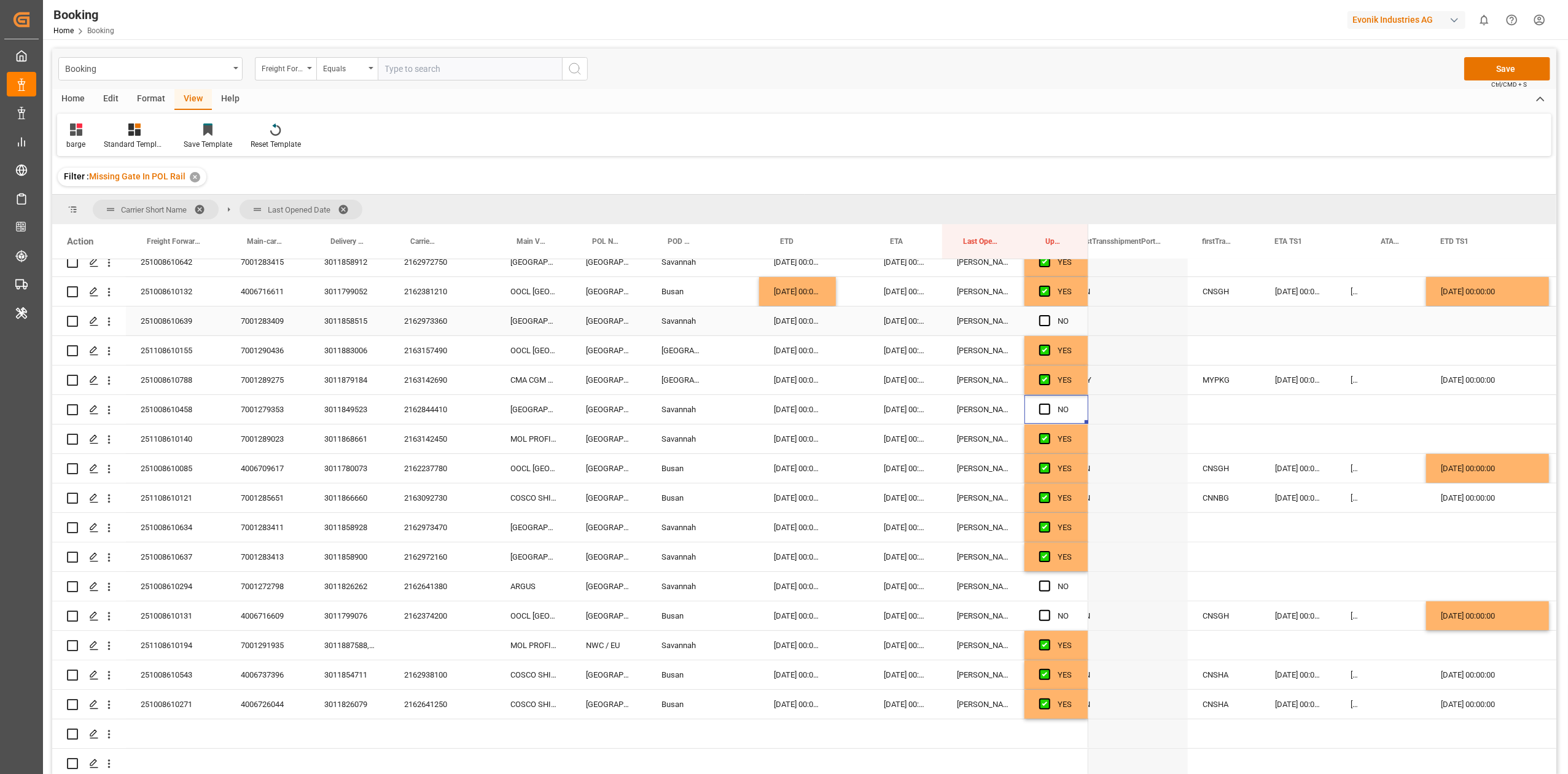
click at [1048, 315] on input "Press SPACE to select this row." at bounding box center [1048, 315] width 0 height 0
click at [1043, 408] on span "Press SPACE to select this row." at bounding box center [1045, 410] width 11 height 11
click at [1048, 404] on input "Press SPACE to select this row." at bounding box center [1048, 404] width 0 height 0
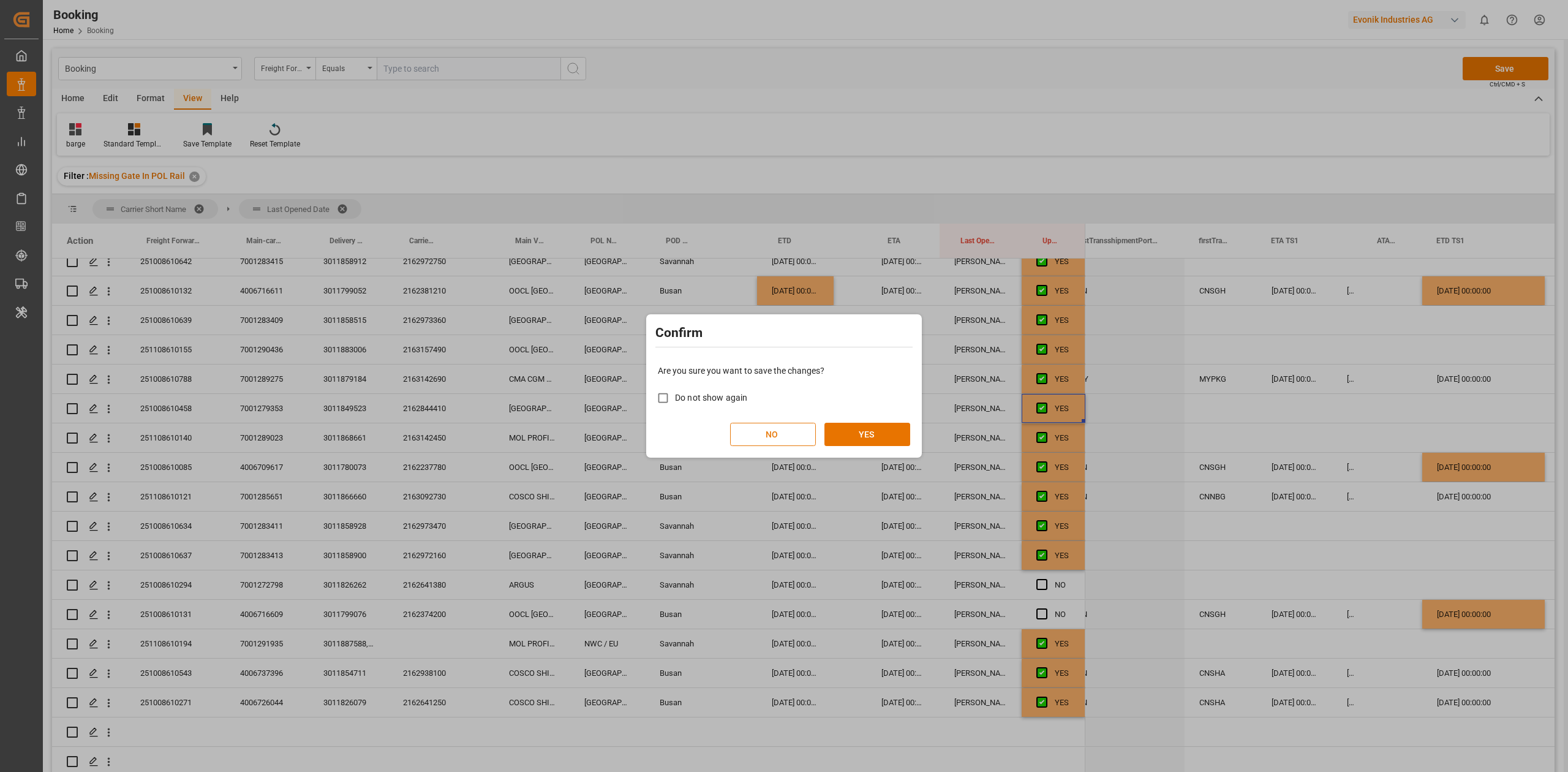
click at [797, 440] on button "NO" at bounding box center [773, 434] width 86 height 24
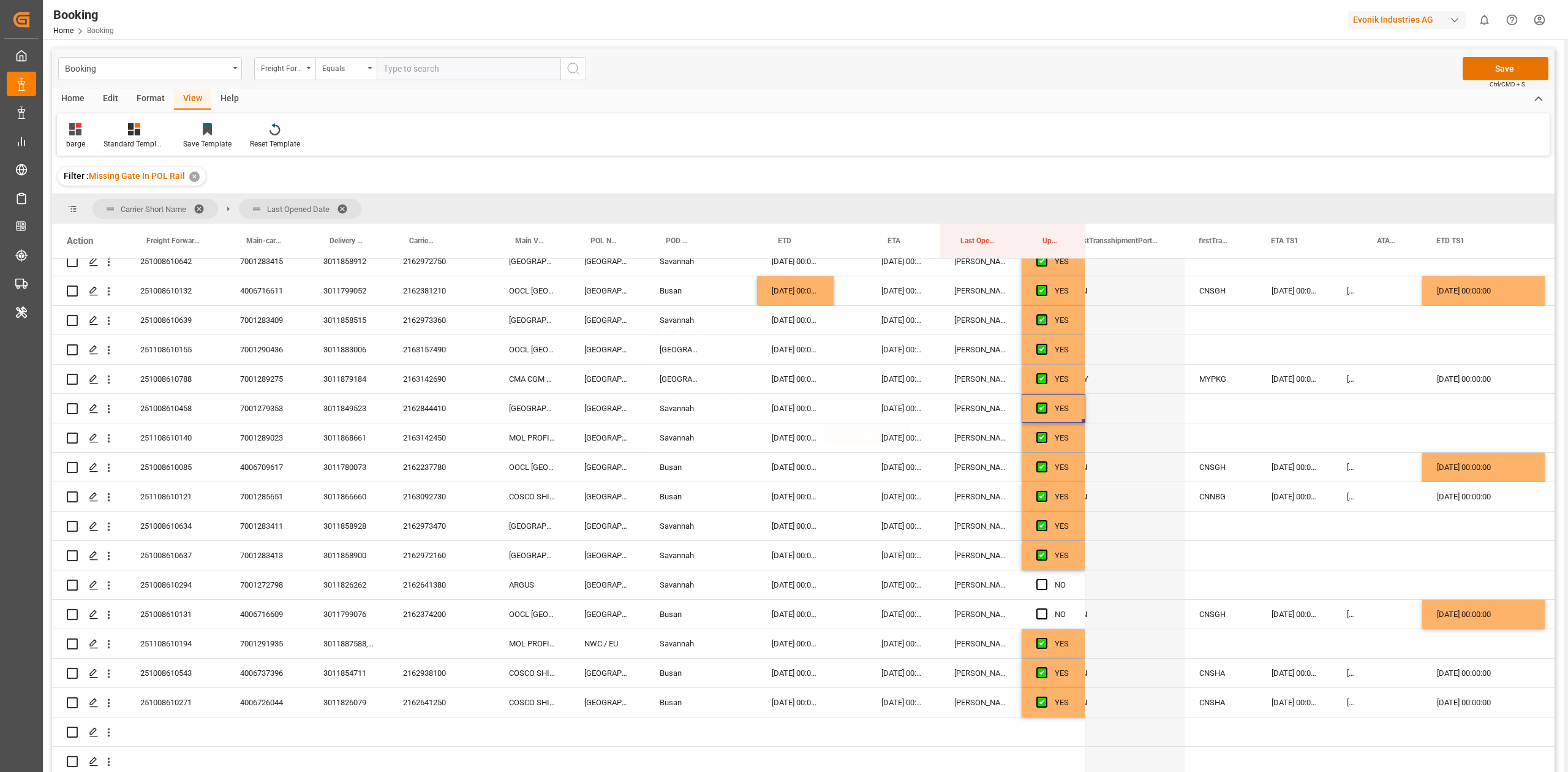
click at [1042, 608] on span "Press SPACE to select this row." at bounding box center [1042, 614] width 11 height 11
click at [1046, 608] on input "Press SPACE to select this row." at bounding box center [1046, 608] width 0 height 0
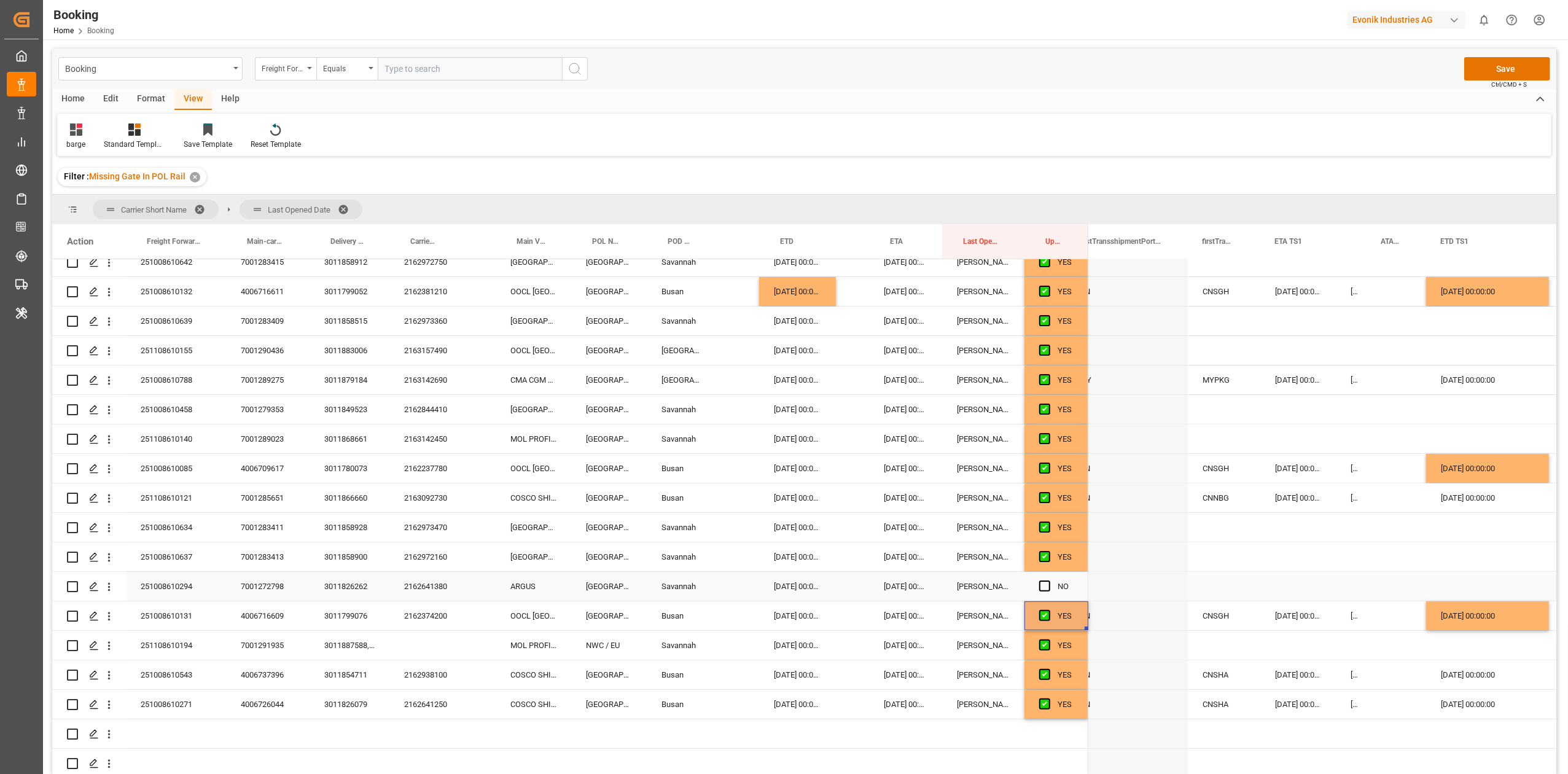
click at [1052, 579] on div "Press SPACE to select this row." at bounding box center [1048, 587] width 18 height 28
click at [1046, 580] on span "Press SPACE to select this row." at bounding box center [1045, 586] width 11 height 11
click at [1048, 580] on input "Press SPACE to select this row." at bounding box center [1048, 580] width 0 height 0
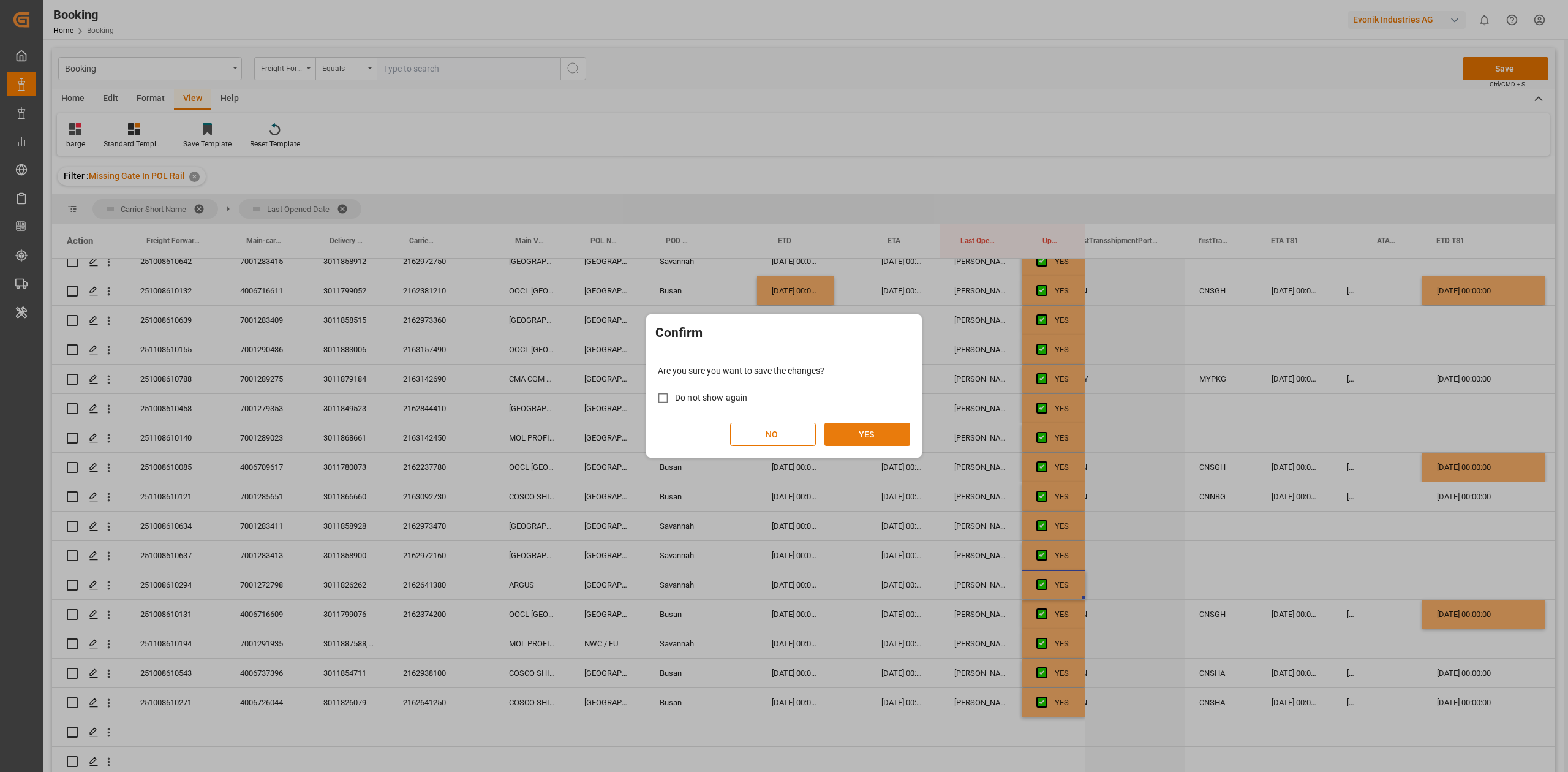
drag, startPoint x: 867, startPoint y: 423, endPoint x: 869, endPoint y: 429, distance: 6.3
click at [867, 424] on button "YES" at bounding box center [867, 434] width 86 height 24
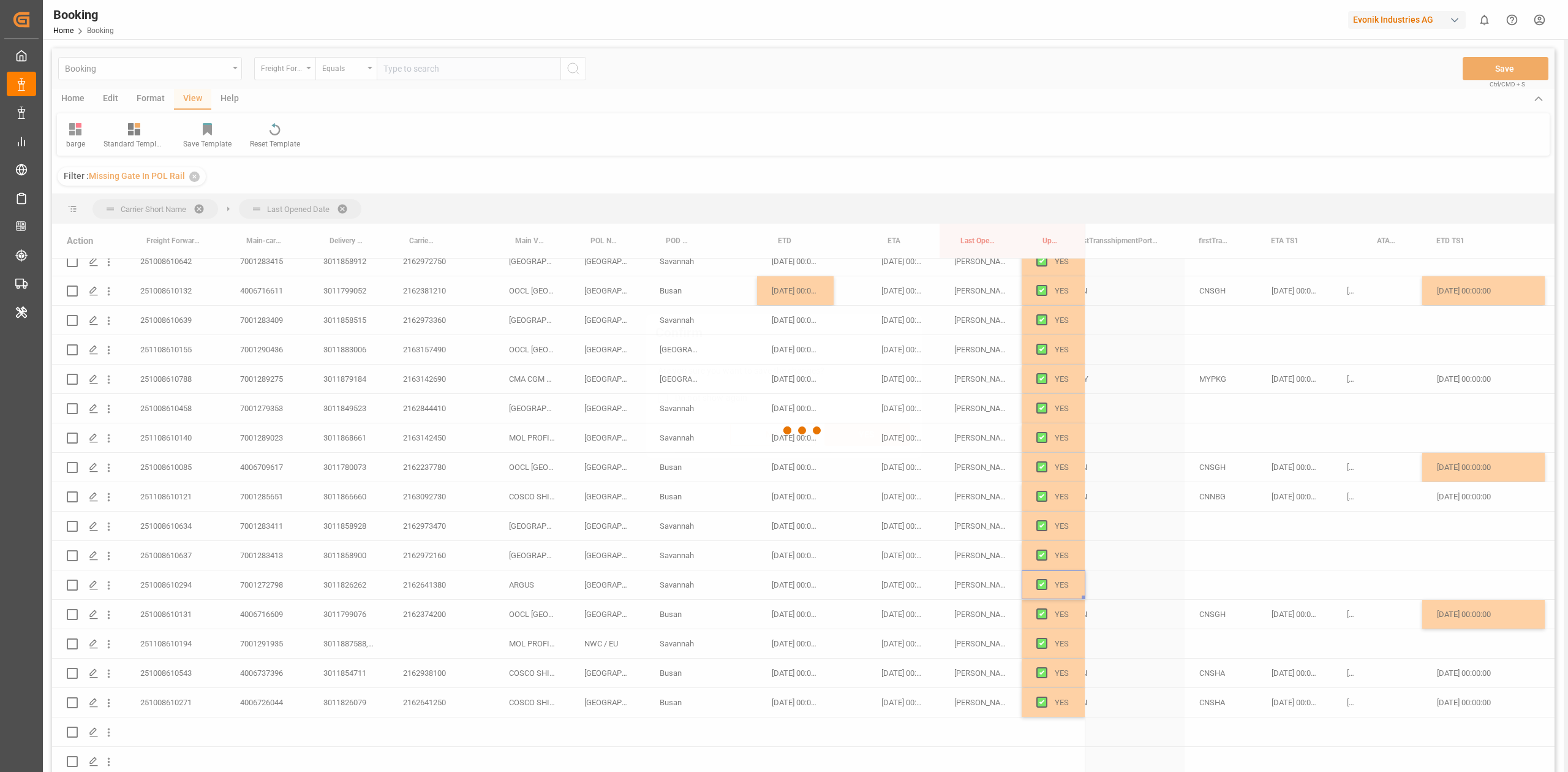
click at [869, 431] on button "YES" at bounding box center [867, 434] width 86 height 24
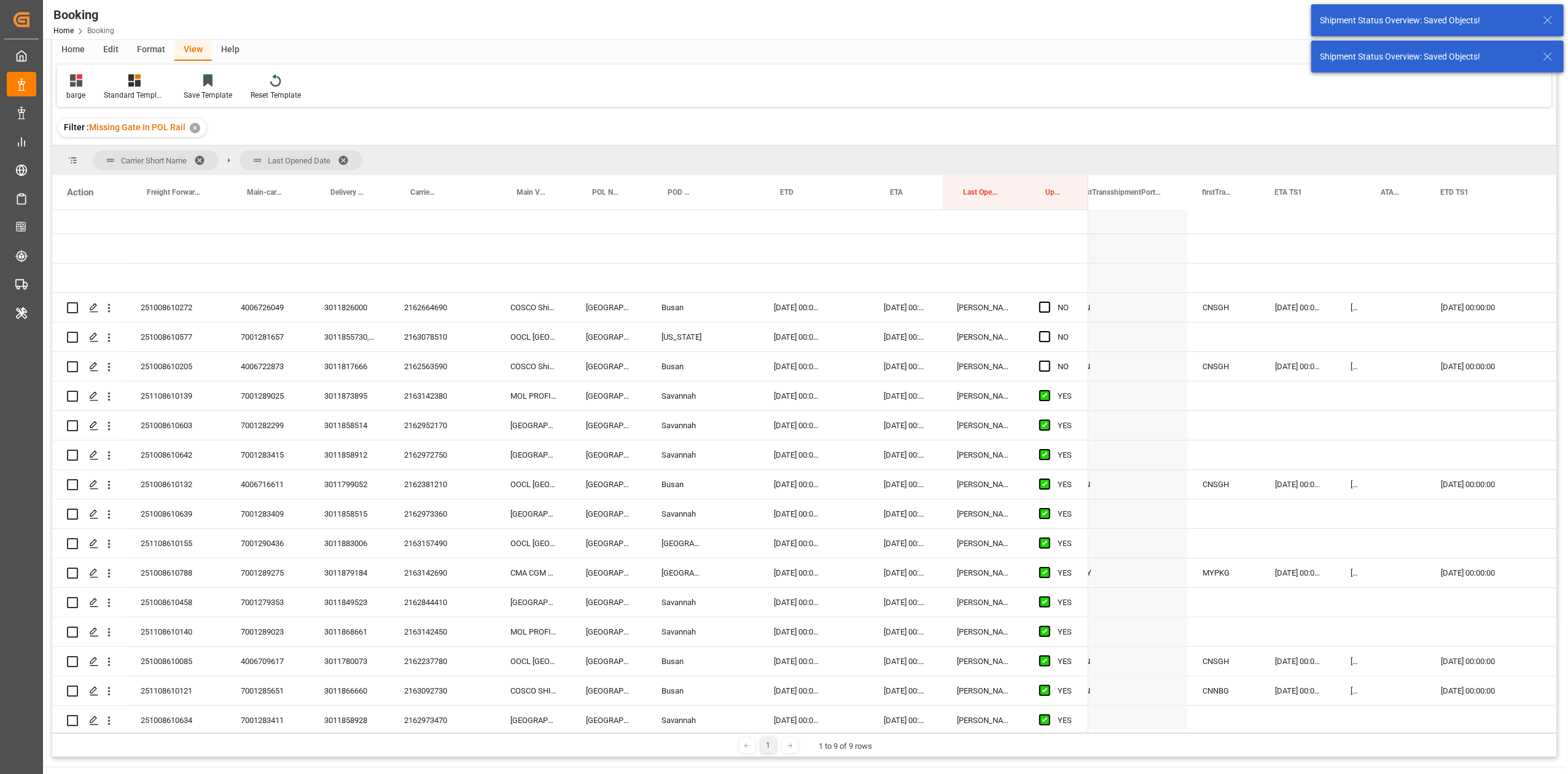
scroll to position [163, 0]
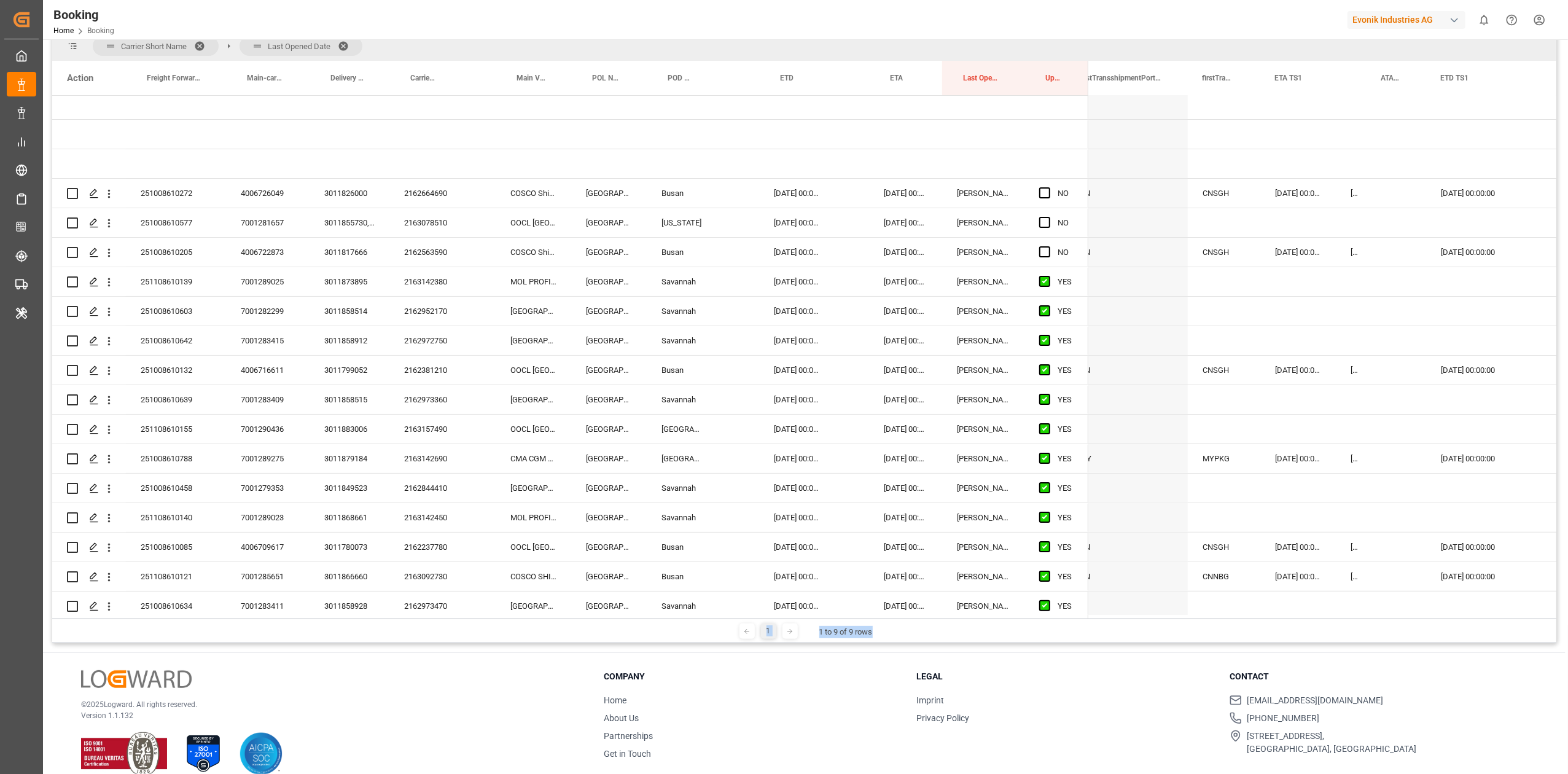
drag, startPoint x: 1262, startPoint y: 618, endPoint x: 966, endPoint y: 599, distance: 296.6
click at [946, 603] on div "Carrier Short Name Last Opened Date Drag here to set column labels Action Freig…" at bounding box center [804, 337] width 1504 height 612
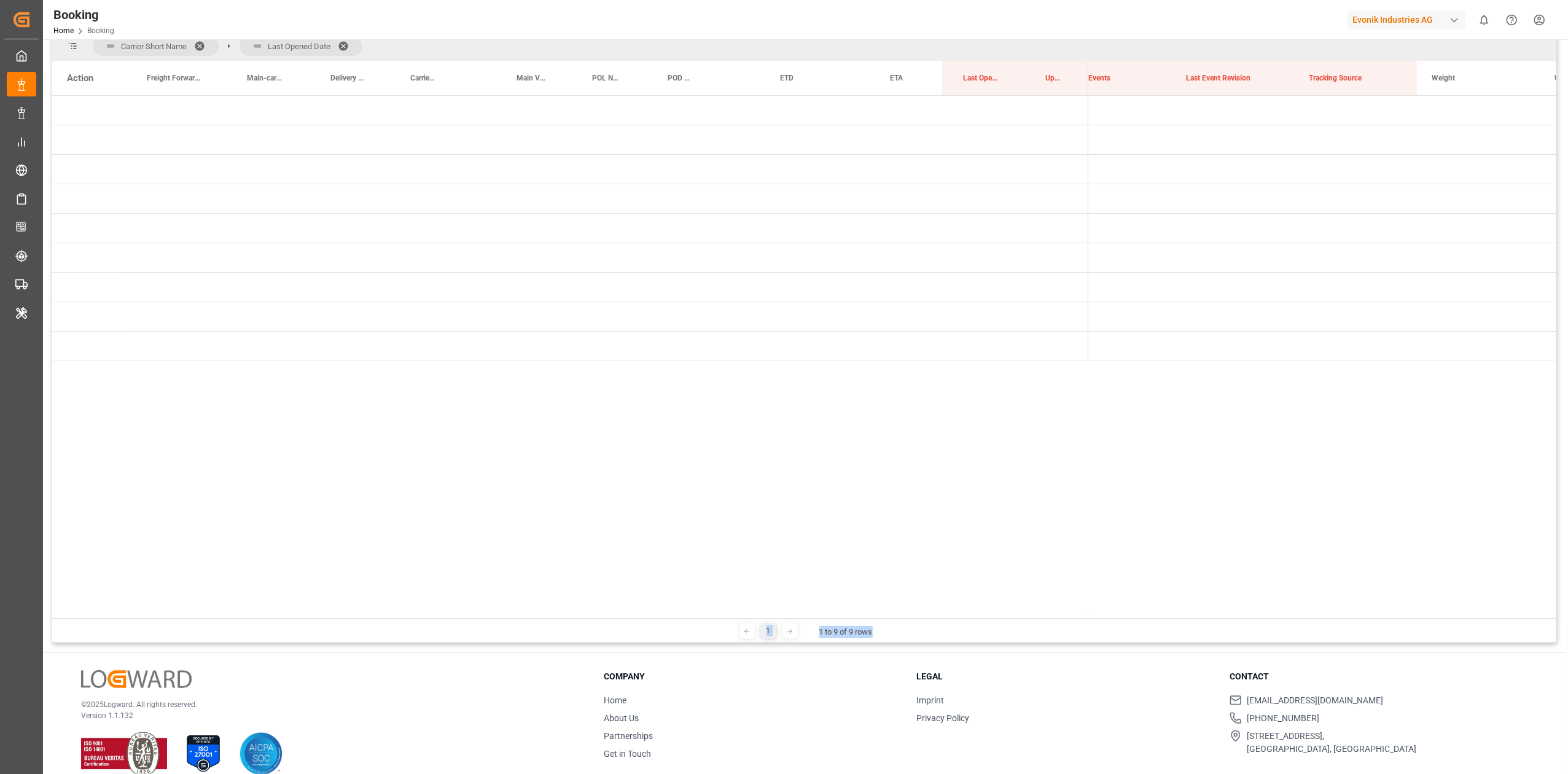
scroll to position [0, 0]
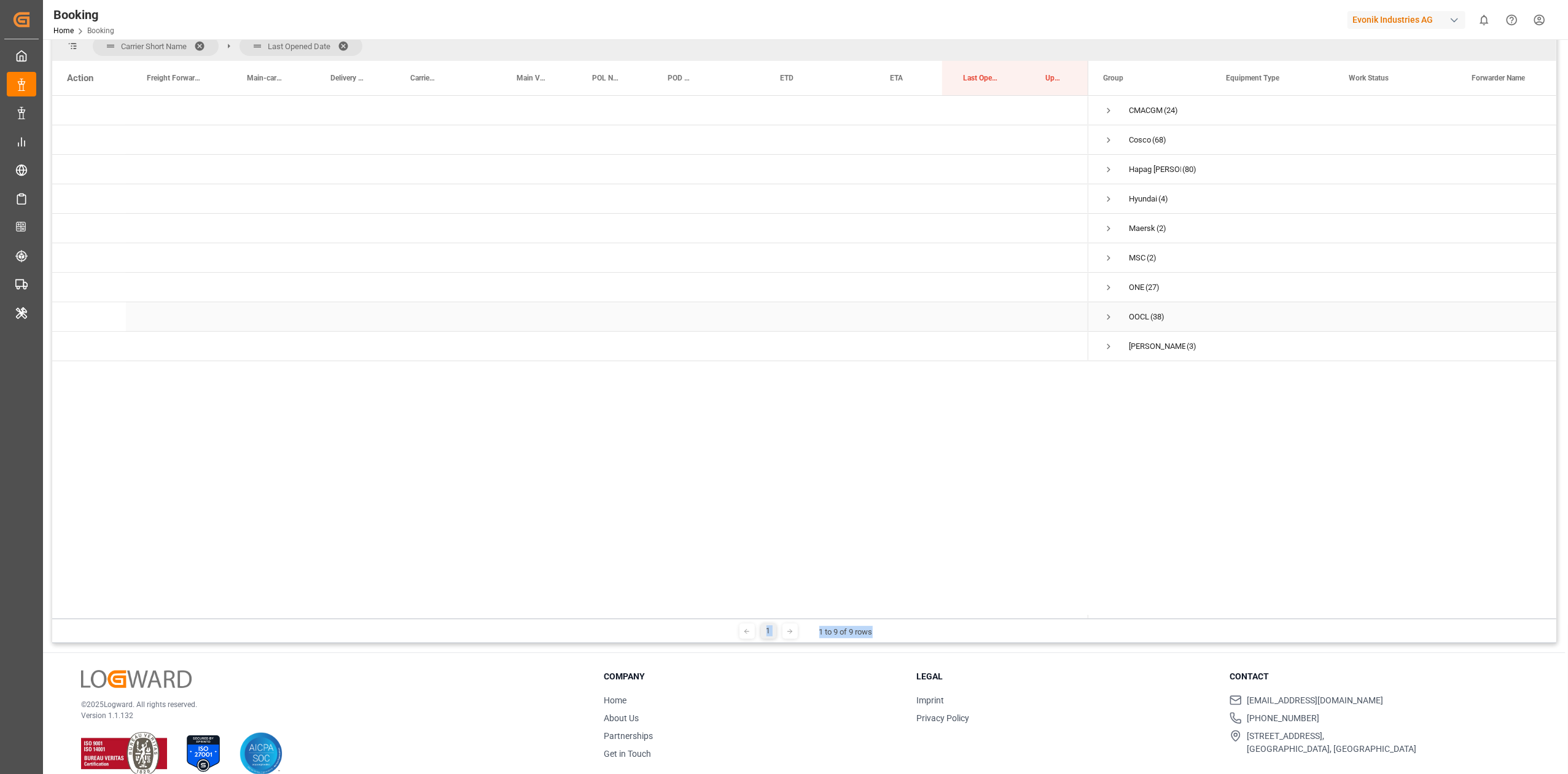
click at [1110, 313] on span "Press SPACE to select this row." at bounding box center [1108, 317] width 11 height 11
